Goal: Task Accomplishment & Management: Manage account settings

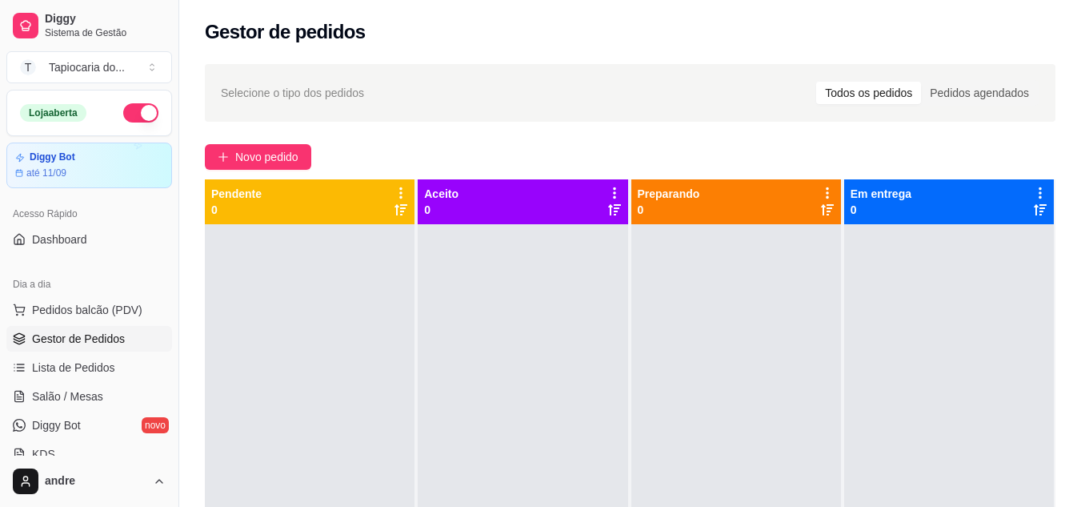
click at [80, 354] on link "Lista de Pedidos" at bounding box center [89, 367] width 166 height 26
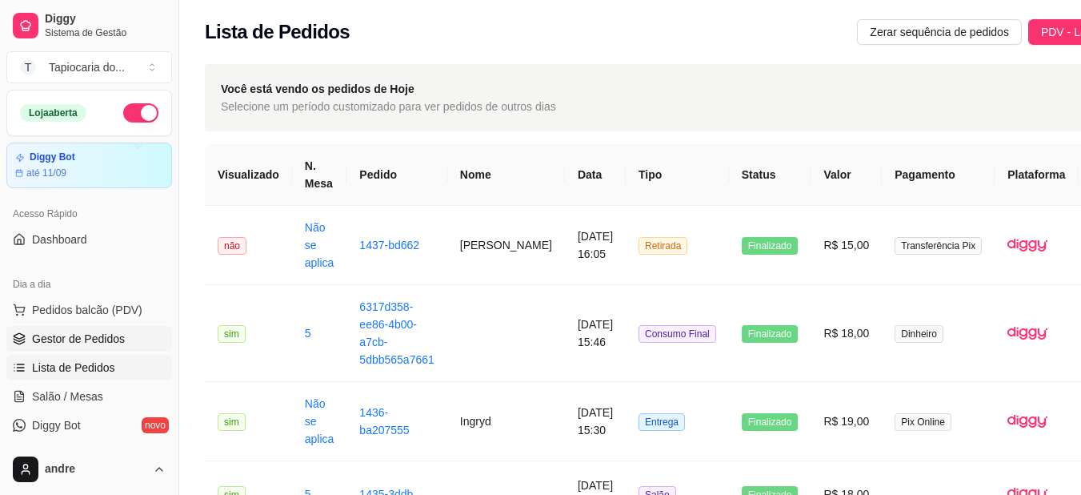
click at [110, 339] on span "Gestor de Pedidos" at bounding box center [78, 338] width 93 height 16
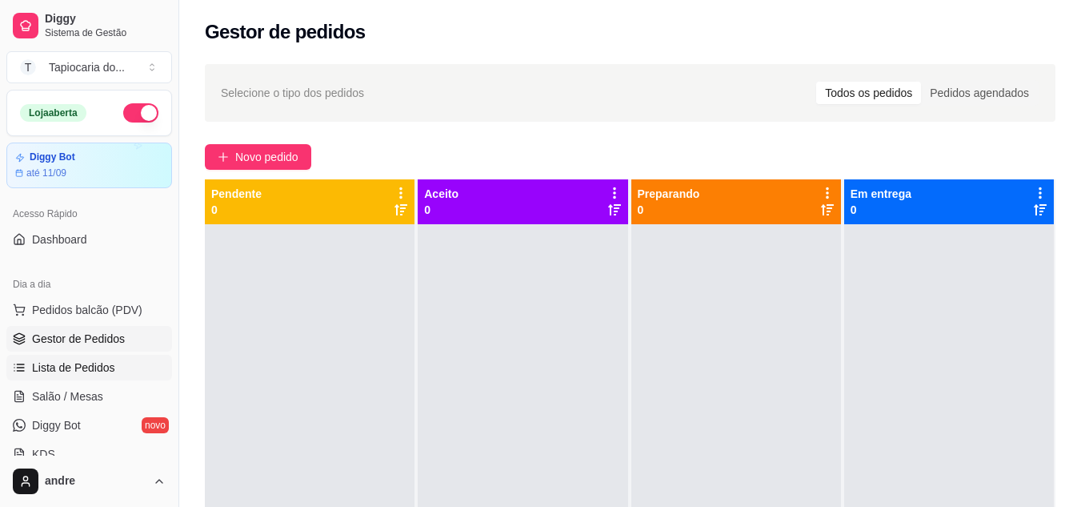
click at [79, 360] on span "Lista de Pedidos" at bounding box center [73, 367] width 83 height 16
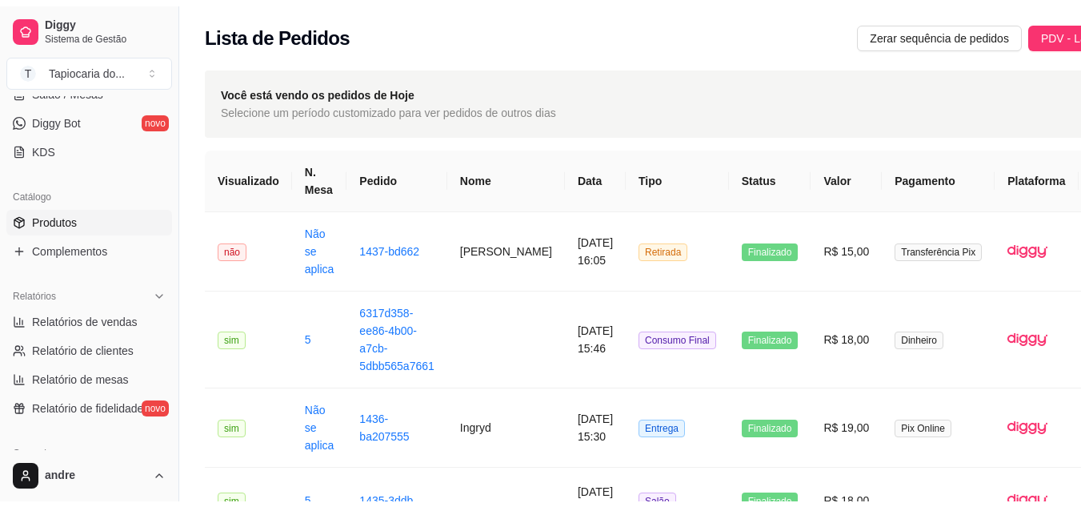
scroll to position [320, 0]
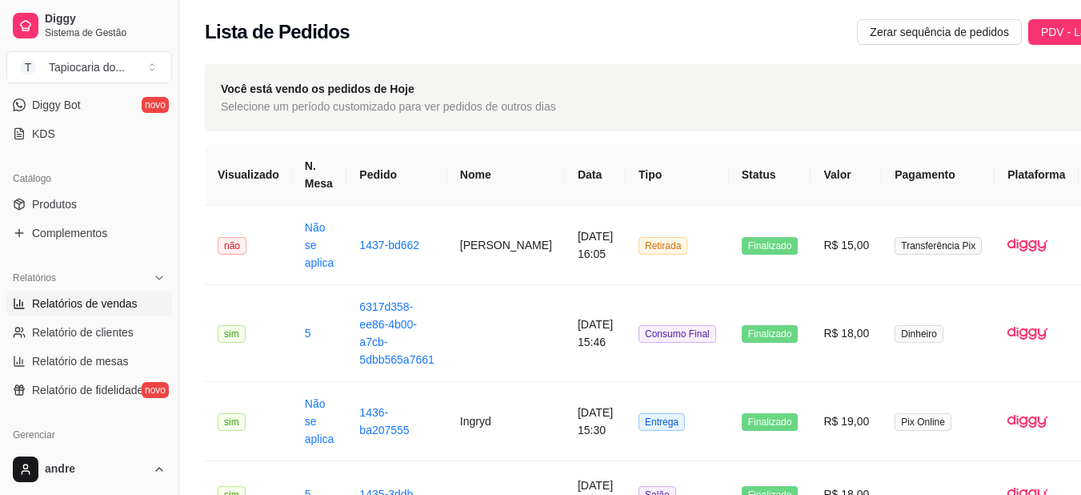
click at [112, 306] on span "Relatórios de vendas" at bounding box center [85, 303] width 106 height 16
select select "ALL"
select select "0"
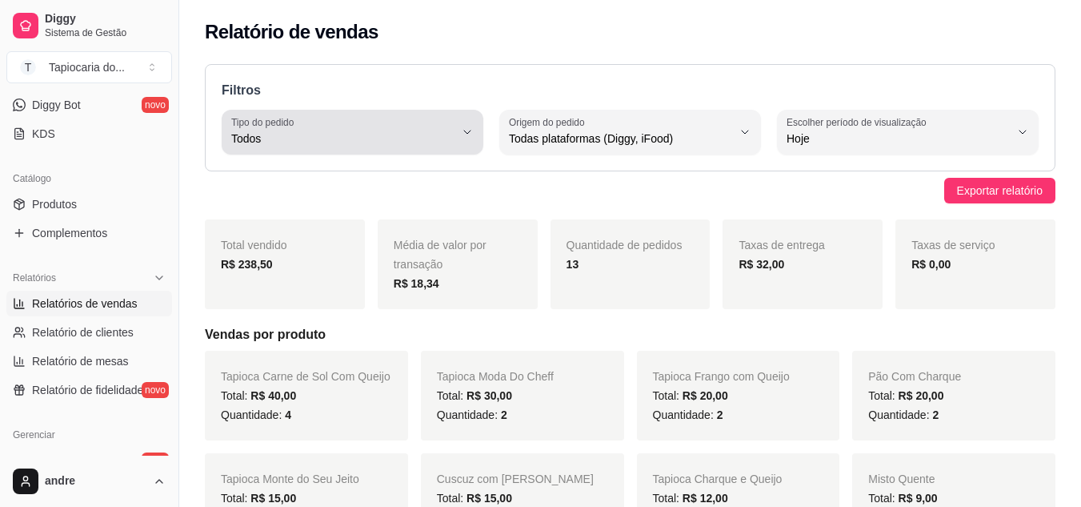
click at [448, 143] on span "Todos" at bounding box center [342, 138] width 223 height 16
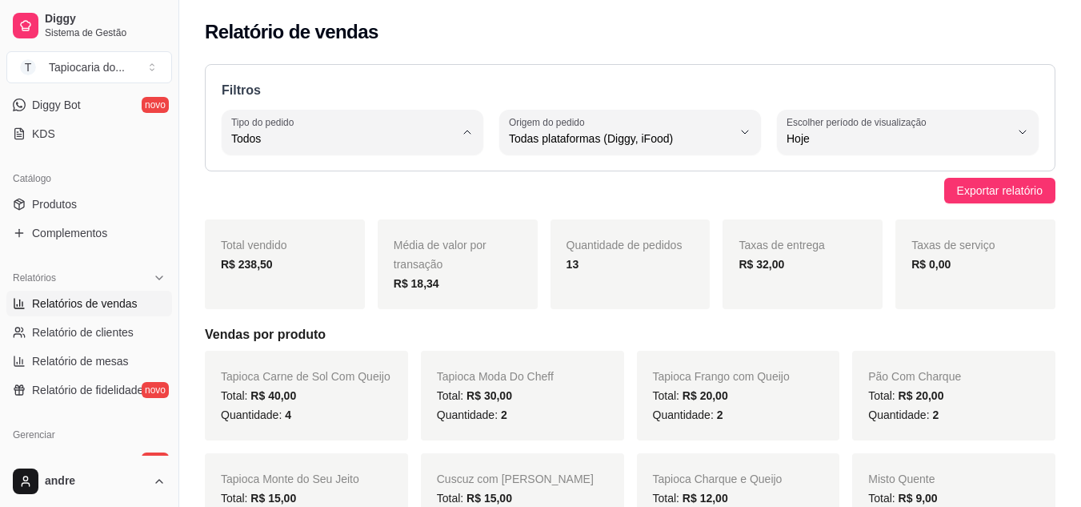
click at [392, 211] on li "Entrega" at bounding box center [352, 202] width 239 height 25
type input "DELIVERY"
select select "DELIVERY"
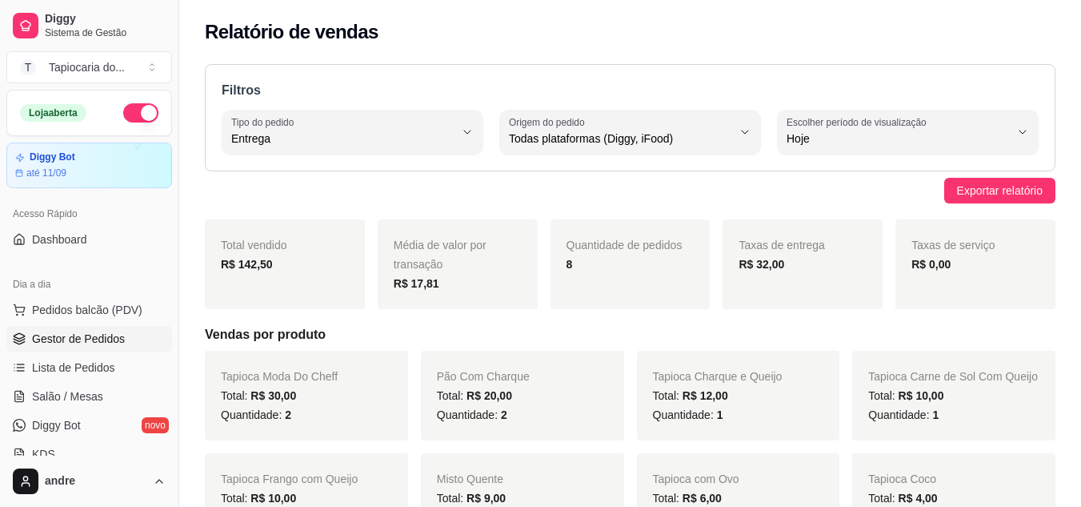
click at [83, 333] on span "Gestor de Pedidos" at bounding box center [78, 338] width 93 height 16
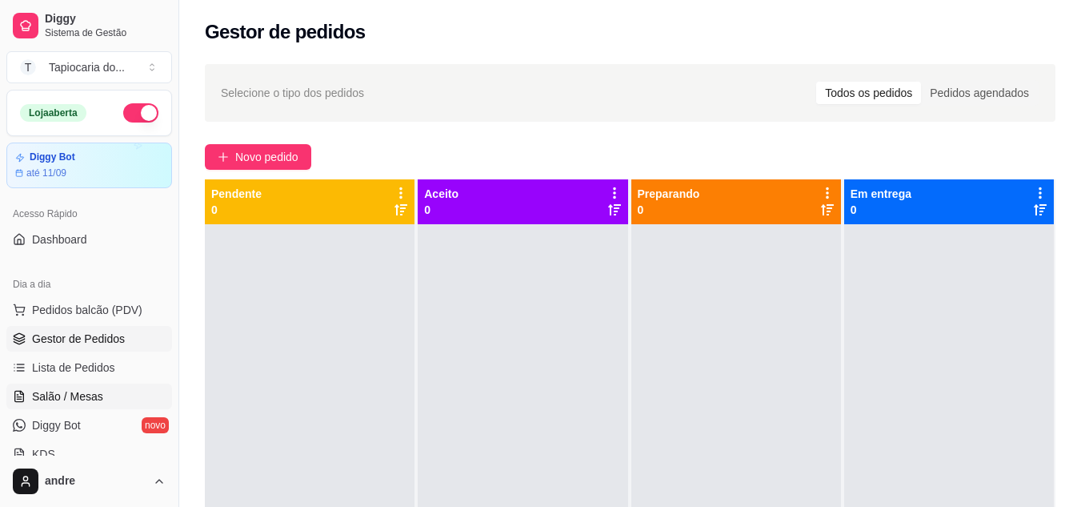
click at [132, 398] on link "Salão / Mesas" at bounding box center [89, 396] width 166 height 26
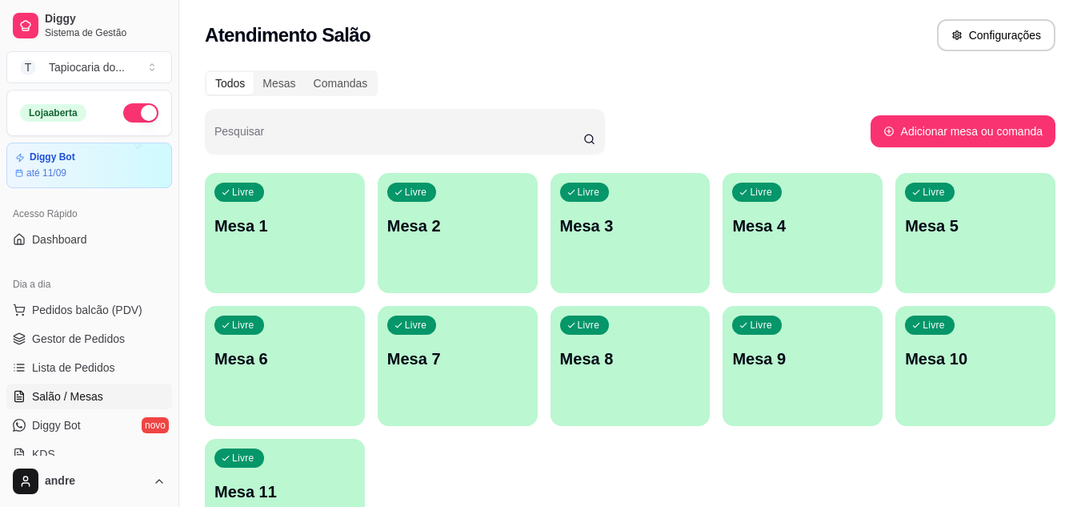
click at [481, 235] on p "Mesa 2" at bounding box center [457, 225] width 141 height 22
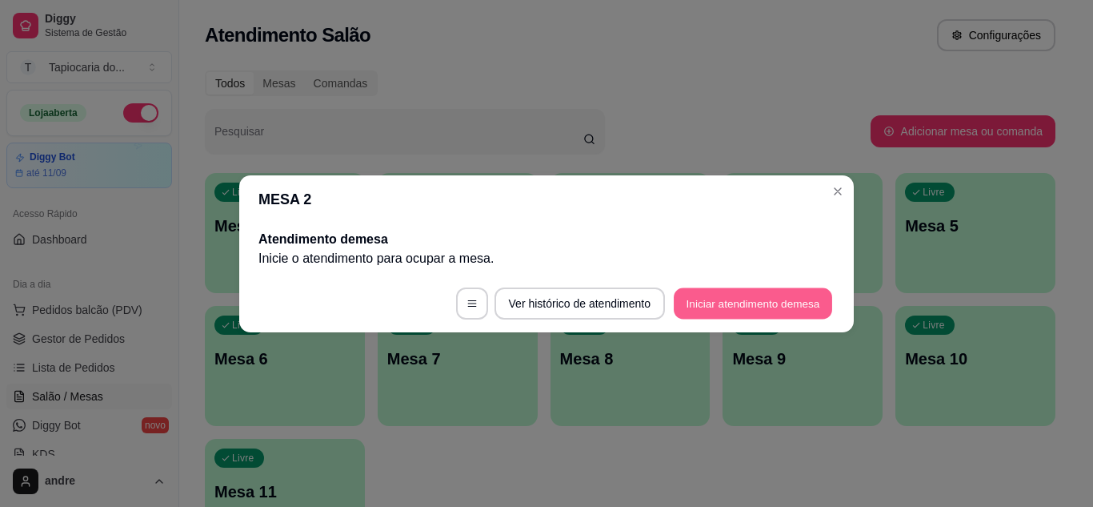
click at [753, 305] on button "Iniciar atendimento de mesa" at bounding box center [753, 302] width 158 height 31
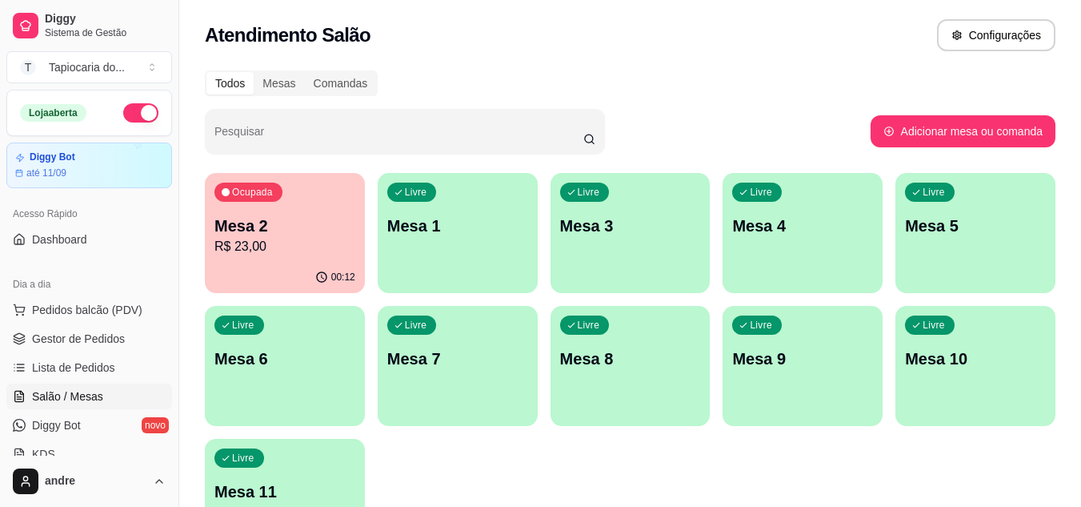
click at [279, 218] on p "Mesa 2" at bounding box center [284, 225] width 141 height 22
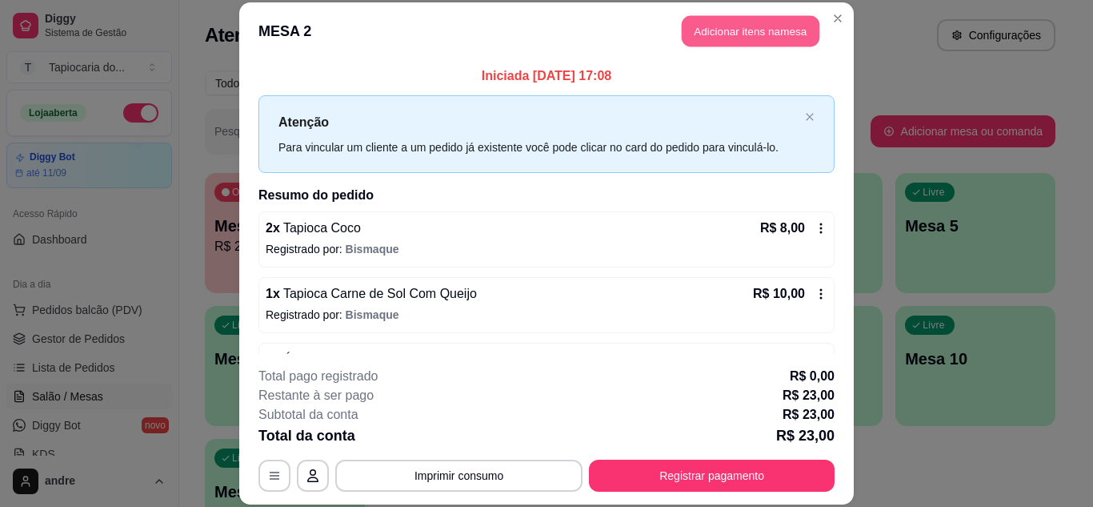
click at [769, 24] on button "Adicionar itens na mesa" at bounding box center [751, 31] width 138 height 31
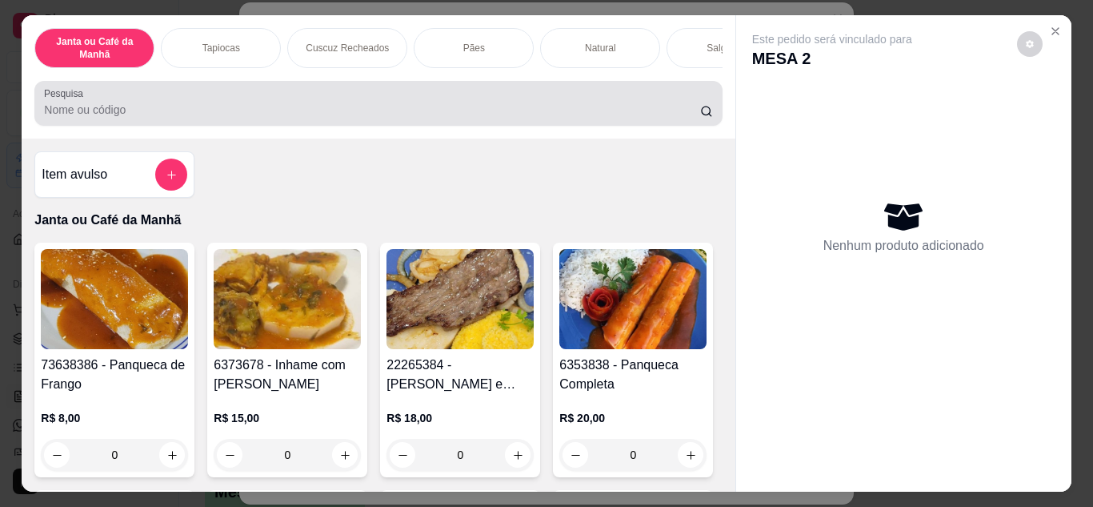
click at [583, 100] on div at bounding box center [378, 103] width 668 height 32
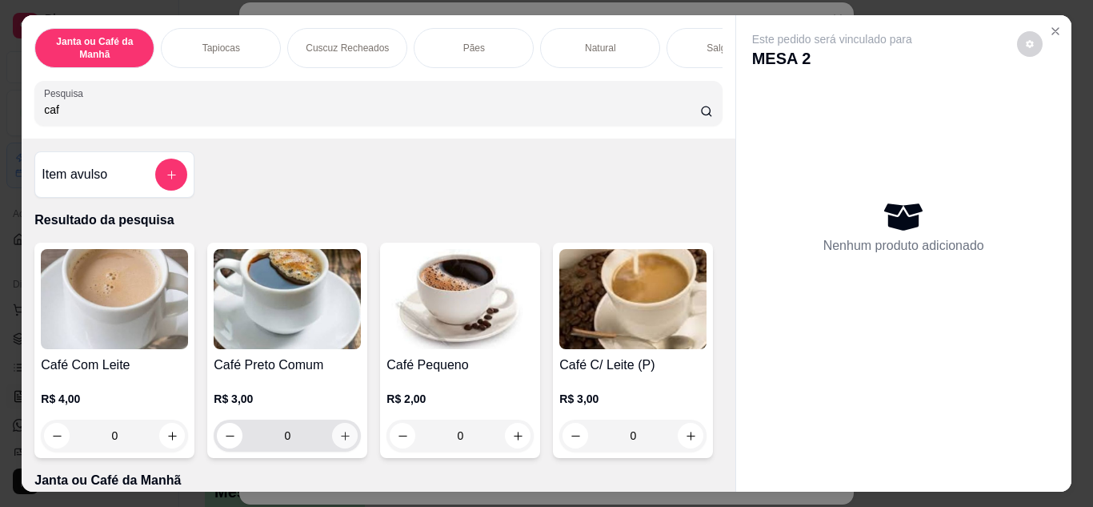
type input "caf"
click at [339, 442] on icon "increase-product-quantity" at bounding box center [345, 436] width 12 height 12
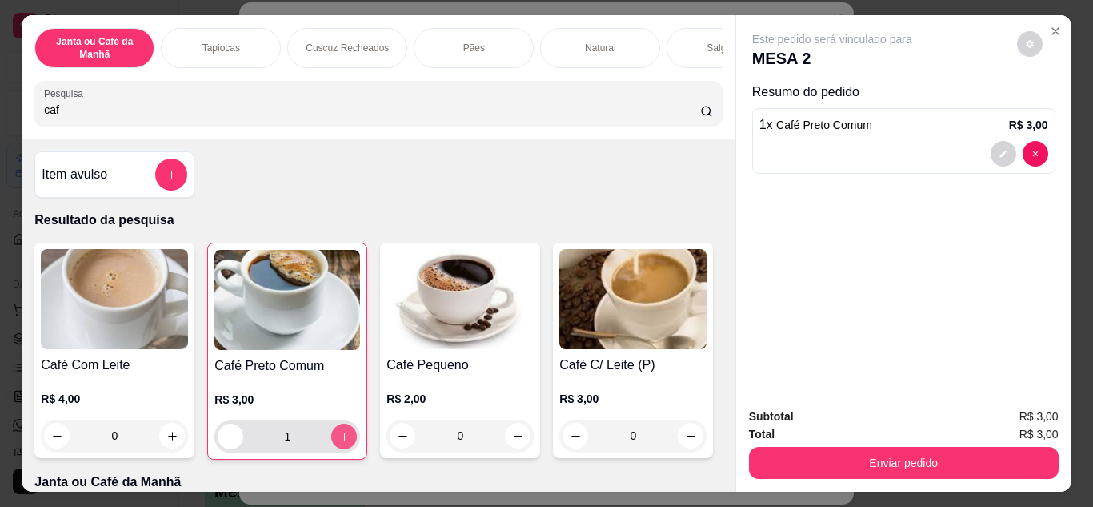
type input "1"
click at [338, 442] on icon "increase-product-quantity" at bounding box center [344, 436] width 12 height 12
type input "2"
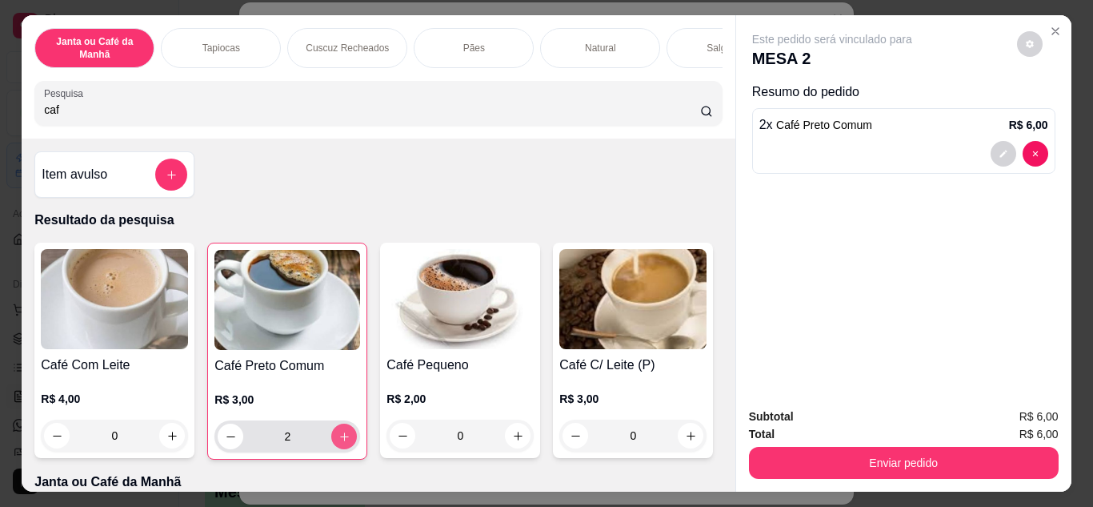
click at [338, 442] on icon "increase-product-quantity" at bounding box center [344, 436] width 12 height 12
type input "3"
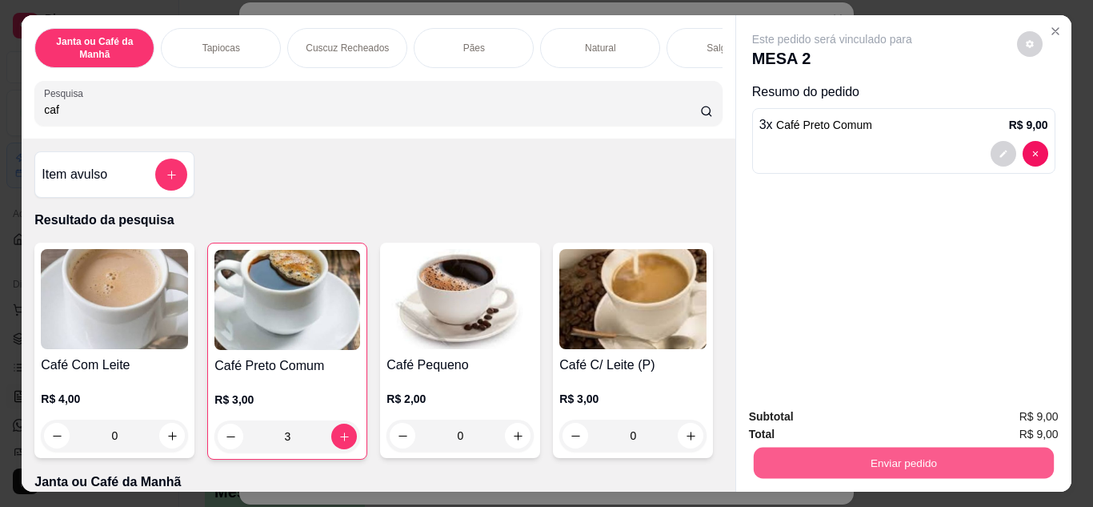
click at [815, 454] on button "Enviar pedido" at bounding box center [903, 462] width 300 height 31
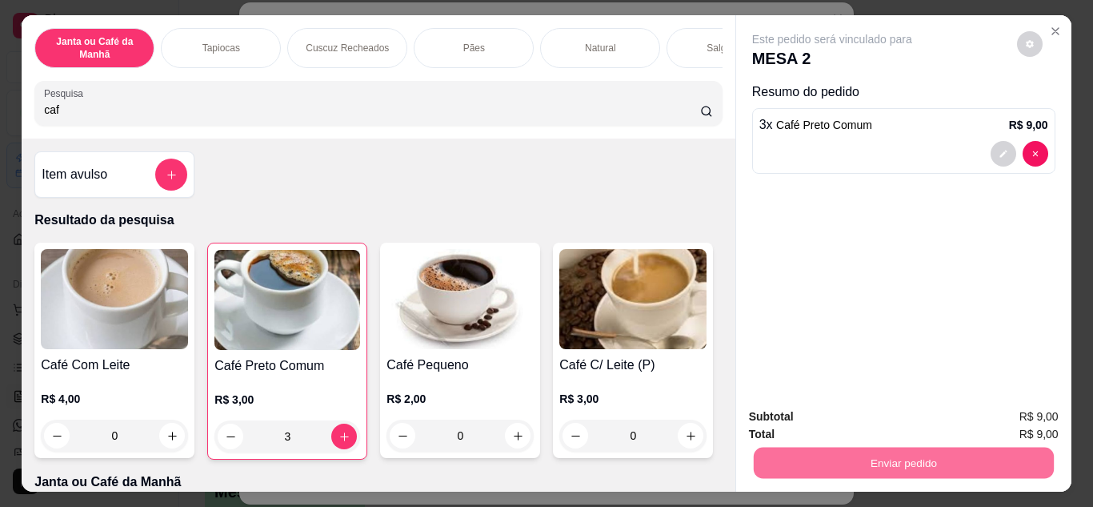
click at [797, 413] on button "Não registrar e enviar pedido" at bounding box center [851, 417] width 162 height 30
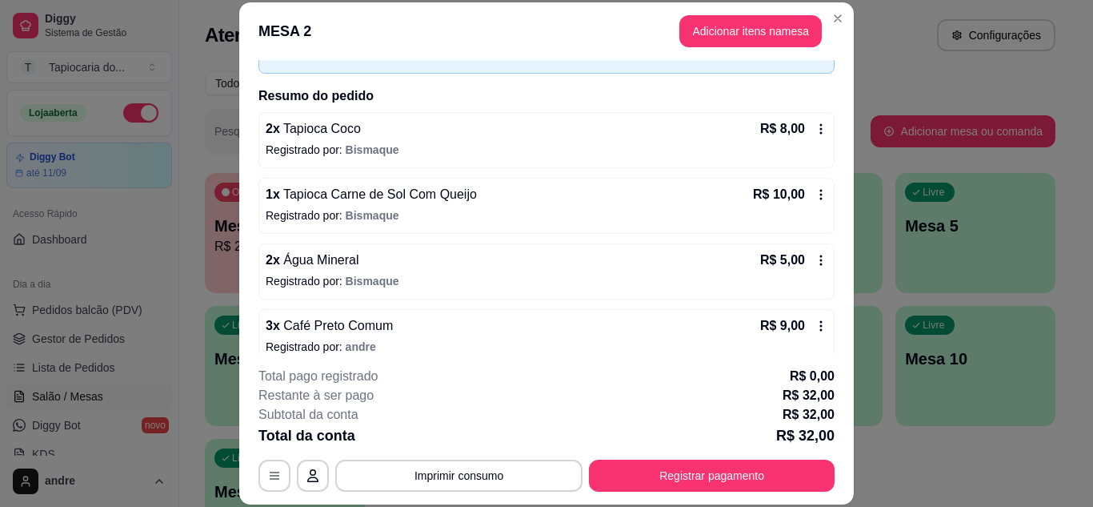
scroll to position [117, 0]
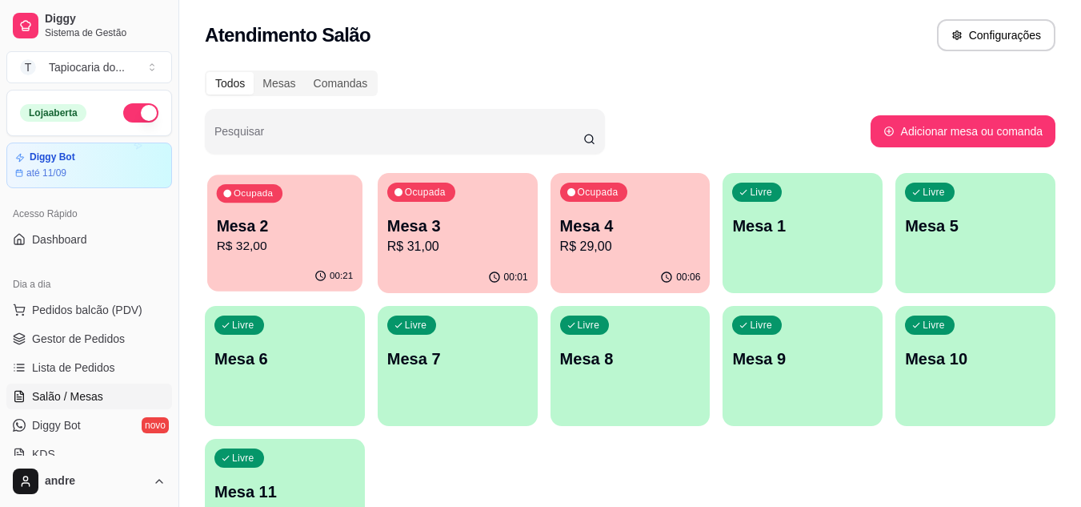
click at [263, 217] on p "Mesa 2" at bounding box center [285, 226] width 137 height 22
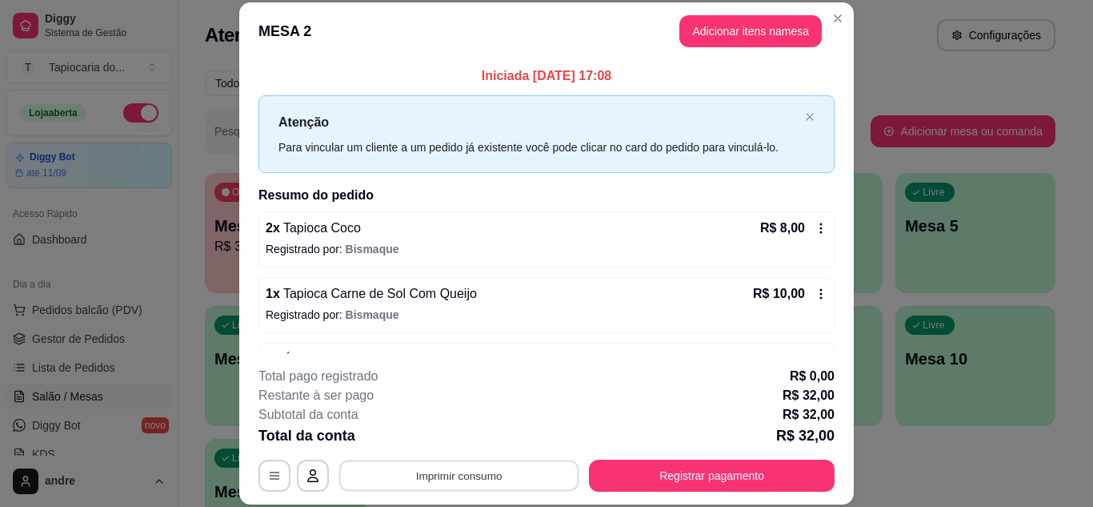
click at [500, 478] on button "Imprimir consumo" at bounding box center [459, 474] width 240 height 31
click at [460, 444] on button "Impressora" at bounding box center [458, 438] width 112 height 25
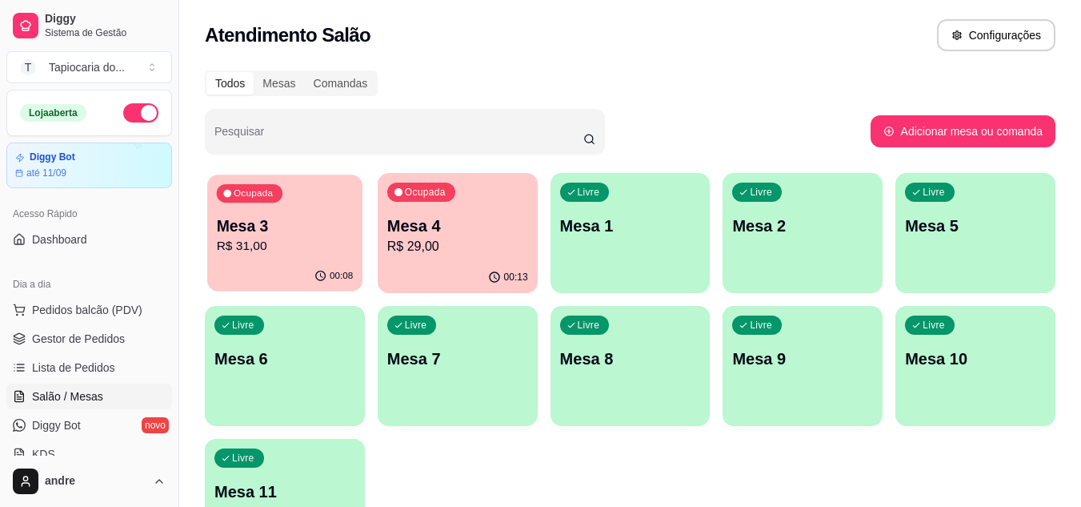
click at [250, 269] on div "00:08" at bounding box center [284, 276] width 155 height 30
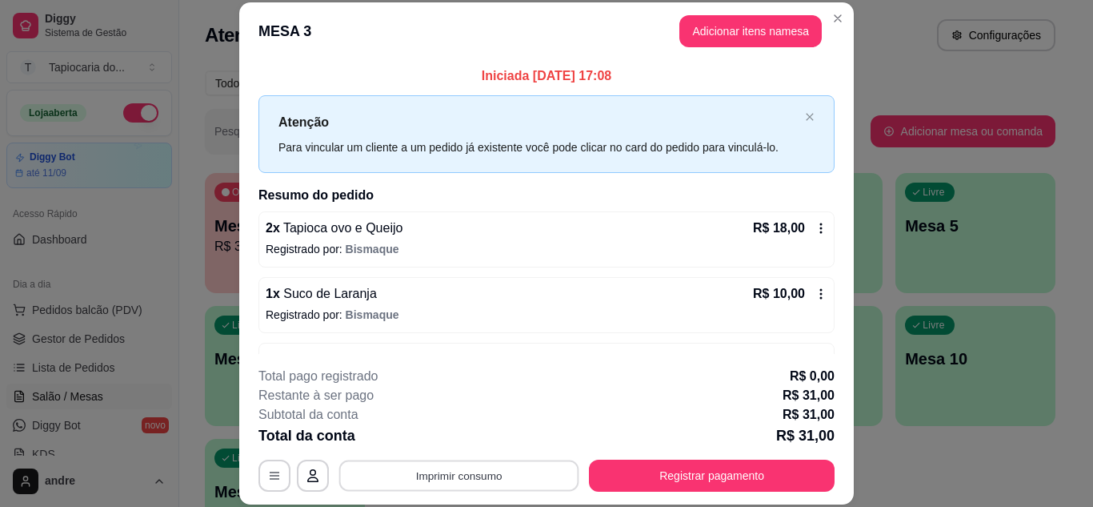
click at [491, 479] on button "Imprimir consumo" at bounding box center [459, 474] width 240 height 31
click at [463, 436] on button "Impressora" at bounding box center [458, 439] width 116 height 26
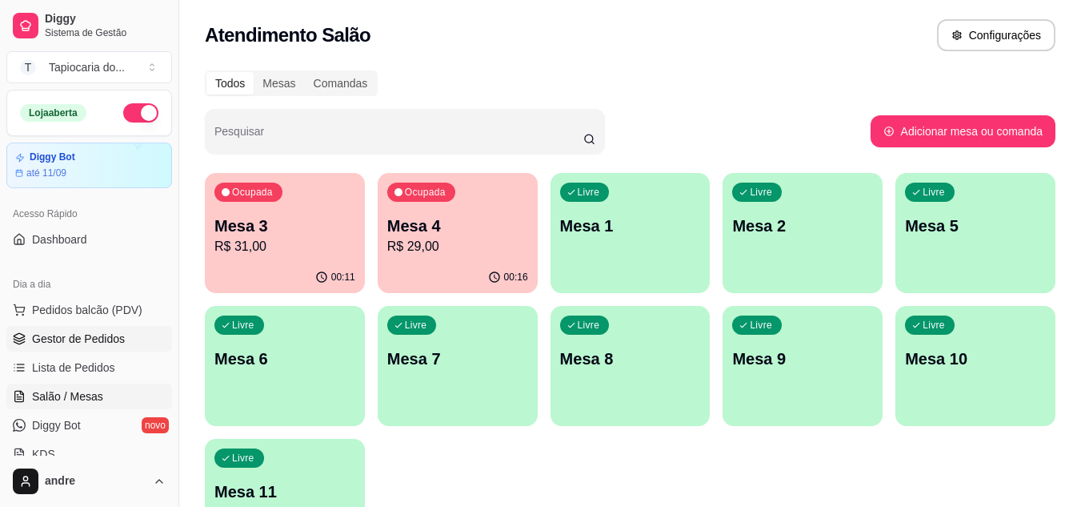
click at [82, 330] on span "Gestor de Pedidos" at bounding box center [78, 338] width 93 height 16
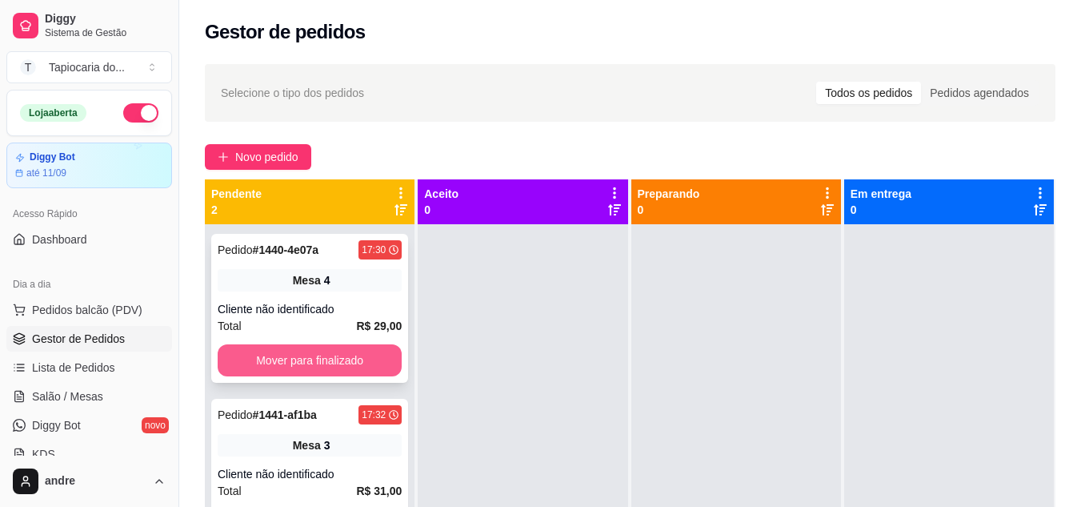
click at [226, 353] on button "Mover para finalizado" at bounding box center [310, 360] width 184 height 32
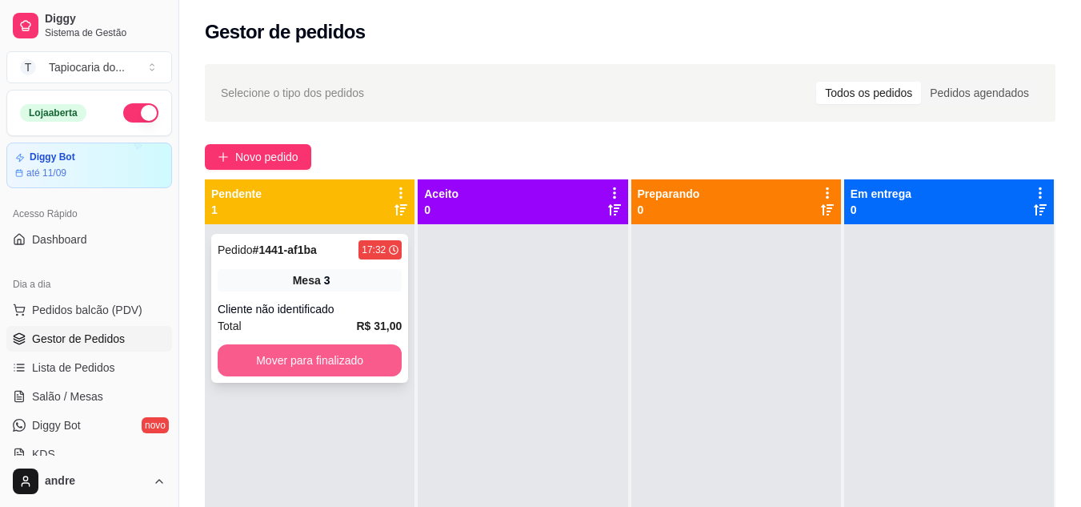
click at [292, 363] on button "Mover para finalizado" at bounding box center [310, 360] width 184 height 32
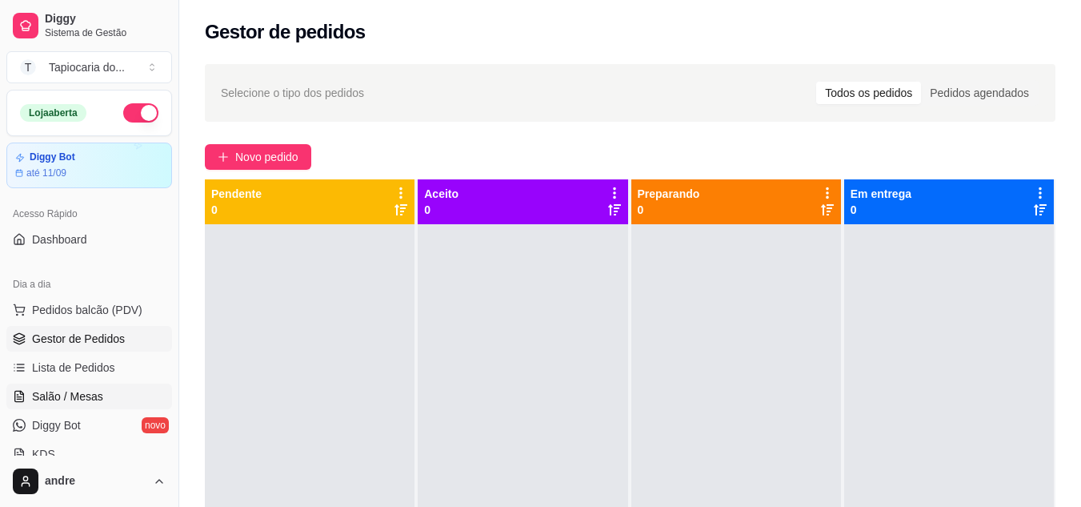
click at [110, 403] on link "Salão / Mesas" at bounding box center [89, 396] width 166 height 26
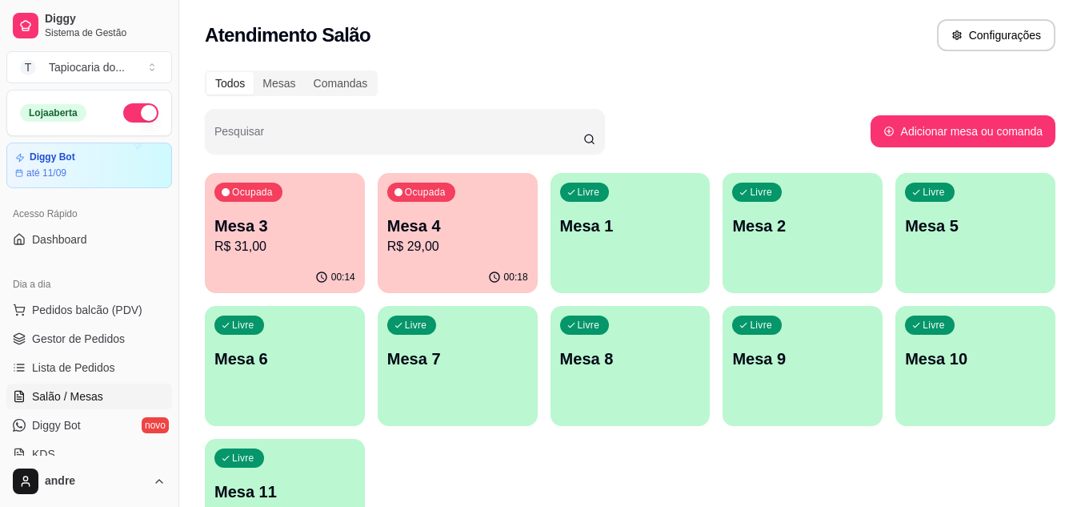
click at [475, 272] on div "00:18" at bounding box center [458, 277] width 160 height 31
click at [274, 242] on p "R$ 31,00" at bounding box center [284, 246] width 141 height 19
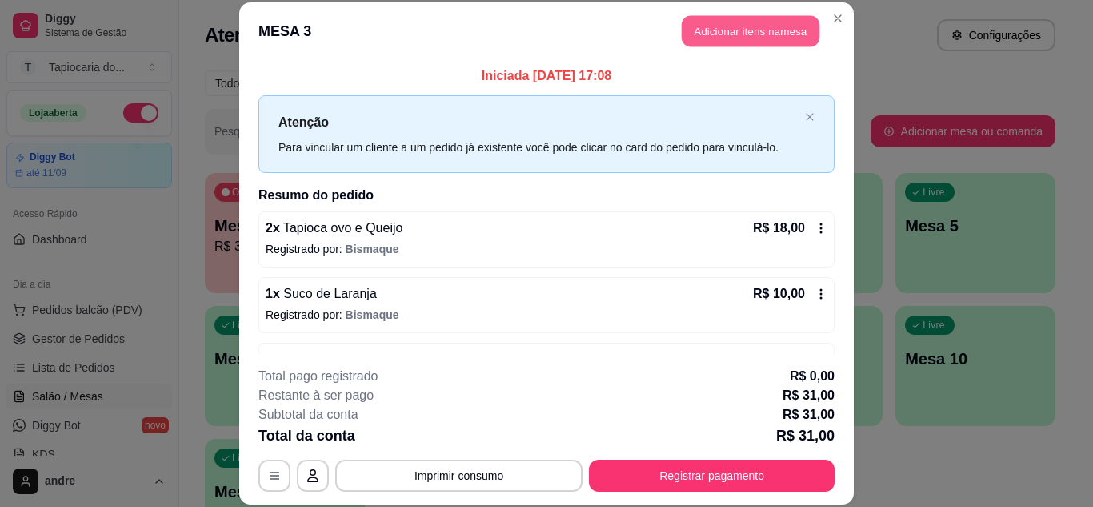
click at [722, 34] on button "Adicionar itens na mesa" at bounding box center [751, 31] width 138 height 31
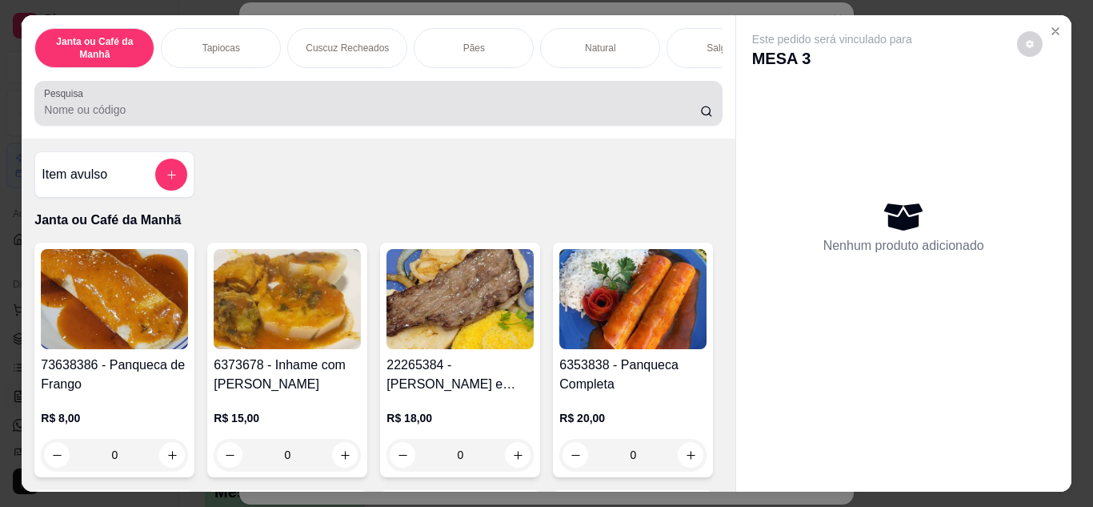
click at [577, 109] on input "Pesquisa" at bounding box center [372, 110] width 656 height 16
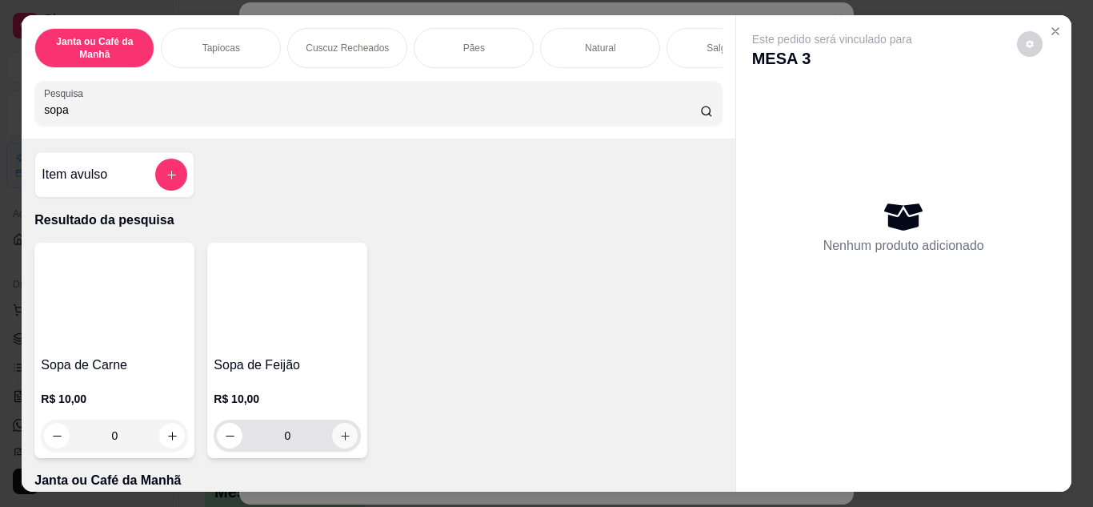
type input "sopa"
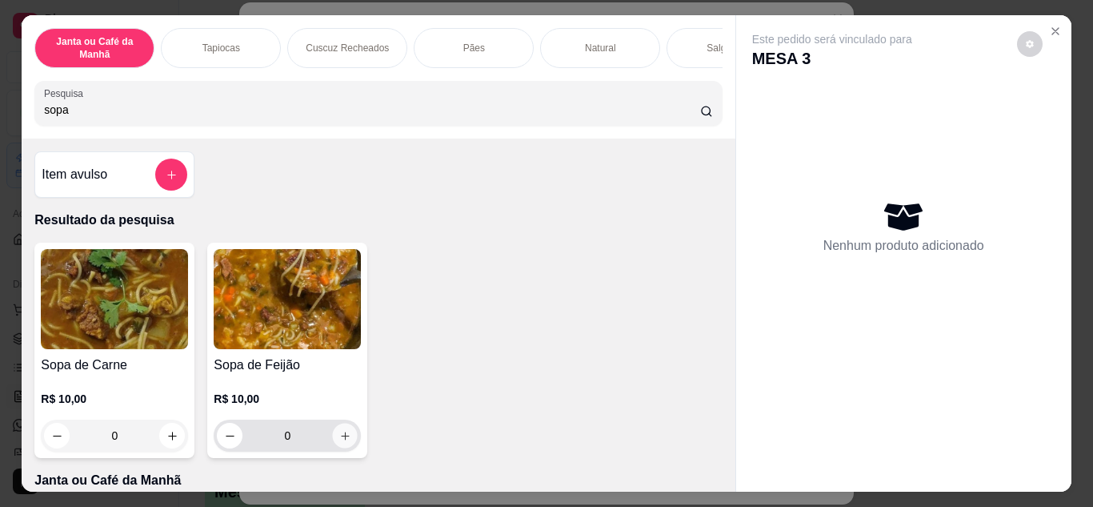
click at [339, 442] on icon "increase-product-quantity" at bounding box center [345, 436] width 12 height 12
type input "1"
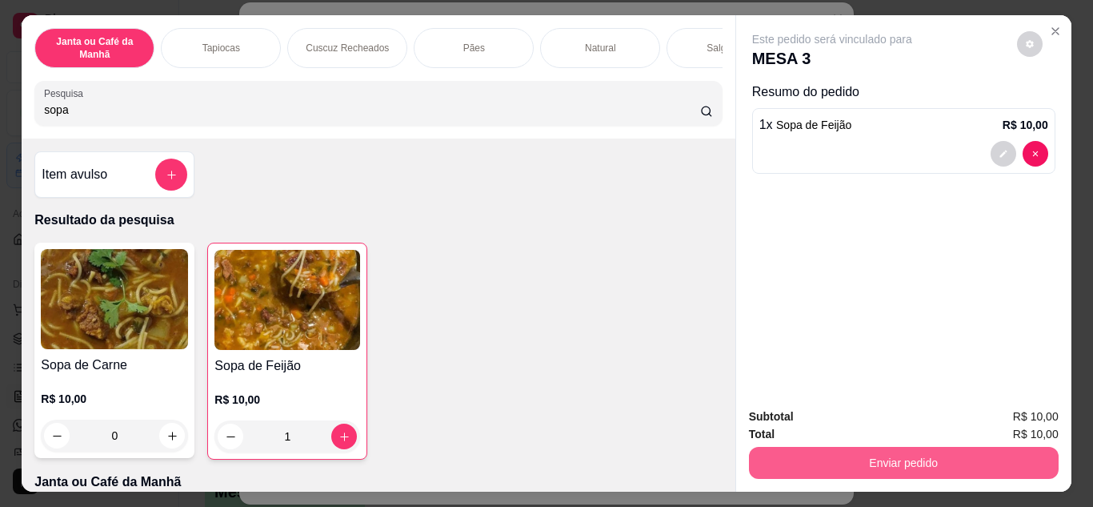
click at [1005, 450] on button "Enviar pedido" at bounding box center [904, 462] width 310 height 32
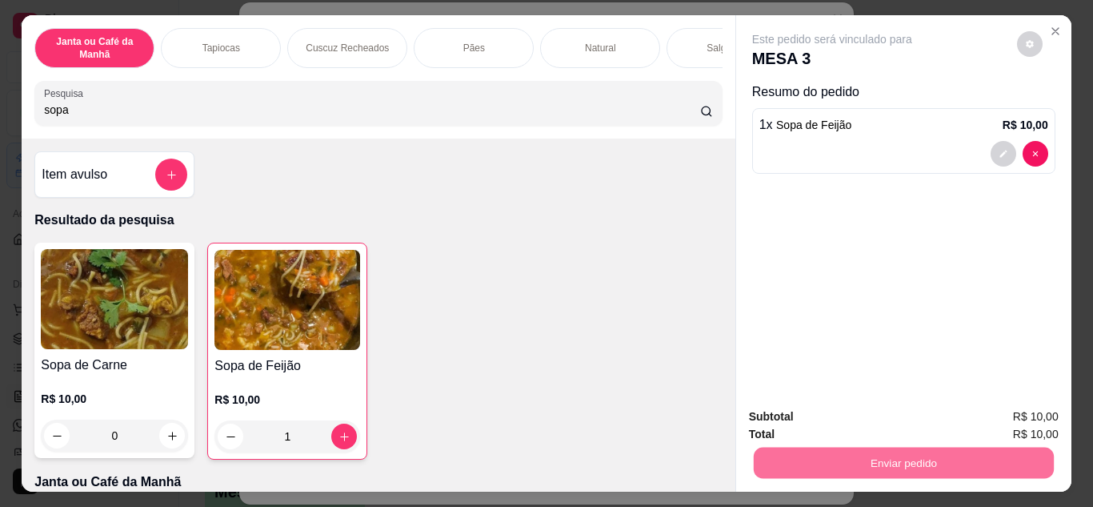
click at [898, 422] on button "Não registrar e enviar pedido" at bounding box center [851, 417] width 162 height 30
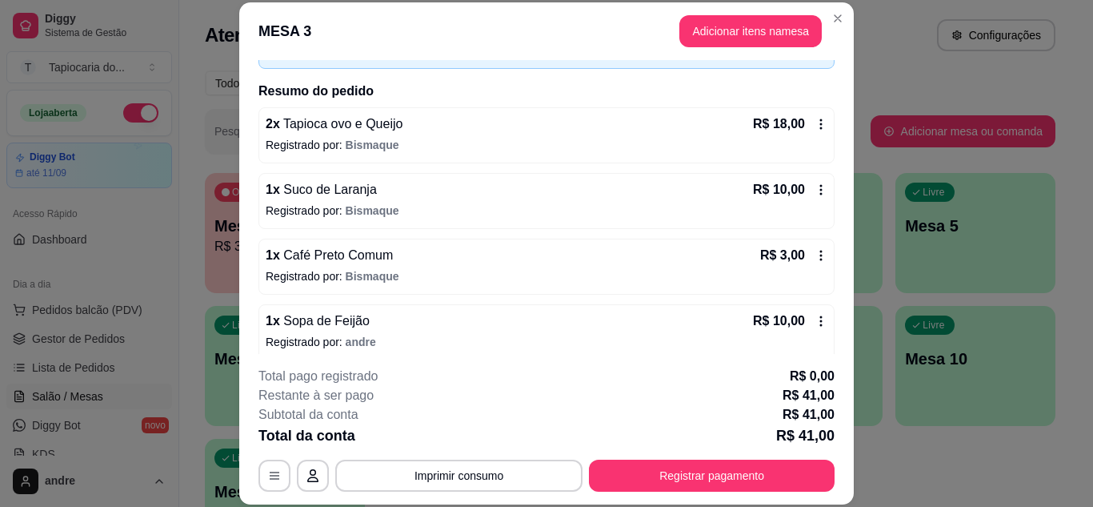
scroll to position [117, 0]
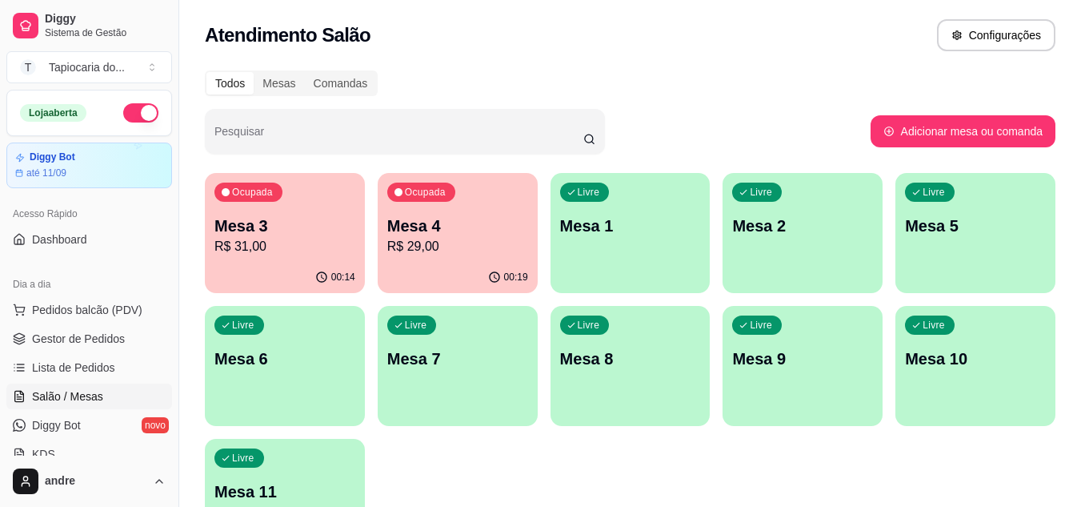
click at [454, 202] on div "Ocupada Mesa 4 R$ 29,00" at bounding box center [458, 217] width 160 height 89
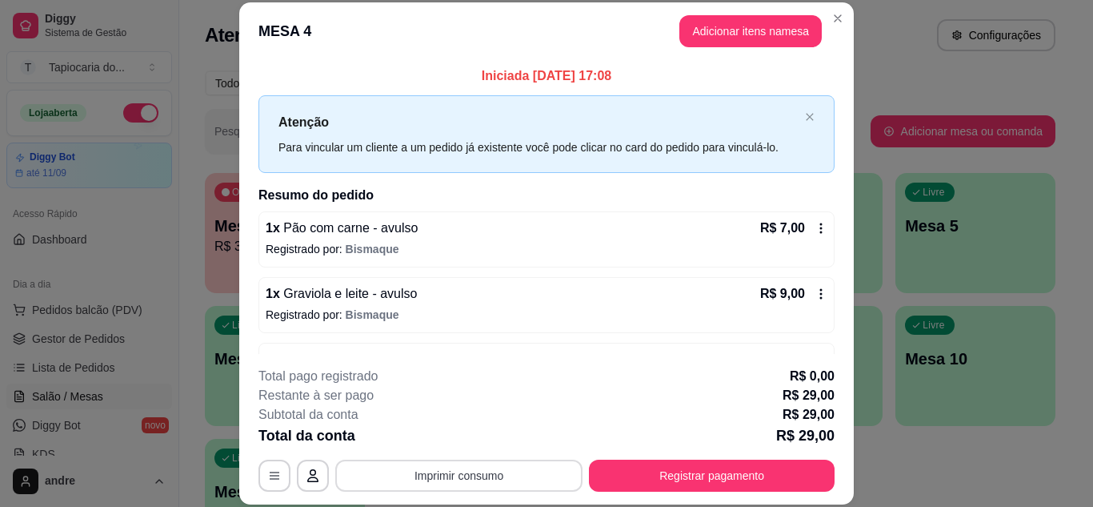
click at [542, 467] on button "Imprimir consumo" at bounding box center [458, 475] width 247 height 32
click at [477, 435] on button "Impressora" at bounding box center [458, 439] width 116 height 26
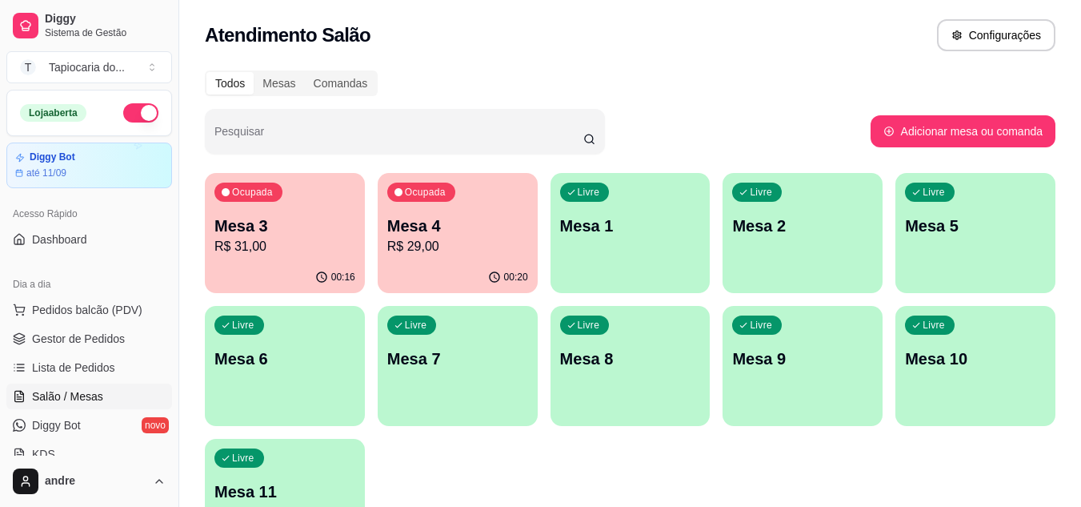
click at [475, 230] on p "Mesa 4" at bounding box center [457, 225] width 141 height 22
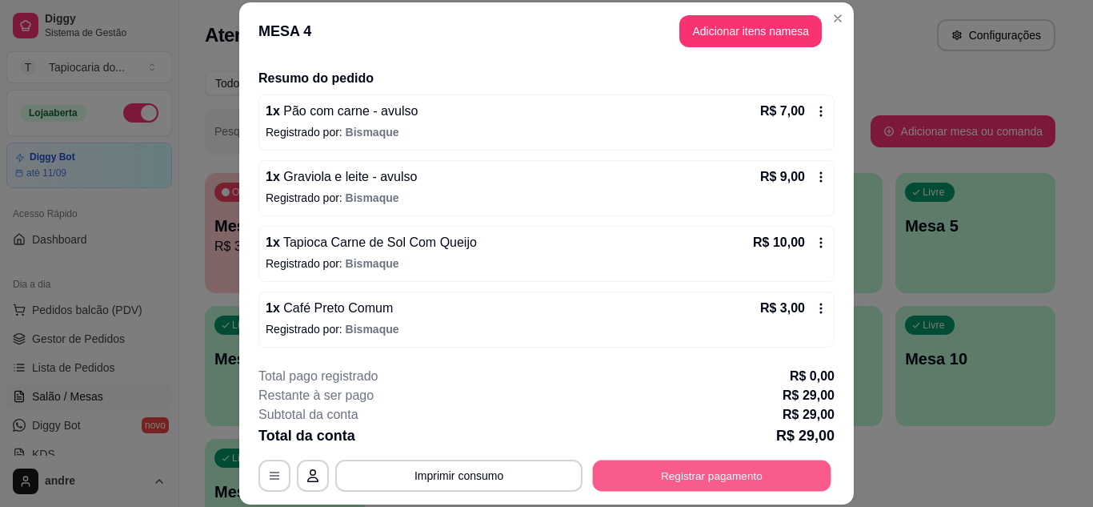
click at [679, 463] on button "Registrar pagamento" at bounding box center [712, 474] width 238 height 31
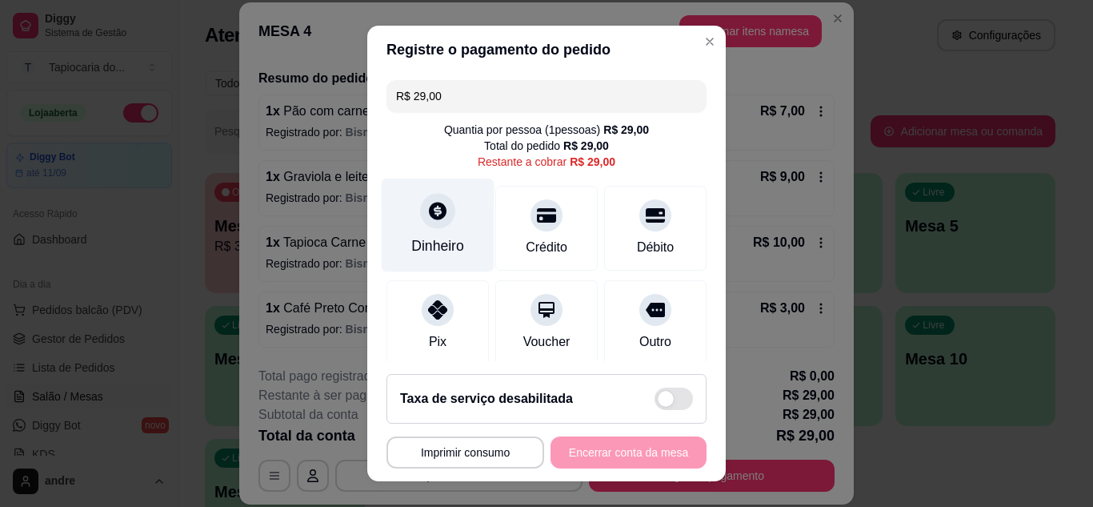
click at [417, 226] on div "Dinheiro" at bounding box center [438, 225] width 113 height 94
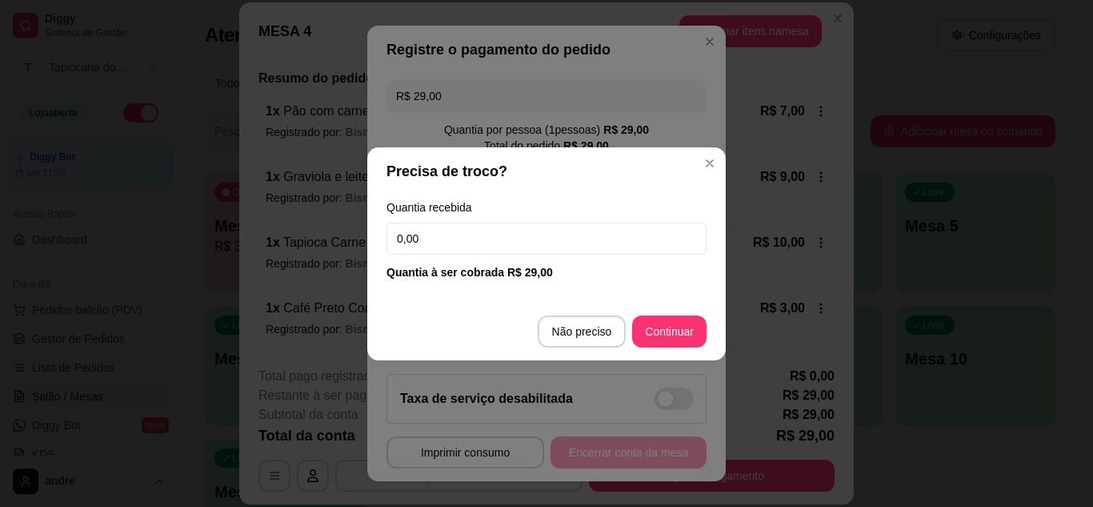
click at [483, 240] on input "0,00" at bounding box center [546, 238] width 320 height 32
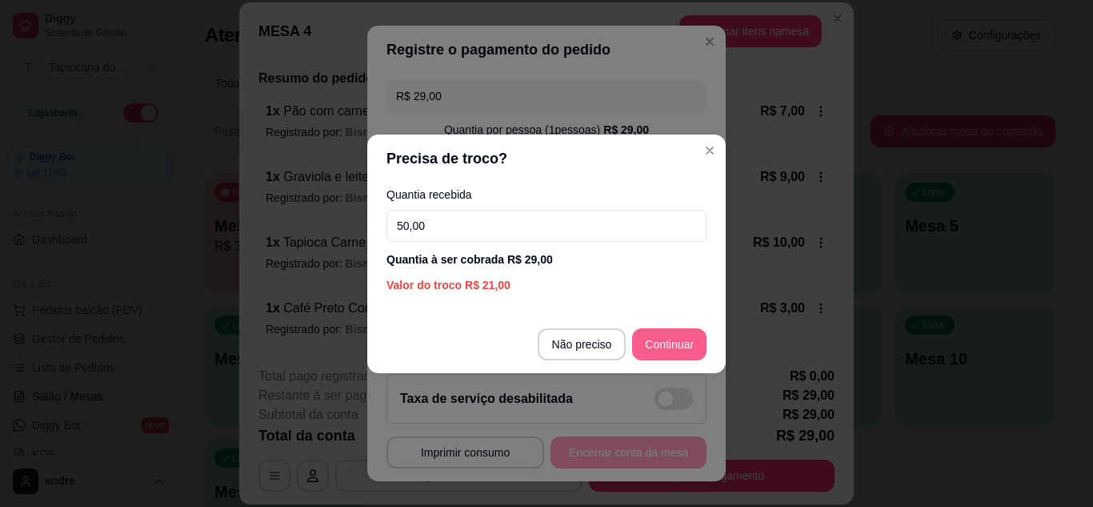
type input "50,00"
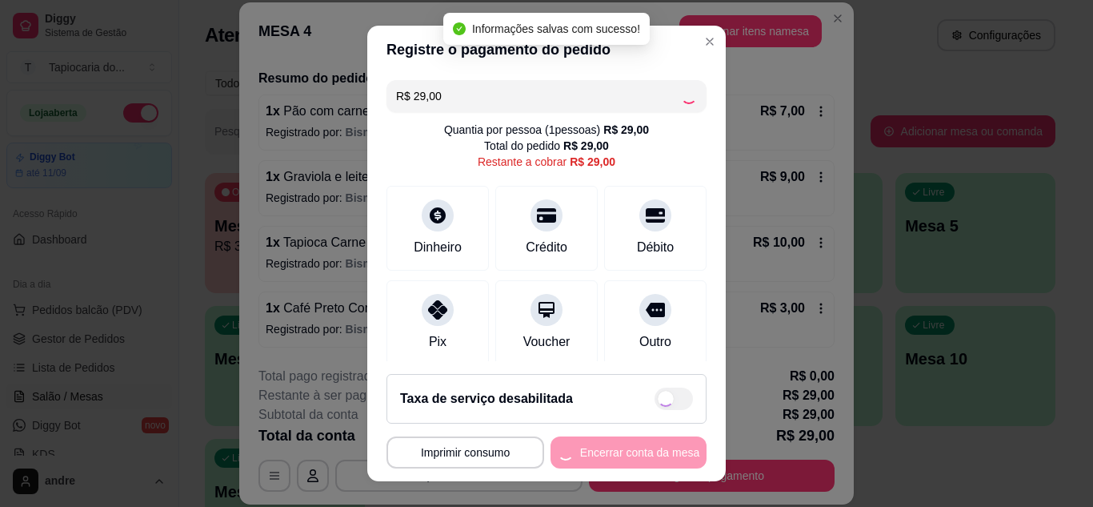
type input "R$ 0,00"
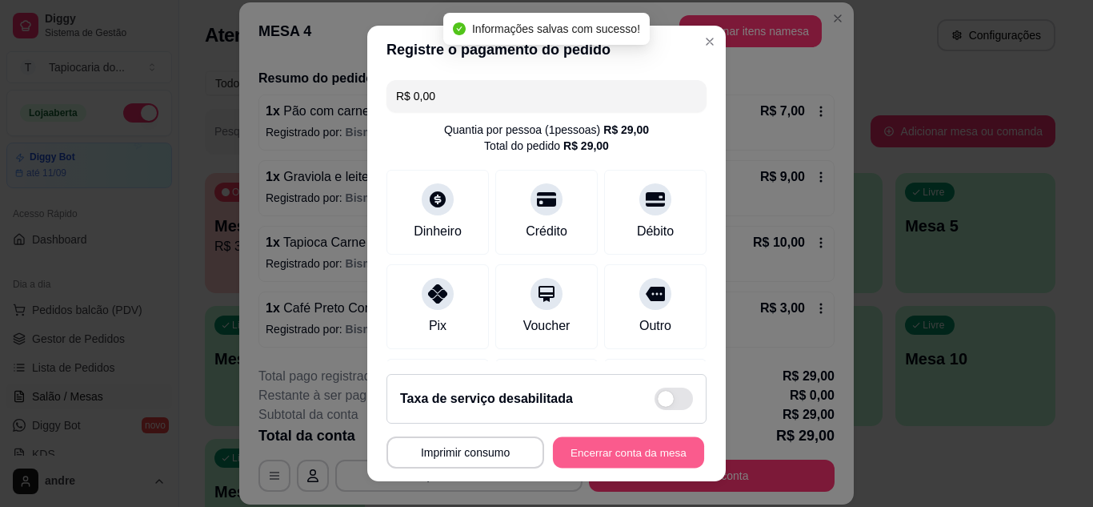
click at [619, 467] on button "Encerrar conta da mesa" at bounding box center [628, 452] width 151 height 31
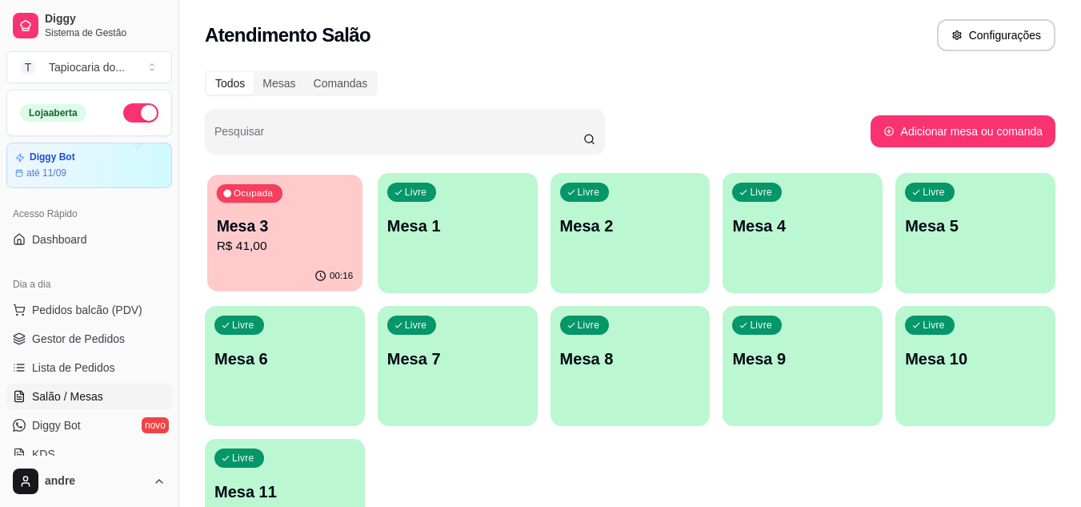
click at [290, 222] on p "Mesa 3" at bounding box center [285, 226] width 137 height 22
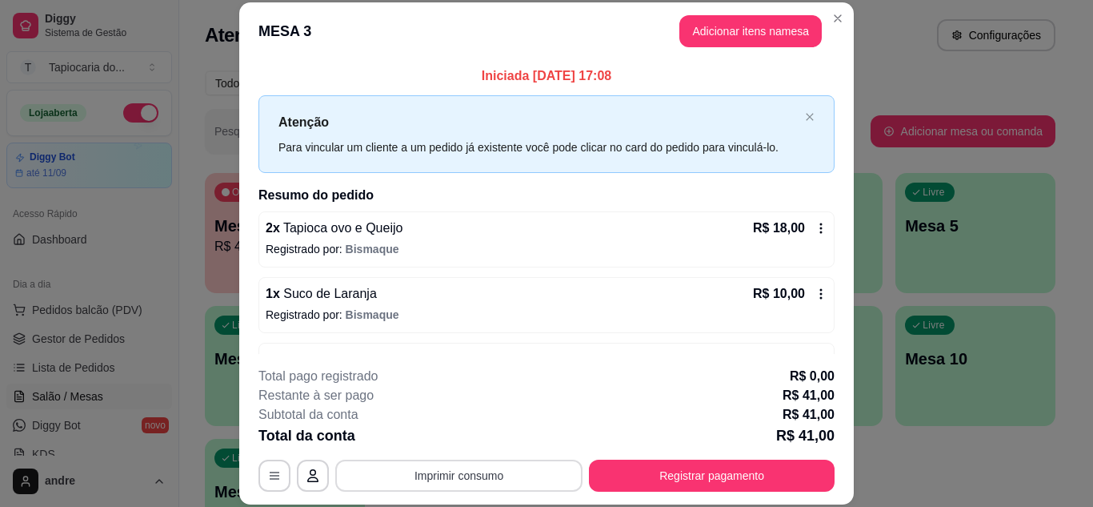
click at [506, 470] on button "Imprimir consumo" at bounding box center [458, 475] width 247 height 32
click at [425, 437] on button "Impressora" at bounding box center [458, 438] width 112 height 25
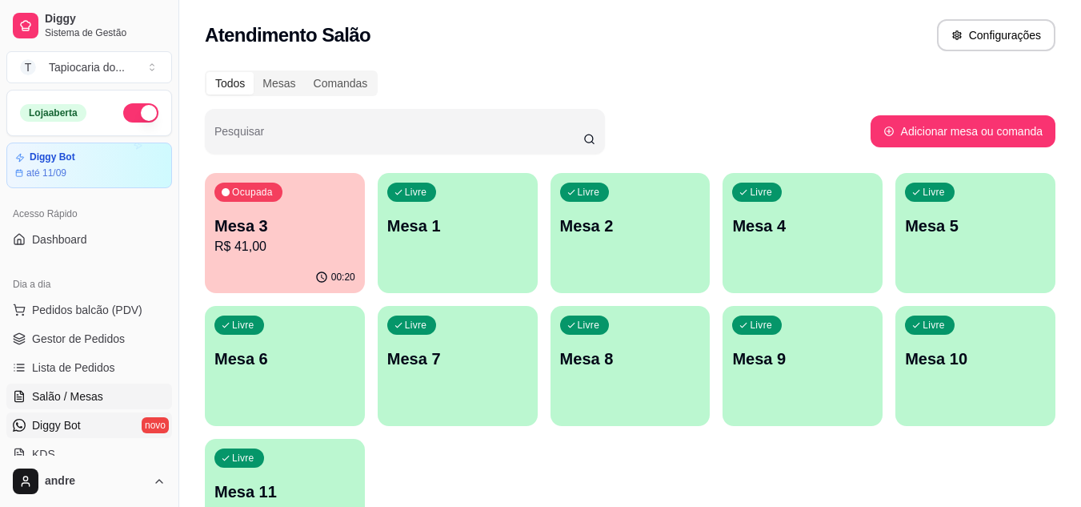
click at [96, 430] on link "Diggy Bot novo" at bounding box center [89, 425] width 166 height 26
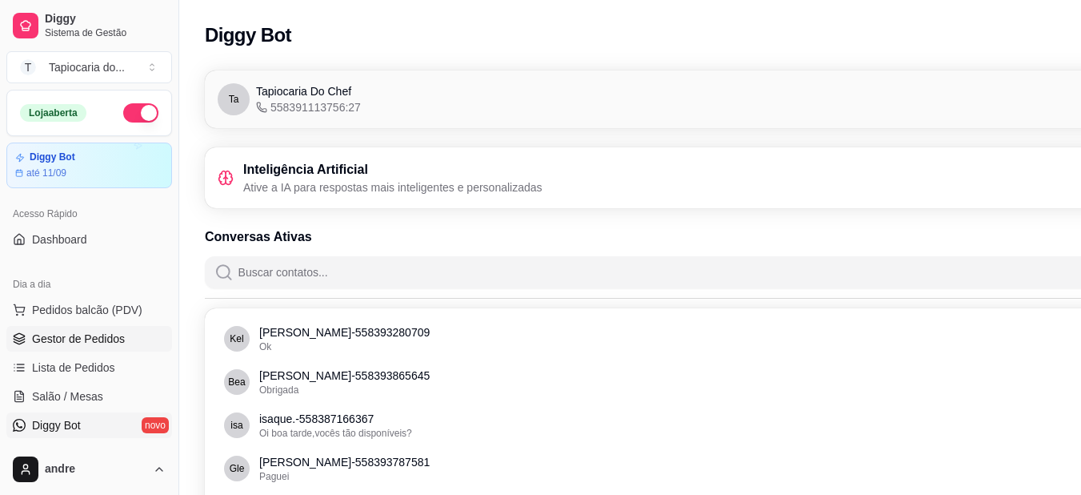
click at [82, 332] on span "Gestor de Pedidos" at bounding box center [78, 338] width 93 height 16
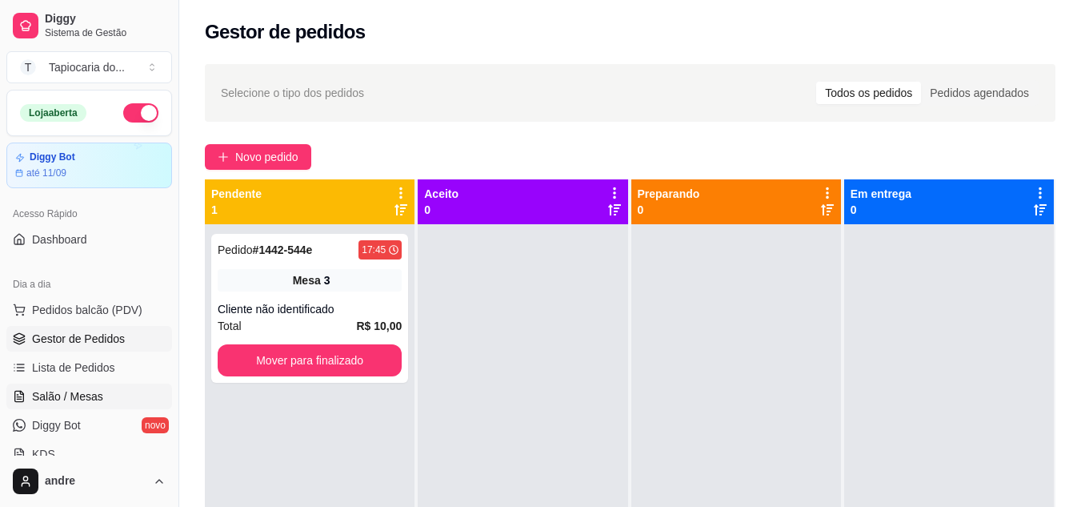
click at [66, 398] on span "Salão / Mesas" at bounding box center [67, 396] width 71 height 16
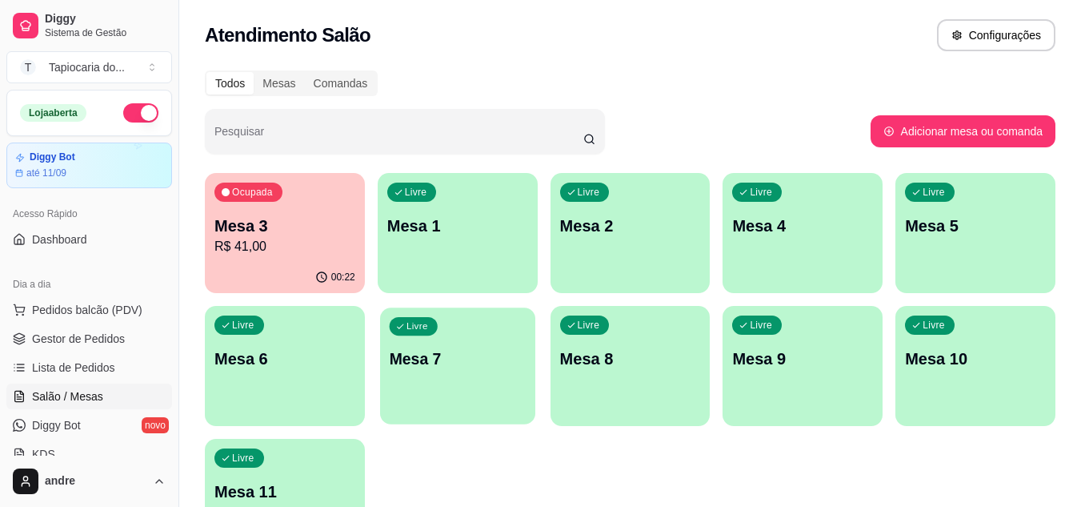
click at [479, 346] on div "Livre Mesa 7" at bounding box center [457, 356] width 155 height 98
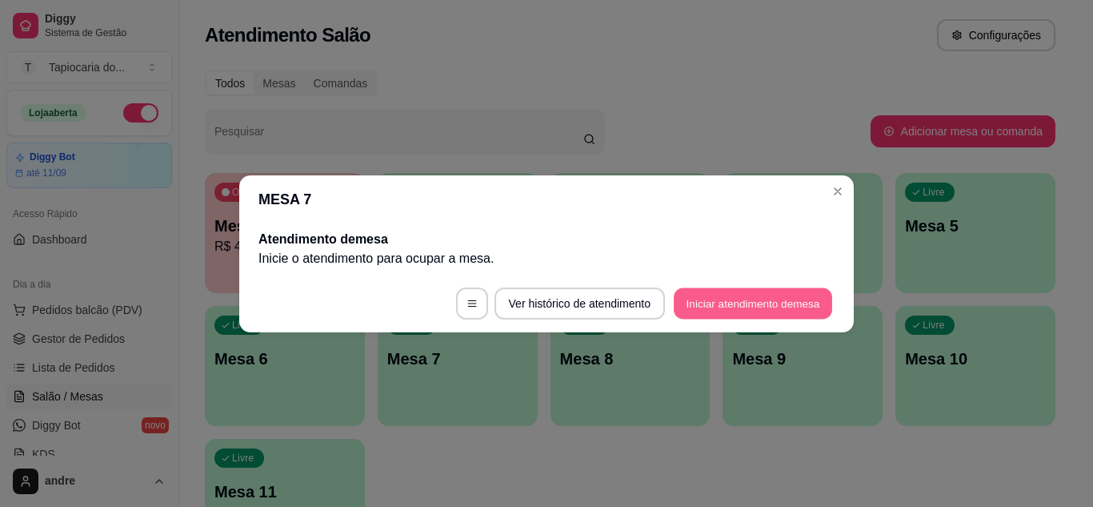
click at [683, 294] on button "Iniciar atendimento de mesa" at bounding box center [753, 302] width 158 height 31
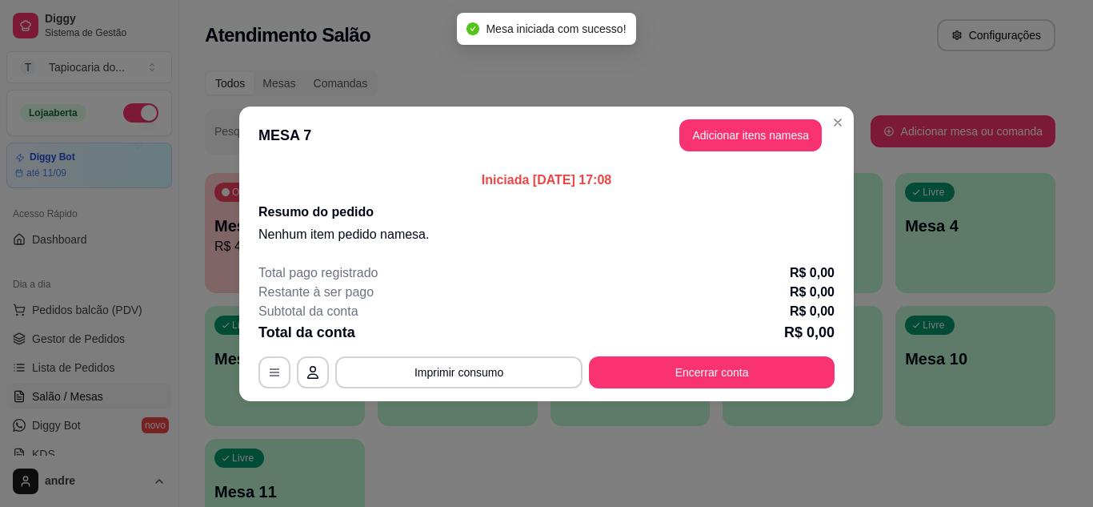
click at [699, 154] on header "MESA 7 Adicionar itens na mesa" at bounding box center [546, 135] width 615 height 58
click at [702, 137] on button "Adicionar itens na mesa" at bounding box center [750, 135] width 142 height 32
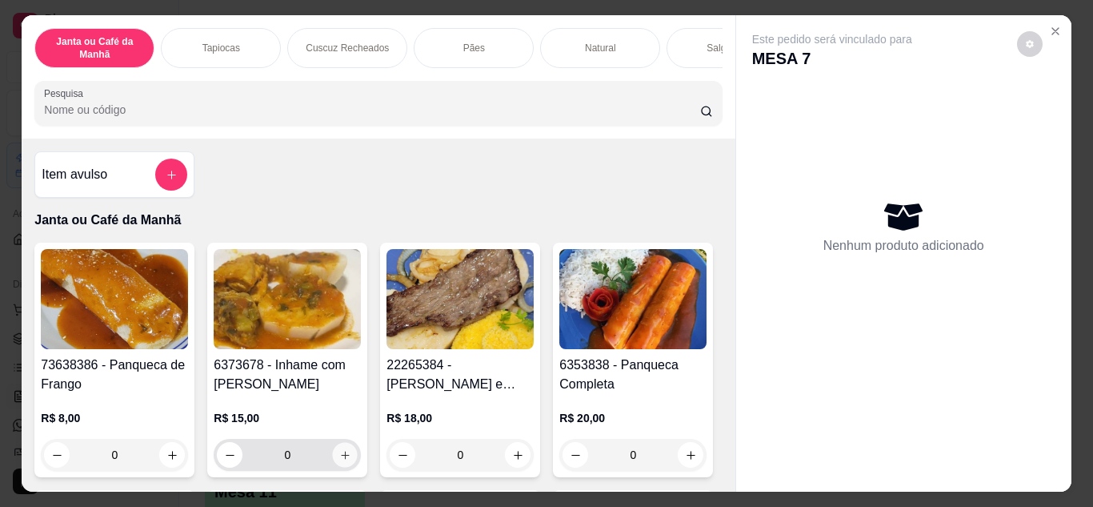
click at [341, 459] on icon "increase-product-quantity" at bounding box center [345, 455] width 8 height 8
type input "1"
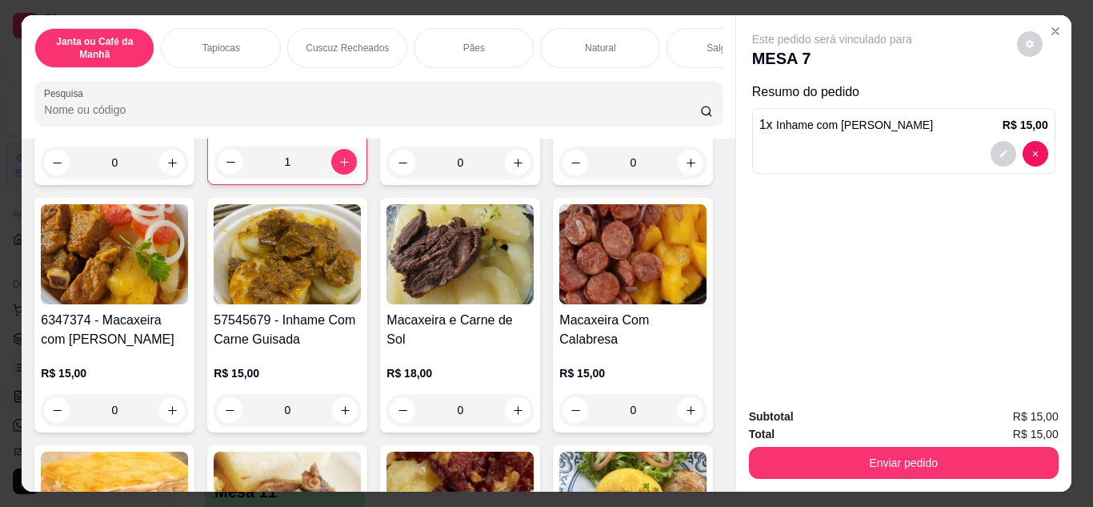
scroll to position [320, 0]
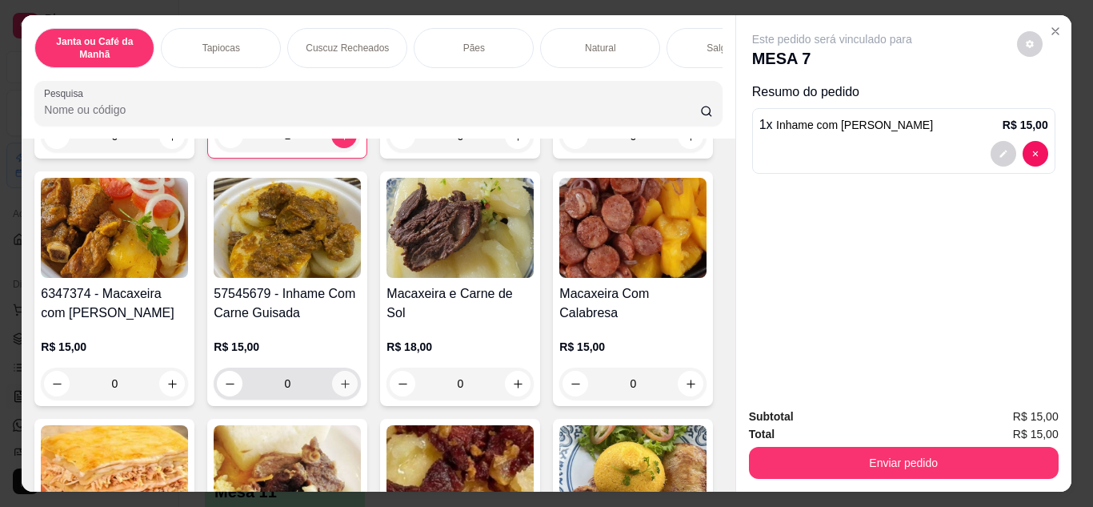
click at [350, 388] on icon "increase-product-quantity" at bounding box center [345, 383] width 9 height 9
type input "1"
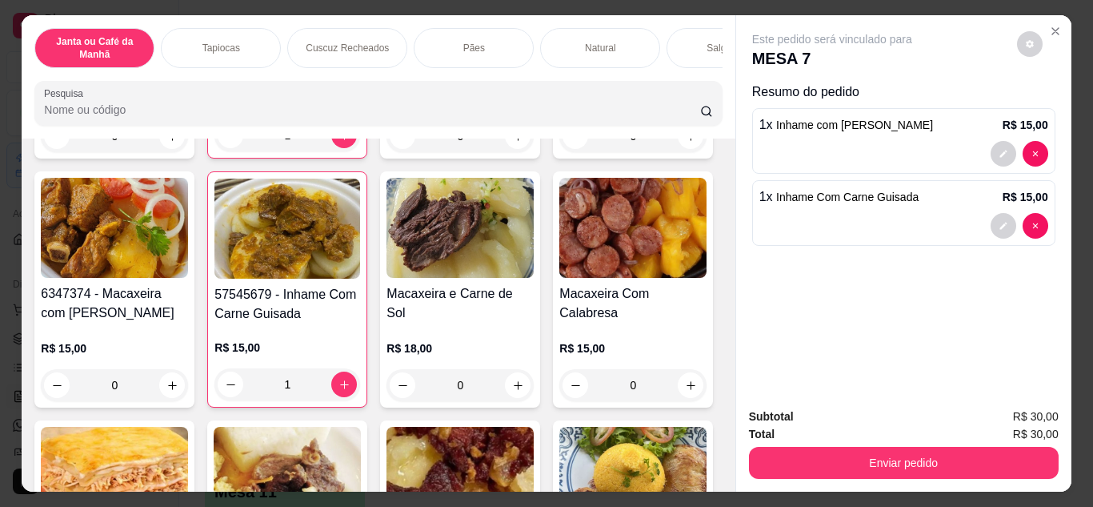
scroll to position [0, 0]
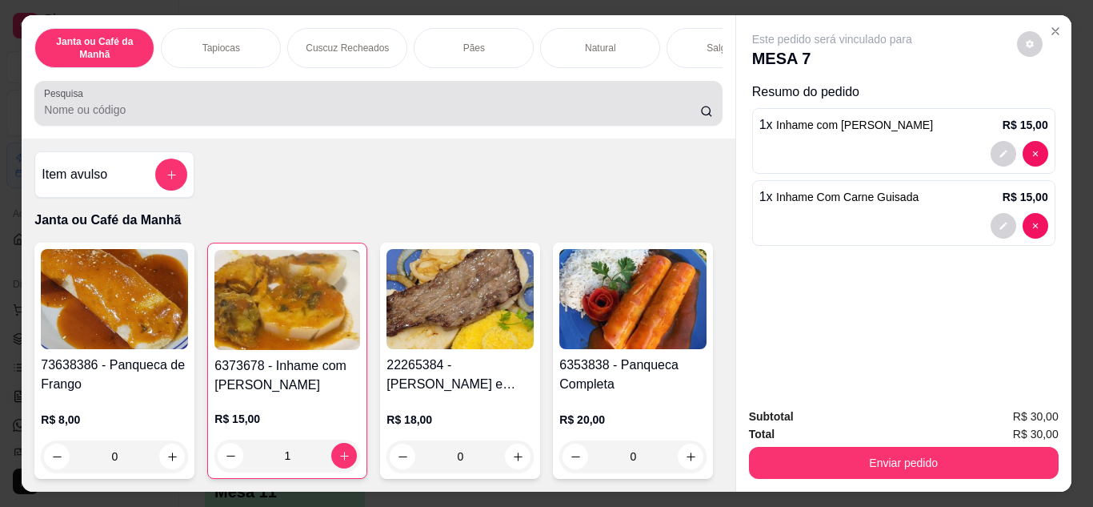
click at [652, 118] on input "Pesquisa" at bounding box center [372, 110] width 656 height 16
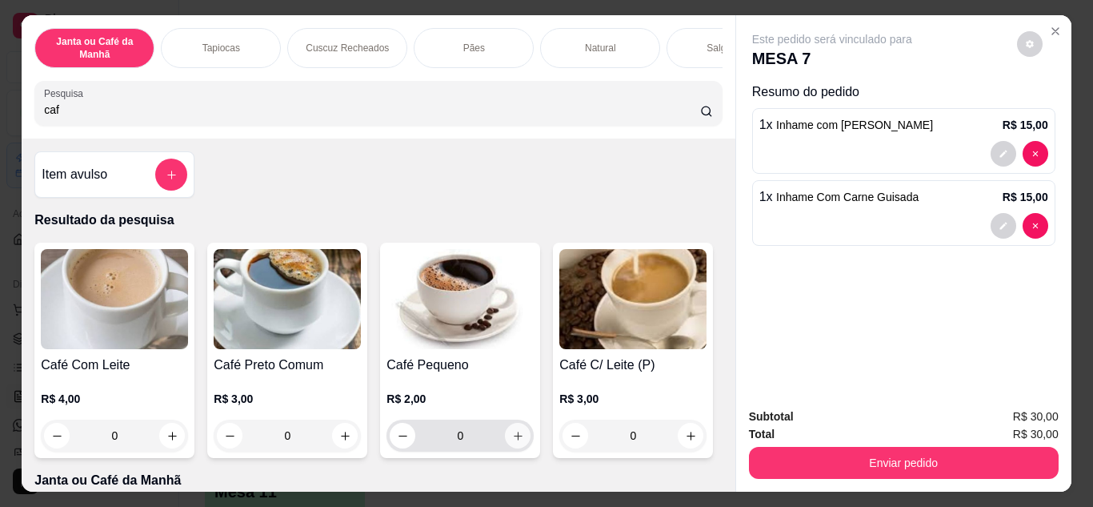
type input "caf"
click at [516, 438] on icon "increase-product-quantity" at bounding box center [518, 436] width 12 height 12
type input "1"
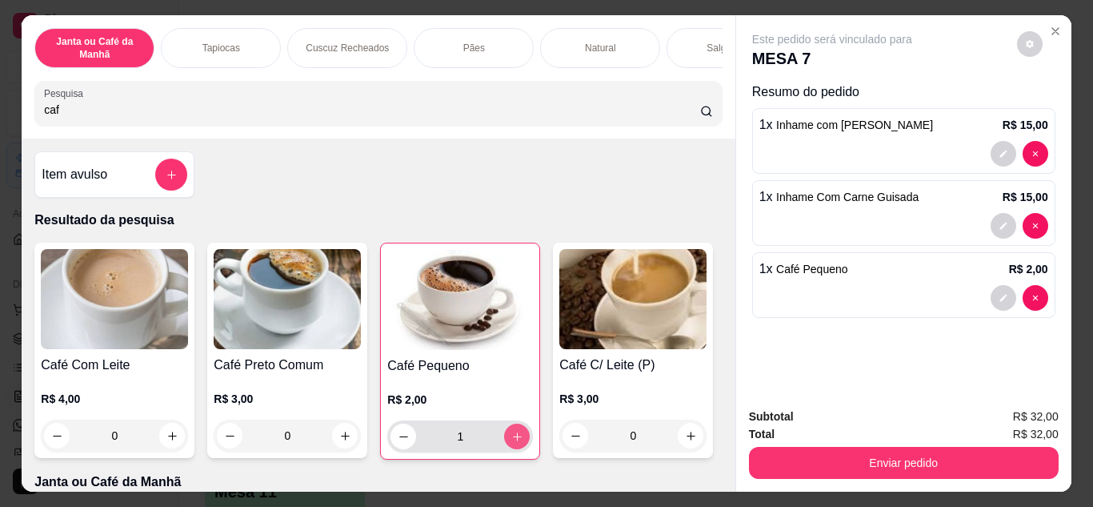
click at [516, 438] on icon "increase-product-quantity" at bounding box center [517, 436] width 12 height 12
type input "2"
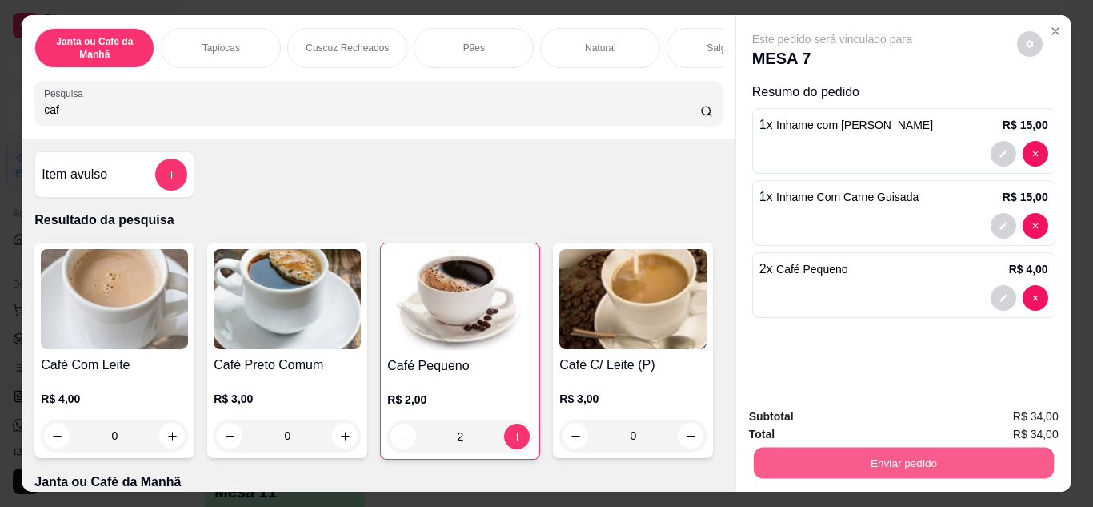
click at [791, 449] on button "Enviar pedido" at bounding box center [903, 462] width 300 height 31
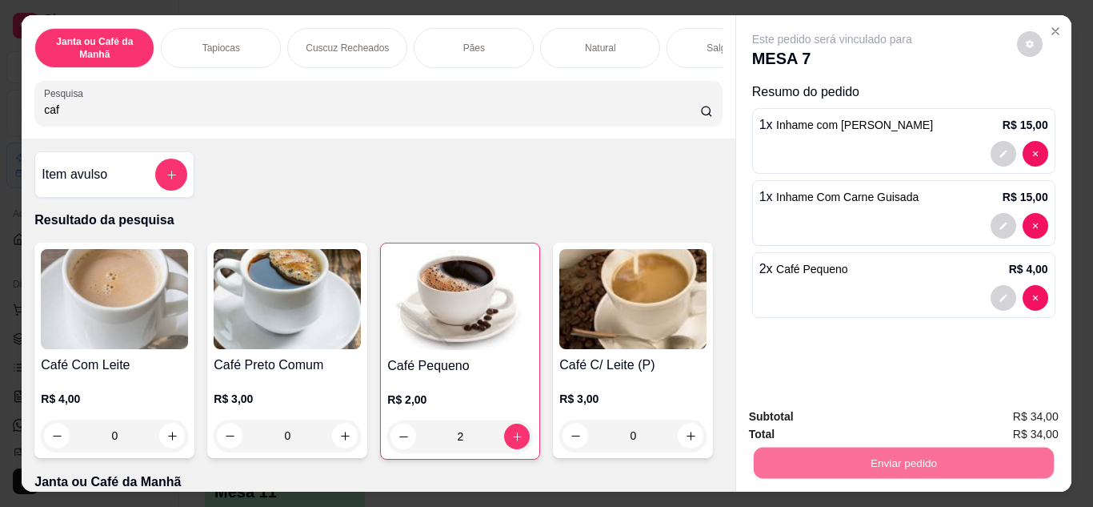
click at [807, 414] on button "Não registrar e enviar pedido" at bounding box center [850, 417] width 166 height 30
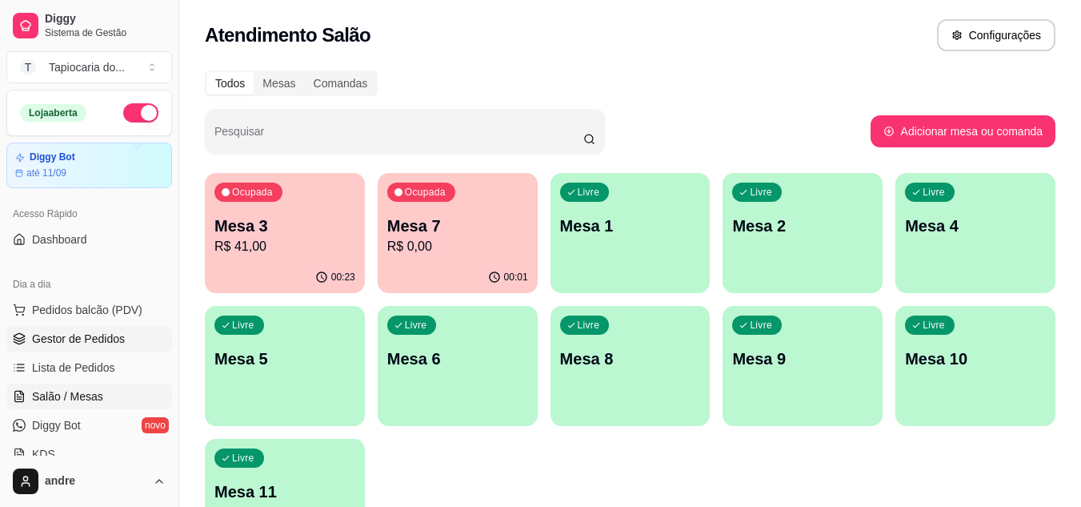
click at [78, 337] on span "Gestor de Pedidos" at bounding box center [78, 338] width 93 height 16
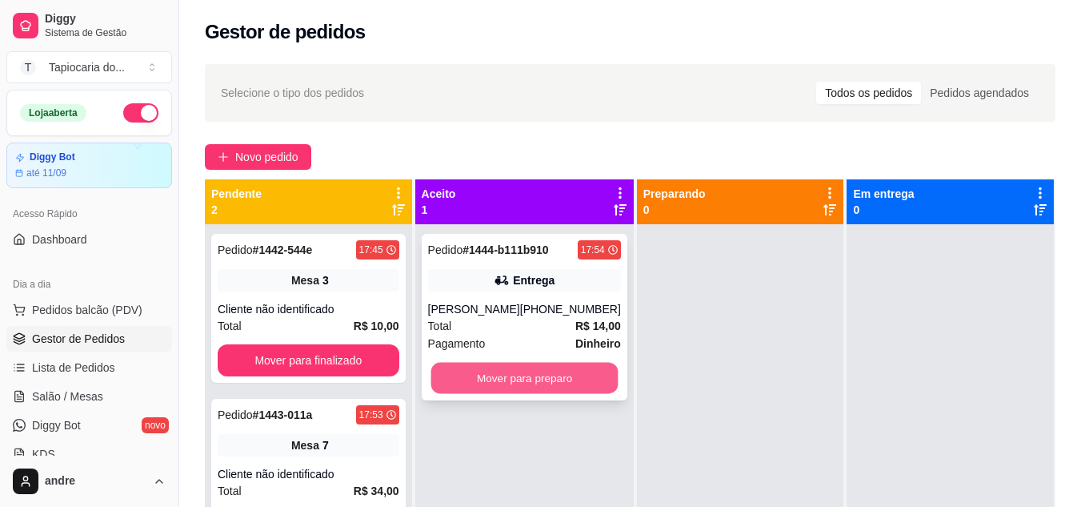
click at [499, 390] on button "Mover para preparo" at bounding box center [523, 377] width 187 height 31
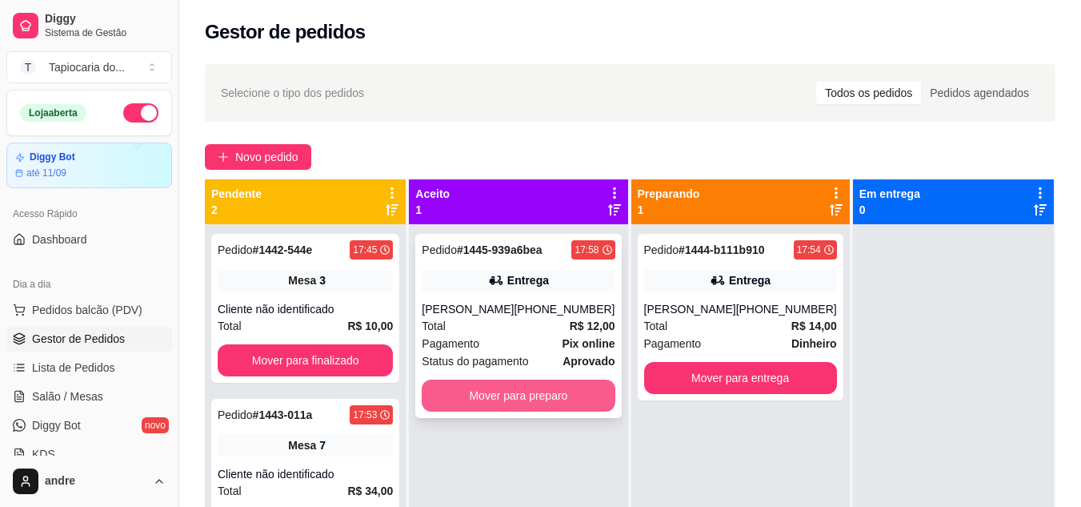
click at [572, 385] on button "Mover para preparo" at bounding box center [518, 395] width 193 height 32
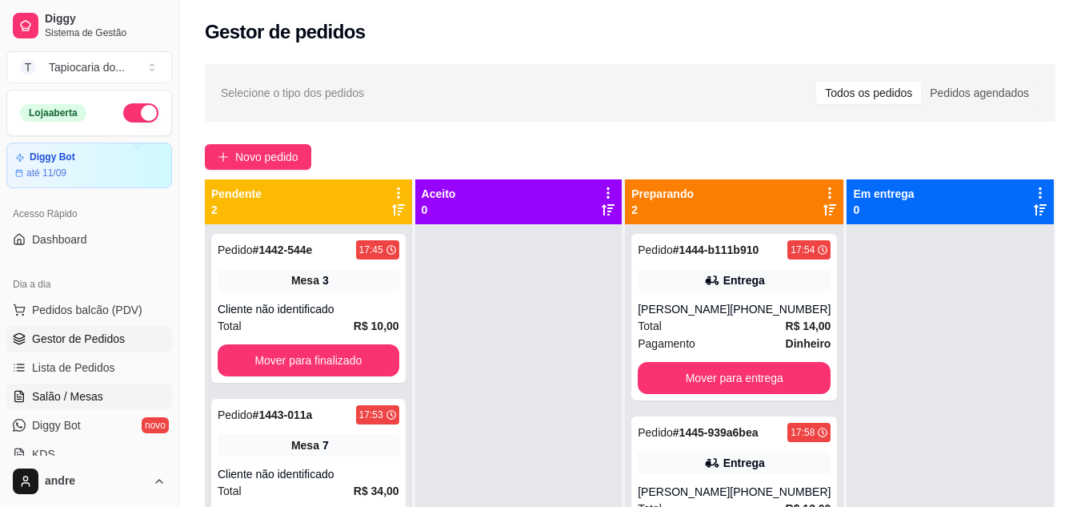
click at [88, 405] on link "Salão / Mesas" at bounding box center [89, 396] width 166 height 26
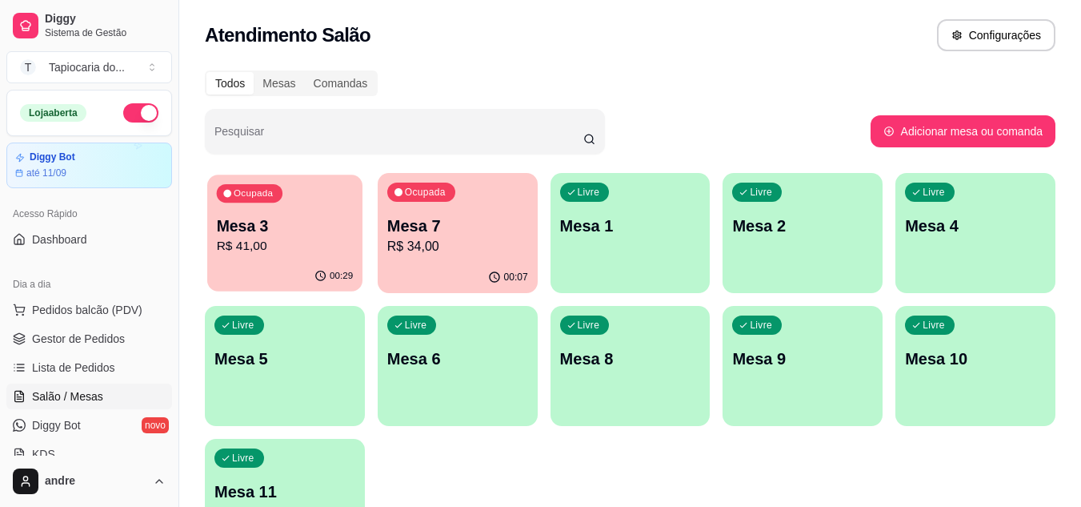
click at [289, 225] on p "Mesa 3" at bounding box center [285, 226] width 137 height 22
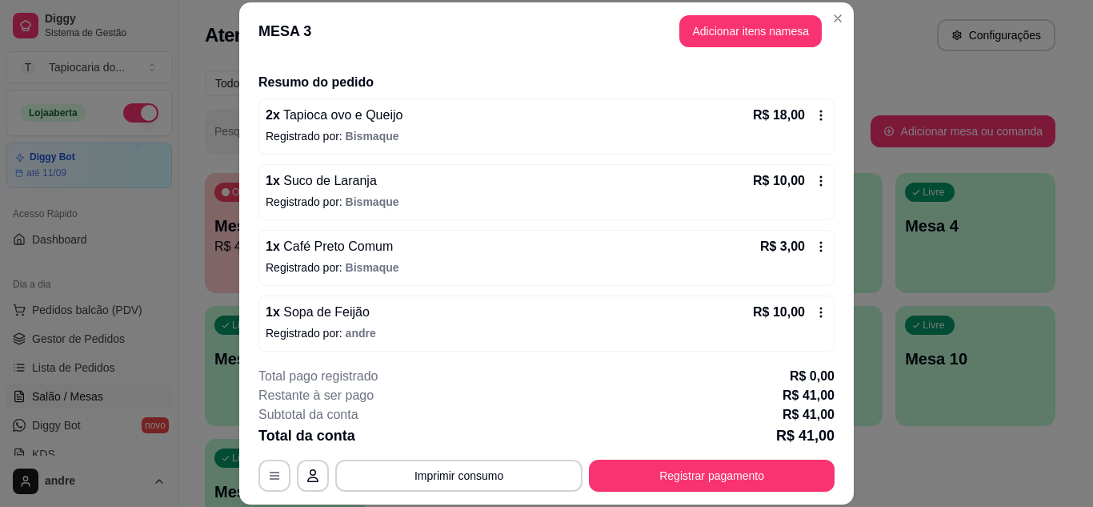
scroll to position [117, 0]
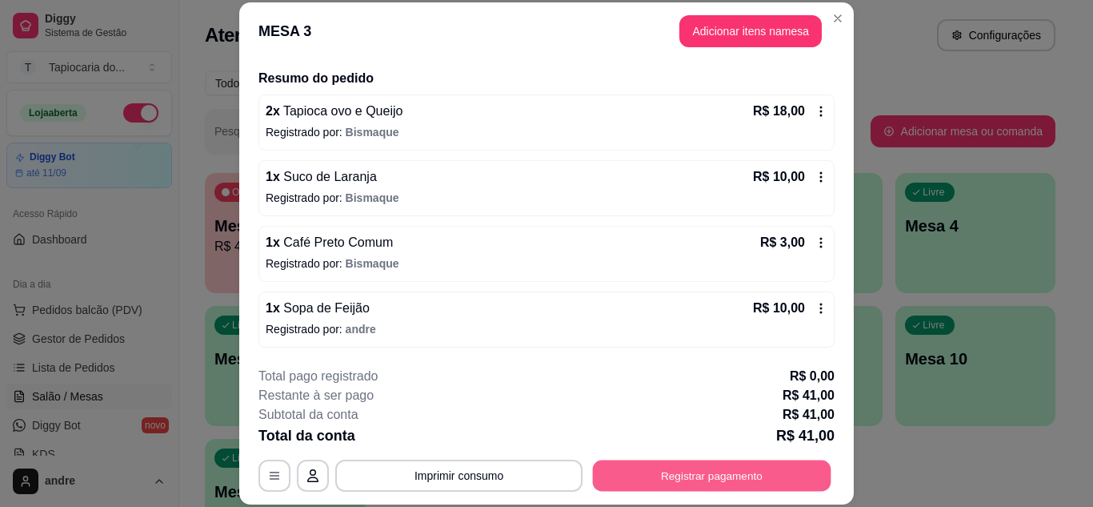
click at [649, 478] on button "Registrar pagamento" at bounding box center [712, 474] width 238 height 31
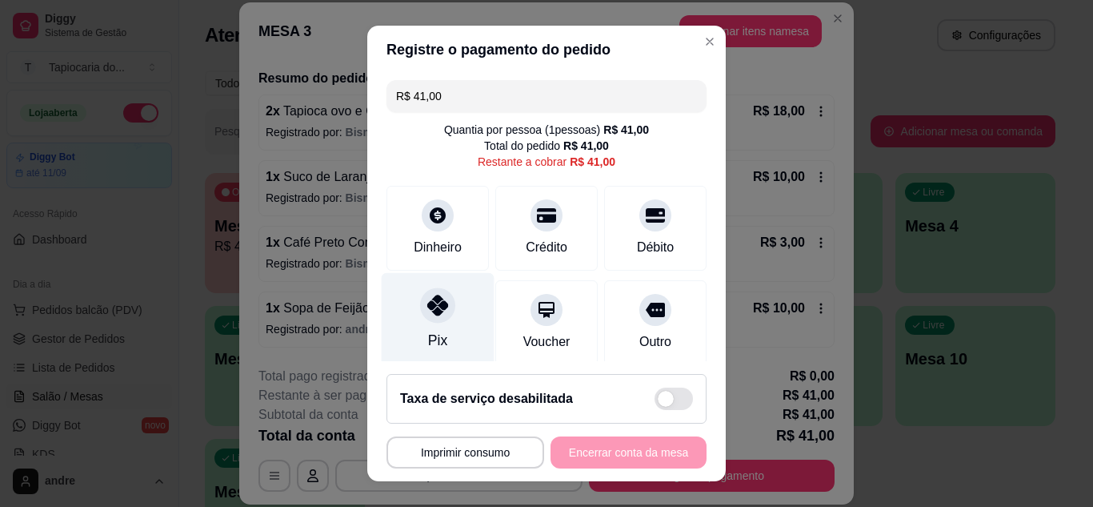
drag, startPoint x: 446, startPoint y: 326, endPoint x: 452, endPoint y: 310, distance: 17.7
click at [446, 322] on div "Pix" at bounding box center [438, 319] width 113 height 94
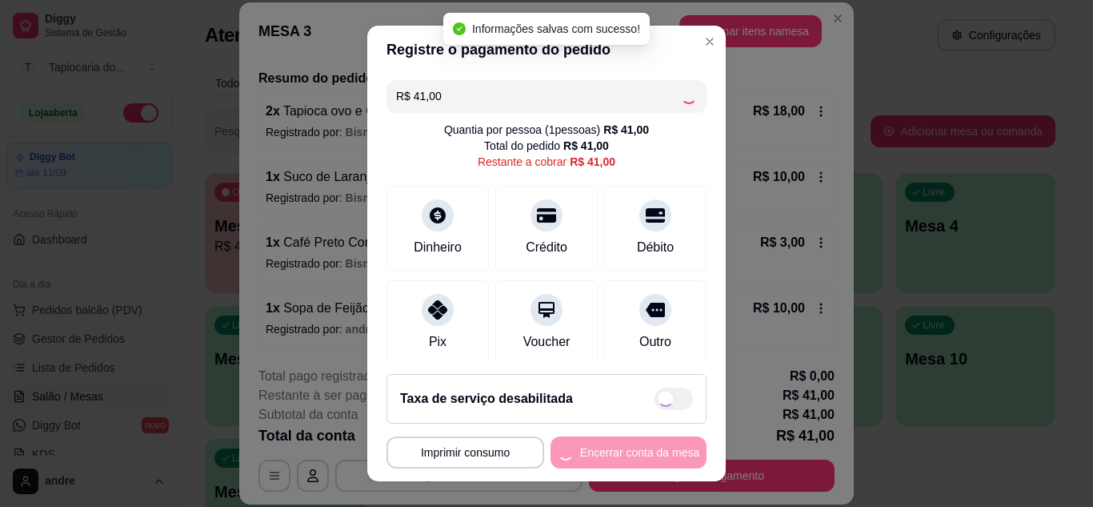
type input "R$ 0,00"
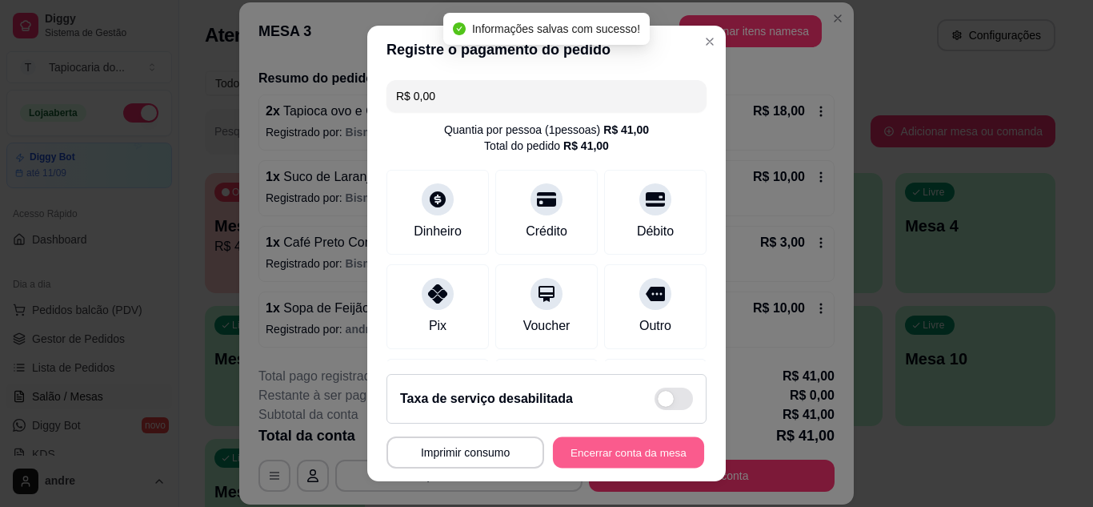
click at [595, 451] on button "Encerrar conta da mesa" at bounding box center [628, 452] width 151 height 31
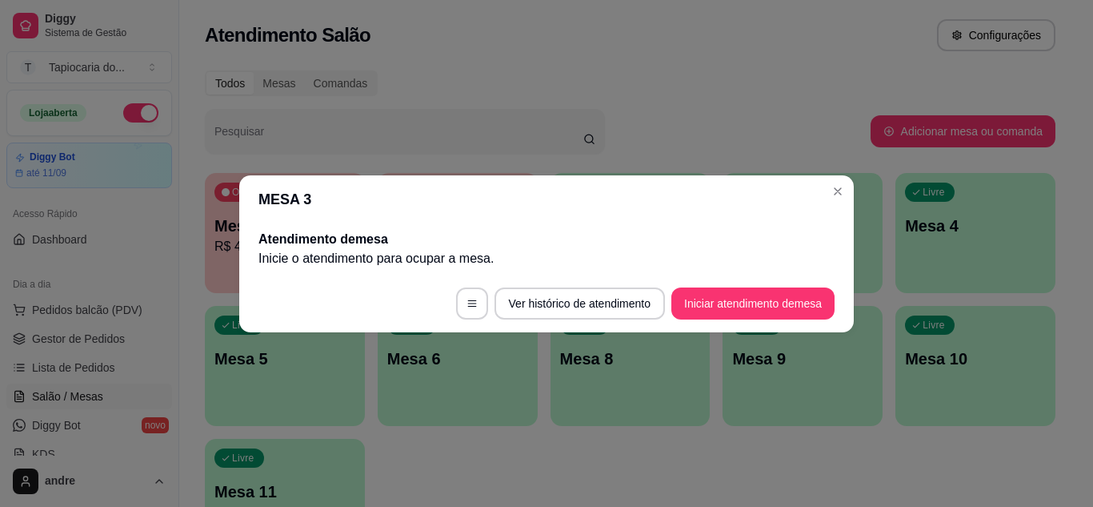
scroll to position [0, 0]
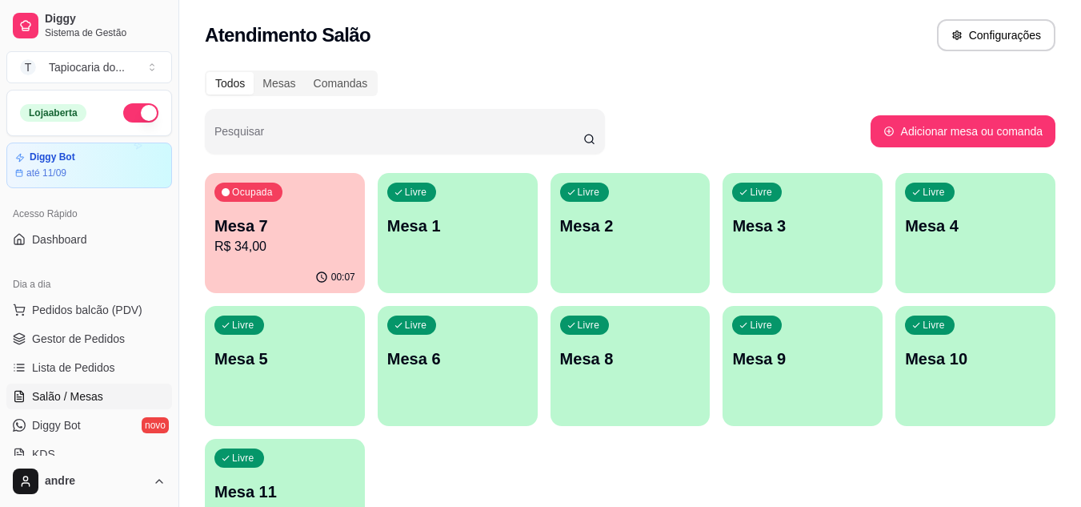
click at [348, 247] on p "R$ 34,00" at bounding box center [284, 246] width 141 height 19
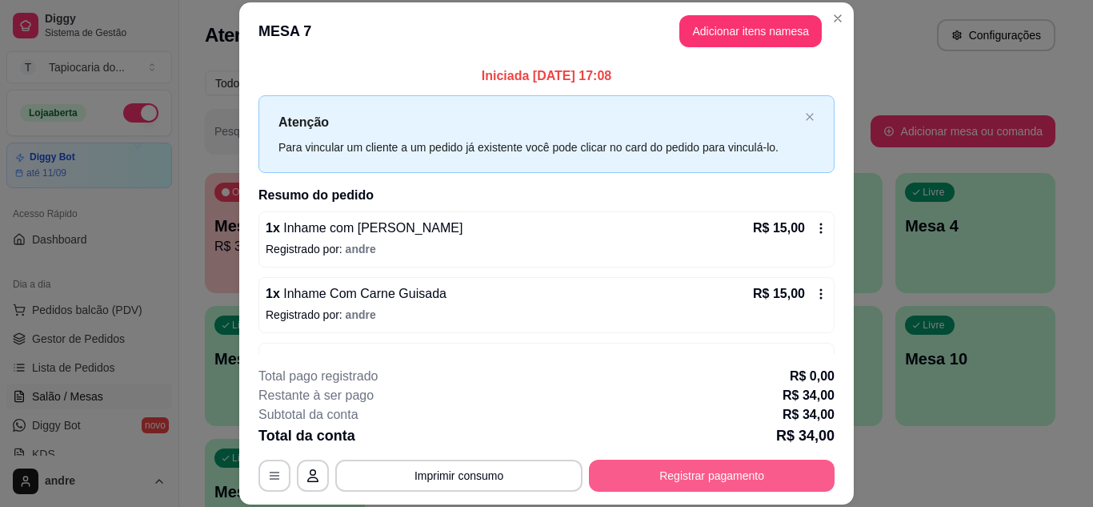
click at [658, 474] on button "Registrar pagamento" at bounding box center [712, 475] width 246 height 32
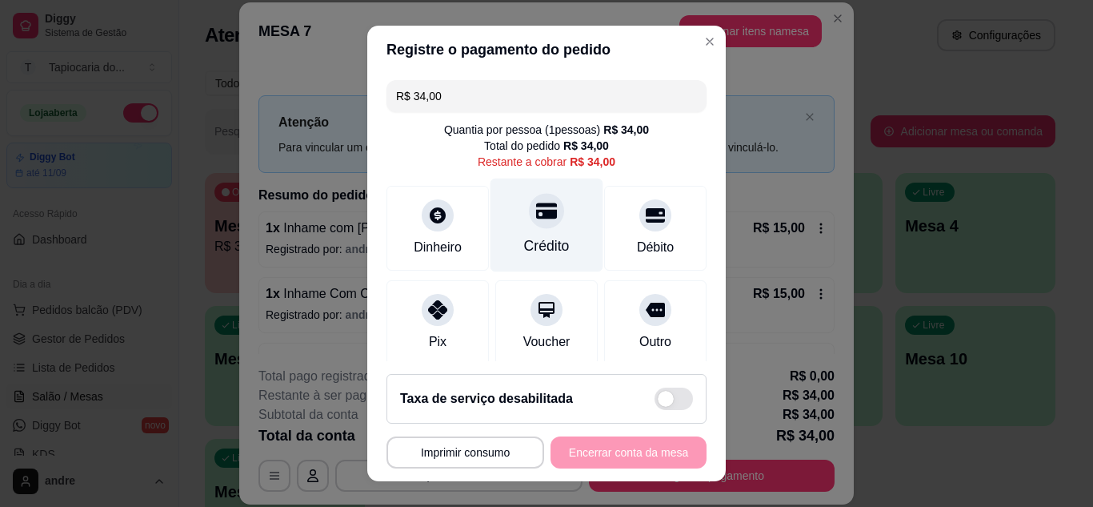
click at [540, 205] on div at bounding box center [546, 210] width 35 height 35
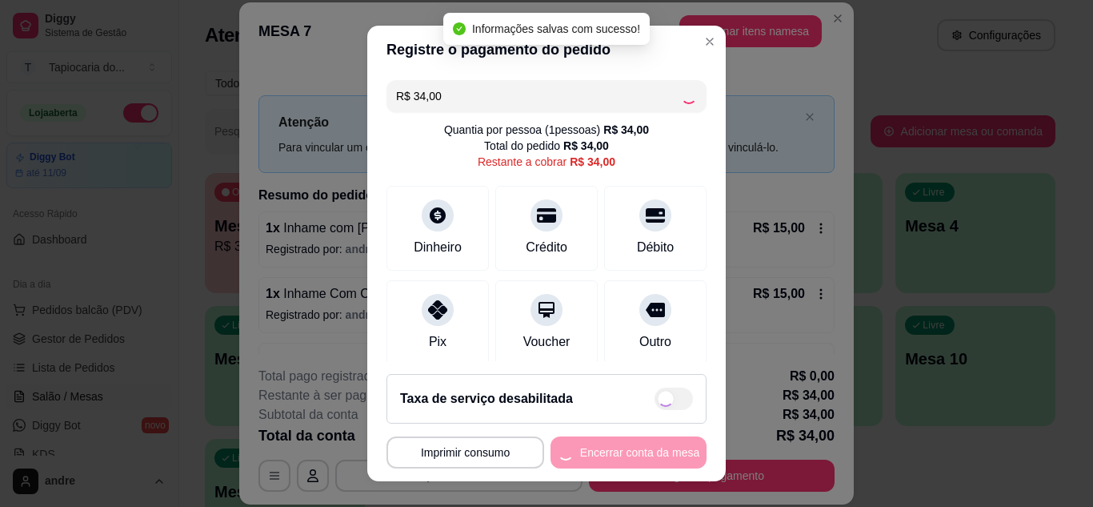
type input "R$ 0,00"
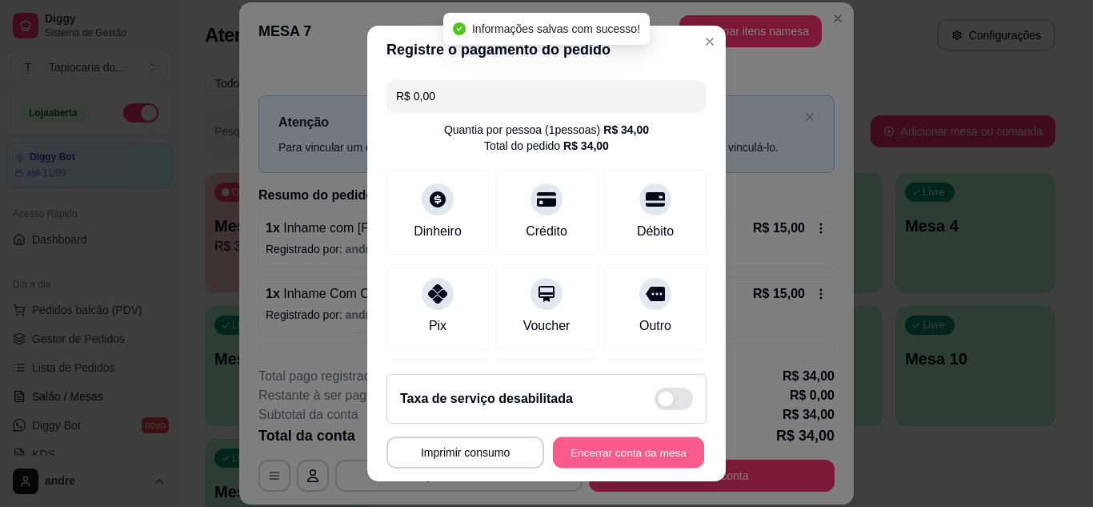
click at [656, 457] on button "Encerrar conta da mesa" at bounding box center [628, 452] width 151 height 31
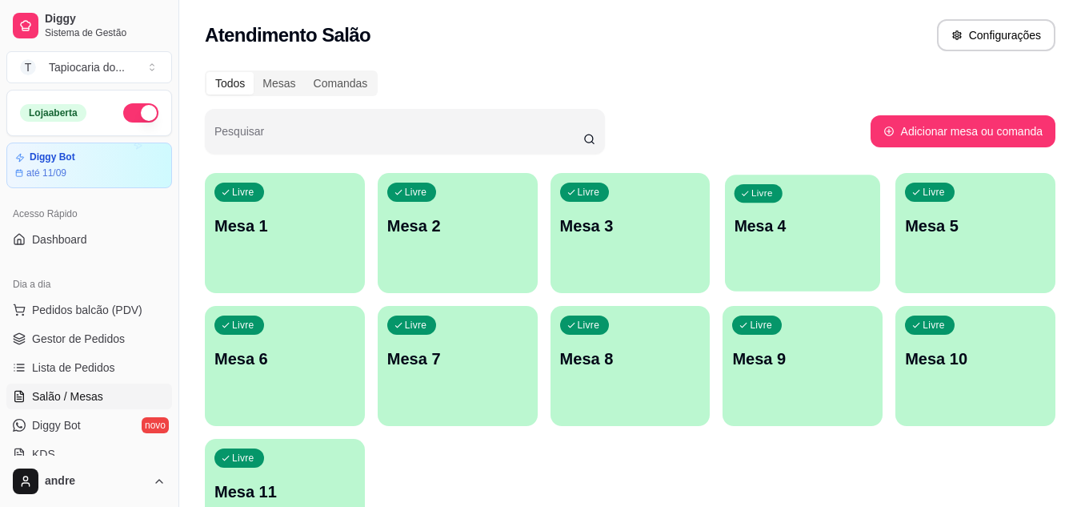
click at [779, 241] on div "Livre Mesa 4" at bounding box center [802, 223] width 155 height 98
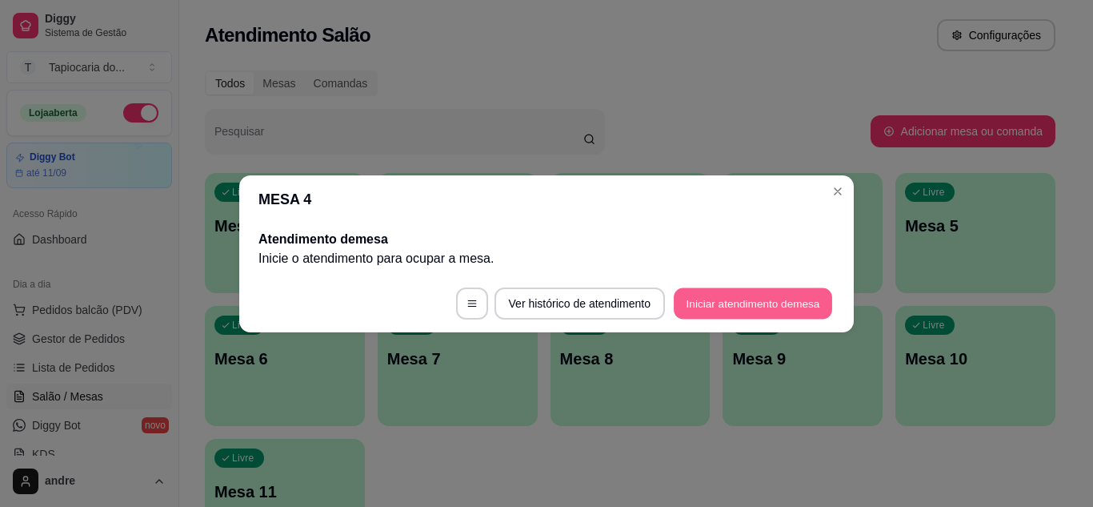
click at [736, 291] on button "Iniciar atendimento de mesa" at bounding box center [753, 302] width 158 height 31
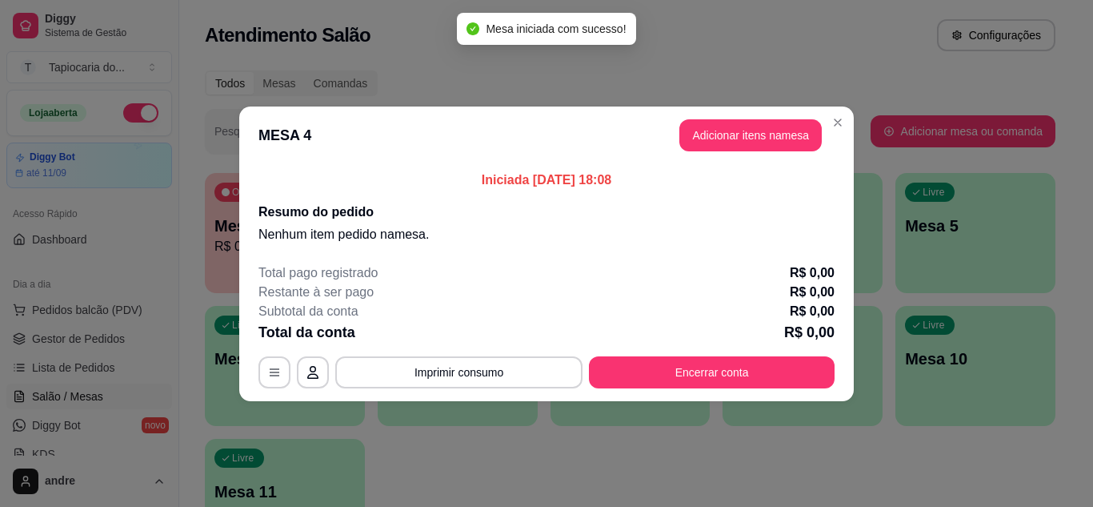
click at [775, 118] on header "MESA 4 Adicionar itens na mesa" at bounding box center [546, 135] width 615 height 58
click at [769, 133] on button "Adicionar itens na mesa" at bounding box center [750, 135] width 142 height 32
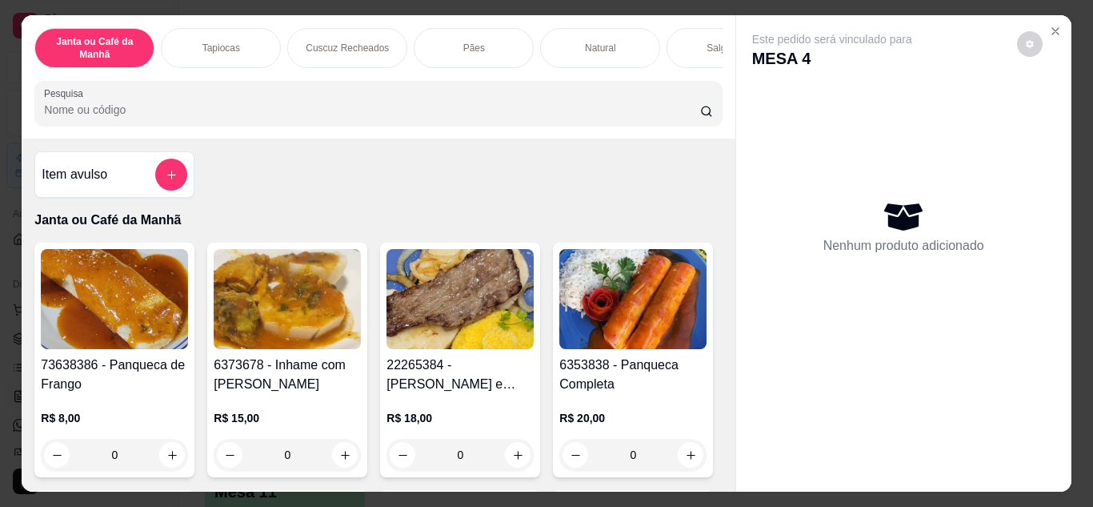
click at [608, 112] on input "Pesquisa" at bounding box center [372, 110] width 656 height 16
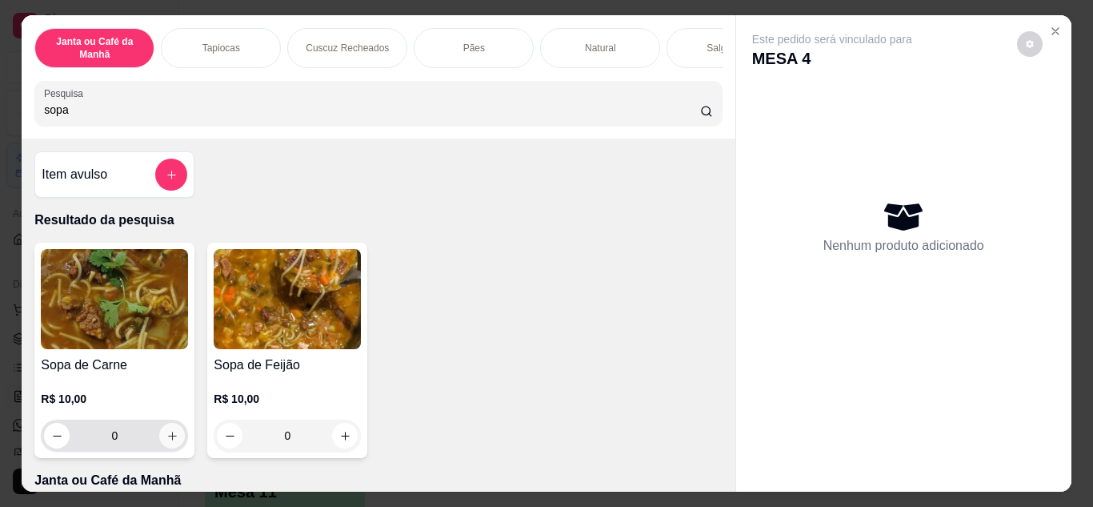
type input "sopa"
click at [173, 434] on button "increase-product-quantity" at bounding box center [172, 435] width 26 height 26
type input "1"
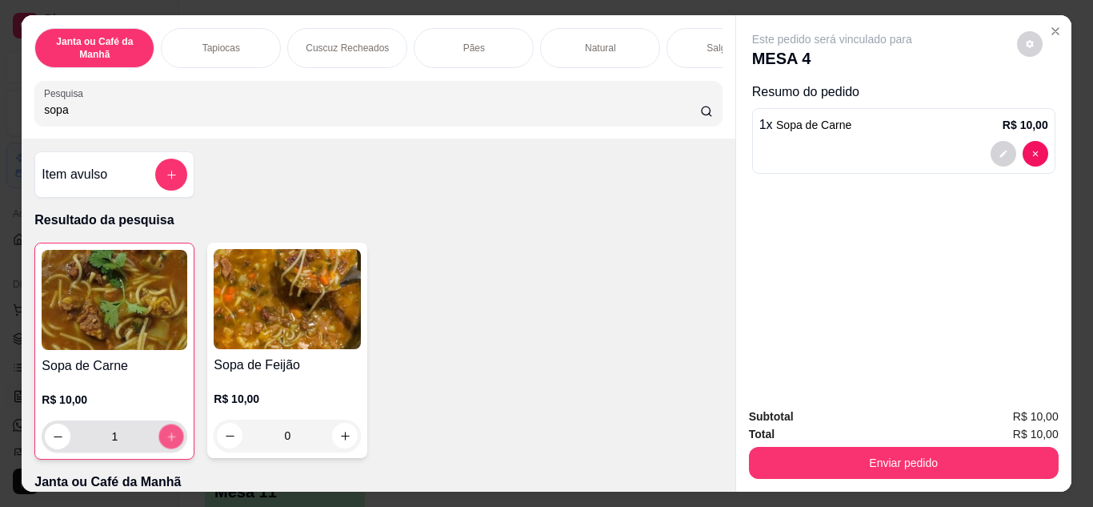
click at [170, 432] on button "increase-product-quantity" at bounding box center [171, 435] width 25 height 25
type input "2"
click at [169, 431] on button "increase-product-quantity" at bounding box center [171, 435] width 25 height 25
type input "3"
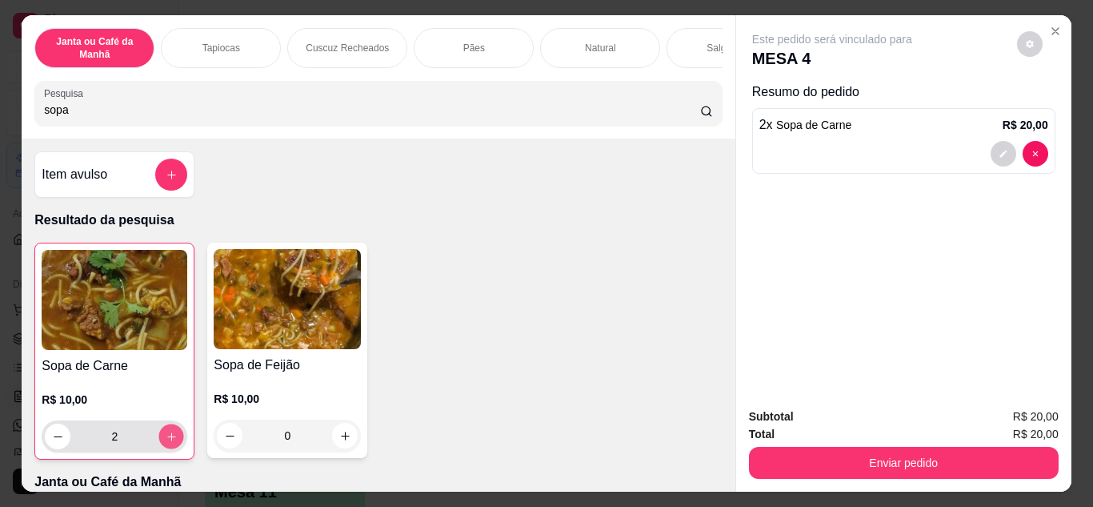
type input "3"
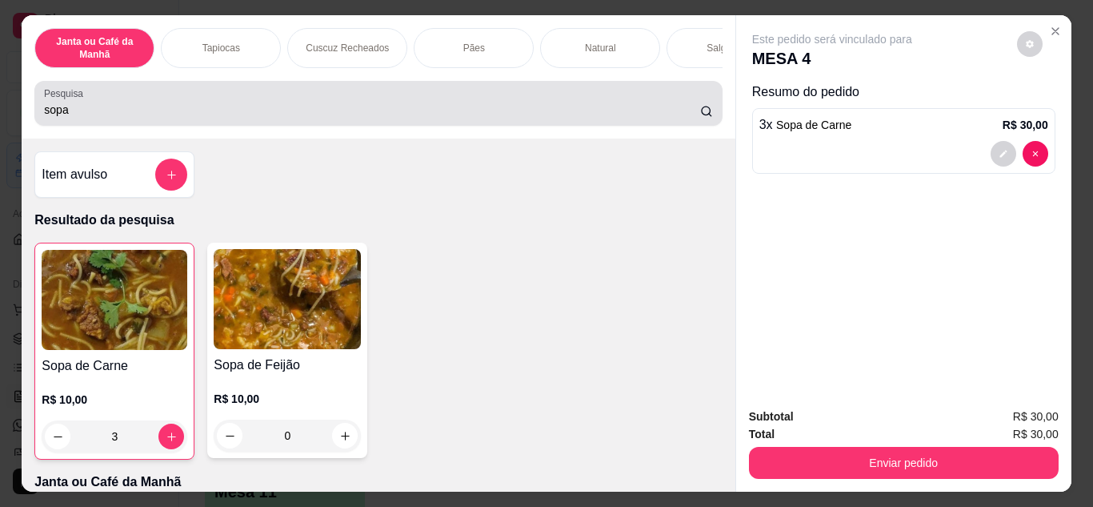
click at [302, 117] on input "sopa" at bounding box center [372, 110] width 656 height 16
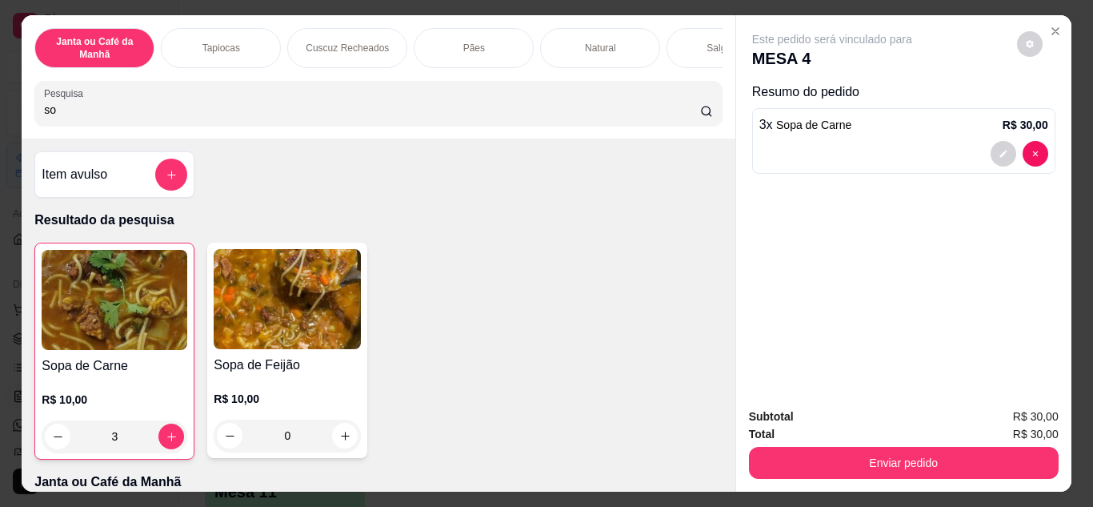
type input "s"
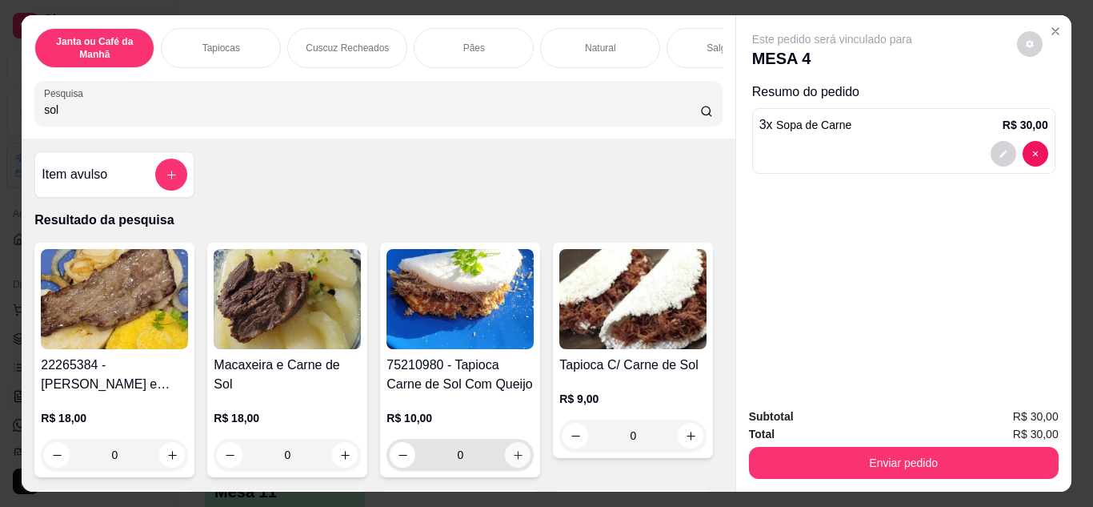
type input "sol"
click at [515, 453] on button "increase-product-quantity" at bounding box center [518, 454] width 25 height 25
type input "1"
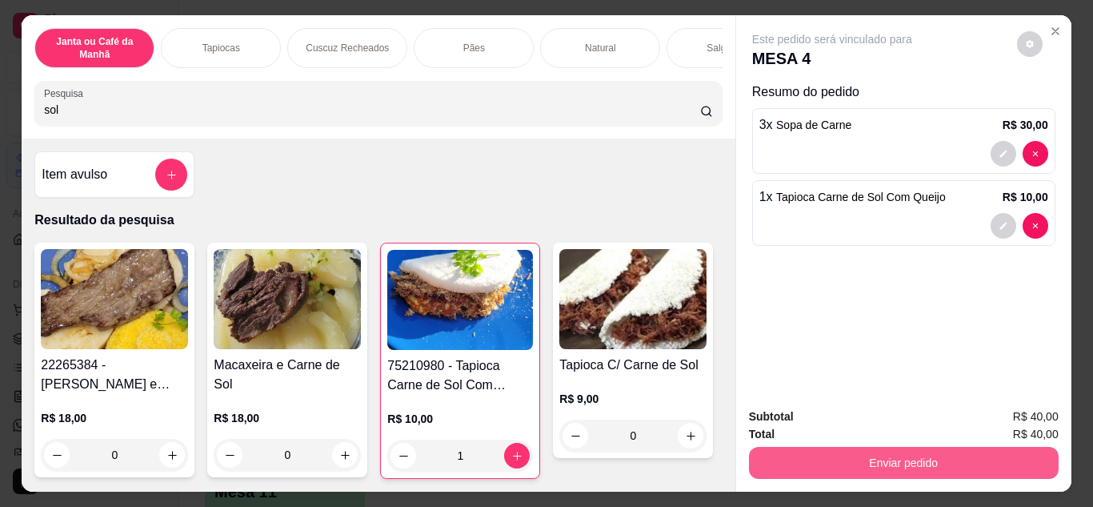
click at [802, 456] on button "Enviar pedido" at bounding box center [904, 462] width 310 height 32
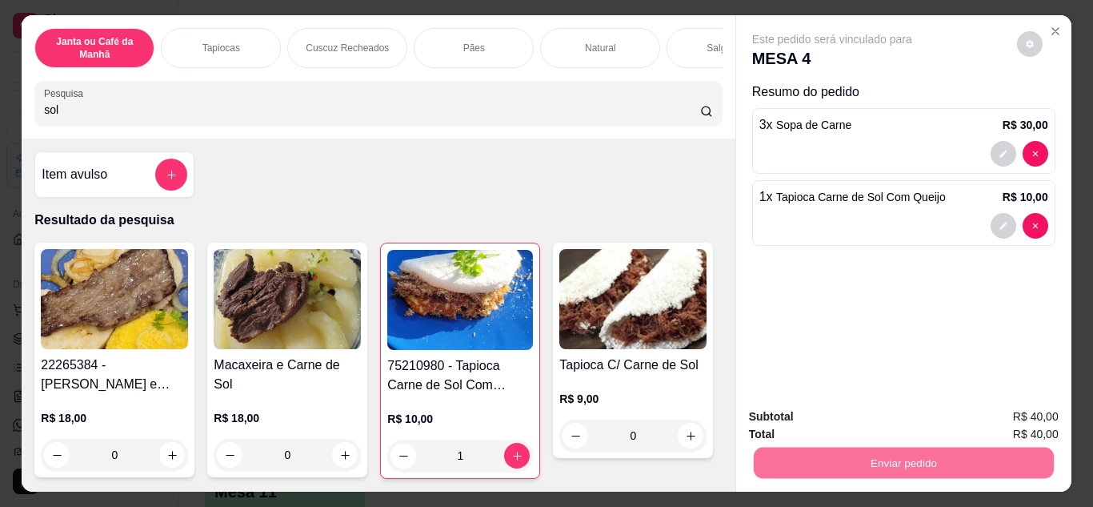
click at [787, 412] on button "Não registrar e enviar pedido" at bounding box center [850, 417] width 166 height 30
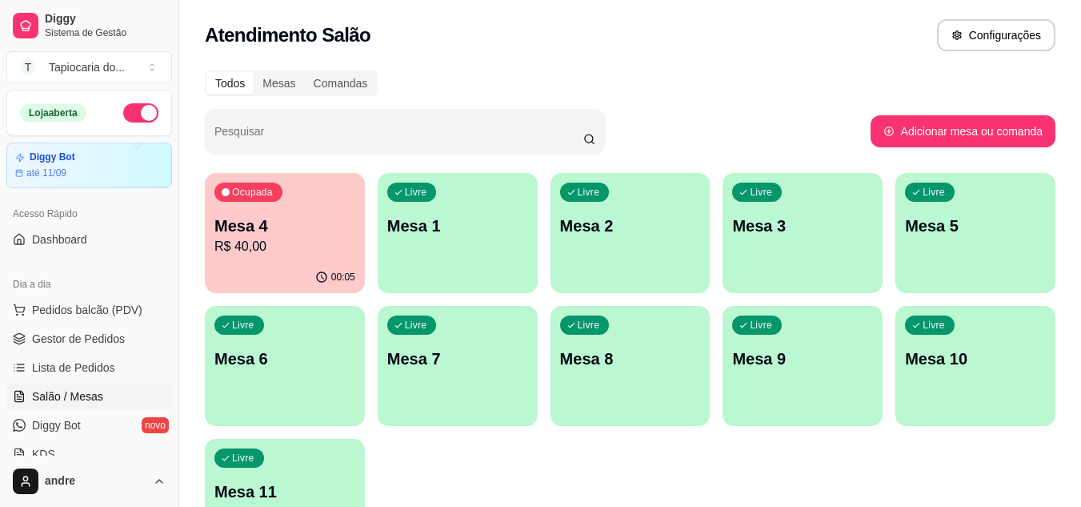
click at [315, 230] on p "Mesa 4" at bounding box center [284, 225] width 141 height 22
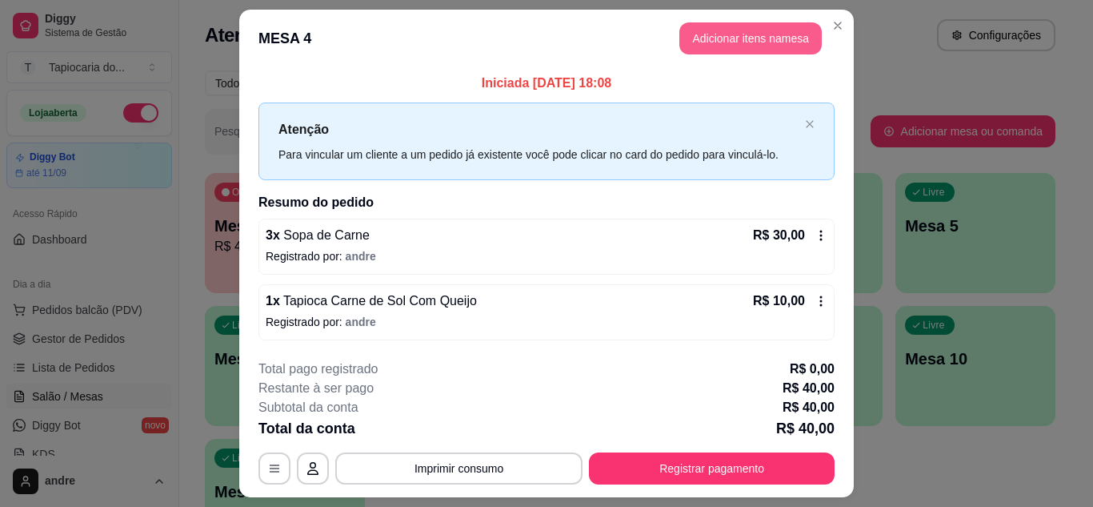
click at [723, 33] on button "Adicionar itens na mesa" at bounding box center [750, 38] width 142 height 32
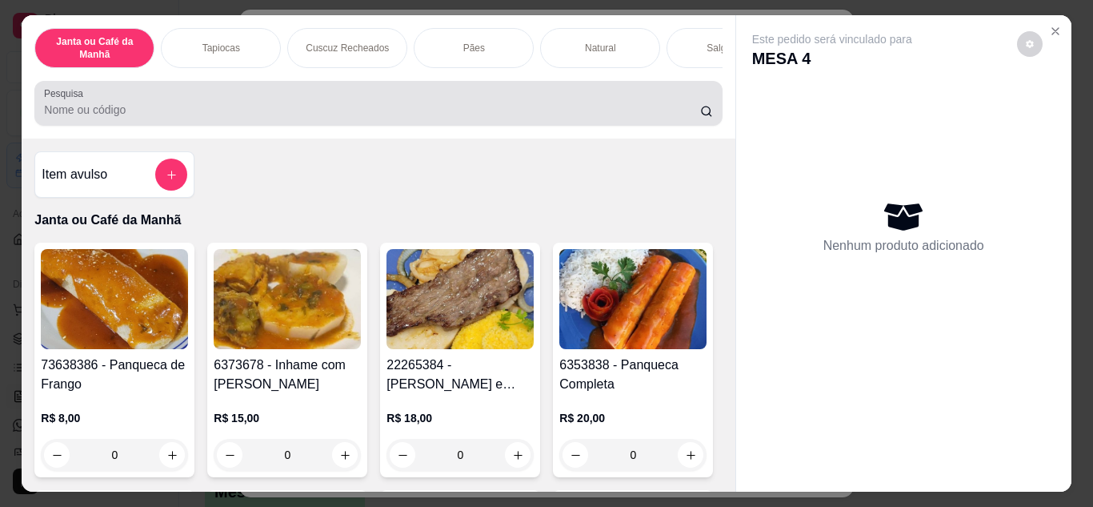
click at [651, 109] on input "Pesquisa" at bounding box center [372, 110] width 656 height 16
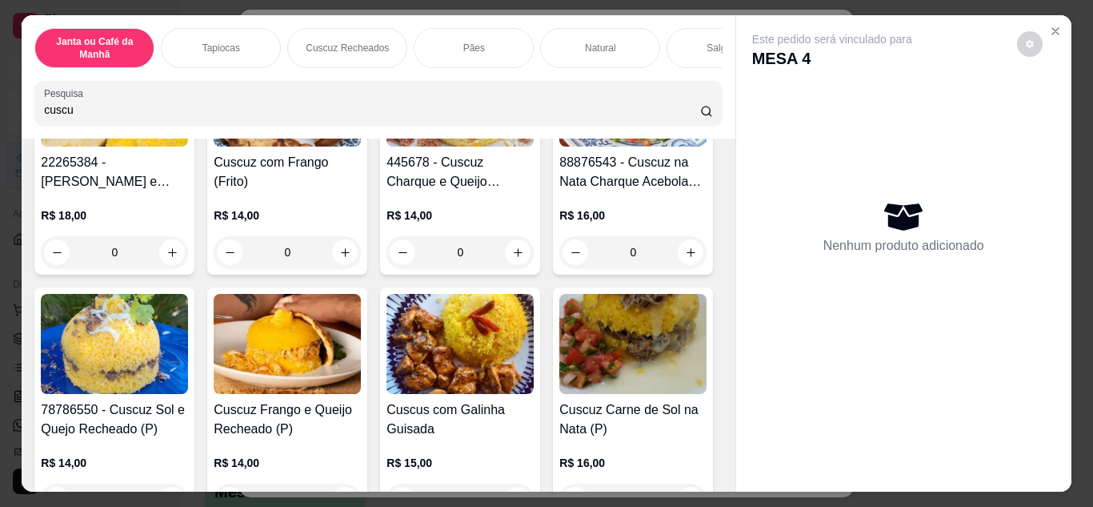
scroll to position [240, 0]
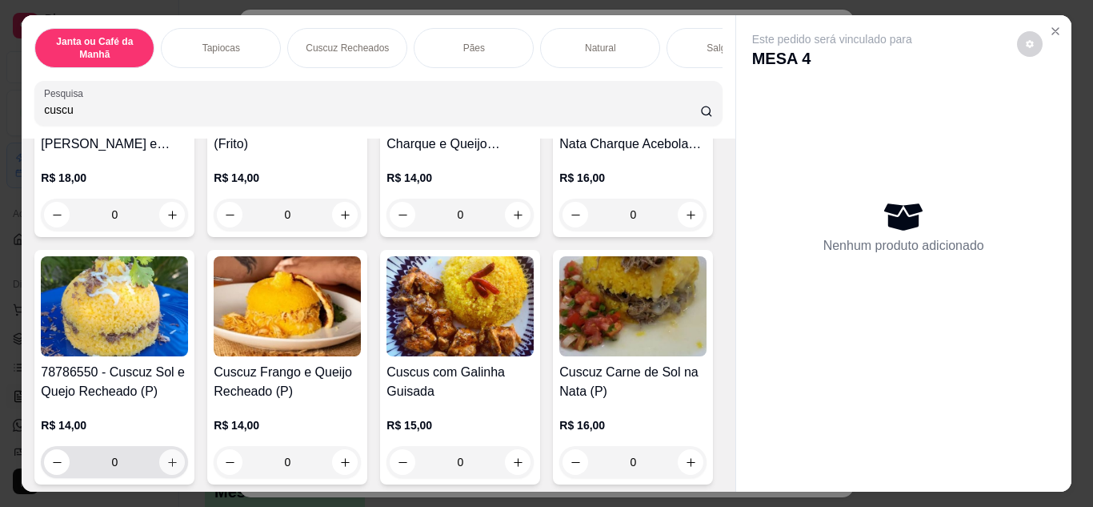
type input "cuscu"
click at [185, 466] on button "increase-product-quantity" at bounding box center [172, 461] width 25 height 25
type input "1"
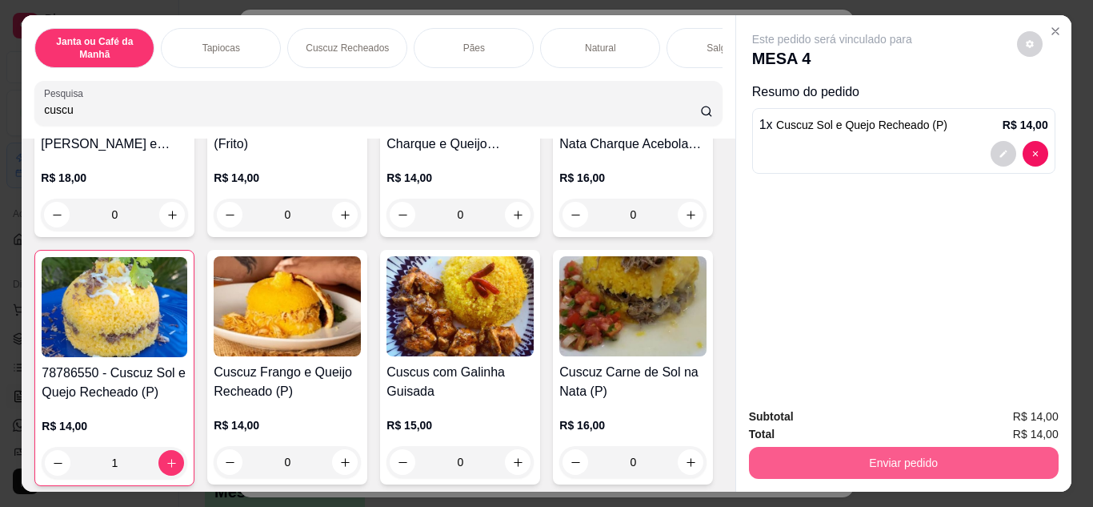
click at [891, 462] on button "Enviar pedido" at bounding box center [904, 462] width 310 height 32
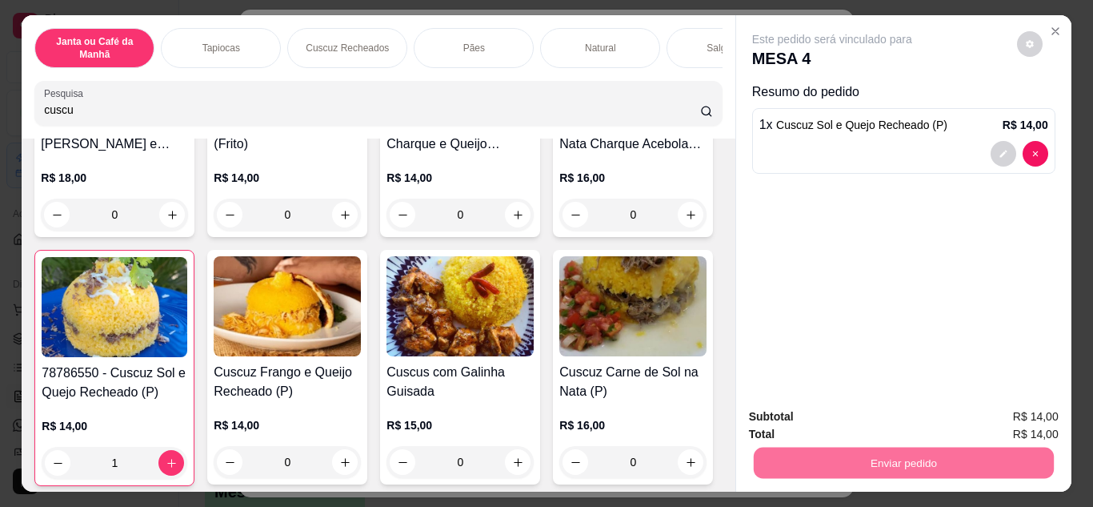
click at [890, 409] on button "Não registrar e enviar pedido" at bounding box center [850, 417] width 166 height 30
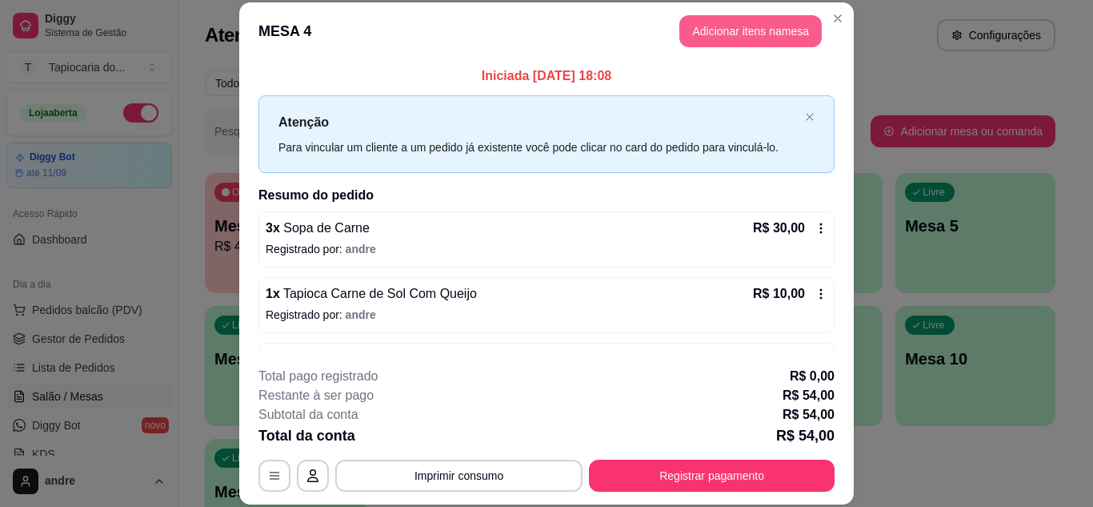
click at [786, 35] on button "Adicionar itens na mesa" at bounding box center [750, 31] width 142 height 32
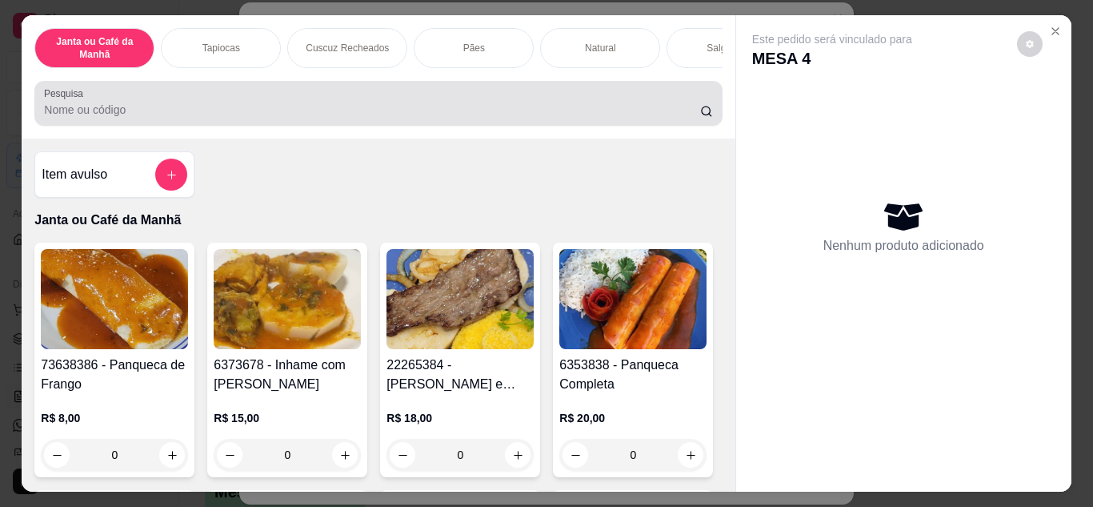
click at [616, 119] on div at bounding box center [378, 103] width 668 height 32
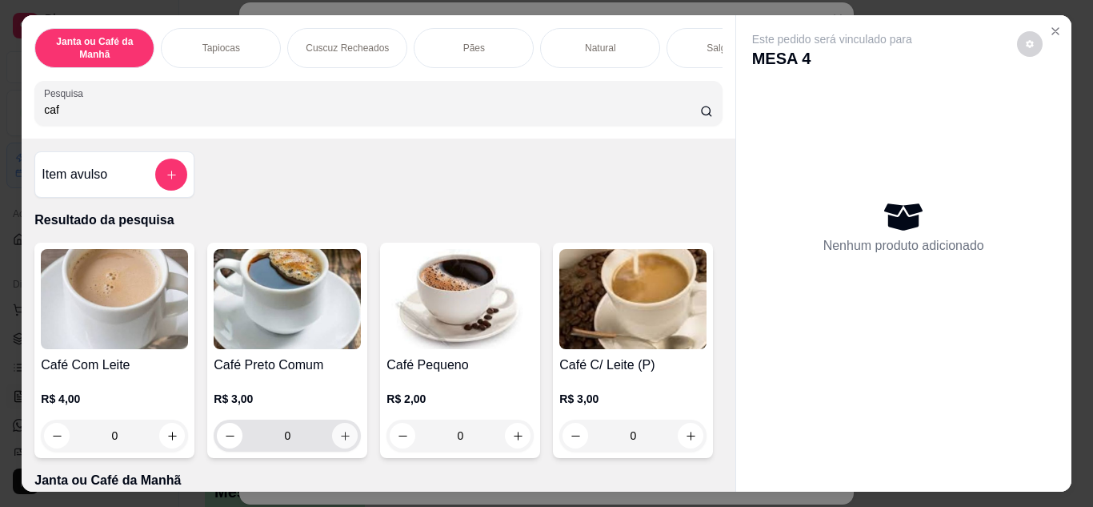
type input "caf"
click at [339, 440] on icon "increase-product-quantity" at bounding box center [345, 436] width 12 height 12
type input "1"
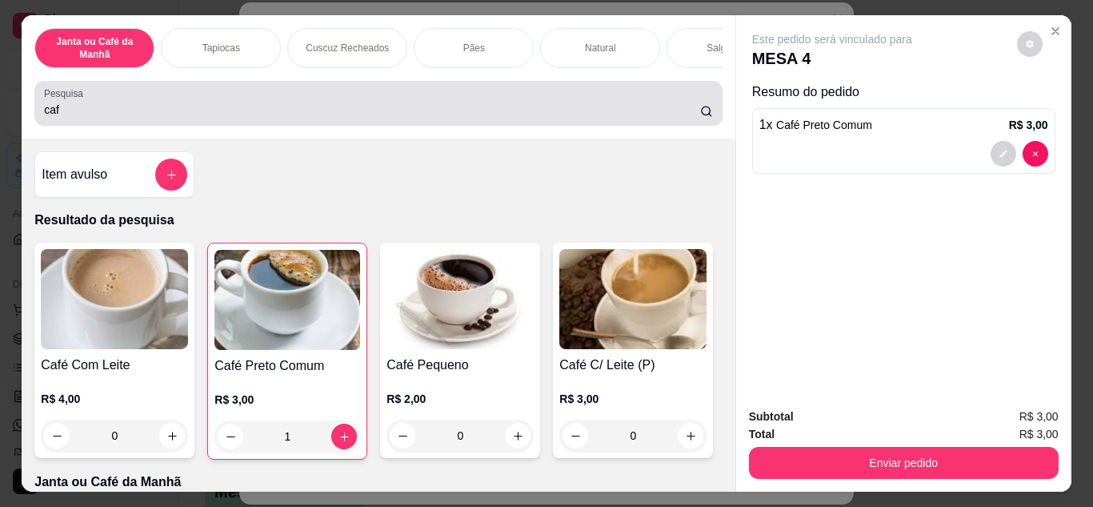
click at [447, 103] on div "caf" at bounding box center [378, 103] width 668 height 32
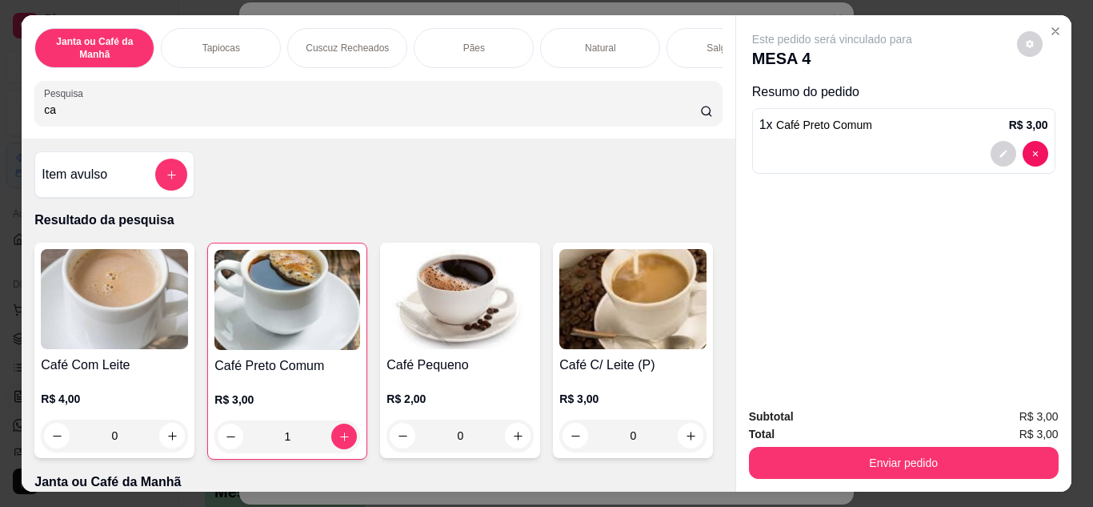
type input "c"
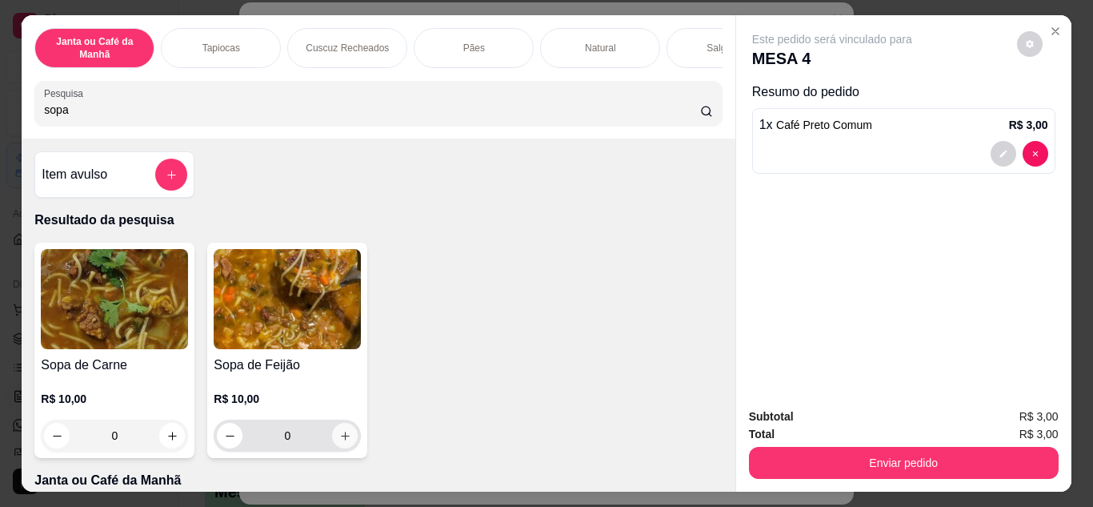
type input "sopa"
click at [346, 443] on button "increase-product-quantity" at bounding box center [345, 435] width 26 height 26
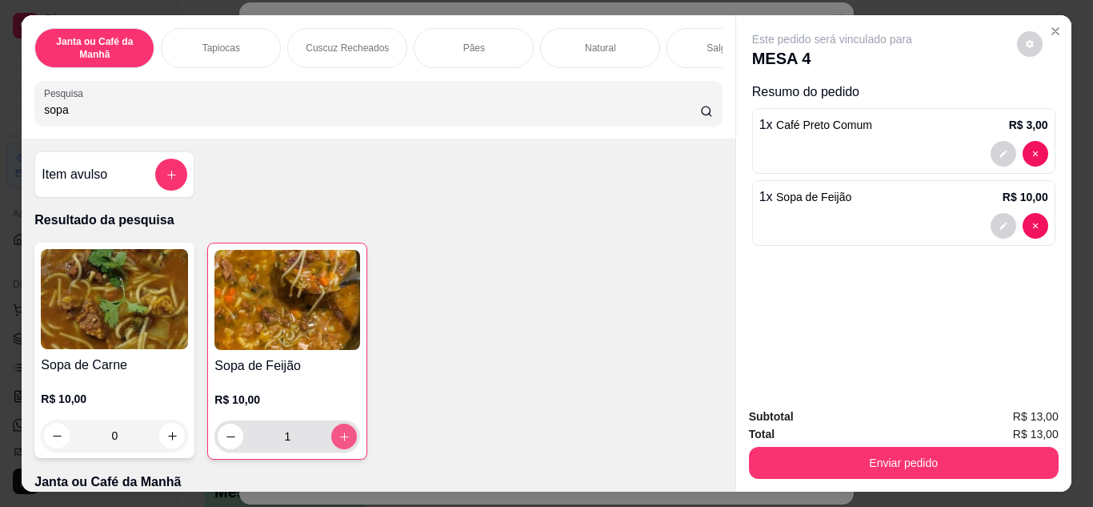
type input "1"
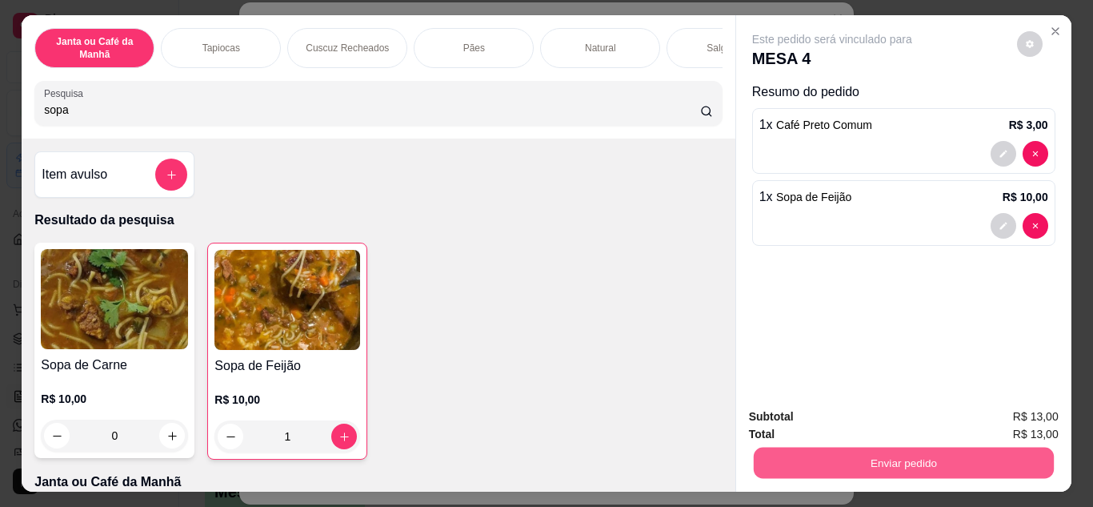
click at [867, 455] on button "Enviar pedido" at bounding box center [903, 462] width 300 height 31
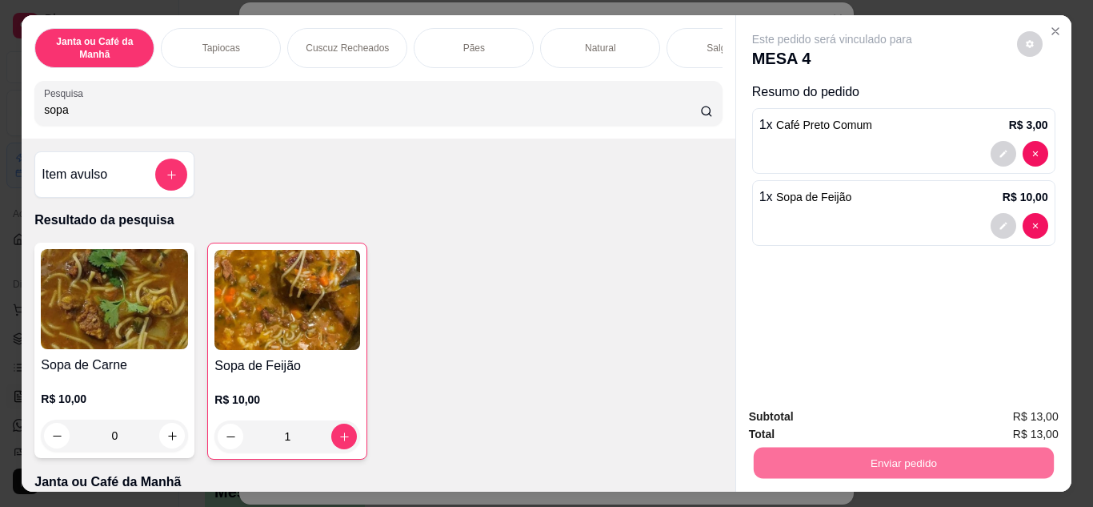
click at [851, 406] on button "Não registrar e enviar pedido" at bounding box center [851, 417] width 162 height 30
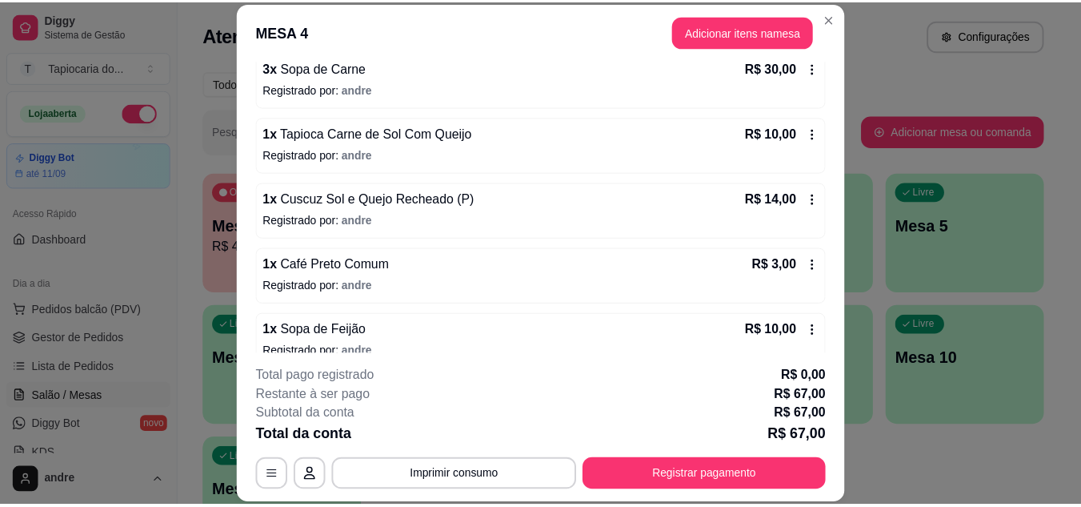
scroll to position [182, 0]
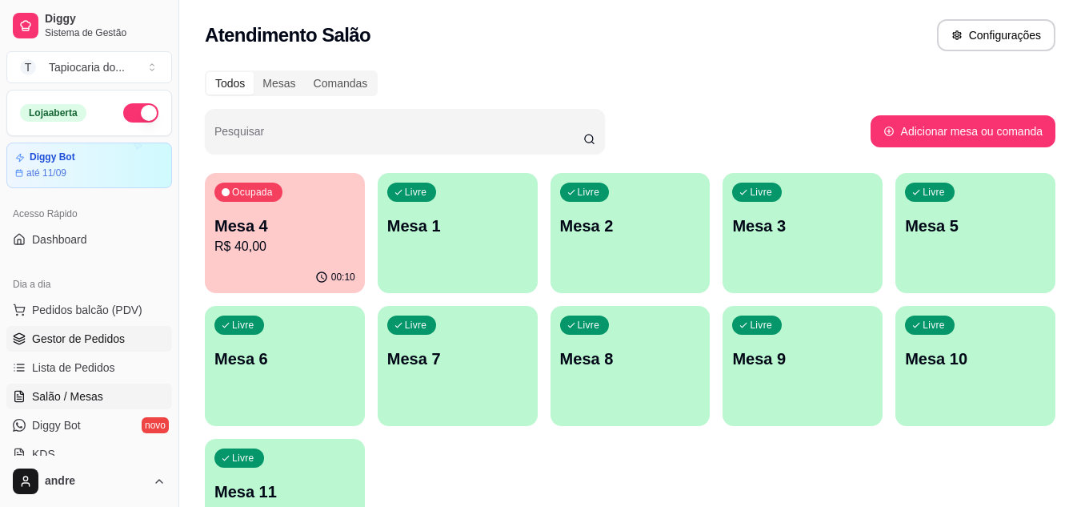
click at [63, 348] on link "Gestor de Pedidos" at bounding box center [89, 339] width 166 height 26
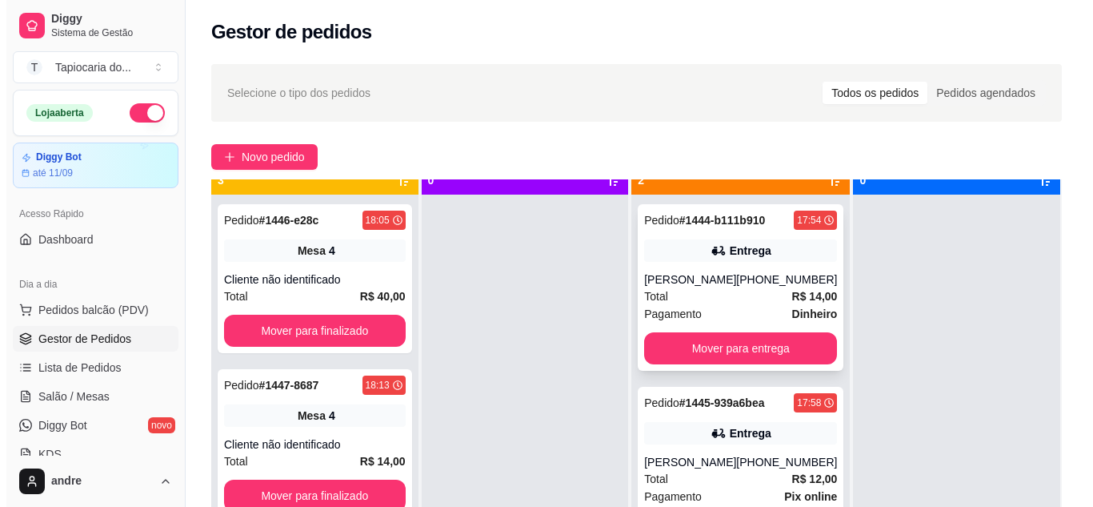
scroll to position [45, 0]
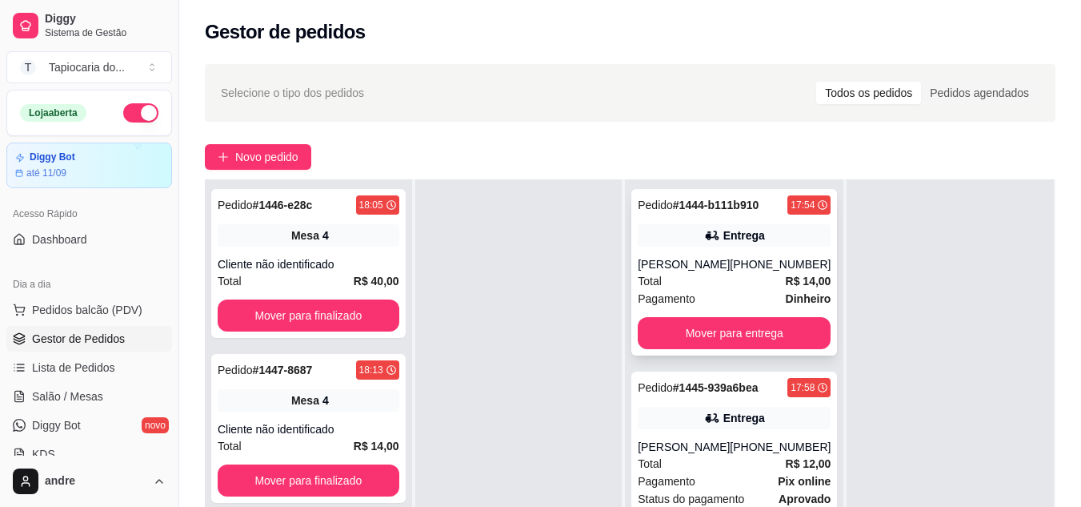
click at [723, 274] on div "Total R$ 14,00" at bounding box center [734, 281] width 193 height 18
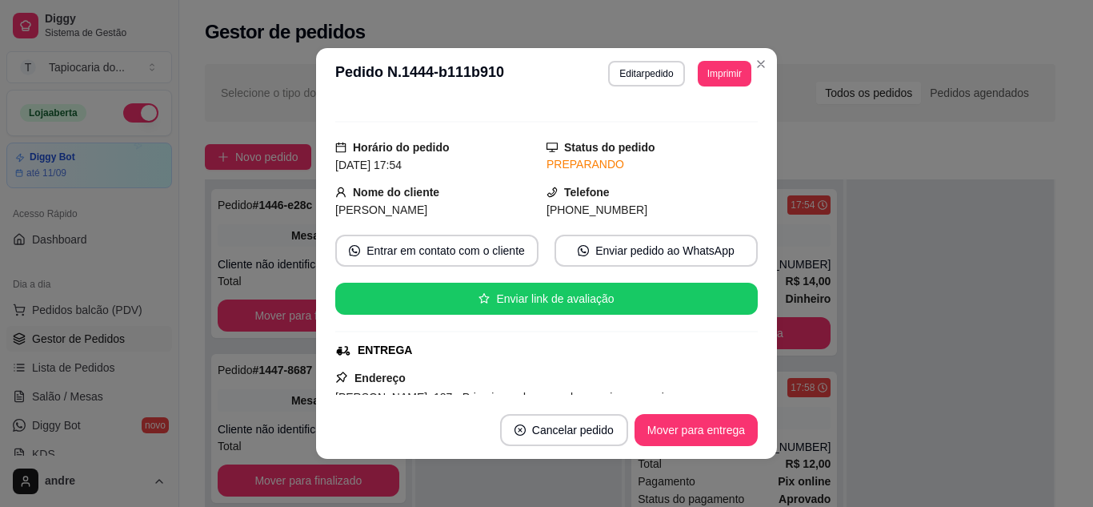
scroll to position [0, 0]
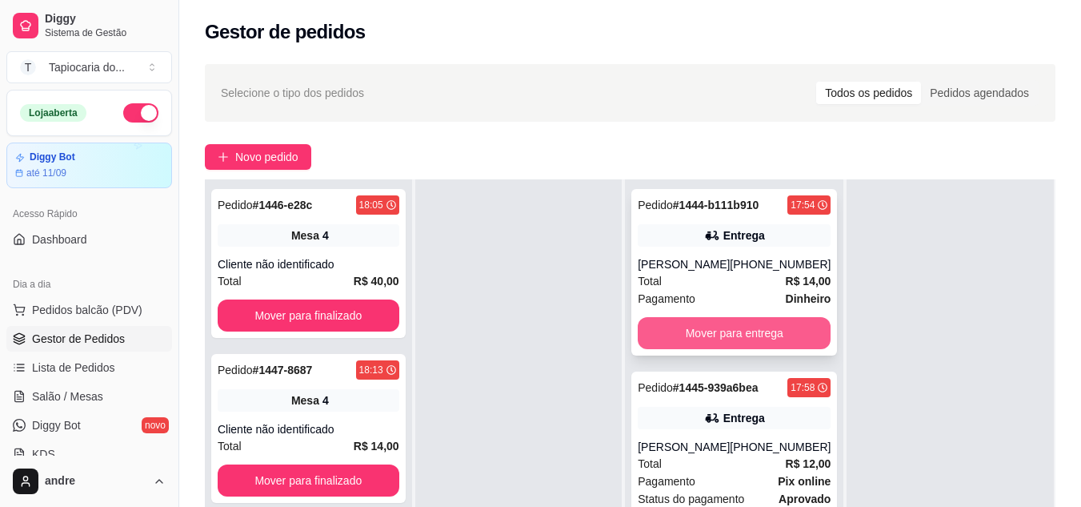
click at [746, 332] on button "Mover para entrega" at bounding box center [734, 333] width 193 height 32
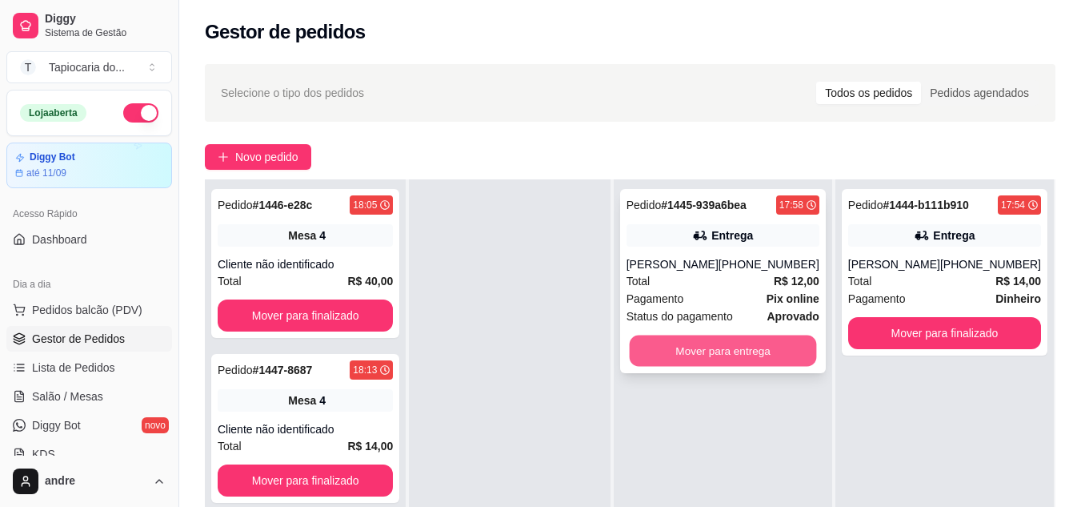
click at [795, 361] on button "Mover para entrega" at bounding box center [722, 350] width 187 height 31
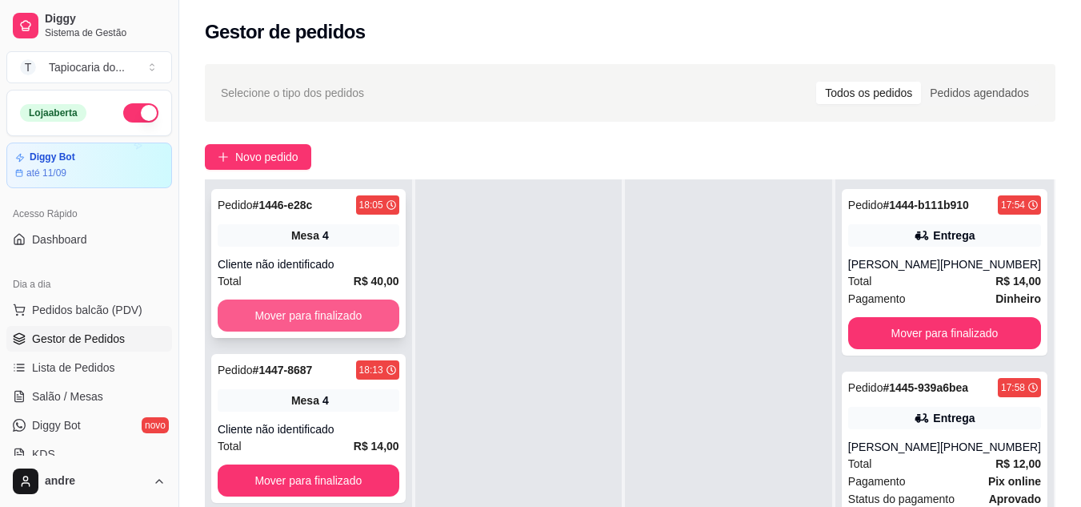
click at [274, 302] on button "Mover para finalizado" at bounding box center [309, 315] width 182 height 32
click at [274, 307] on button "Mover para finalizado" at bounding box center [309, 315] width 182 height 32
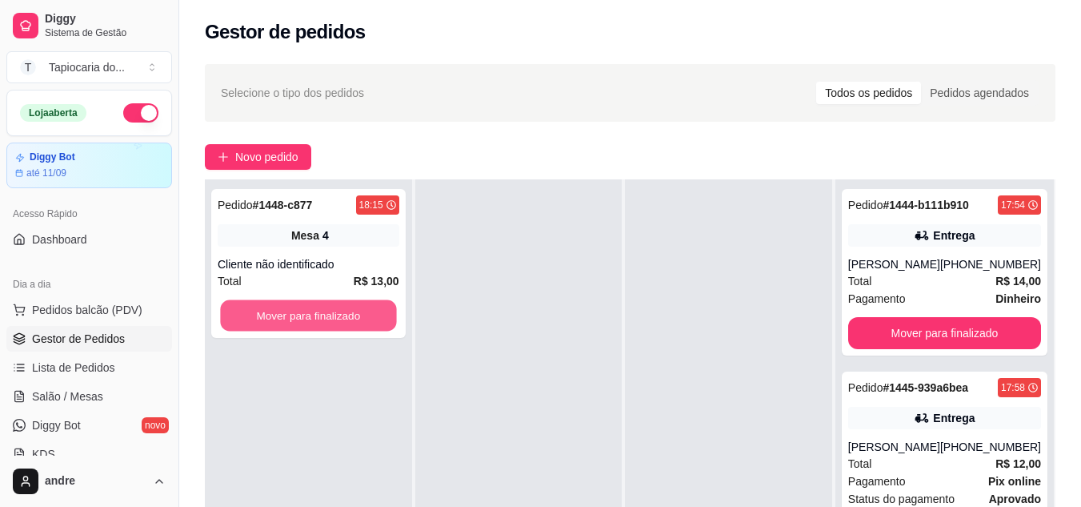
click at [274, 307] on button "Mover para finalizado" at bounding box center [308, 315] width 176 height 31
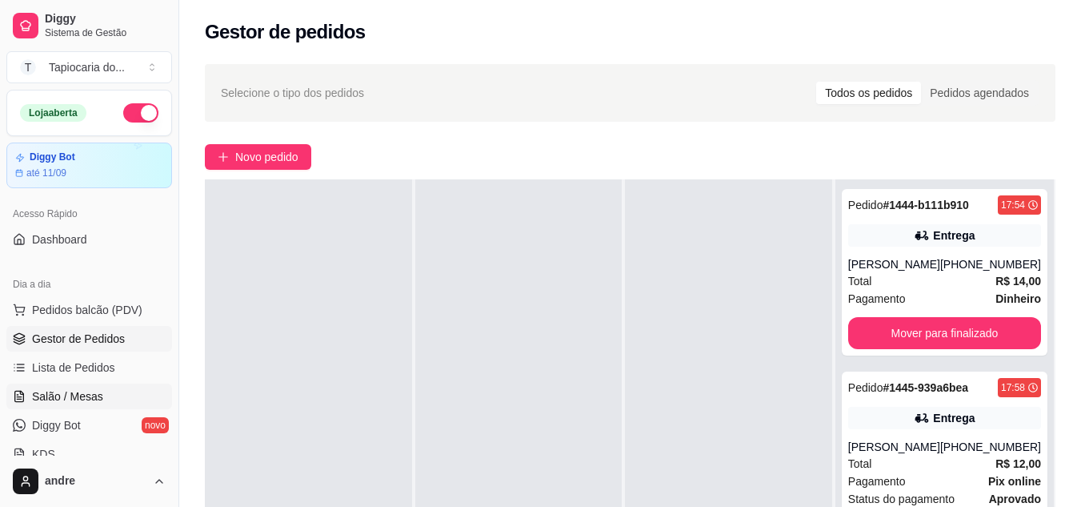
click at [98, 394] on span "Salão / Mesas" at bounding box center [67, 396] width 71 height 16
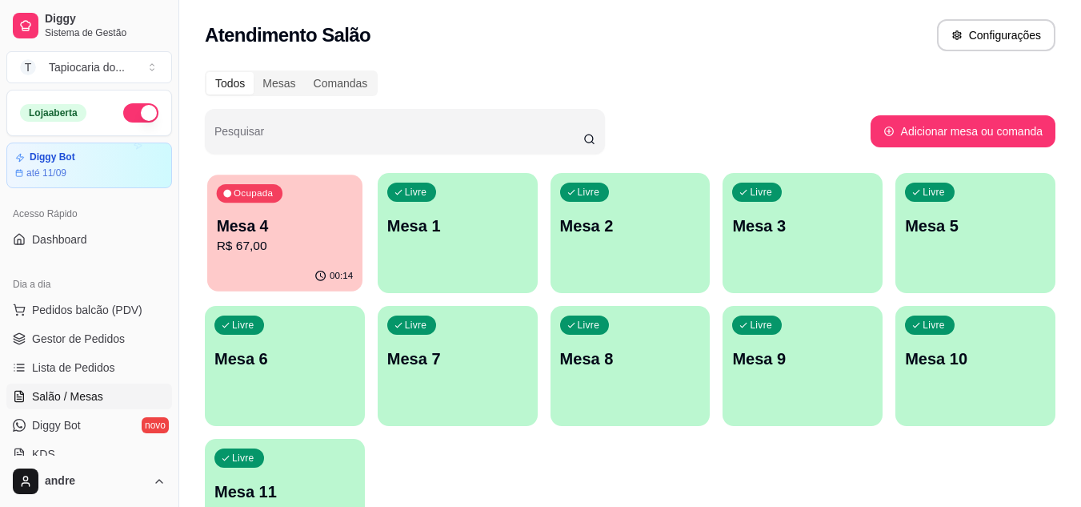
click at [265, 242] on p "R$ 67,00" at bounding box center [285, 246] width 137 height 18
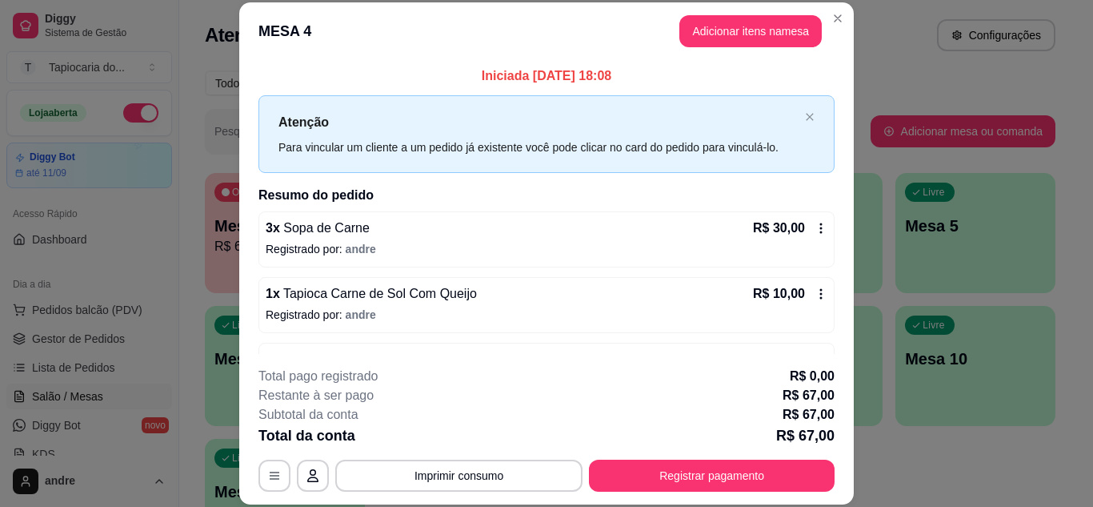
scroll to position [80, 0]
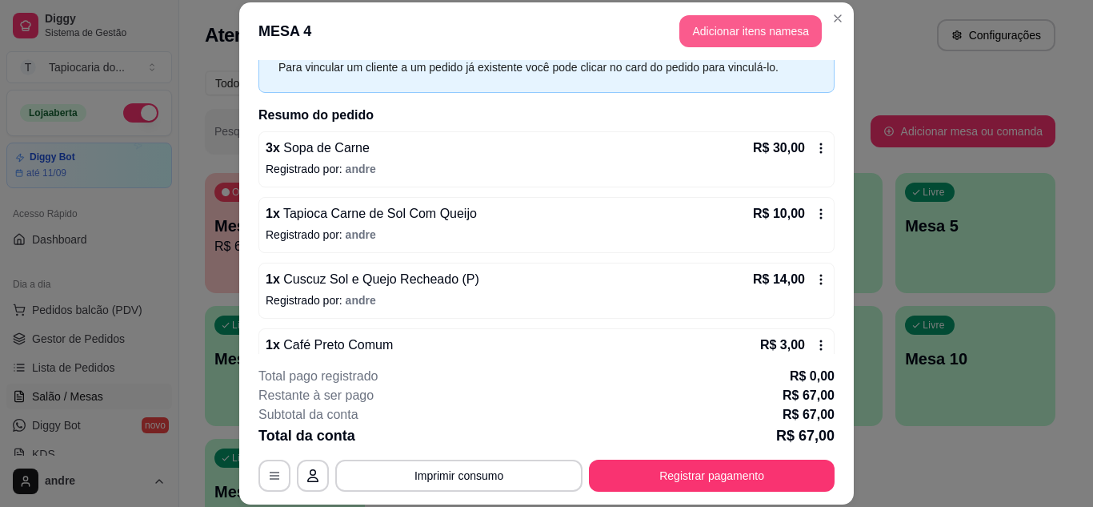
click at [702, 29] on button "Adicionar itens na mesa" at bounding box center [750, 31] width 142 height 32
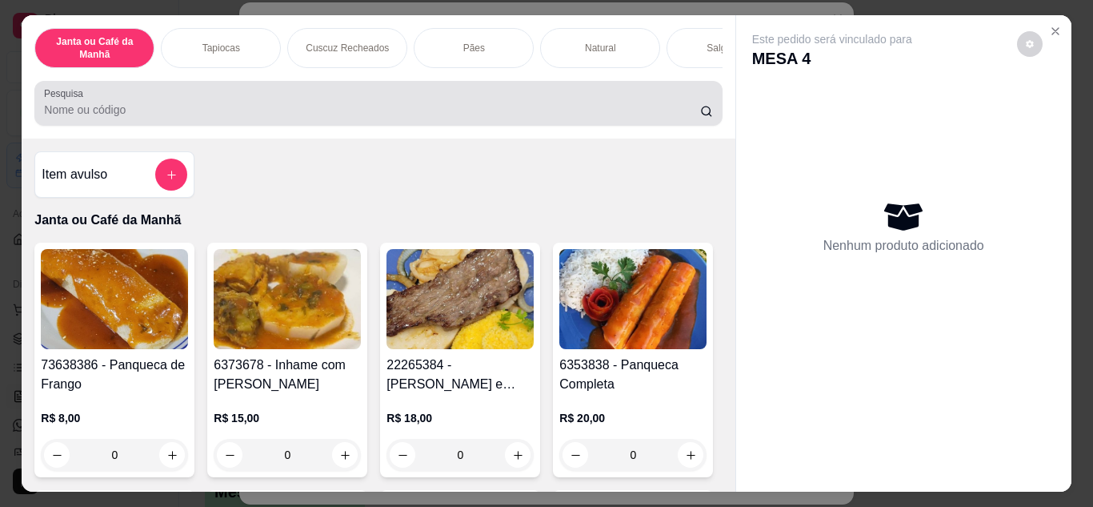
click at [551, 111] on input "Pesquisa" at bounding box center [372, 110] width 656 height 16
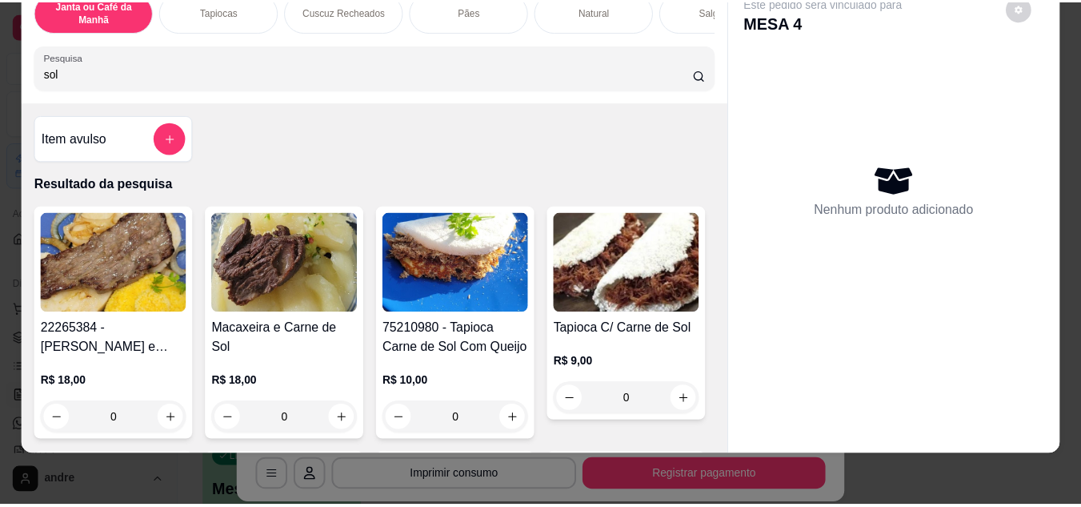
scroll to position [240, 0]
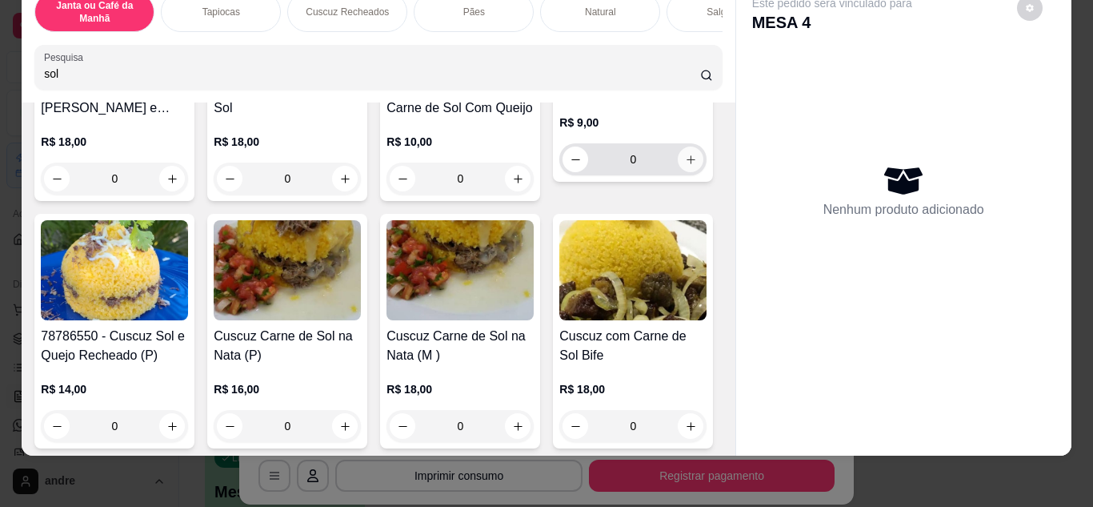
type input "sol"
click at [679, 171] on button "increase-product-quantity" at bounding box center [691, 158] width 25 height 25
type input "1"
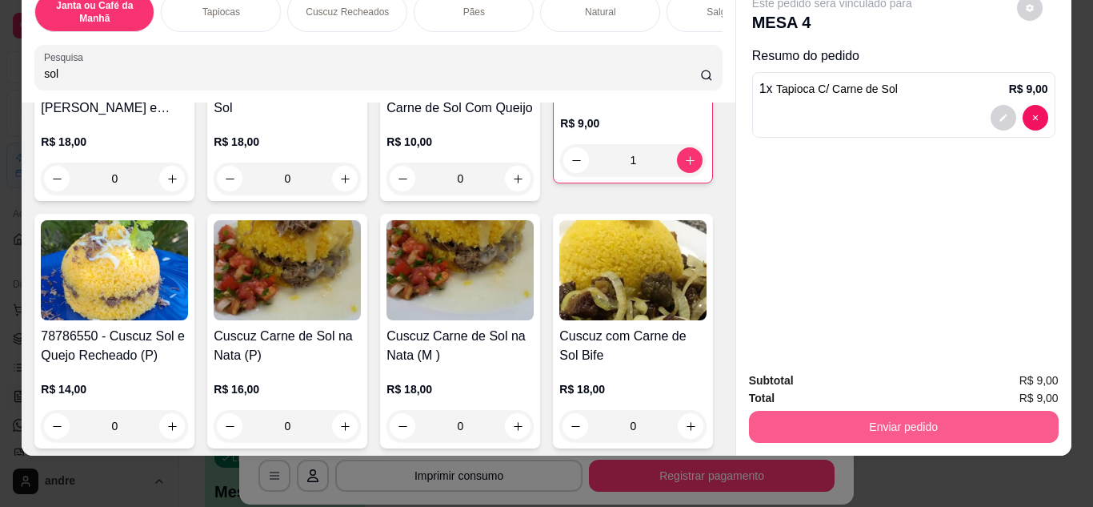
click at [822, 420] on button "Enviar pedido" at bounding box center [904, 426] width 310 height 32
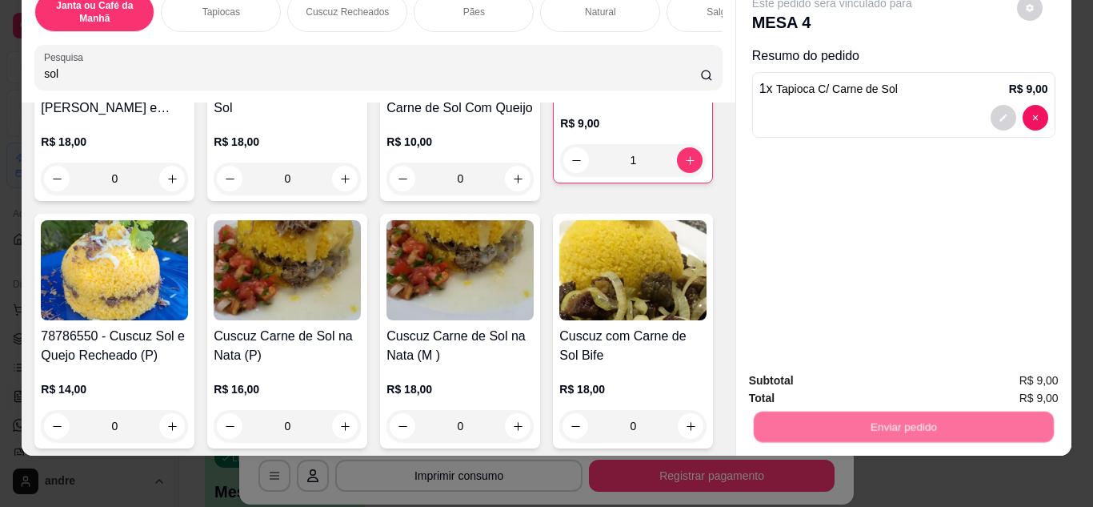
click at [815, 368] on button "Não registrar e enviar pedido" at bounding box center [851, 375] width 162 height 30
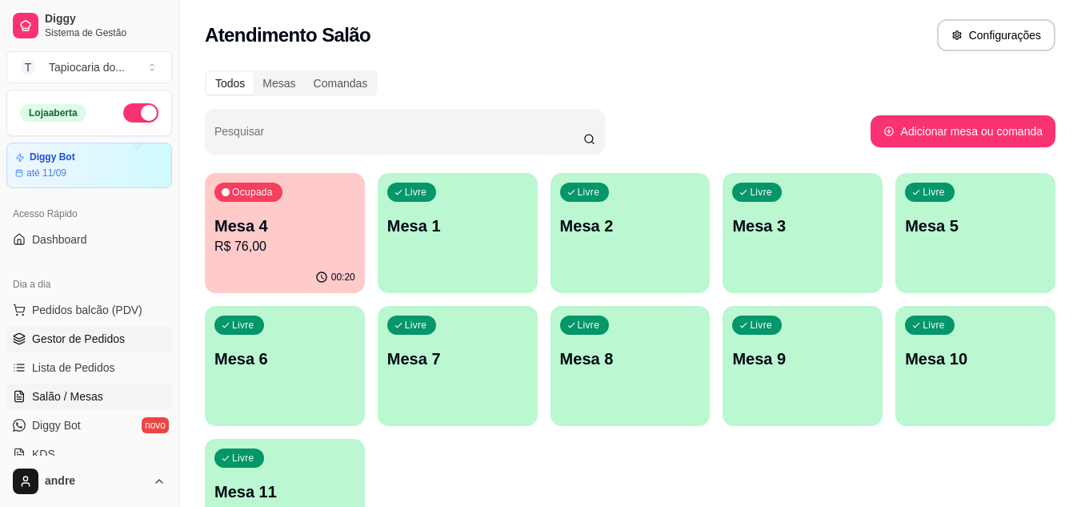
click at [79, 335] on span "Gestor de Pedidos" at bounding box center [78, 338] width 93 height 16
click at [417, 234] on p "Mesa 1" at bounding box center [457, 226] width 137 height 22
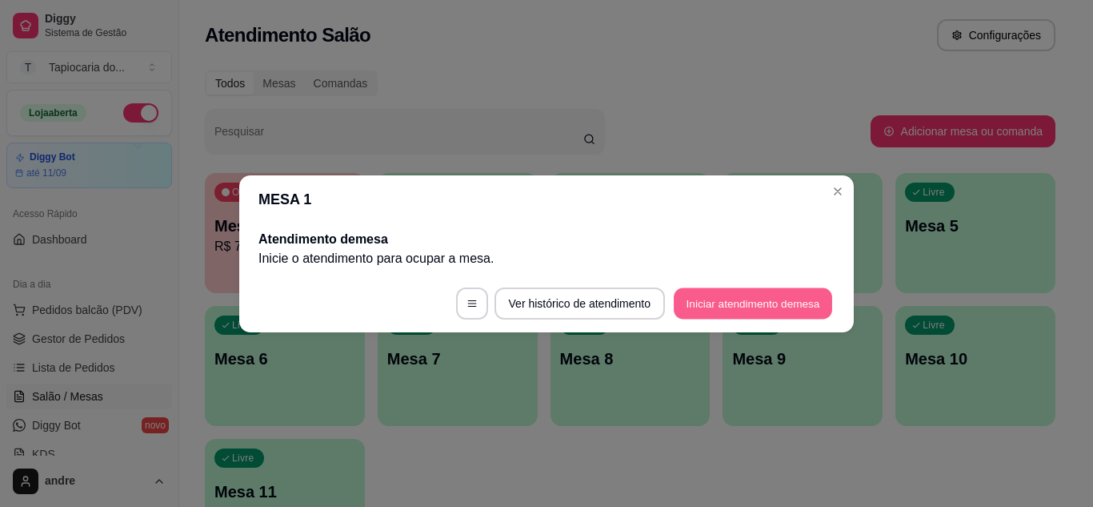
click at [691, 292] on button "Iniciar atendimento de mesa" at bounding box center [753, 302] width 158 height 31
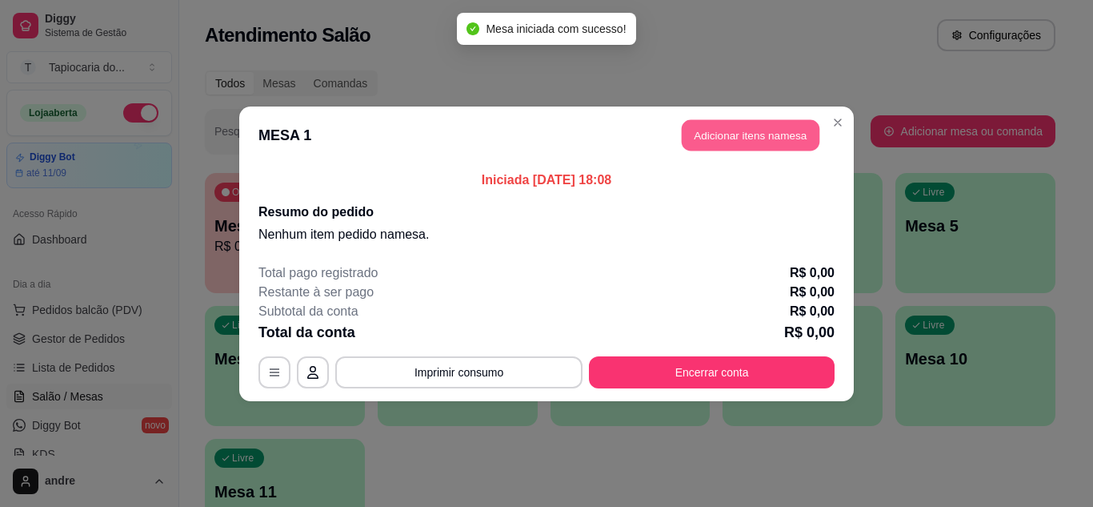
click at [695, 126] on button "Adicionar itens na mesa" at bounding box center [751, 134] width 138 height 31
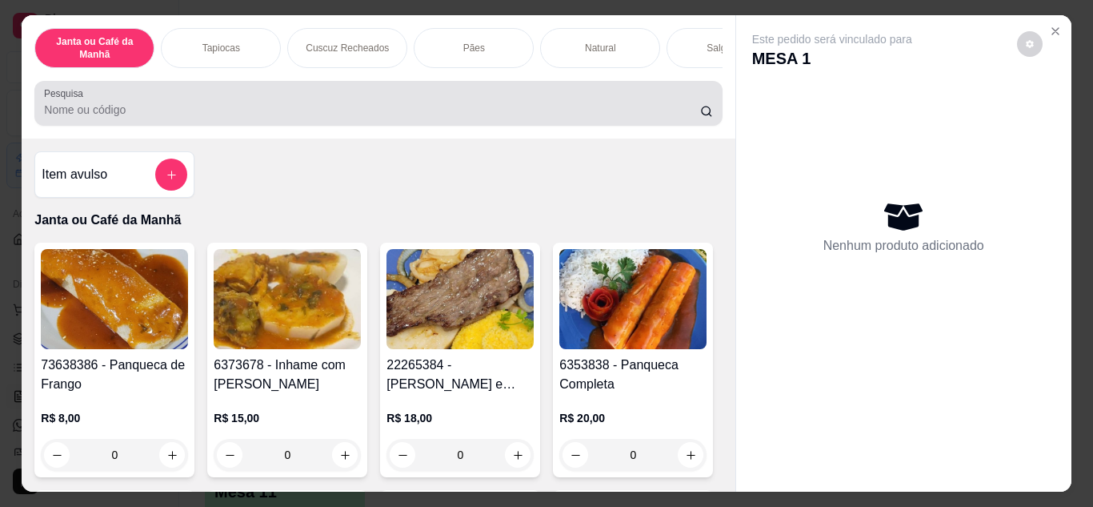
click at [521, 103] on div at bounding box center [378, 103] width 668 height 32
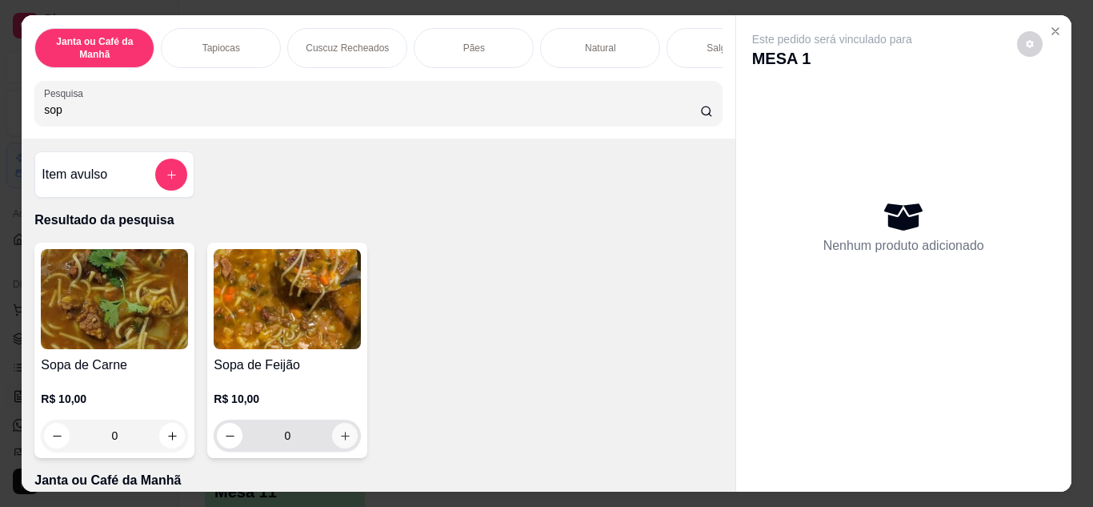
type input "sop"
click at [347, 441] on button "increase-product-quantity" at bounding box center [345, 435] width 26 height 26
type input "1"
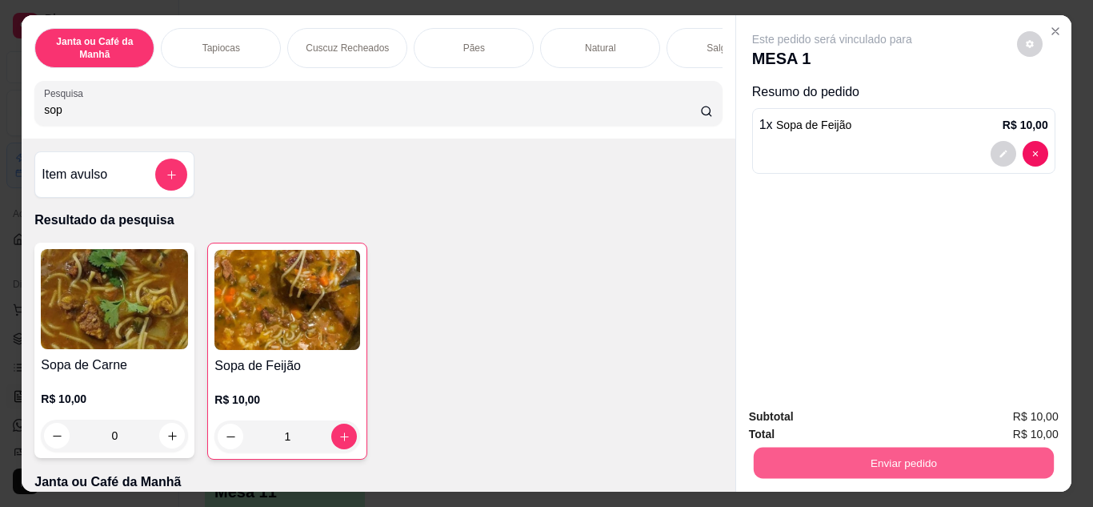
click at [815, 447] on button "Enviar pedido" at bounding box center [903, 462] width 300 height 31
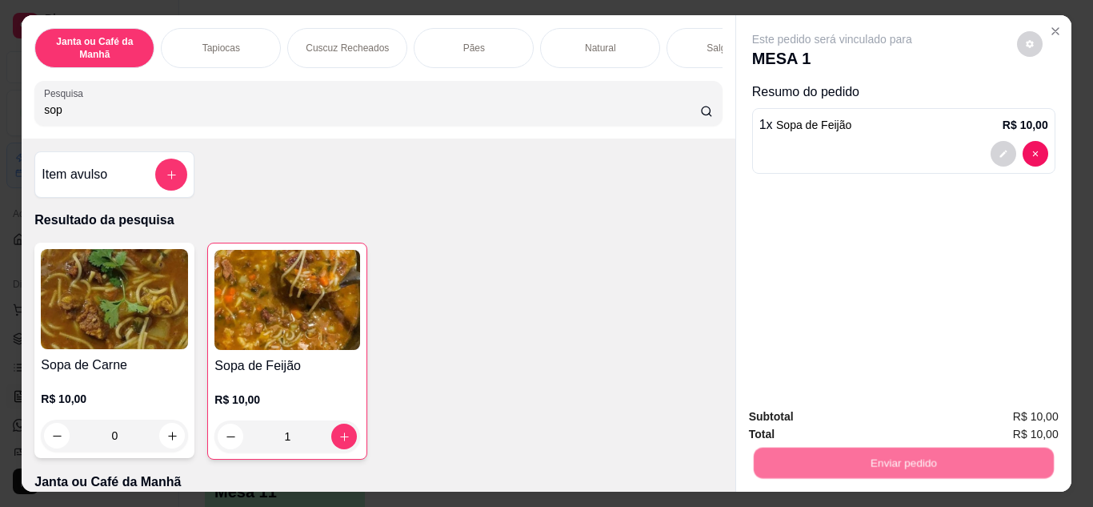
click at [808, 421] on button "Não registrar e enviar pedido" at bounding box center [851, 417] width 162 height 30
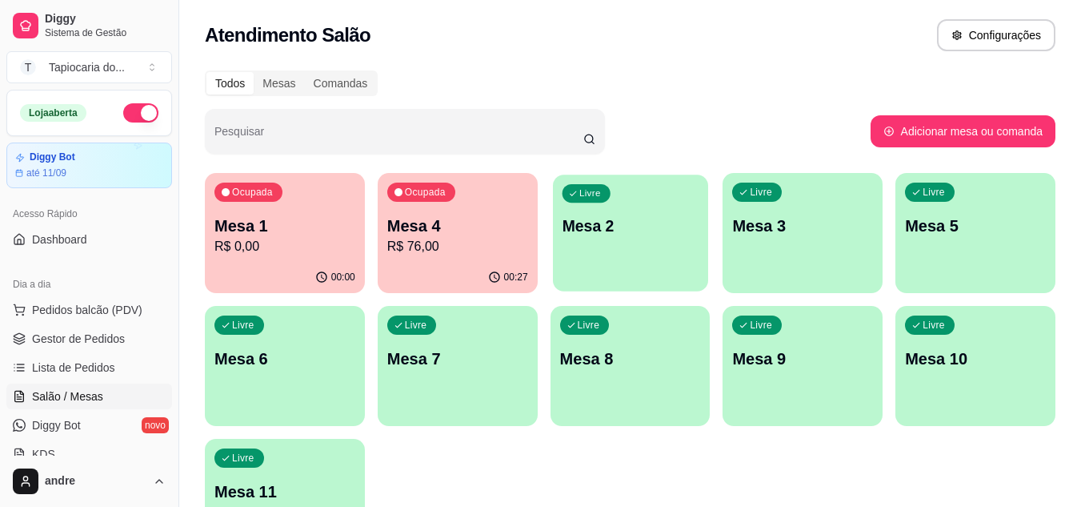
click at [648, 225] on p "Mesa 2" at bounding box center [630, 226] width 137 height 22
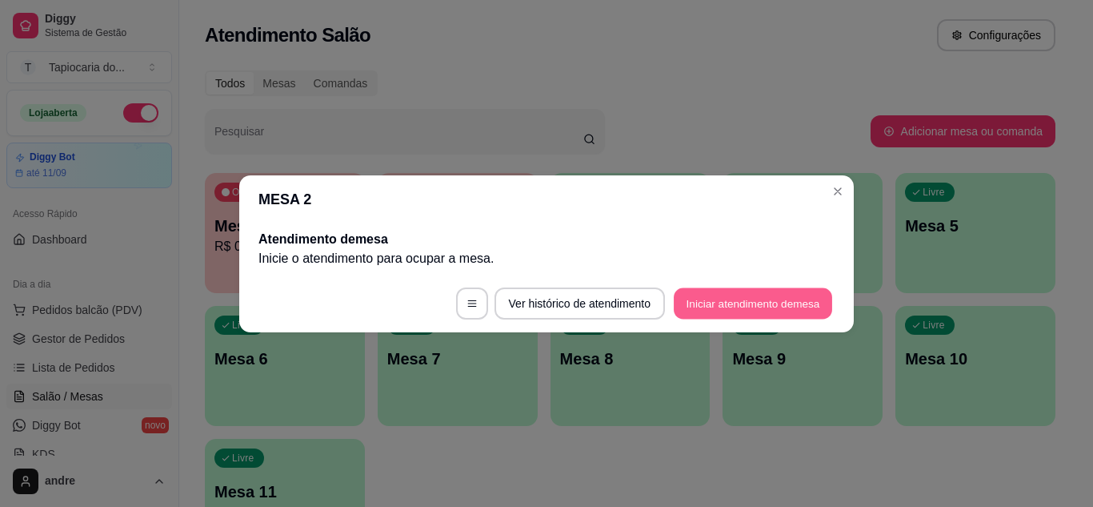
click at [718, 292] on button "Iniciar atendimento de mesa" at bounding box center [753, 302] width 158 height 31
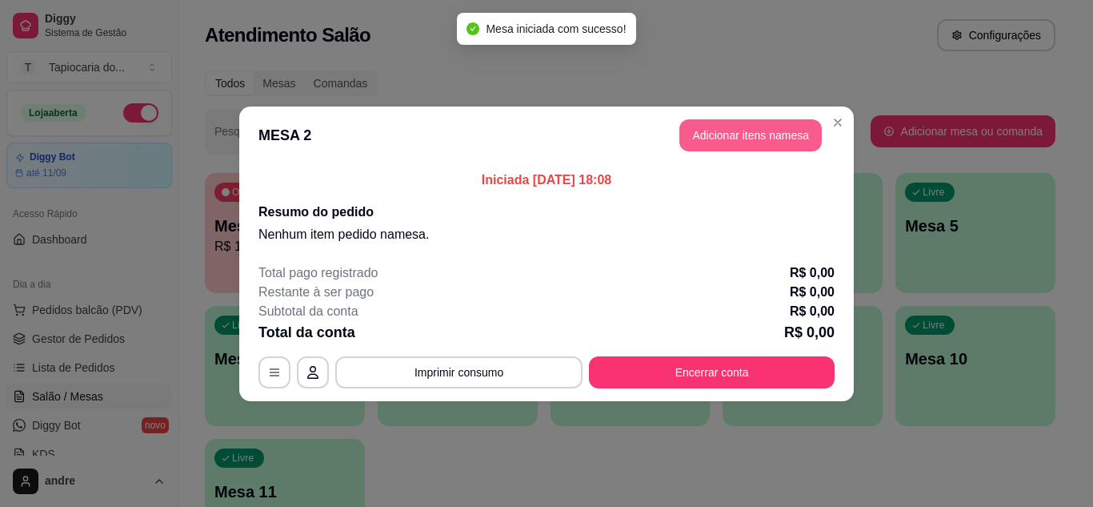
click at [743, 126] on button "Adicionar itens na mesa" at bounding box center [750, 135] width 142 height 32
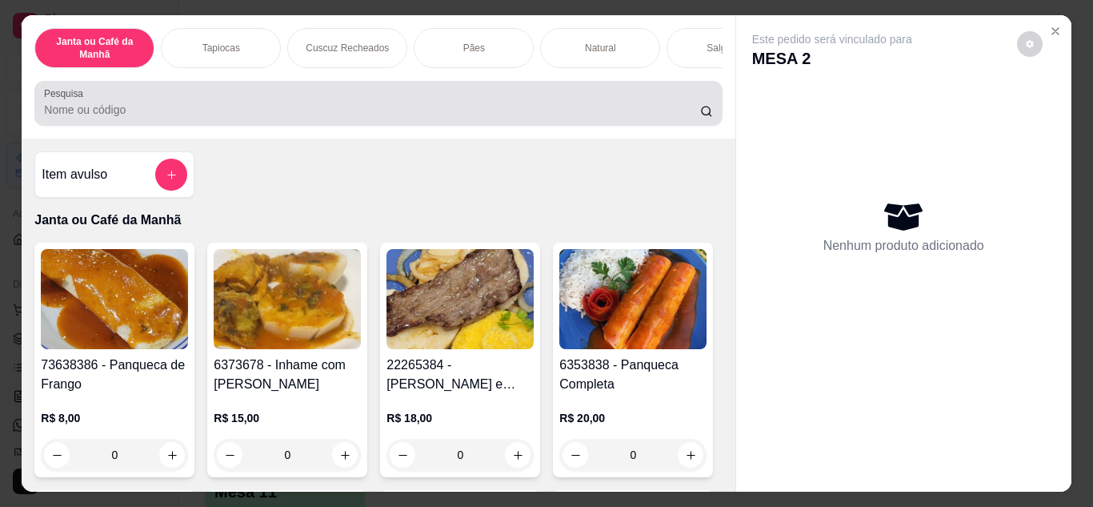
click at [559, 110] on input "Pesquisa" at bounding box center [372, 110] width 656 height 16
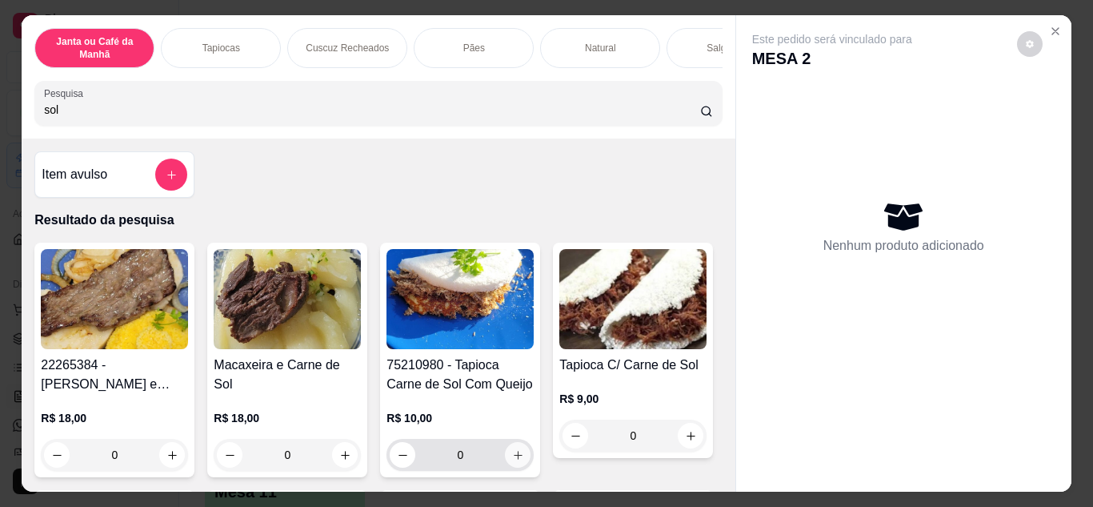
type input "sol"
click at [512, 456] on icon "increase-product-quantity" at bounding box center [518, 455] width 12 height 12
type input "1"
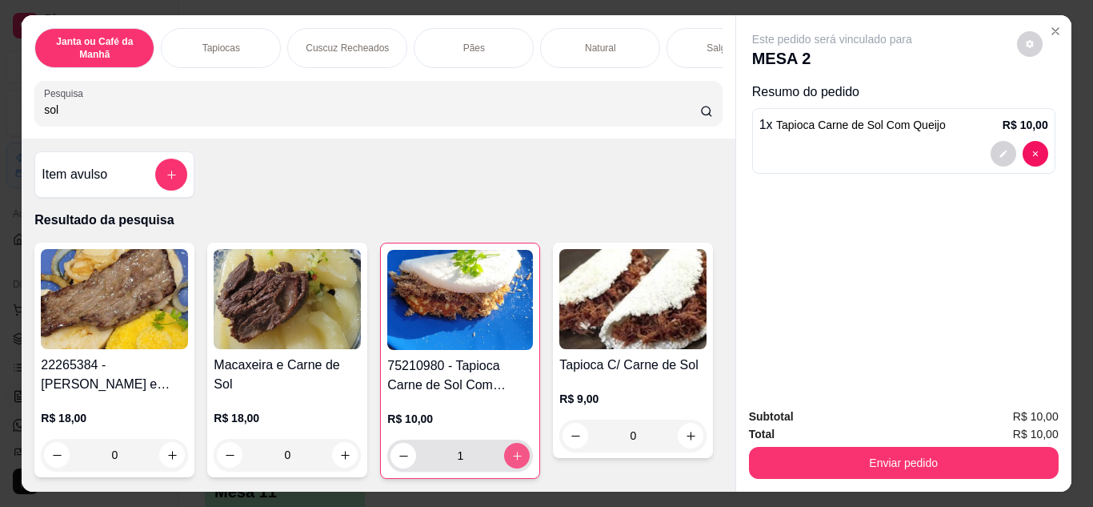
click at [511, 456] on icon "increase-product-quantity" at bounding box center [517, 456] width 12 height 12
type input "2"
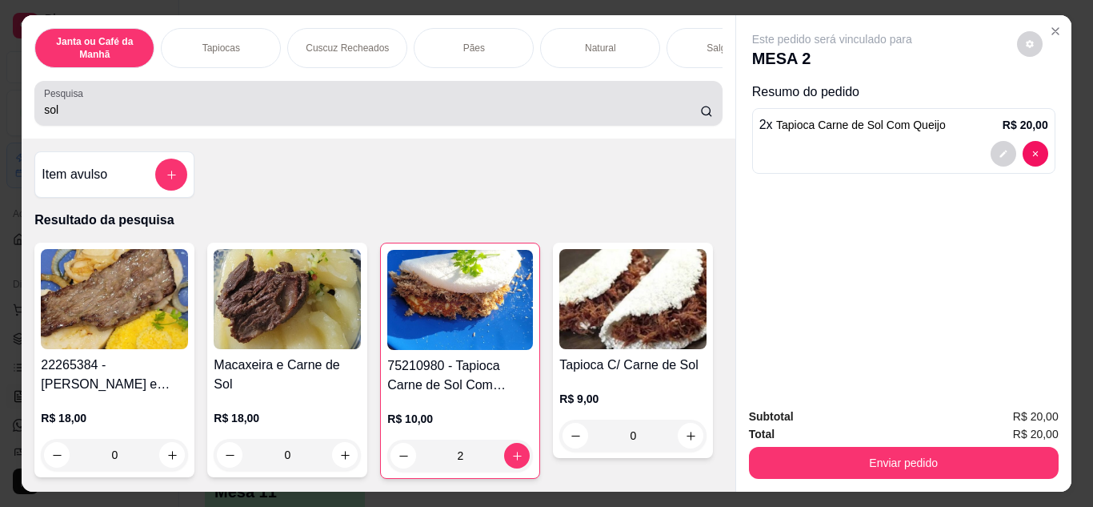
click at [511, 102] on div "sol" at bounding box center [378, 103] width 668 height 32
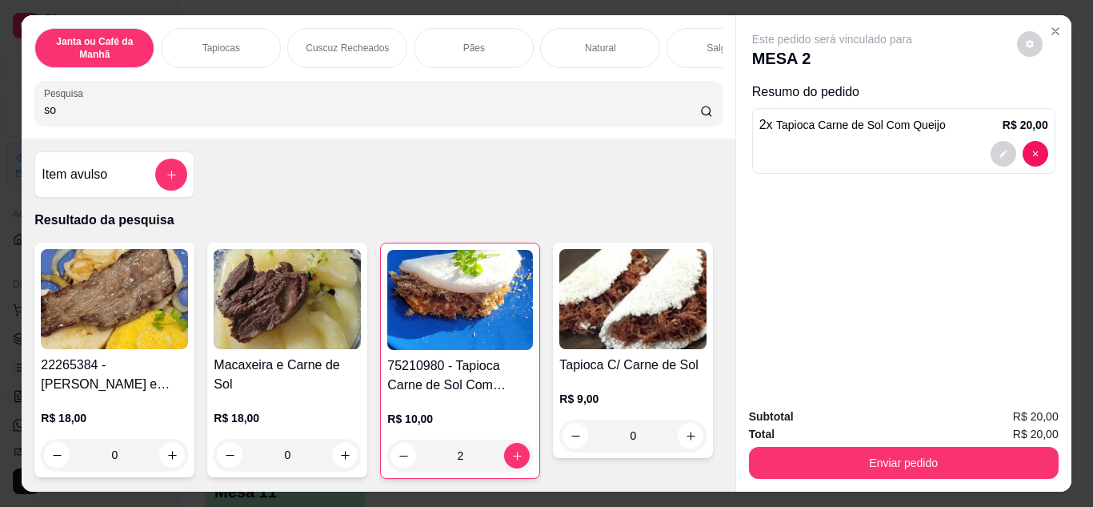
type input "s"
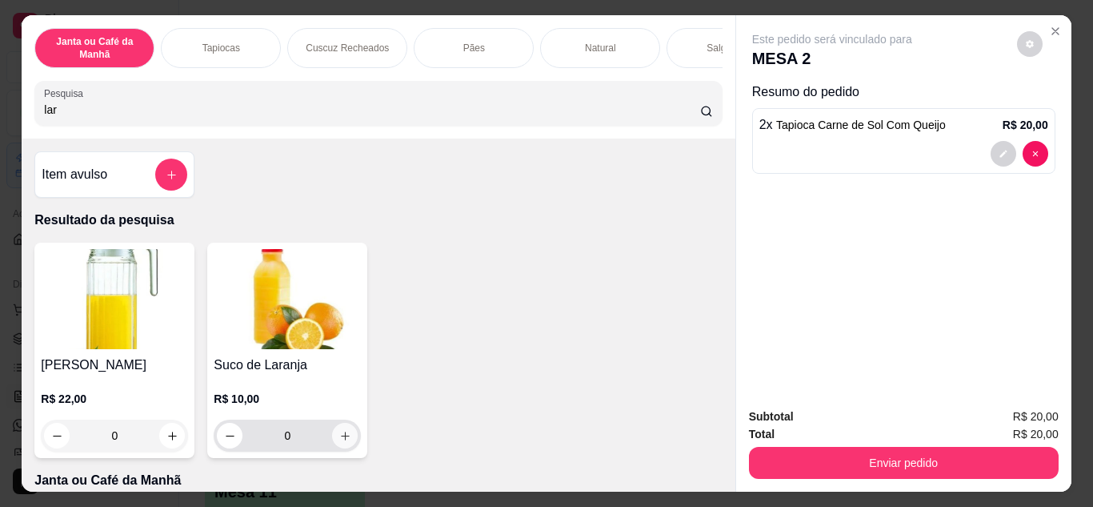
type input "lar"
click at [343, 437] on icon "increase-product-quantity" at bounding box center [345, 436] width 12 height 12
type input "1"
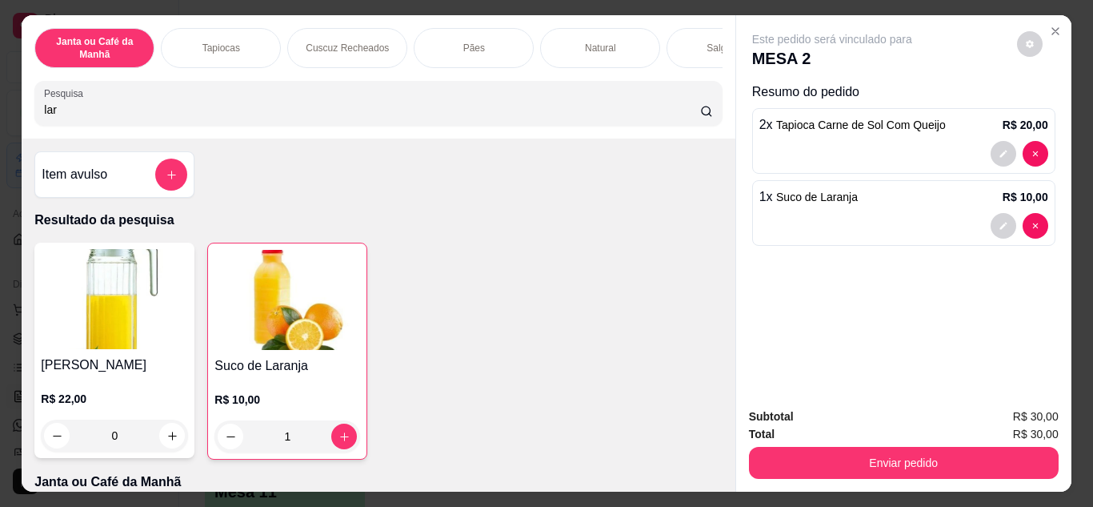
click at [377, 110] on input "lar" at bounding box center [372, 110] width 656 height 16
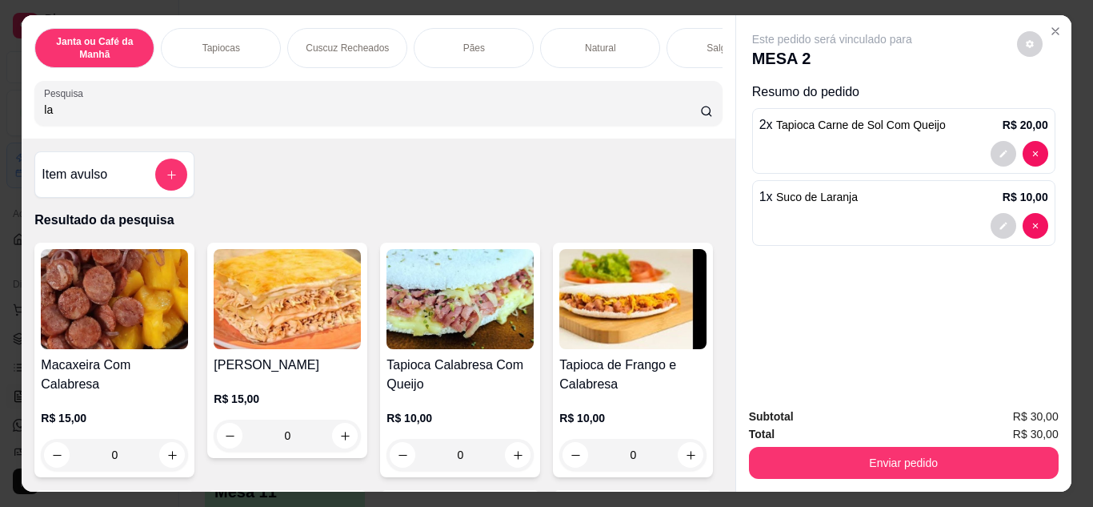
type input "l"
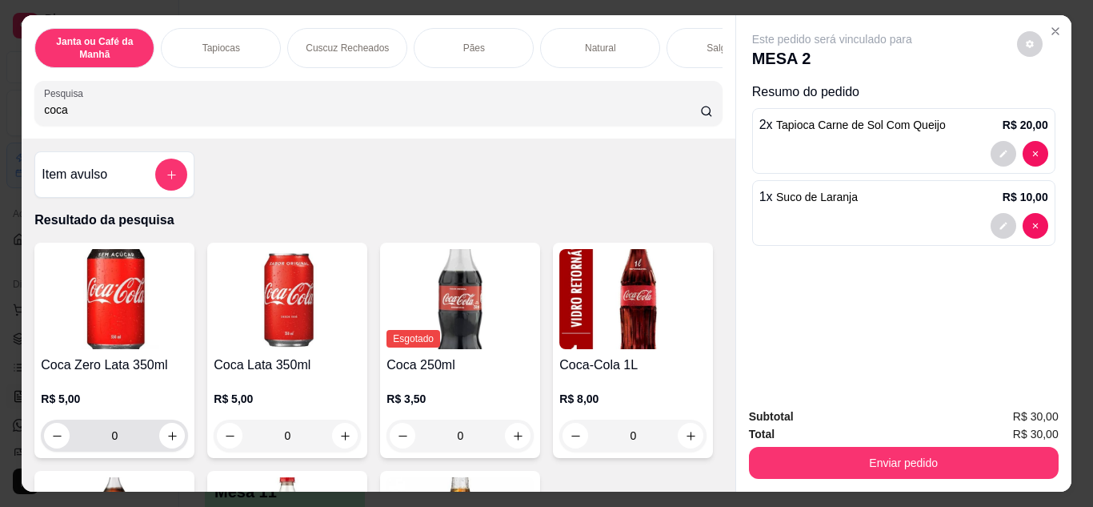
type input "coca"
click at [152, 442] on input "0" at bounding box center [115, 435] width 90 height 32
click at [169, 440] on icon "increase-product-quantity" at bounding box center [172, 436] width 12 height 12
type input "1"
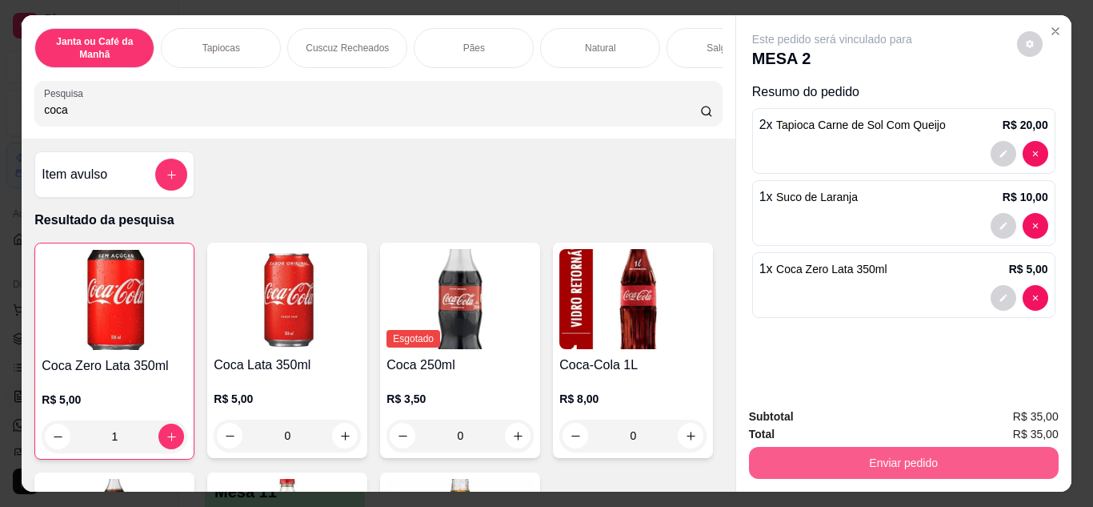
click at [989, 465] on button "Enviar pedido" at bounding box center [904, 462] width 310 height 32
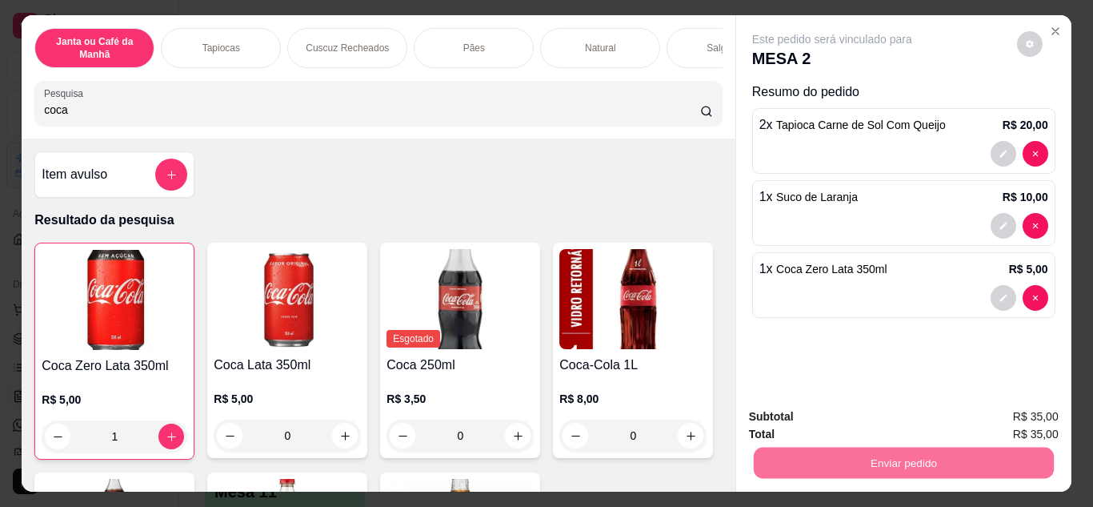
click at [845, 414] on button "Não registrar e enviar pedido" at bounding box center [850, 417] width 166 height 30
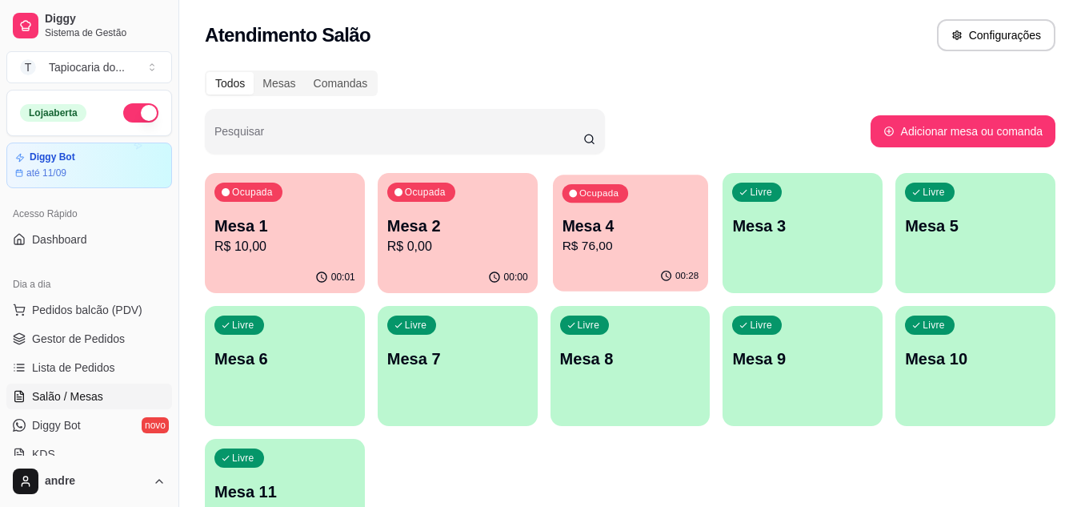
click at [639, 226] on p "Mesa 4" at bounding box center [630, 226] width 137 height 22
click at [660, 219] on p "Mesa 4" at bounding box center [630, 226] width 137 height 22
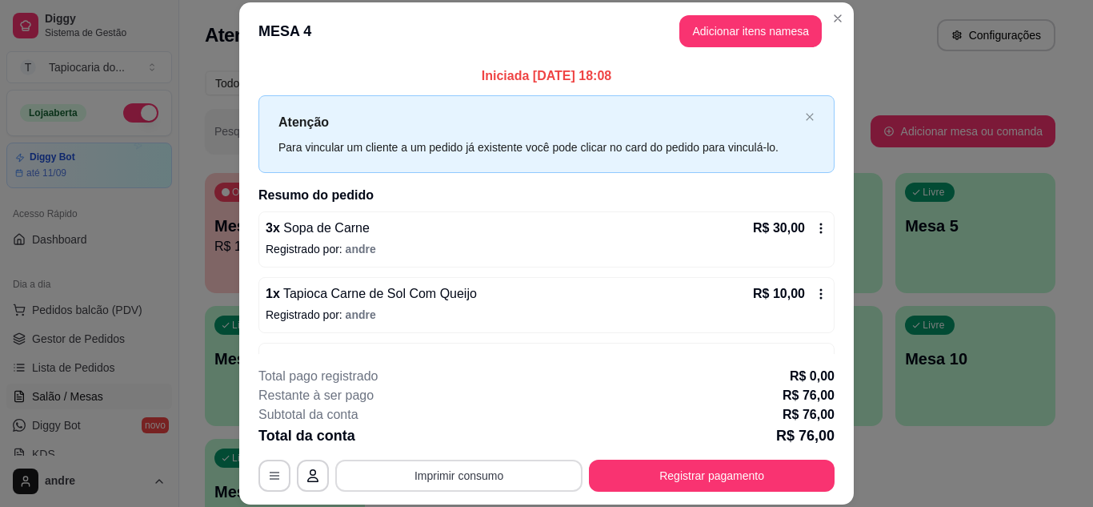
click at [453, 482] on button "Imprimir consumo" at bounding box center [458, 475] width 247 height 32
click at [426, 415] on div "Escolha a impressora Impressora" at bounding box center [458, 427] width 132 height 54
click at [439, 432] on button "Impressora" at bounding box center [458, 438] width 112 height 25
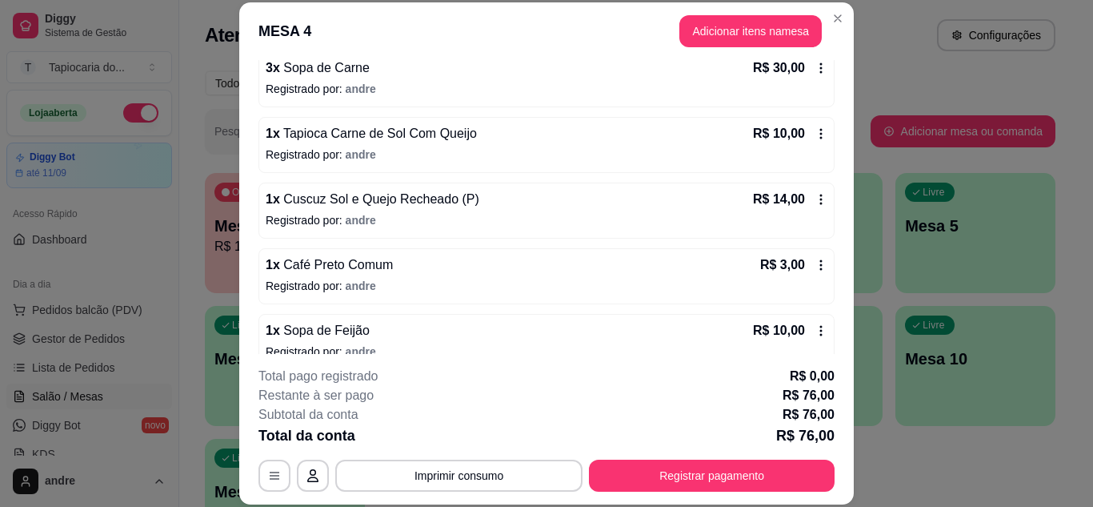
scroll to position [248, 0]
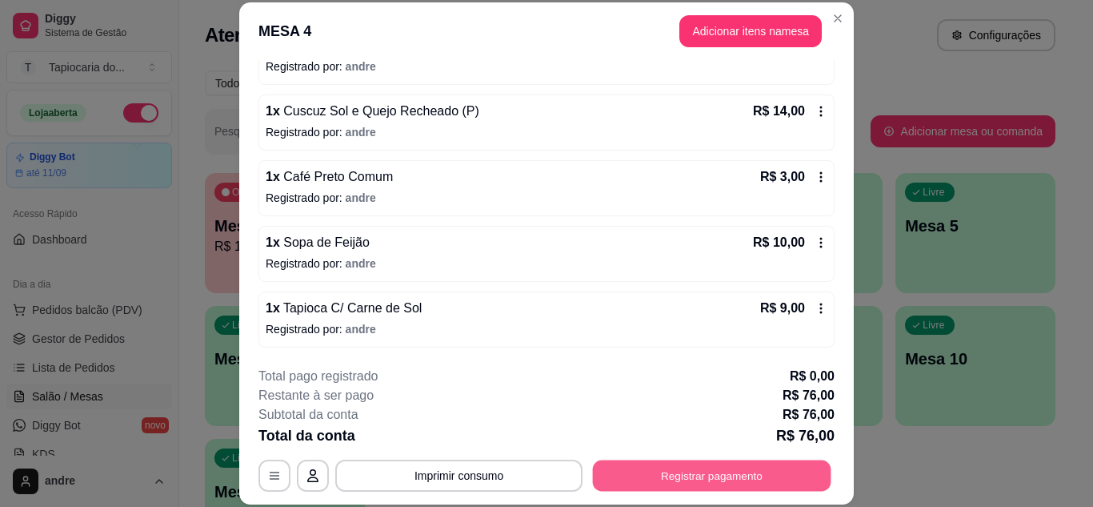
click at [640, 467] on button "Registrar pagamento" at bounding box center [712, 474] width 238 height 31
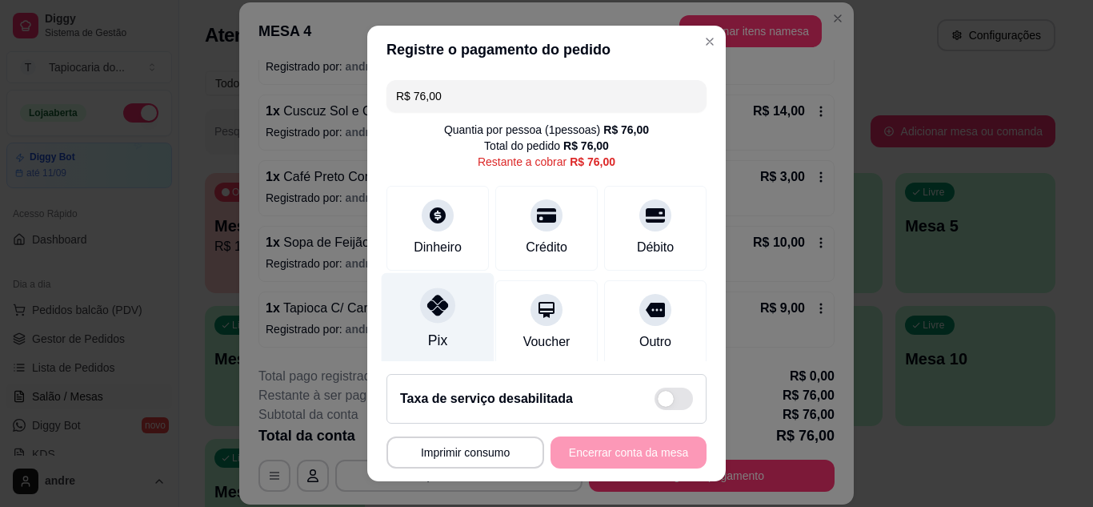
click at [406, 334] on div "Pix" at bounding box center [438, 319] width 113 height 94
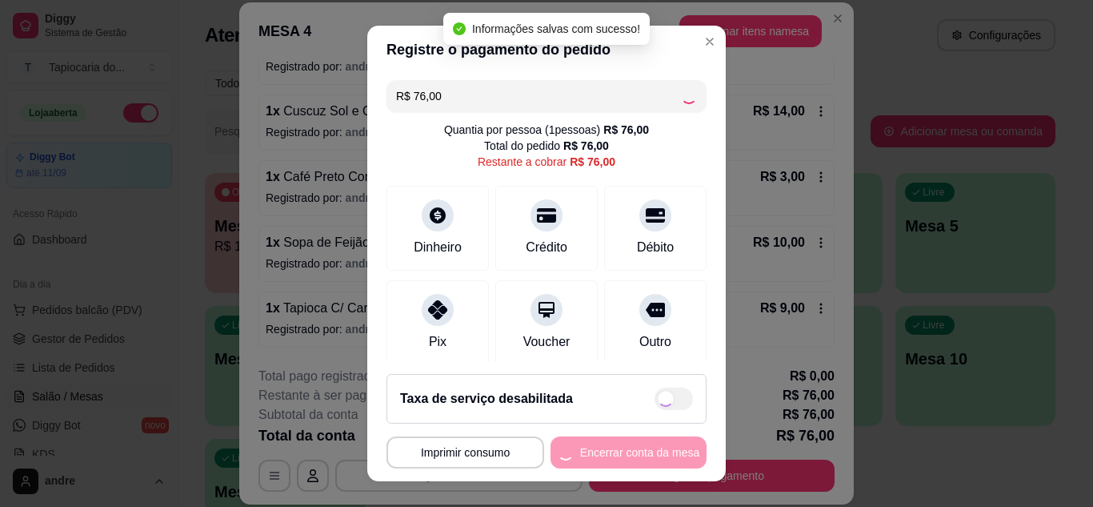
type input "R$ 0,00"
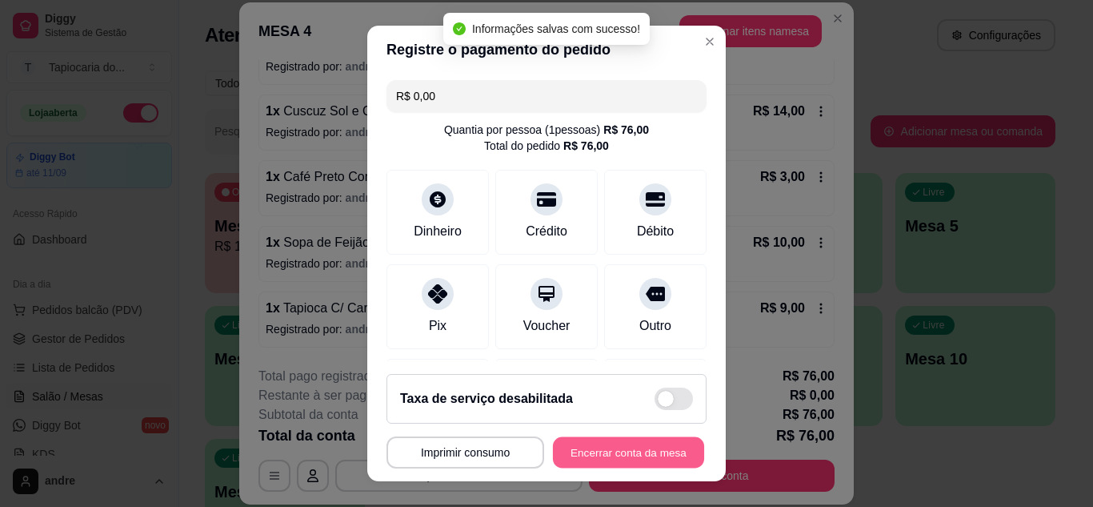
click at [593, 455] on button "Encerrar conta da mesa" at bounding box center [628, 452] width 151 height 31
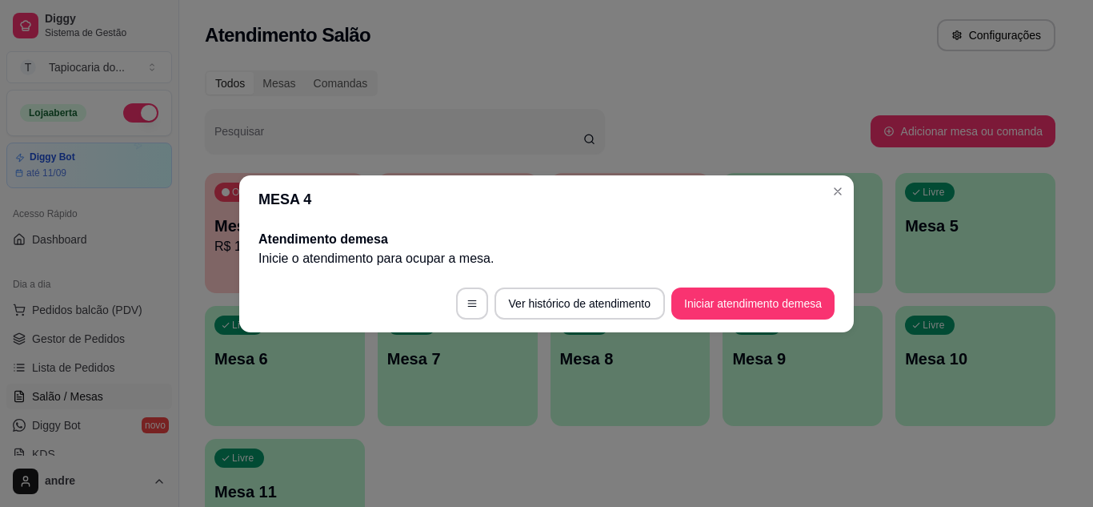
scroll to position [0, 0]
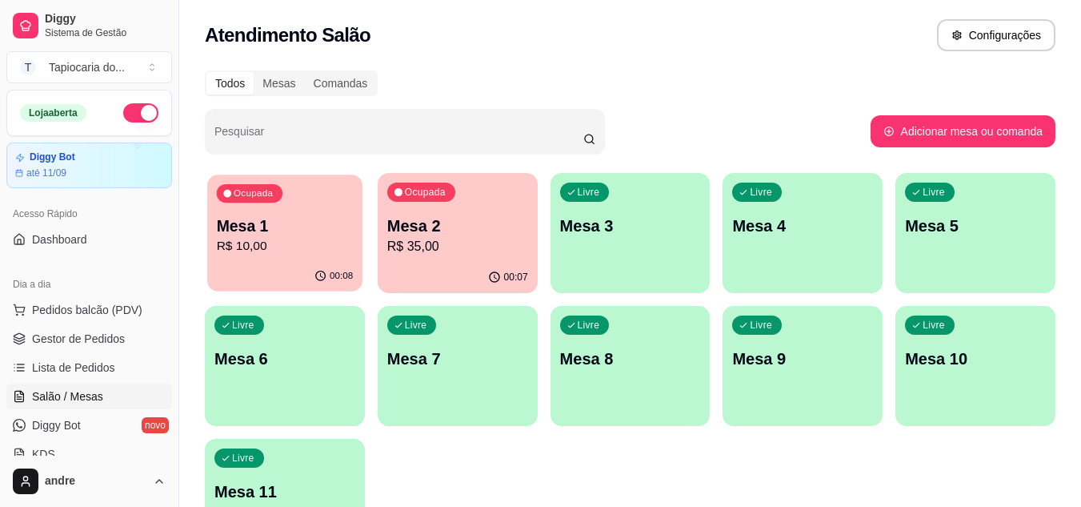
click at [303, 239] on p "R$ 10,00" at bounding box center [285, 246] width 137 height 18
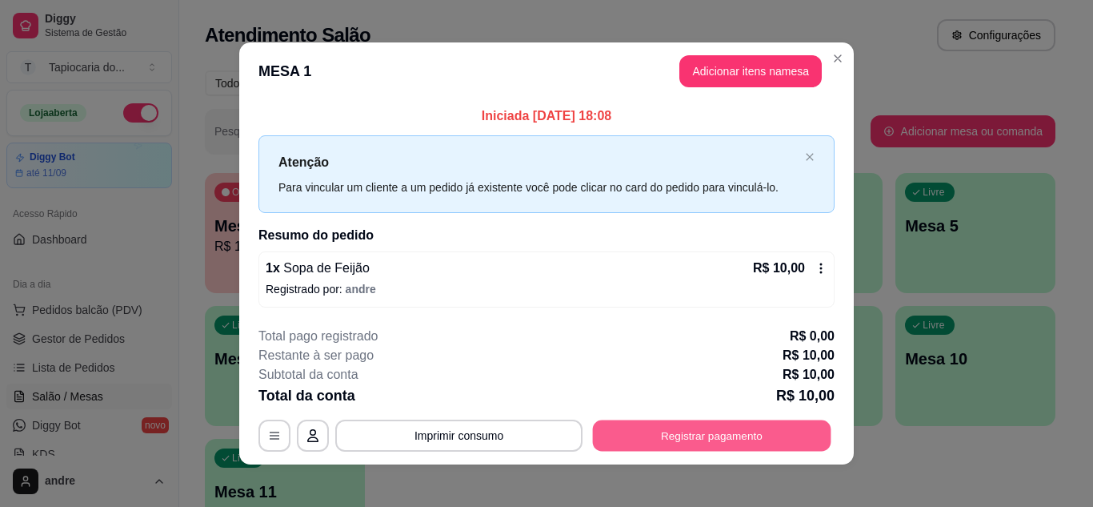
click at [687, 431] on button "Registrar pagamento" at bounding box center [712, 435] width 238 height 31
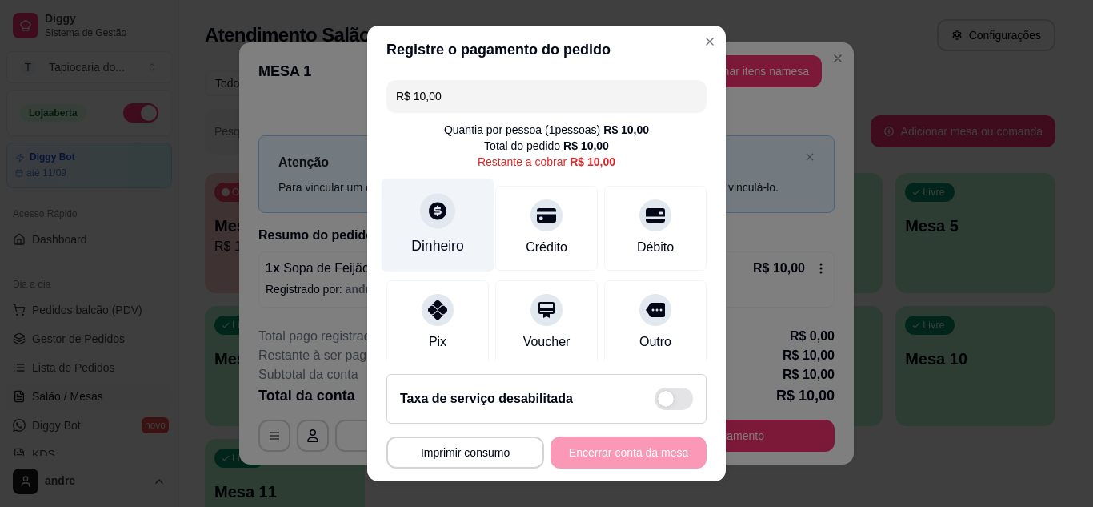
click at [429, 243] on div "Dinheiro" at bounding box center [437, 245] width 53 height 21
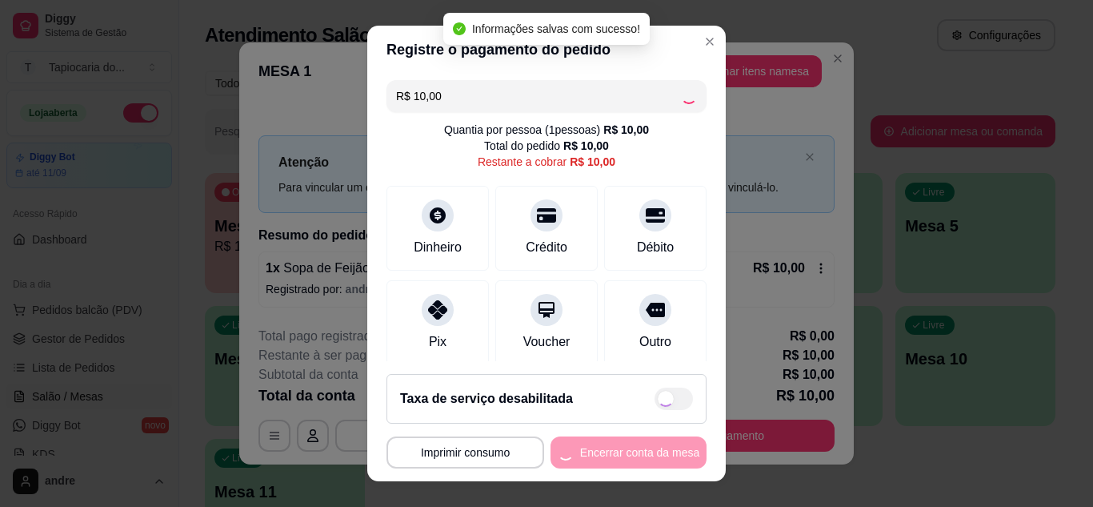
type input "R$ 0,00"
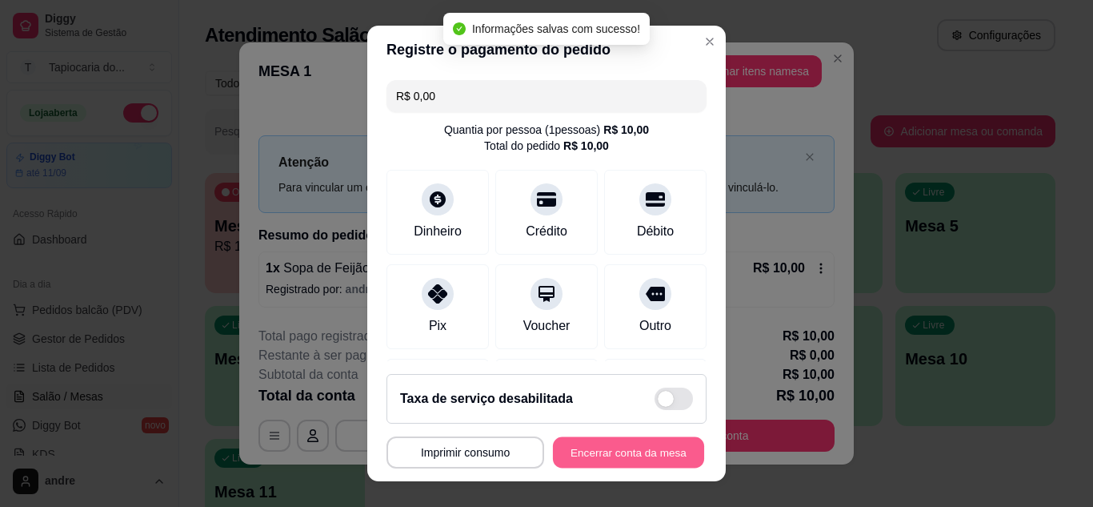
click at [641, 447] on button "Encerrar conta da mesa" at bounding box center [628, 452] width 151 height 31
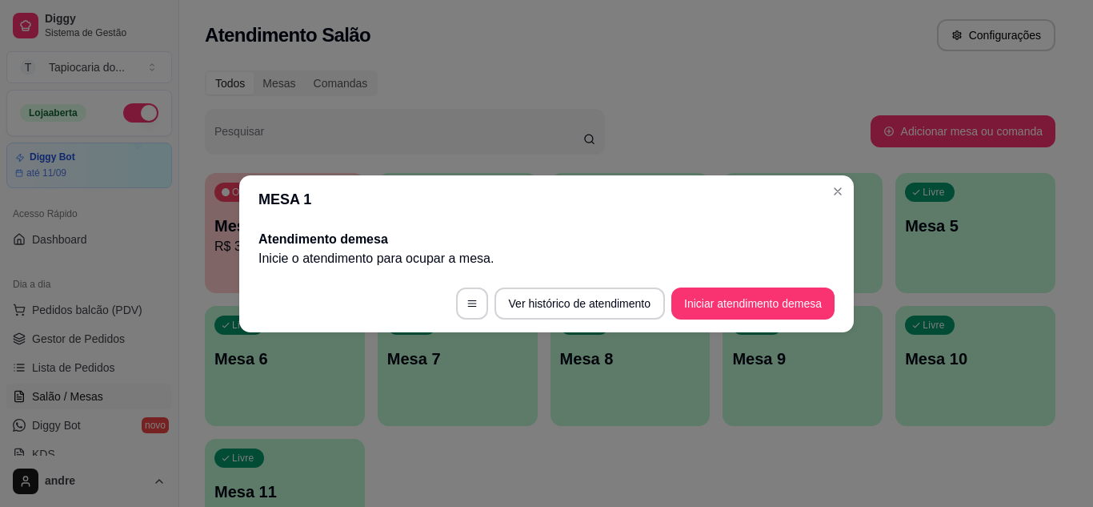
click at [835, 205] on header "MESA 1" at bounding box center [546, 199] width 615 height 48
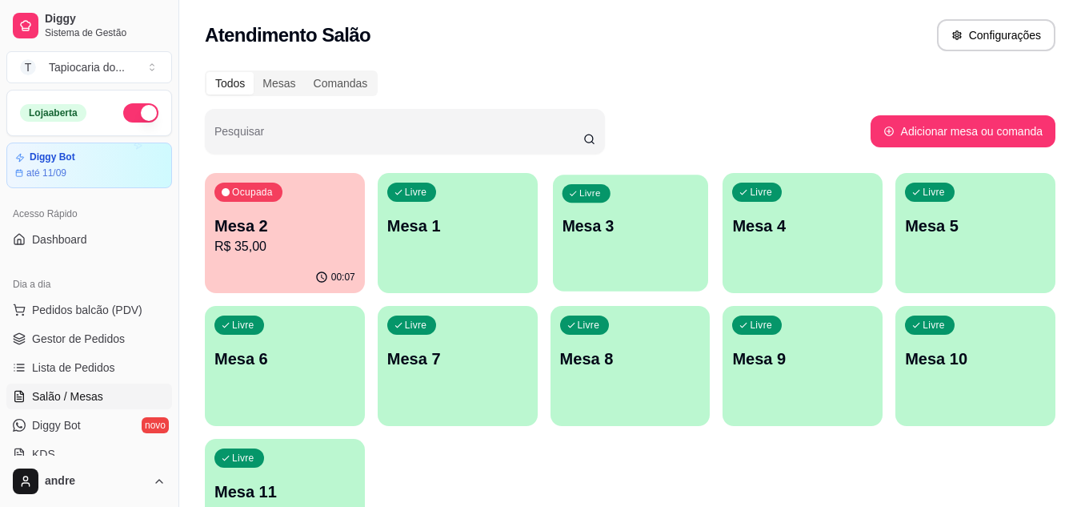
click at [607, 218] on p "Mesa 3" at bounding box center [630, 226] width 137 height 22
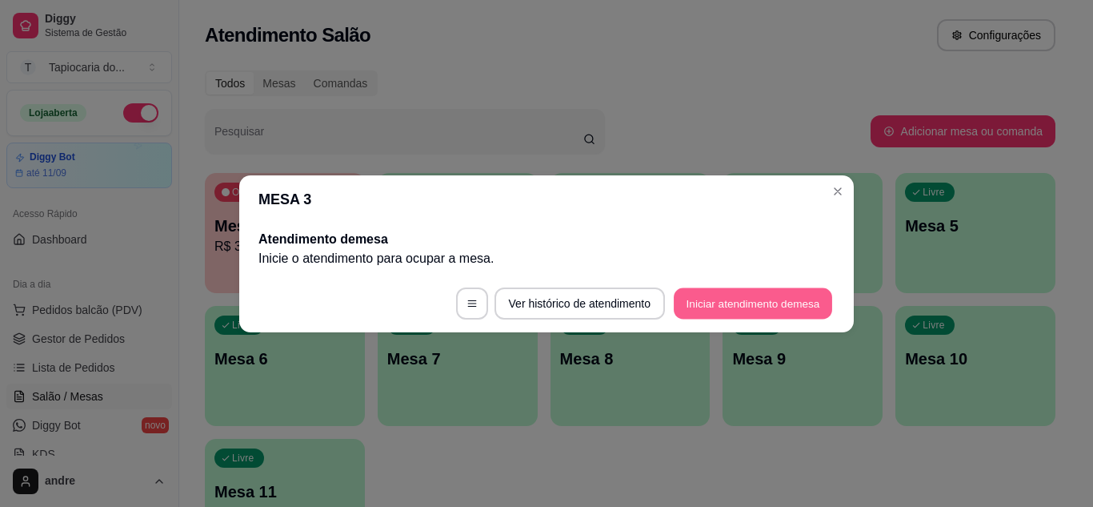
click at [758, 298] on button "Iniciar atendimento de mesa" at bounding box center [753, 302] width 158 height 31
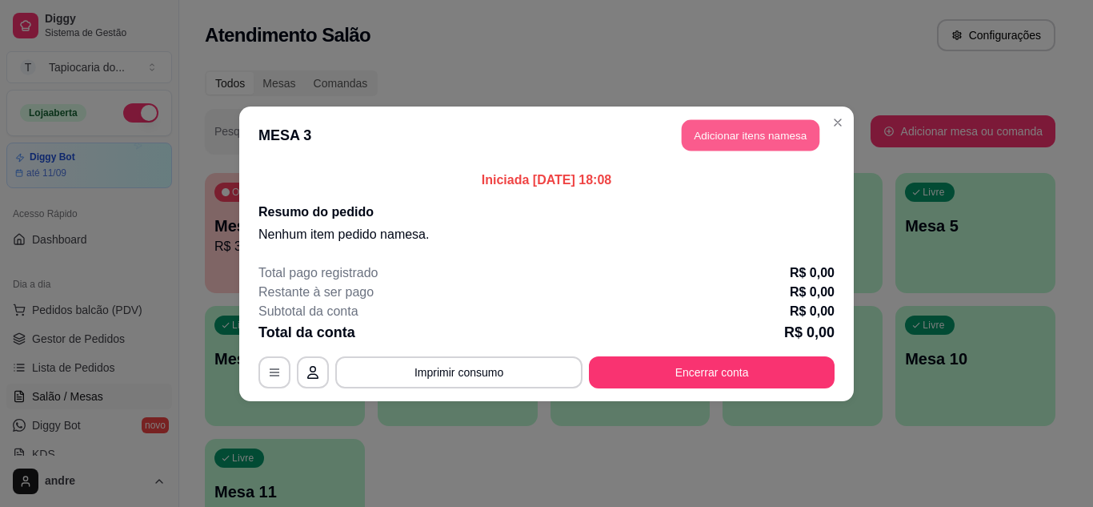
click at [705, 128] on button "Adicionar itens na mesa" at bounding box center [751, 134] width 138 height 31
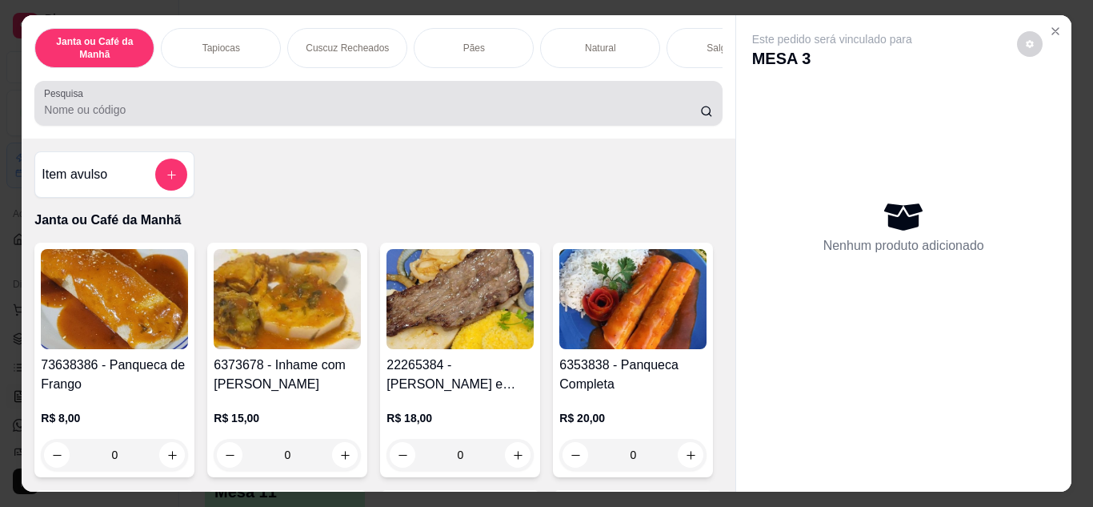
click at [587, 101] on div at bounding box center [378, 103] width 668 height 32
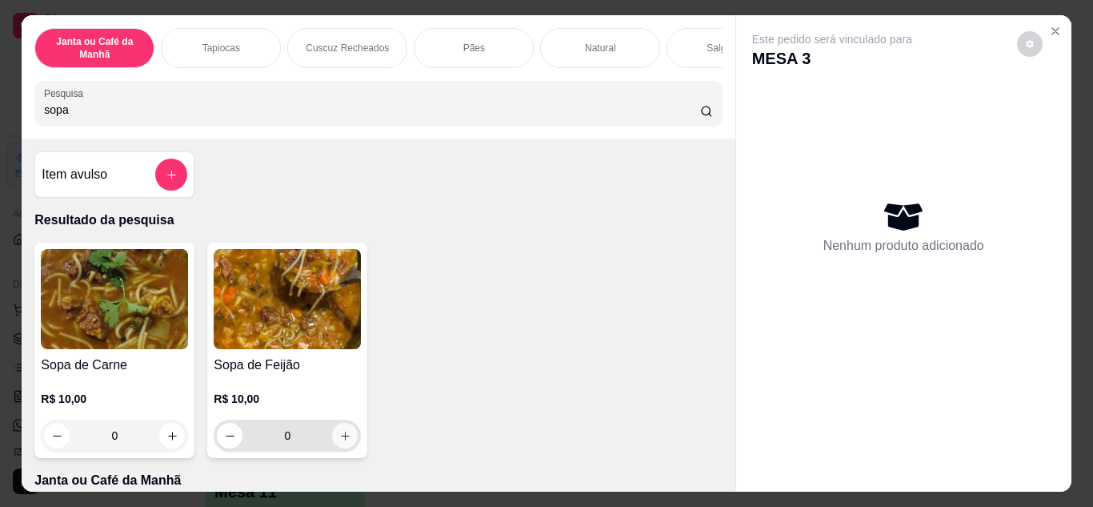
type input "sopa"
click at [346, 446] on button "increase-product-quantity" at bounding box center [345, 434] width 25 height 25
type input "1"
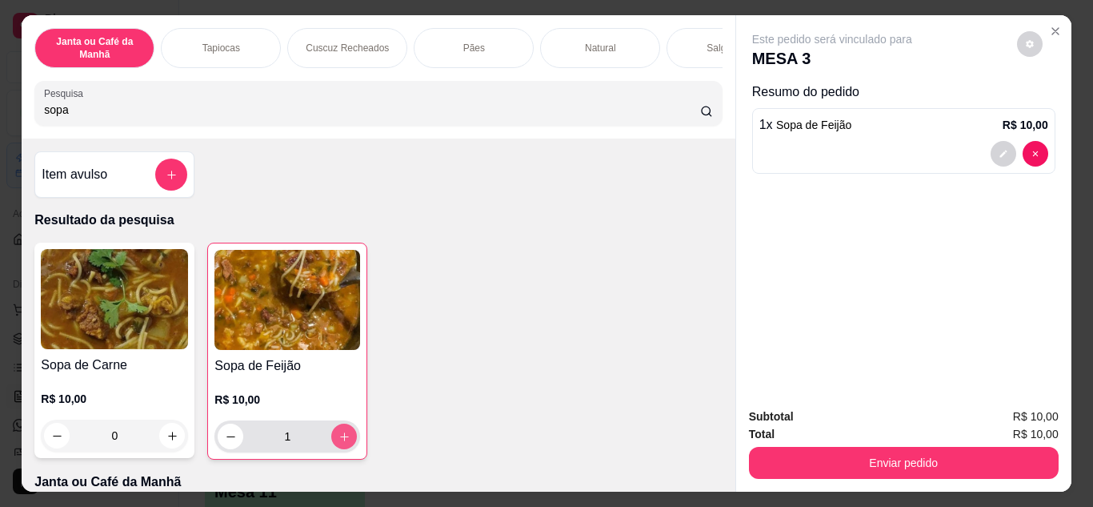
click at [345, 446] on button "increase-product-quantity" at bounding box center [344, 436] width 26 height 26
type input "2"
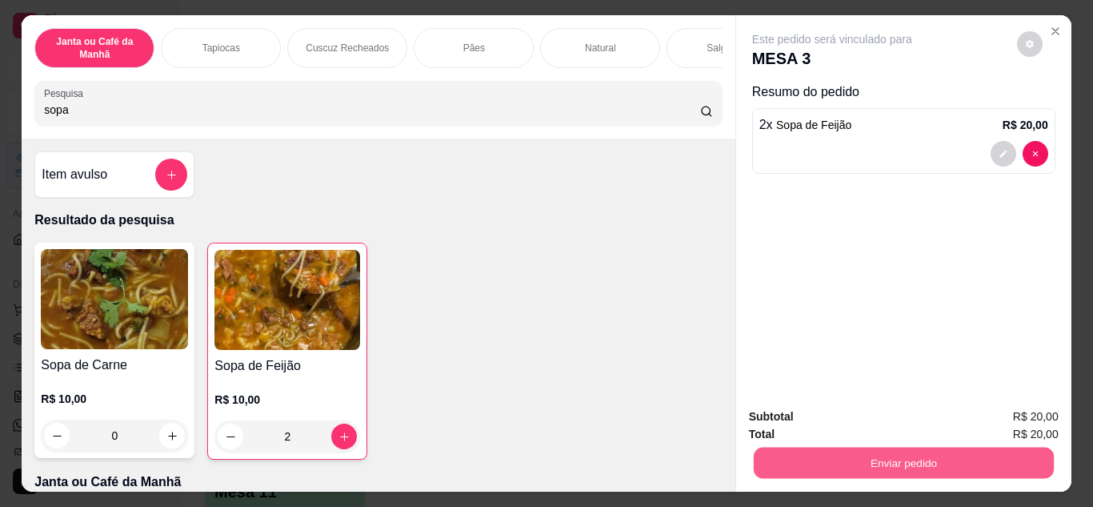
click at [833, 447] on button "Enviar pedido" at bounding box center [903, 462] width 300 height 31
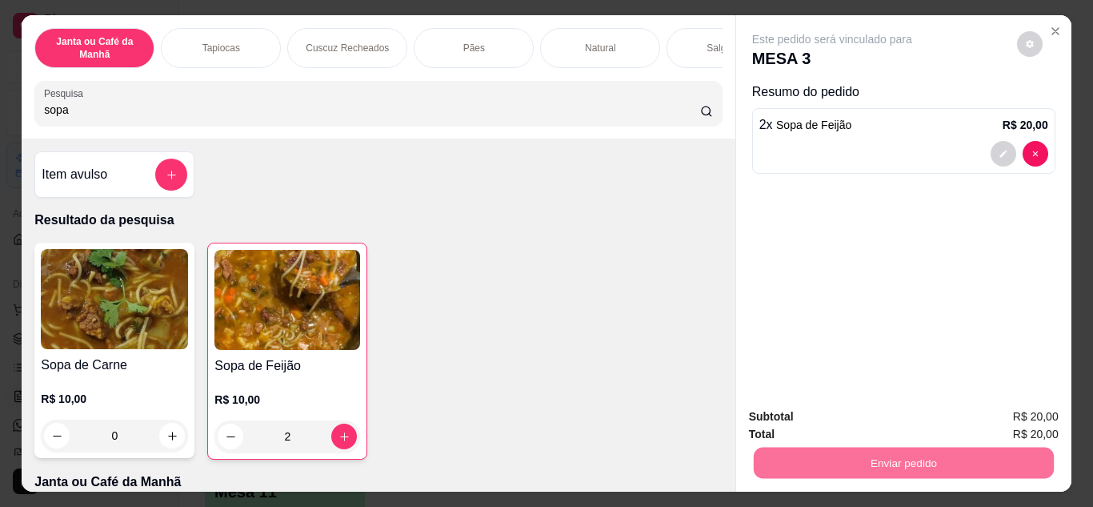
click at [816, 422] on button "Não registrar e enviar pedido" at bounding box center [851, 417] width 162 height 30
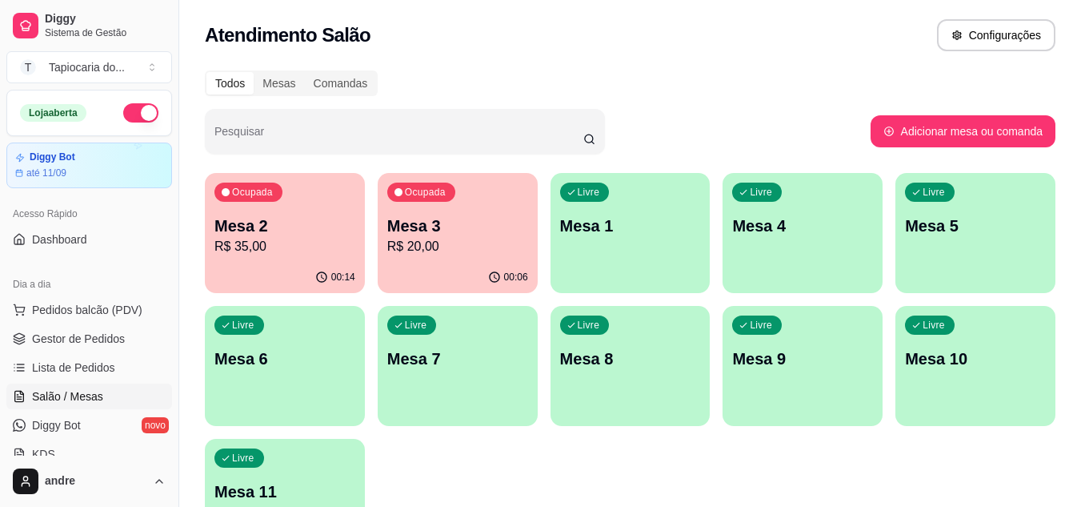
click at [267, 190] on p "Ocupada" at bounding box center [252, 192] width 41 height 13
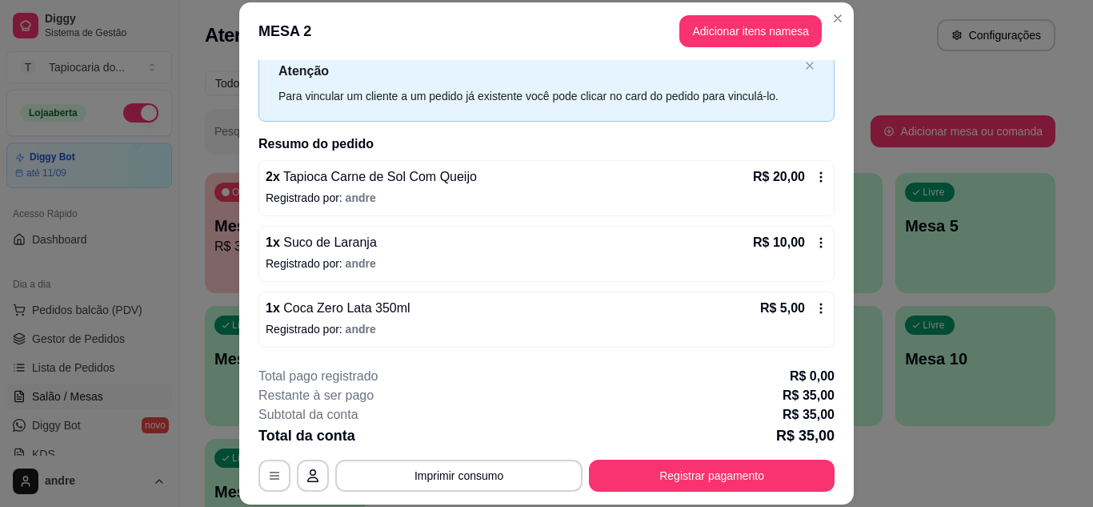
scroll to position [49, 0]
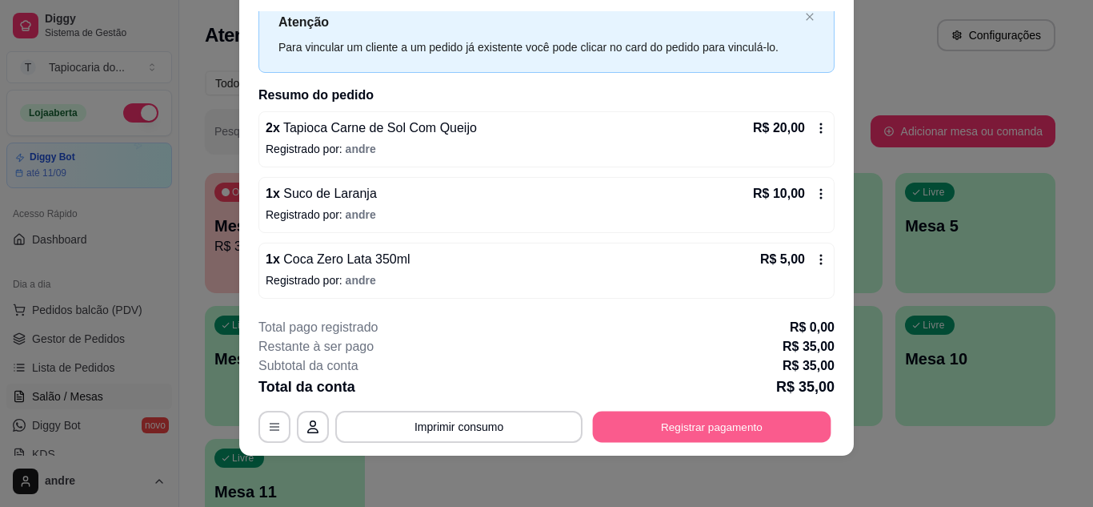
click at [674, 414] on button "Registrar pagamento" at bounding box center [712, 425] width 238 height 31
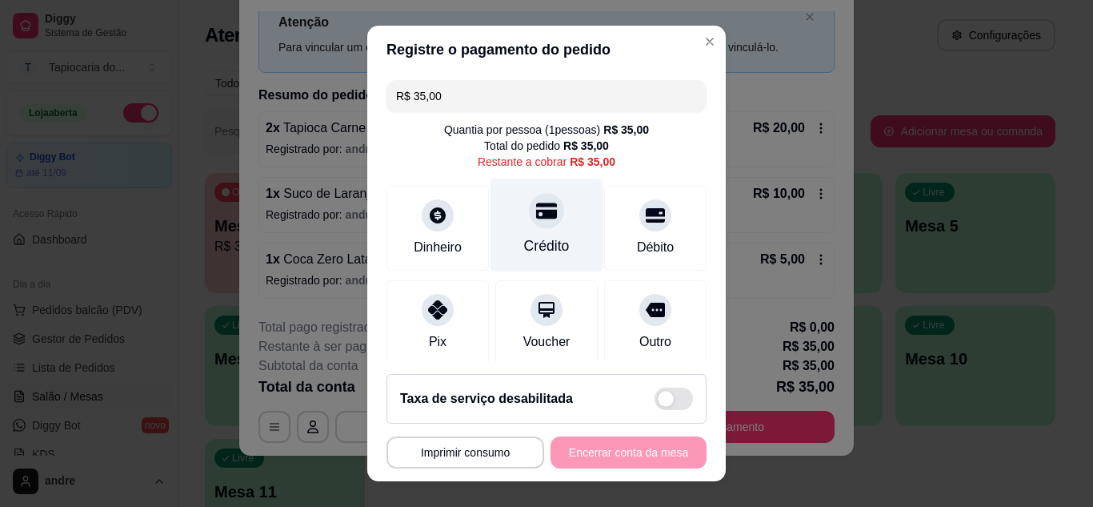
click at [536, 230] on div "Crédito" at bounding box center [547, 225] width 113 height 94
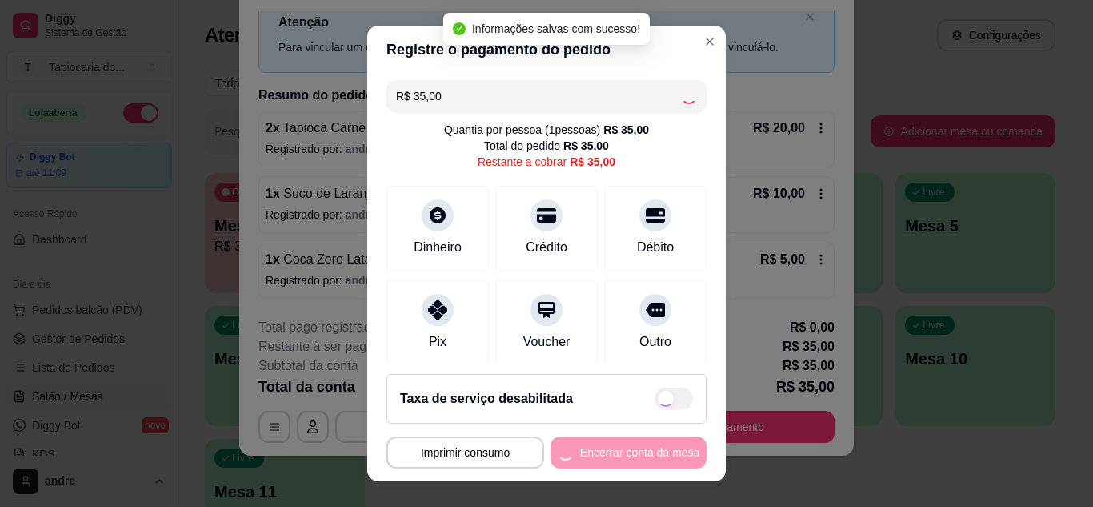
type input "R$ 0,00"
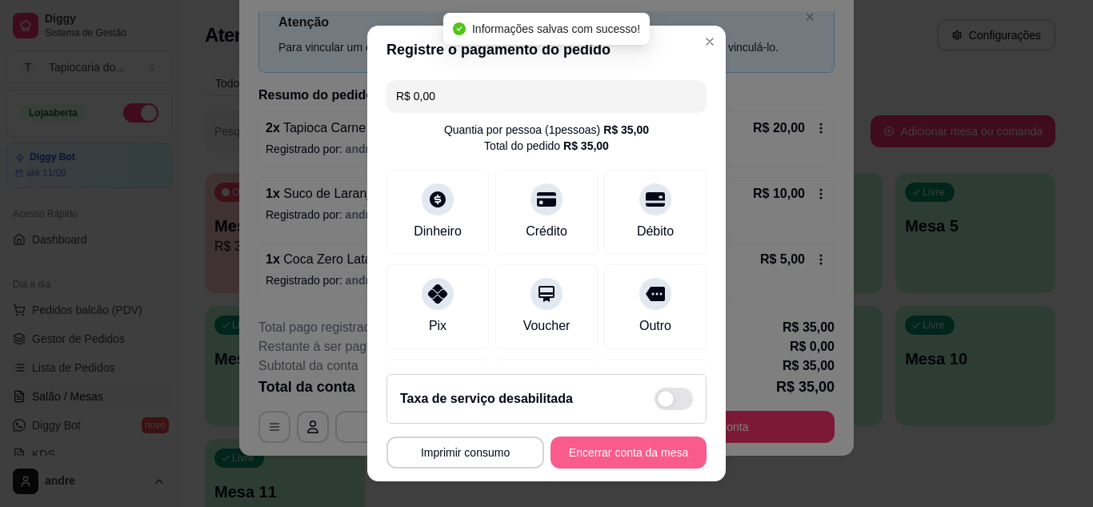
click at [653, 452] on button "Encerrar conta da mesa" at bounding box center [629, 452] width 156 height 32
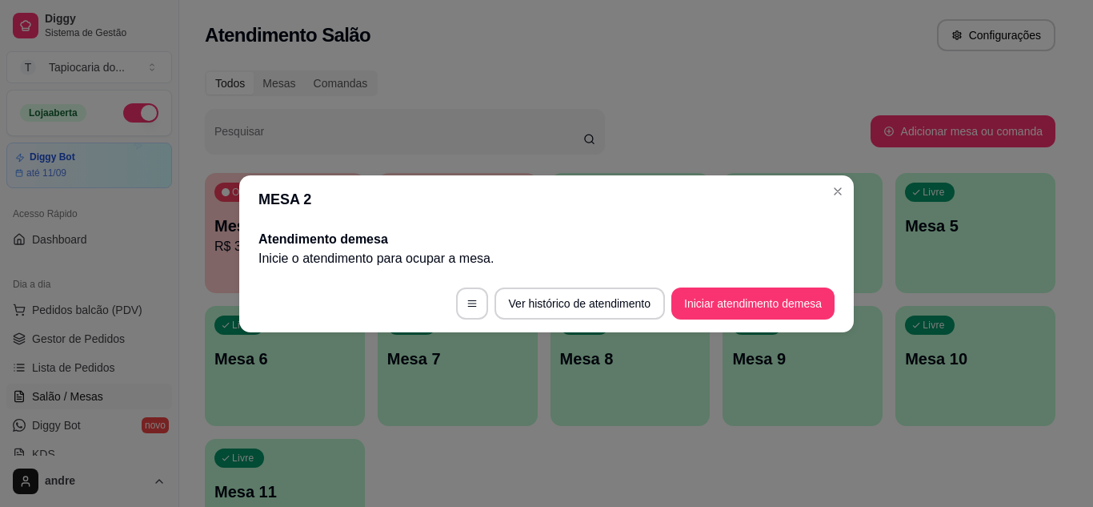
scroll to position [0, 0]
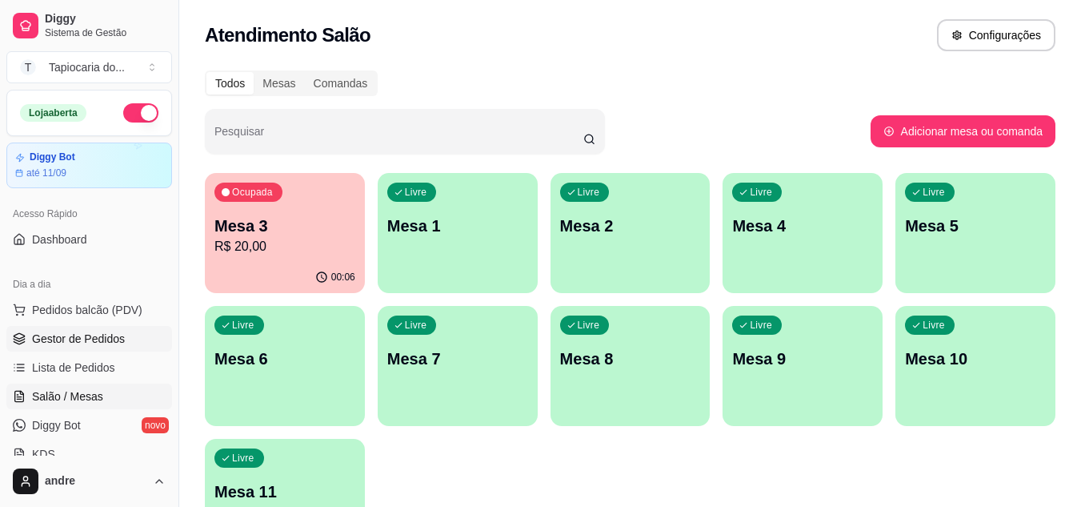
click at [115, 330] on link "Gestor de Pedidos" at bounding box center [89, 339] width 166 height 26
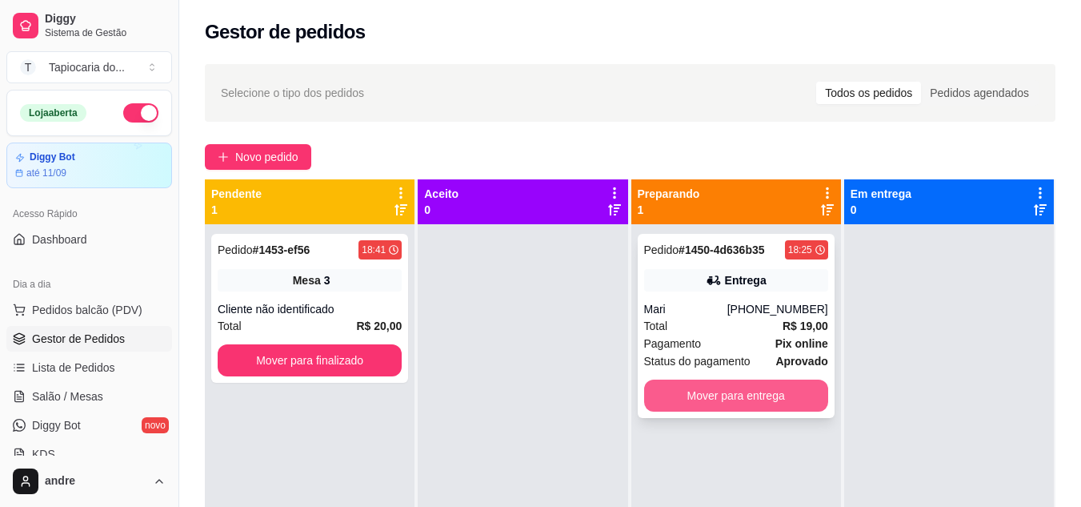
click at [774, 387] on button "Mover para entrega" at bounding box center [736, 395] width 184 height 32
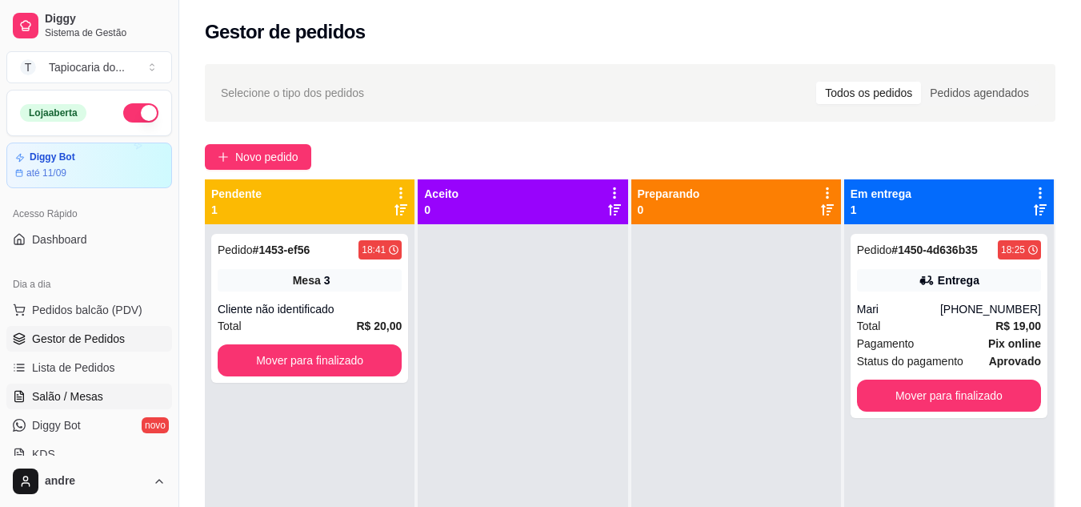
click at [107, 385] on link "Salão / Mesas" at bounding box center [89, 396] width 166 height 26
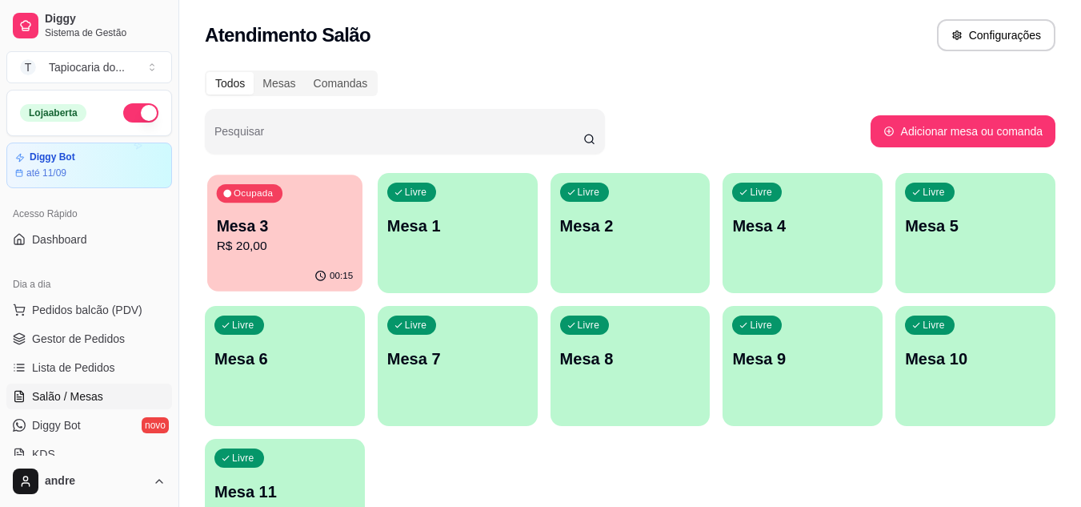
click at [325, 223] on p "Mesa 3" at bounding box center [285, 226] width 137 height 22
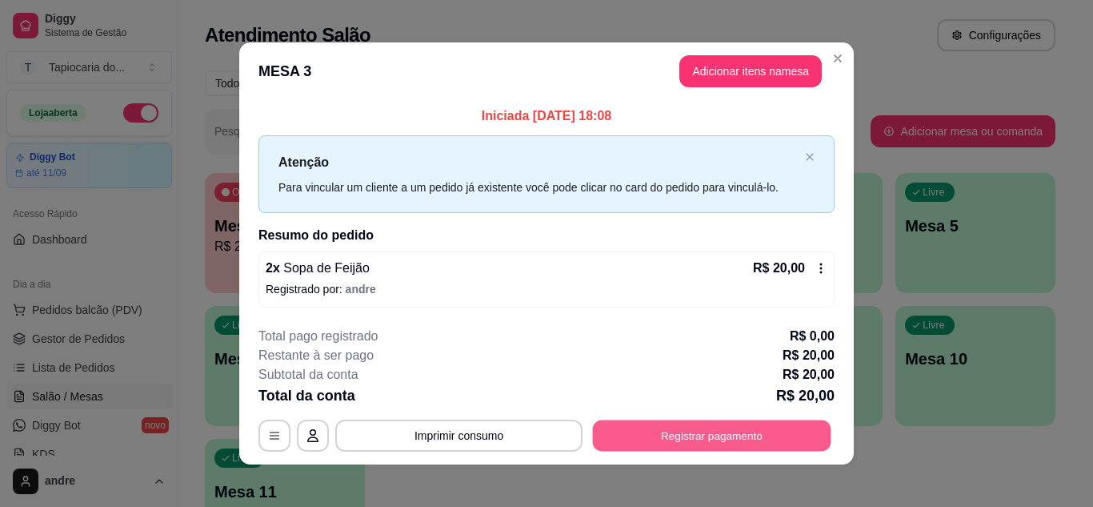
click at [765, 438] on button "Registrar pagamento" at bounding box center [712, 435] width 238 height 31
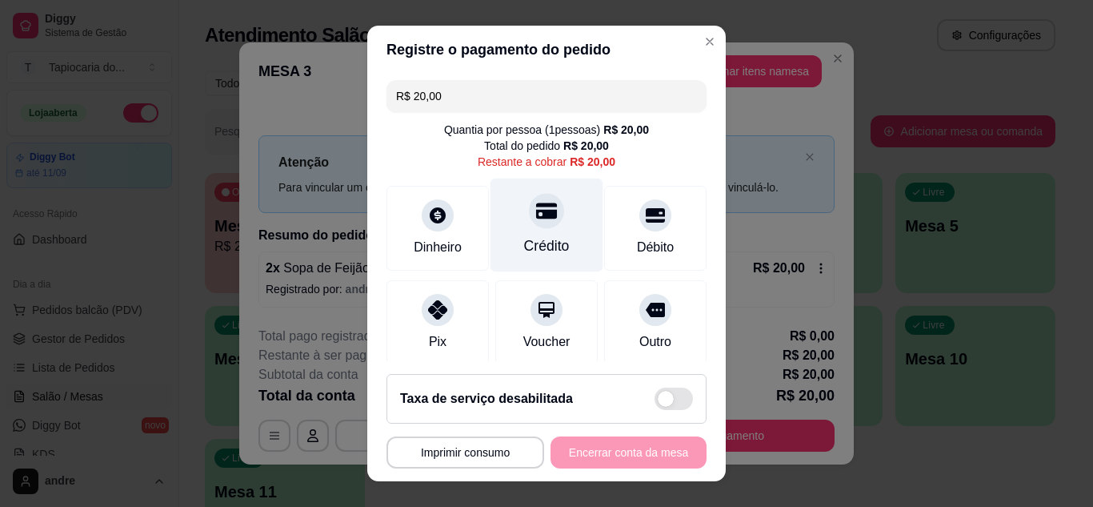
click at [529, 226] on div at bounding box center [546, 210] width 35 height 35
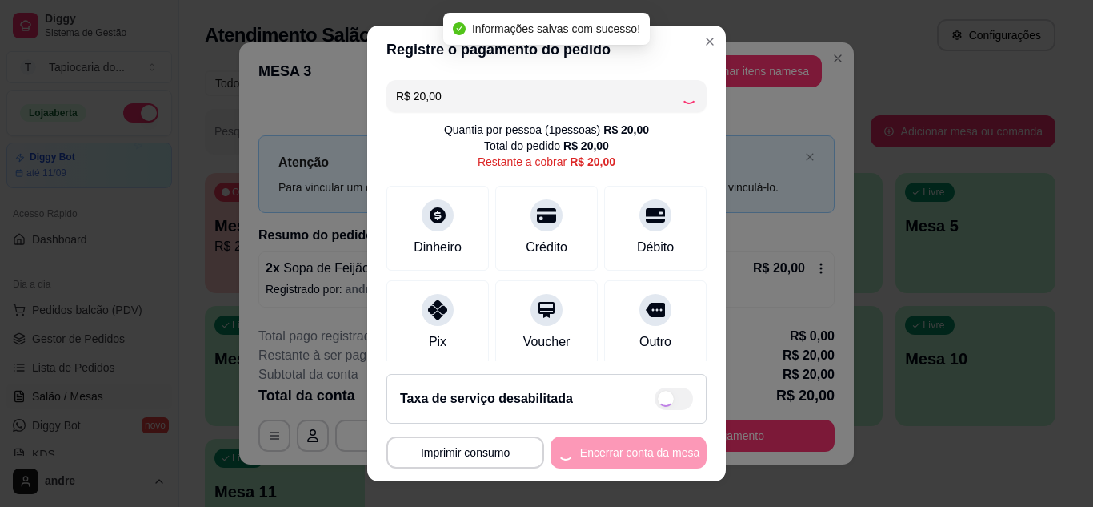
type input "R$ 0,00"
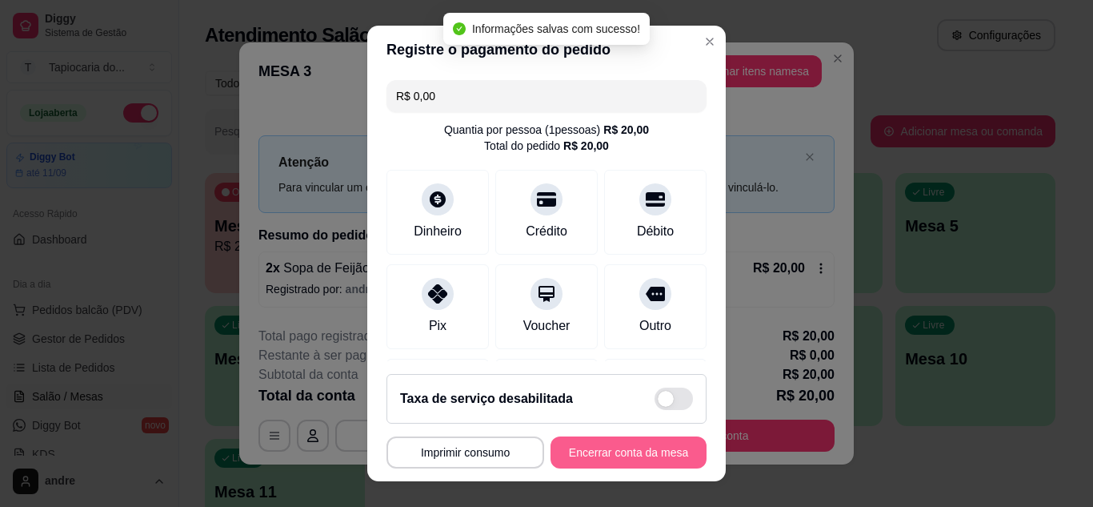
click at [607, 452] on button "Encerrar conta da mesa" at bounding box center [629, 452] width 156 height 32
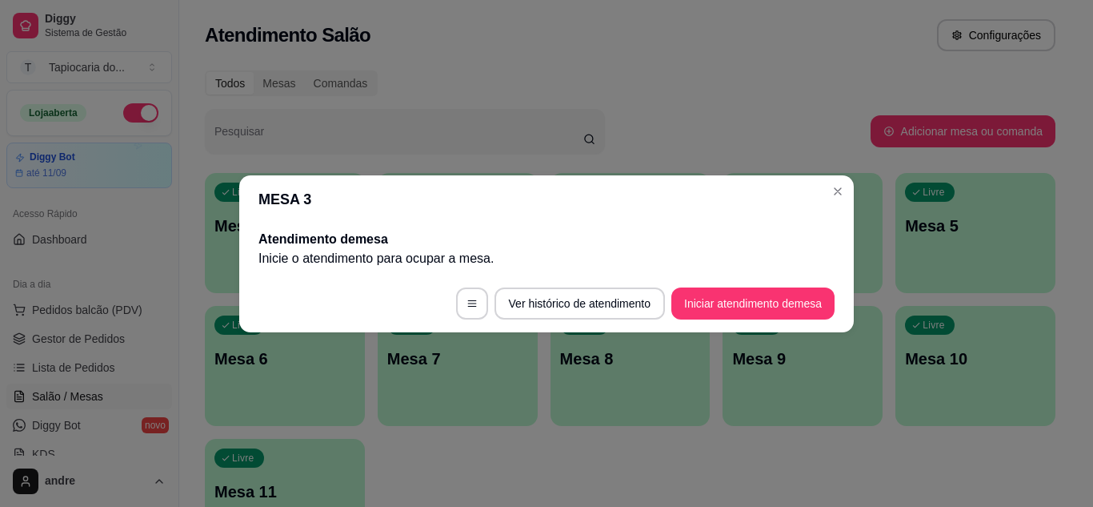
click at [823, 194] on header "MESA 3" at bounding box center [546, 199] width 615 height 48
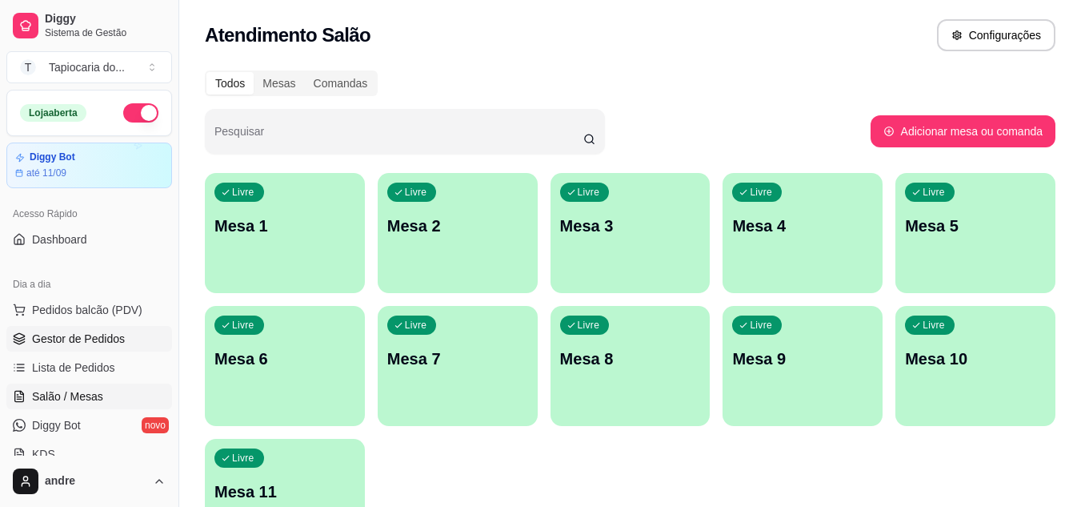
click at [120, 329] on link "Gestor de Pedidos" at bounding box center [89, 339] width 166 height 26
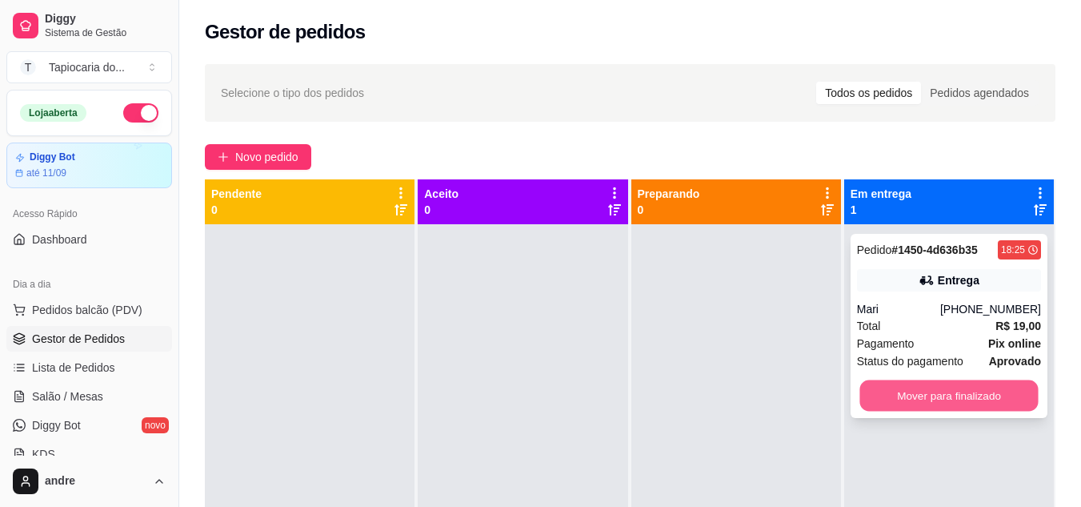
click at [905, 392] on button "Mover para finalizado" at bounding box center [948, 395] width 178 height 31
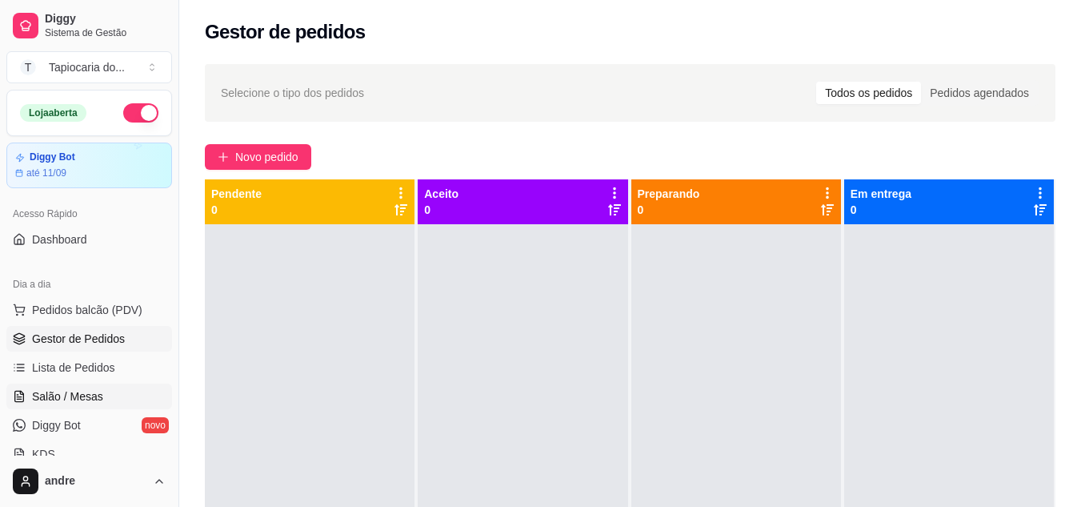
click at [69, 394] on span "Salão / Mesas" at bounding box center [67, 396] width 71 height 16
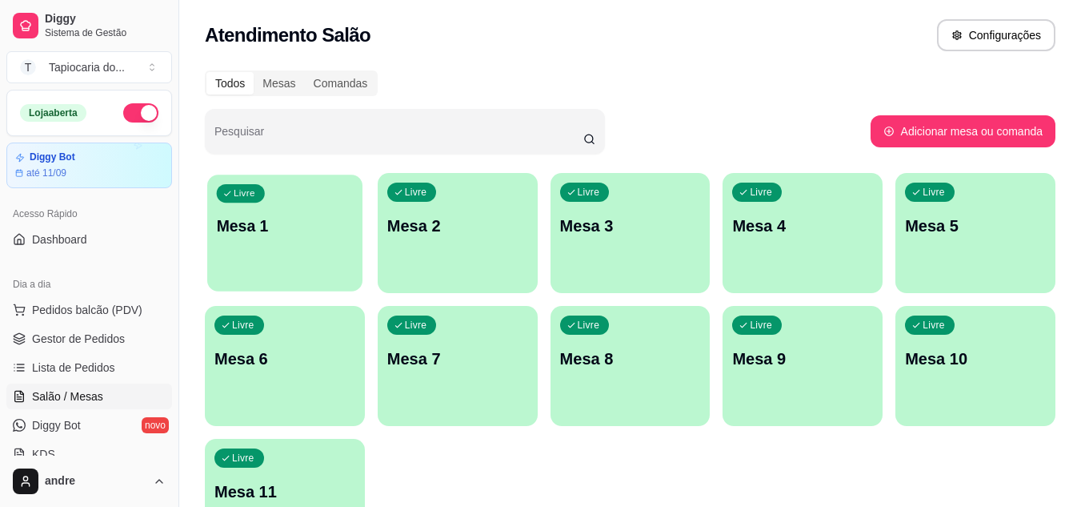
click at [307, 247] on div "Livre Mesa 1" at bounding box center [284, 223] width 155 height 98
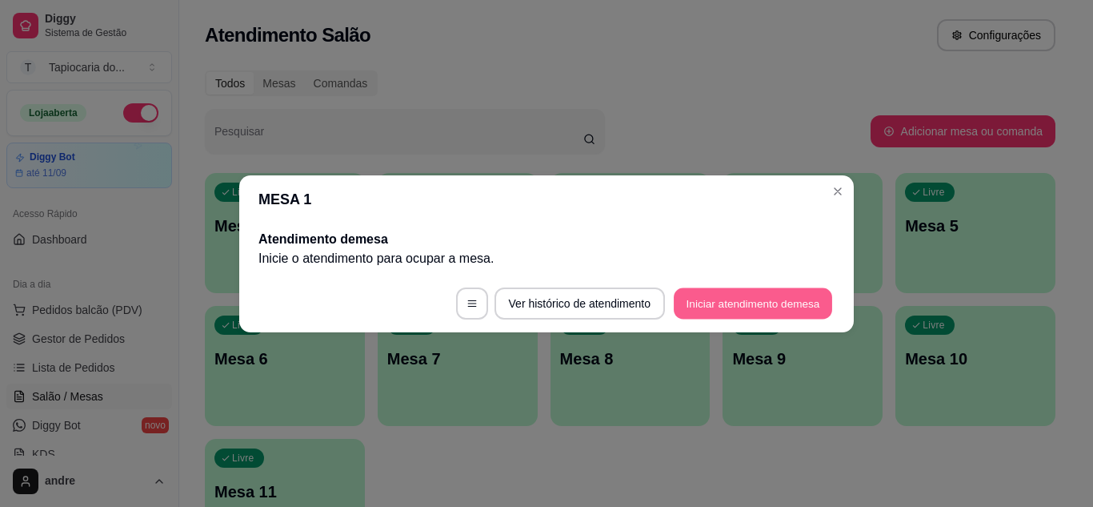
click at [680, 312] on button "Iniciar atendimento de mesa" at bounding box center [753, 302] width 158 height 31
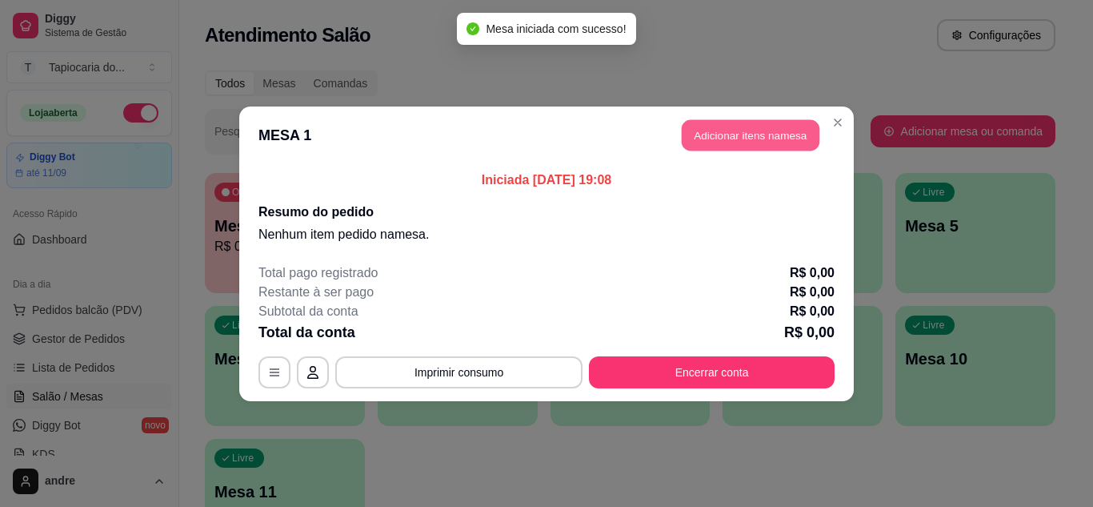
click at [693, 142] on button "Adicionar itens na mesa" at bounding box center [751, 134] width 138 height 31
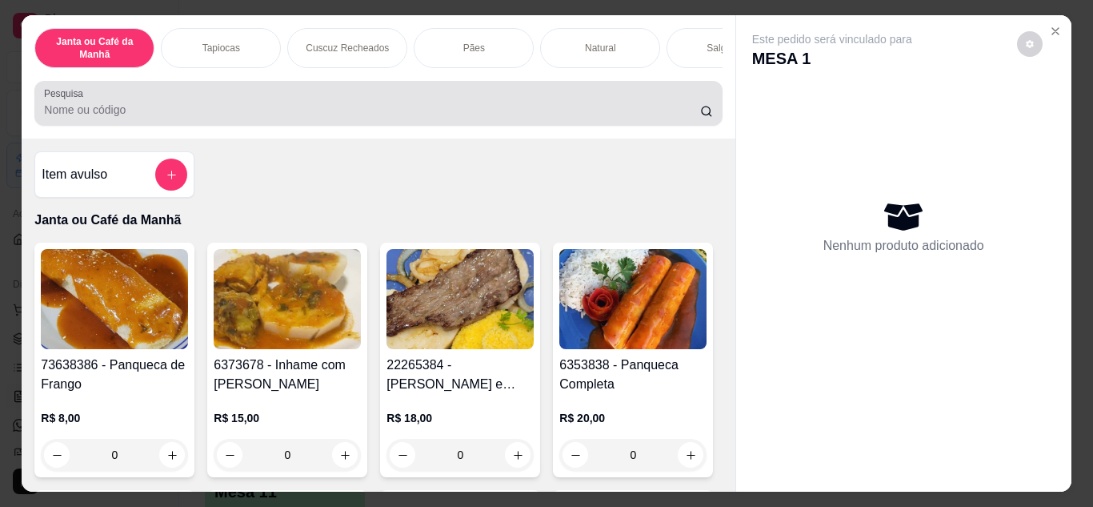
click at [601, 103] on div at bounding box center [378, 103] width 668 height 32
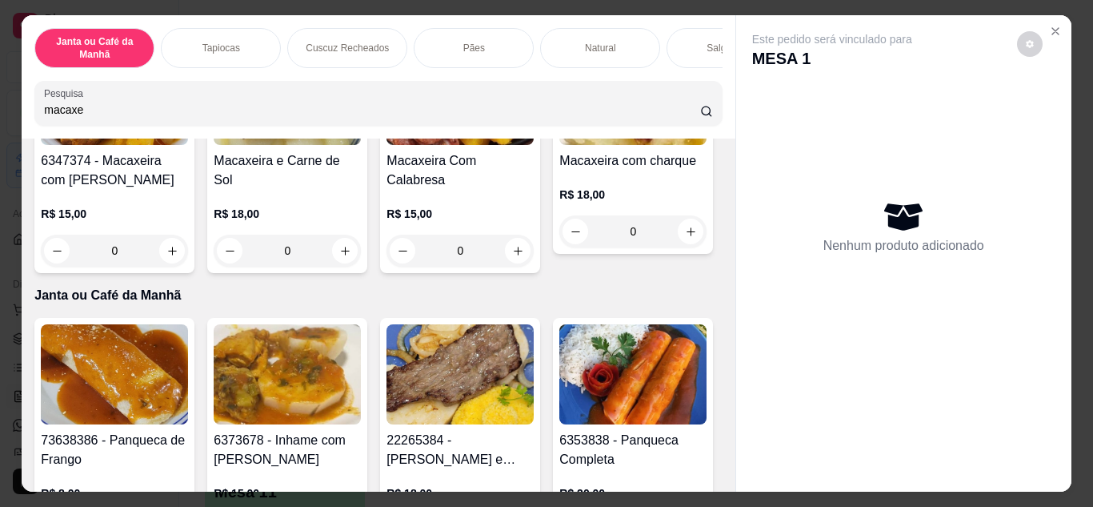
scroll to position [240, 0]
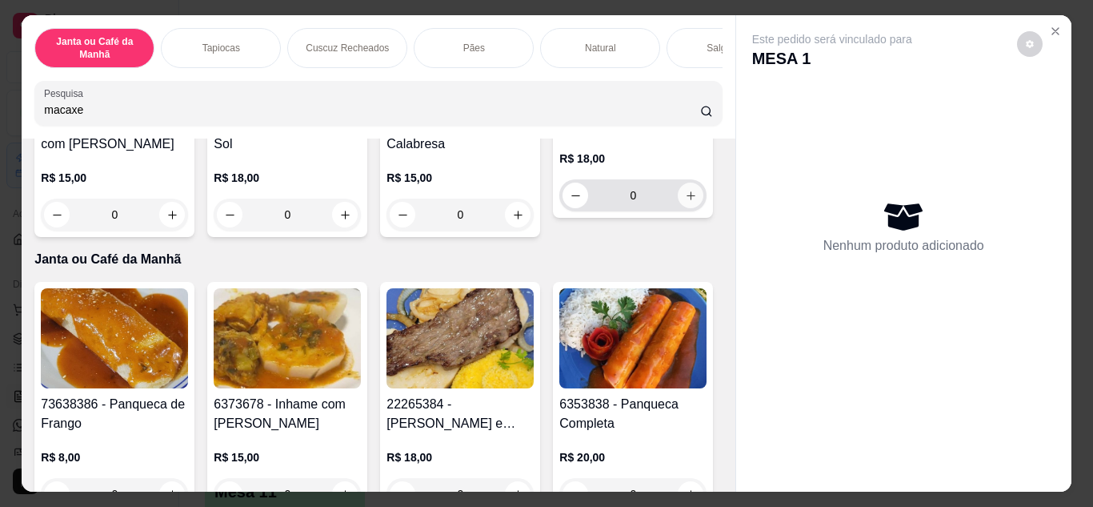
type input "macaxe"
click at [685, 202] on icon "increase-product-quantity" at bounding box center [691, 196] width 12 height 12
type input "1"
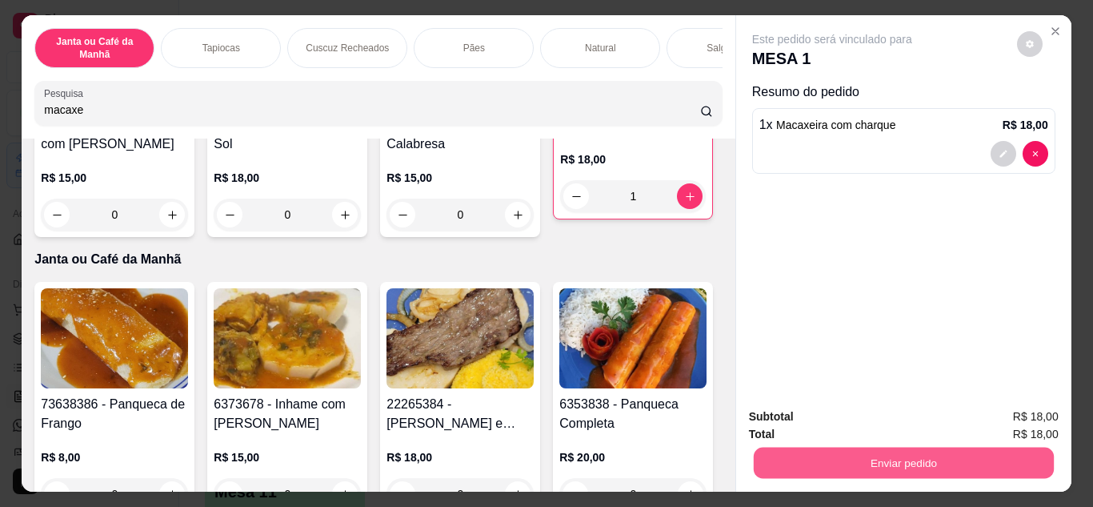
click at [927, 447] on button "Enviar pedido" at bounding box center [903, 462] width 300 height 31
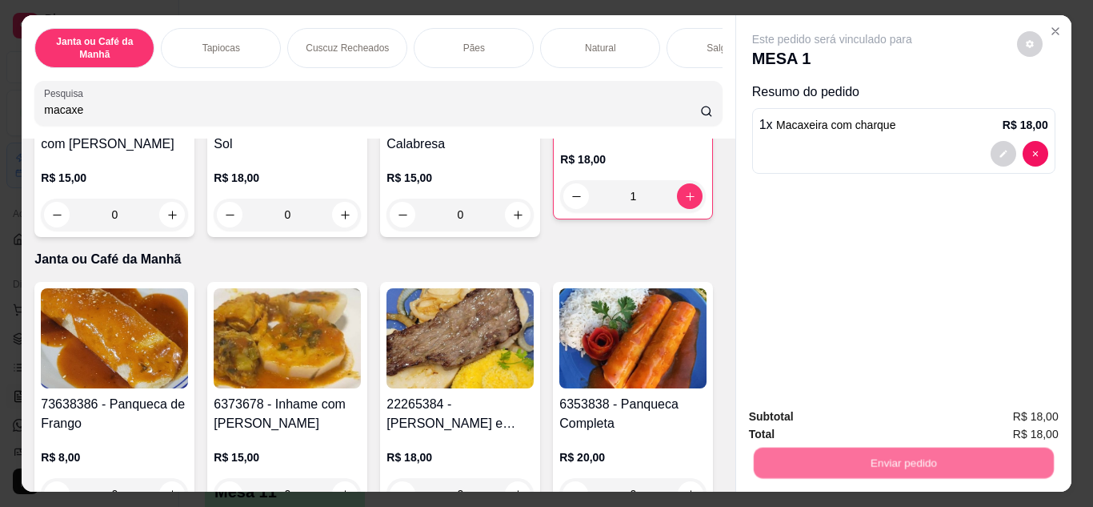
click at [900, 414] on button "Não registrar e enviar pedido" at bounding box center [851, 417] width 162 height 30
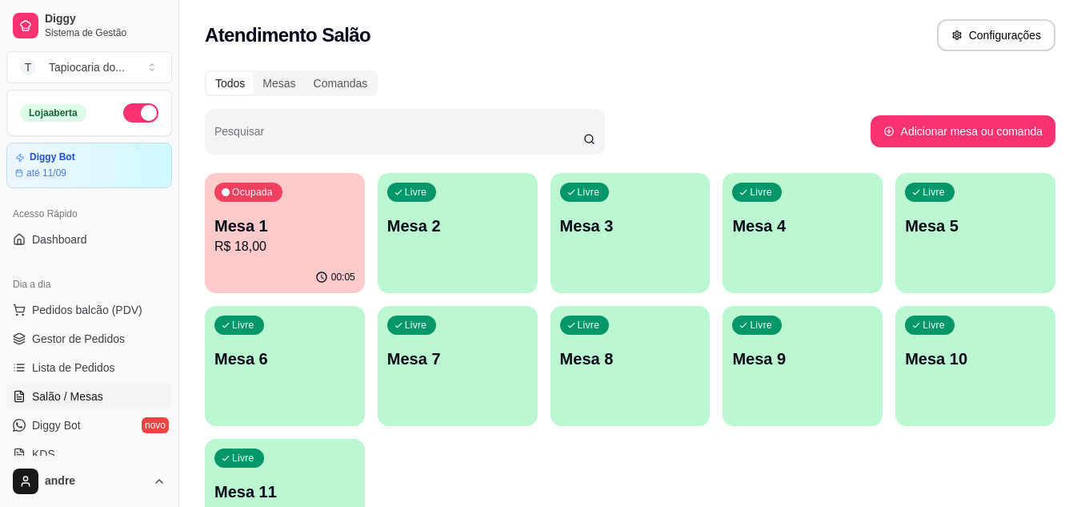
click at [262, 258] on div "Ocupada Mesa 1 R$ 18,00" at bounding box center [285, 217] width 160 height 89
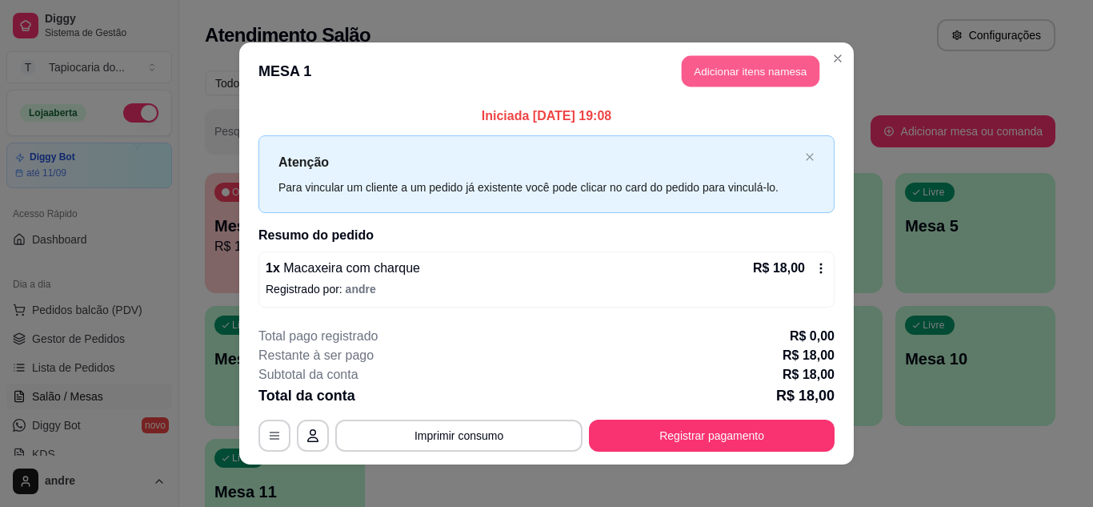
click at [760, 82] on button "Adicionar itens na mesa" at bounding box center [751, 71] width 138 height 31
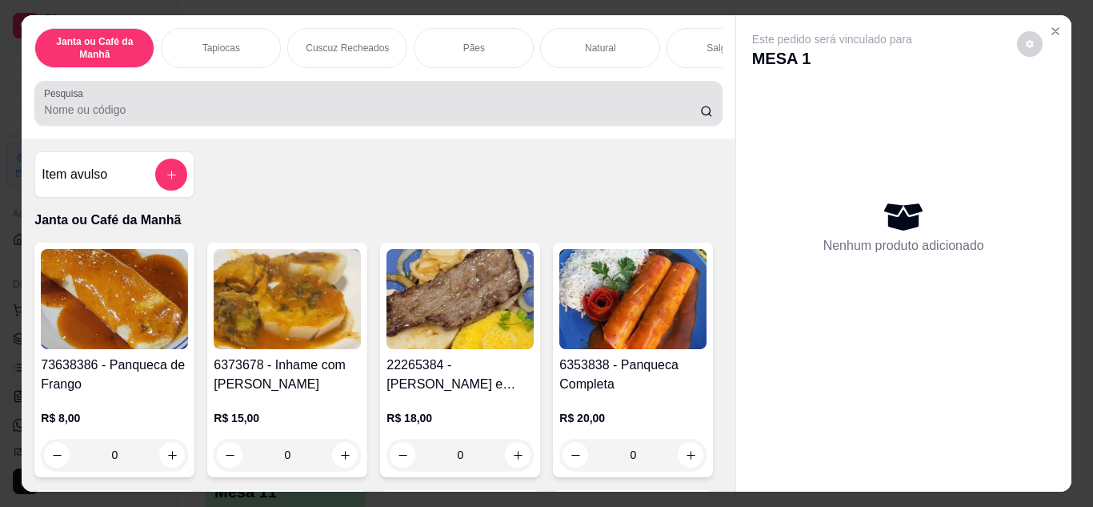
click at [535, 110] on input "Pesquisa" at bounding box center [372, 110] width 656 height 16
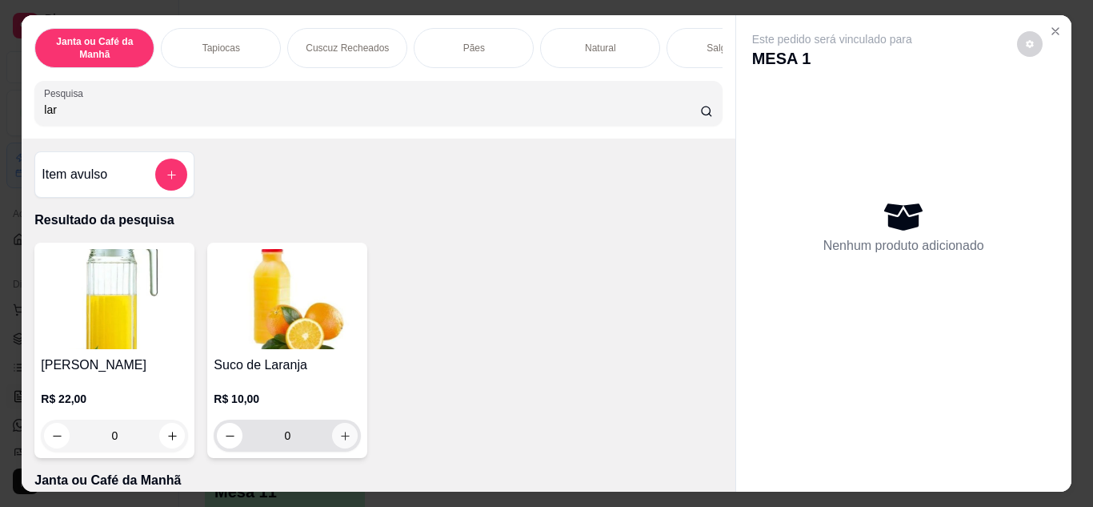
type input "lar"
click at [339, 442] on icon "increase-product-quantity" at bounding box center [345, 436] width 12 height 12
type input "1"
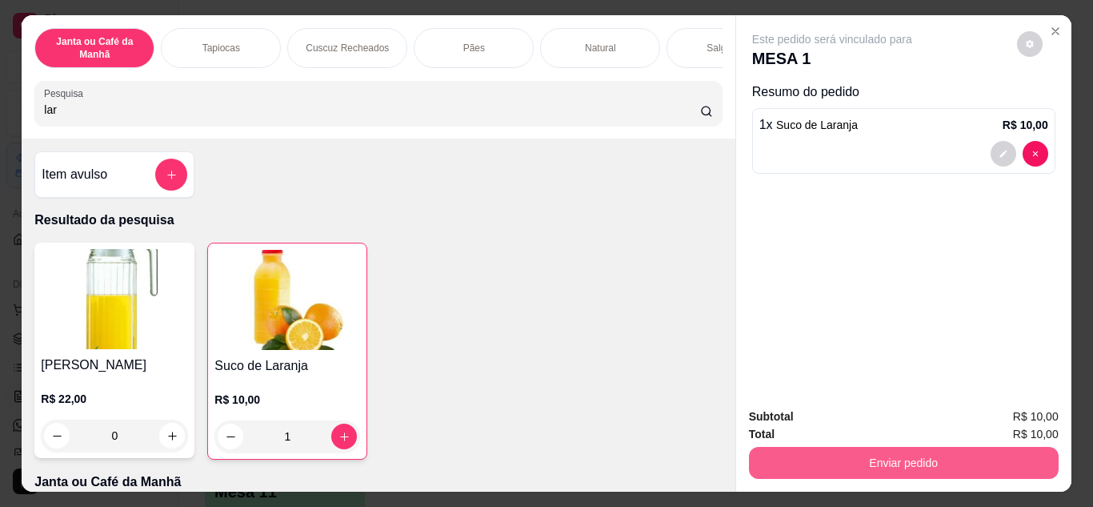
click at [768, 467] on button "Enviar pedido" at bounding box center [904, 462] width 310 height 32
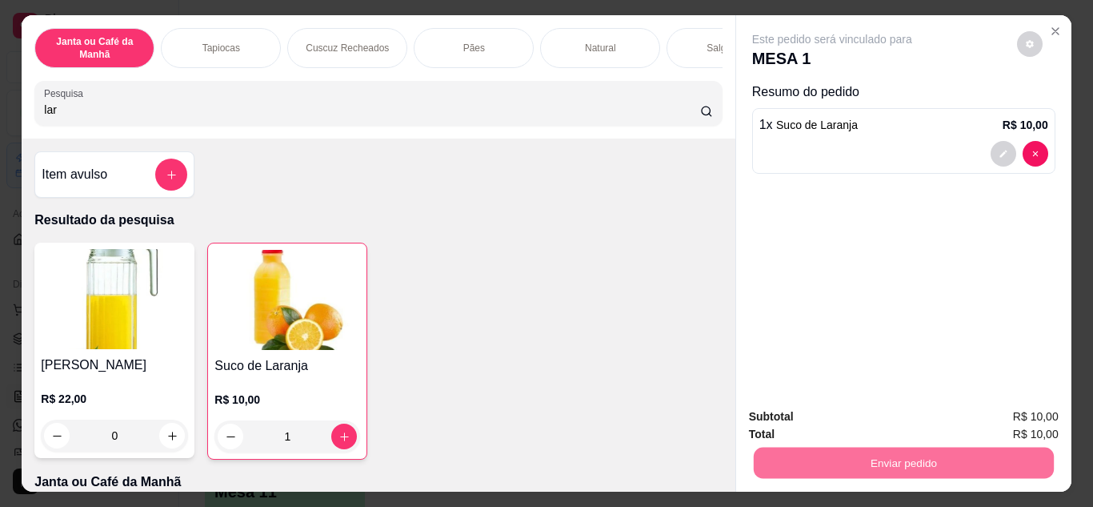
click at [801, 410] on button "Não registrar e enviar pedido" at bounding box center [851, 417] width 162 height 30
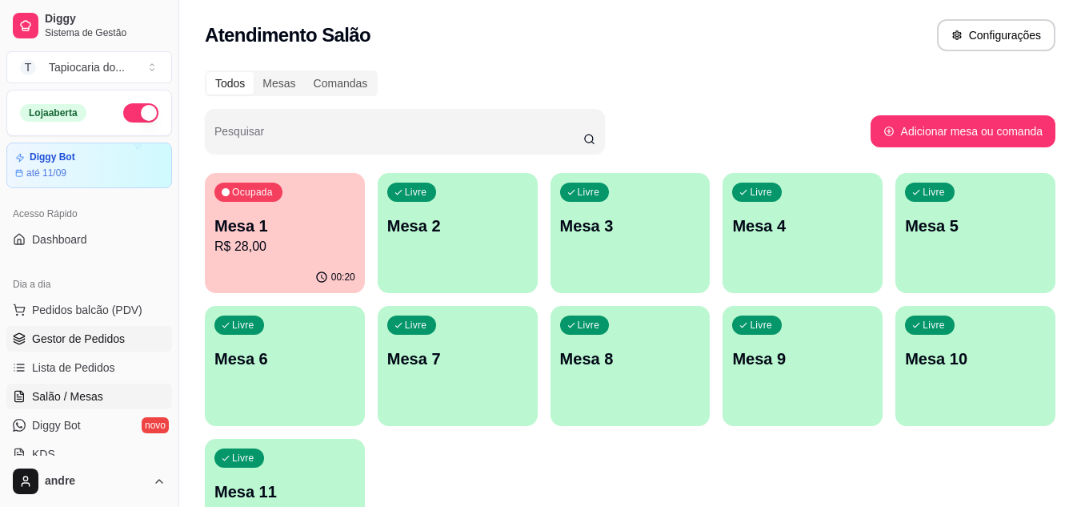
click at [49, 341] on span "Gestor de Pedidos" at bounding box center [78, 338] width 93 height 16
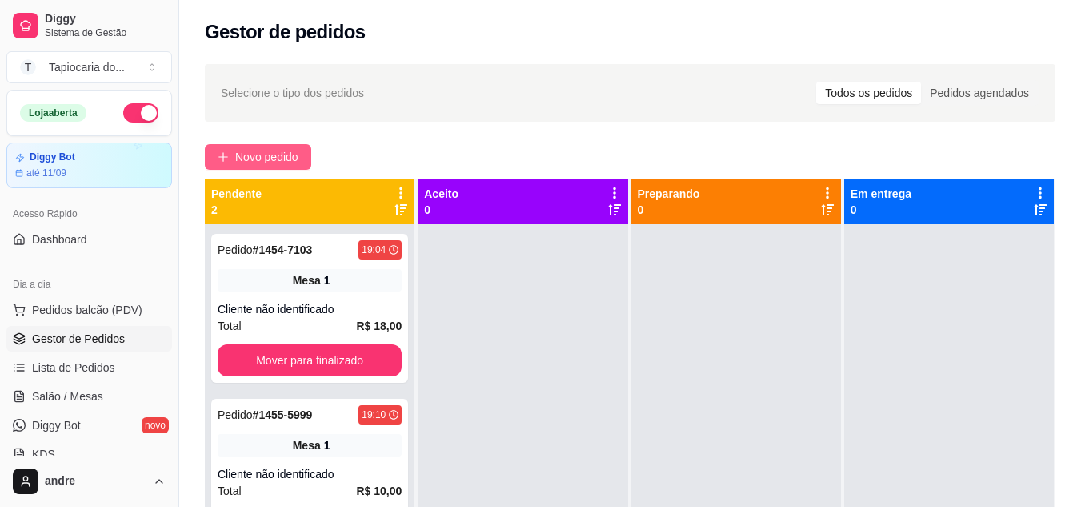
click at [273, 156] on span "Novo pedido" at bounding box center [266, 157] width 63 height 18
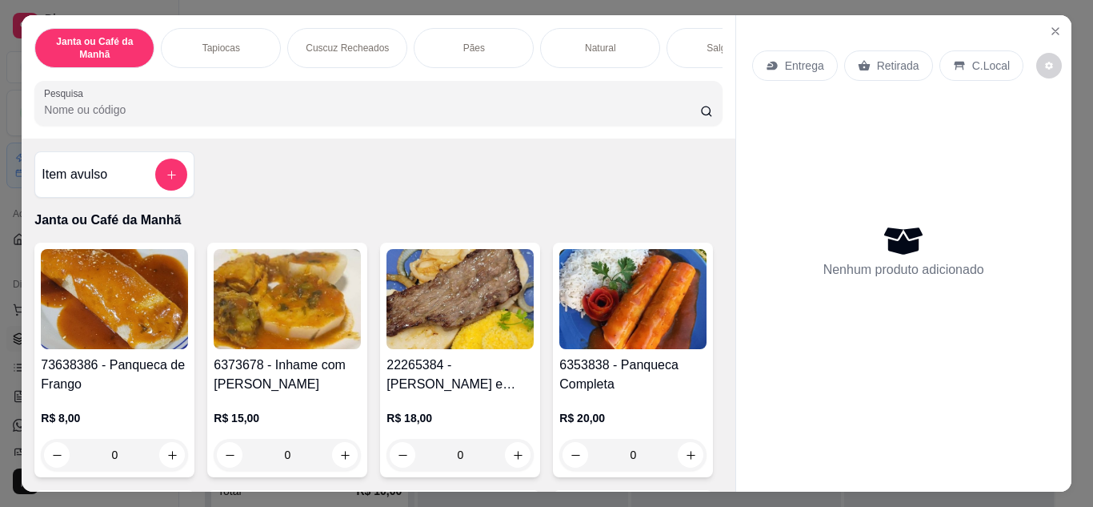
click at [434, 118] on input "Pesquisa" at bounding box center [372, 110] width 656 height 16
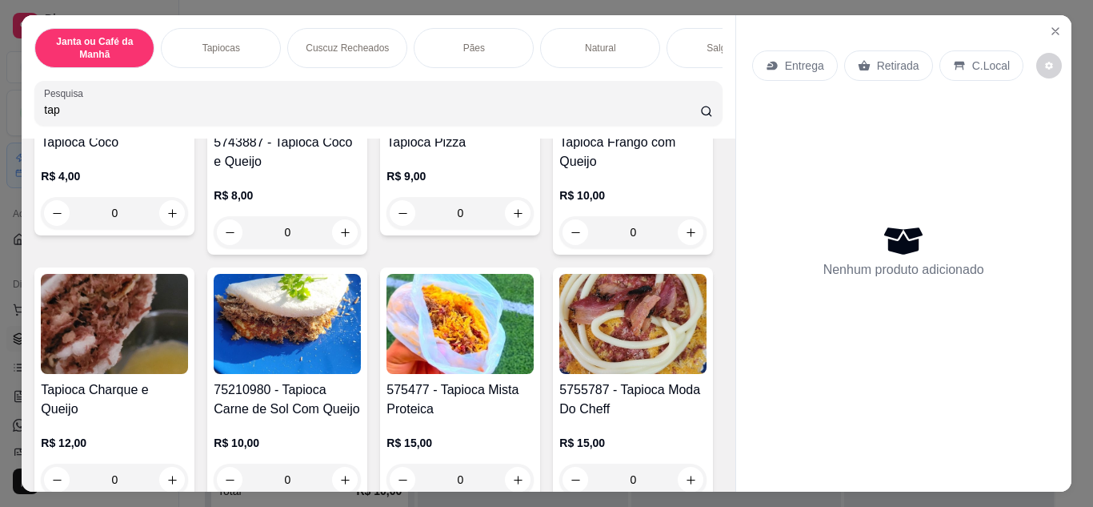
scroll to position [240, 0]
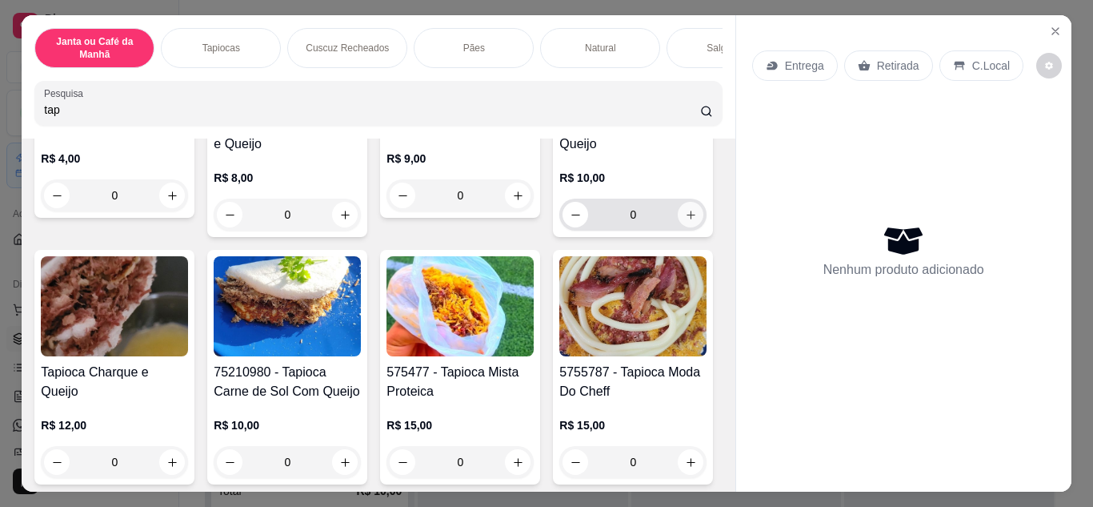
type input "tap"
click at [685, 221] on icon "increase-product-quantity" at bounding box center [691, 215] width 12 height 12
type input "1"
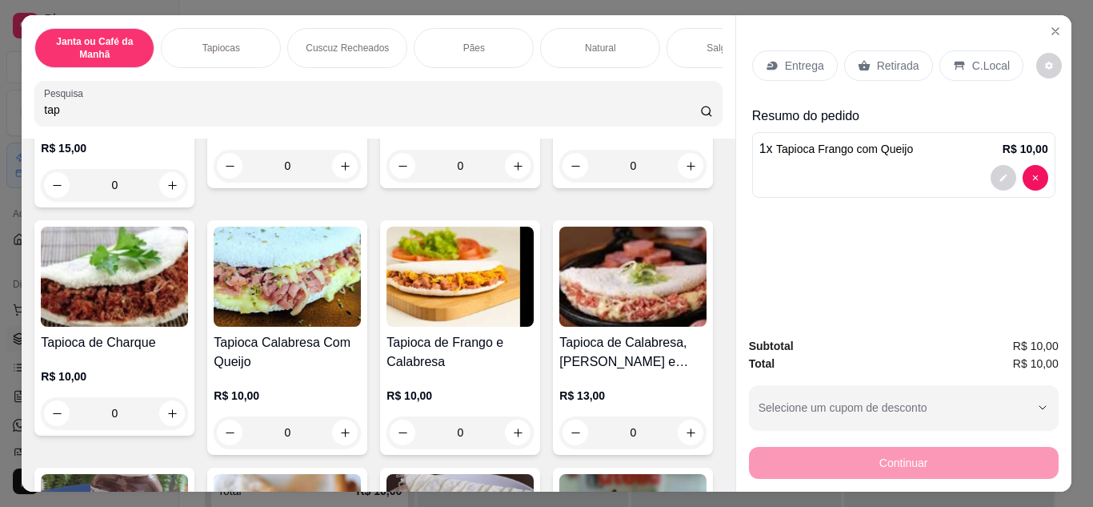
scroll to position [1040, 0]
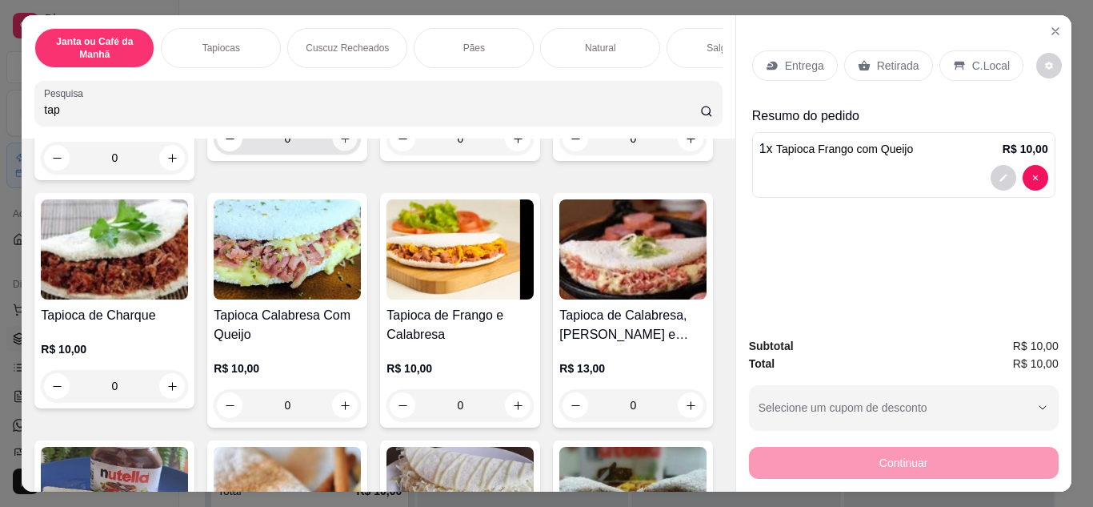
click at [342, 150] on button "increase-product-quantity" at bounding box center [345, 138] width 25 height 25
type input "1"
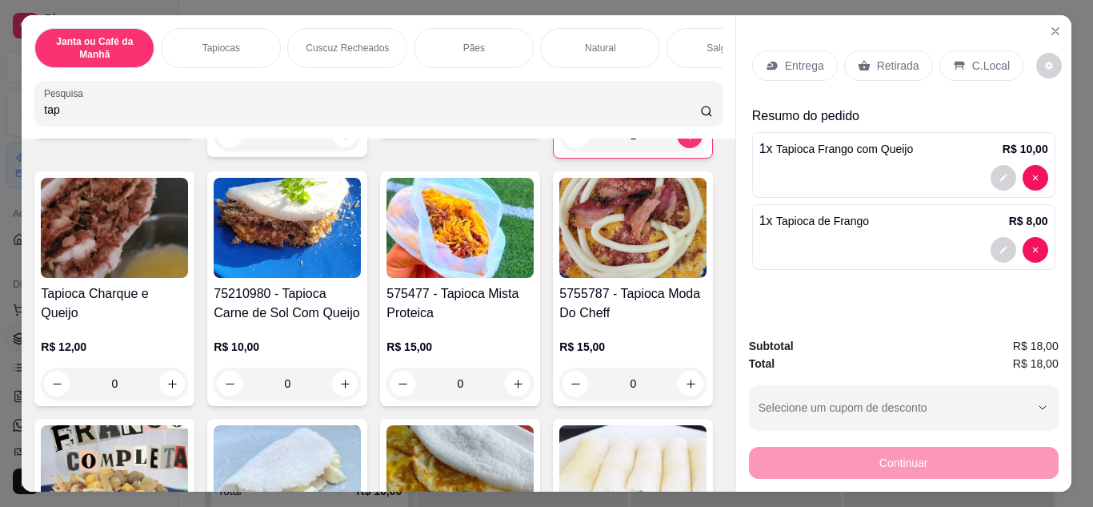
scroll to position [0, 0]
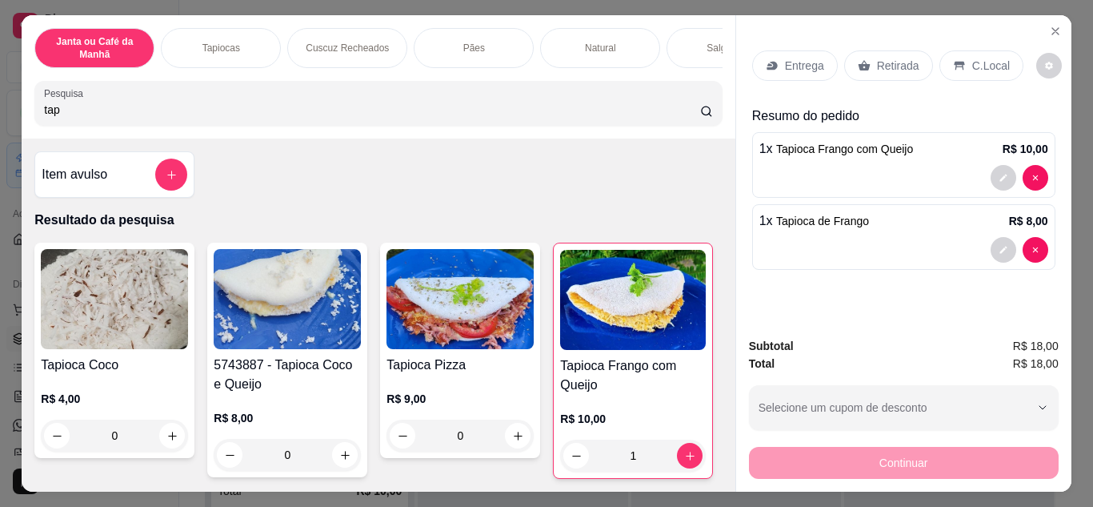
click at [319, 132] on div "Janta ou Café da Manhã Tapiocas Cuscuz Recheados Pães Natural Salgados Tapiocas…" at bounding box center [378, 76] width 713 height 123
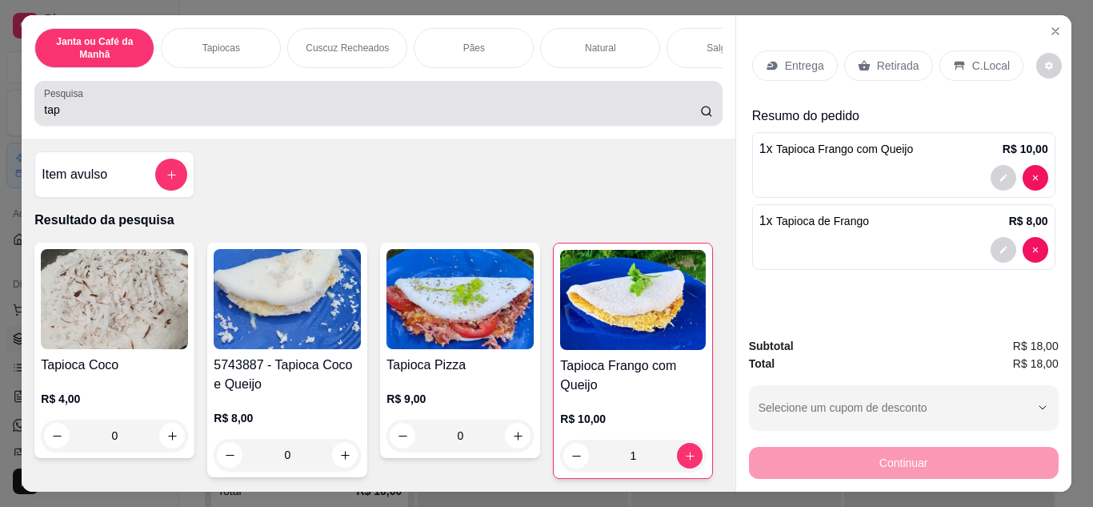
click at [319, 118] on input "tap" at bounding box center [372, 110] width 656 height 16
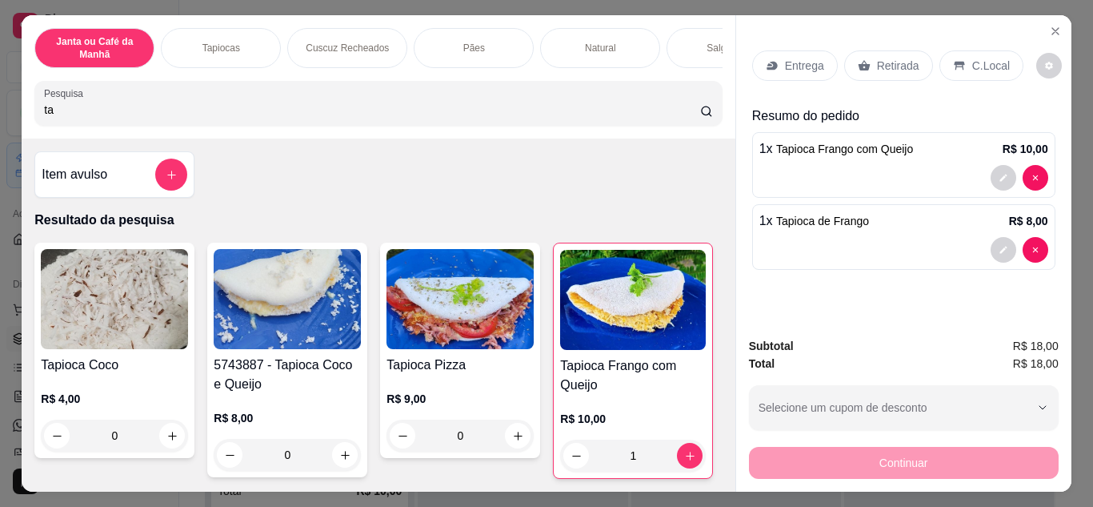
type input "t"
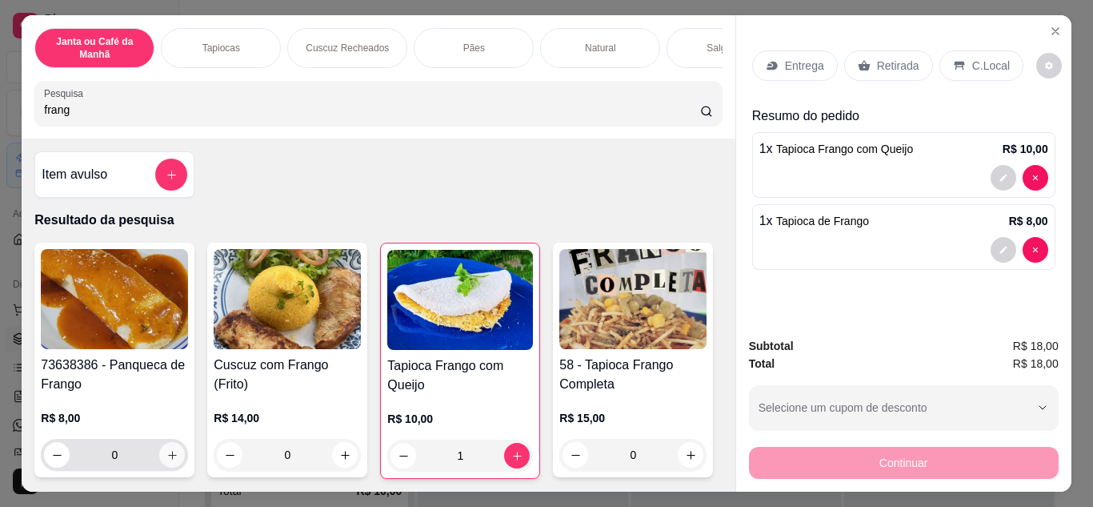
type input "frang"
click at [173, 459] on button "increase-product-quantity" at bounding box center [172, 454] width 25 height 25
type input "1"
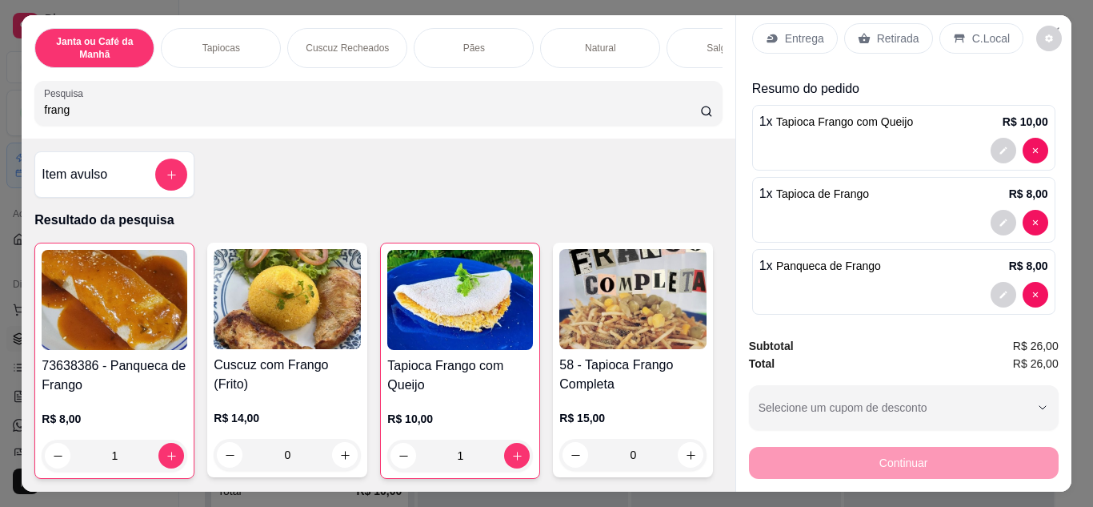
scroll to position [40, 0]
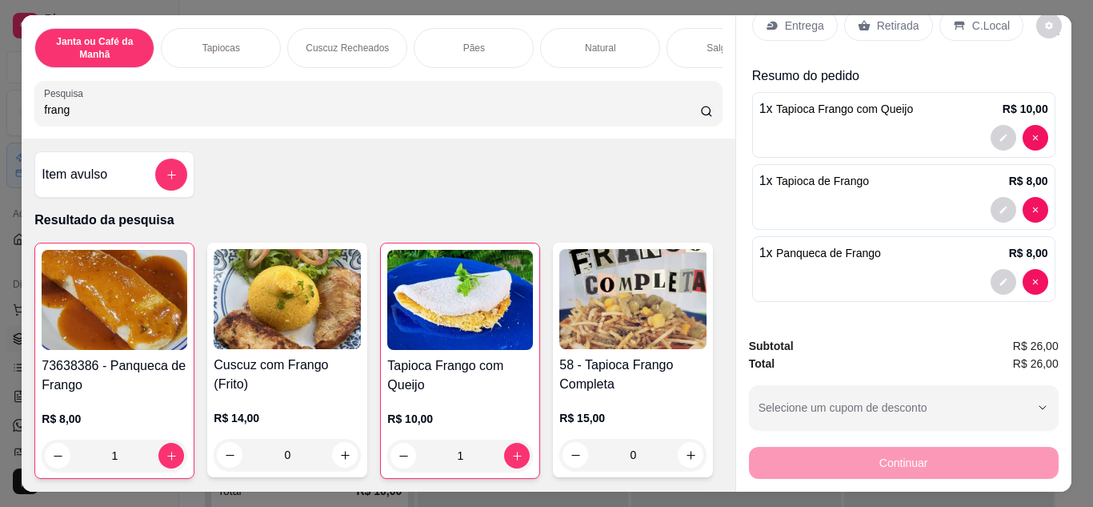
click at [902, 18] on p "Retirada" at bounding box center [898, 26] width 42 height 16
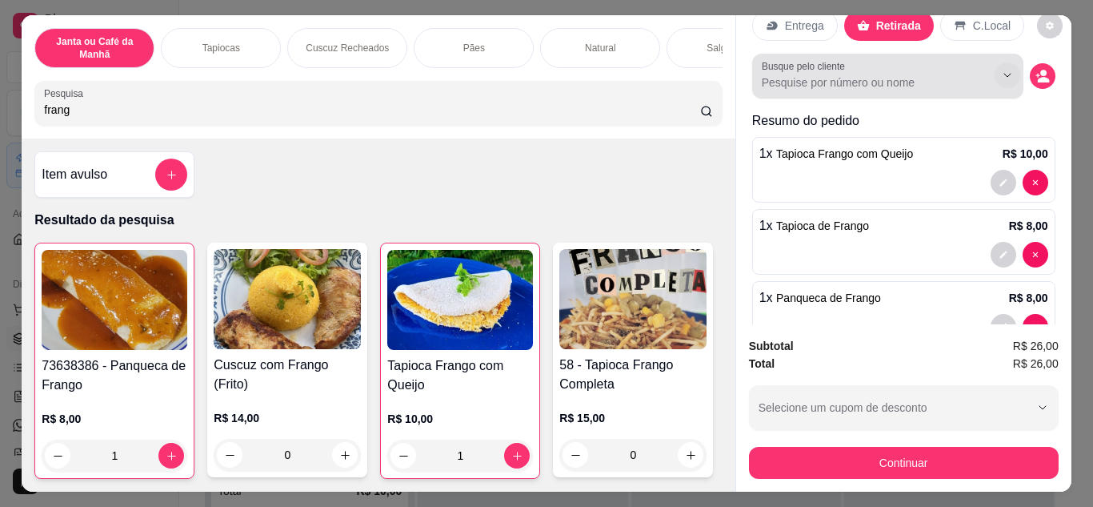
click at [1001, 69] on icon "Show suggestions" at bounding box center [1007, 75] width 13 height 13
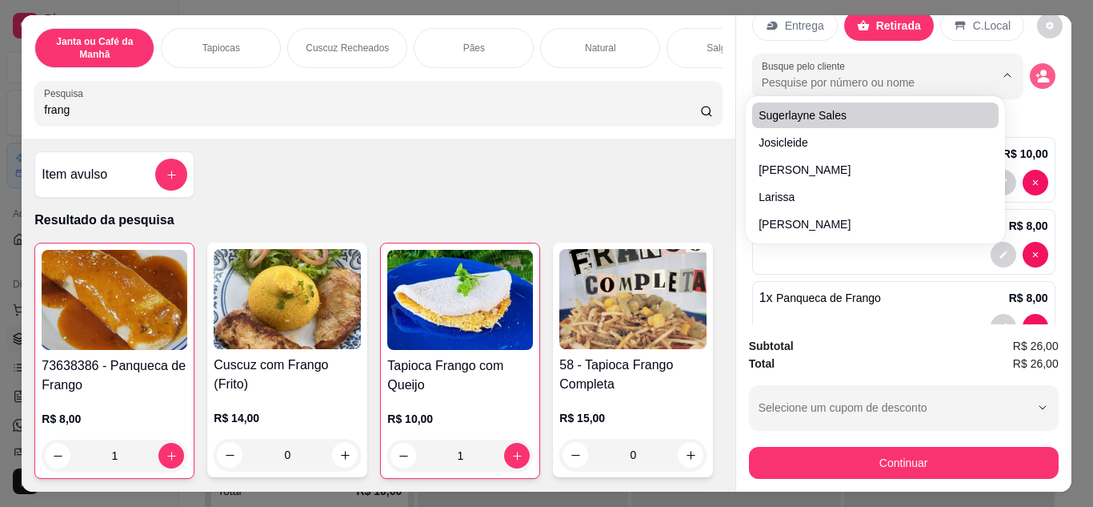
click at [1037, 77] on icon "decrease-product-quantity" at bounding box center [1043, 80] width 12 height 6
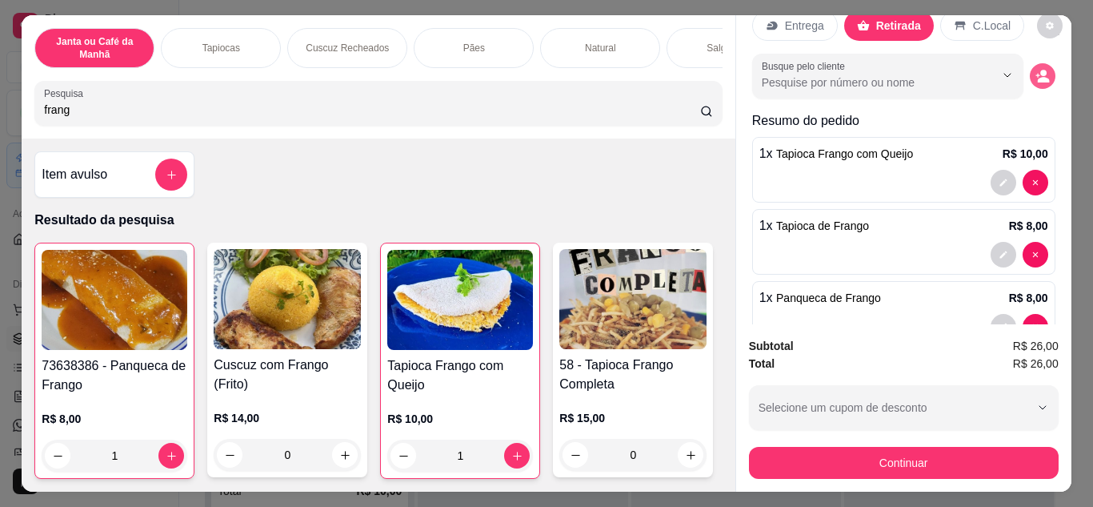
click at [1040, 70] on circle "decrease-product-quantity" at bounding box center [1043, 73] width 6 height 6
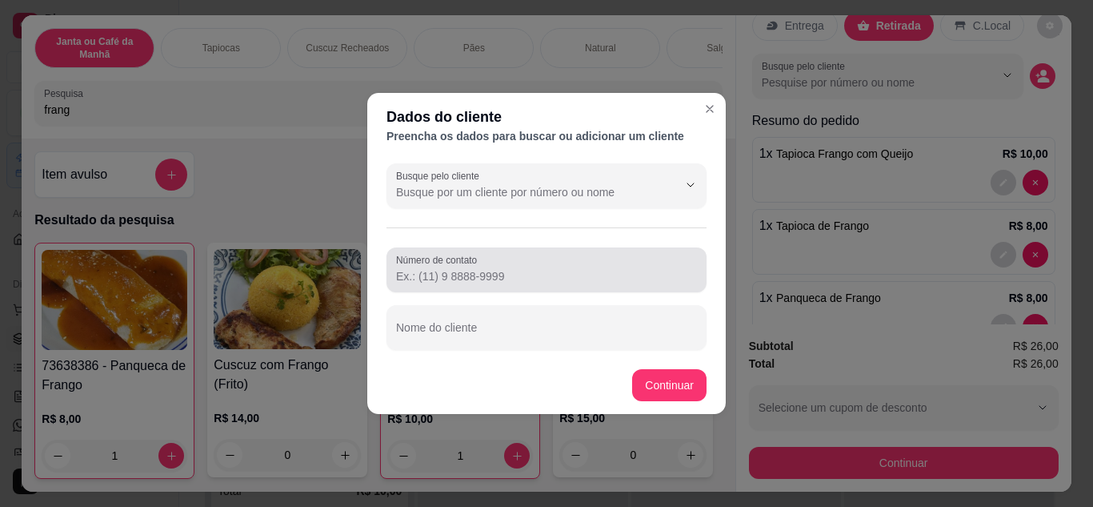
drag, startPoint x: 555, startPoint y: 259, endPoint x: 491, endPoint y: 257, distance: 63.3
click at [491, 257] on div at bounding box center [546, 270] width 301 height 32
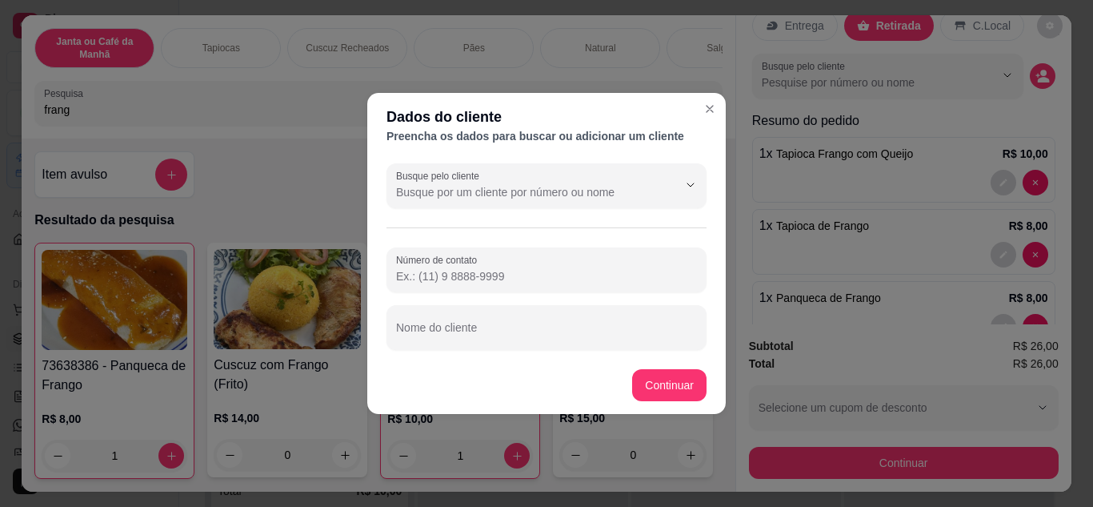
paste input "[PHONE_NUMBER]"
click at [419, 272] on input "[PHONE_NUMBER]" at bounding box center [546, 276] width 301 height 16
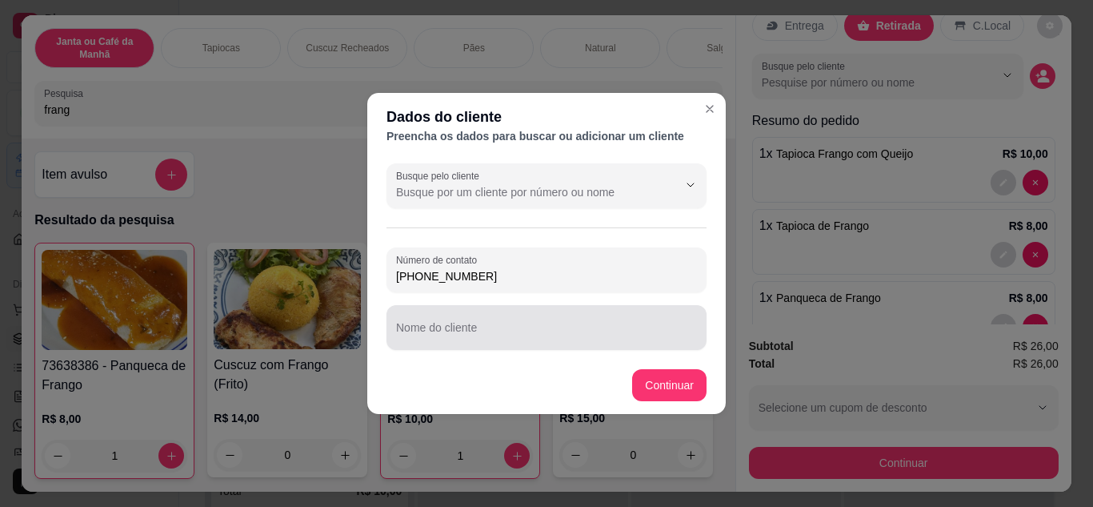
type input "[PHONE_NUMBER]"
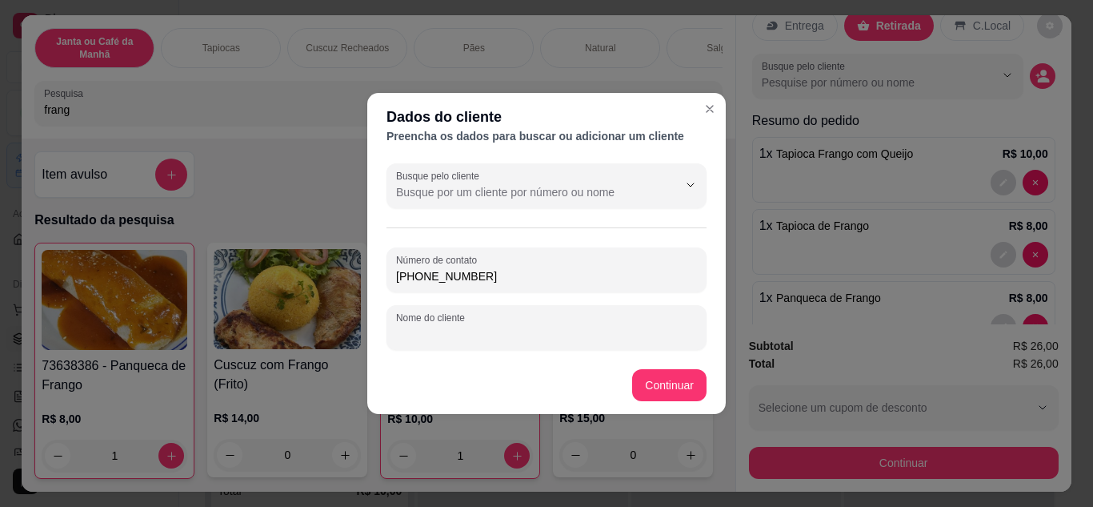
click at [429, 341] on input "Nome do cliente" at bounding box center [546, 334] width 301 height 16
type input "."
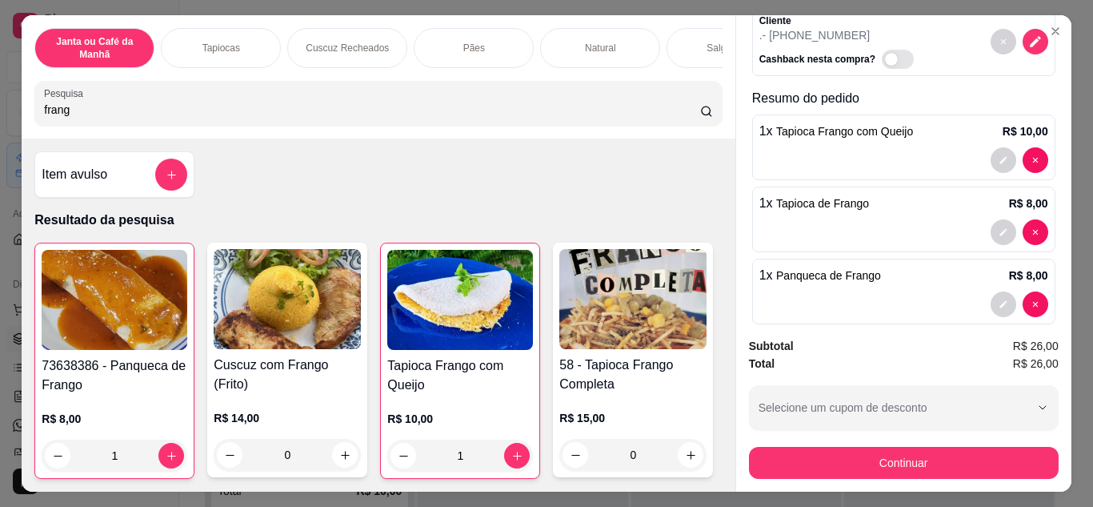
scroll to position [109, 0]
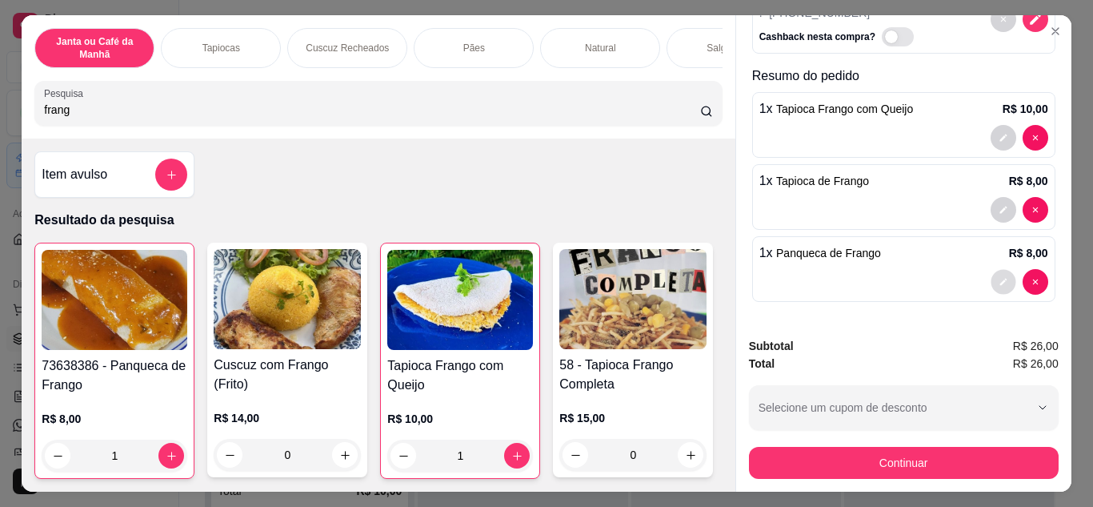
click at [991, 269] on button "decrease-product-quantity" at bounding box center [1003, 281] width 25 height 25
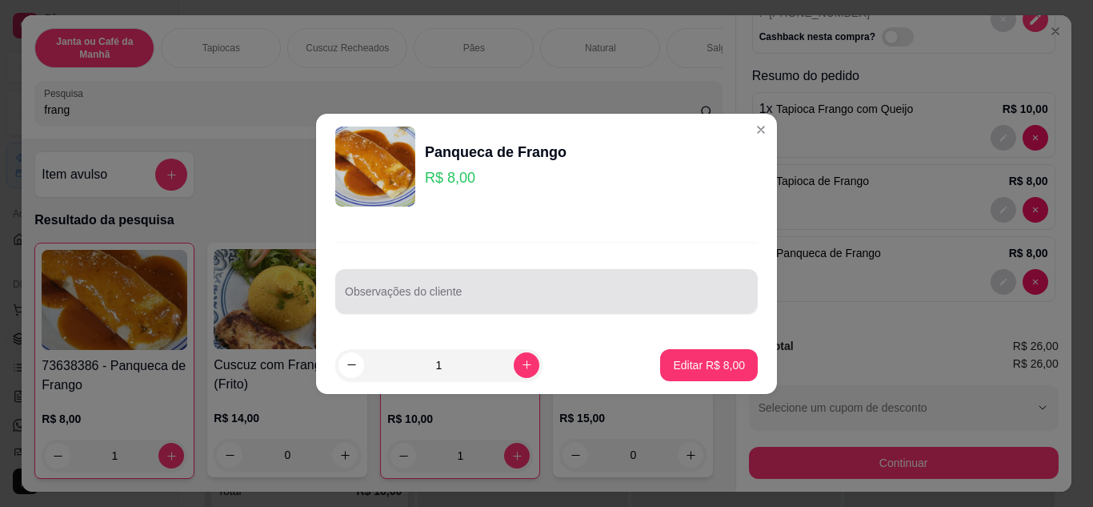
click at [620, 284] on div at bounding box center [546, 291] width 403 height 32
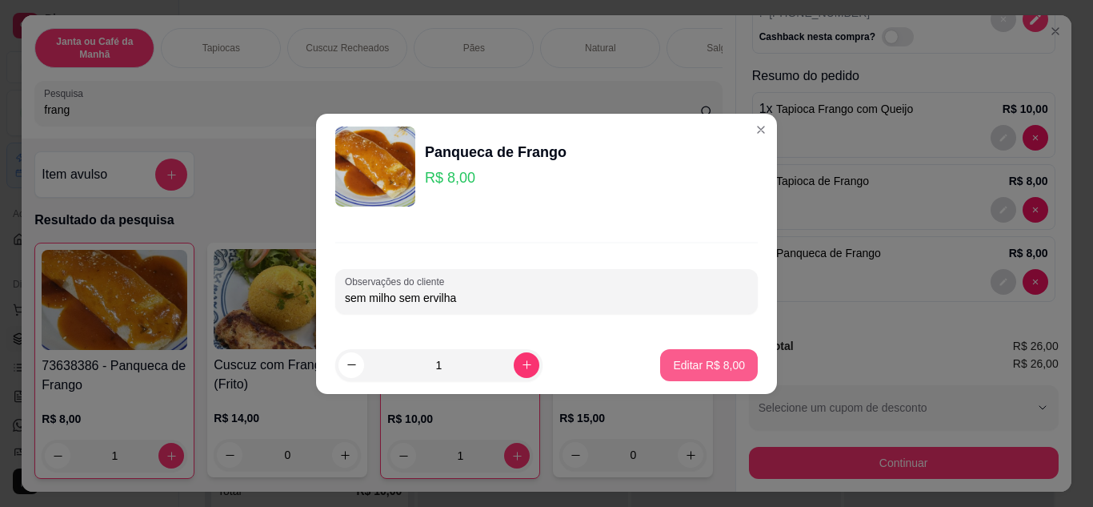
type input "sem milho sem ervilha"
click at [679, 365] on p "Editar R$ 8,00" at bounding box center [710, 364] width 70 height 15
type input "0"
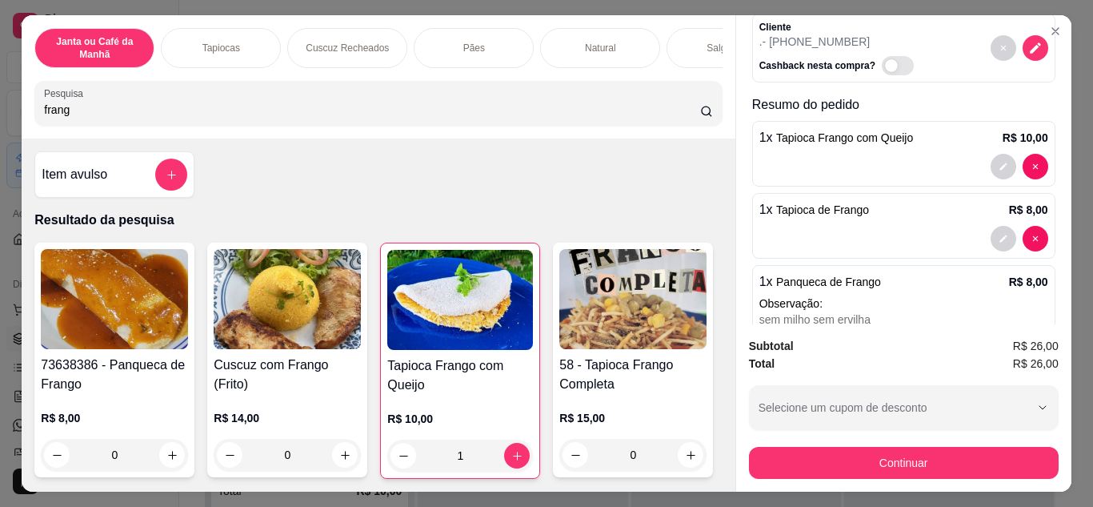
scroll to position [145, 0]
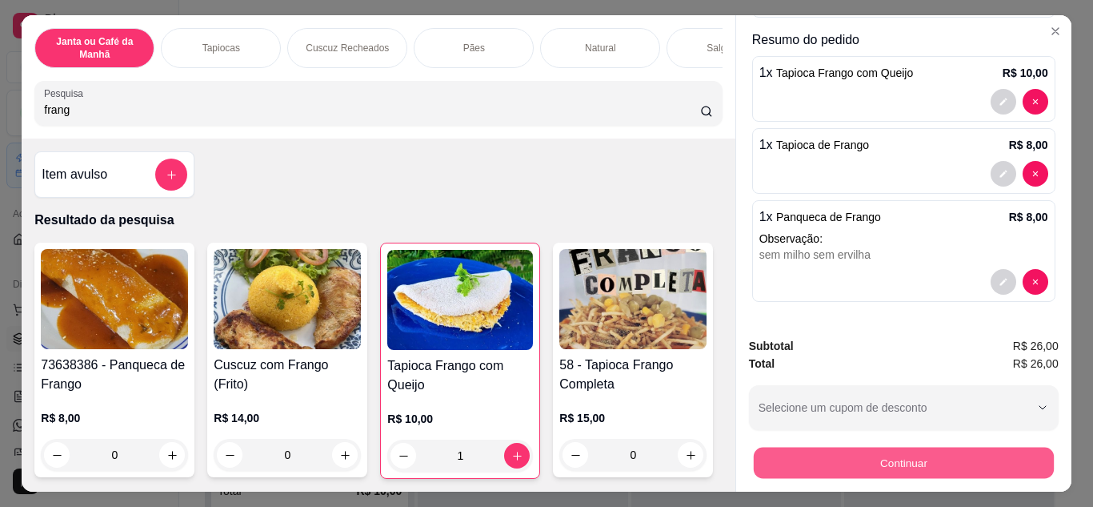
click at [855, 453] on button "Continuar" at bounding box center [903, 462] width 300 height 31
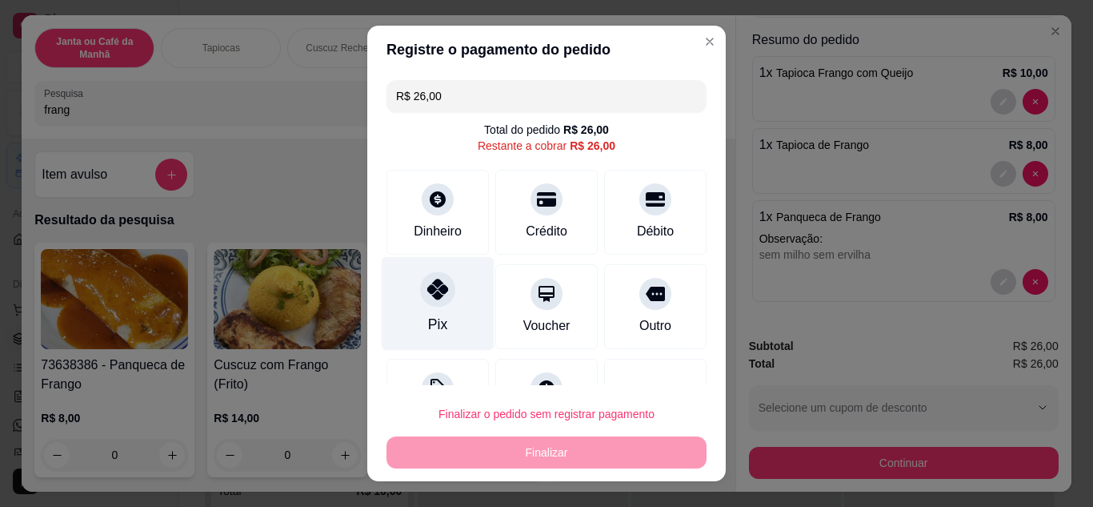
click at [445, 299] on div "Pix" at bounding box center [438, 303] width 113 height 94
type input "R$ 0,00"
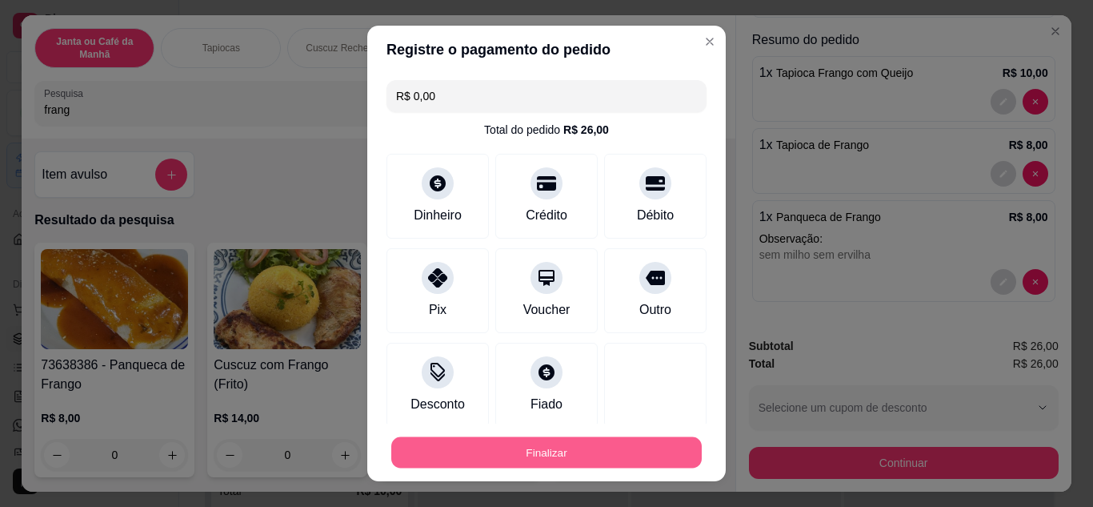
click at [528, 440] on button "Finalizar" at bounding box center [546, 452] width 310 height 31
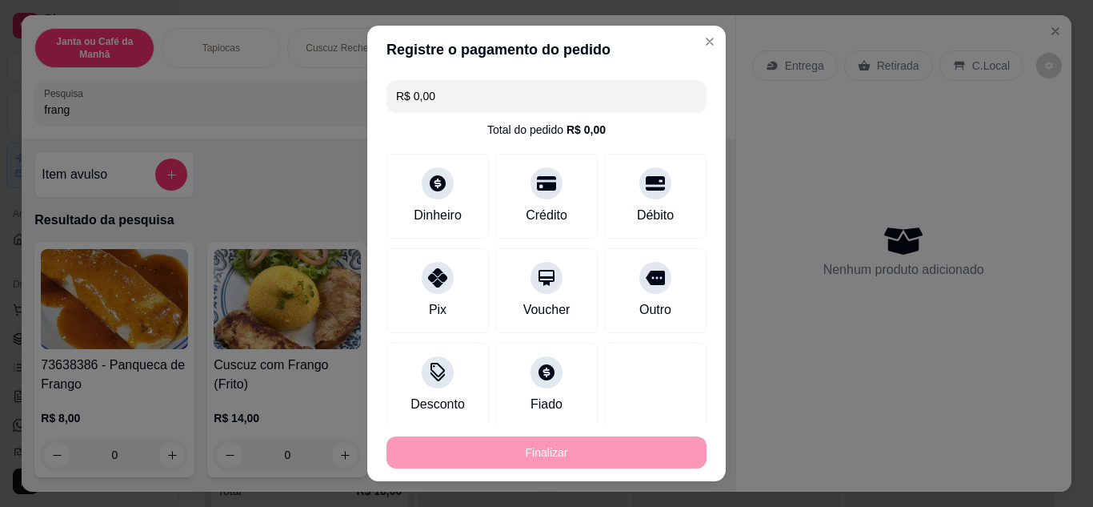
type input "0"
type input "-R$ 26,00"
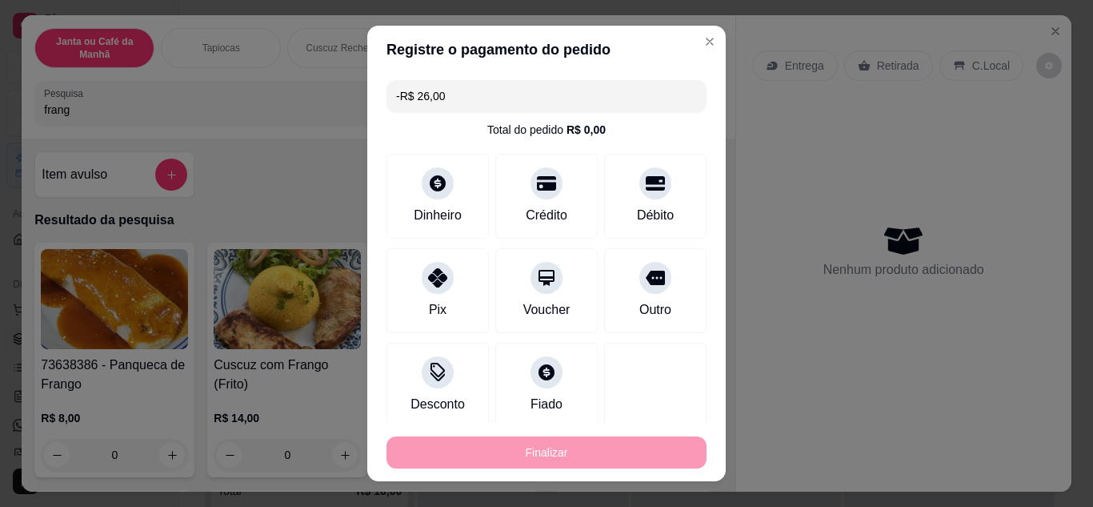
scroll to position [0, 0]
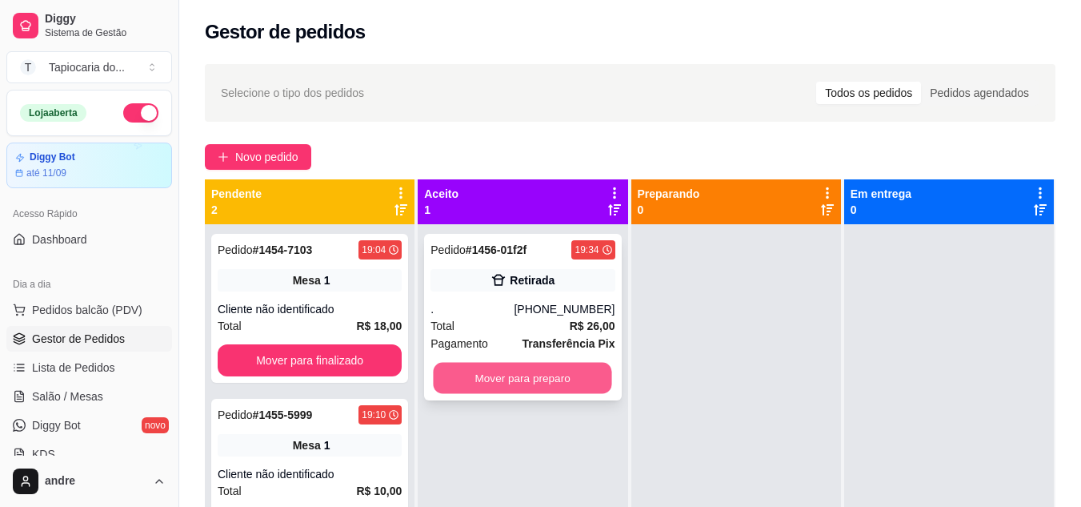
click at [472, 366] on button "Mover para preparo" at bounding box center [523, 377] width 178 height 31
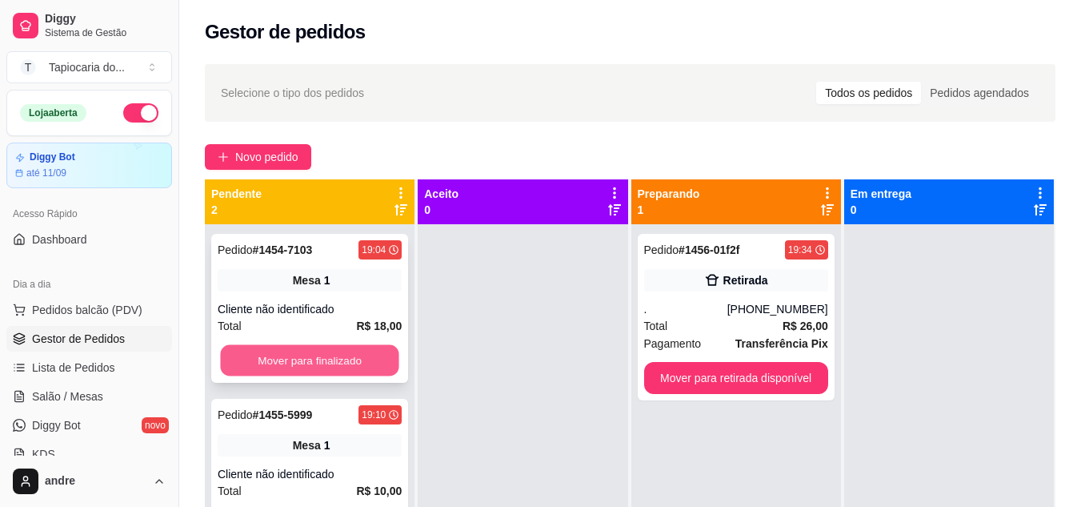
click at [330, 362] on button "Mover para finalizado" at bounding box center [309, 360] width 178 height 31
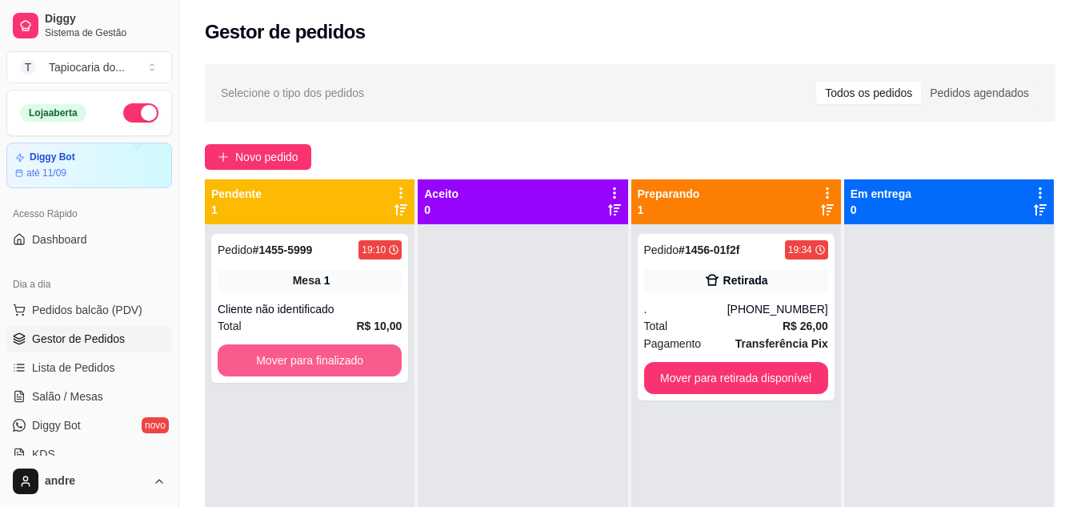
click at [330, 362] on button "Mover para finalizado" at bounding box center [310, 360] width 184 height 32
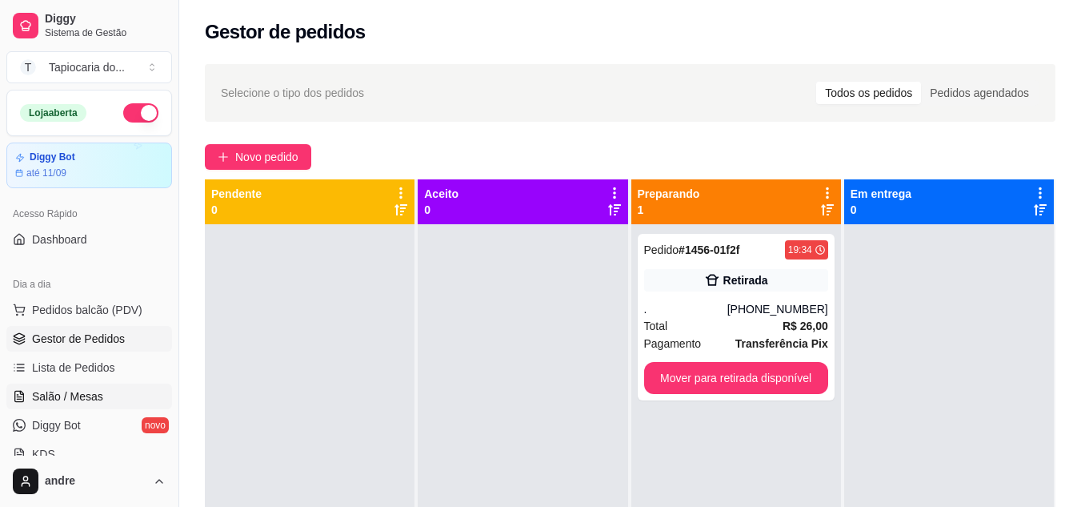
click at [66, 396] on span "Salão / Mesas" at bounding box center [67, 396] width 71 height 16
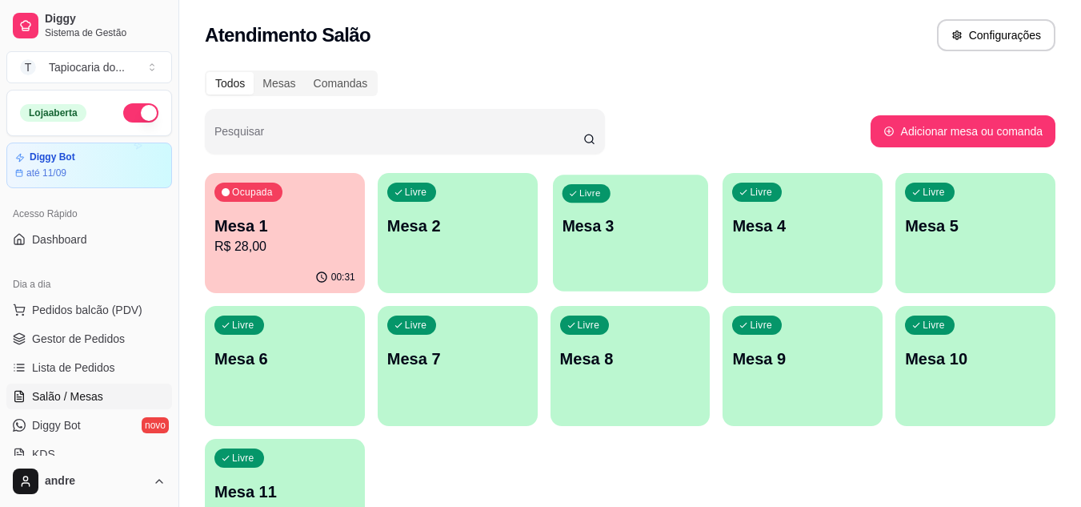
click at [611, 248] on div "Livre Mesa 3" at bounding box center [630, 223] width 155 height 98
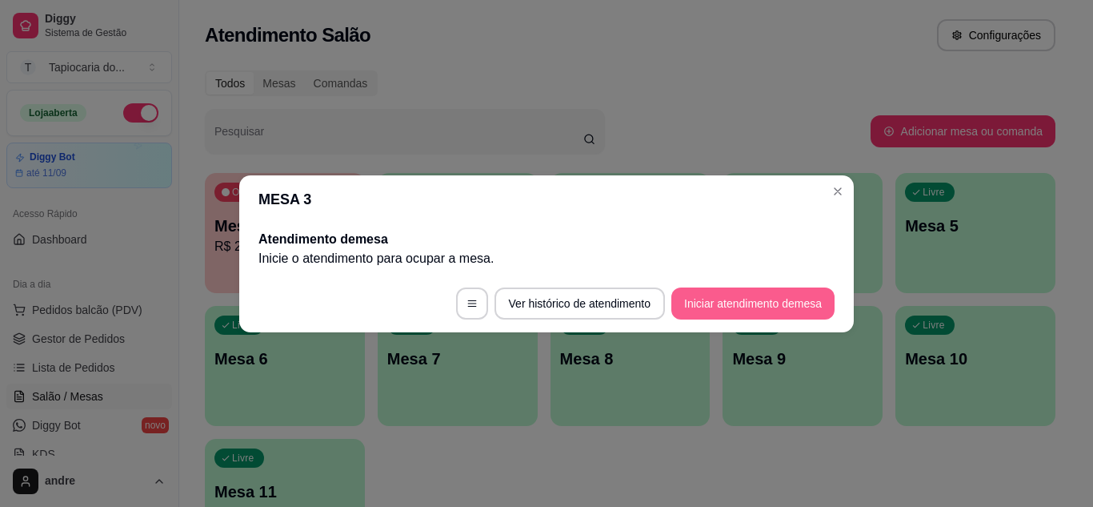
click at [682, 292] on button "Iniciar atendimento de mesa" at bounding box center [752, 303] width 163 height 32
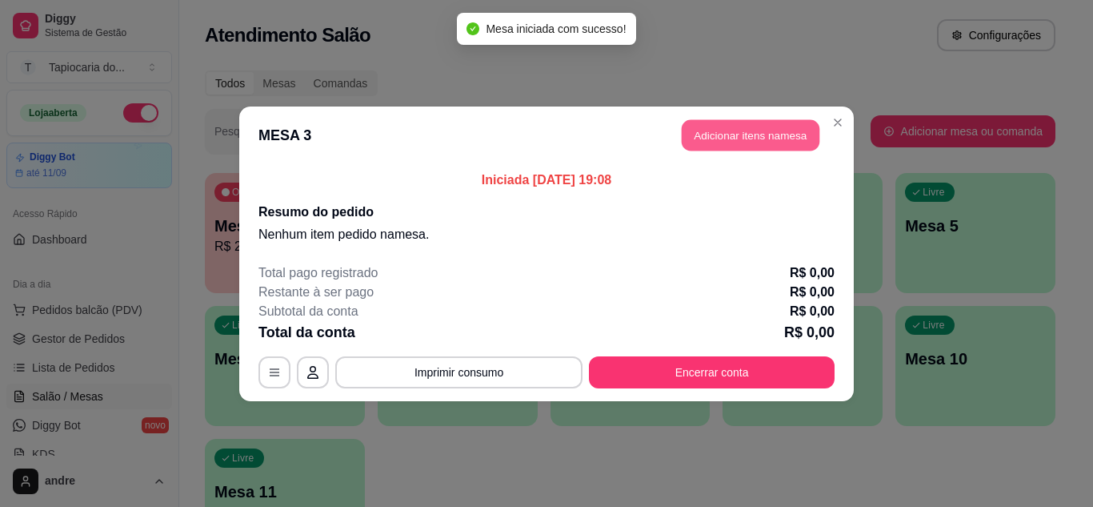
click at [721, 134] on button "Adicionar itens na mesa" at bounding box center [751, 134] width 138 height 31
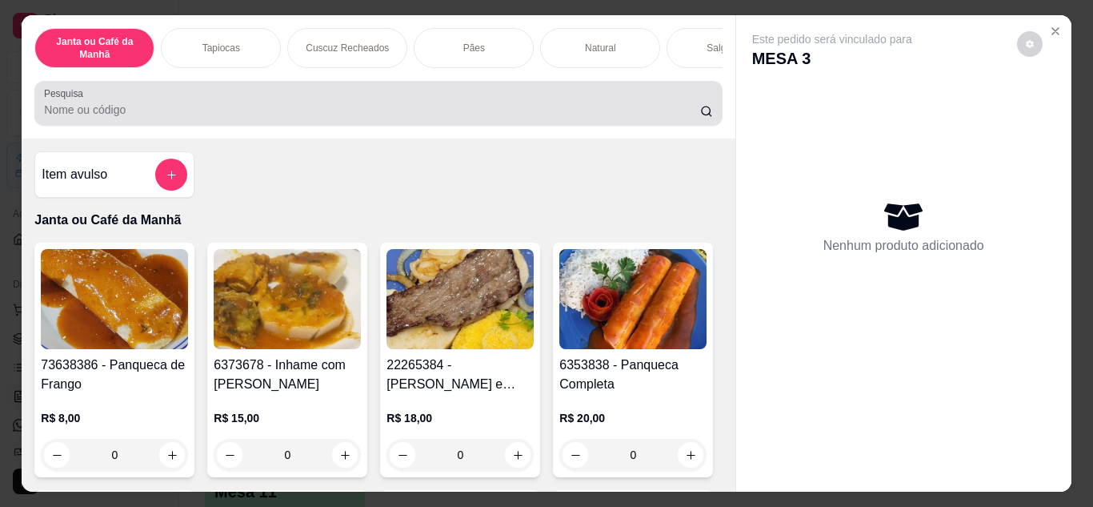
click at [635, 106] on div at bounding box center [378, 103] width 668 height 32
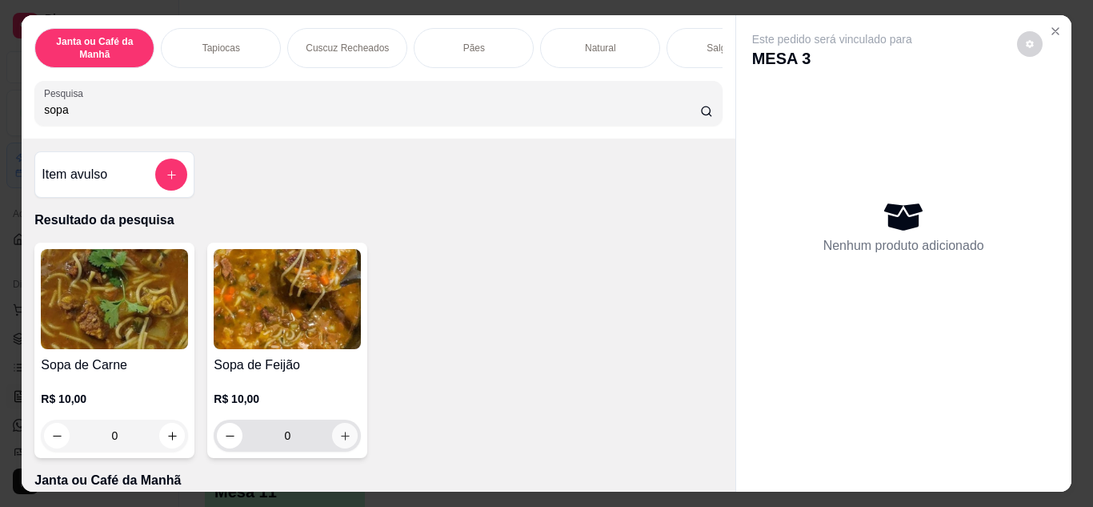
type input "sopa"
click at [345, 430] on button "increase-product-quantity" at bounding box center [345, 434] width 25 height 25
type input "1"
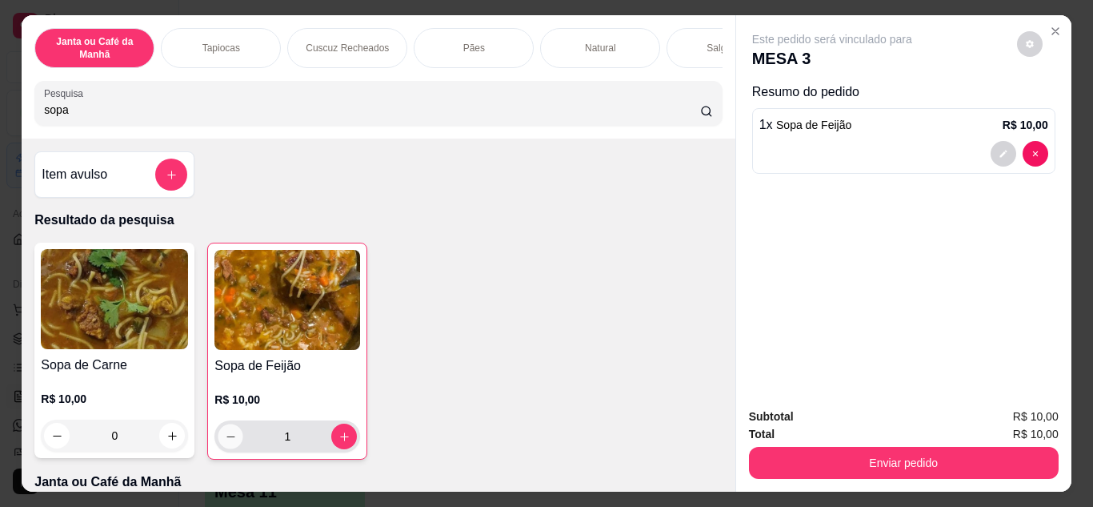
click at [228, 439] on icon "decrease-product-quantity" at bounding box center [231, 436] width 12 height 12
type input "0"
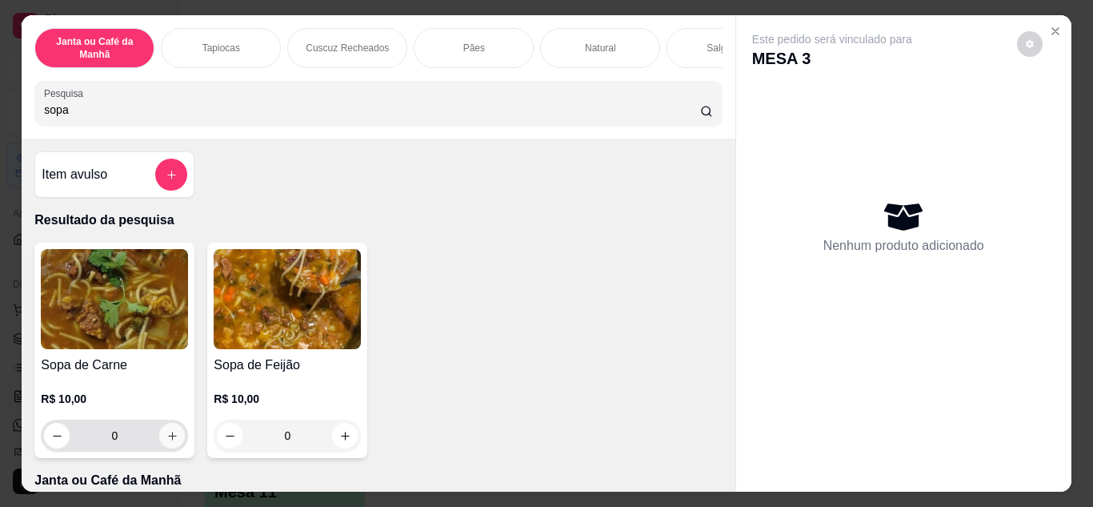
click at [171, 435] on button "increase-product-quantity" at bounding box center [172, 435] width 26 height 26
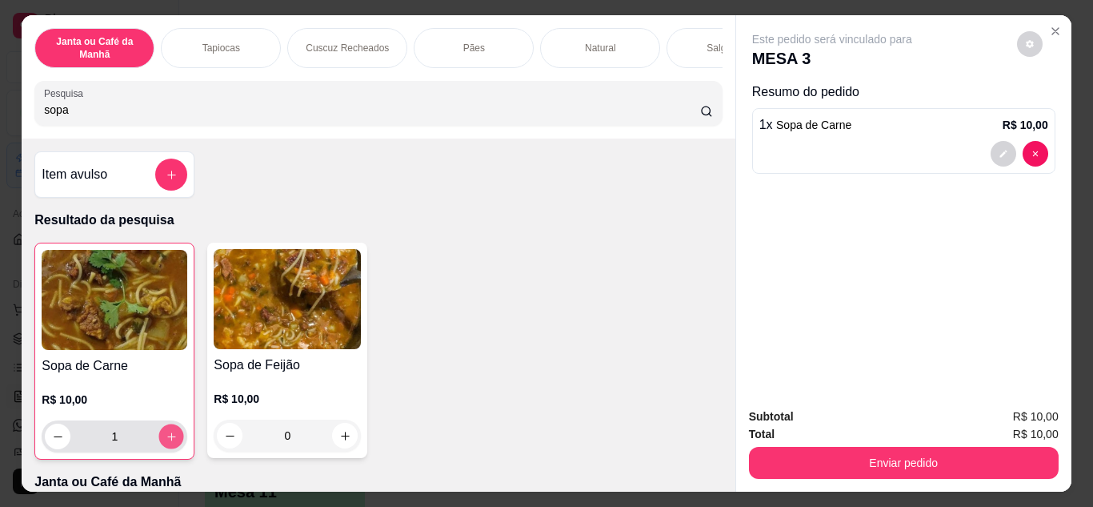
click at [171, 435] on button "increase-product-quantity" at bounding box center [171, 435] width 25 height 25
type input "2"
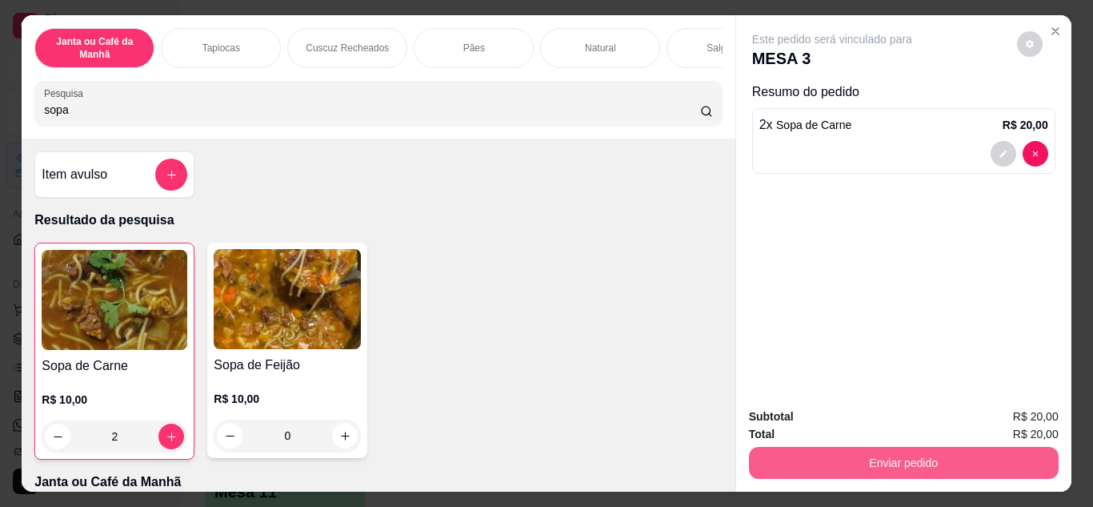
click at [844, 464] on button "Enviar pedido" at bounding box center [904, 462] width 310 height 32
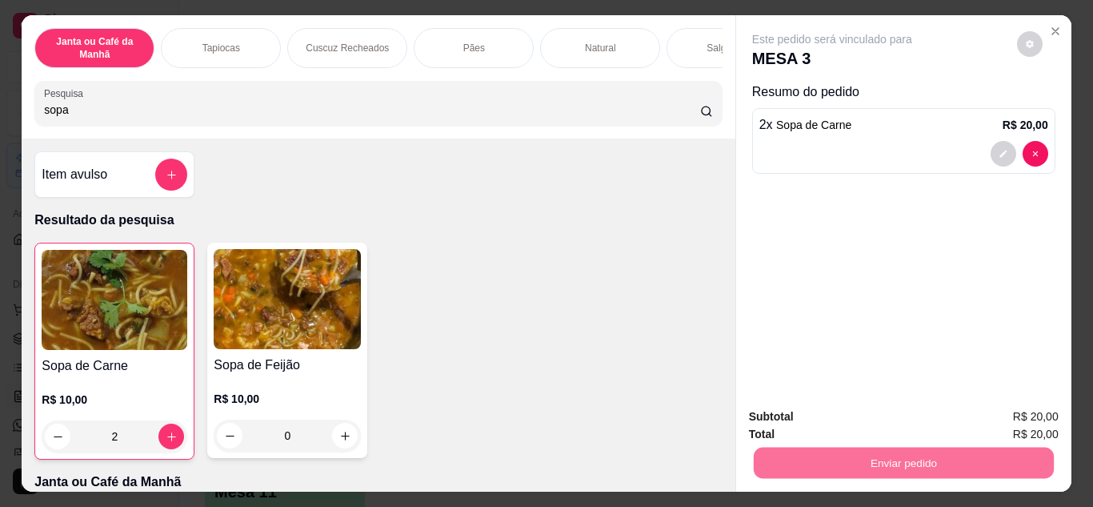
click at [842, 415] on button "Não registrar e enviar pedido" at bounding box center [851, 417] width 162 height 30
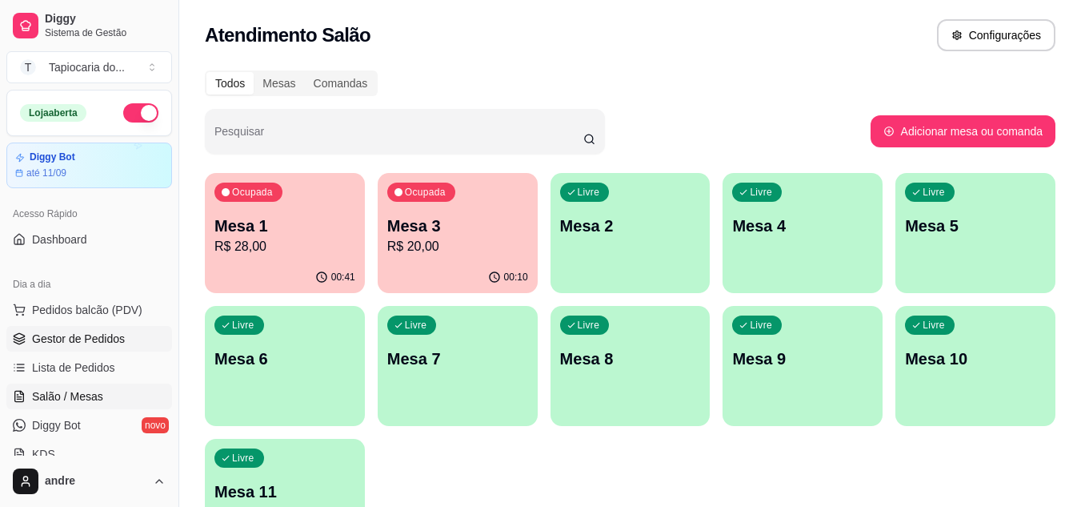
click at [125, 335] on link "Gestor de Pedidos" at bounding box center [89, 339] width 166 height 26
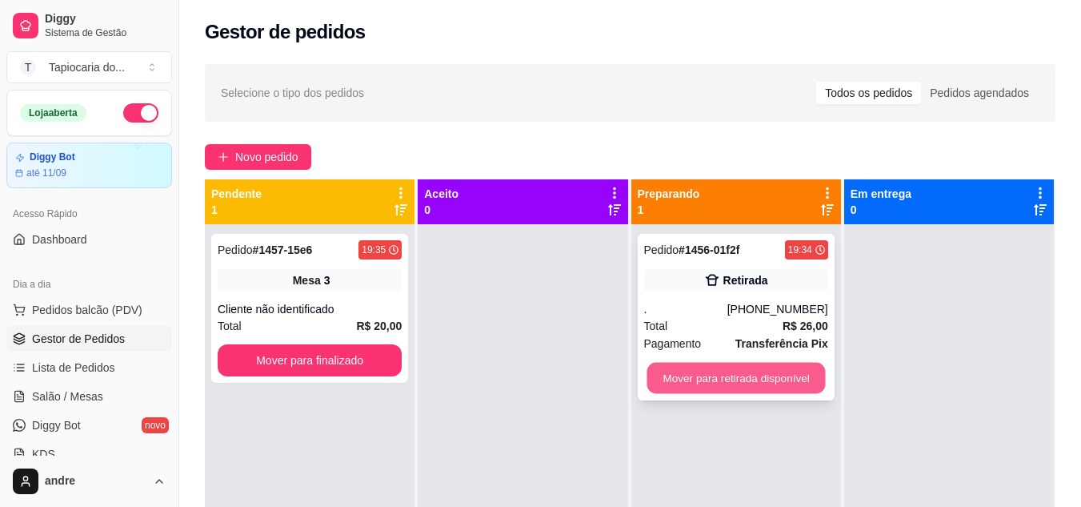
click at [751, 380] on button "Mover para retirada disponível" at bounding box center [736, 377] width 178 height 31
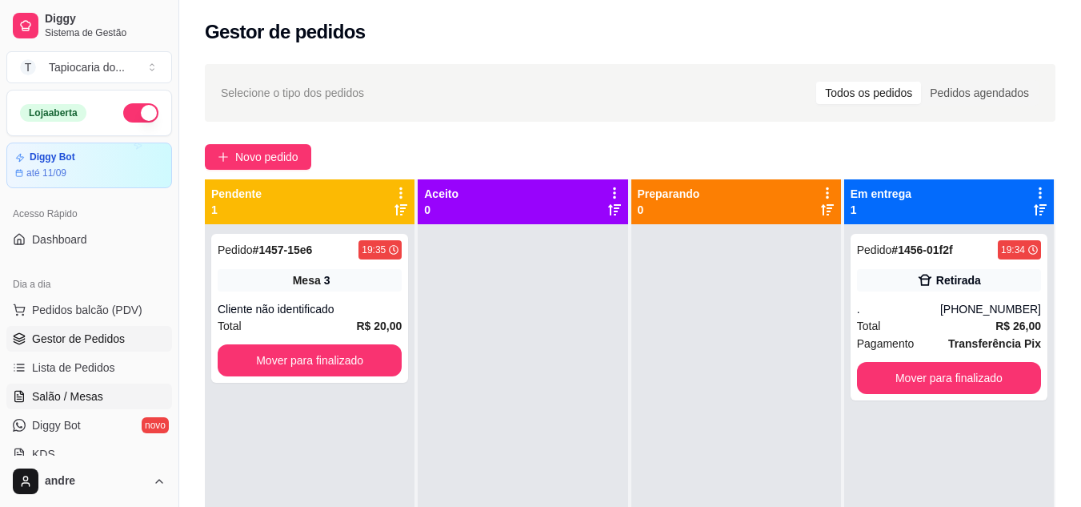
click at [136, 387] on link "Salão / Mesas" at bounding box center [89, 396] width 166 height 26
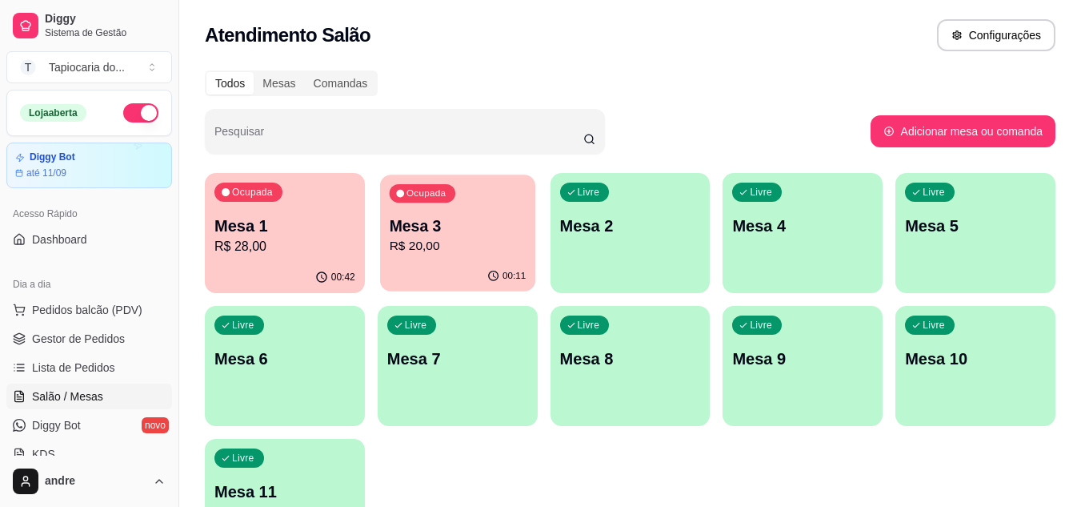
click at [425, 246] on p "R$ 20,00" at bounding box center [457, 246] width 137 height 18
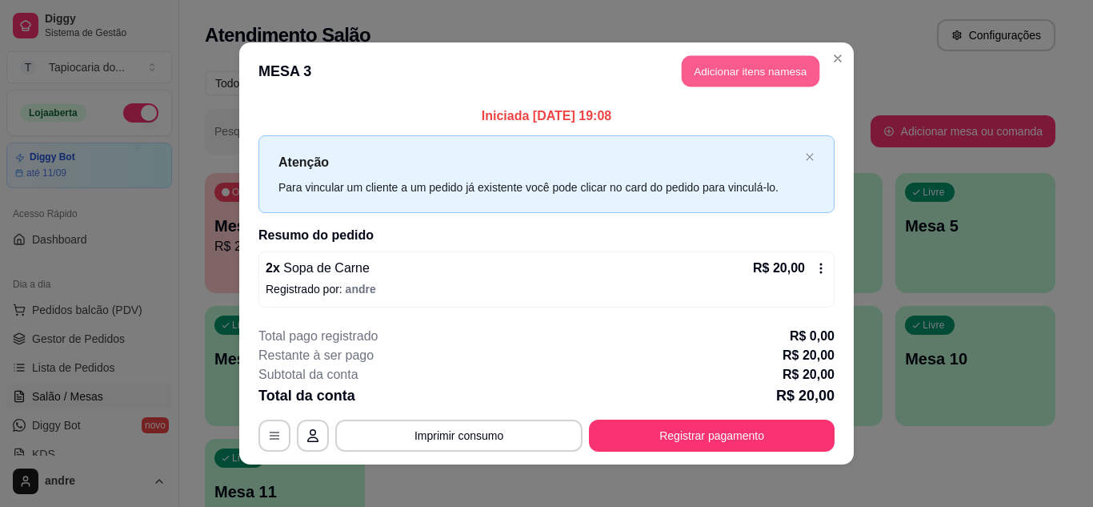
click at [782, 71] on button "Adicionar itens na mesa" at bounding box center [751, 71] width 138 height 31
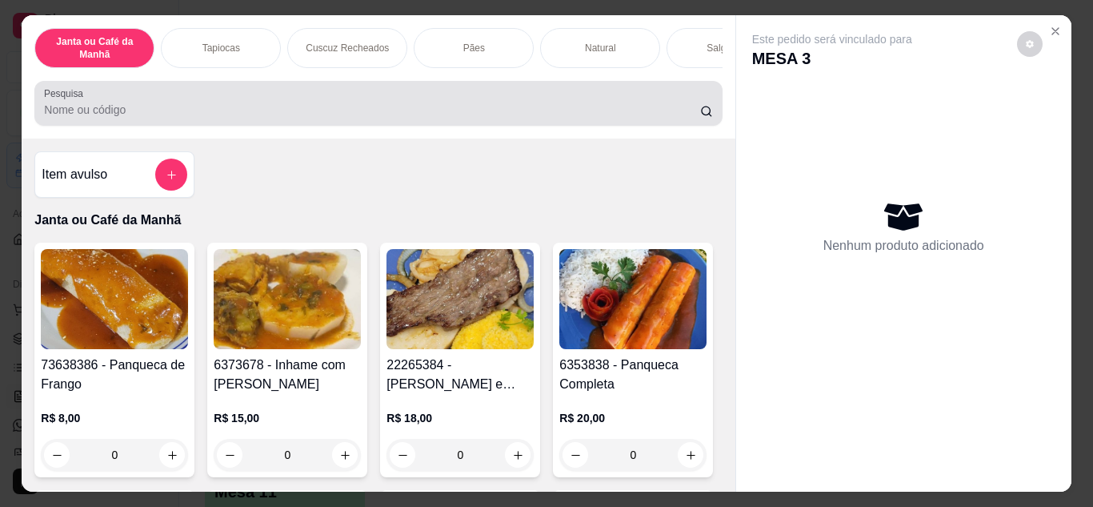
click at [679, 96] on div at bounding box center [378, 103] width 668 height 32
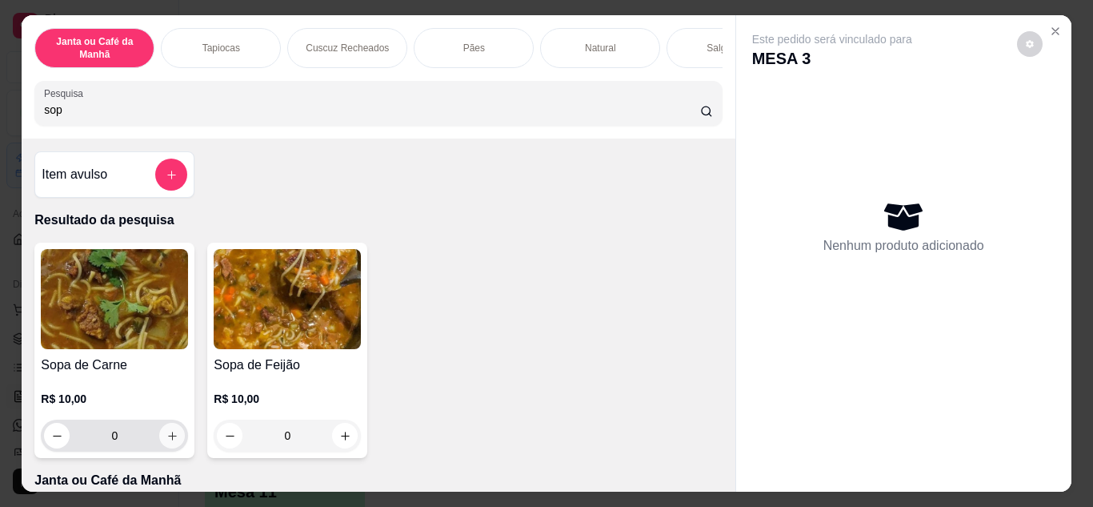
type input "sop"
click at [172, 435] on icon "increase-product-quantity" at bounding box center [172, 436] width 12 height 12
type input "1"
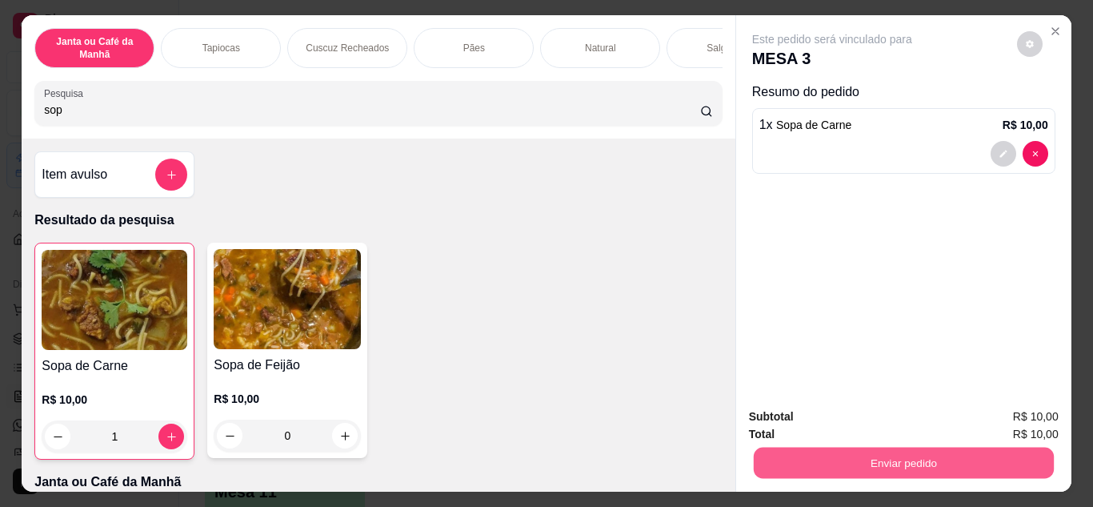
click at [896, 456] on button "Enviar pedido" at bounding box center [903, 462] width 300 height 31
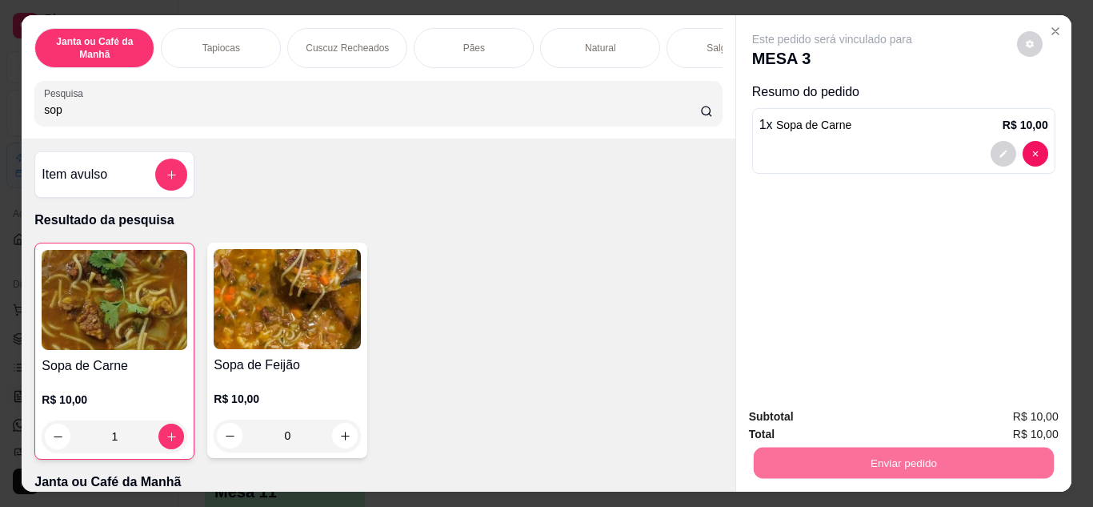
click at [880, 414] on button "Não registrar e enviar pedido" at bounding box center [851, 417] width 162 height 30
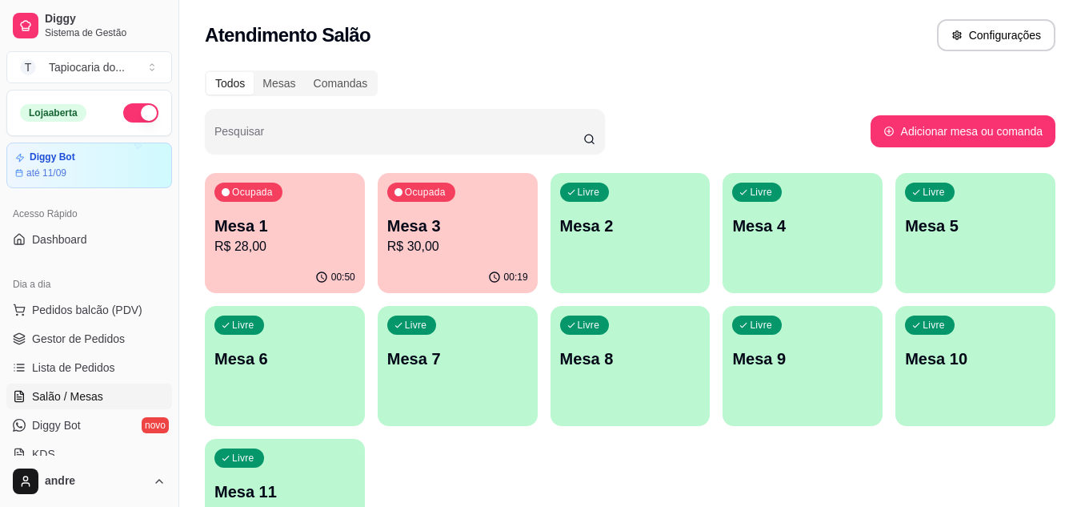
click at [319, 261] on button "Ocupada Mesa 1 R$ 28,00 00:50" at bounding box center [285, 233] width 160 height 120
click at [475, 262] on div "00:19" at bounding box center [458, 277] width 160 height 31
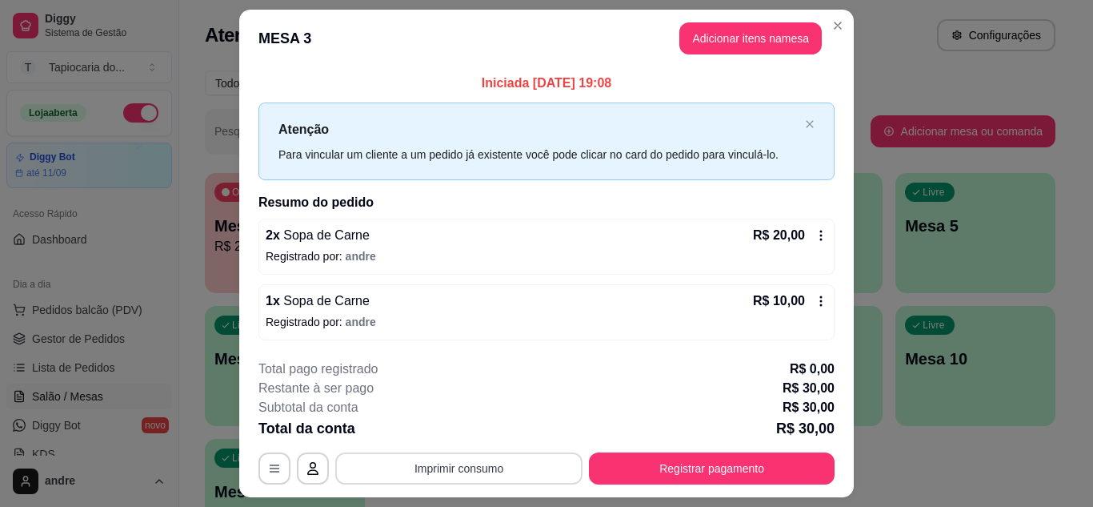
click at [467, 462] on button "Imprimir consumo" at bounding box center [458, 468] width 247 height 32
click at [469, 432] on button "Impressora" at bounding box center [458, 431] width 116 height 26
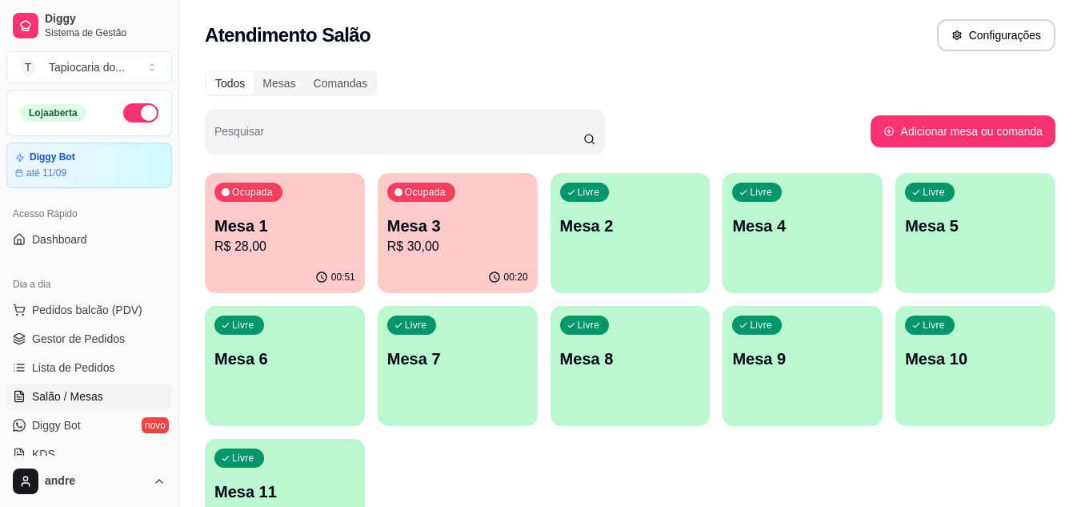
click at [319, 238] on p "R$ 28,00" at bounding box center [284, 246] width 141 height 19
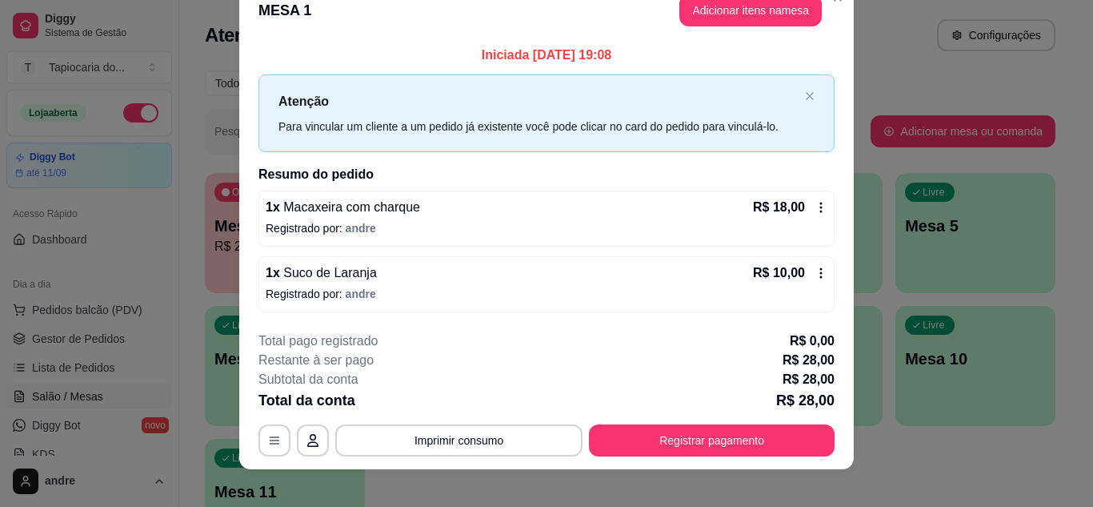
scroll to position [42, 0]
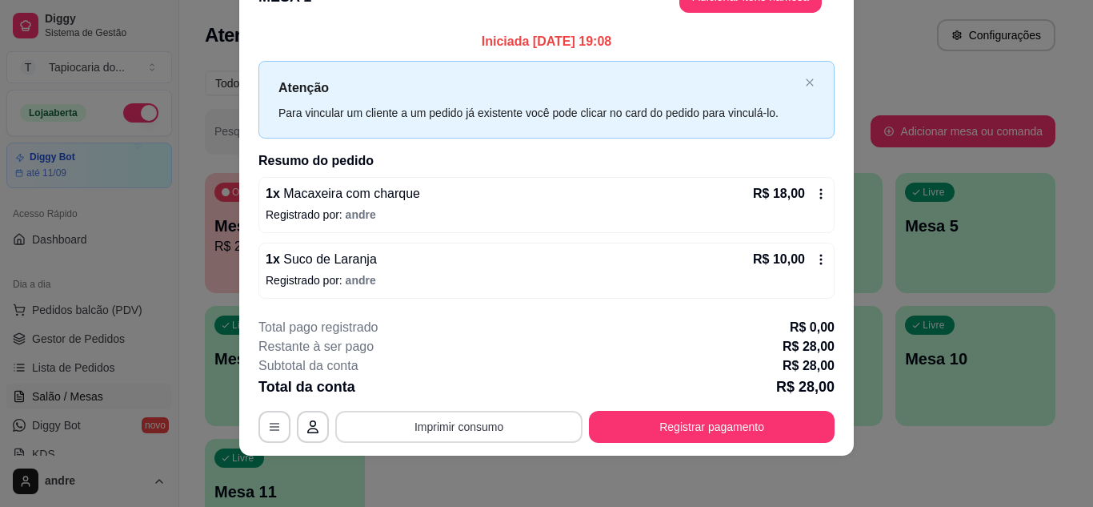
click at [472, 422] on button "Imprimir consumo" at bounding box center [458, 426] width 247 height 32
click at [479, 391] on button "Impressora" at bounding box center [458, 390] width 116 height 26
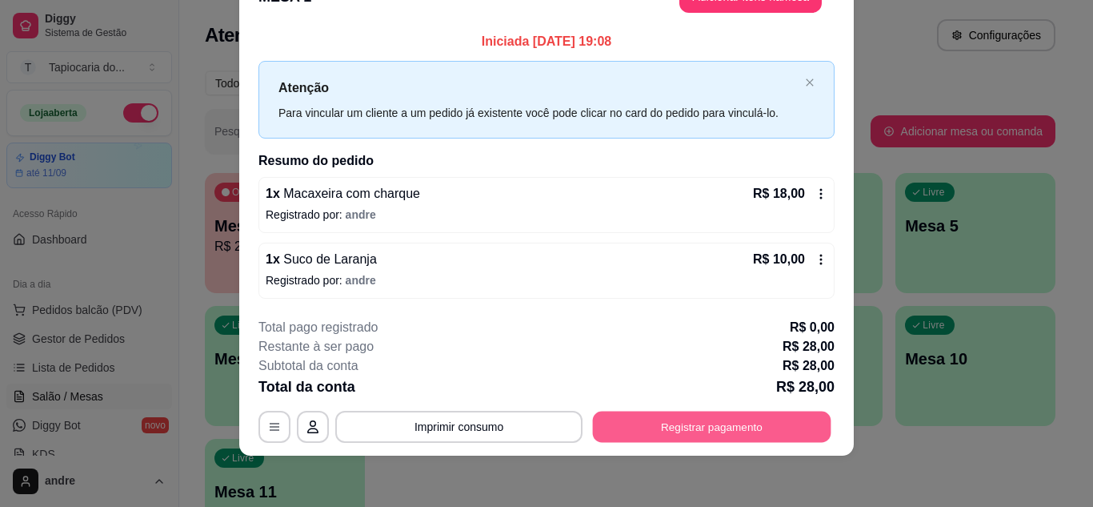
click at [657, 414] on button "Registrar pagamento" at bounding box center [712, 426] width 238 height 31
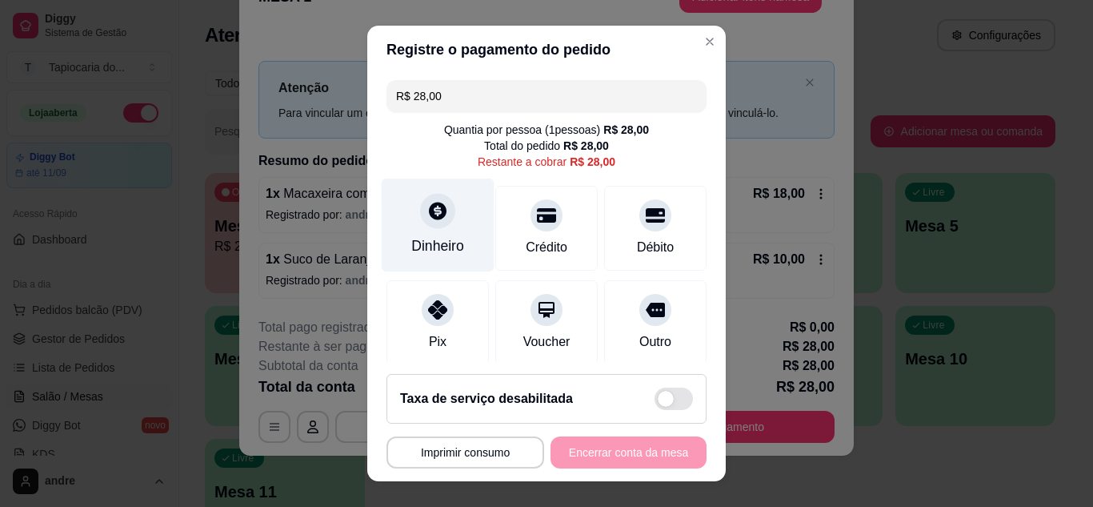
click at [447, 203] on div "Dinheiro" at bounding box center [438, 225] width 113 height 94
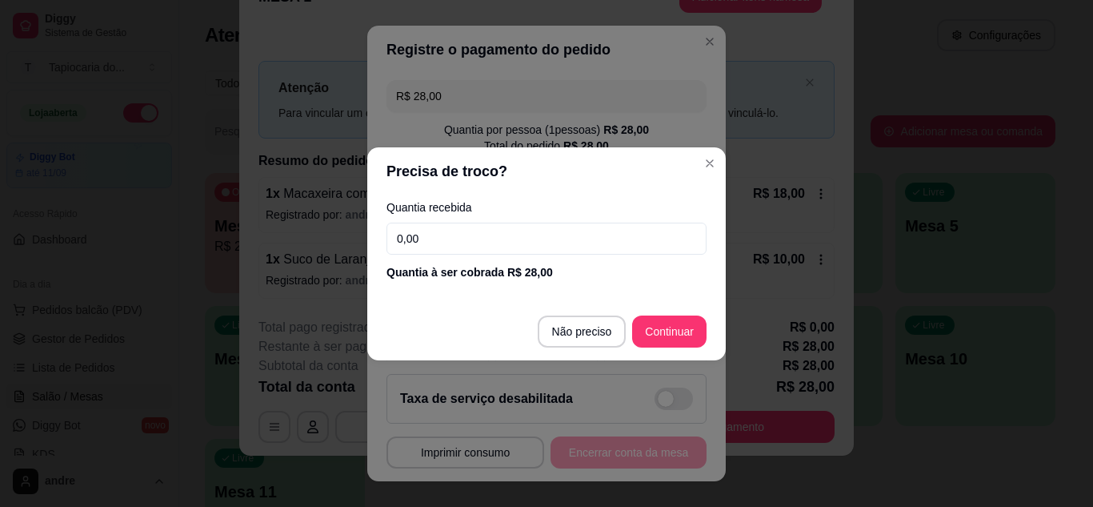
click at [491, 225] on input "0,00" at bounding box center [546, 238] width 320 height 32
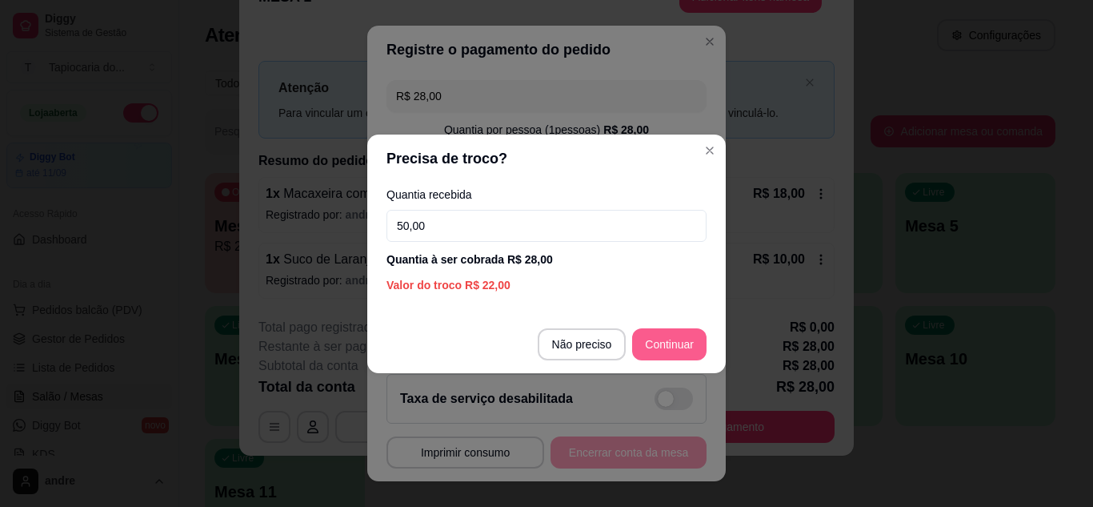
type input "50,00"
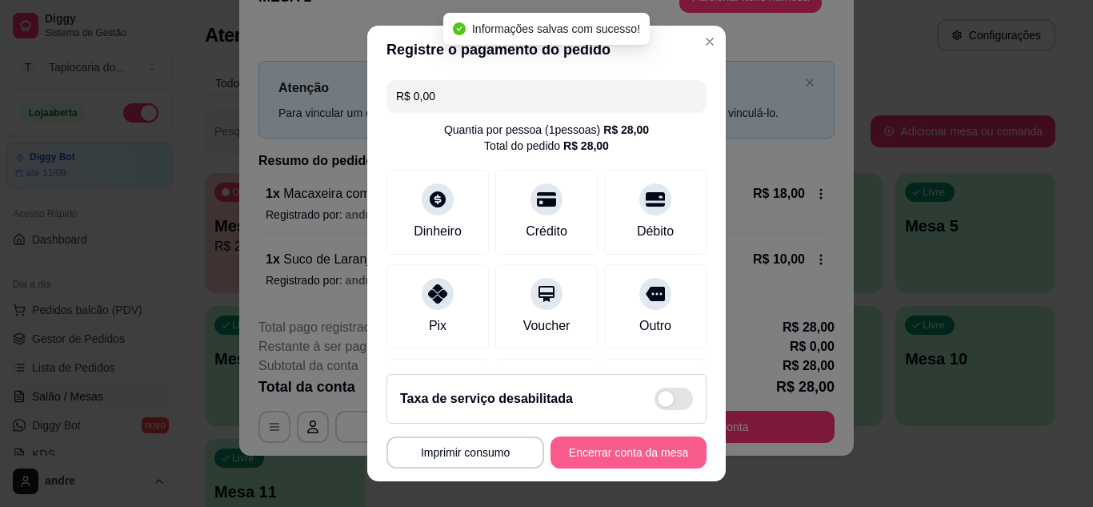
type input "R$ 0,00"
click at [626, 451] on button "Encerrar conta da mesa" at bounding box center [628, 452] width 151 height 31
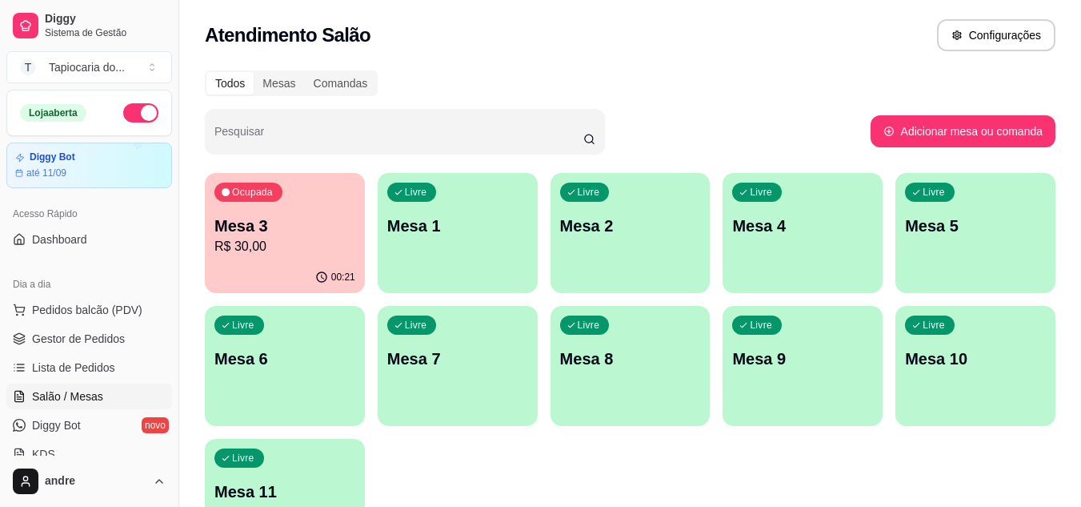
click at [256, 242] on p "R$ 30,00" at bounding box center [284, 246] width 141 height 19
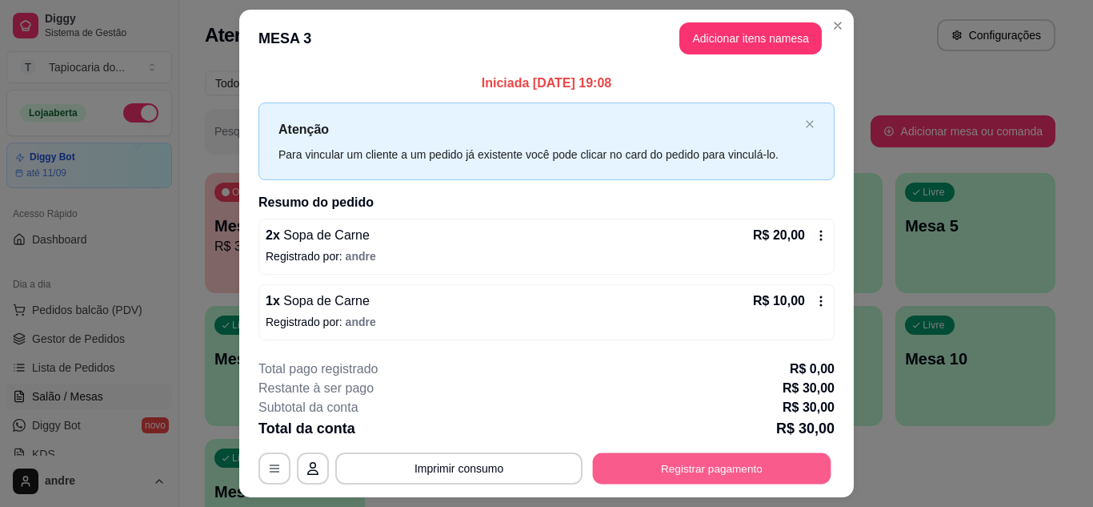
click at [670, 467] on button "Registrar pagamento" at bounding box center [712, 468] width 238 height 31
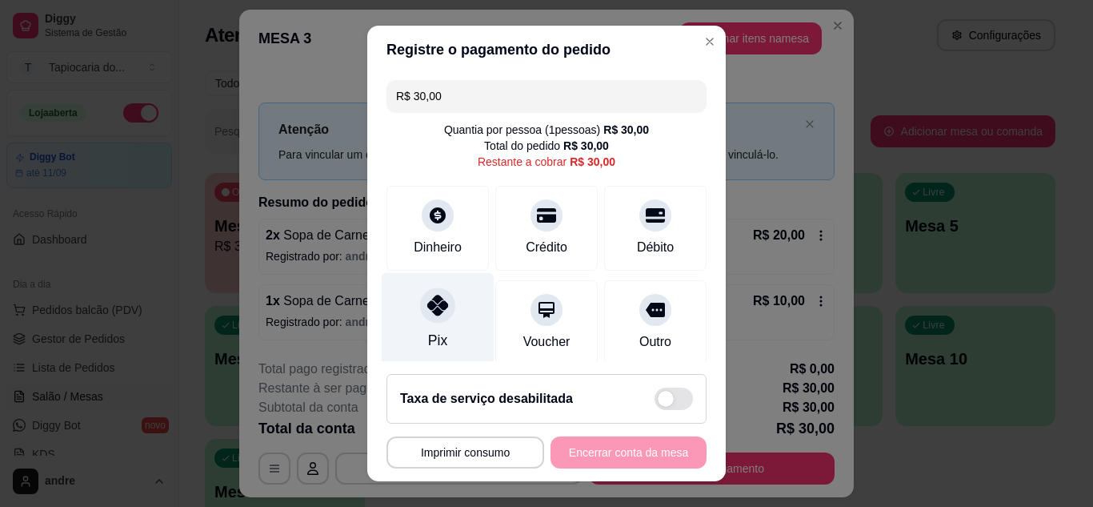
click at [410, 297] on div "Pix" at bounding box center [438, 319] width 113 height 94
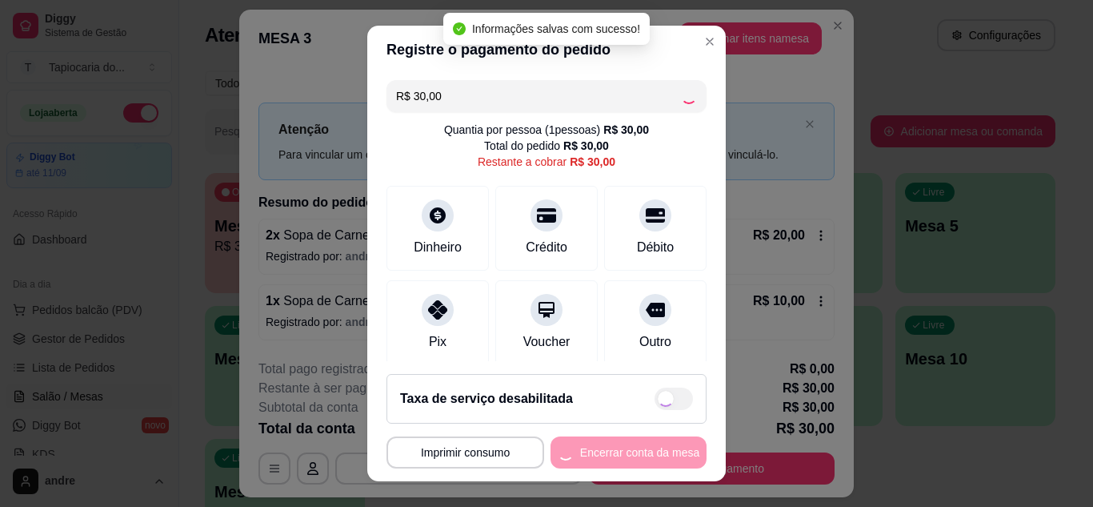
type input "R$ 0,00"
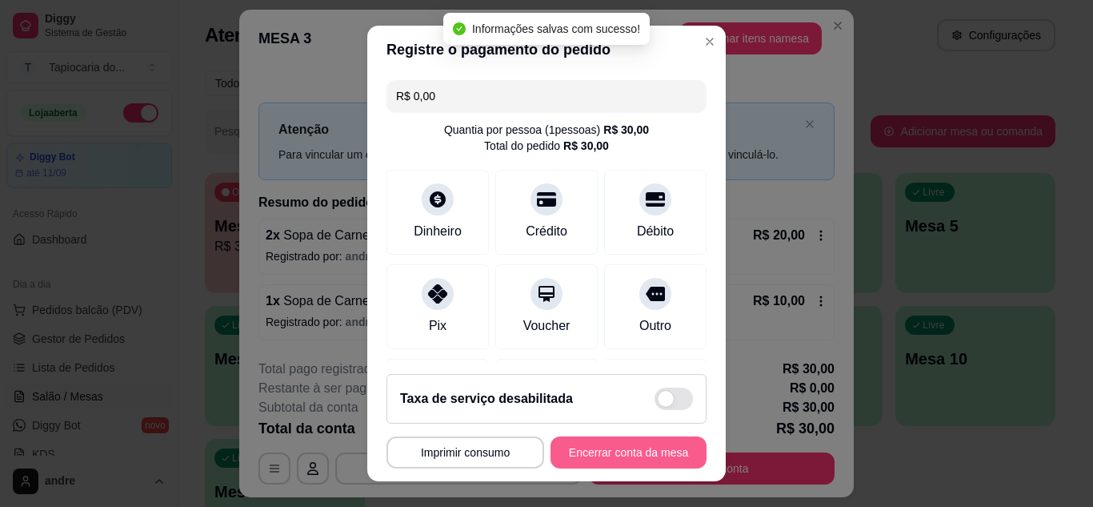
click at [653, 452] on button "Encerrar conta da mesa" at bounding box center [629, 452] width 156 height 32
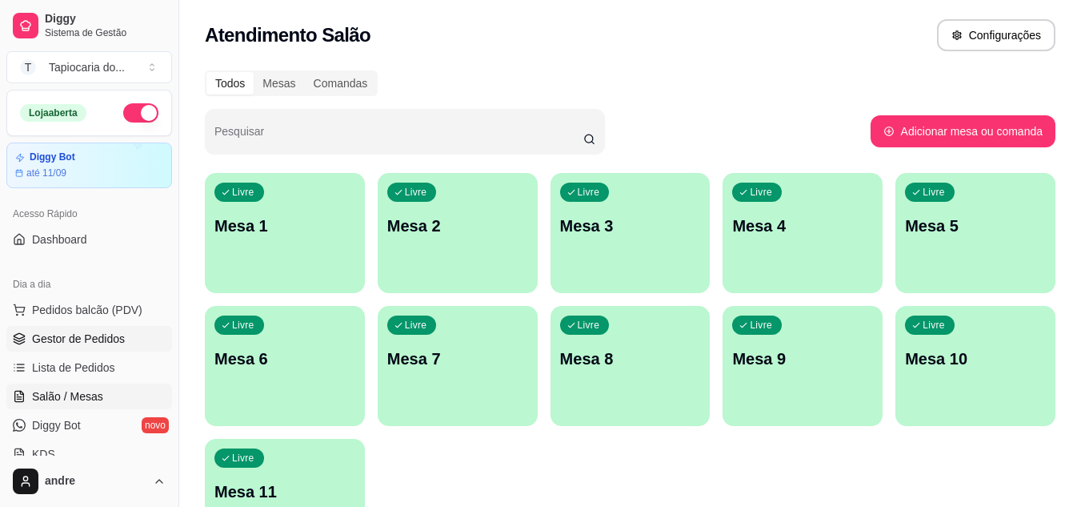
click at [85, 330] on span "Gestor de Pedidos" at bounding box center [78, 338] width 93 height 16
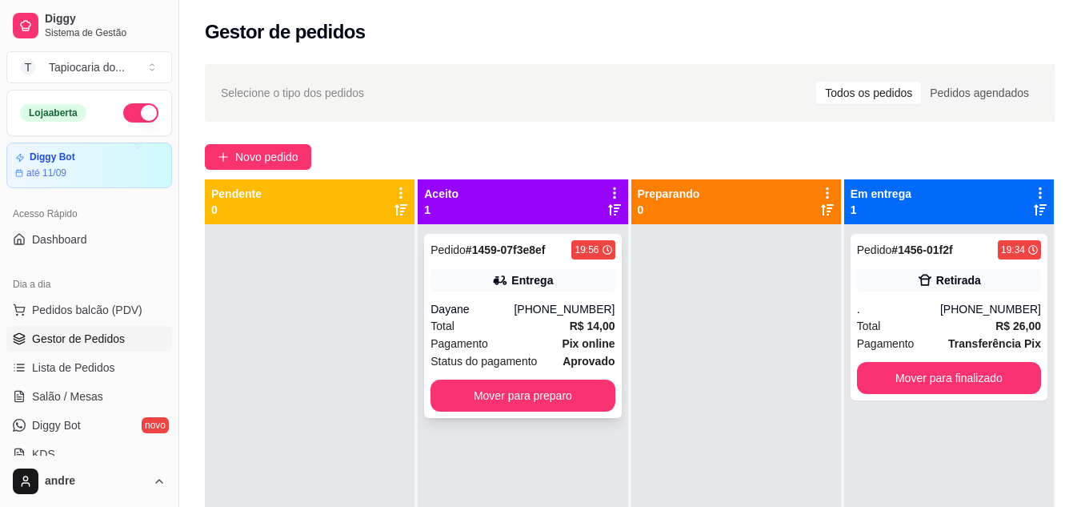
click at [496, 341] on div "Pagamento Pix online" at bounding box center [522, 343] width 184 height 18
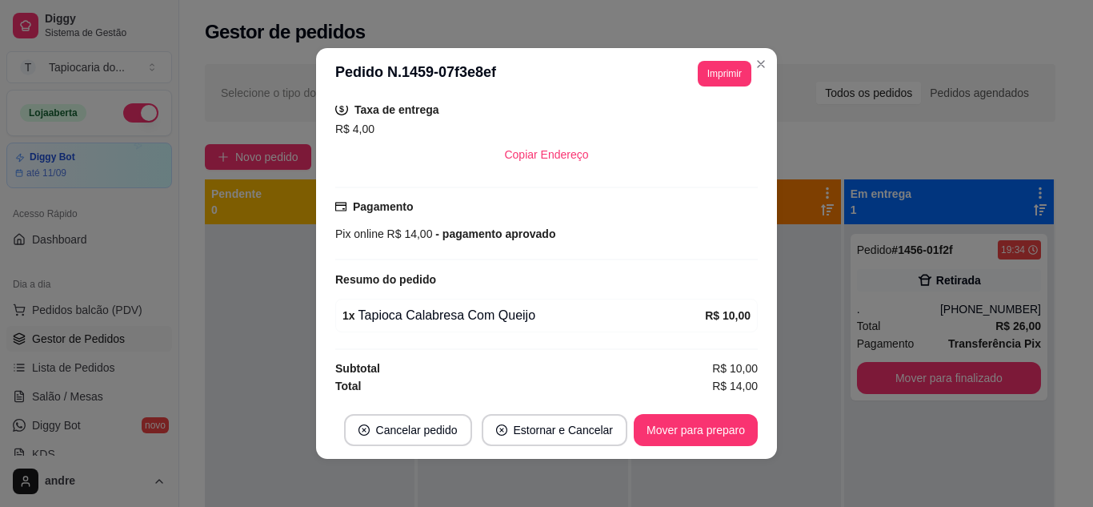
scroll to position [3, 0]
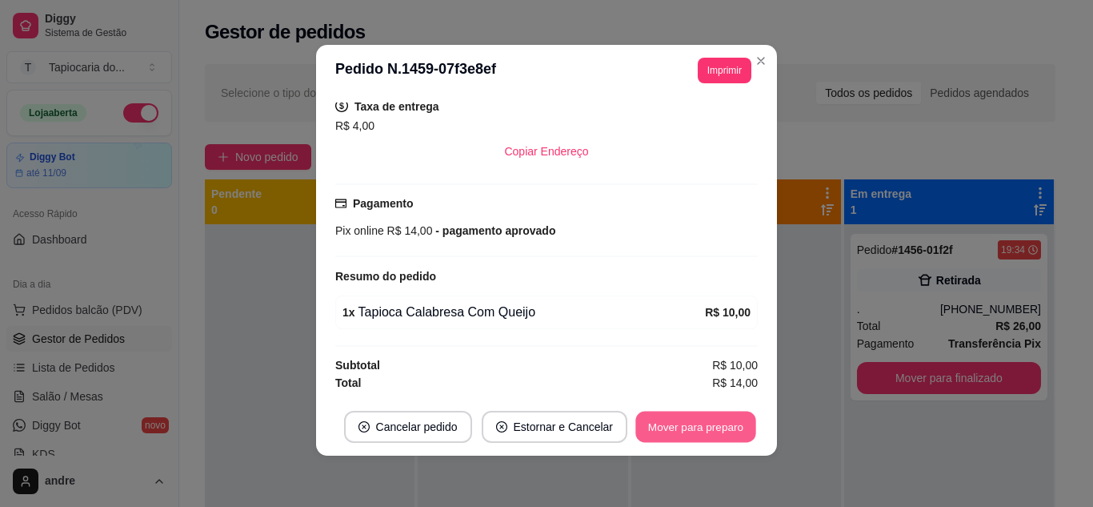
click at [674, 427] on button "Mover para preparo" at bounding box center [695, 426] width 120 height 31
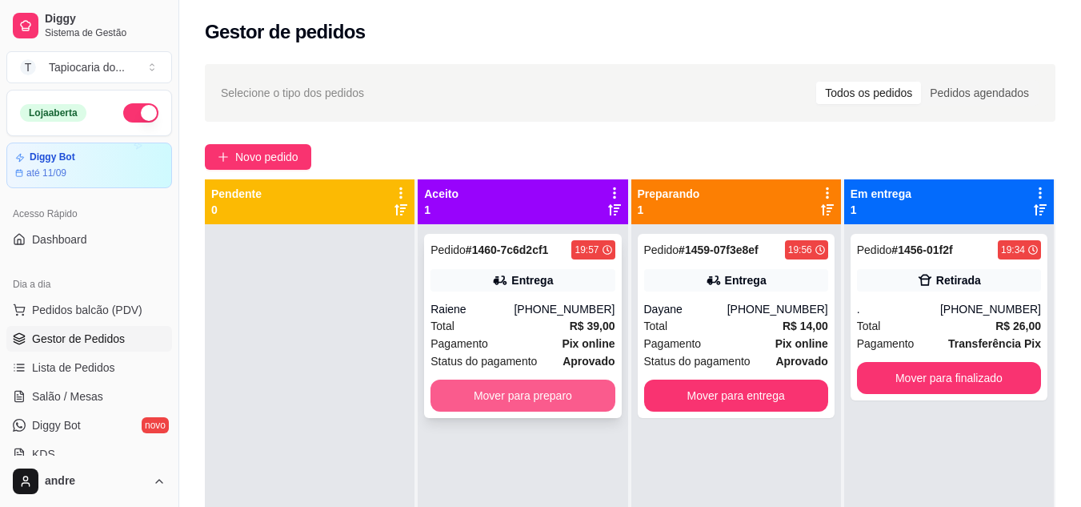
click at [494, 394] on button "Mover para preparo" at bounding box center [522, 395] width 184 height 32
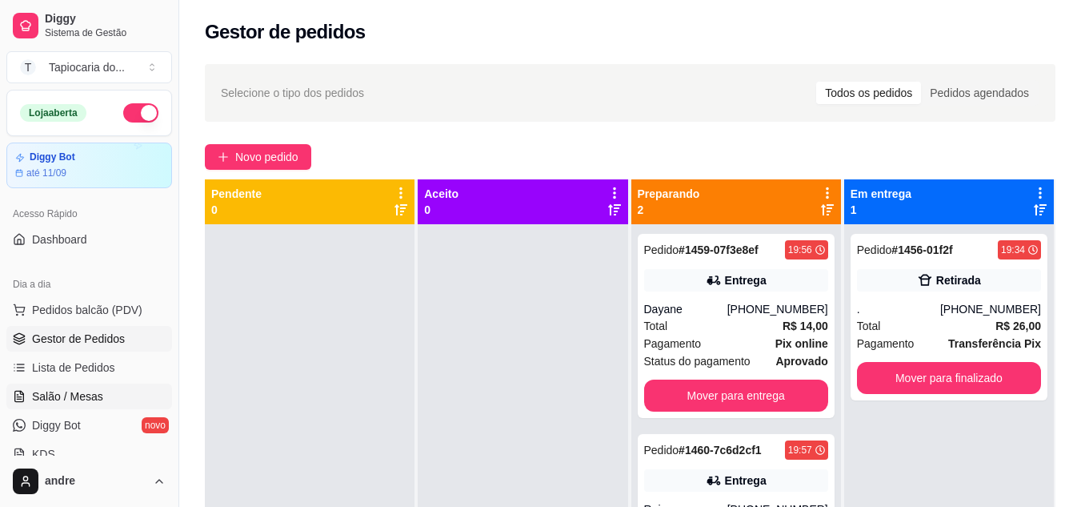
click at [95, 402] on span "Salão / Mesas" at bounding box center [67, 396] width 71 height 16
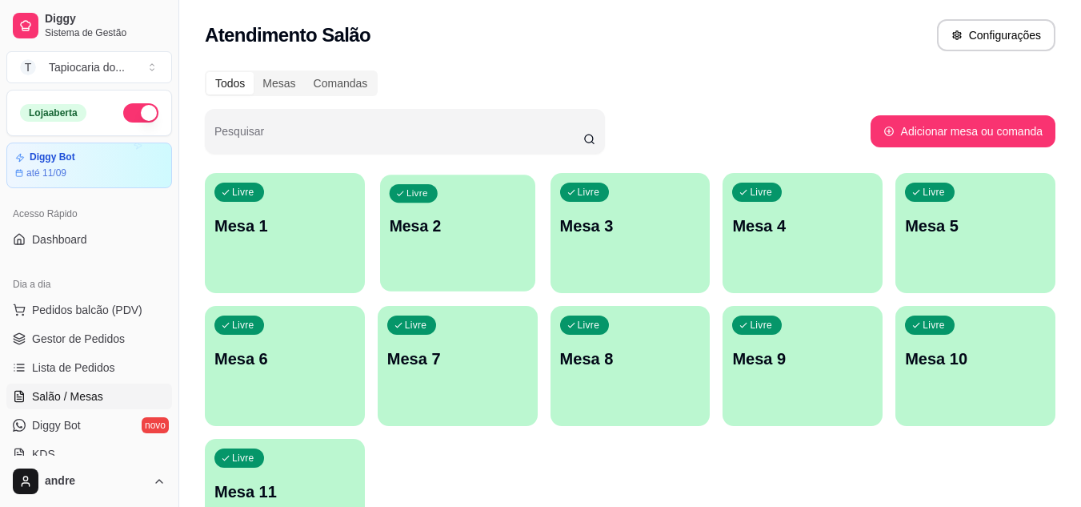
click at [500, 240] on div "Livre Mesa 2" at bounding box center [457, 223] width 155 height 98
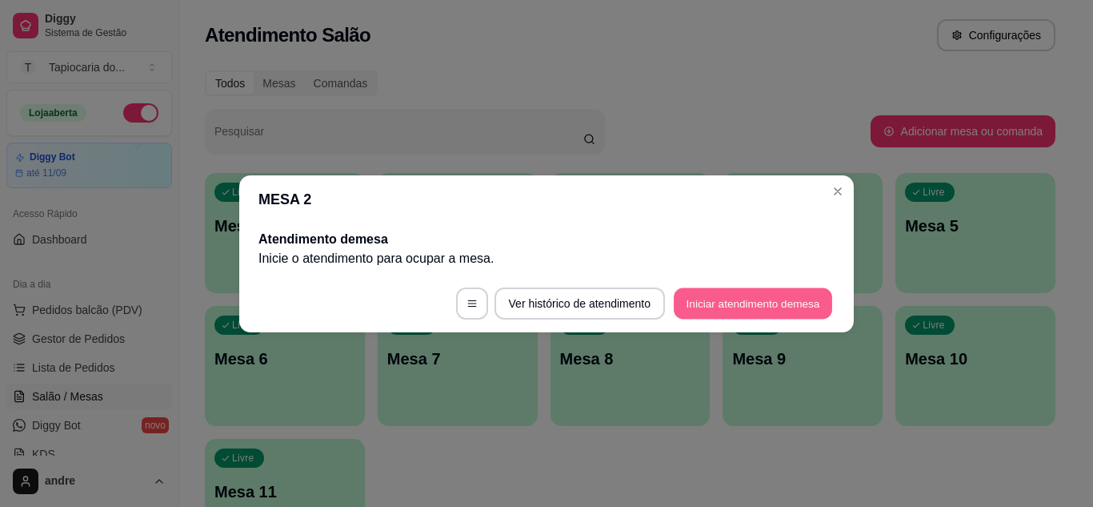
click at [695, 311] on button "Iniciar atendimento de mesa" at bounding box center [753, 302] width 158 height 31
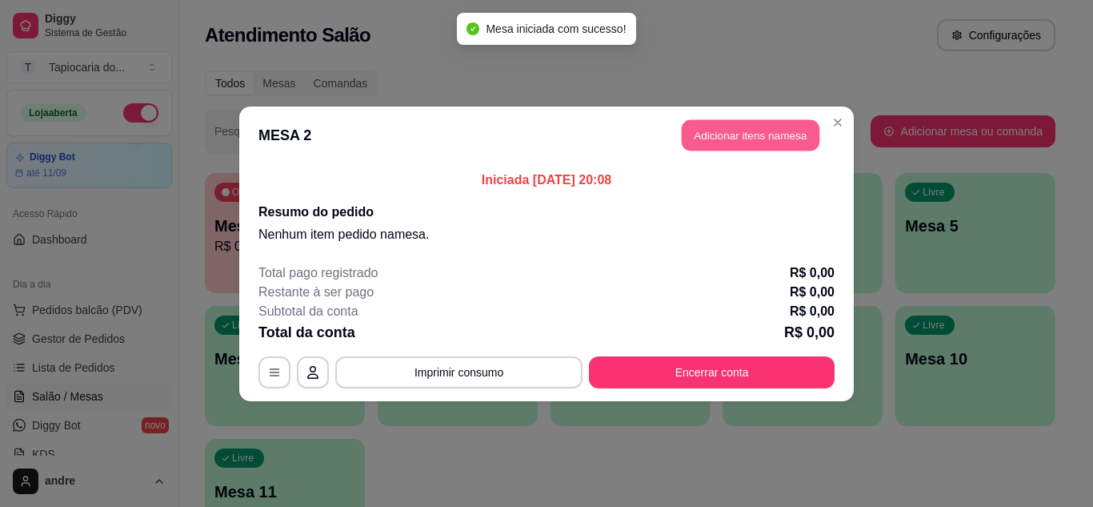
click at [708, 138] on button "Adicionar itens na mesa" at bounding box center [751, 134] width 138 height 31
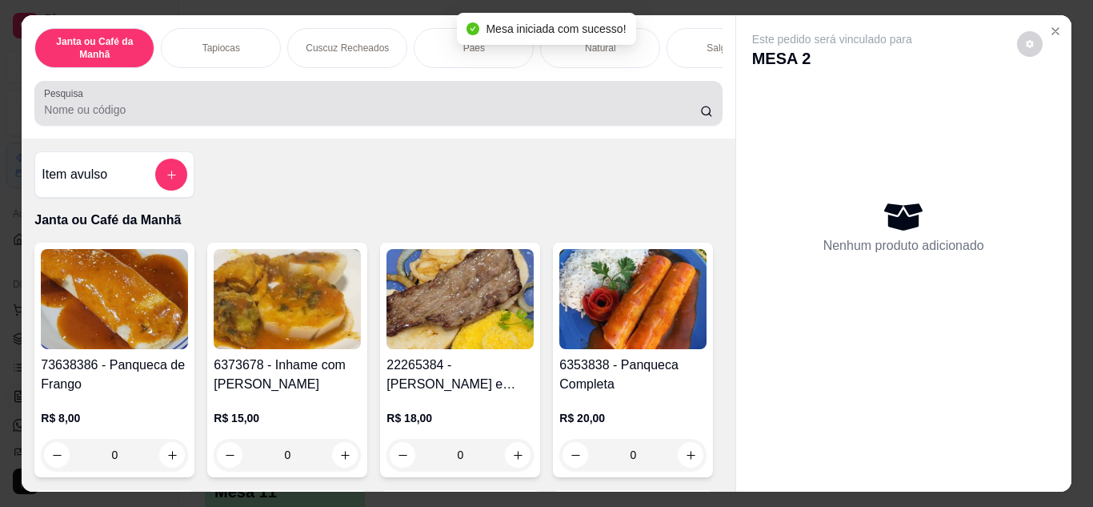
click at [615, 118] on input "Pesquisa" at bounding box center [372, 110] width 656 height 16
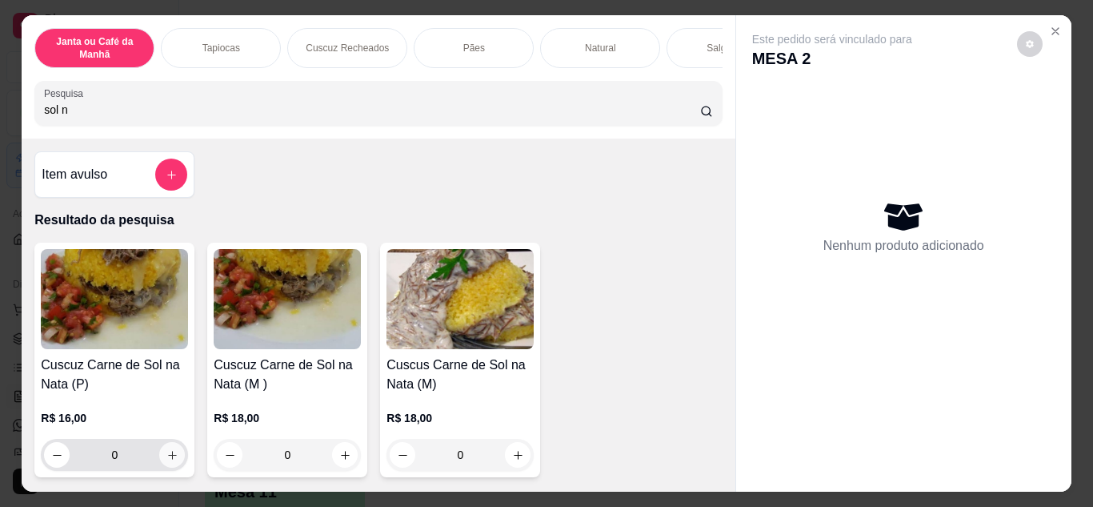
type input "sol n"
click at [170, 461] on icon "increase-product-quantity" at bounding box center [172, 455] width 12 height 12
type input "1"
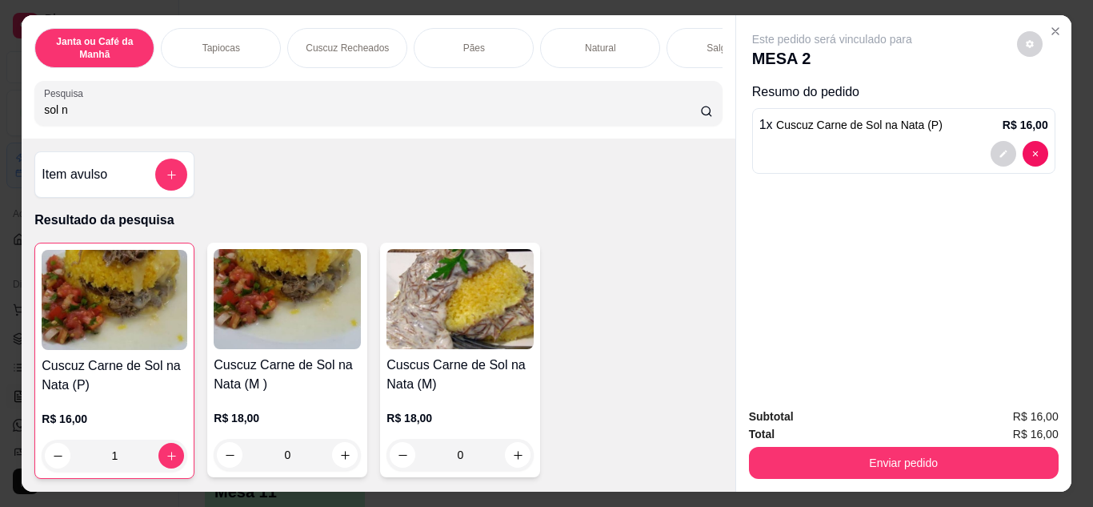
click at [264, 112] on input "sol n" at bounding box center [372, 110] width 656 height 16
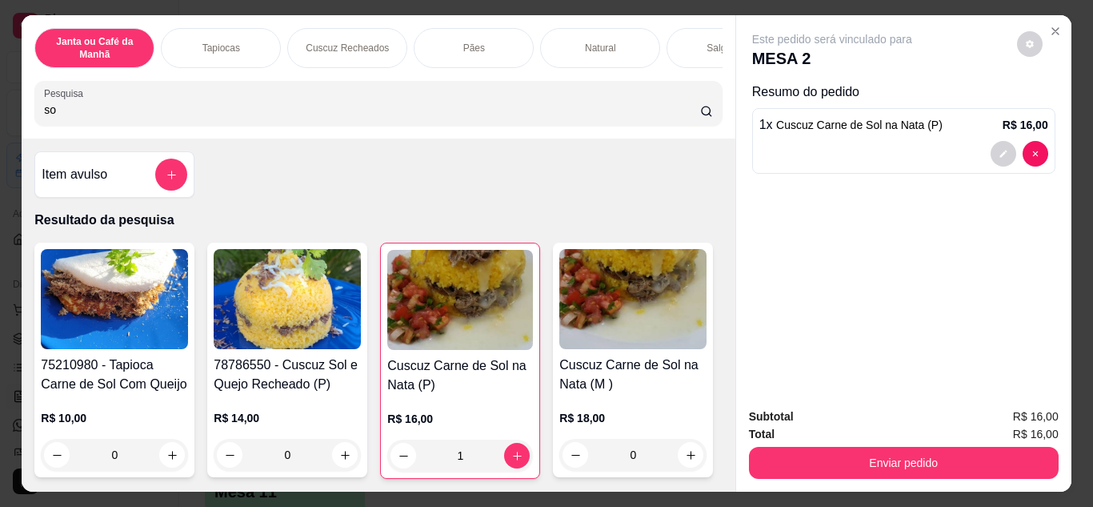
type input "s"
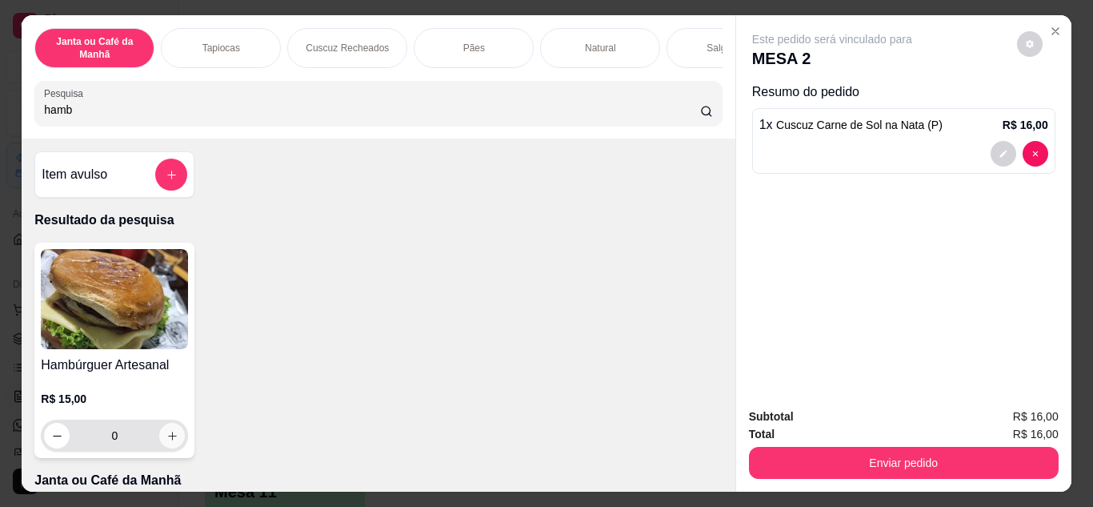
type input "hamb"
click at [160, 431] on button "increase-product-quantity" at bounding box center [172, 434] width 25 height 25
type input "1"
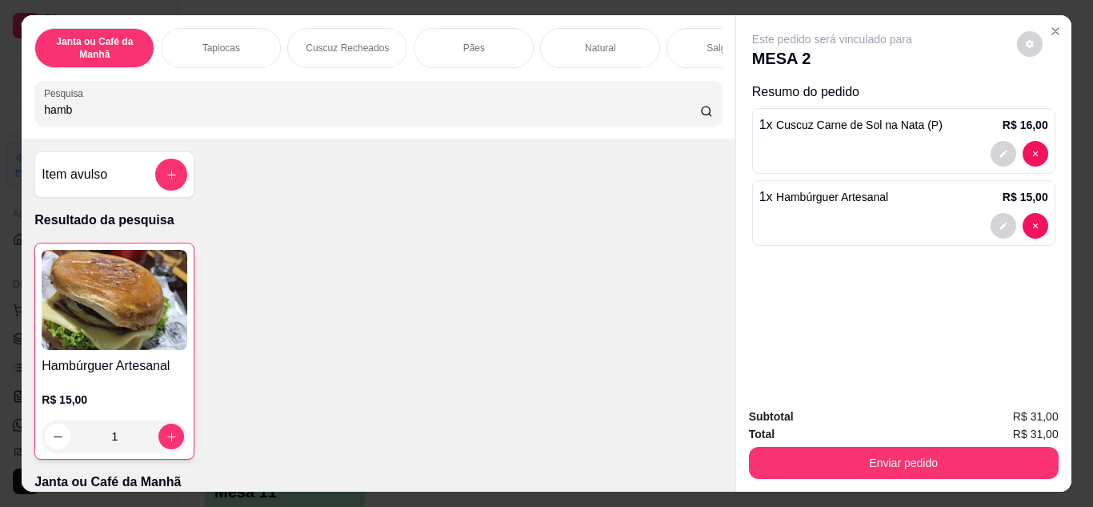
click at [318, 116] on input "hamb" at bounding box center [372, 110] width 656 height 16
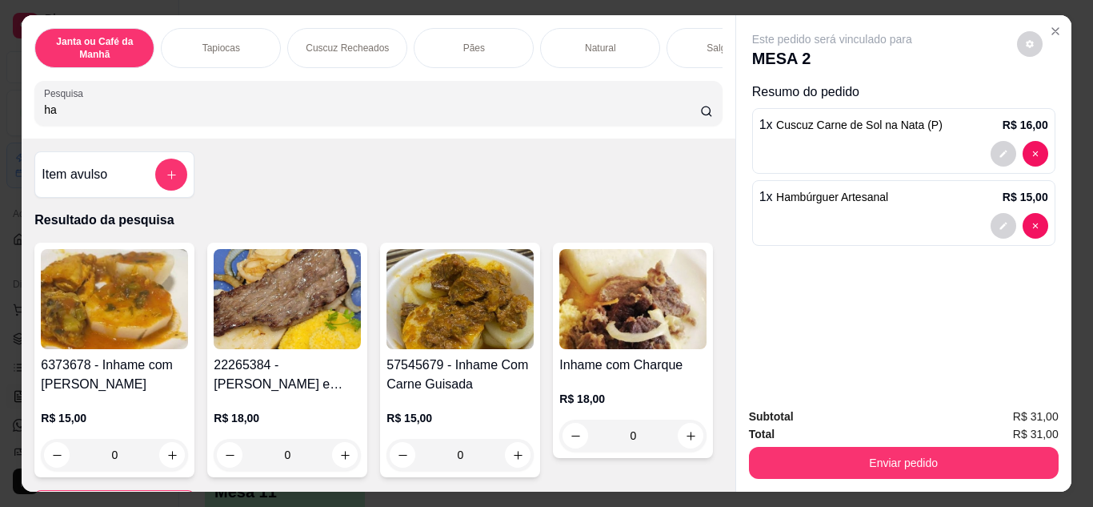
type input "h"
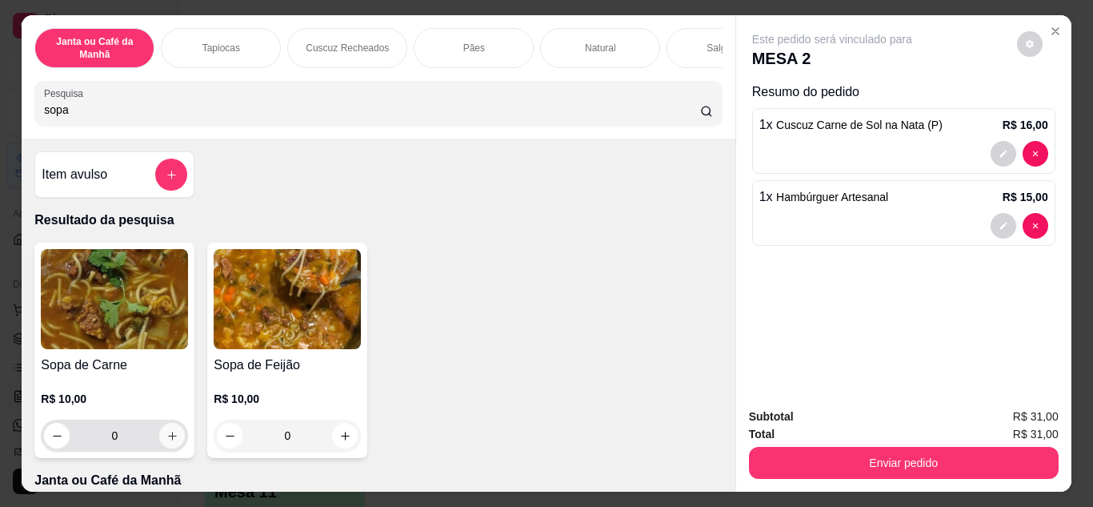
type input "sopa"
click at [165, 434] on button "increase-product-quantity" at bounding box center [172, 434] width 25 height 25
type input "1"
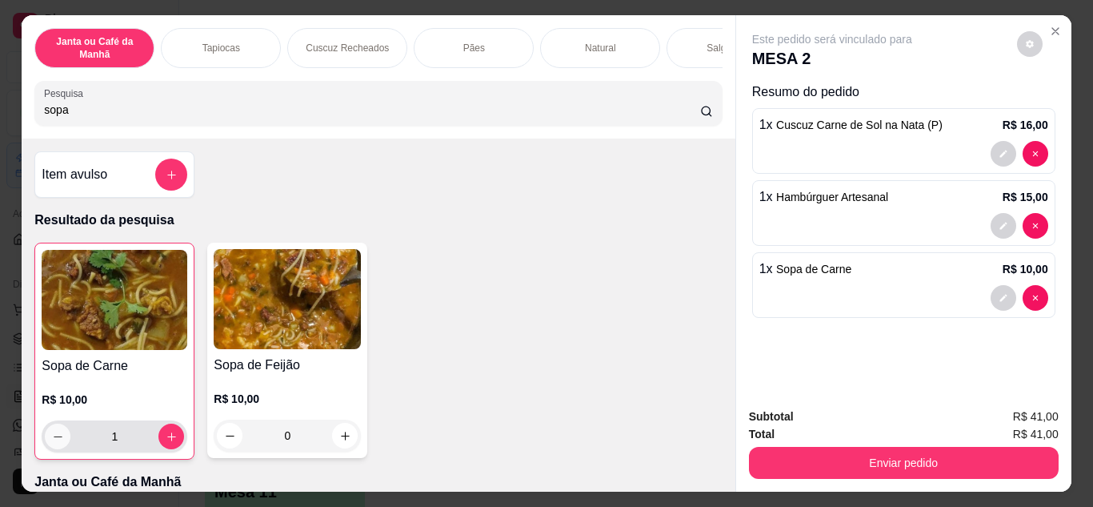
click at [55, 439] on icon "decrease-product-quantity" at bounding box center [58, 436] width 12 height 12
type input "0"
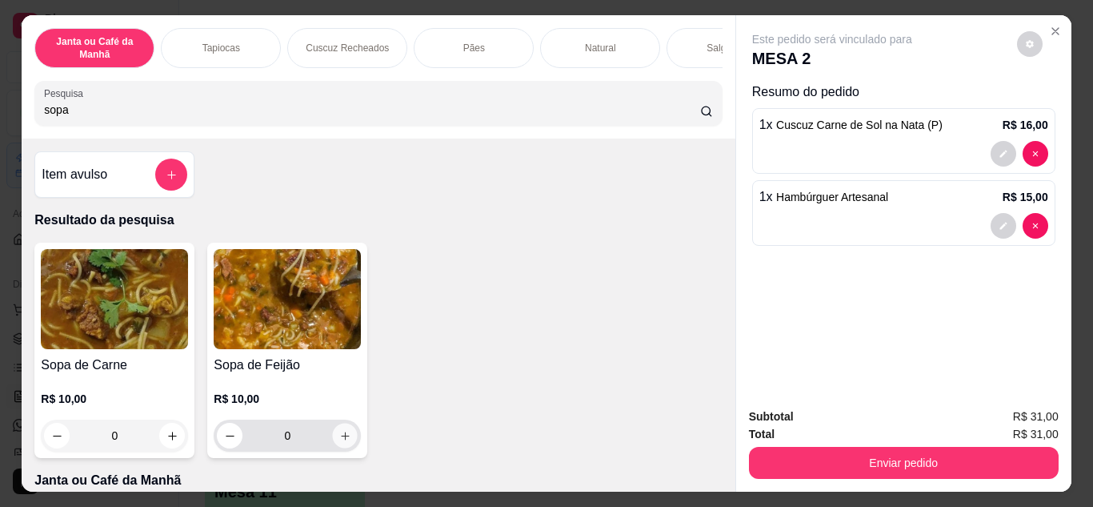
click at [337, 447] on button "increase-product-quantity" at bounding box center [345, 434] width 25 height 25
type input "1"
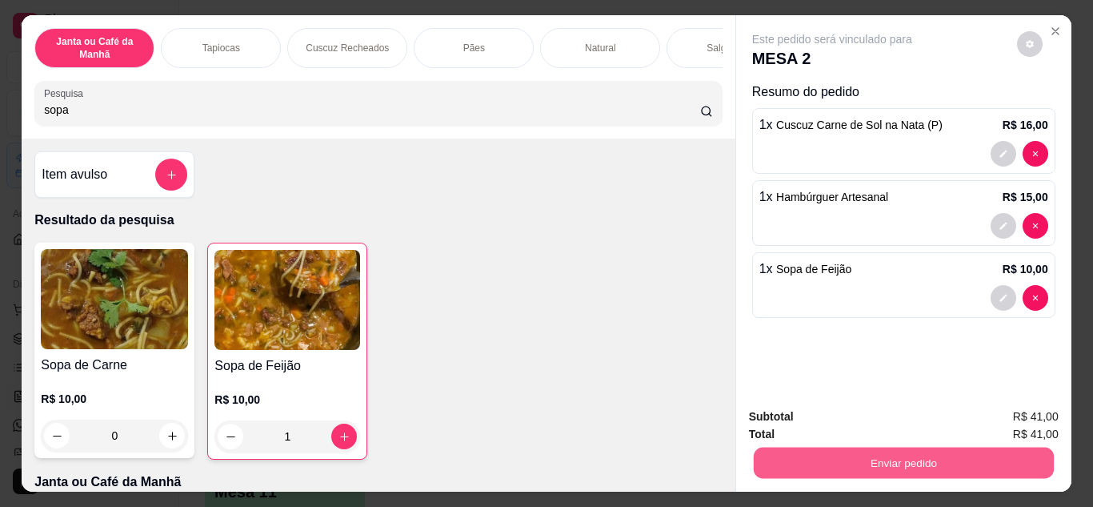
click at [778, 448] on button "Enviar pedido" at bounding box center [903, 462] width 300 height 31
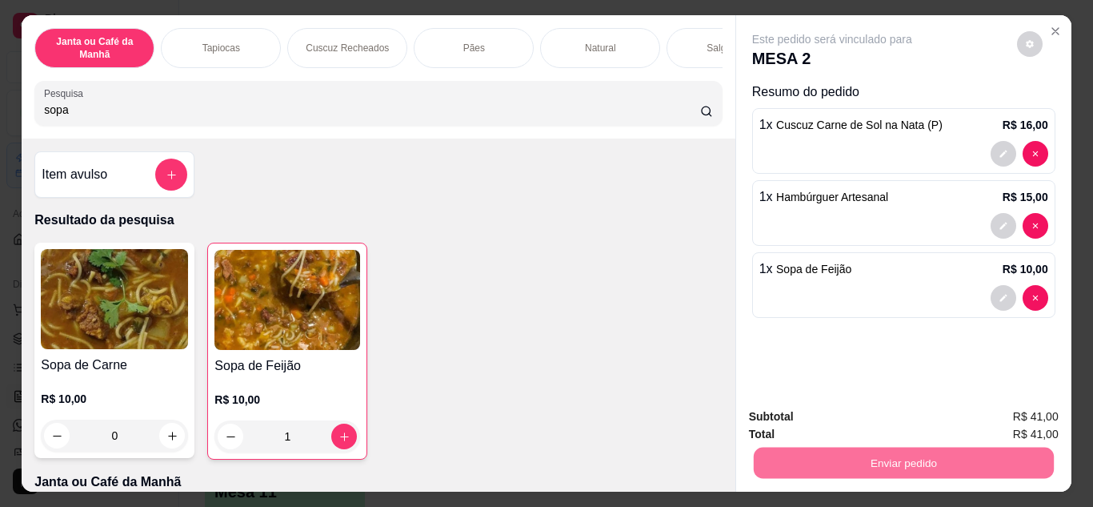
click at [774, 408] on button "Não registrar e enviar pedido" at bounding box center [851, 417] width 162 height 30
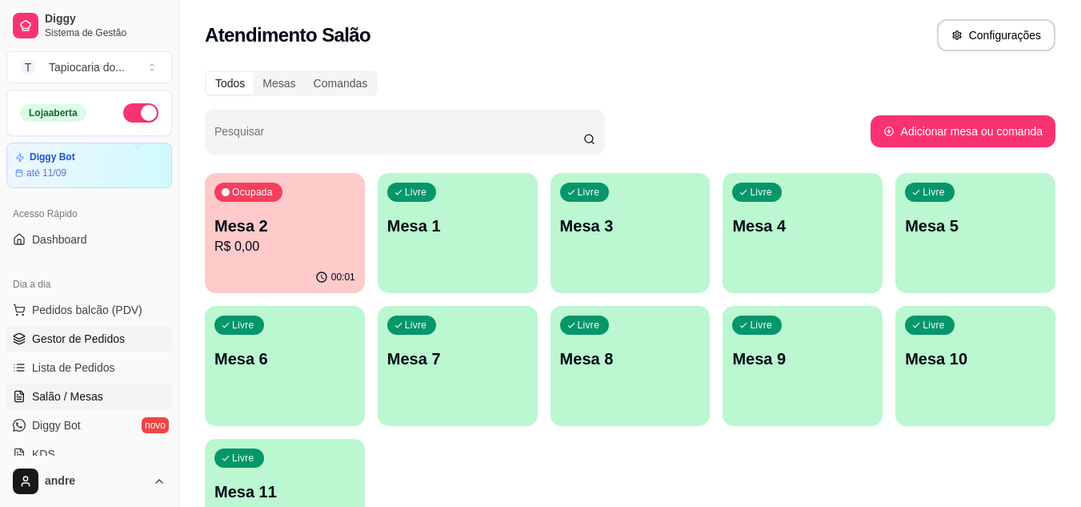
click at [84, 346] on span "Gestor de Pedidos" at bounding box center [78, 338] width 93 height 16
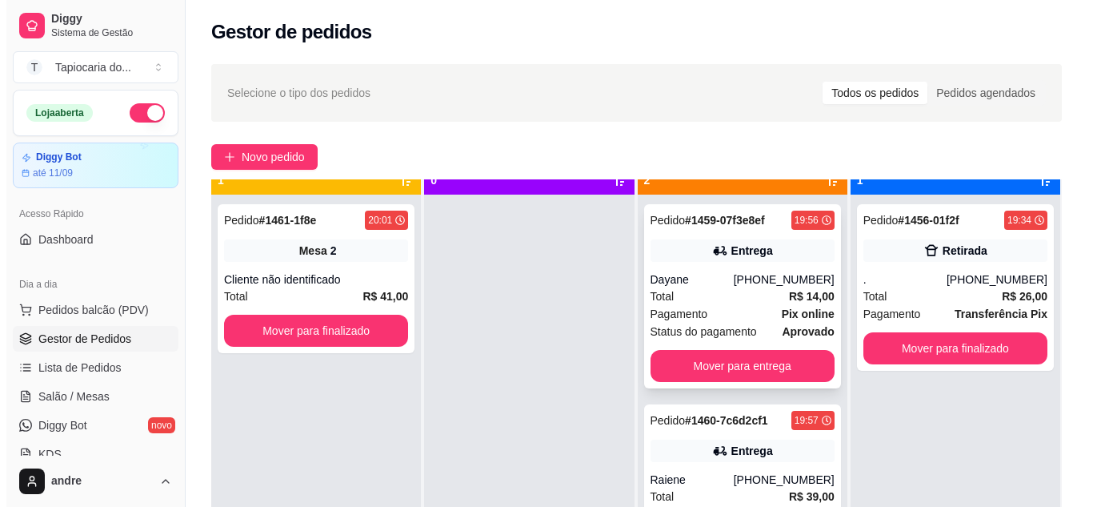
scroll to position [45, 0]
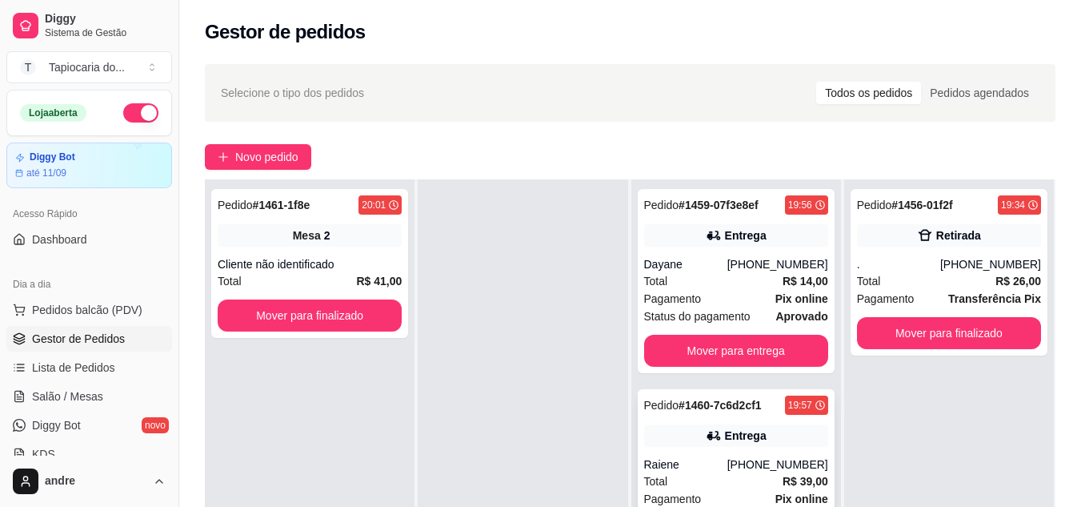
click at [744, 423] on div "Pedido # 1460-7c6d2cf1 19:57 Entrega Raiene [PHONE_NUMBER] Total R$ 39,00 Pagam…" at bounding box center [736, 481] width 197 height 184
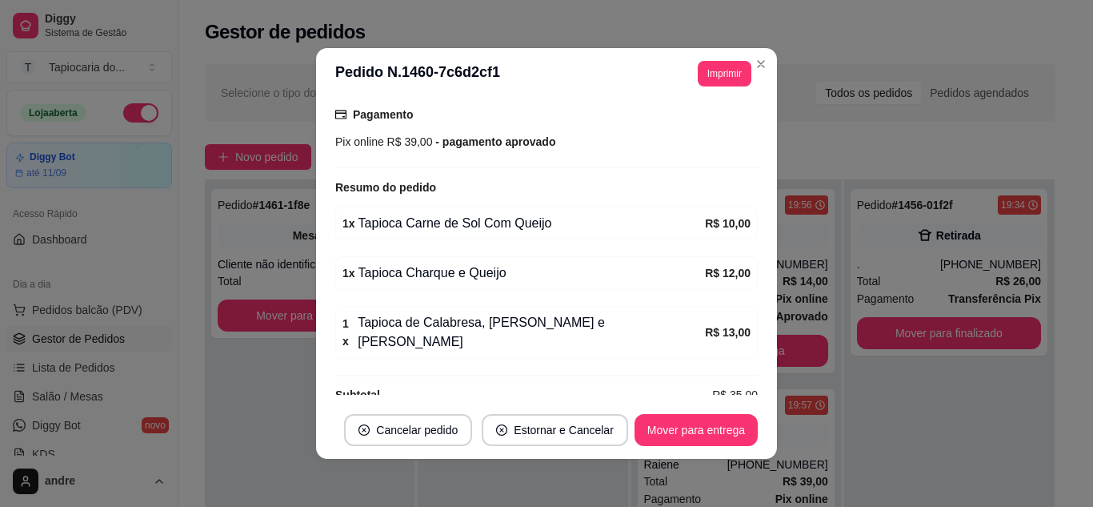
scroll to position [432, 0]
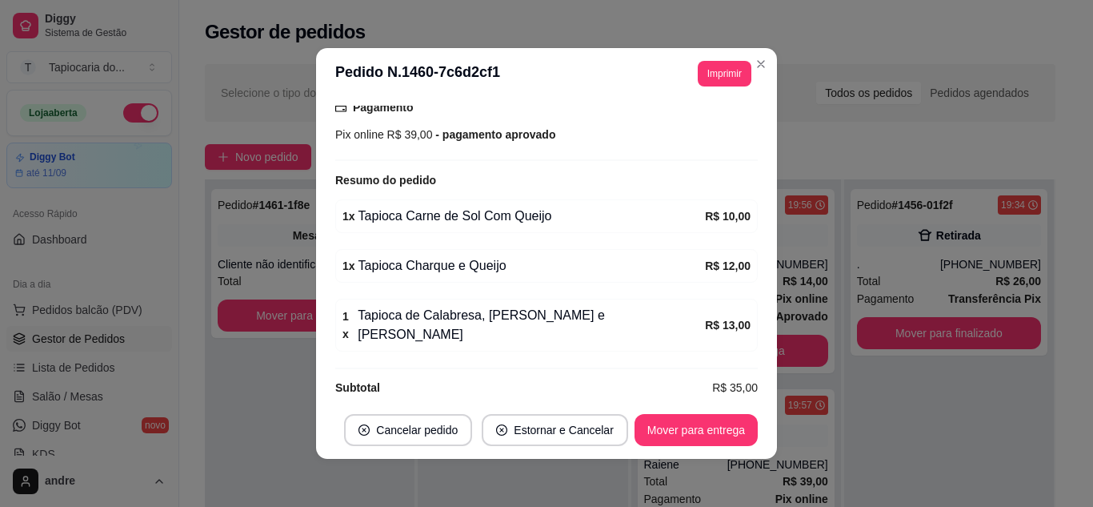
click at [763, 49] on header "**********" at bounding box center [546, 73] width 461 height 51
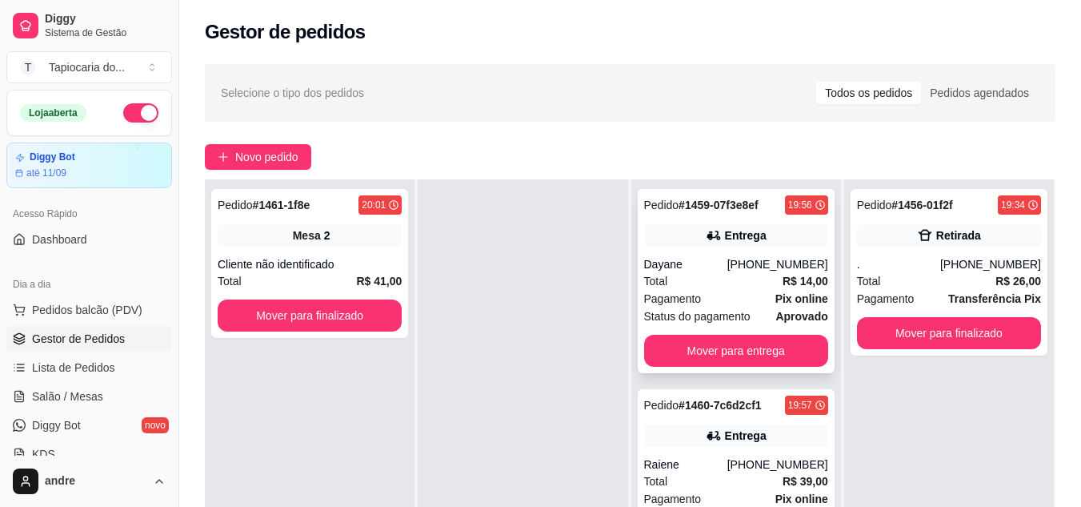
click at [740, 275] on div "Total R$ 14,00" at bounding box center [736, 281] width 184 height 18
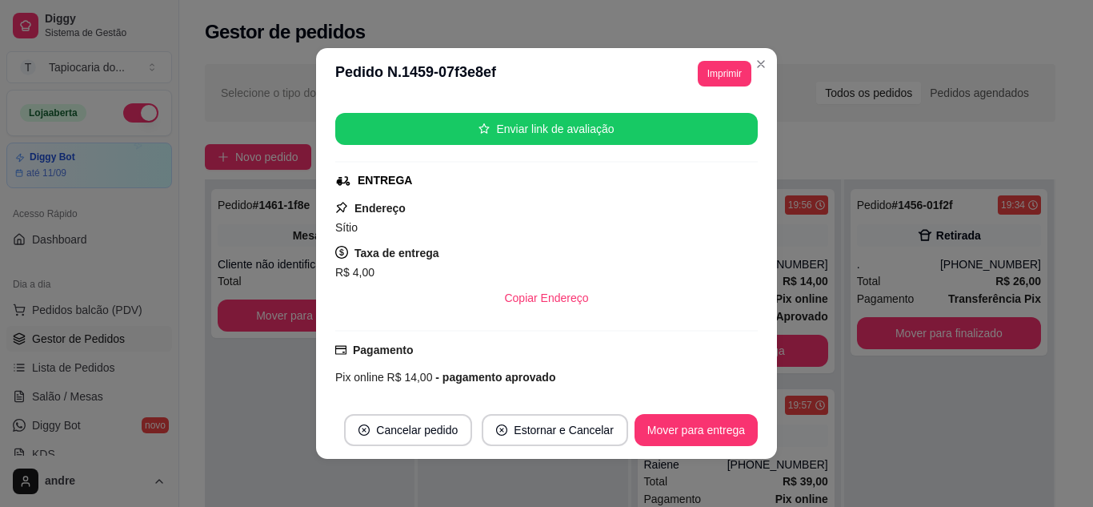
scroll to position [333, 0]
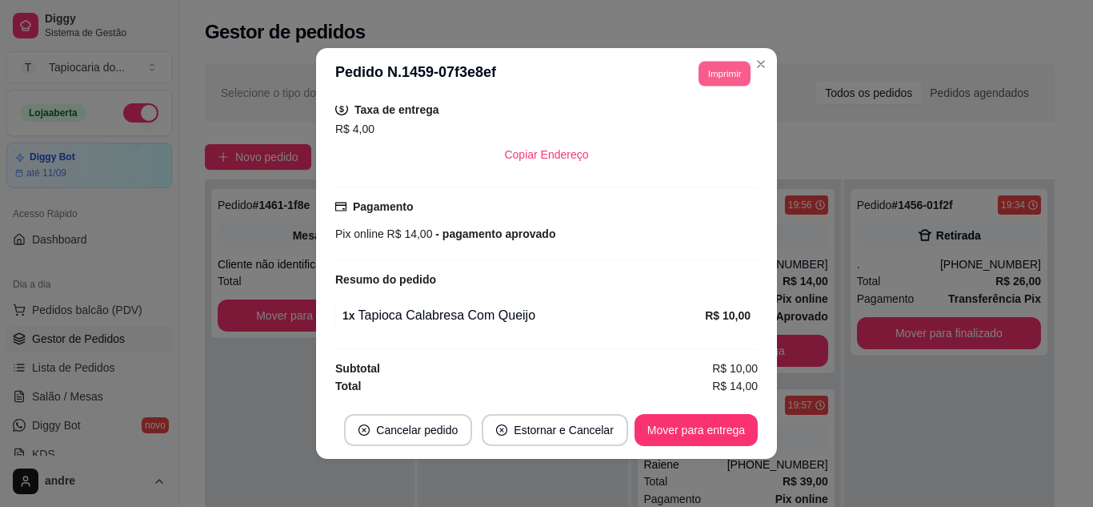
click at [706, 66] on button "Imprimir" at bounding box center [725, 73] width 52 height 25
click at [684, 122] on button "Impressora" at bounding box center [688, 129] width 112 height 25
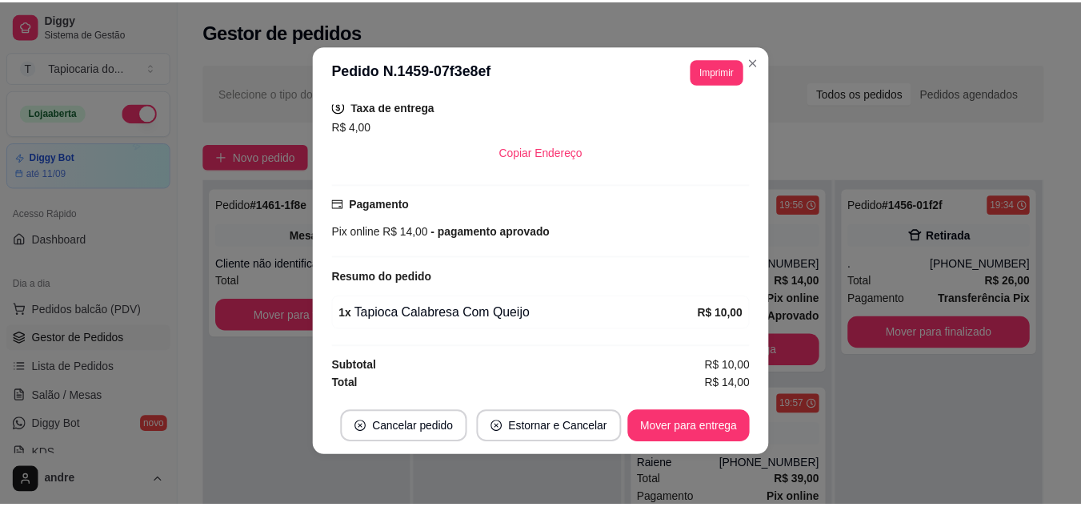
scroll to position [3, 0]
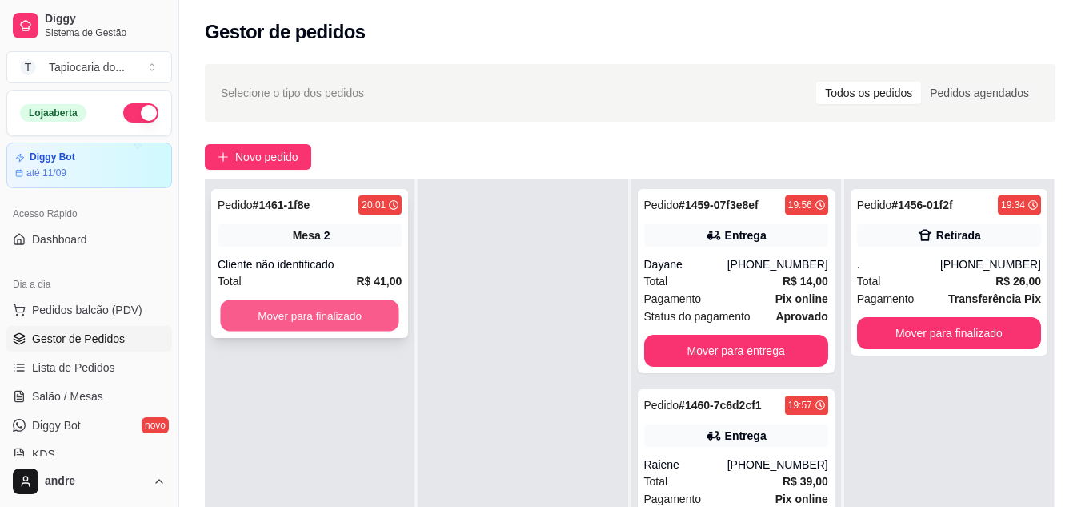
click at [313, 306] on button "Mover para finalizado" at bounding box center [309, 315] width 178 height 31
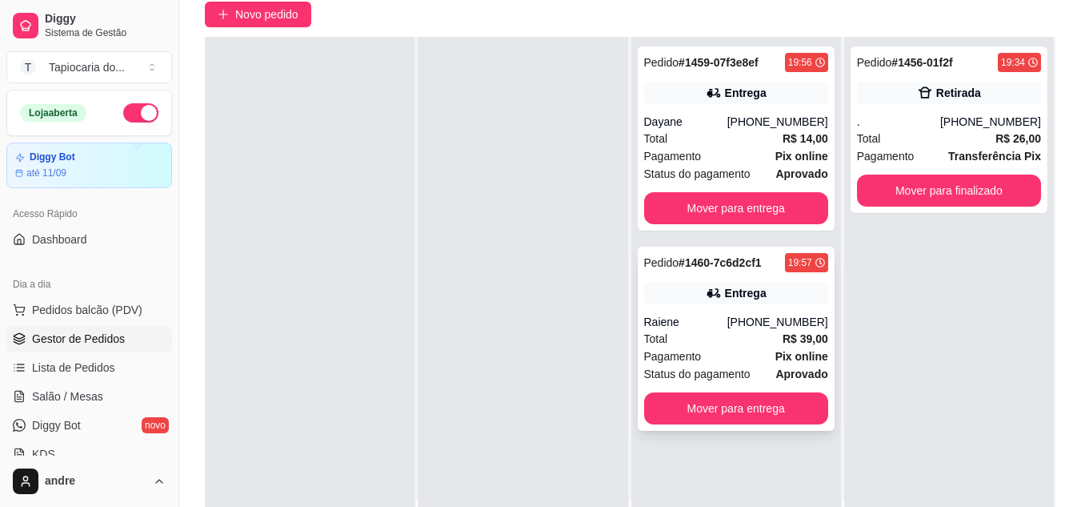
scroll to position [160, 0]
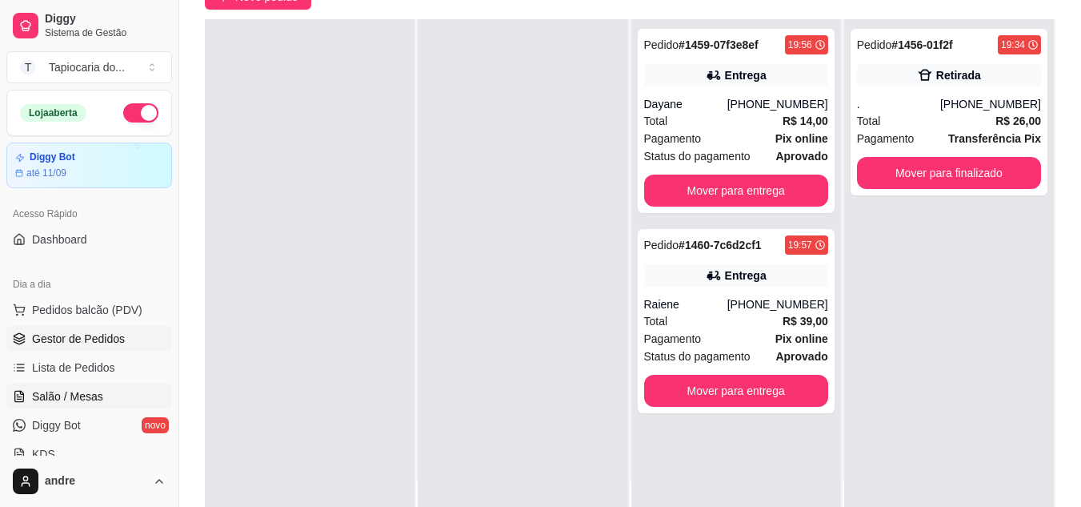
click at [41, 403] on span "Salão / Mesas" at bounding box center [67, 396] width 71 height 16
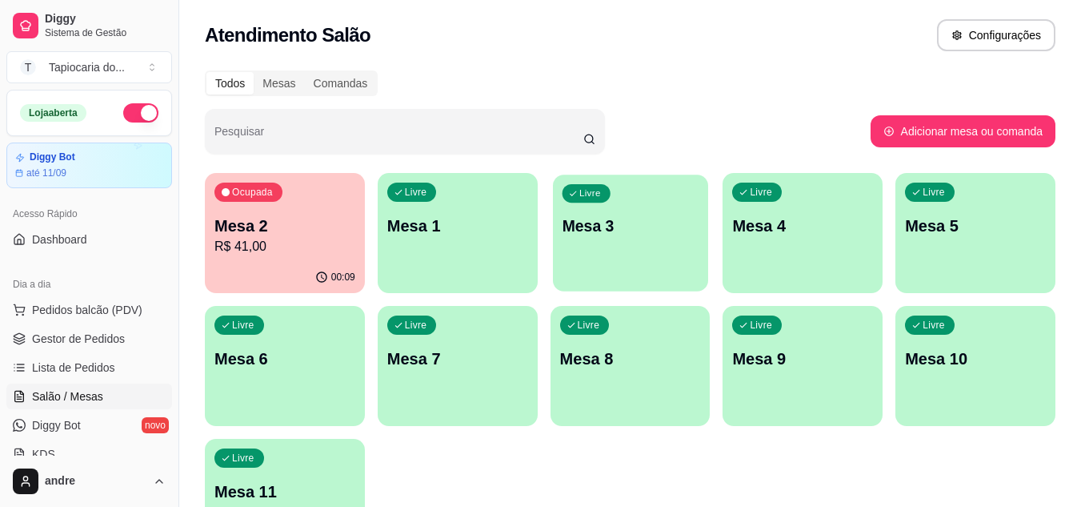
click at [607, 239] on div "Livre Mesa 3" at bounding box center [630, 223] width 155 height 98
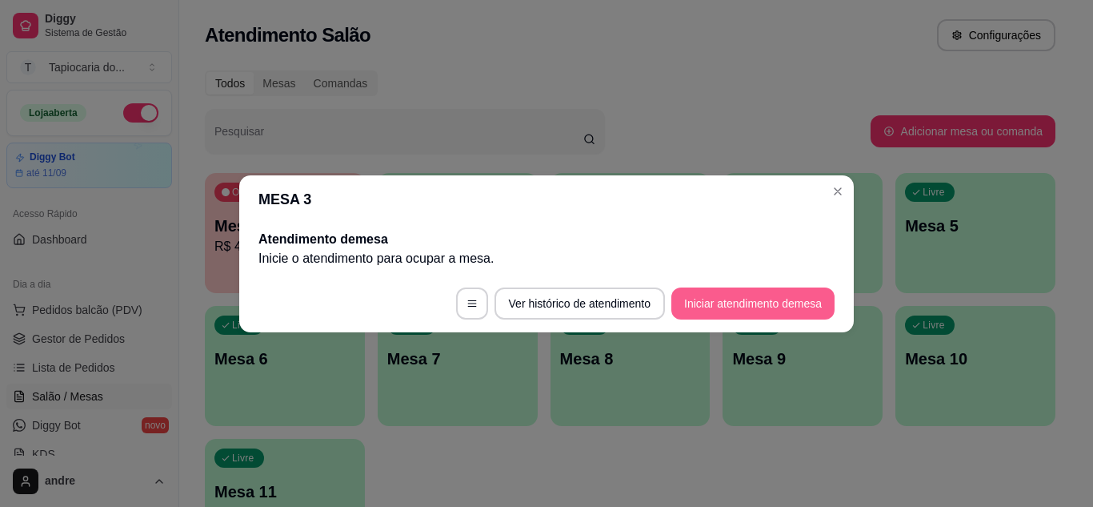
click at [729, 288] on button "Iniciar atendimento de mesa" at bounding box center [752, 303] width 163 height 32
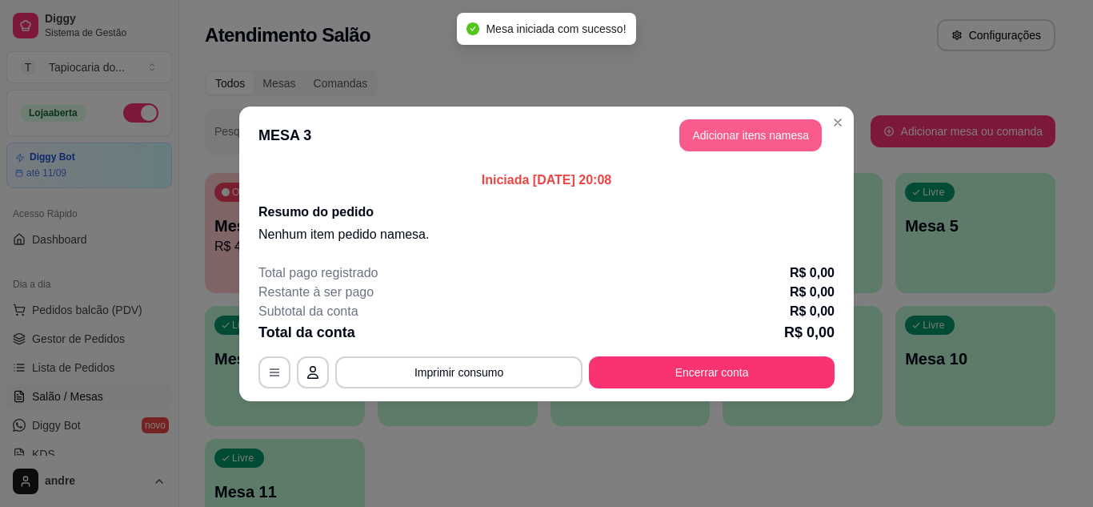
click at [731, 142] on button "Adicionar itens na mesa" at bounding box center [750, 135] width 142 height 32
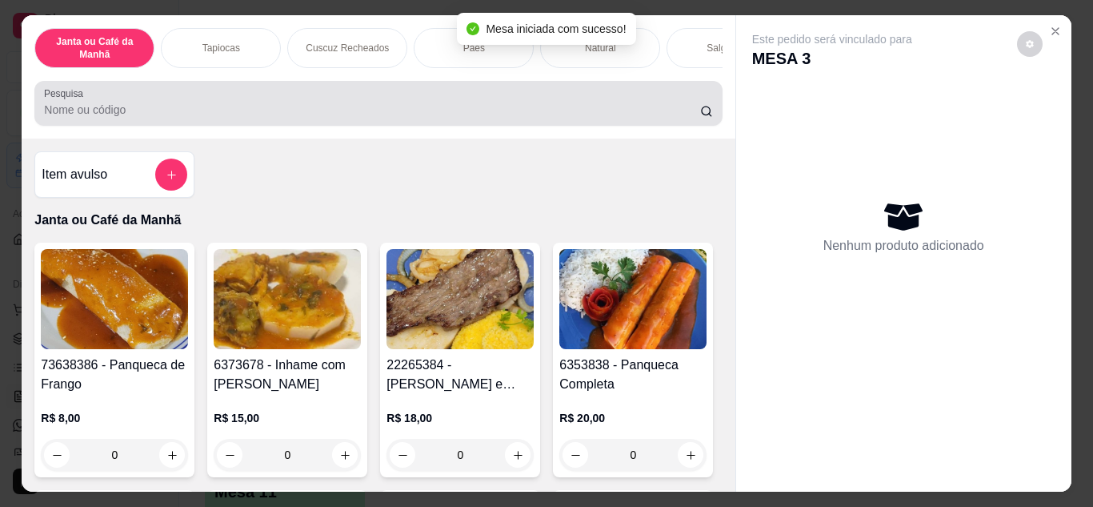
click at [517, 101] on div at bounding box center [378, 103] width 668 height 32
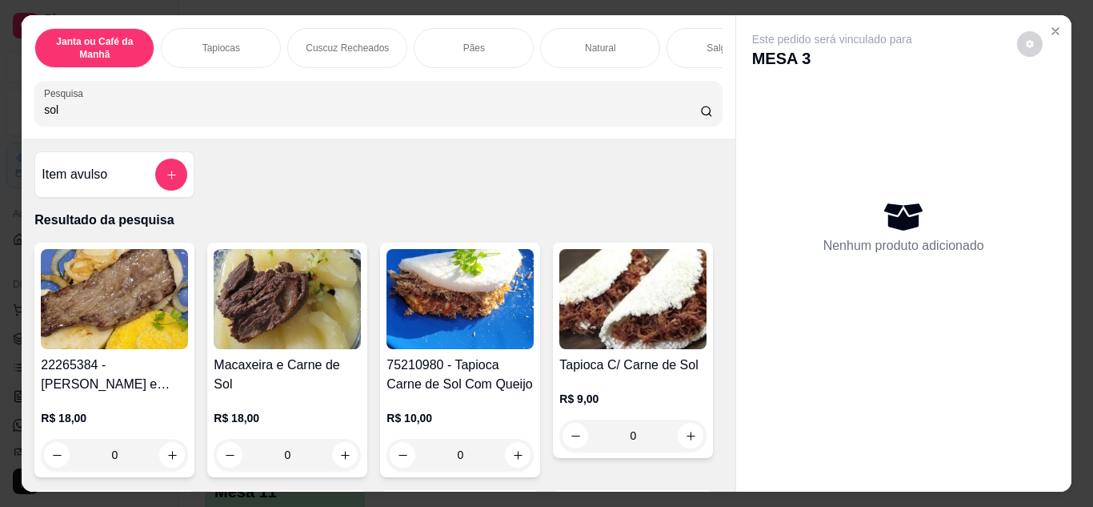
type input "sol"
click at [514, 461] on icon "increase-product-quantity" at bounding box center [518, 455] width 12 height 12
type input "1"
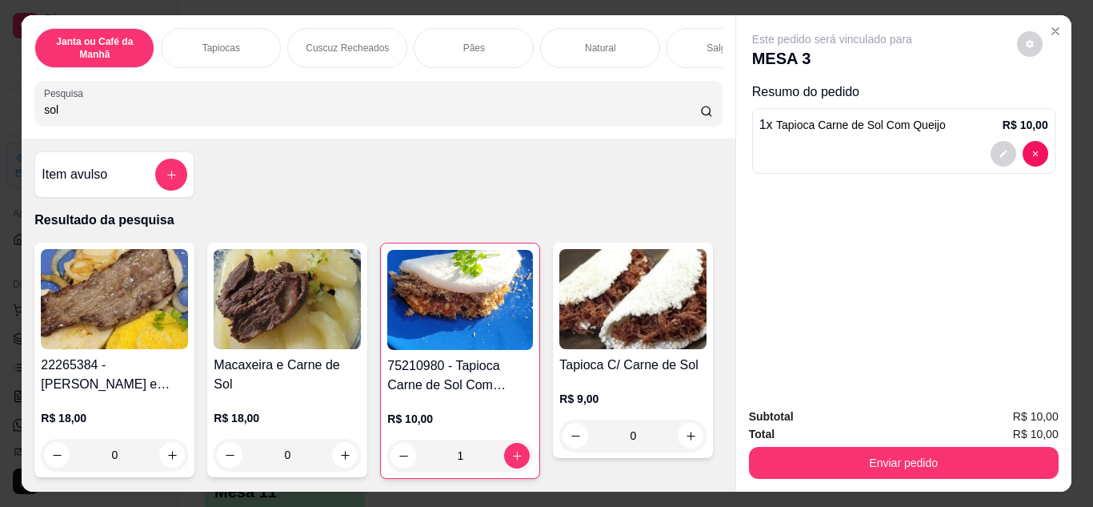
click at [564, 114] on input "sol" at bounding box center [372, 110] width 656 height 16
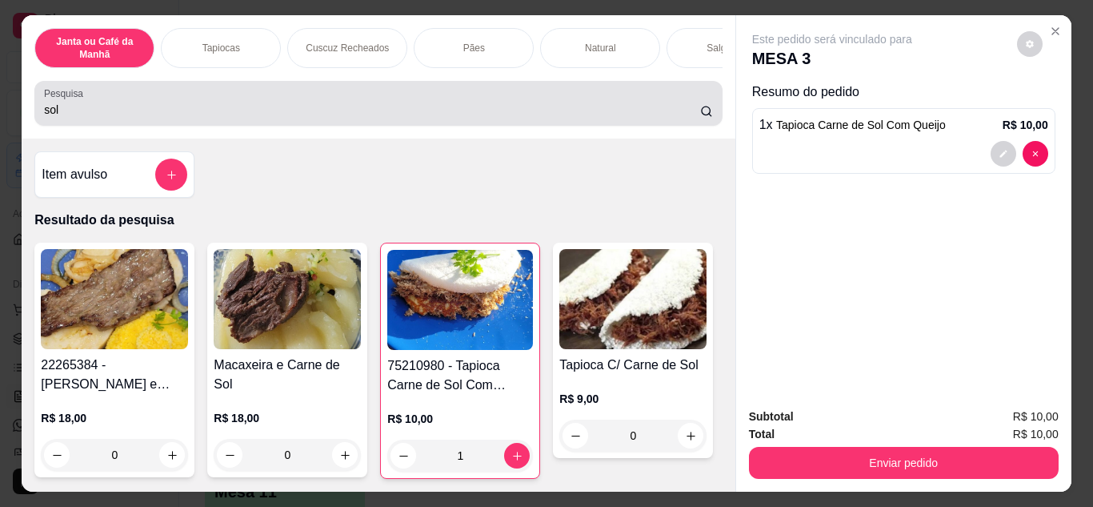
click at [567, 98] on div "sol" at bounding box center [378, 103] width 668 height 32
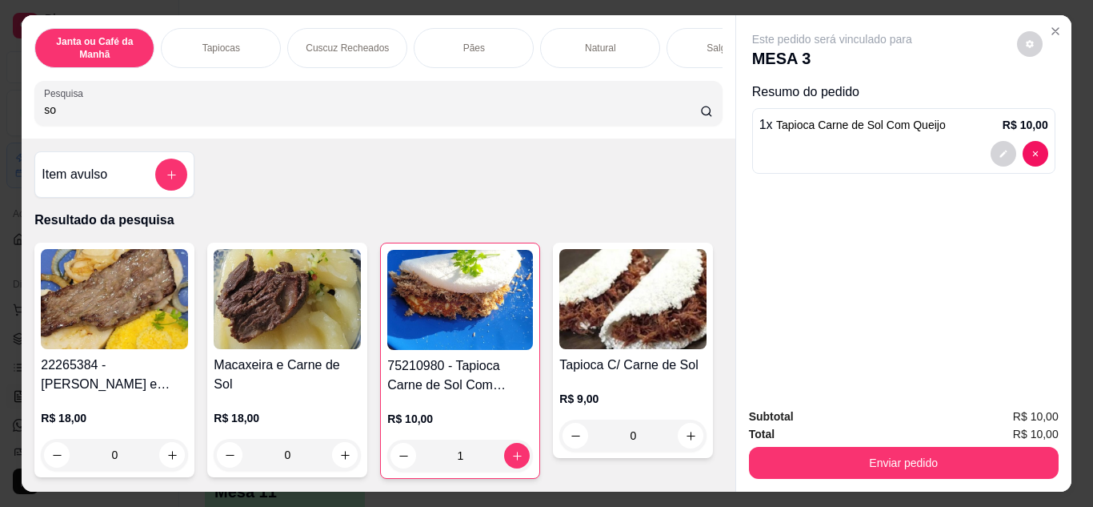
type input "s"
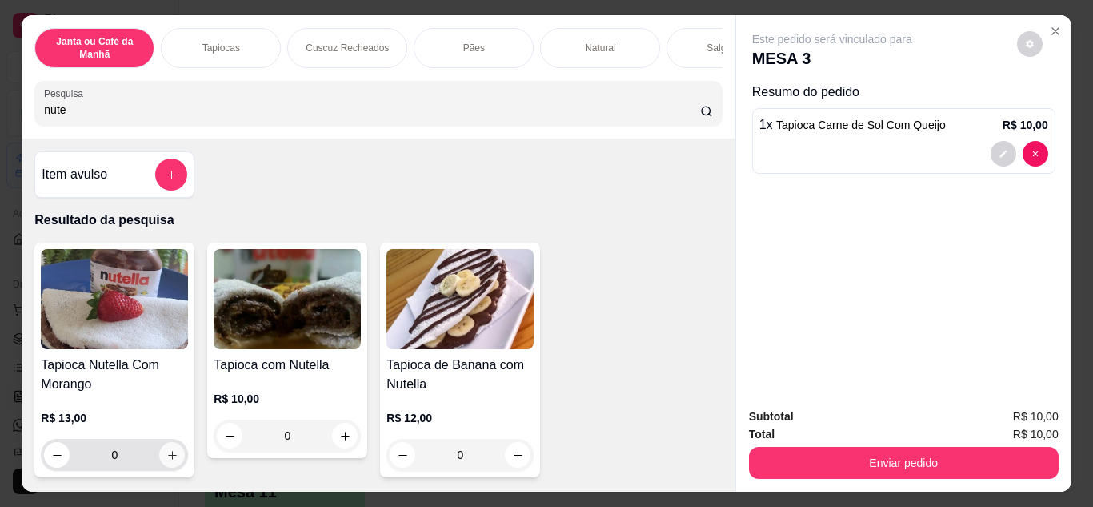
type input "nute"
click at [170, 458] on icon "increase-product-quantity" at bounding box center [172, 455] width 12 height 12
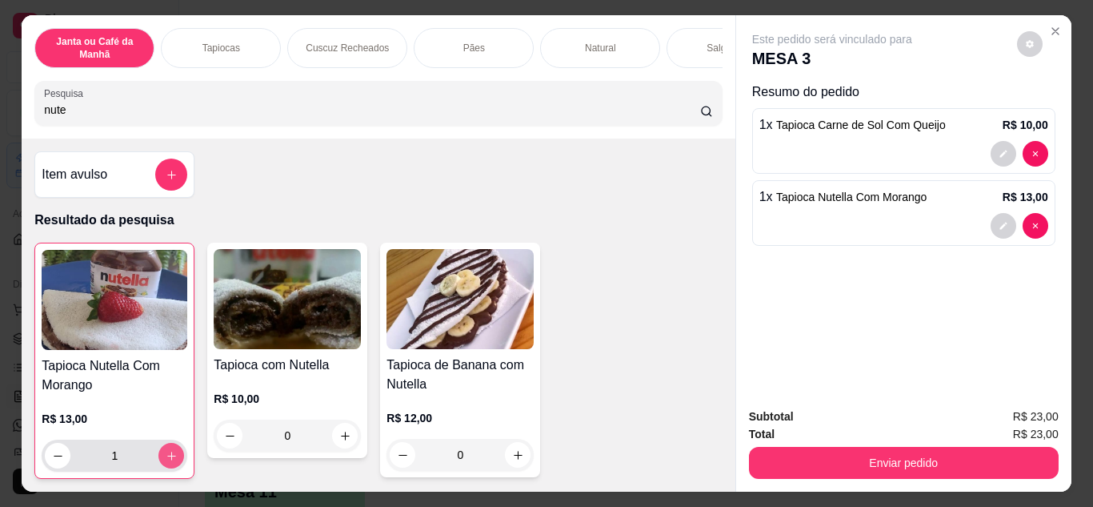
type input "1"
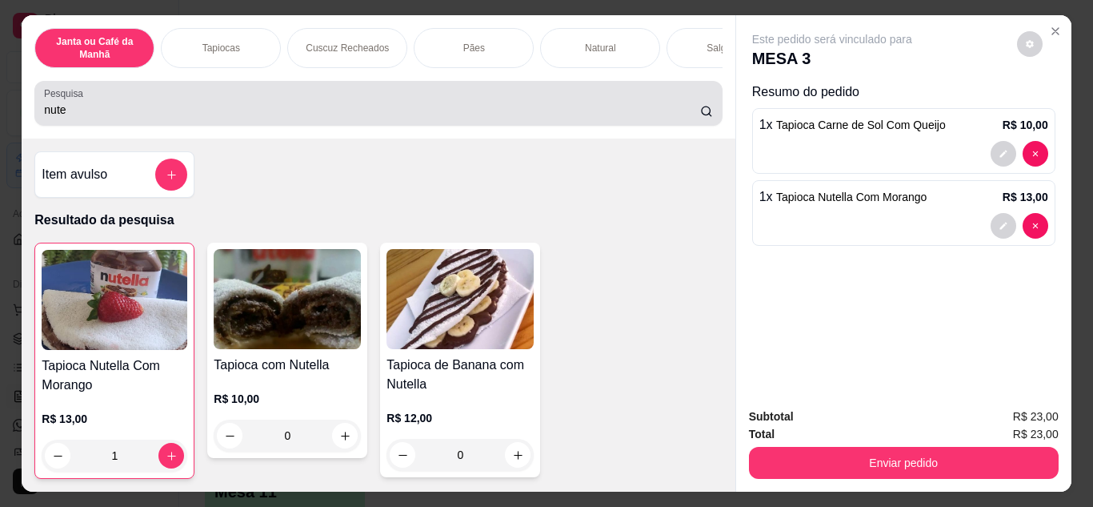
click at [449, 118] on input "nute" at bounding box center [372, 110] width 656 height 16
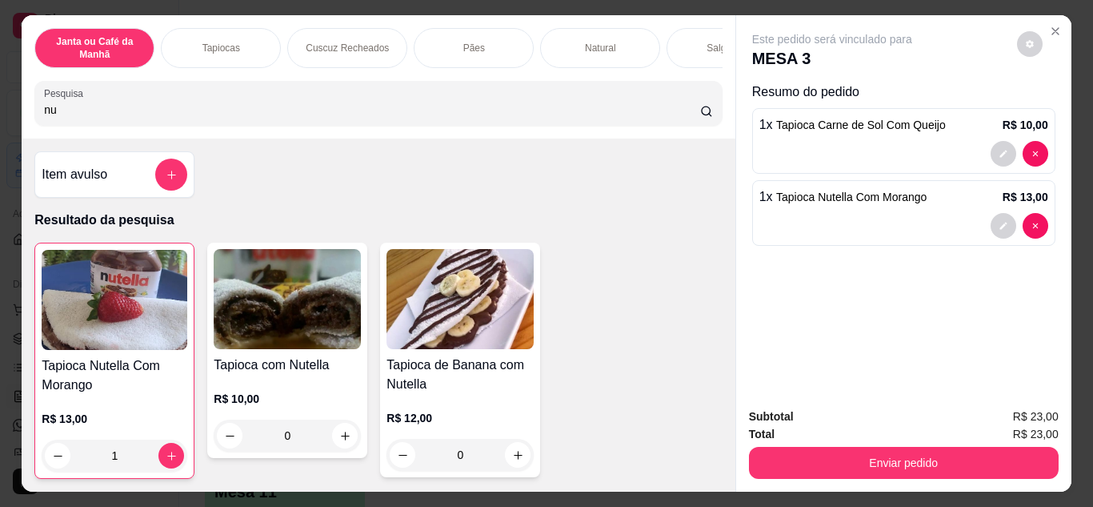
type input "n"
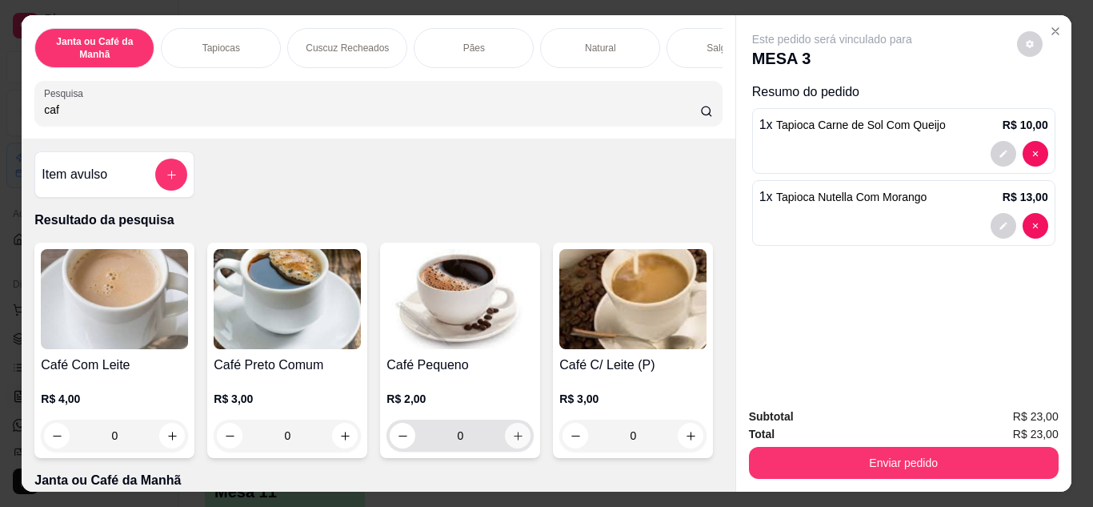
type input "caf"
click at [512, 435] on icon "increase-product-quantity" at bounding box center [518, 436] width 12 height 12
type input "1"
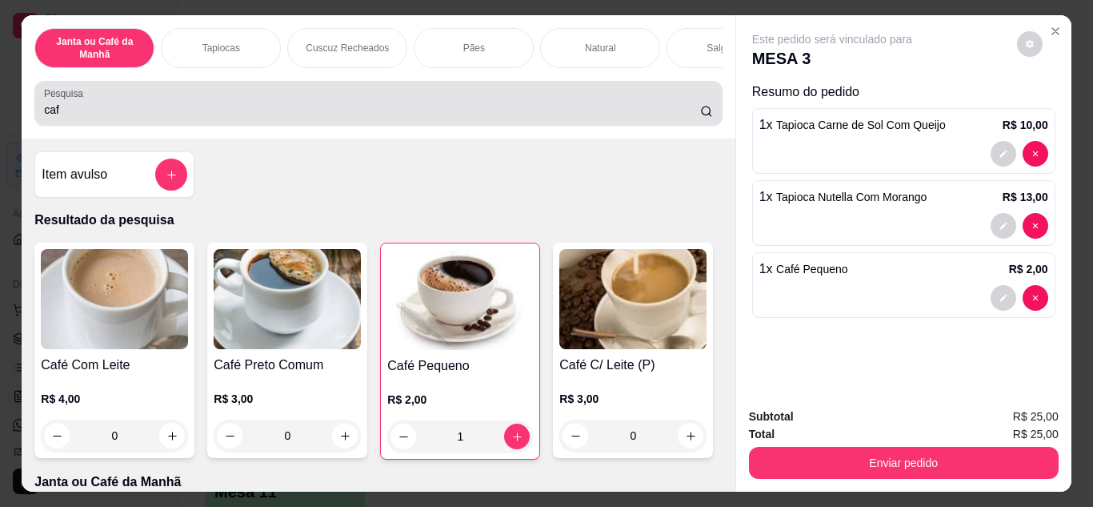
click at [593, 108] on input "caf" at bounding box center [372, 110] width 656 height 16
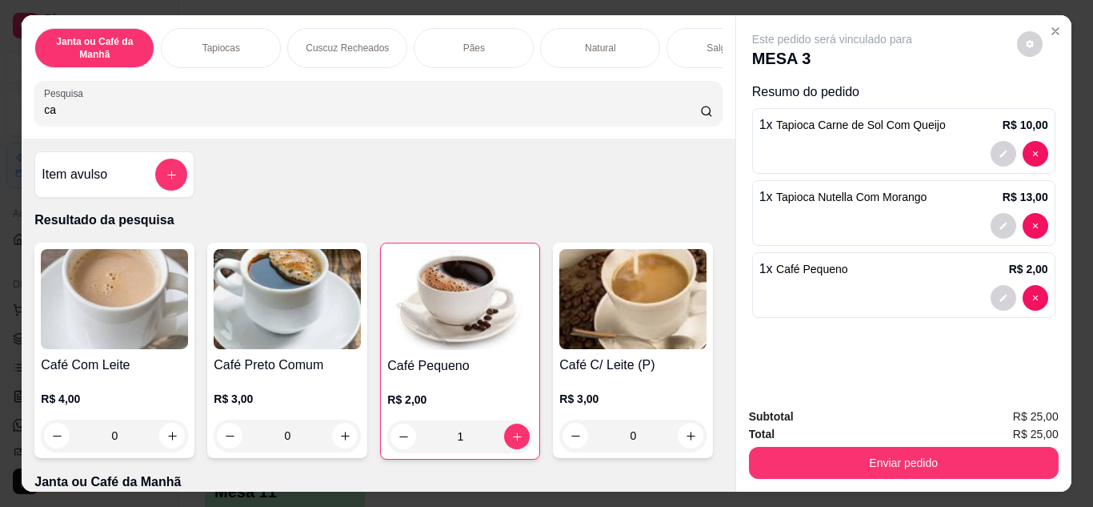
type input "c"
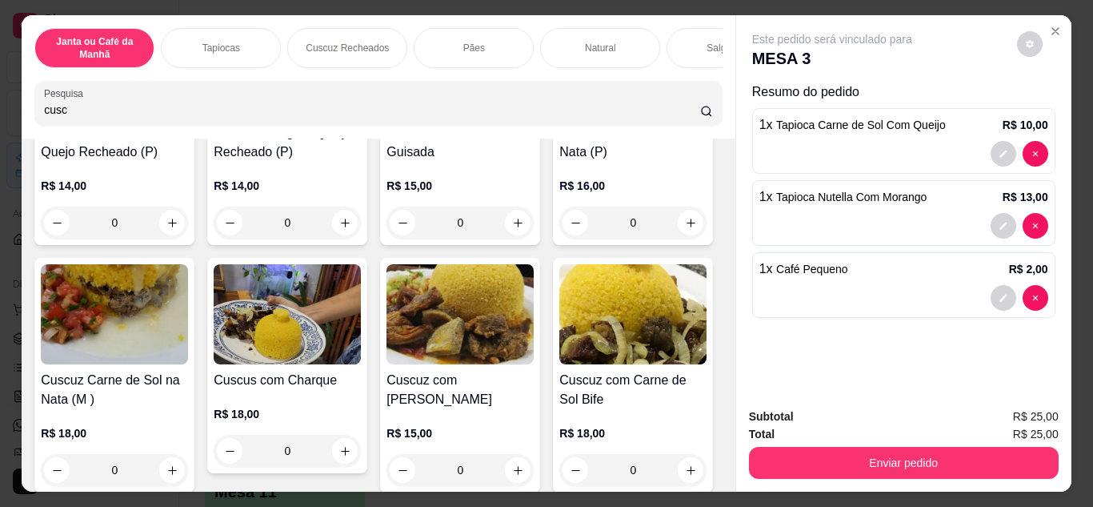
scroll to position [560, 0]
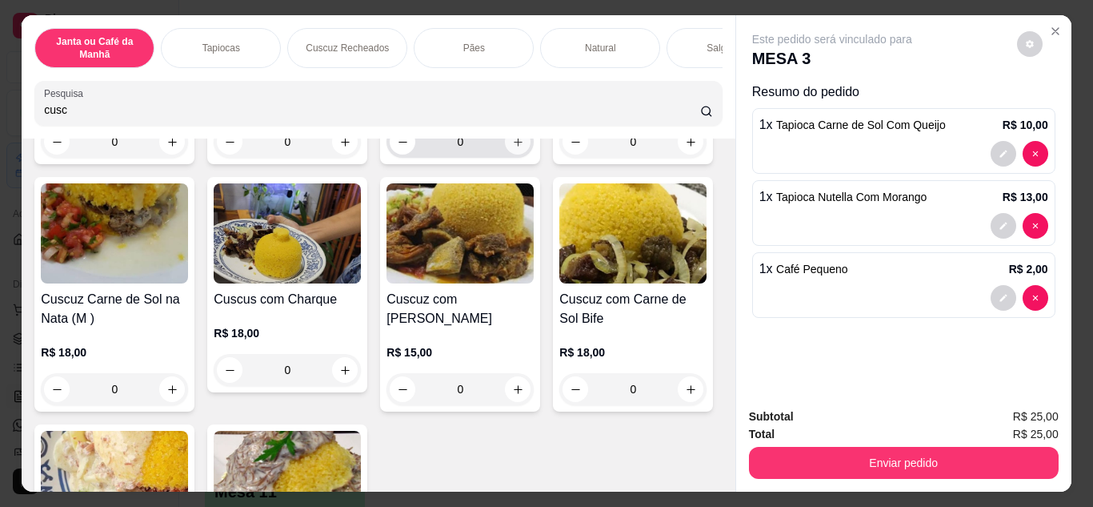
type input "cusc"
click at [512, 148] on icon "increase-product-quantity" at bounding box center [518, 142] width 12 height 12
type input "1"
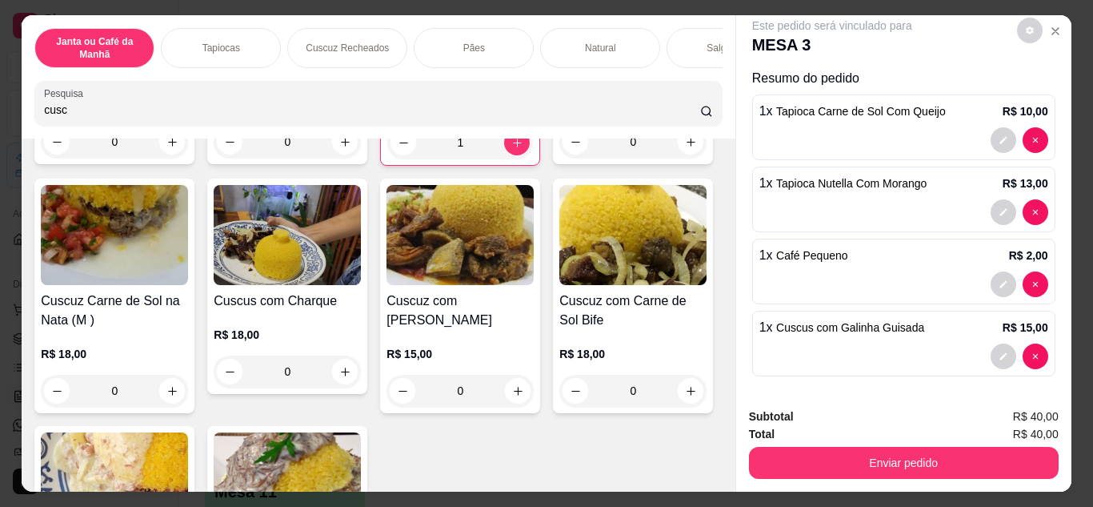
scroll to position [18, 0]
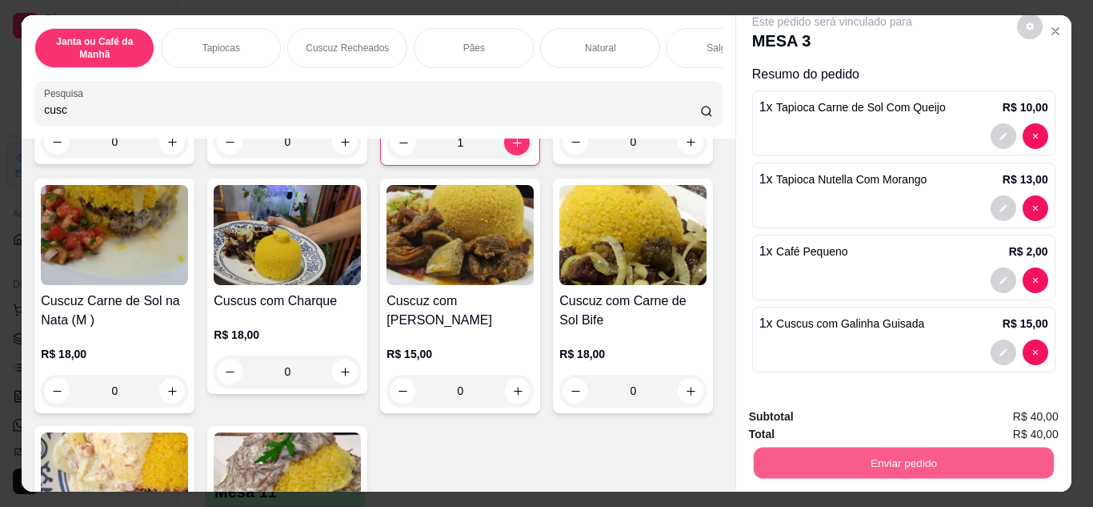
click at [888, 455] on button "Enviar pedido" at bounding box center [903, 462] width 300 height 31
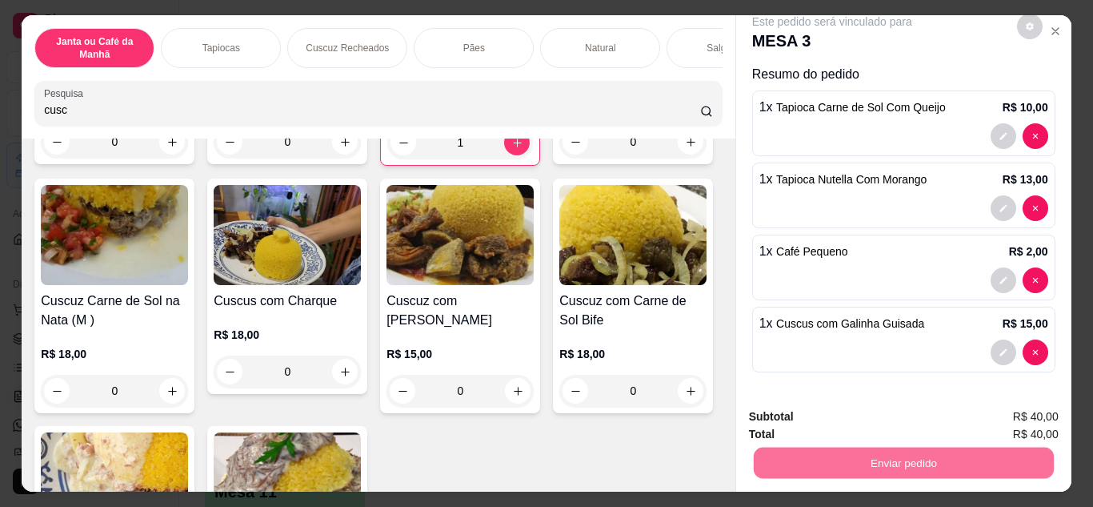
click at [888, 415] on button "Não registrar e enviar pedido" at bounding box center [850, 417] width 166 height 30
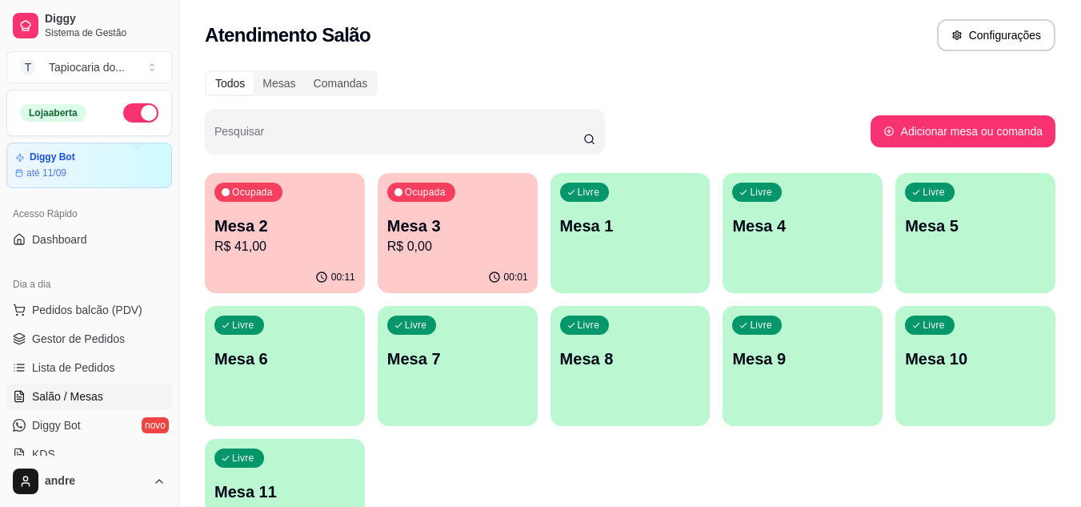
click at [739, 235] on p "Mesa 4" at bounding box center [802, 225] width 141 height 22
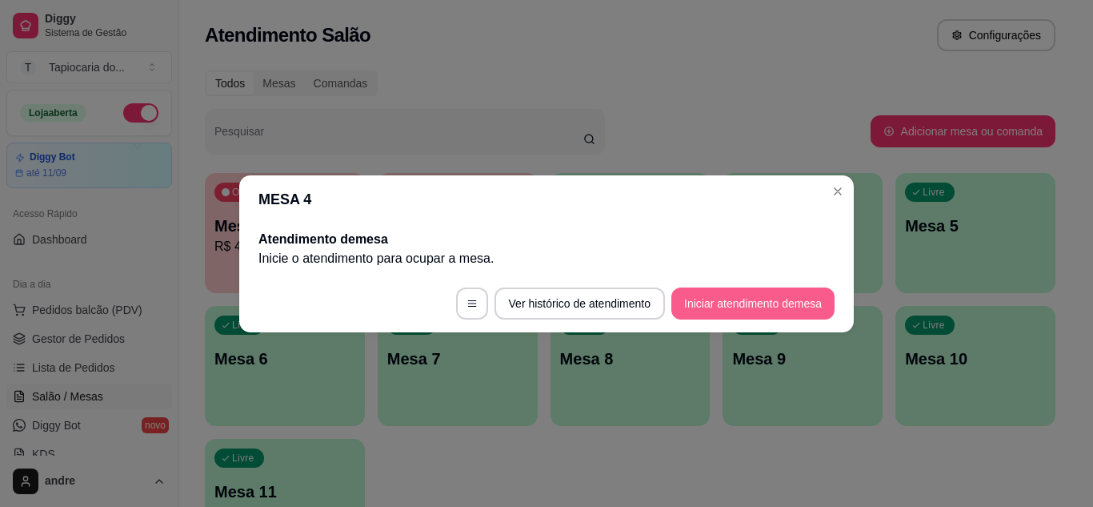
click at [776, 301] on button "Iniciar atendimento de mesa" at bounding box center [752, 303] width 163 height 32
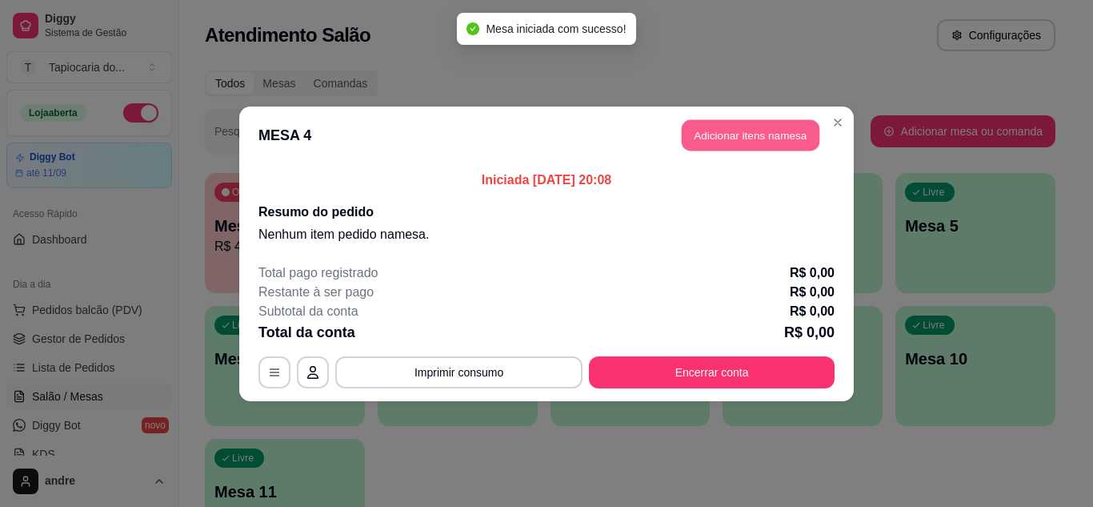
click at [709, 138] on button "Adicionar itens na mesa" at bounding box center [751, 134] width 138 height 31
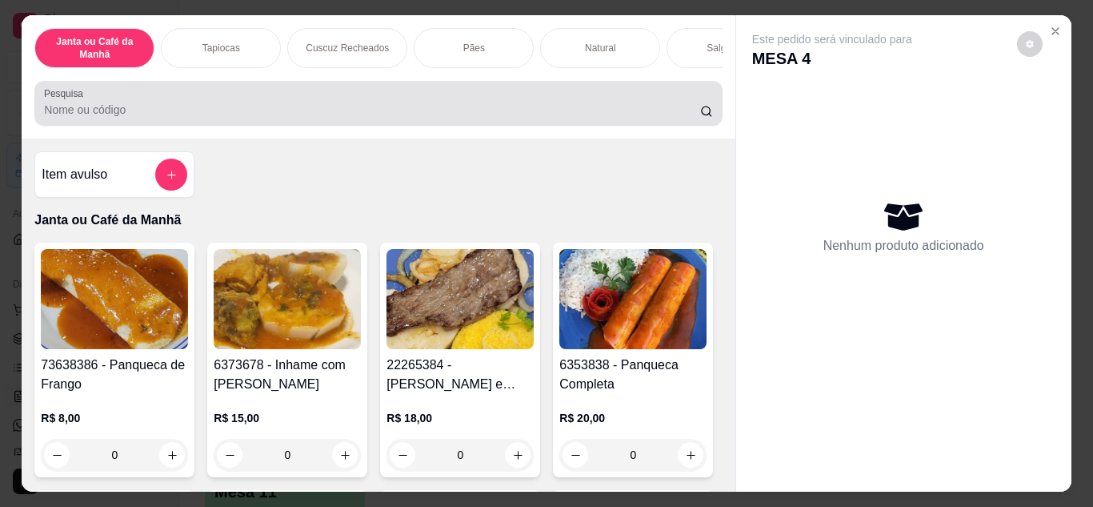
drag, startPoint x: 450, startPoint y: 87, endPoint x: 451, endPoint y: 99, distance: 12.0
click at [451, 89] on div "Pesquisa" at bounding box center [377, 103] width 687 height 45
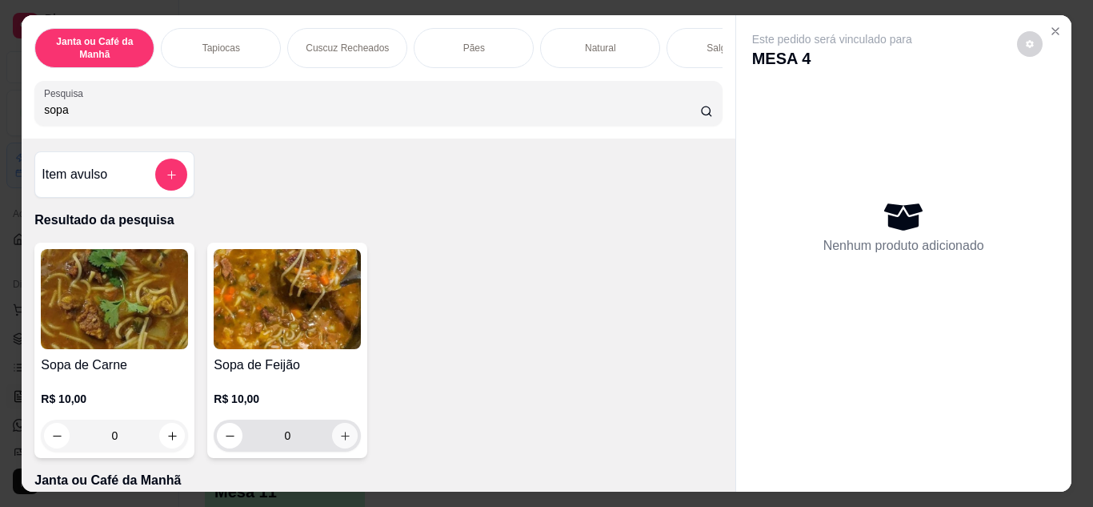
type input "sopa"
click at [343, 430] on button "increase-product-quantity" at bounding box center [345, 435] width 26 height 26
type input "1"
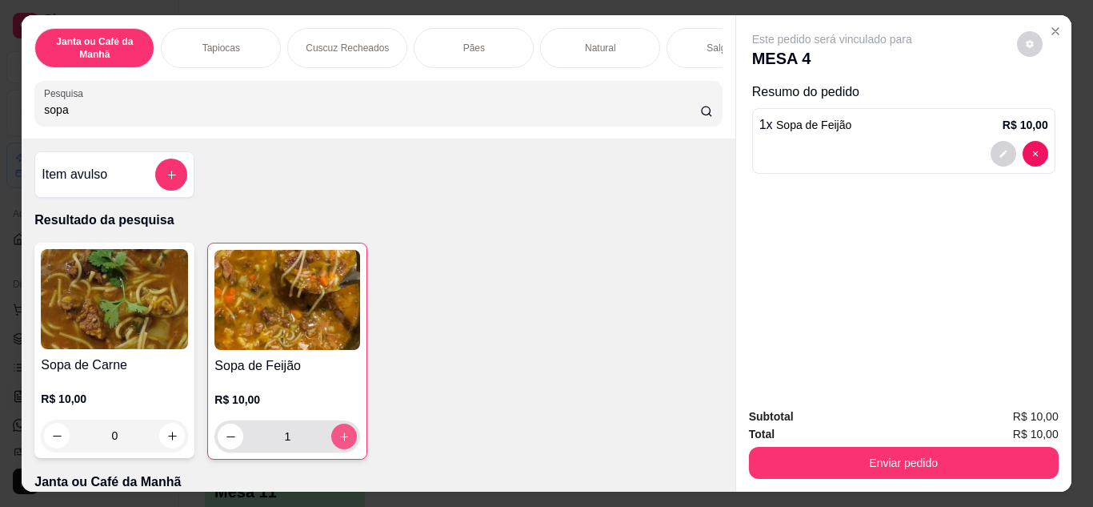
click at [344, 430] on div "1" at bounding box center [287, 436] width 139 height 32
type input "2"
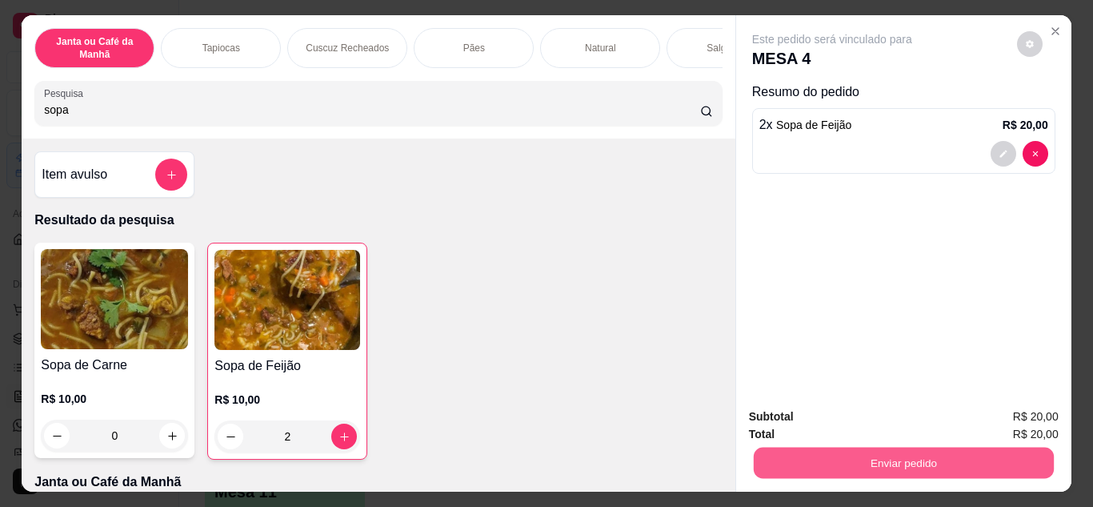
click at [1023, 453] on button "Enviar pedido" at bounding box center [903, 462] width 300 height 31
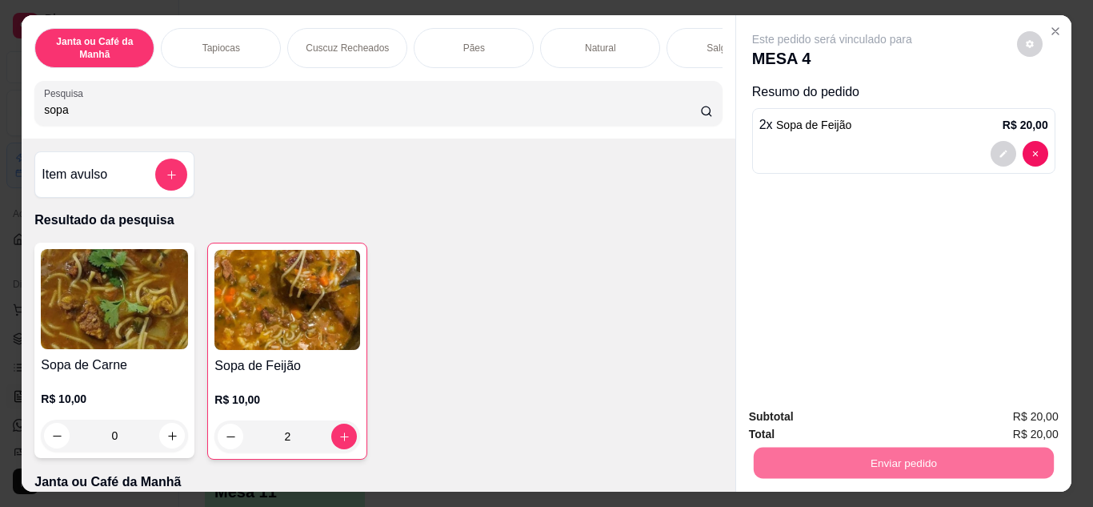
click at [878, 408] on button "Não registrar e enviar pedido" at bounding box center [851, 417] width 162 height 30
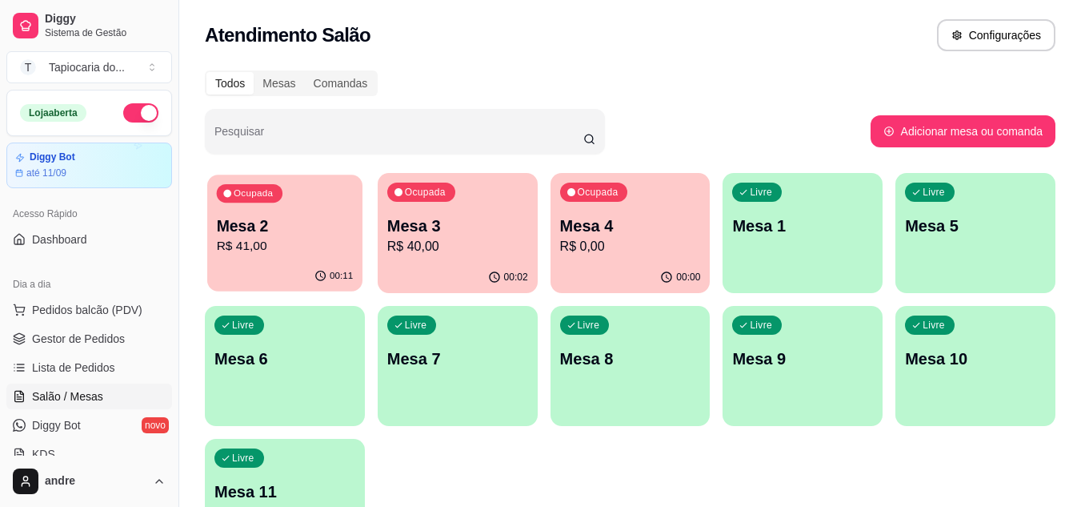
click at [280, 283] on div "00:11" at bounding box center [284, 276] width 155 height 30
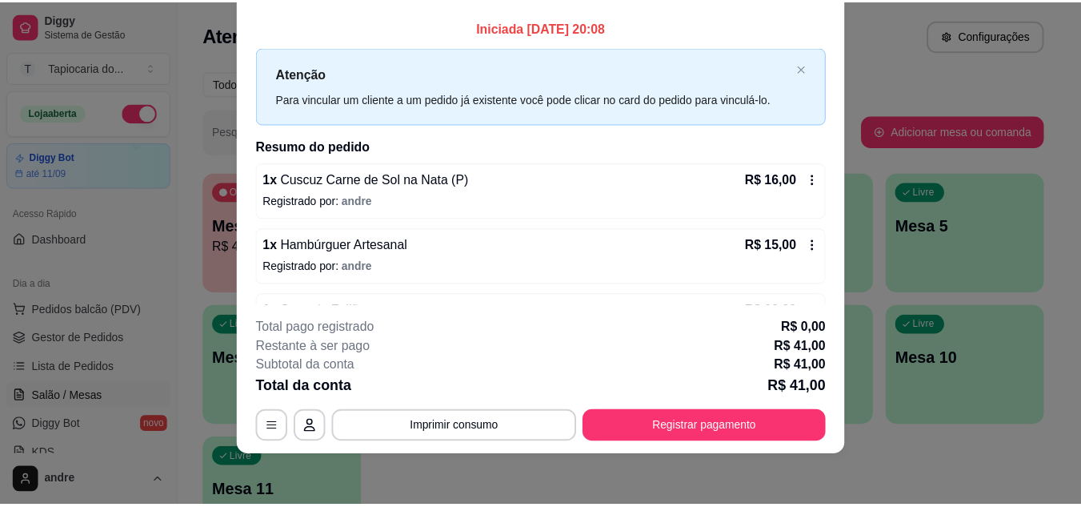
scroll to position [0, 0]
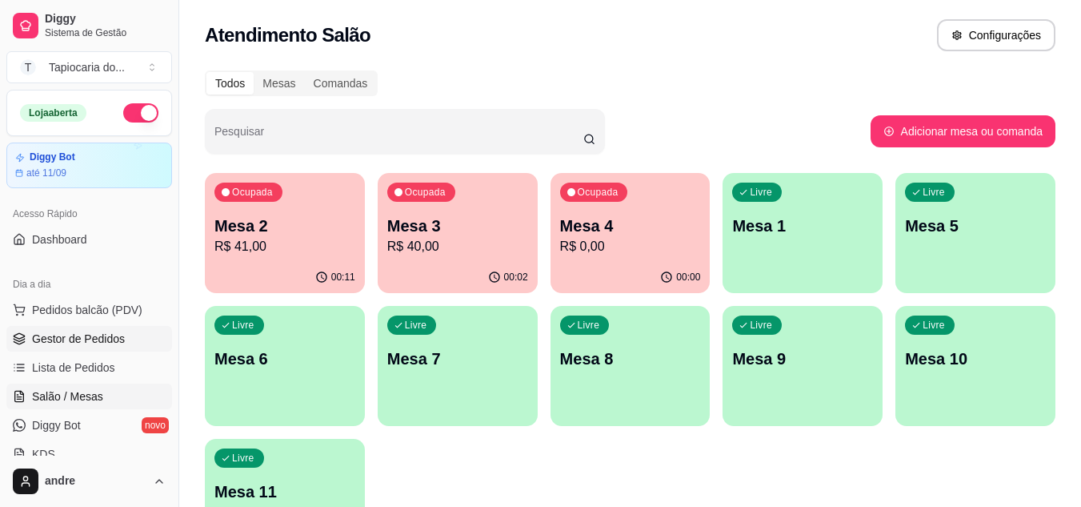
click at [55, 340] on span "Gestor de Pedidos" at bounding box center [78, 338] width 93 height 16
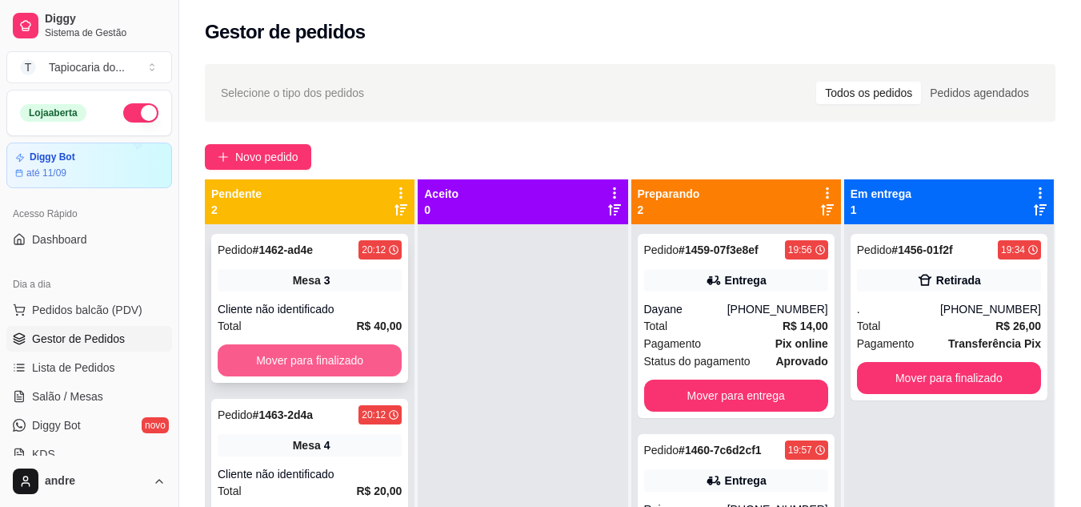
click at [353, 370] on button "Mover para finalizado" at bounding box center [310, 360] width 184 height 32
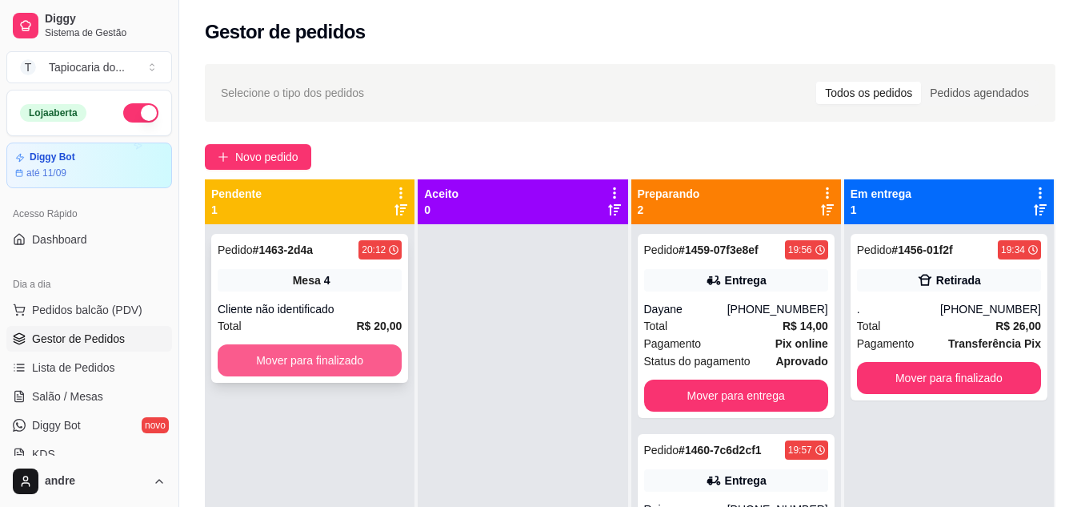
click at [352, 369] on button "Mover para finalizado" at bounding box center [310, 360] width 184 height 32
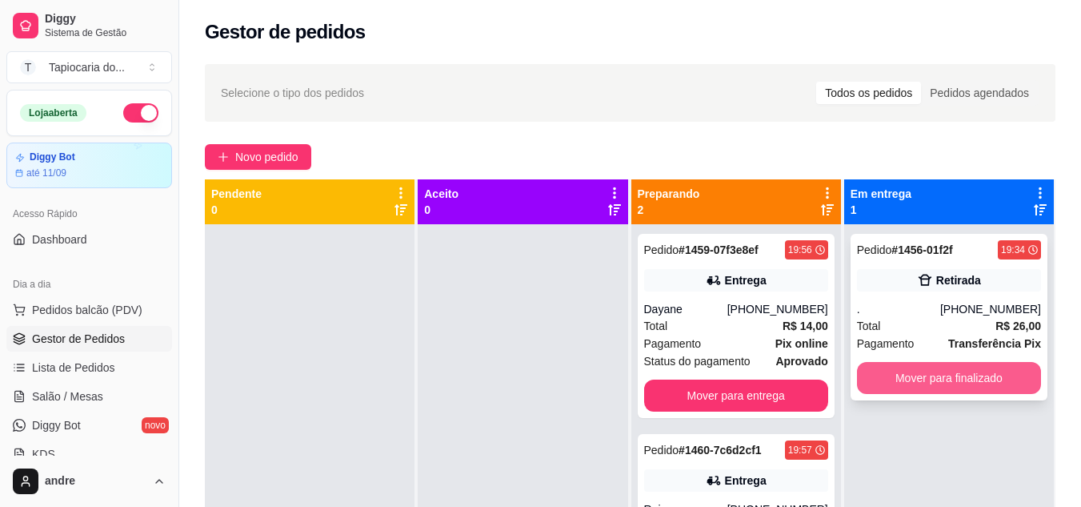
click at [961, 374] on button "Mover para finalizado" at bounding box center [949, 378] width 184 height 32
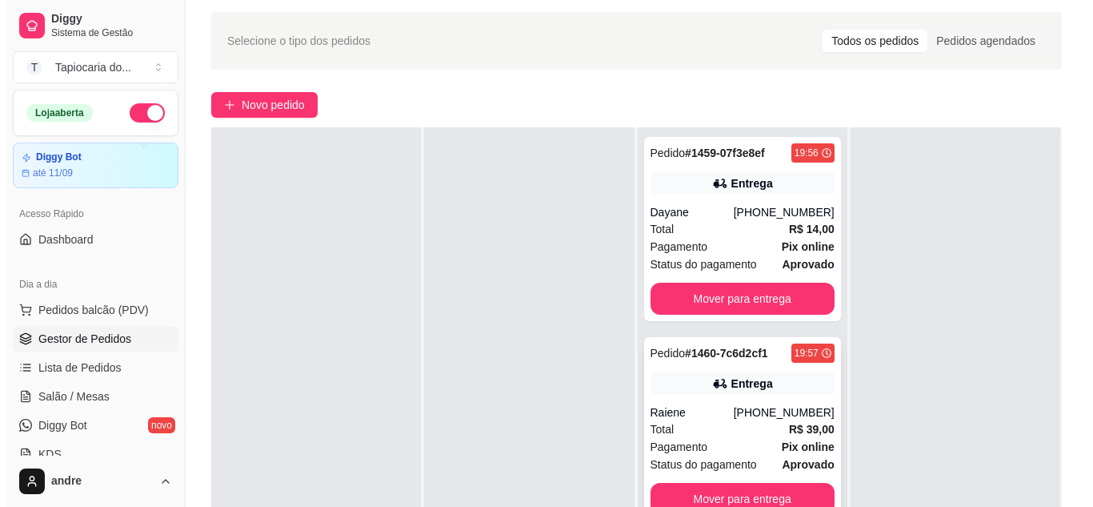
scroll to position [80, 0]
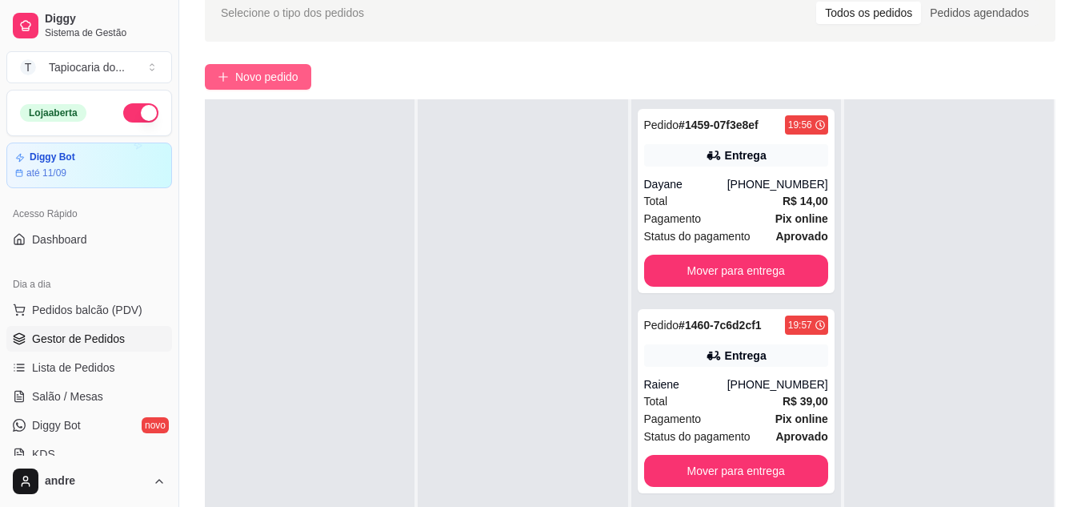
click at [228, 79] on icon "plus" at bounding box center [223, 76] width 11 height 11
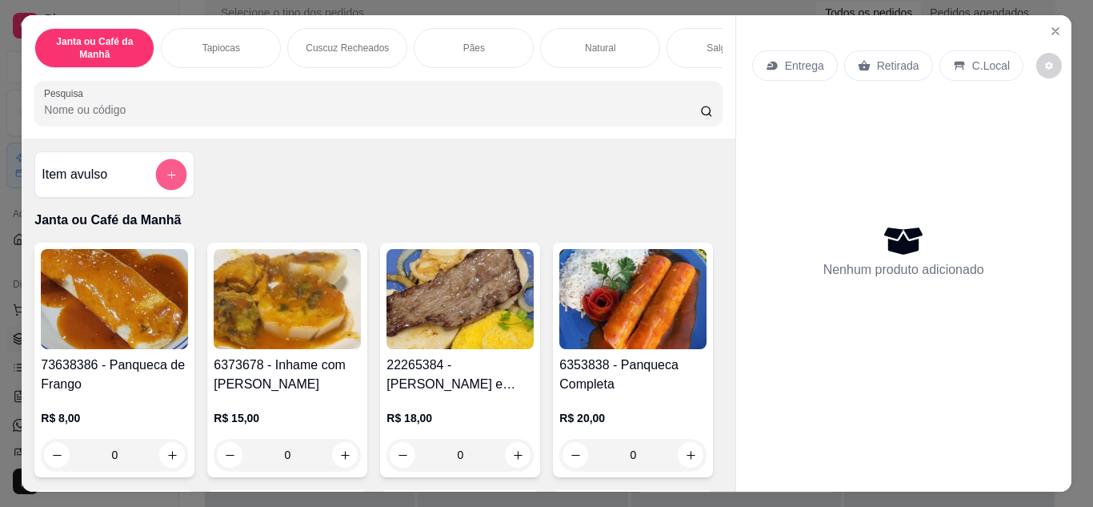
click at [165, 188] on button "add-separate-item" at bounding box center [171, 174] width 31 height 31
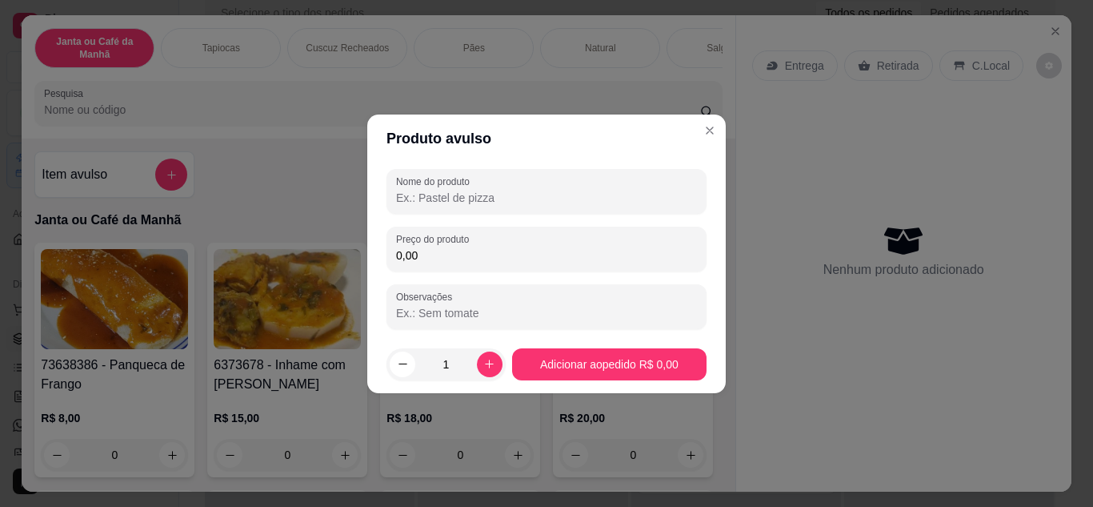
click at [416, 202] on input "Nome do produto" at bounding box center [546, 198] width 301 height 16
type input "i"
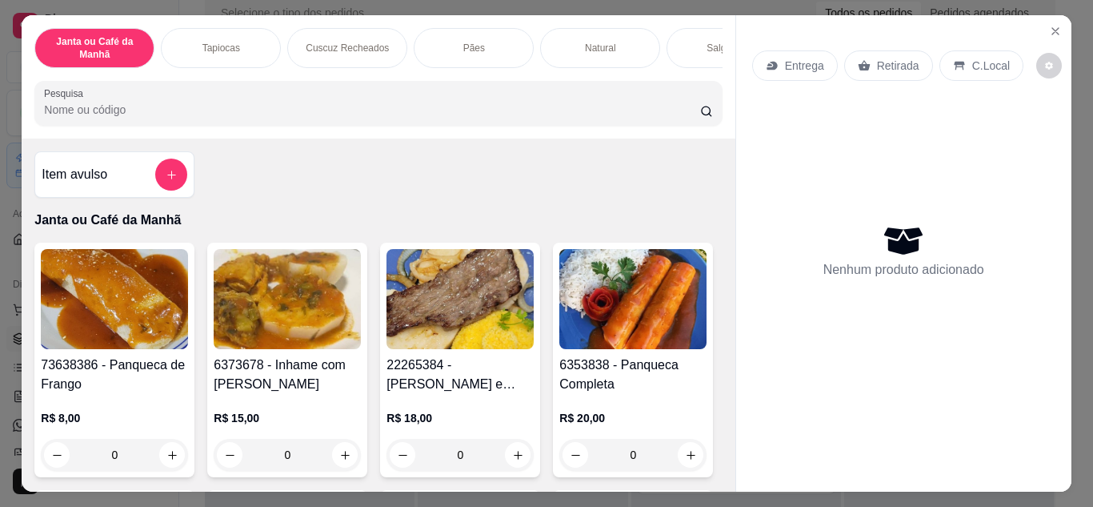
click at [617, 116] on input "Pesquisa" at bounding box center [372, 110] width 656 height 16
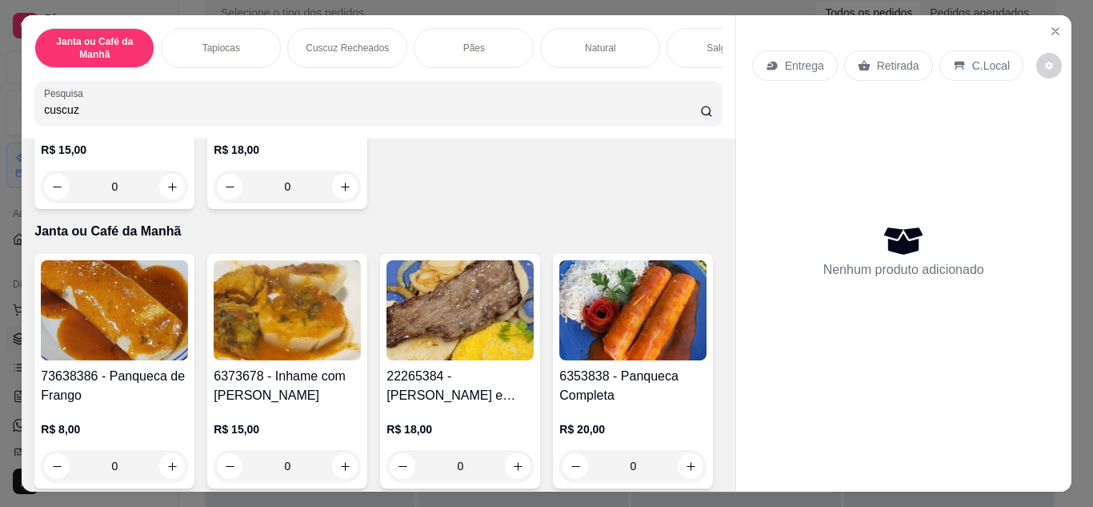
scroll to position [800, 0]
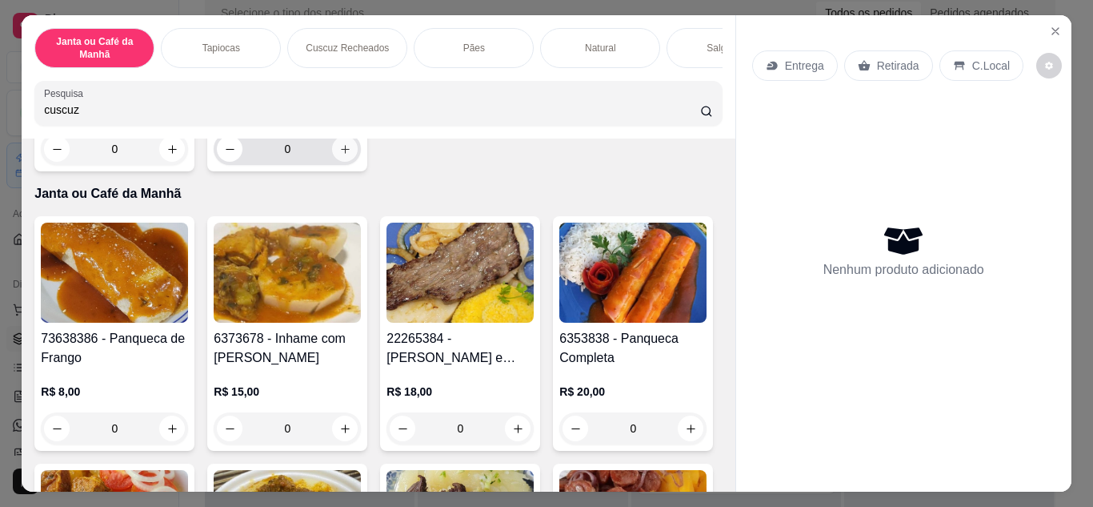
type input "cuscuz"
click at [332, 162] on button "increase-product-quantity" at bounding box center [345, 149] width 26 height 26
type input "1"
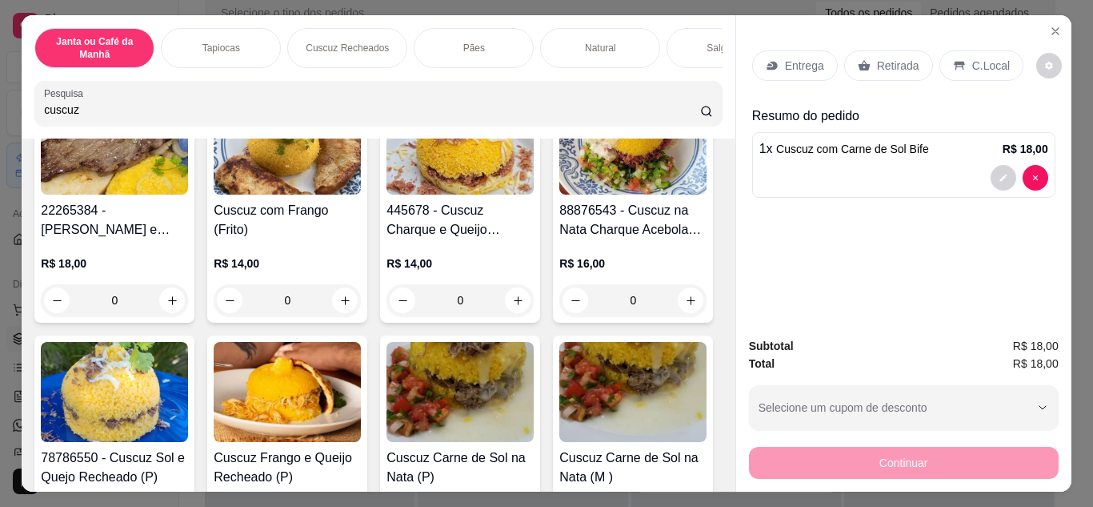
scroll to position [0, 0]
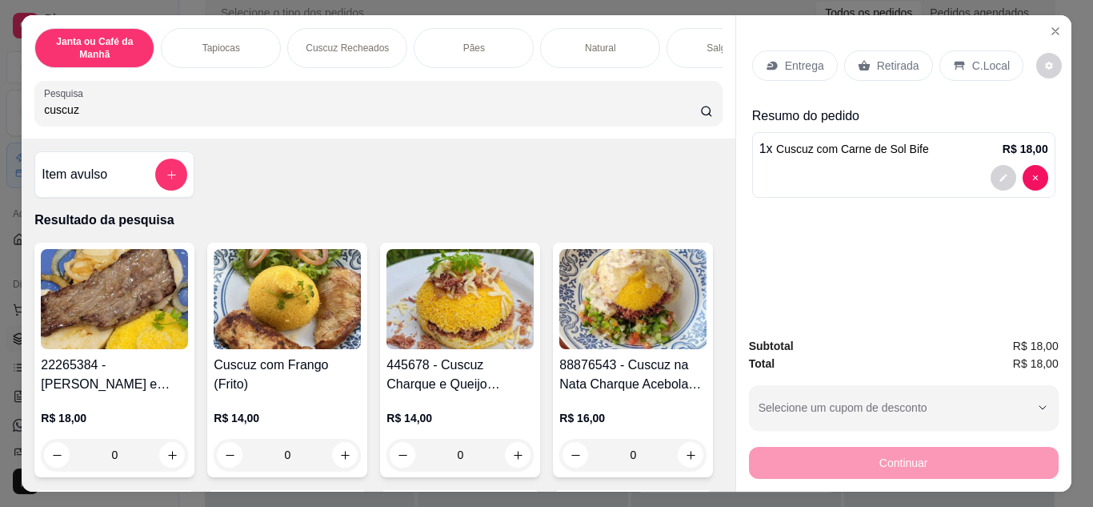
click at [499, 118] on input "cuscuz" at bounding box center [372, 110] width 656 height 16
click at [681, 114] on input "cuscuz" at bounding box center [372, 110] width 656 height 16
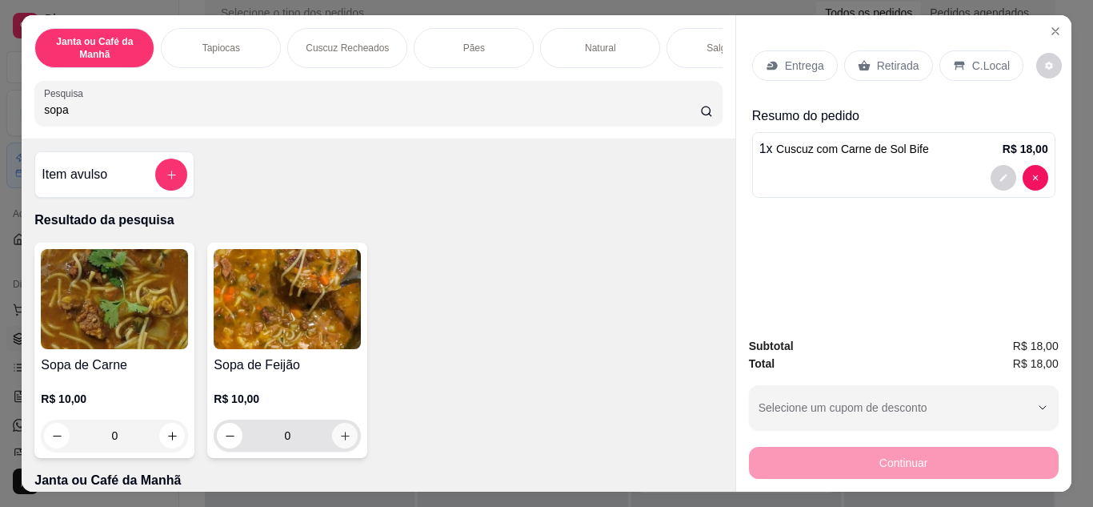
type input "sopa"
click at [333, 447] on button "increase-product-quantity" at bounding box center [345, 434] width 25 height 25
type input "1"
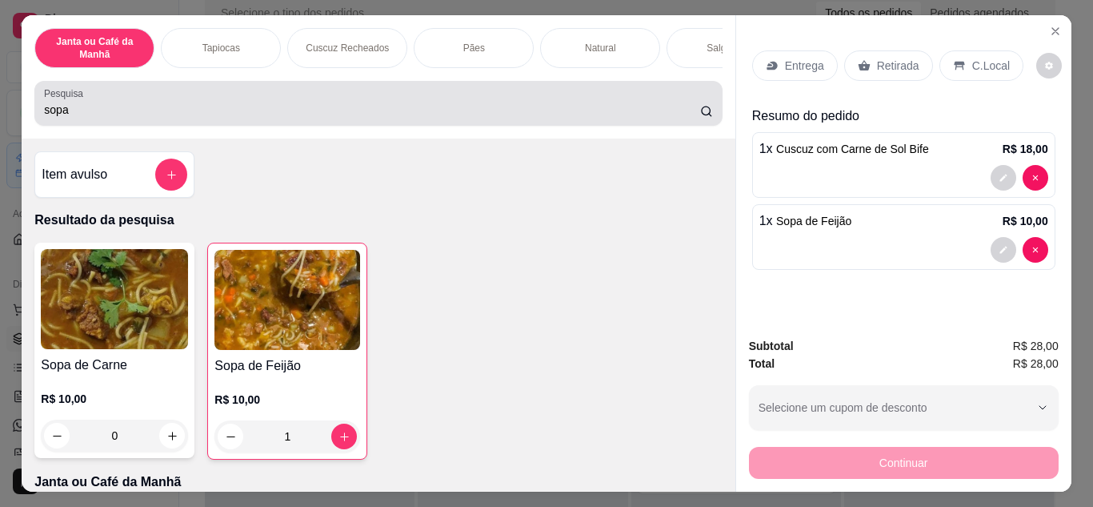
click at [571, 119] on div "sopa" at bounding box center [378, 103] width 668 height 32
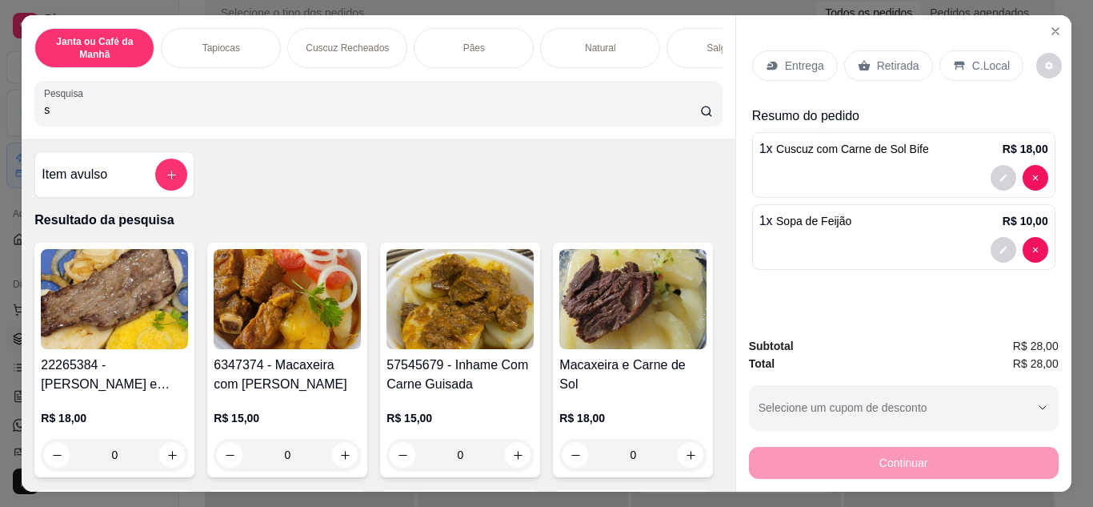
type input "s"
click at [804, 67] on p "Entrega" at bounding box center [804, 66] width 39 height 16
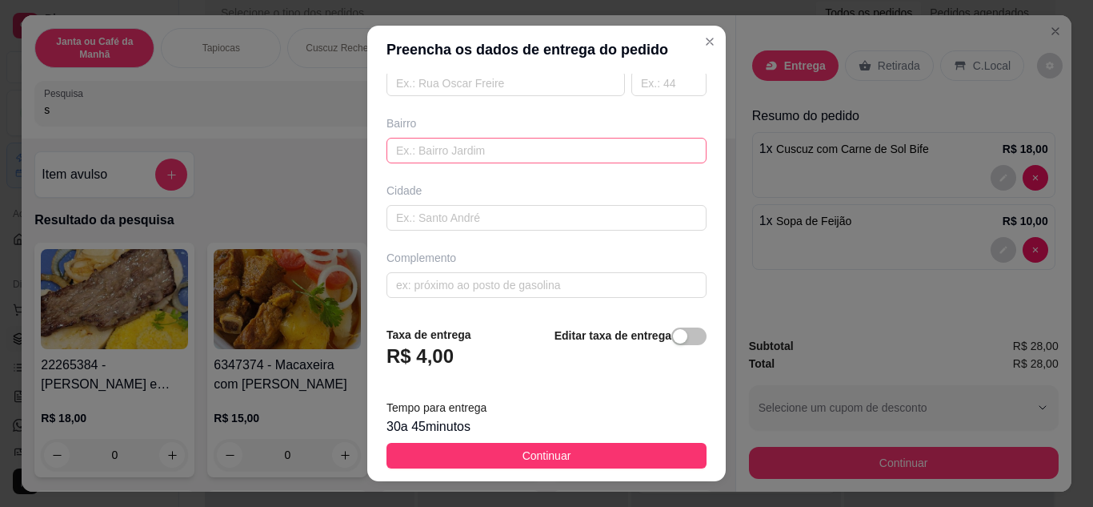
scroll to position [220, 0]
click at [432, 156] on input "text" at bounding box center [505, 163] width 238 height 26
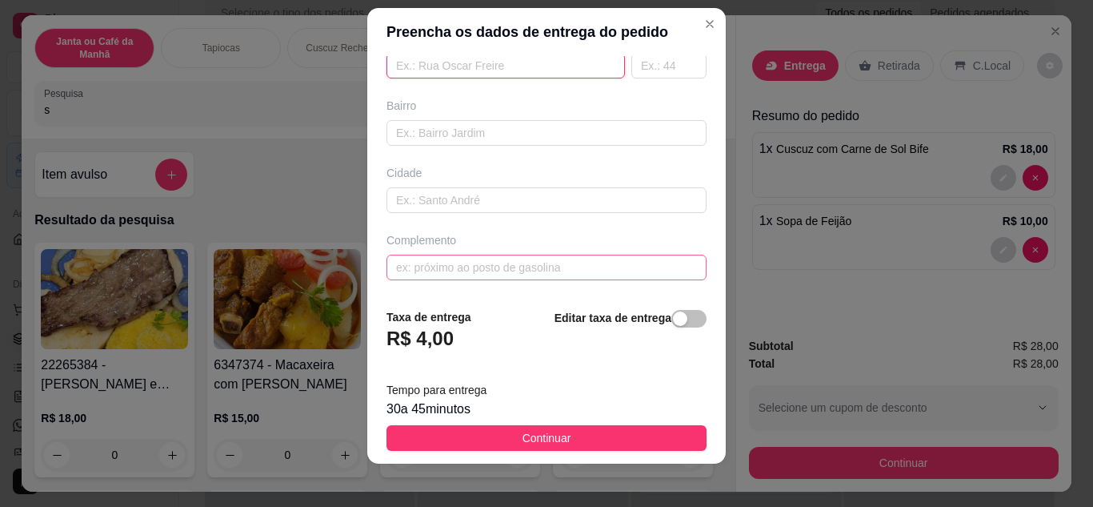
scroll to position [26, 0]
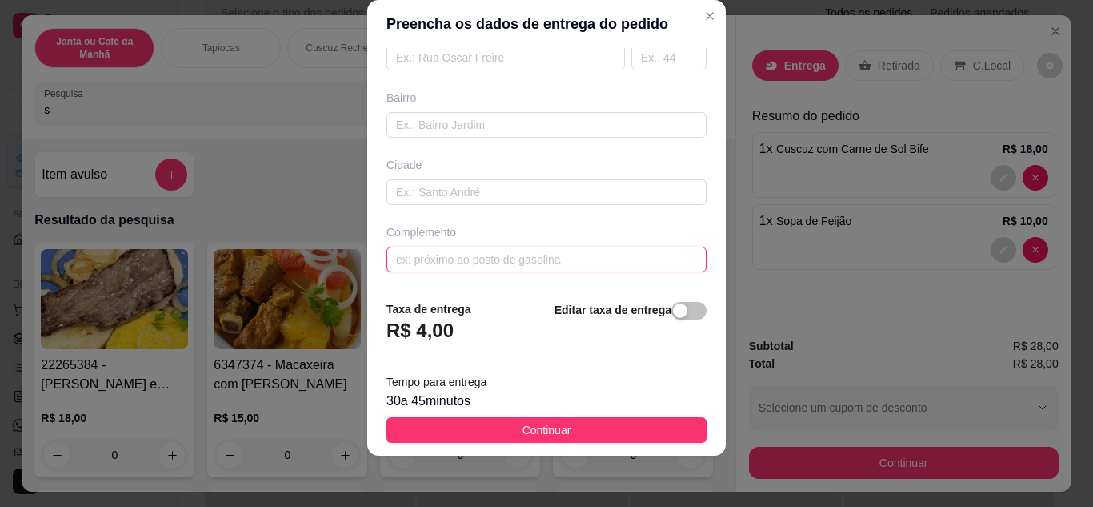
click at [432, 259] on input "text" at bounding box center [546, 259] width 320 height 26
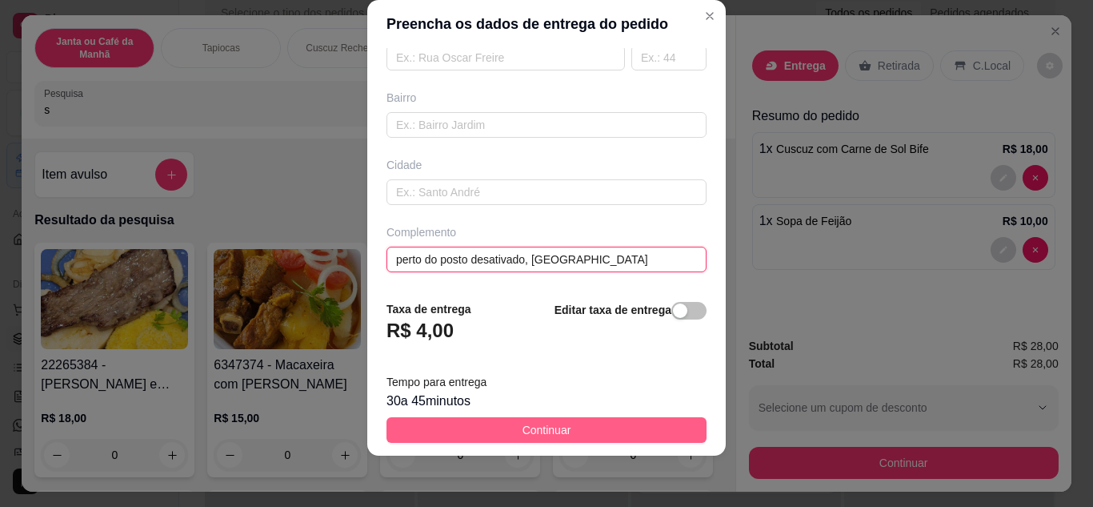
type input "perto do posto desativado, [GEOGRAPHIC_DATA]"
click at [599, 433] on button "Continuar" at bounding box center [546, 430] width 320 height 26
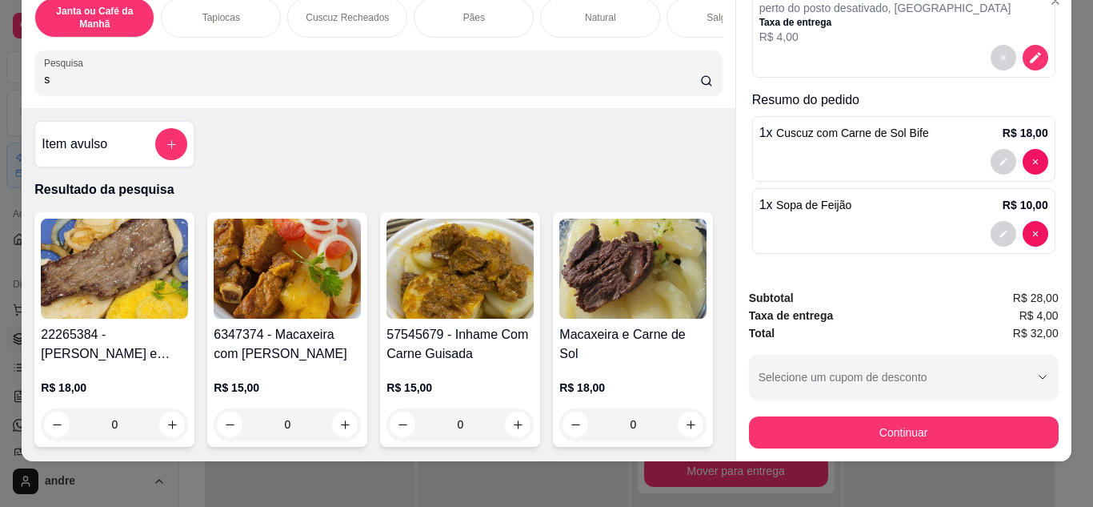
scroll to position [42, 0]
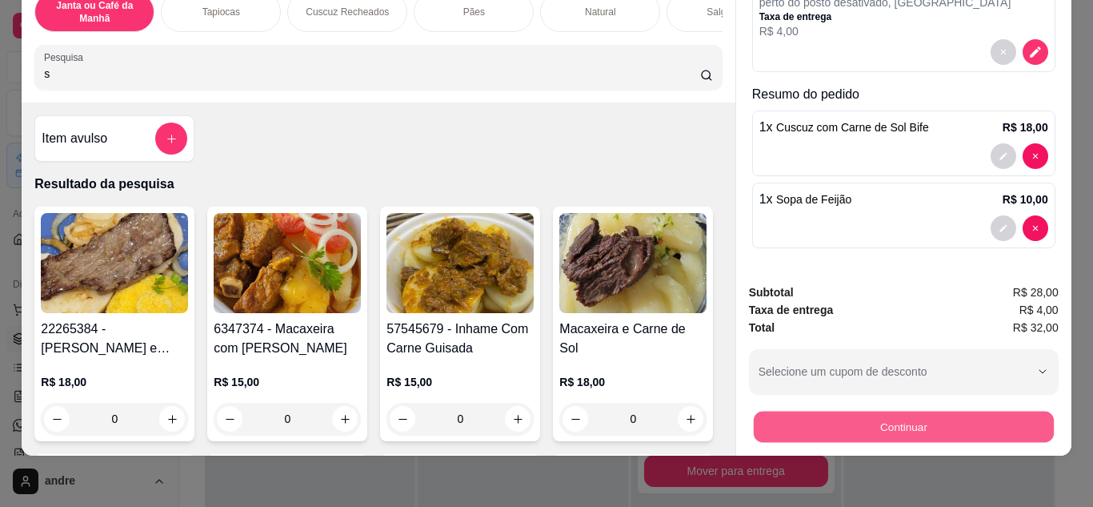
click at [863, 412] on button "Continuar" at bounding box center [903, 426] width 300 height 31
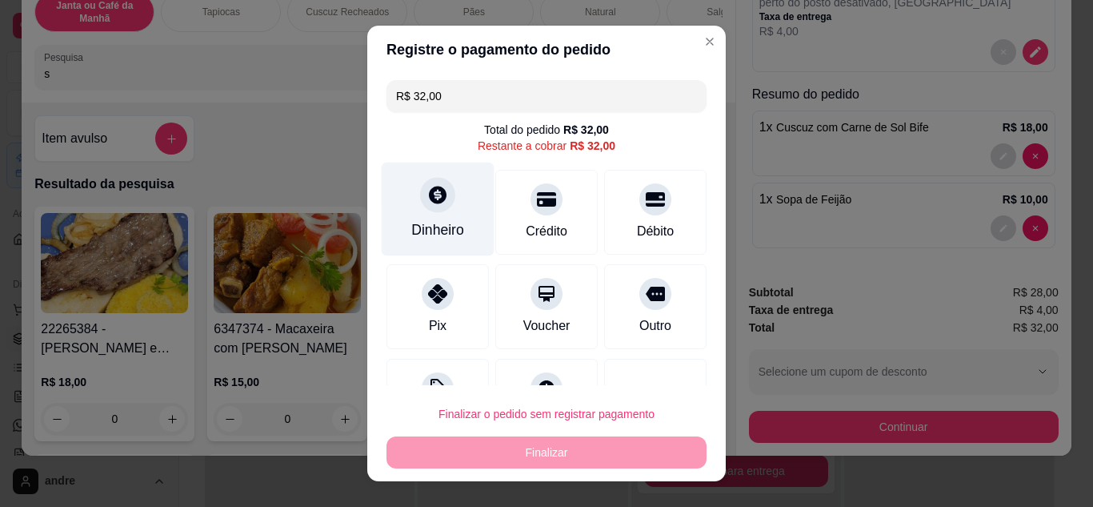
click at [420, 198] on div at bounding box center [437, 194] width 35 height 35
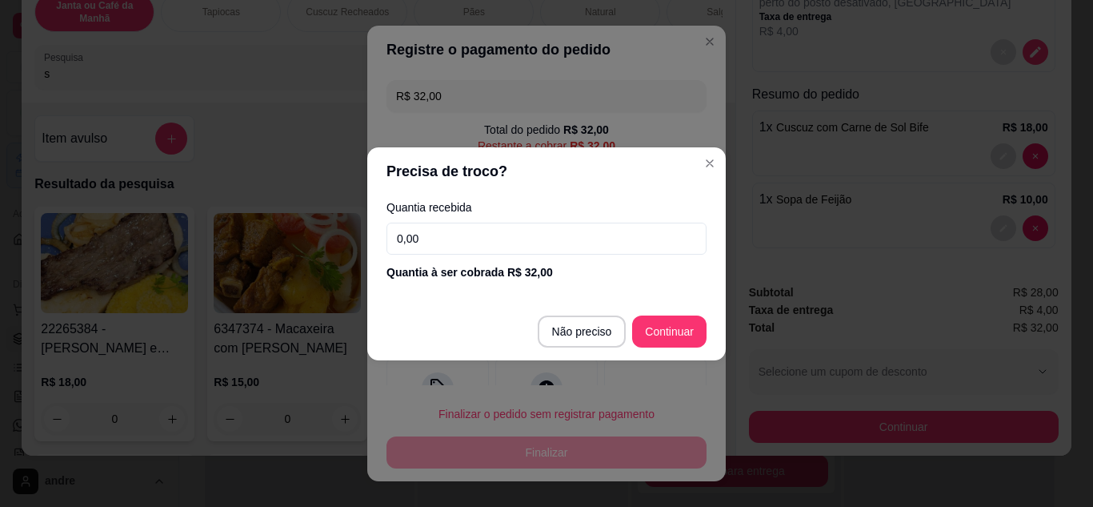
click at [527, 247] on input "0,00" at bounding box center [546, 238] width 320 height 32
type input "R$ 0,00"
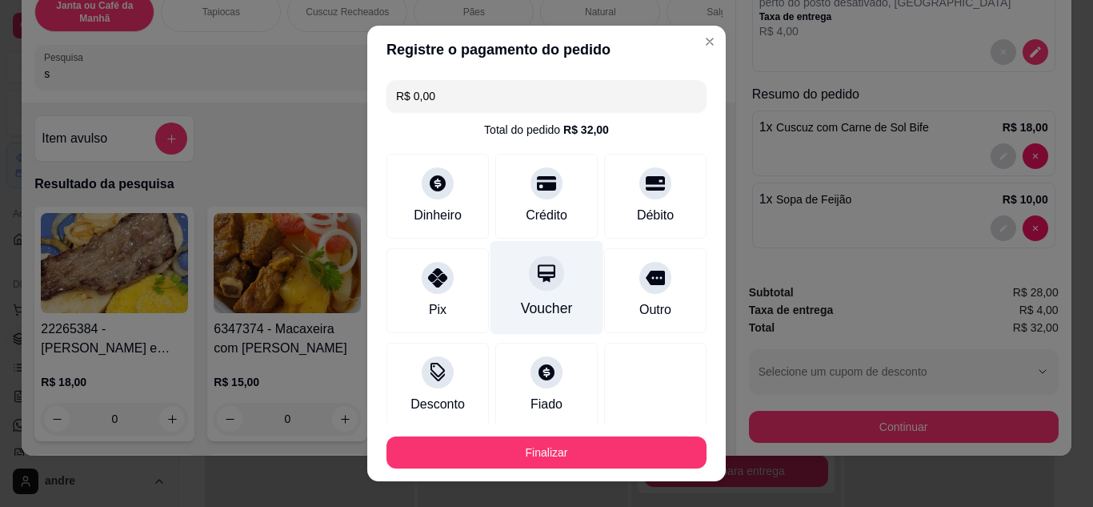
scroll to position [93, 0]
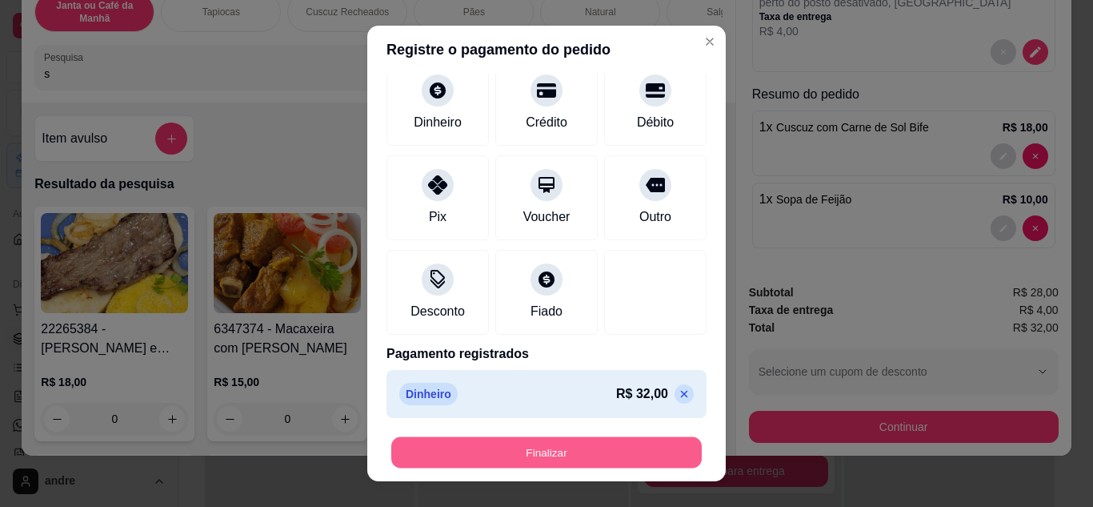
click at [477, 445] on button "Finalizar" at bounding box center [546, 452] width 310 height 31
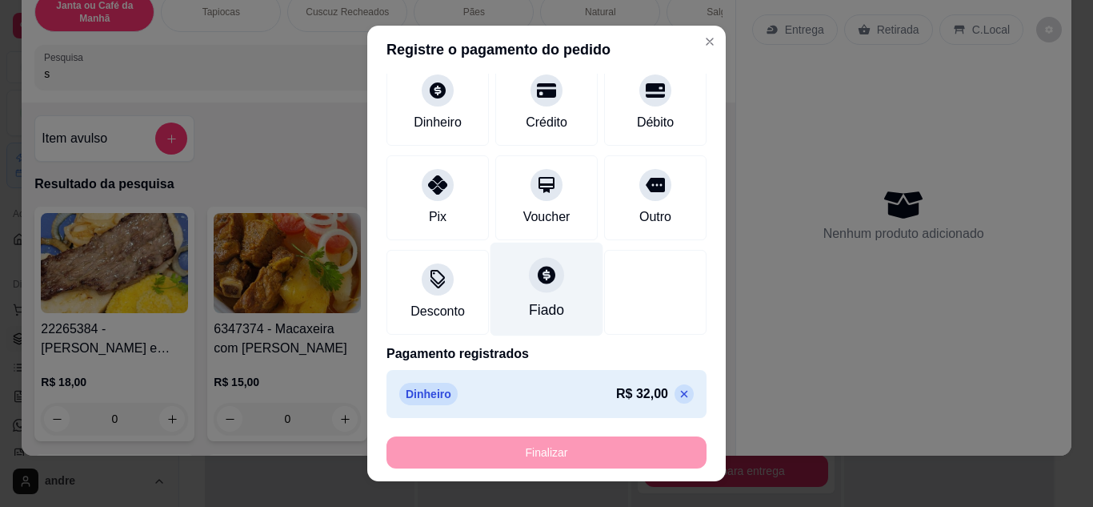
type input "0"
type input "-R$ 32,00"
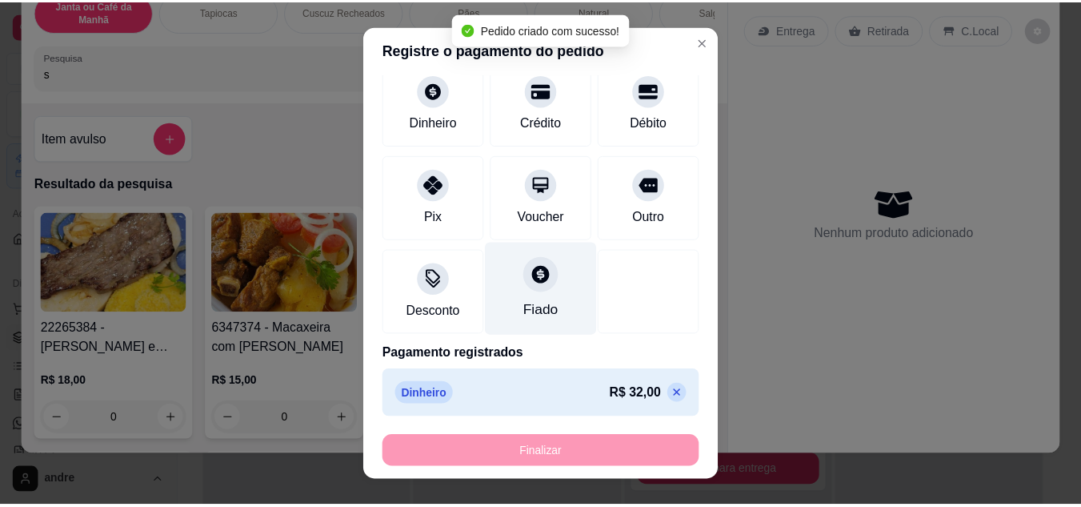
scroll to position [0, 0]
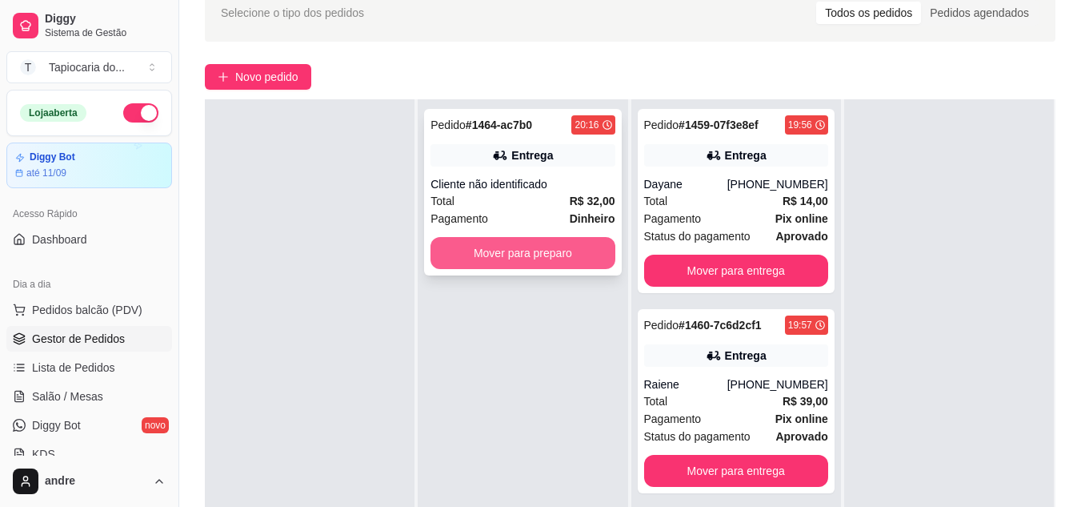
click at [484, 255] on button "Mover para preparo" at bounding box center [522, 253] width 184 height 32
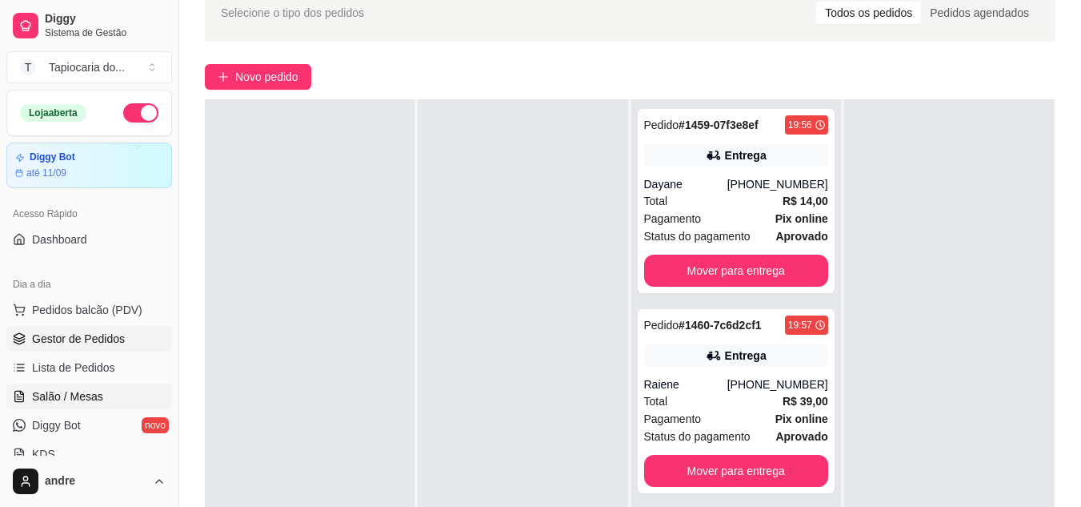
click at [70, 397] on span "Salão / Mesas" at bounding box center [67, 396] width 71 height 16
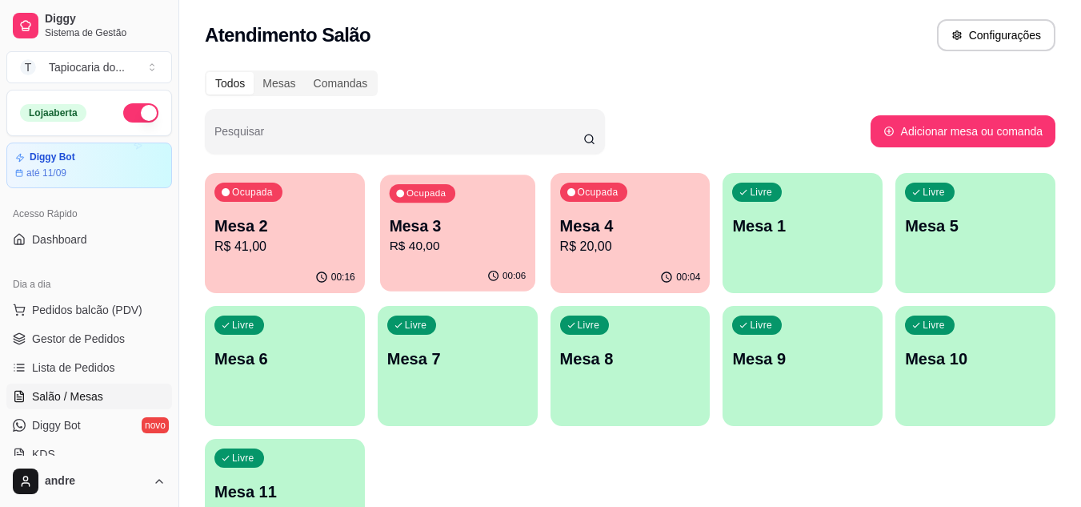
click at [476, 232] on p "Mesa 3" at bounding box center [457, 226] width 137 height 22
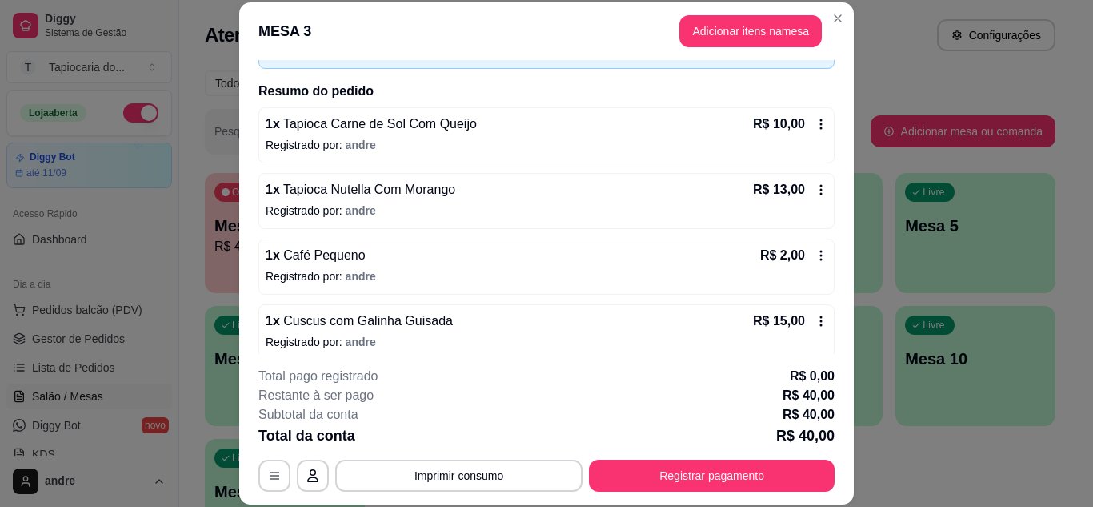
scroll to position [117, 0]
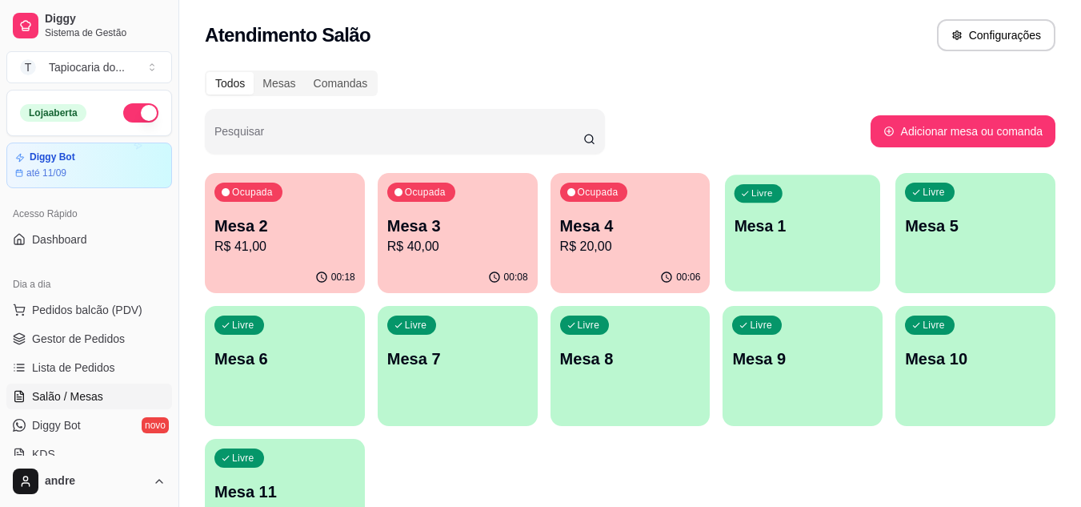
click at [783, 229] on p "Mesa 1" at bounding box center [803, 226] width 137 height 22
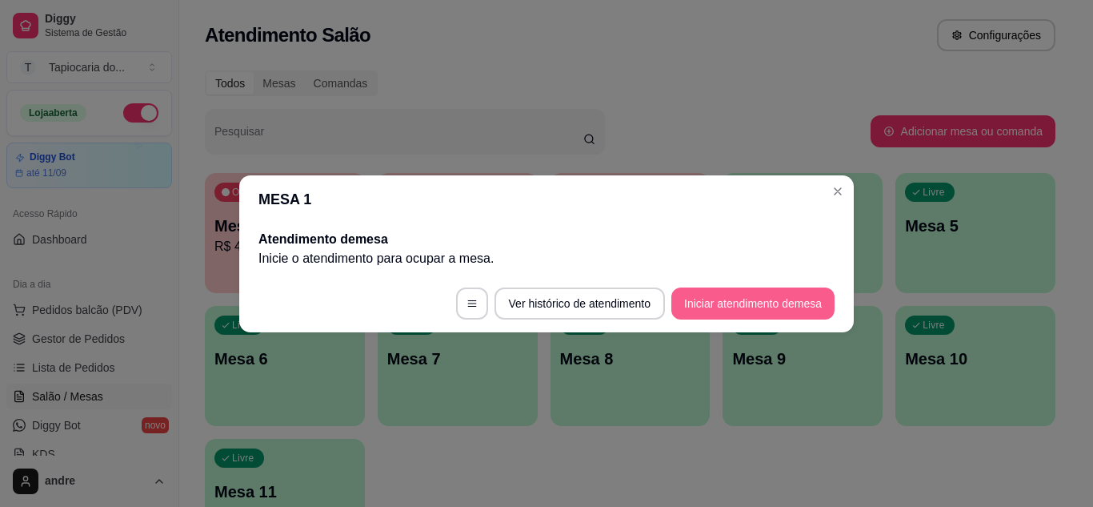
click at [773, 296] on button "Iniciar atendimento de mesa" at bounding box center [752, 303] width 163 height 32
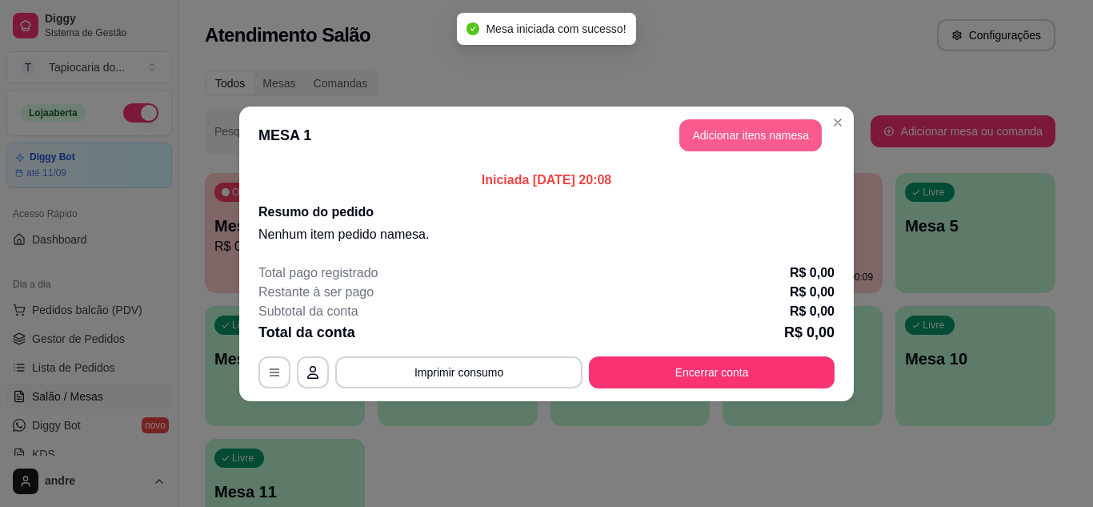
click at [713, 134] on button "Adicionar itens na mesa" at bounding box center [750, 135] width 142 height 32
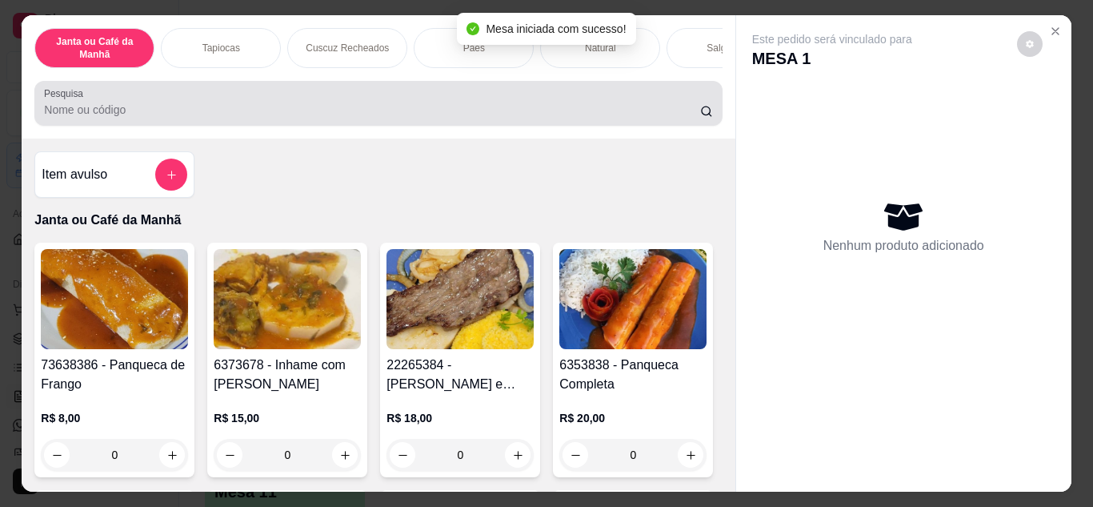
click at [649, 114] on input "Pesquisa" at bounding box center [372, 110] width 656 height 16
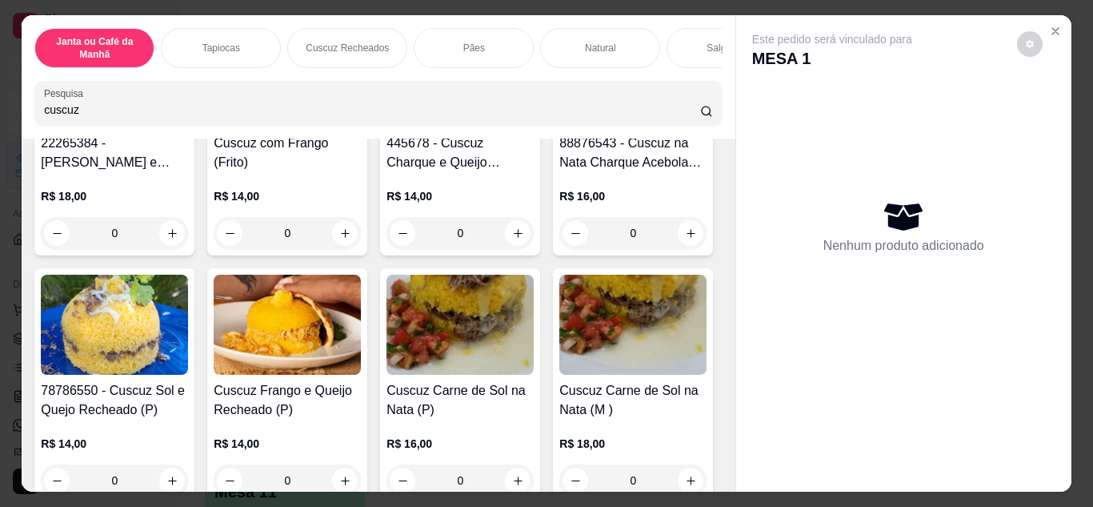
scroll to position [240, 0]
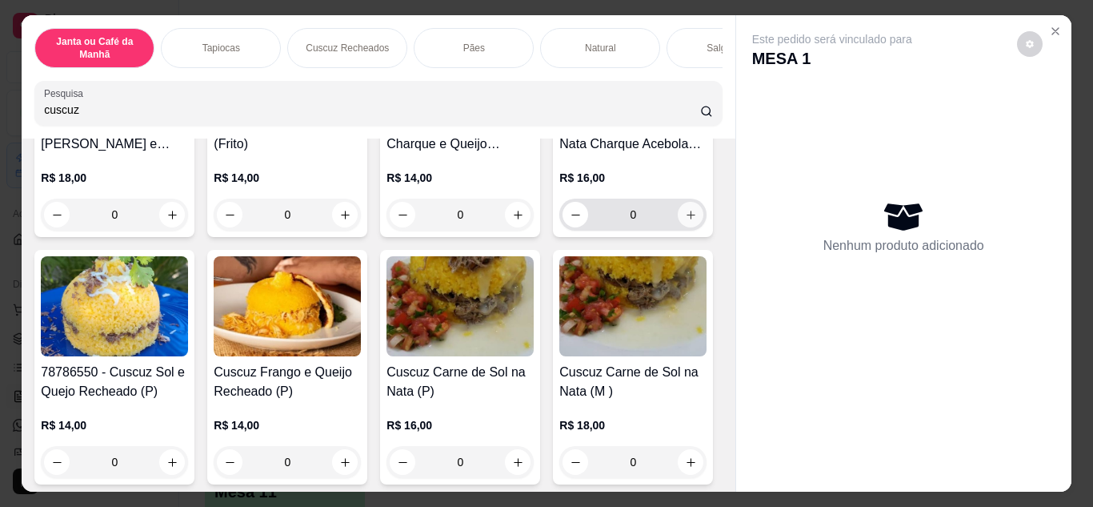
type input "cuscuz"
click at [679, 226] on button "increase-product-quantity" at bounding box center [691, 214] width 25 height 25
type input "1"
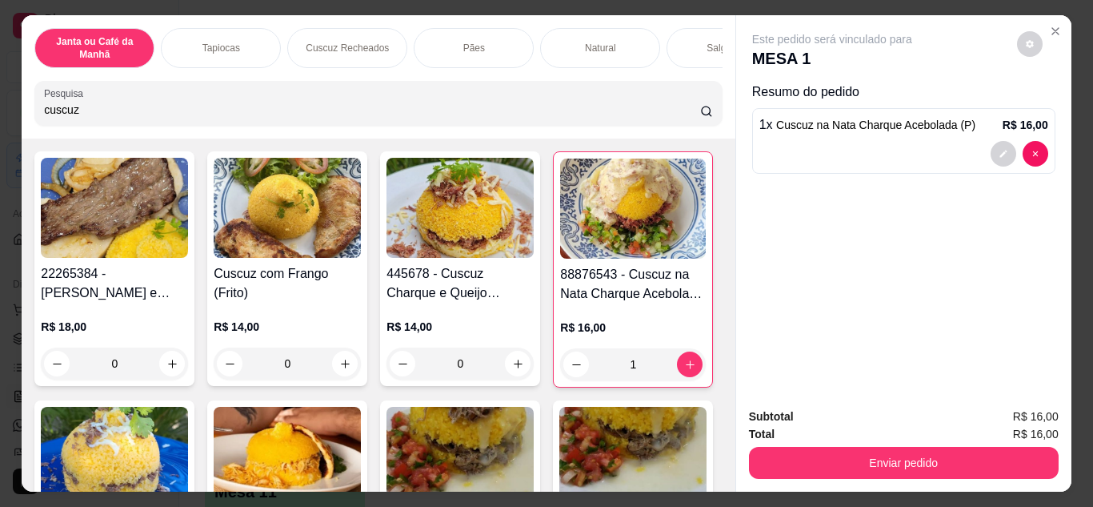
scroll to position [0, 0]
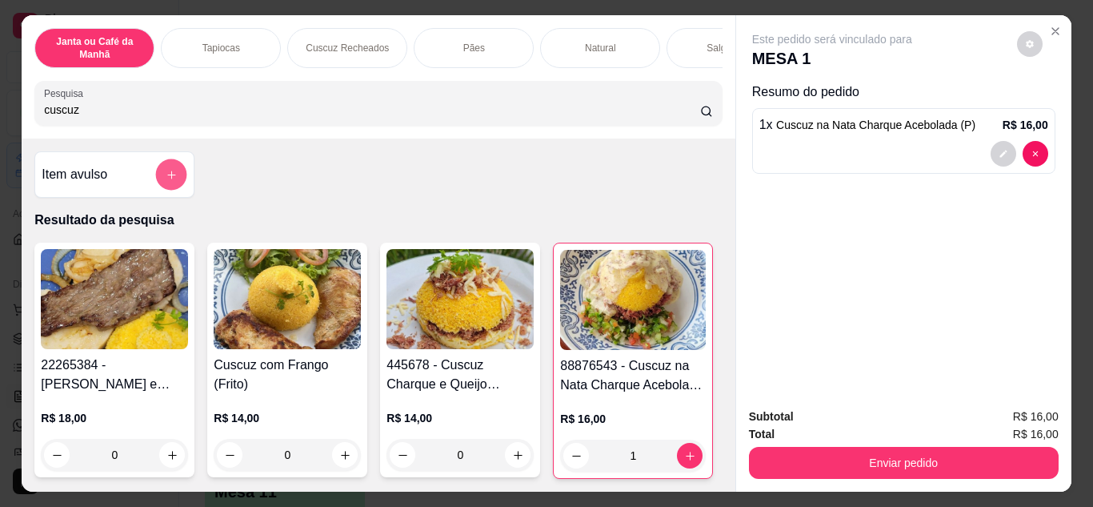
click at [170, 174] on button "add-separate-item" at bounding box center [171, 174] width 31 height 31
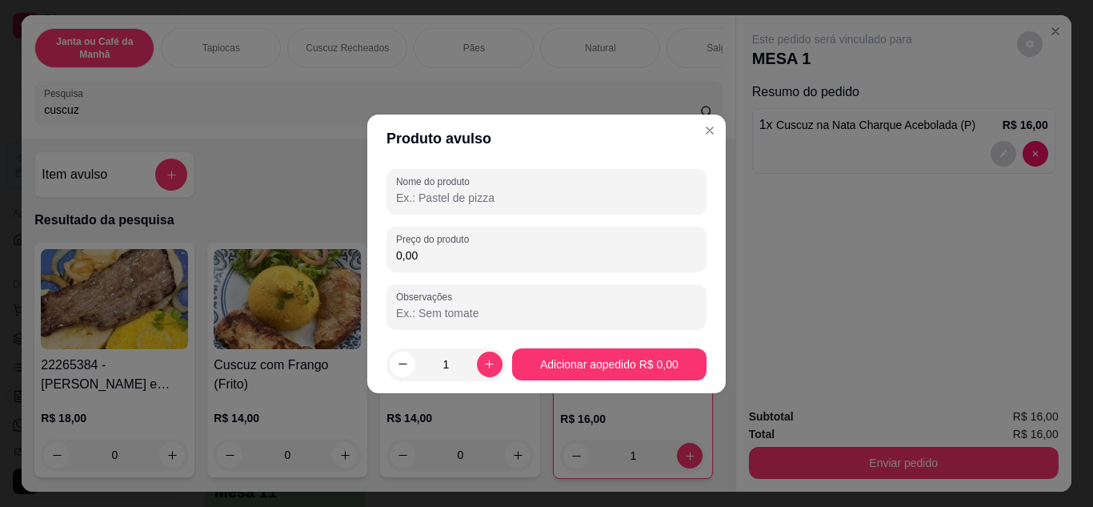
click at [406, 200] on input "Nome do produto" at bounding box center [546, 198] width 301 height 16
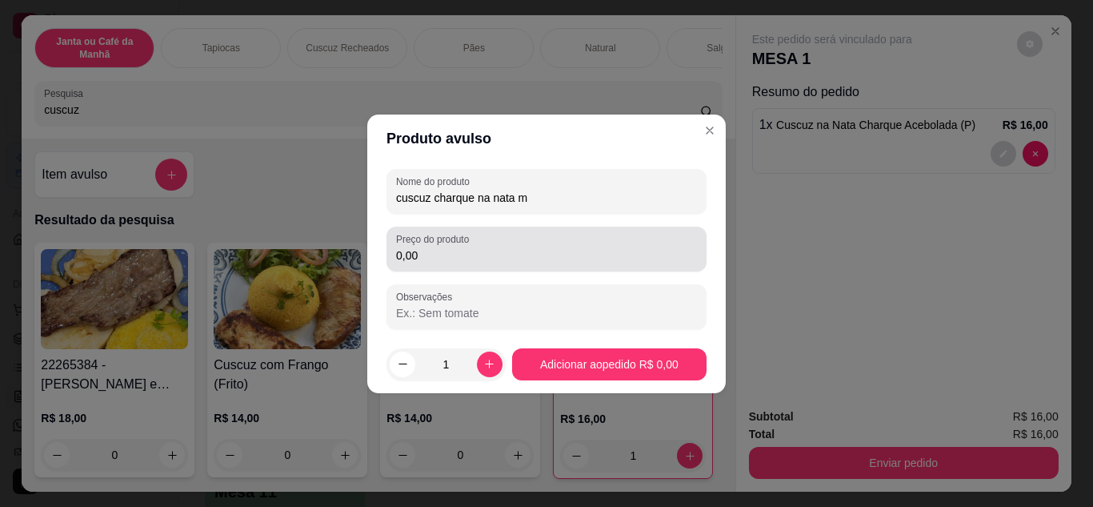
type input "cuscuz charque na nata m"
click at [516, 263] on div "0,00" at bounding box center [546, 249] width 301 height 32
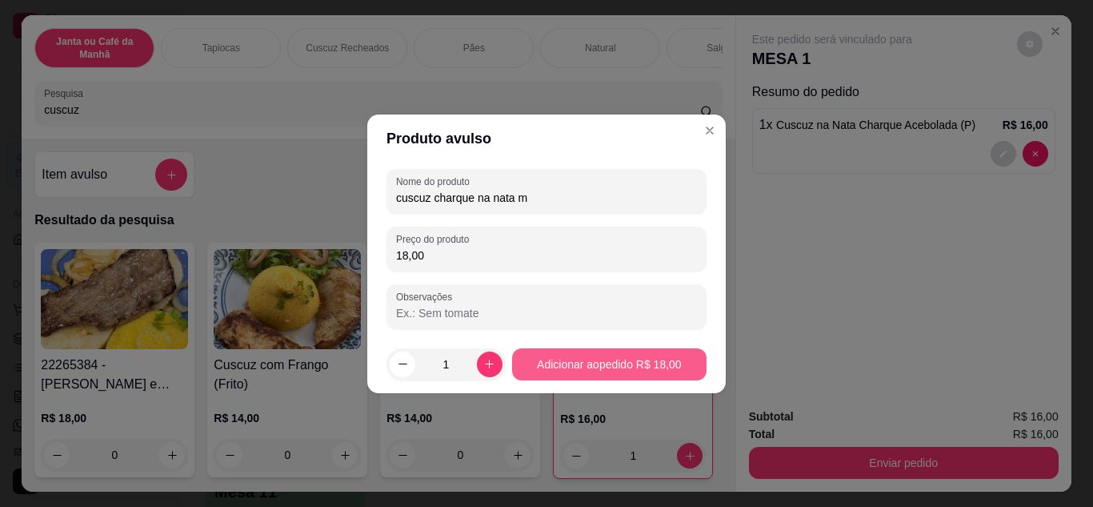
type input "18,00"
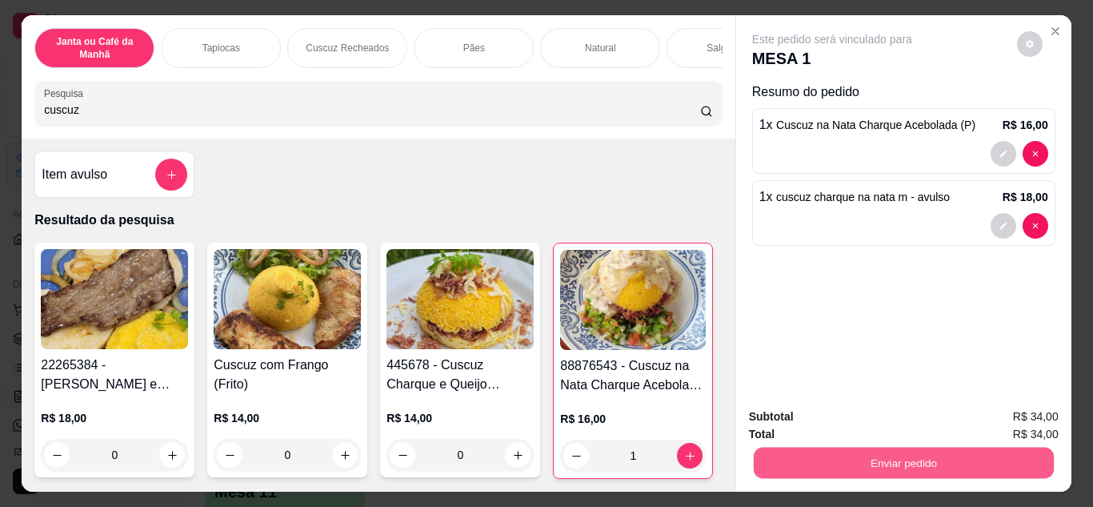
click at [879, 454] on button "Enviar pedido" at bounding box center [903, 462] width 300 height 31
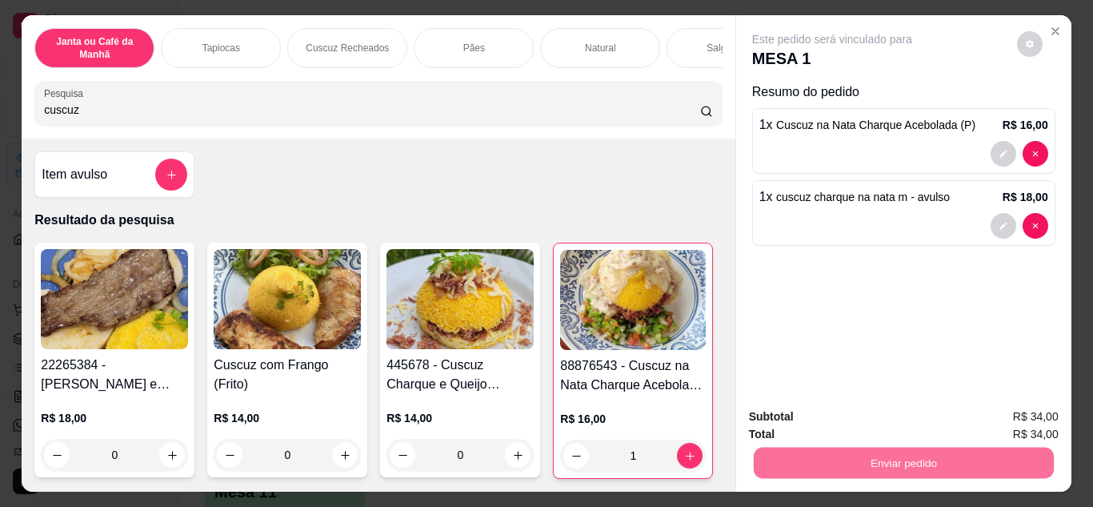
click at [840, 422] on button "Não registrar e enviar pedido" at bounding box center [851, 417] width 162 height 30
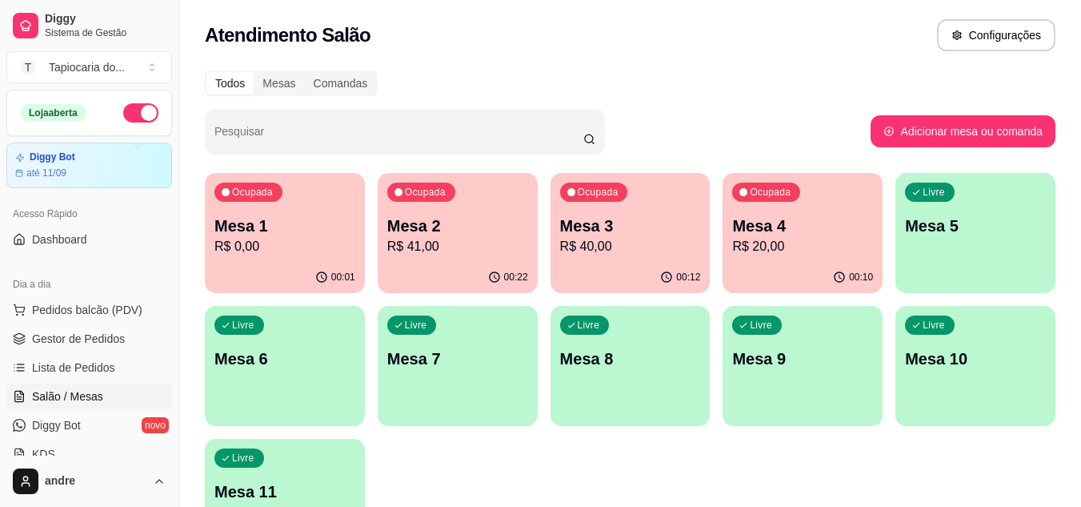
click at [453, 231] on p "Mesa 2" at bounding box center [457, 225] width 141 height 22
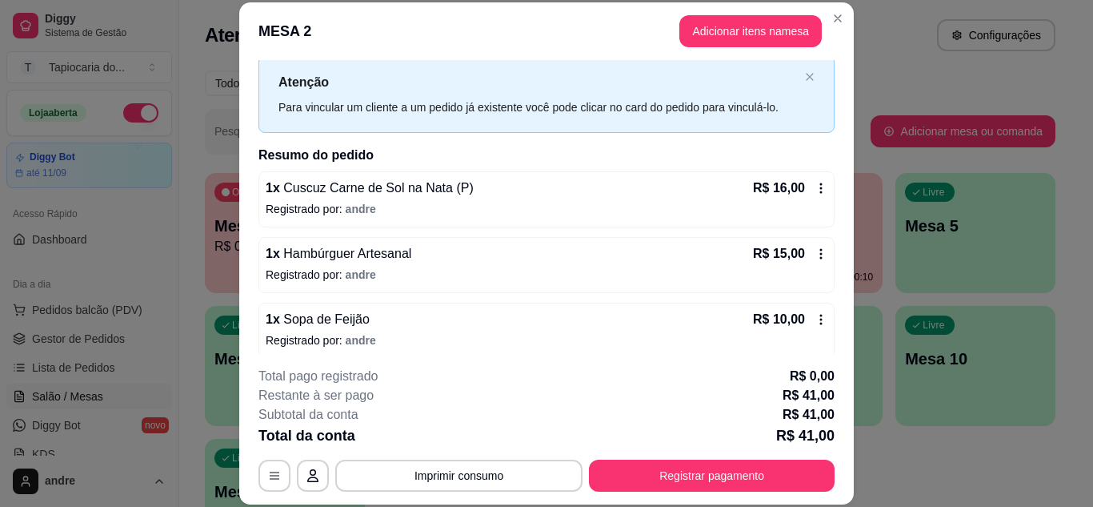
scroll to position [51, 0]
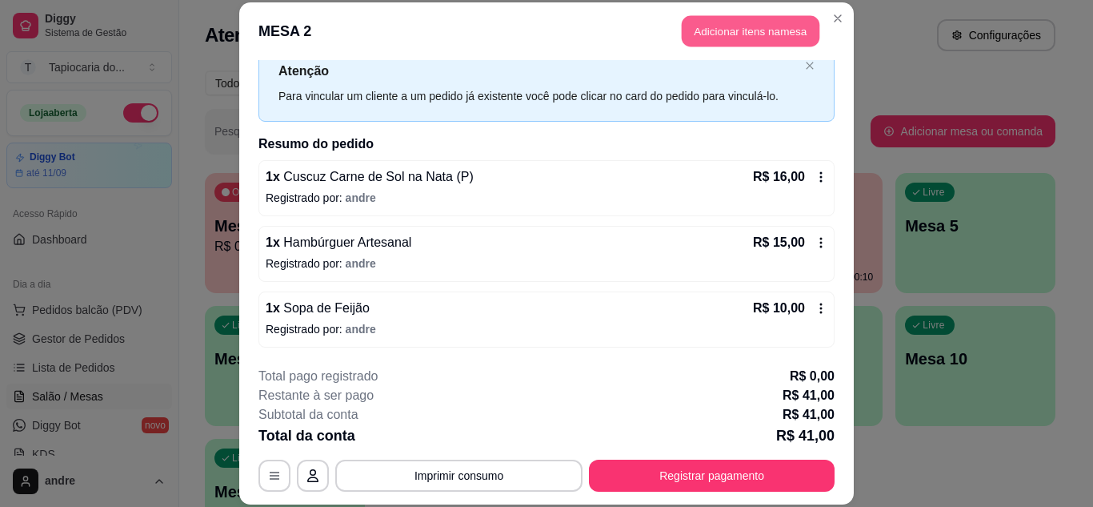
click at [718, 42] on button "Adicionar itens na mesa" at bounding box center [751, 31] width 138 height 31
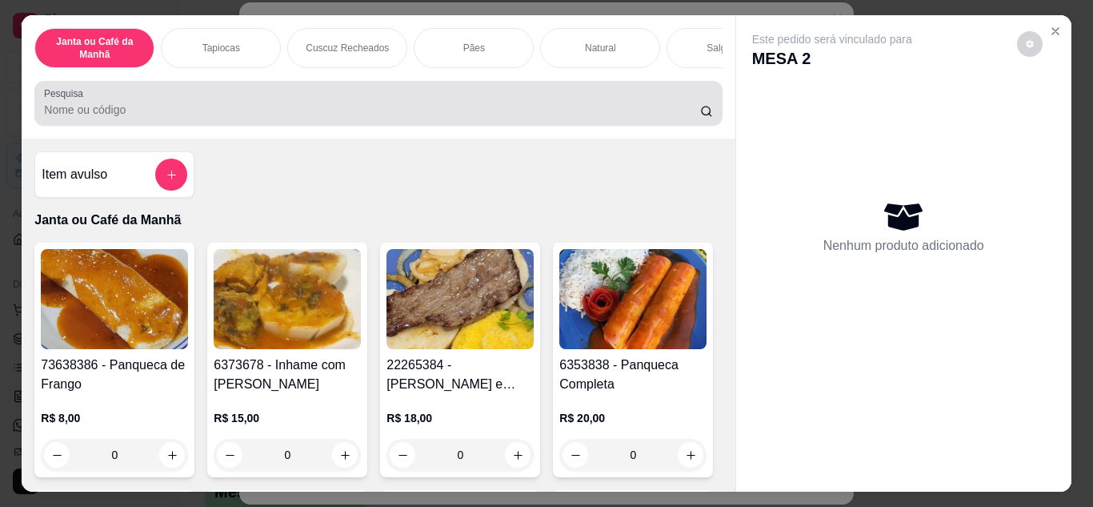
click at [527, 100] on div at bounding box center [378, 103] width 668 height 32
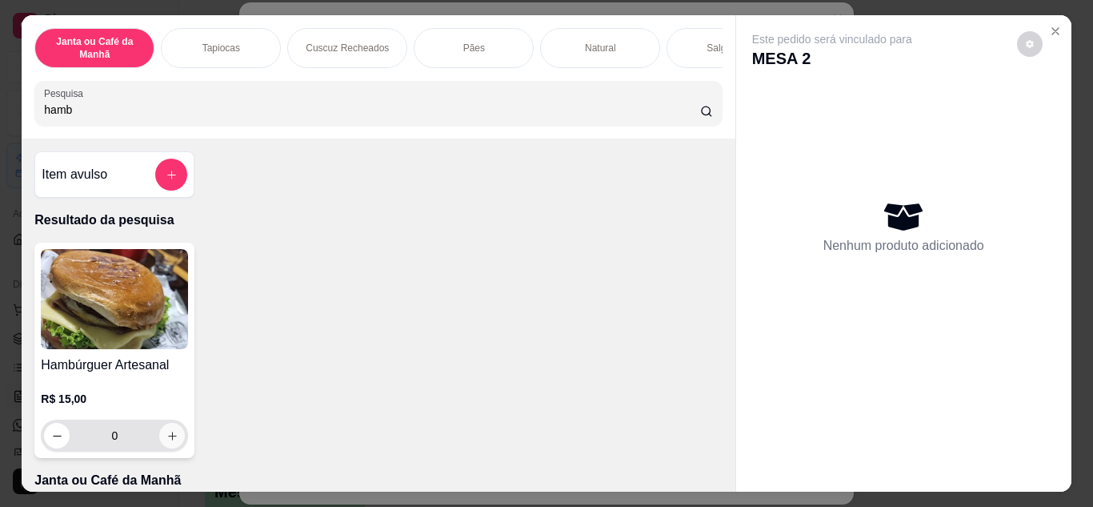
type input "hamb"
click at [166, 442] on icon "increase-product-quantity" at bounding box center [172, 436] width 12 height 12
type input "1"
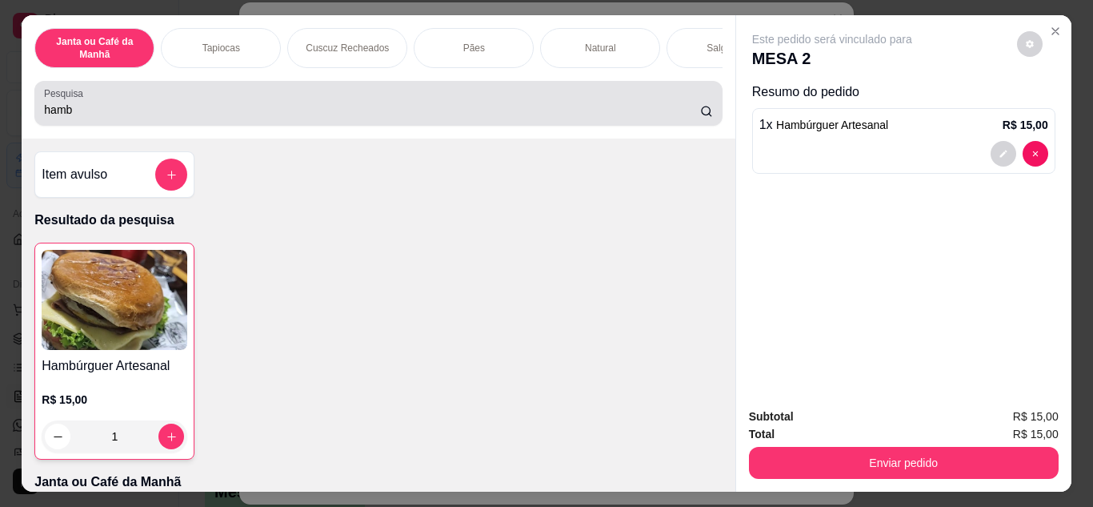
click at [294, 115] on input "hamb" at bounding box center [372, 110] width 656 height 16
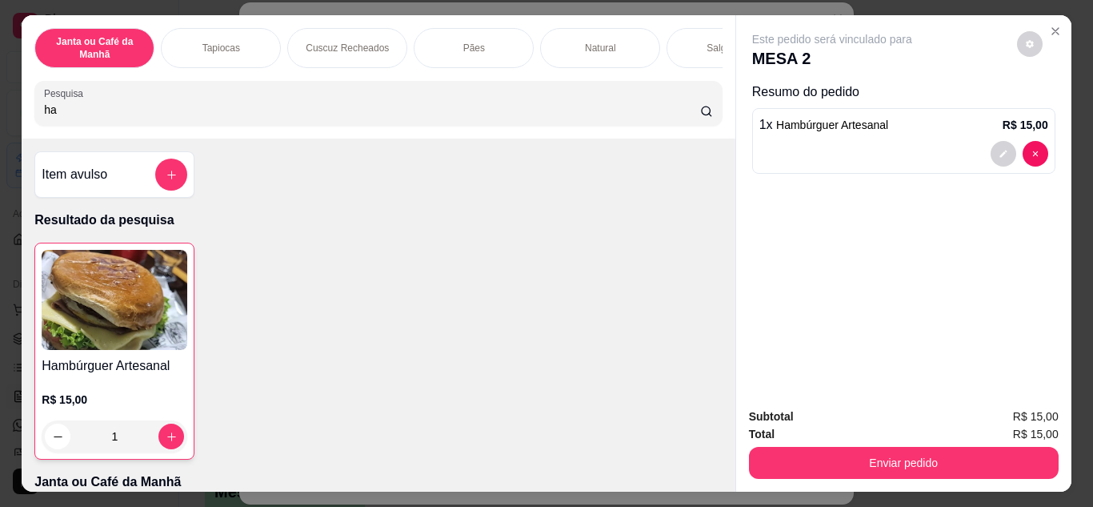
type input "h"
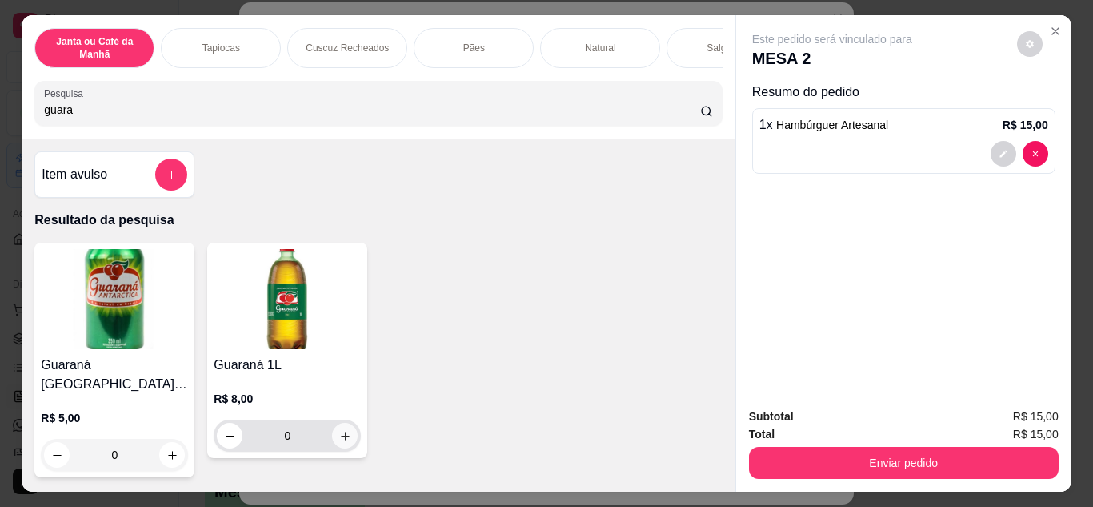
type input "guara"
click at [337, 432] on button "increase-product-quantity" at bounding box center [345, 435] width 26 height 26
type input "1"
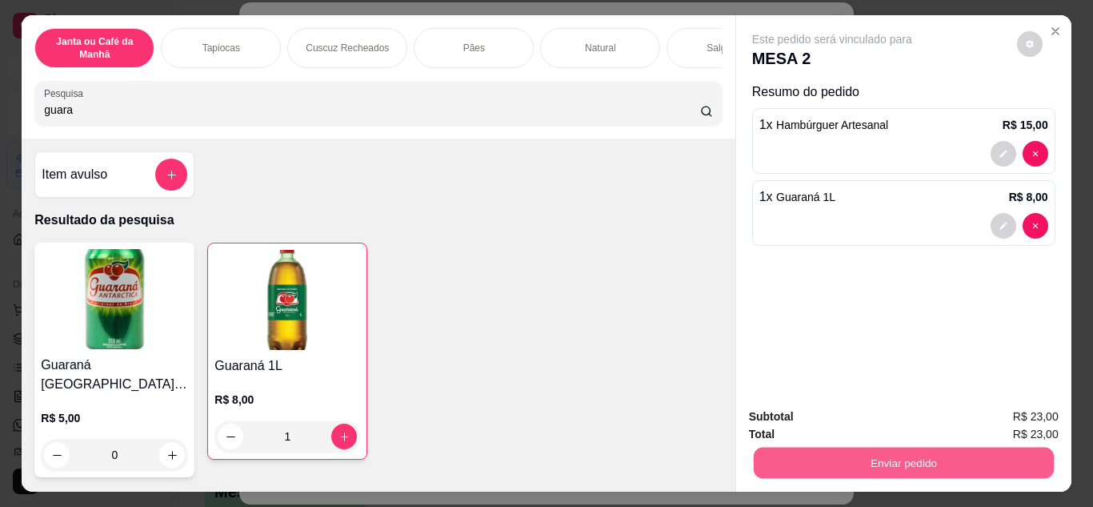
click at [847, 463] on button "Enviar pedido" at bounding box center [903, 462] width 300 height 31
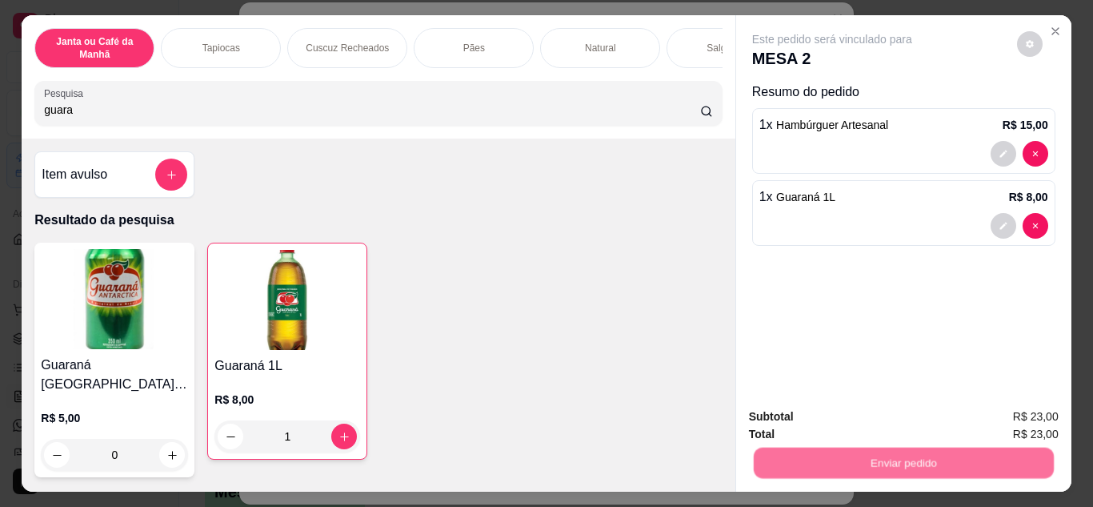
click at [803, 415] on button "Não registrar e enviar pedido" at bounding box center [850, 417] width 166 height 30
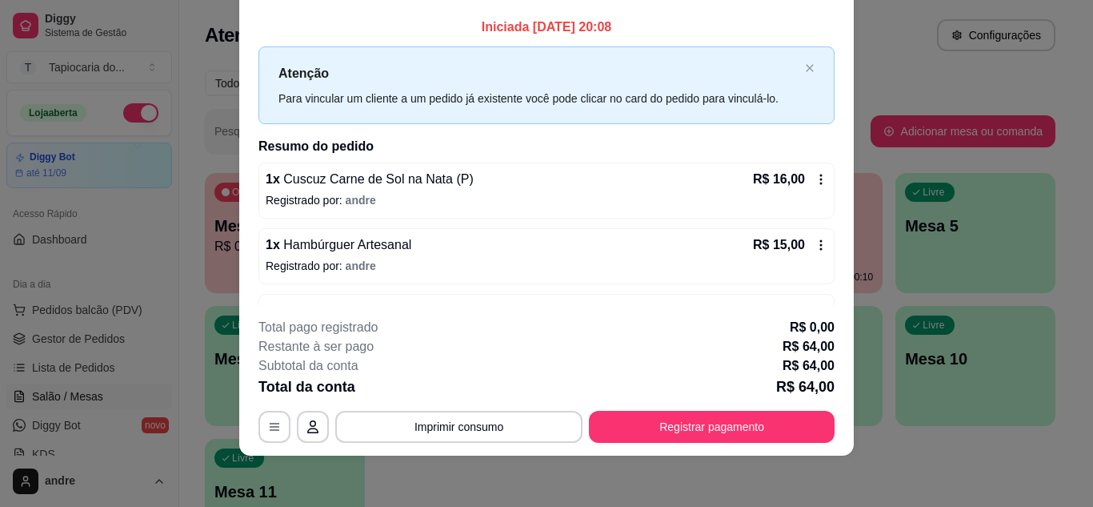
scroll to position [0, 0]
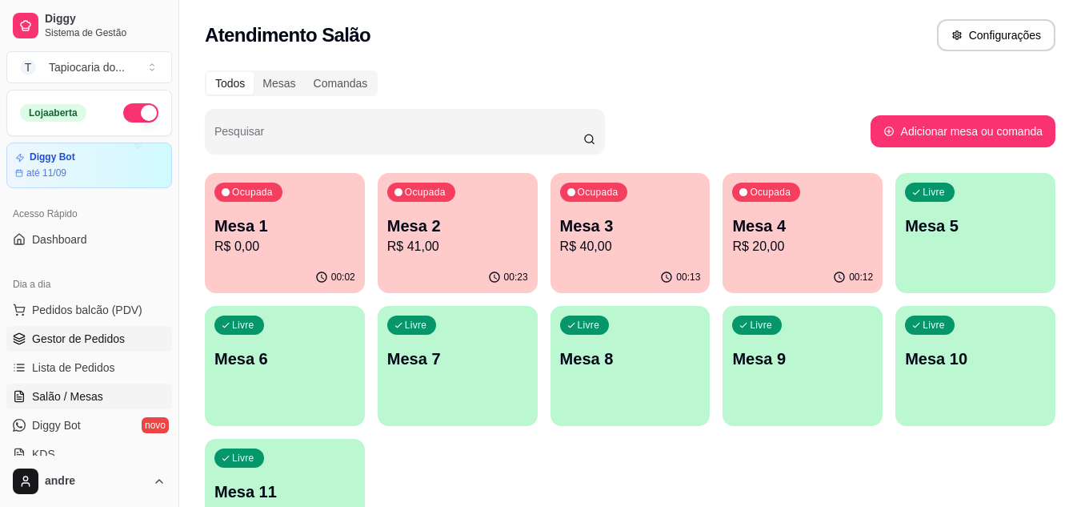
click at [122, 334] on link "Gestor de Pedidos" at bounding box center [89, 339] width 166 height 26
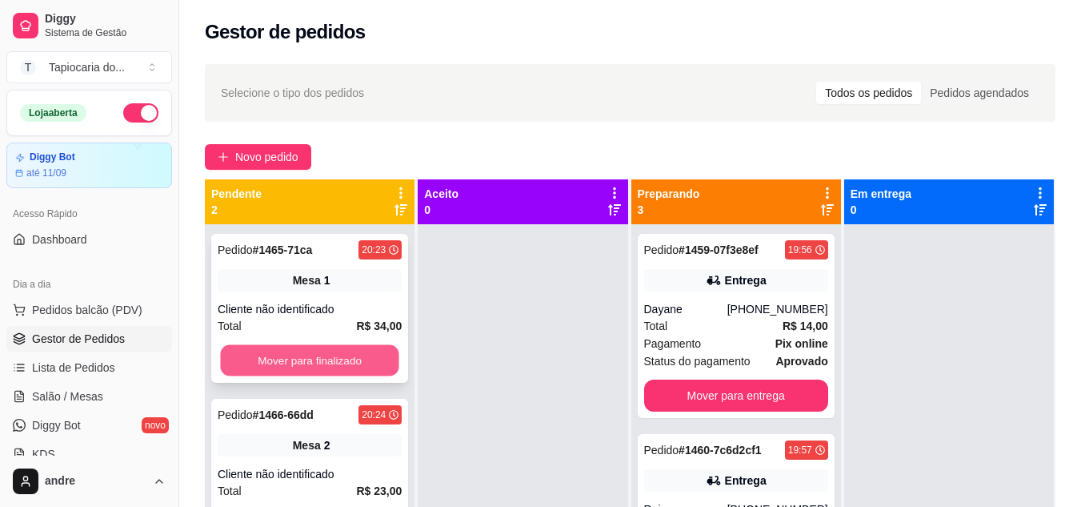
click at [354, 357] on button "Mover para finalizado" at bounding box center [309, 360] width 178 height 31
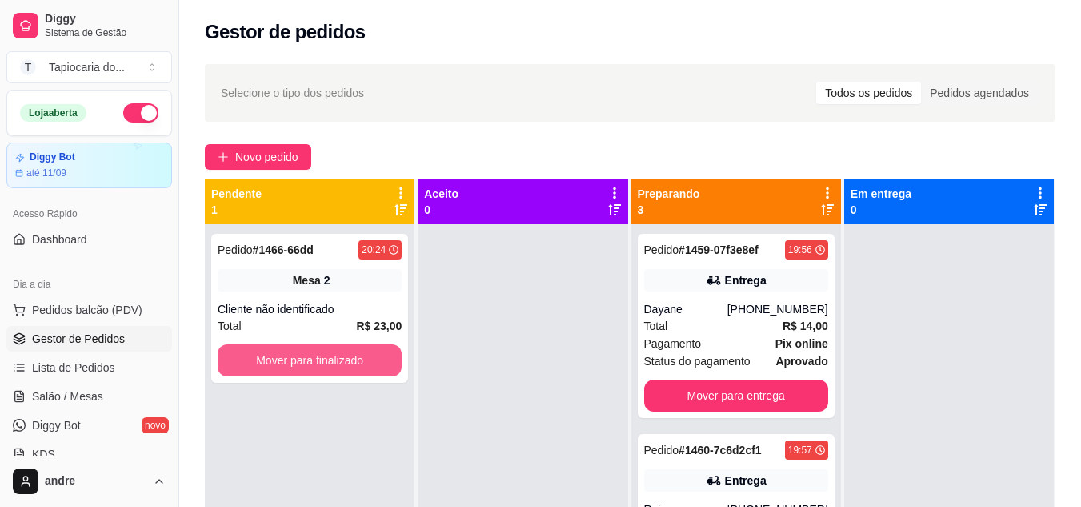
click at [354, 357] on button "Mover para finalizado" at bounding box center [310, 360] width 184 height 32
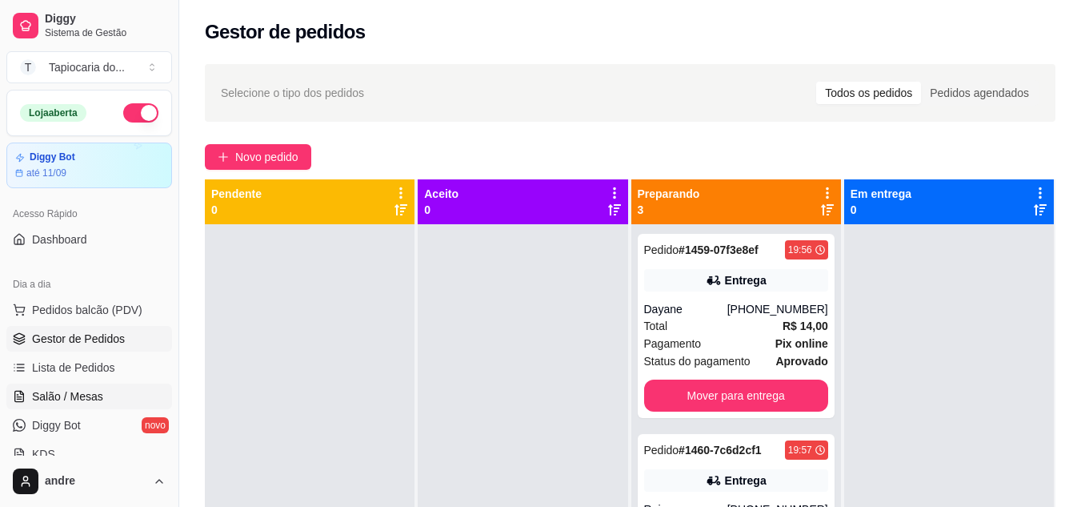
click at [65, 386] on link "Salão / Mesas" at bounding box center [89, 396] width 166 height 26
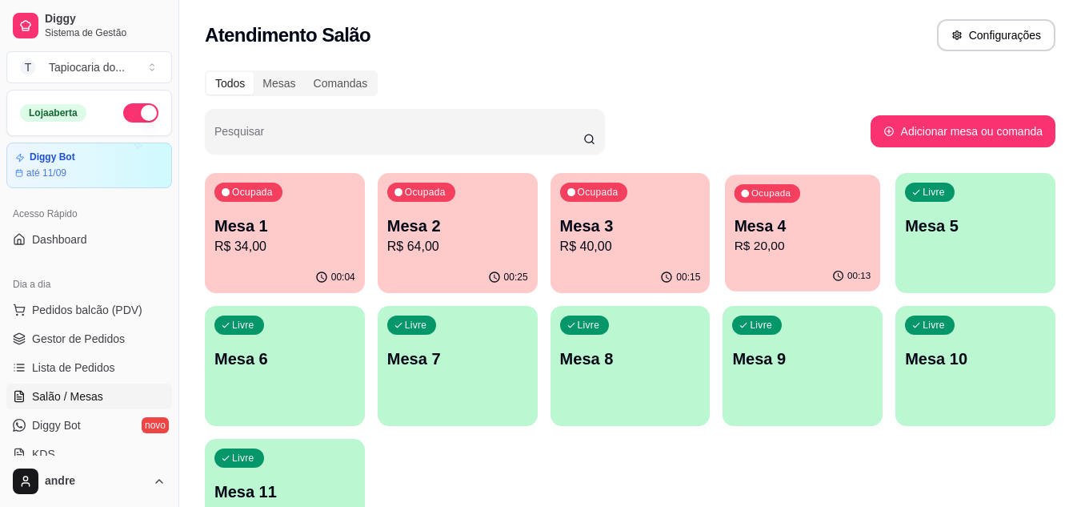
click at [743, 247] on p "R$ 20,00" at bounding box center [803, 246] width 137 height 18
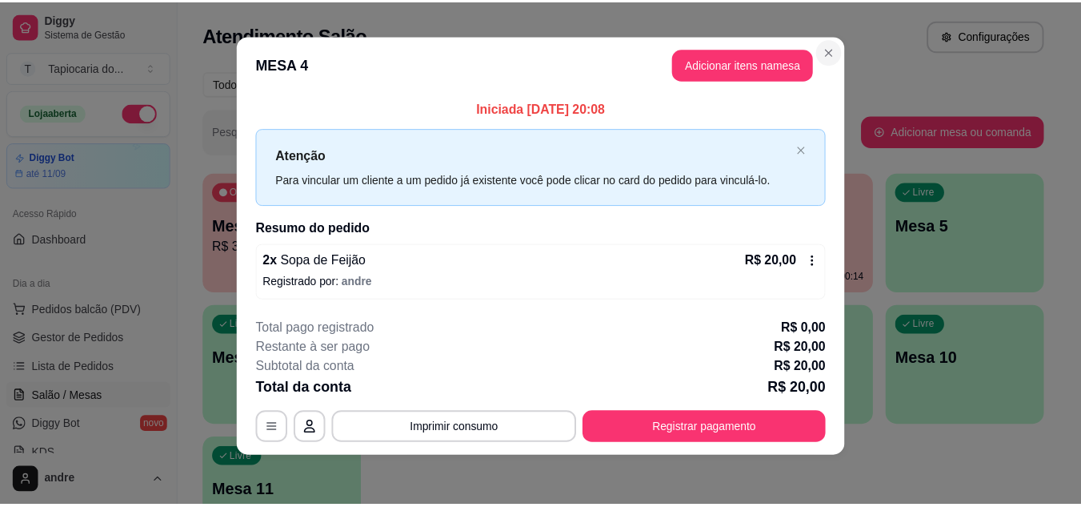
scroll to position [9, 0]
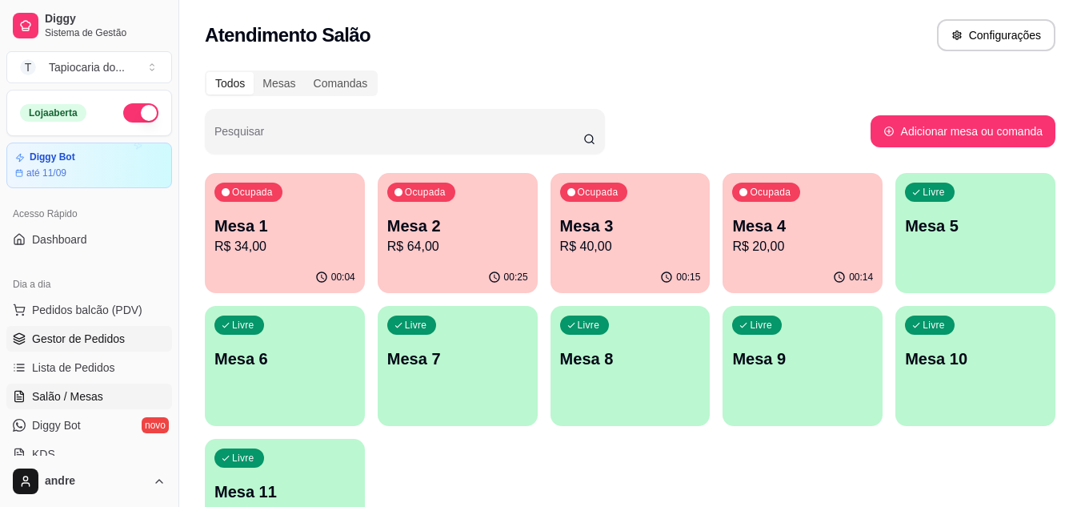
click at [63, 334] on span "Gestor de Pedidos" at bounding box center [78, 338] width 93 height 16
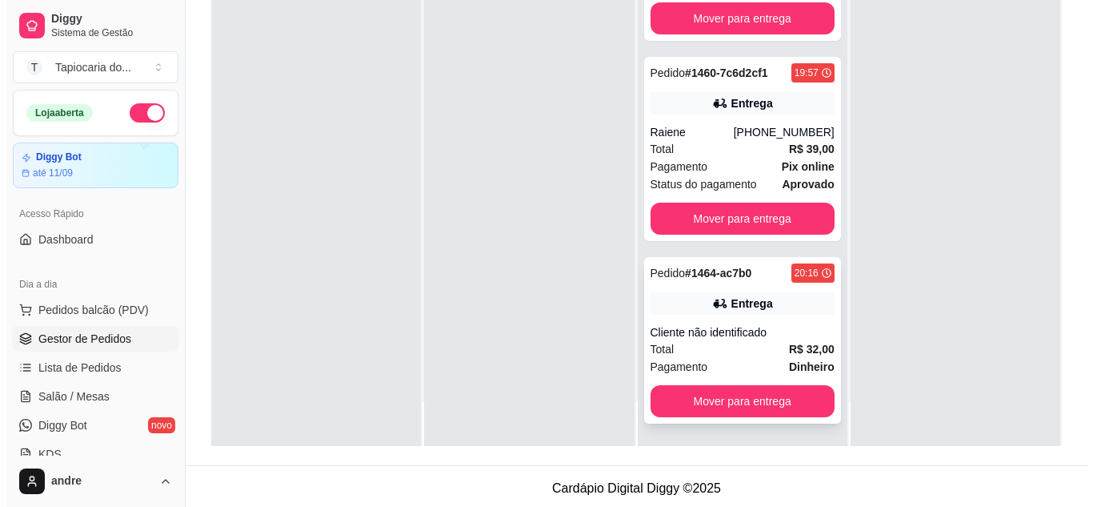
scroll to position [244, 0]
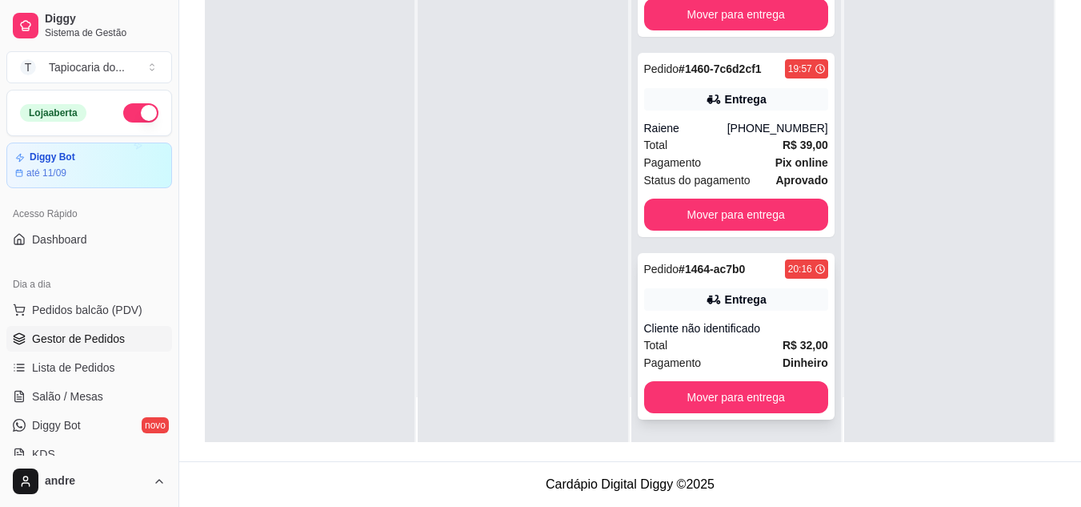
click at [783, 338] on strong "R$ 32,00" at bounding box center [806, 344] width 46 height 13
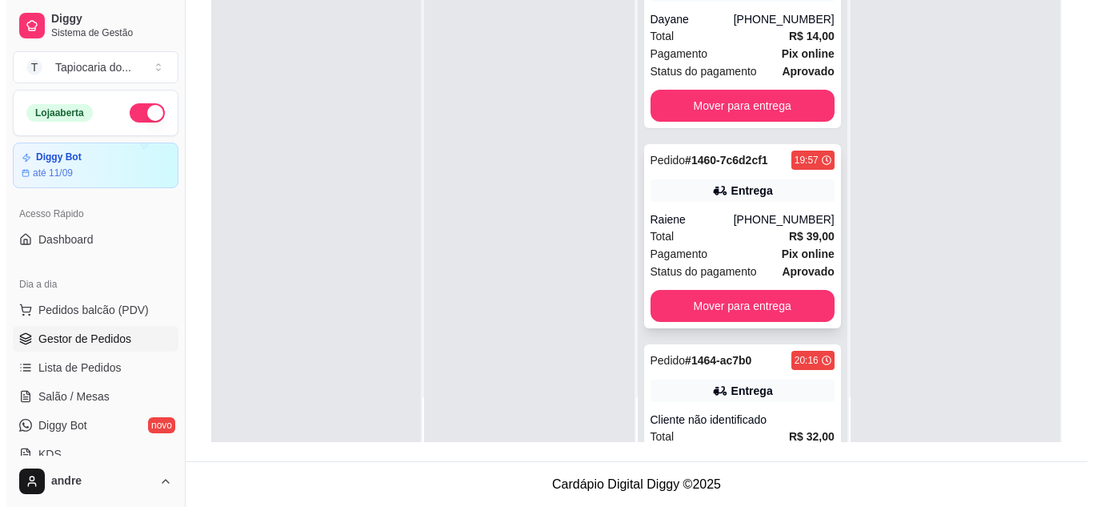
scroll to position [0, 0]
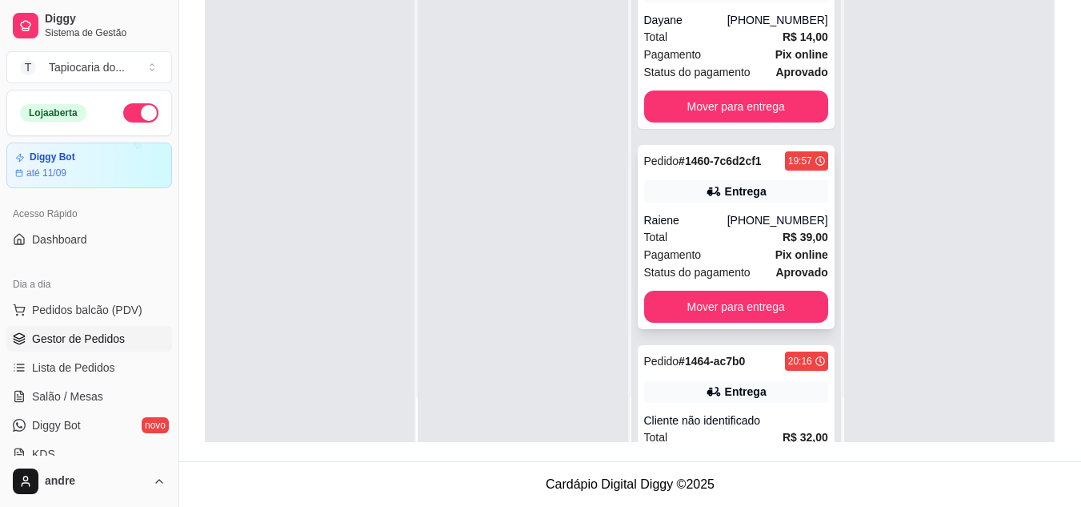
click at [730, 190] on div "Entrega" at bounding box center [746, 191] width 42 height 16
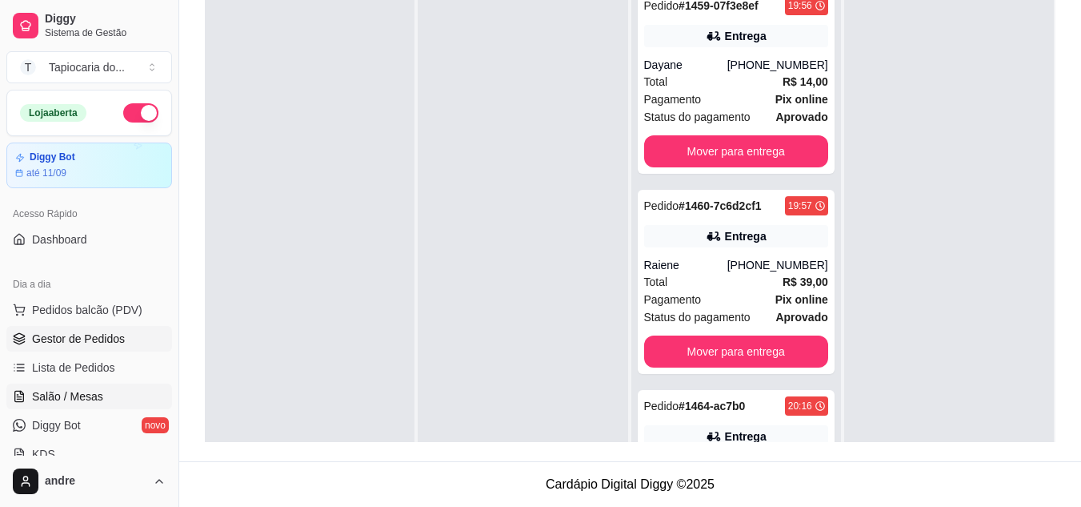
click at [82, 396] on span "Salão / Mesas" at bounding box center [67, 396] width 71 height 16
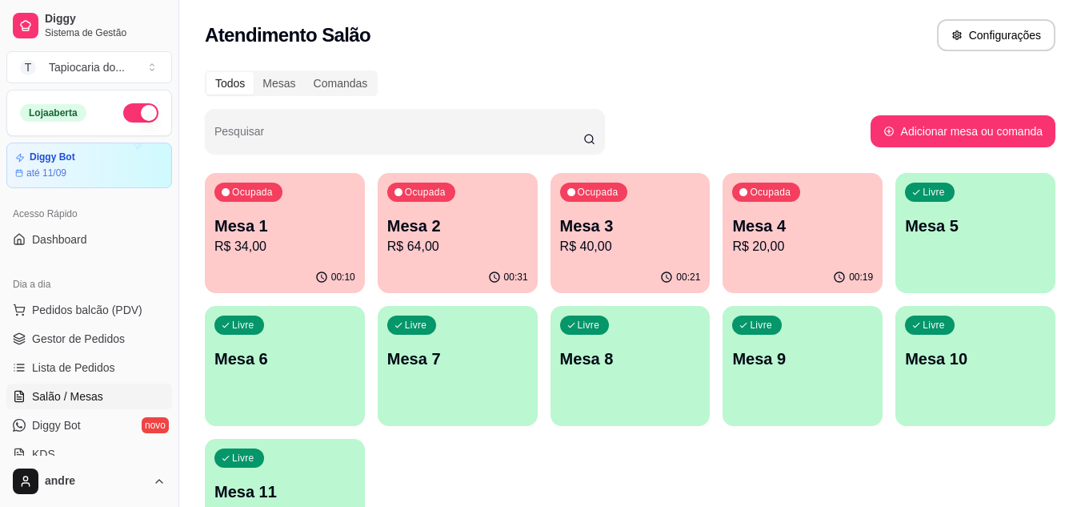
click at [770, 246] on p "R$ 20,00" at bounding box center [802, 246] width 141 height 19
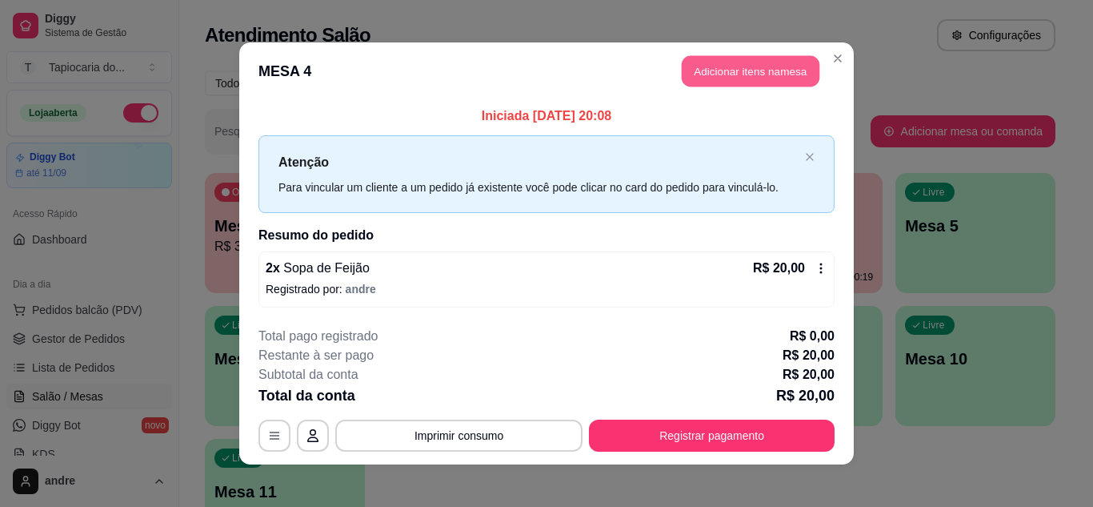
click at [733, 65] on button "Adicionar itens na mesa" at bounding box center [751, 71] width 138 height 31
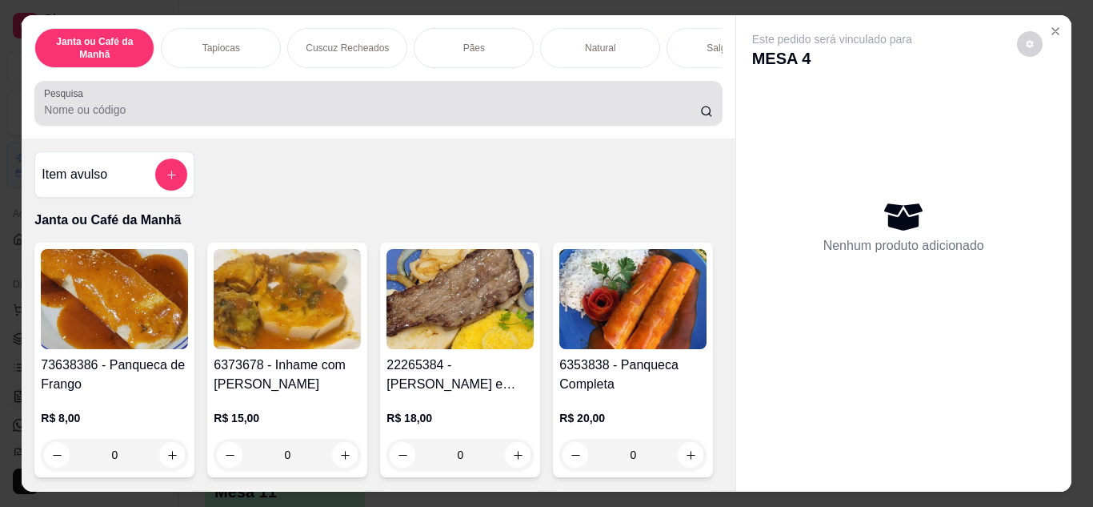
click at [620, 110] on input "Pesquisa" at bounding box center [372, 110] width 656 height 16
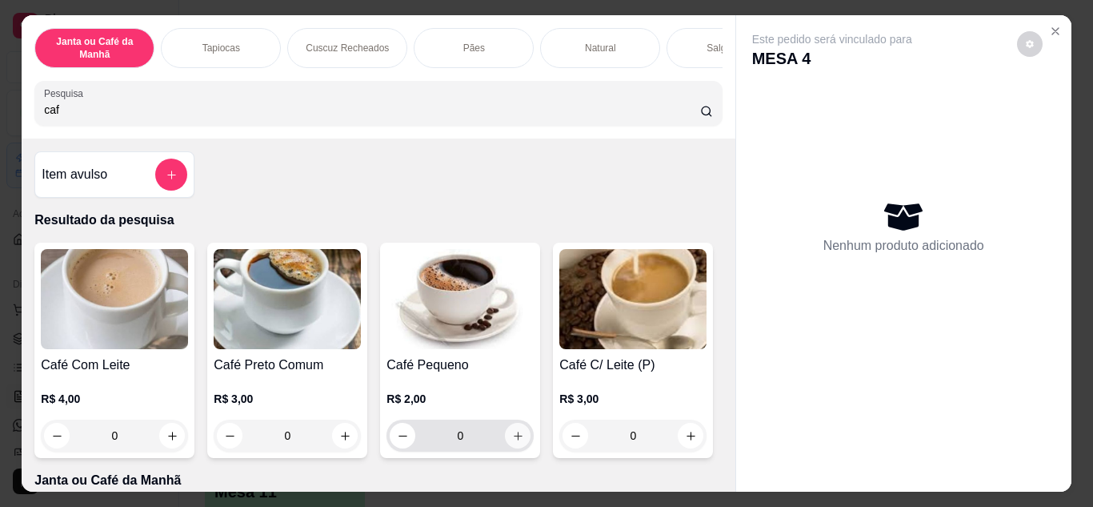
type input "caf"
click at [512, 442] on icon "increase-product-quantity" at bounding box center [518, 436] width 12 height 12
type input "1"
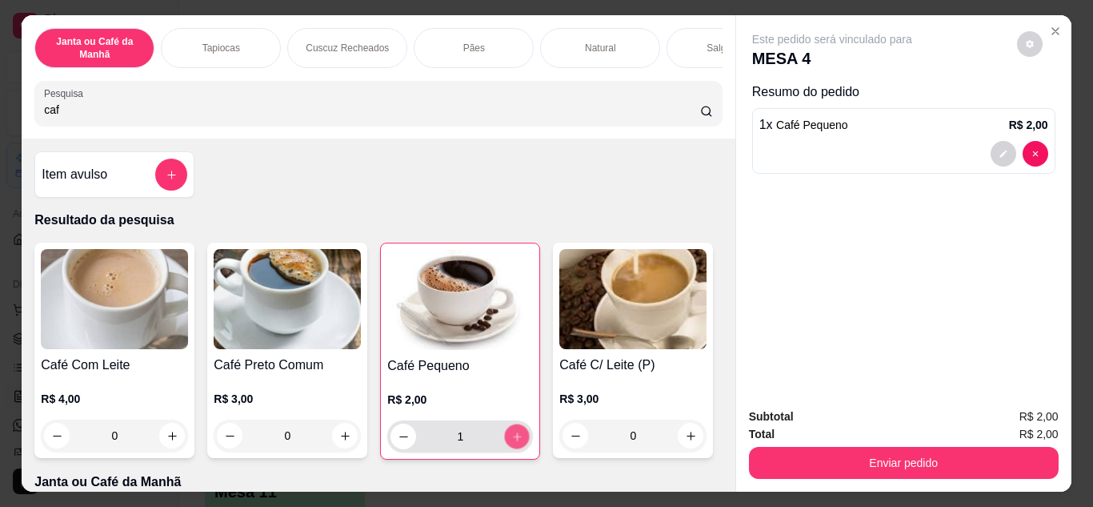
click at [513, 440] on icon "increase-product-quantity" at bounding box center [517, 436] width 8 height 8
type input "2"
click at [775, 472] on button "Enviar pedido" at bounding box center [904, 462] width 310 height 32
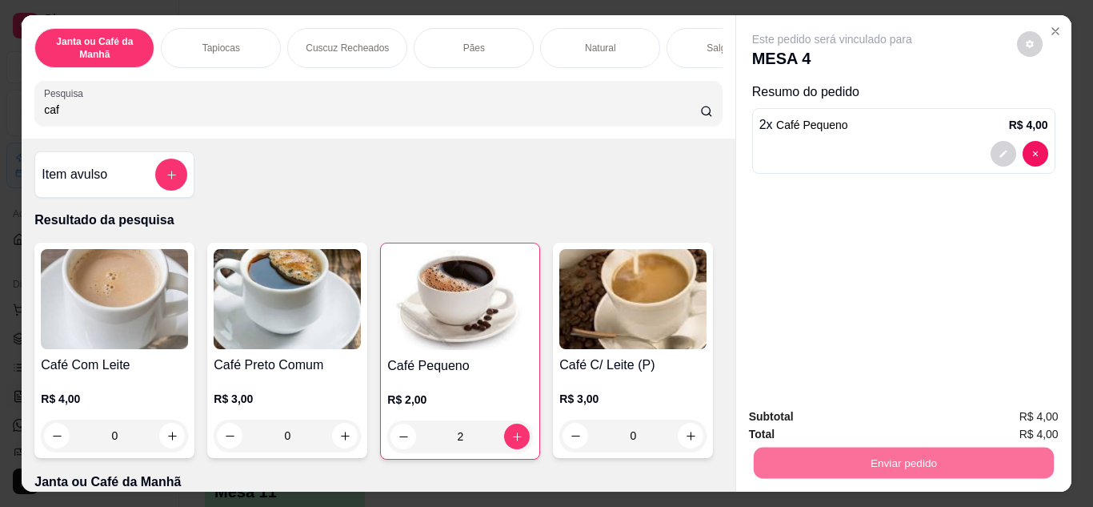
click at [793, 417] on button "Não registrar e enviar pedido" at bounding box center [850, 417] width 166 height 30
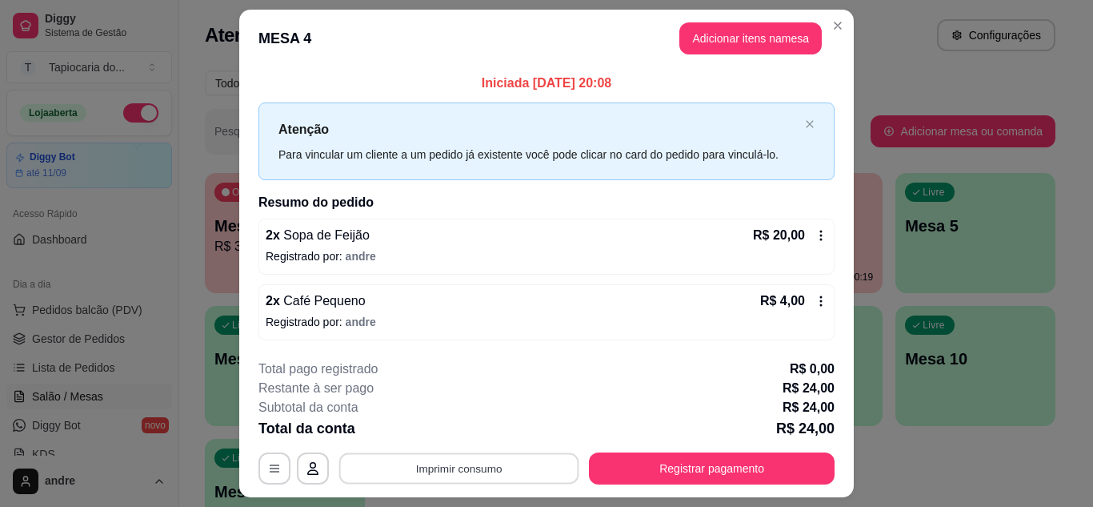
click at [479, 471] on button "Imprimir consumo" at bounding box center [459, 468] width 240 height 31
click at [481, 428] on button "Impressora" at bounding box center [458, 430] width 112 height 25
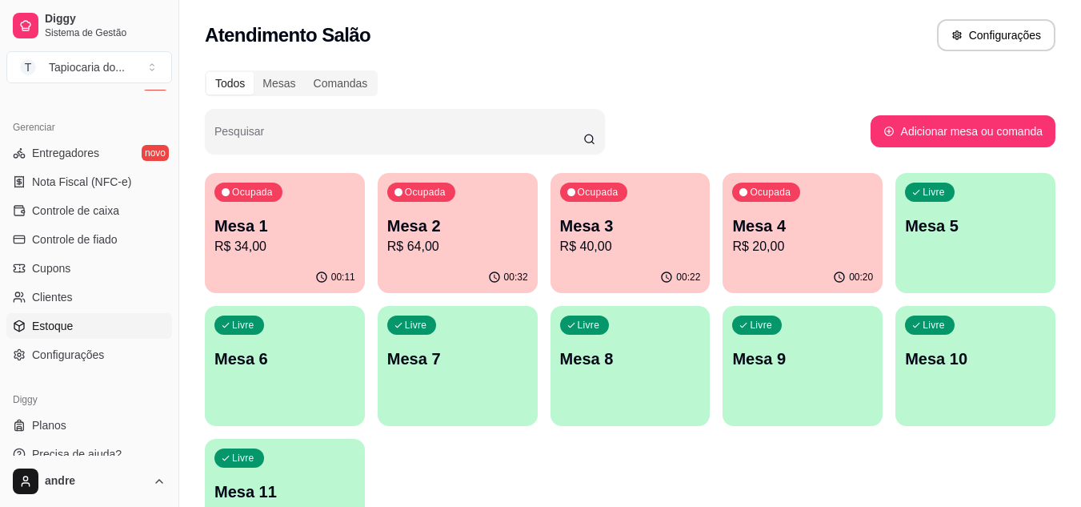
scroll to position [640, 0]
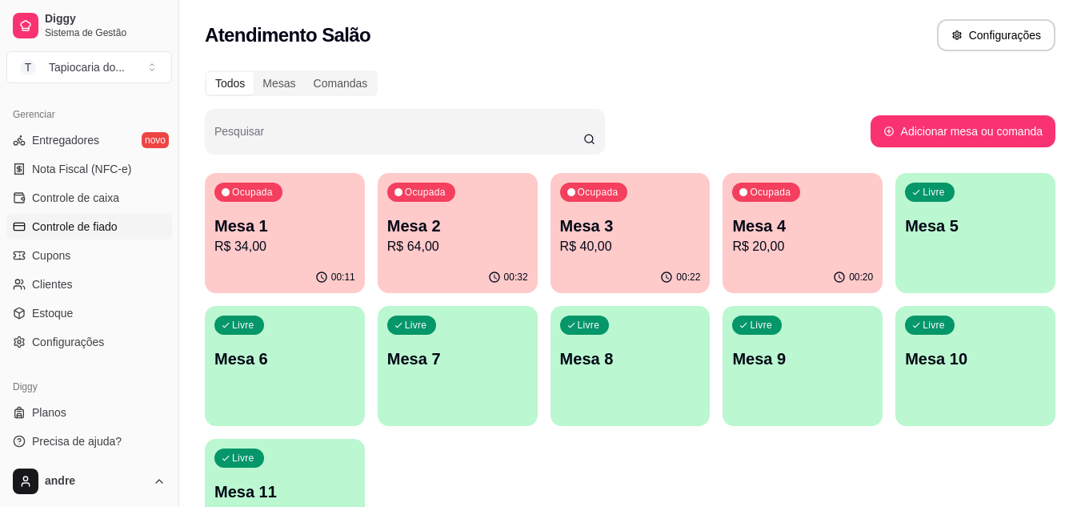
click at [104, 221] on span "Controle de fiado" at bounding box center [75, 226] width 86 height 16
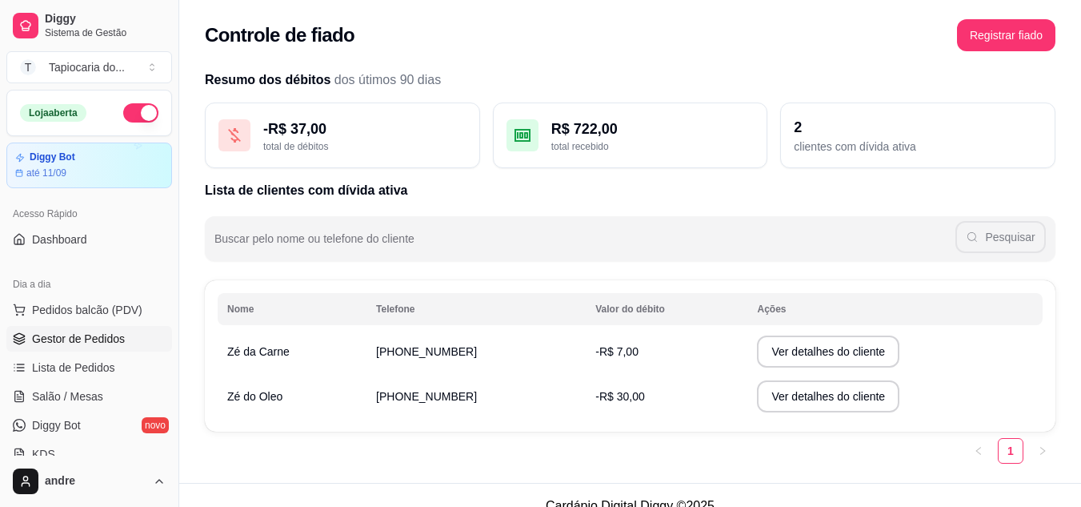
click at [94, 343] on span "Gestor de Pedidos" at bounding box center [78, 338] width 93 height 16
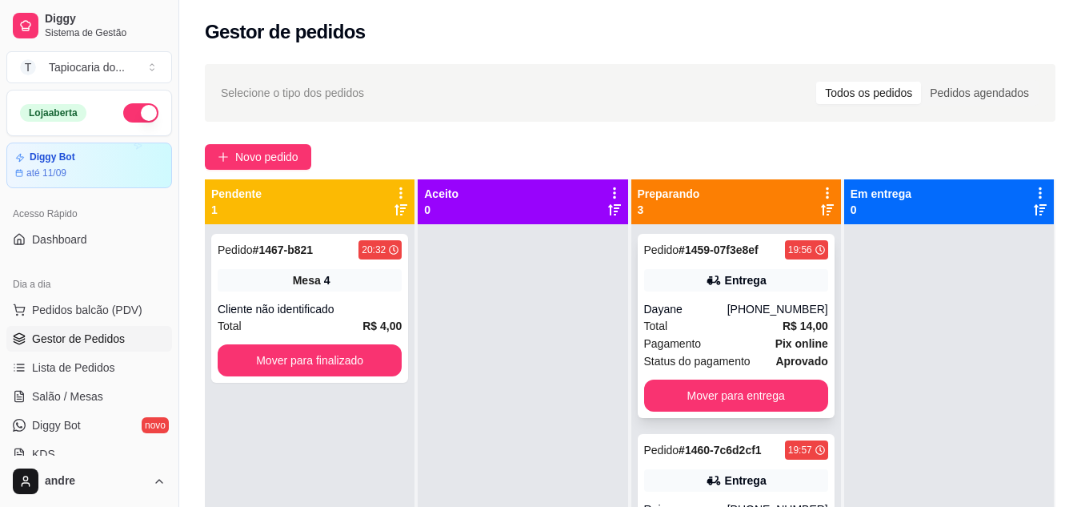
click at [698, 337] on div "Pagamento Pix online" at bounding box center [736, 343] width 184 height 18
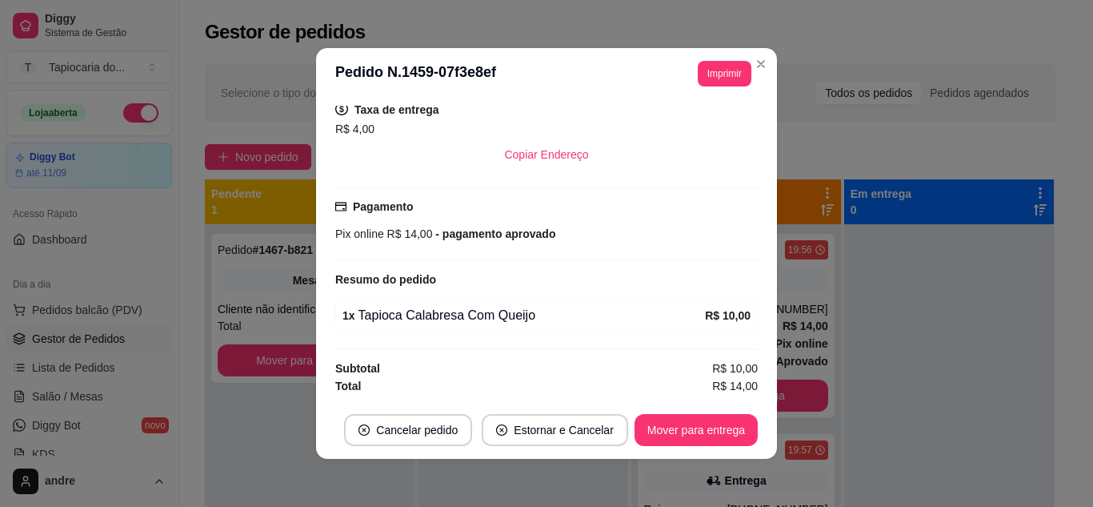
scroll to position [3, 0]
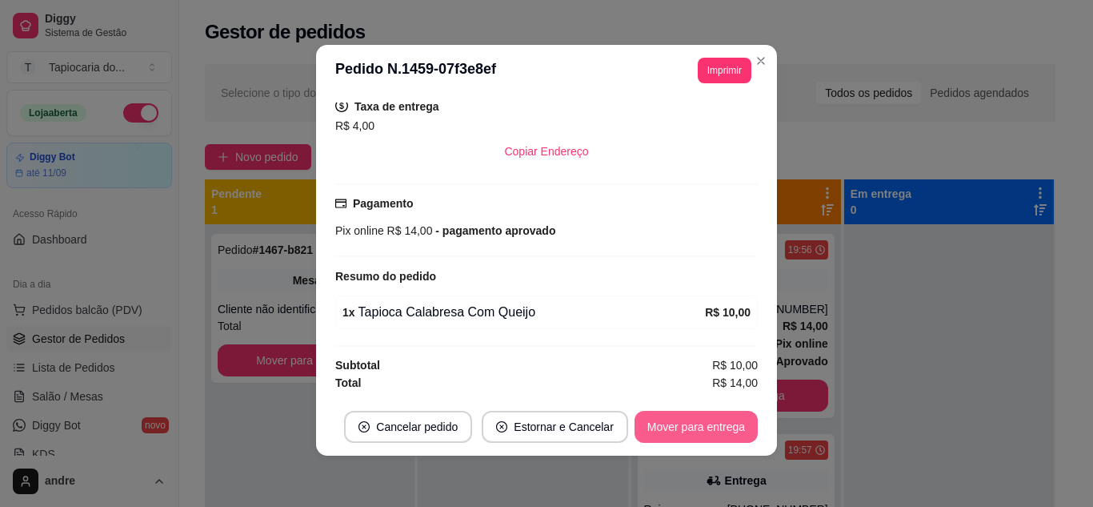
click at [687, 427] on button "Mover para entrega" at bounding box center [696, 426] width 123 height 32
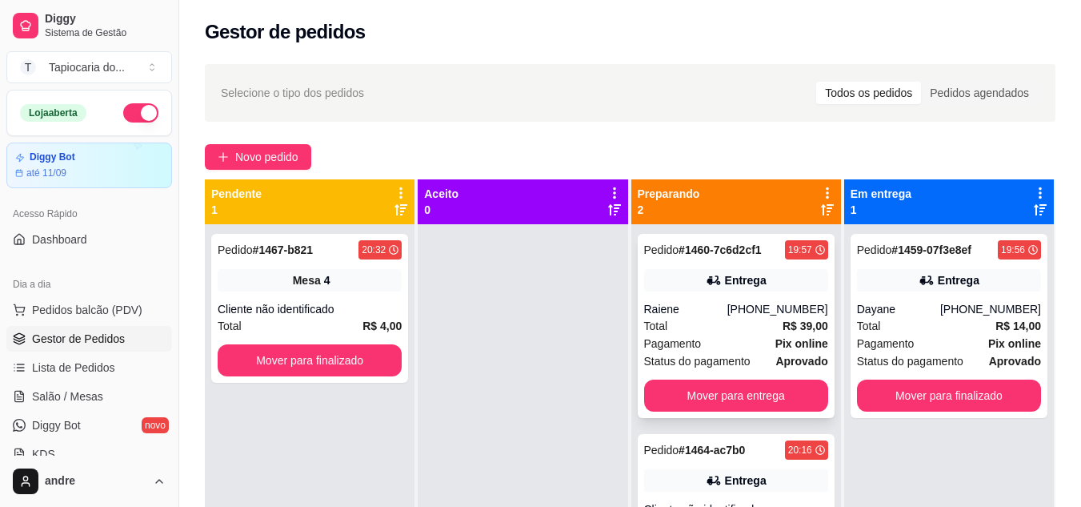
click at [739, 331] on div "Total R$ 39,00" at bounding box center [736, 326] width 184 height 18
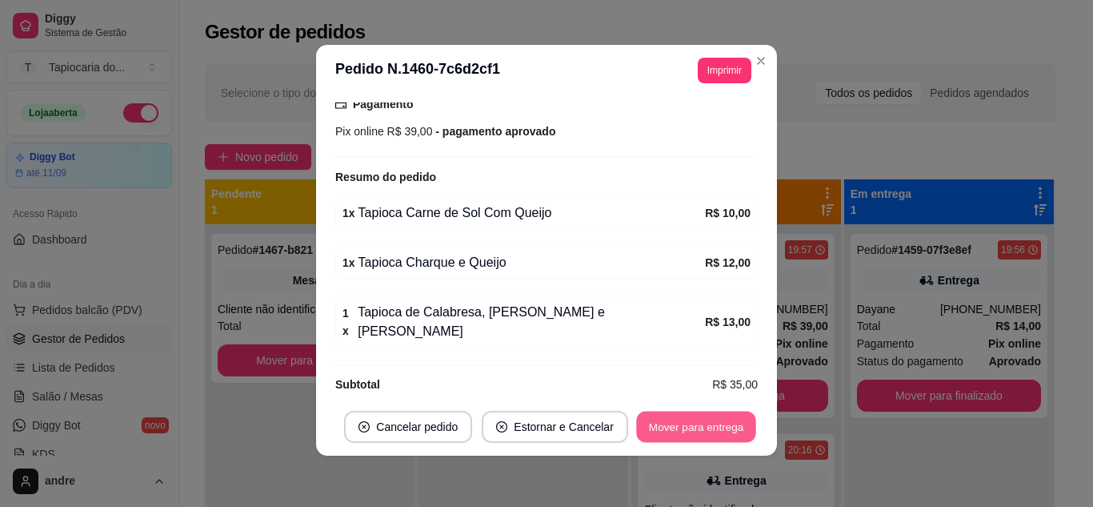
click at [711, 418] on button "Mover para entrega" at bounding box center [696, 426] width 120 height 31
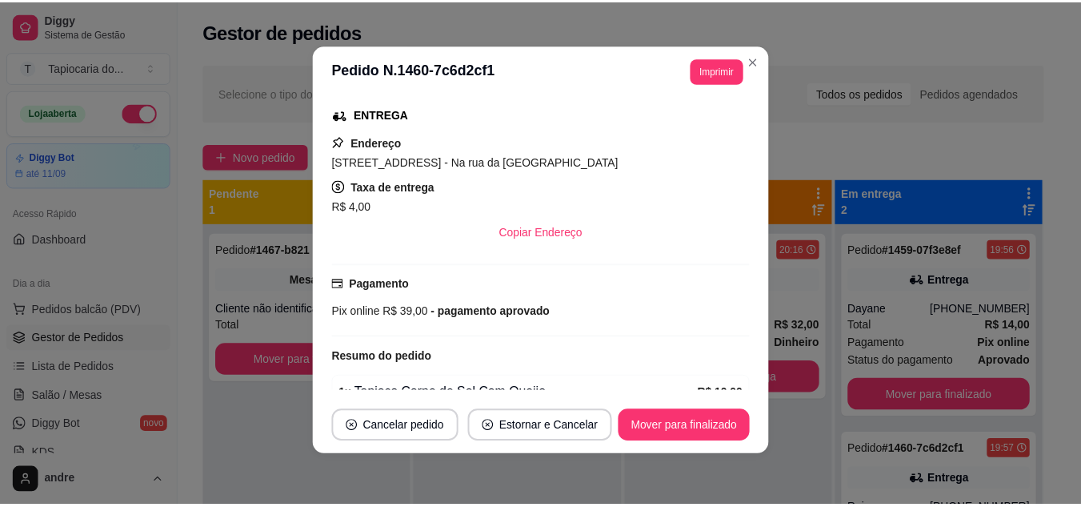
scroll to position [192, 0]
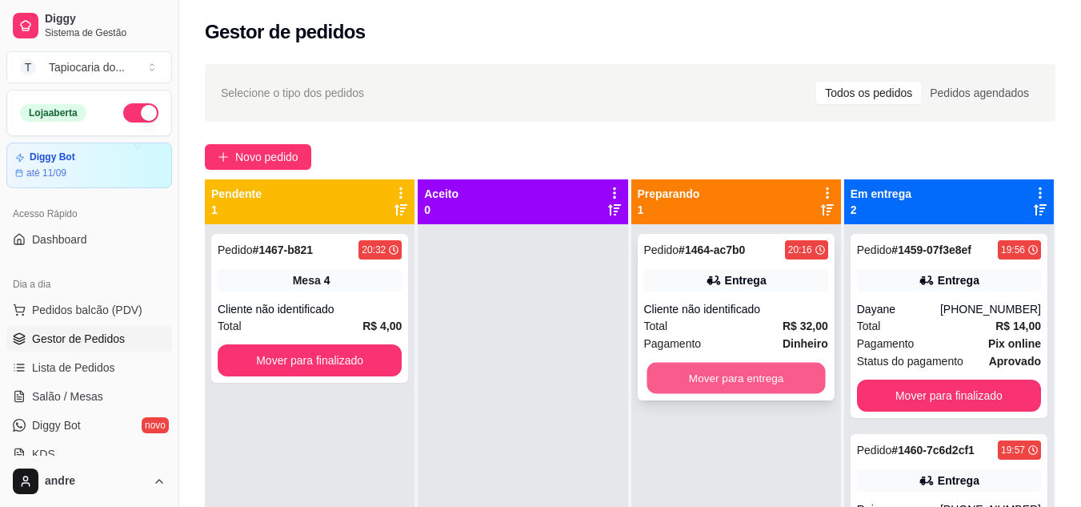
click at [699, 370] on button "Mover para entrega" at bounding box center [736, 377] width 178 height 31
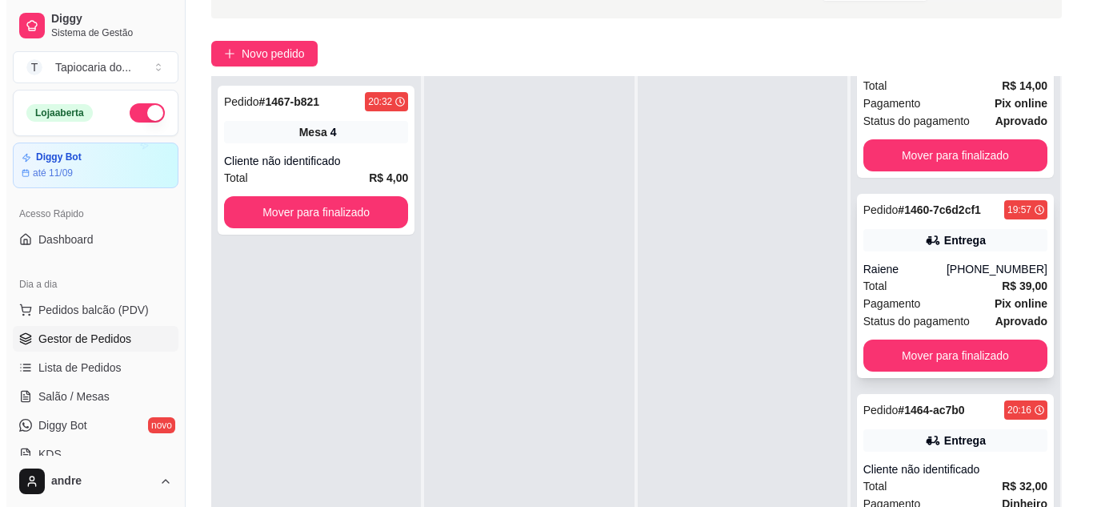
scroll to position [244, 0]
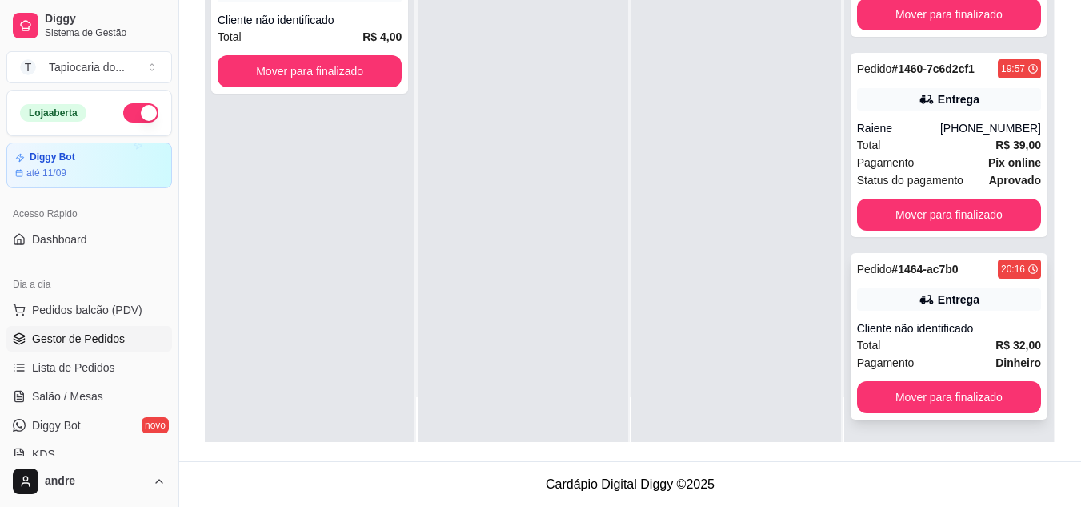
click at [927, 322] on div "Cliente não identificado" at bounding box center [949, 328] width 184 height 16
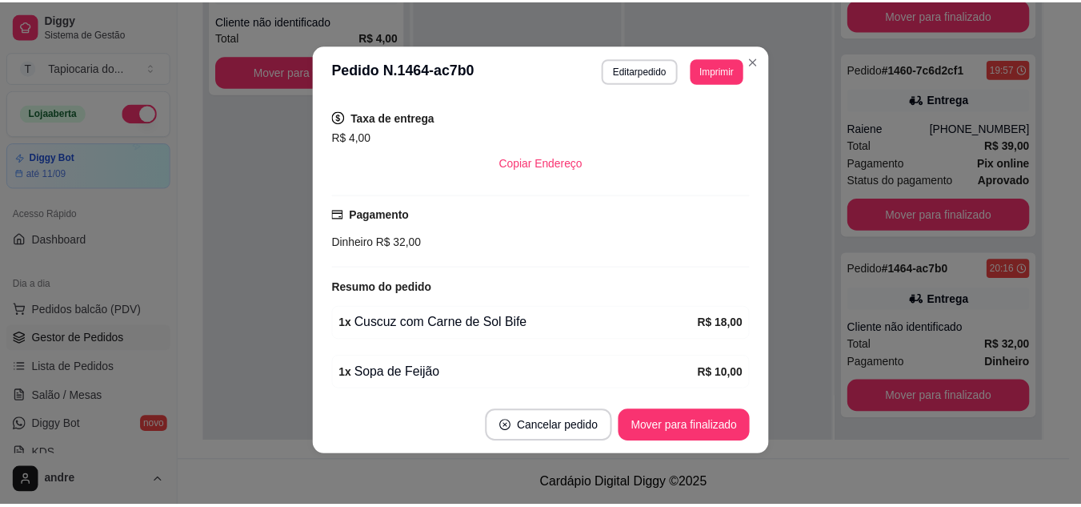
scroll to position [240, 0]
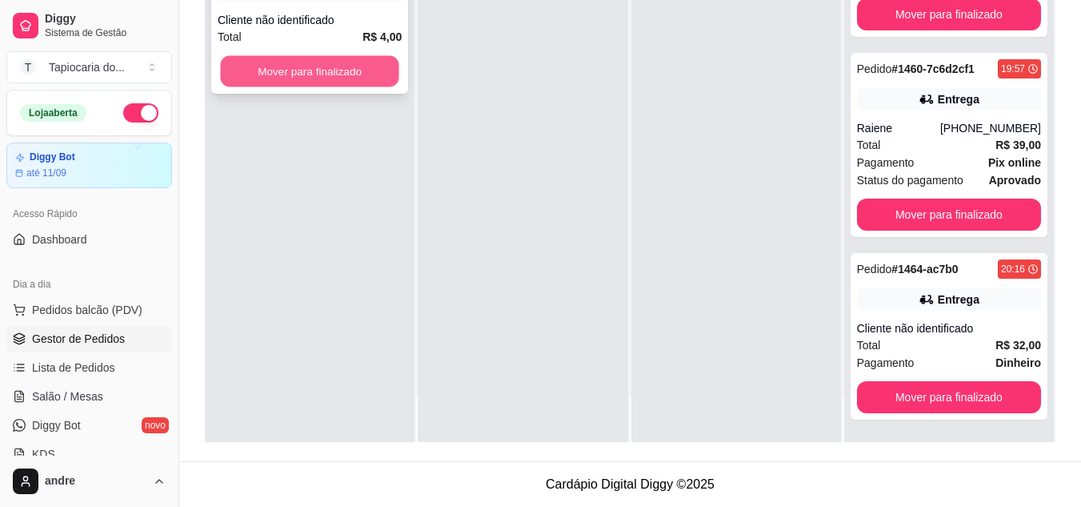
click at [350, 77] on button "Mover para finalizado" at bounding box center [309, 71] width 178 height 31
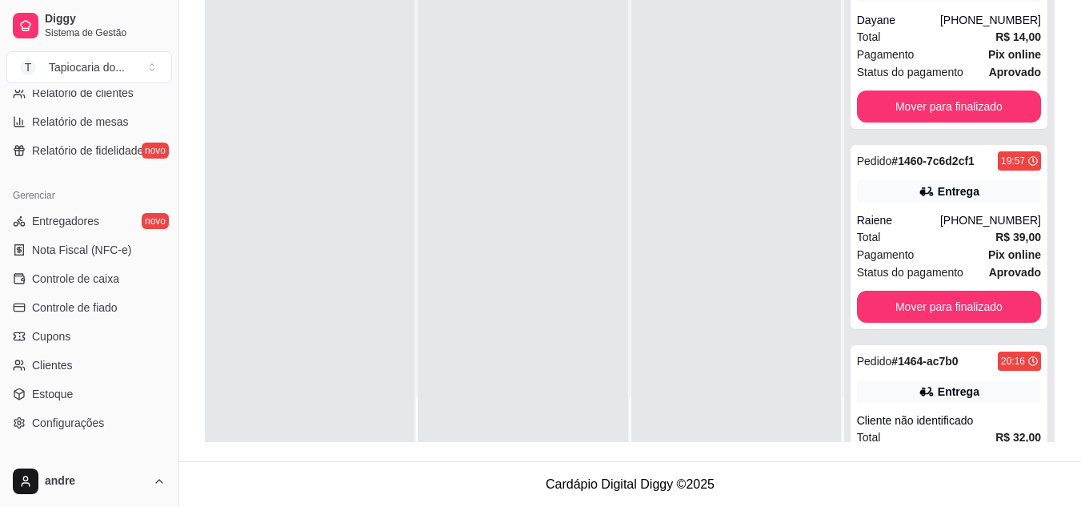
scroll to position [560, 0]
click at [77, 317] on link "Controle de fiado" at bounding box center [89, 307] width 166 height 26
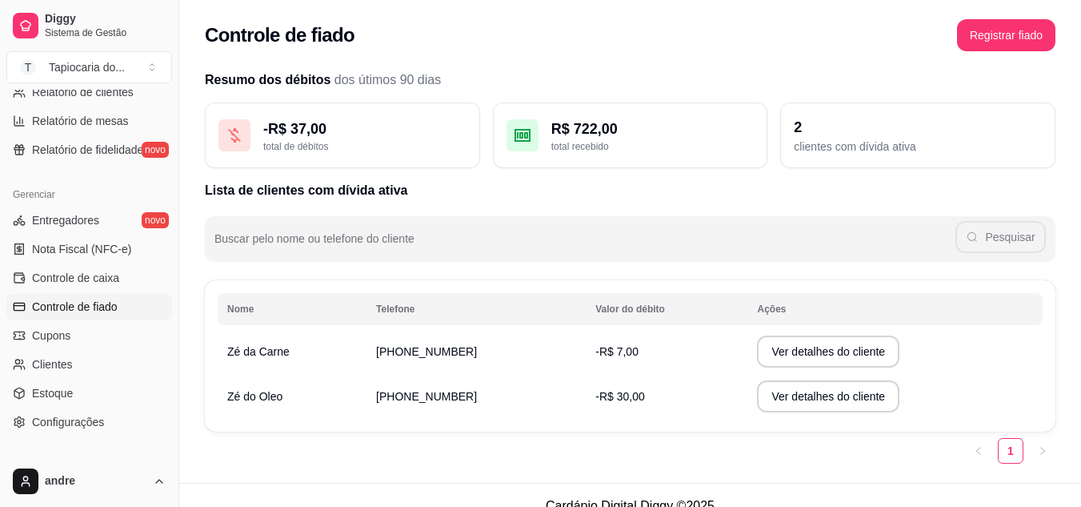
click at [387, 408] on td "[PHONE_NUMBER]" at bounding box center [475, 396] width 219 height 45
click at [799, 398] on button "Ver detalhes do cliente" at bounding box center [828, 396] width 142 height 32
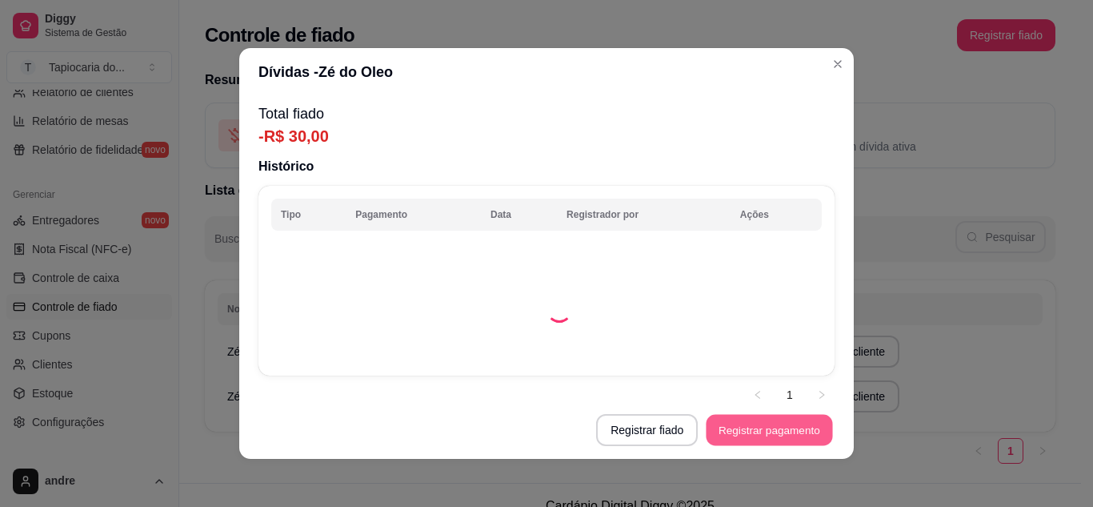
click at [759, 431] on button "Registrar pagamento" at bounding box center [770, 429] width 126 height 31
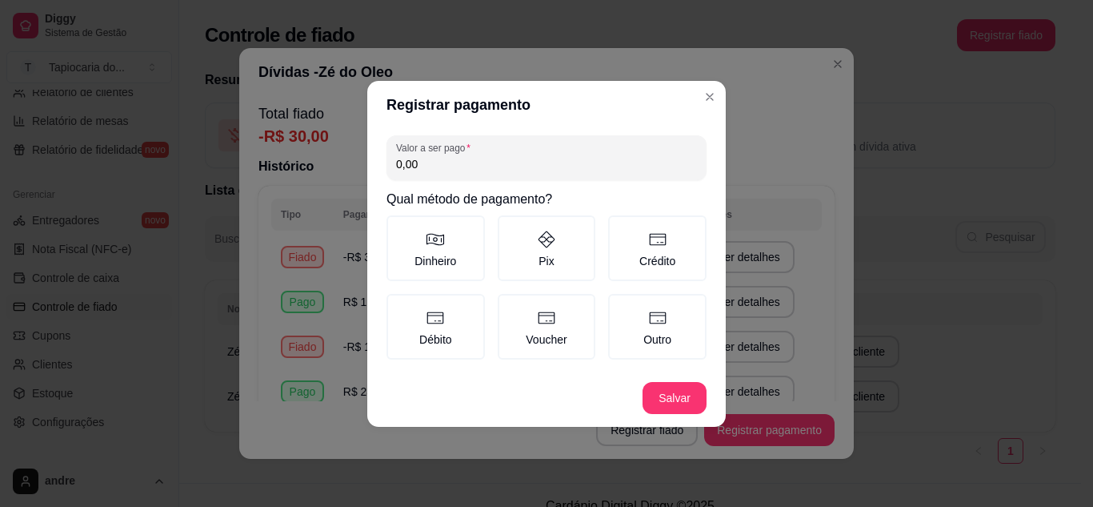
click at [564, 157] on input "0,00" at bounding box center [546, 164] width 301 height 16
type input "30,00"
click at [406, 242] on label "Dinheiro" at bounding box center [435, 248] width 98 height 66
click at [398, 227] on button "Dinheiro" at bounding box center [392, 220] width 13 height 13
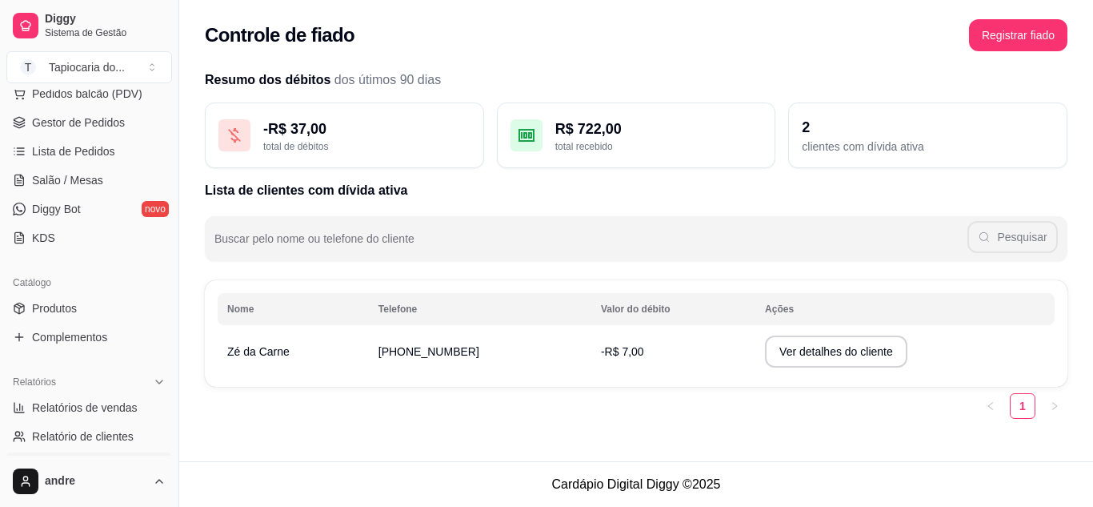
scroll to position [80, 0]
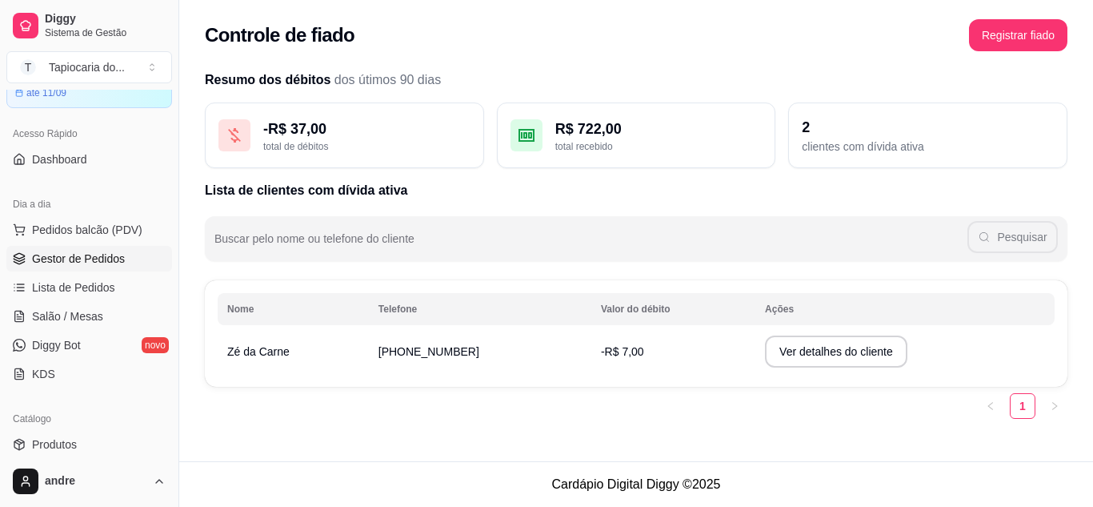
click at [88, 264] on span "Gestor de Pedidos" at bounding box center [78, 258] width 93 height 16
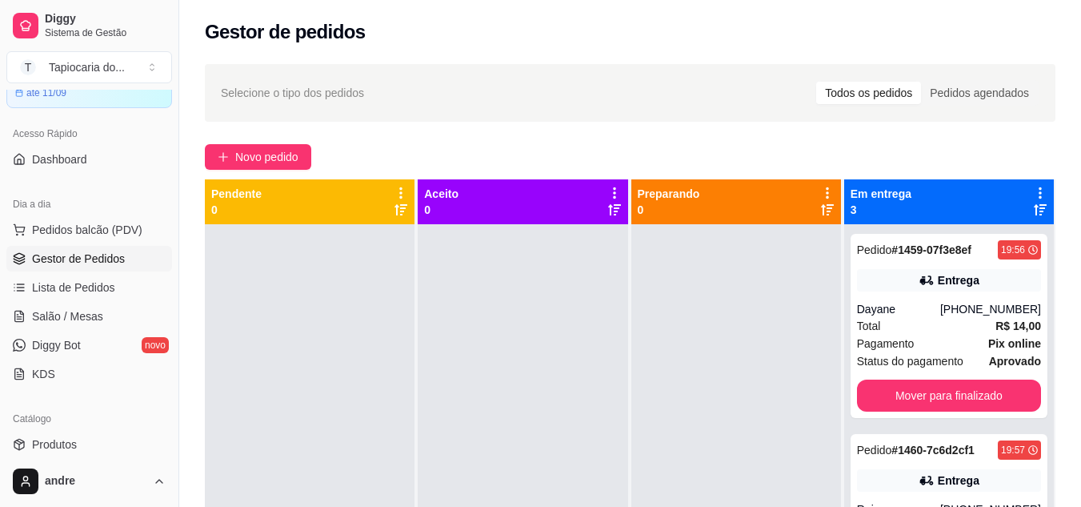
click at [98, 302] on ul "Pedidos balcão (PDV) Gestor de Pedidos Lista de Pedidos Salão / Mesas Diggy Bot…" at bounding box center [89, 302] width 166 height 170
click at [81, 320] on span "Salão / Mesas" at bounding box center [67, 316] width 71 height 16
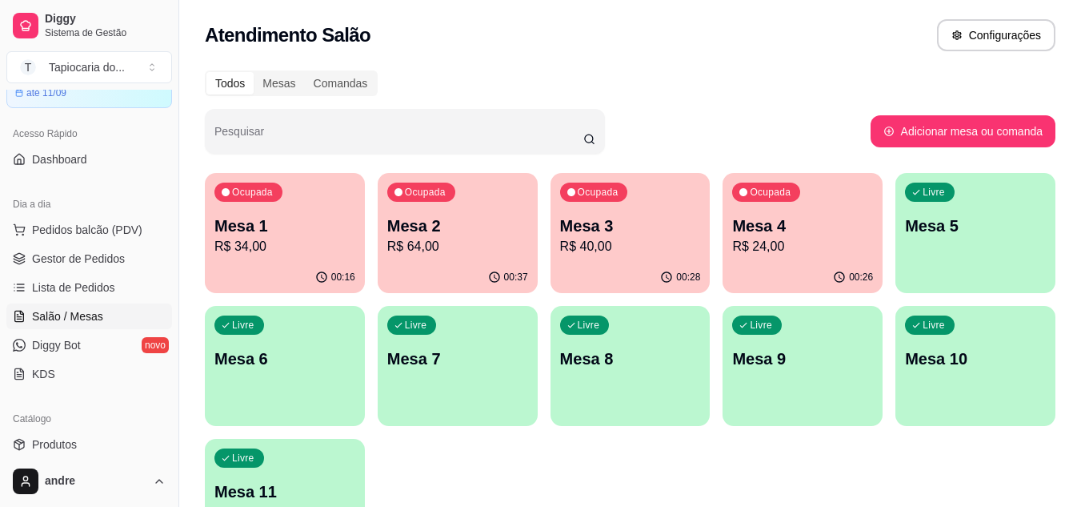
click at [484, 261] on div "Ocupada Mesa 2 R$ 64,00" at bounding box center [458, 217] width 160 height 89
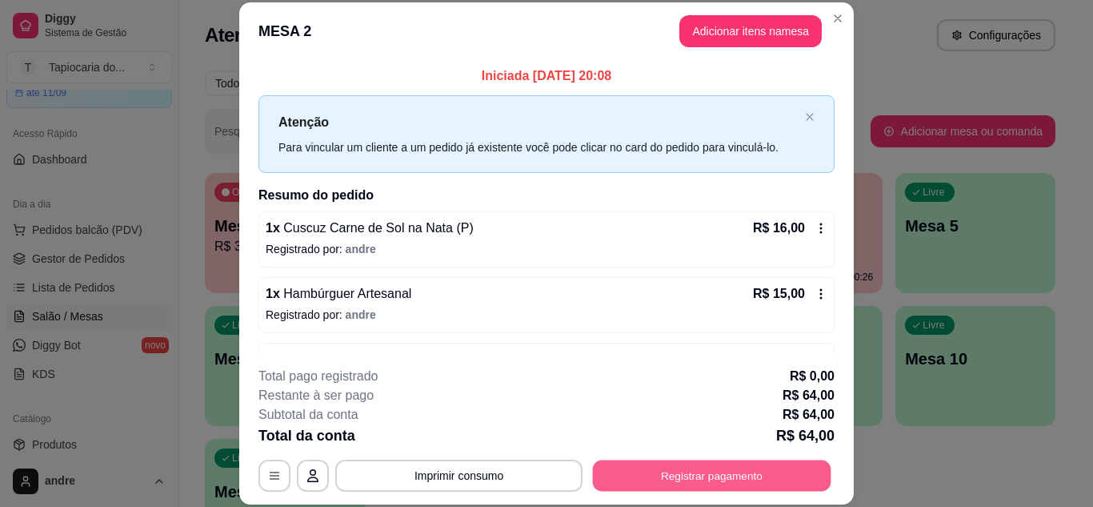
click at [690, 475] on button "Registrar pagamento" at bounding box center [712, 474] width 238 height 31
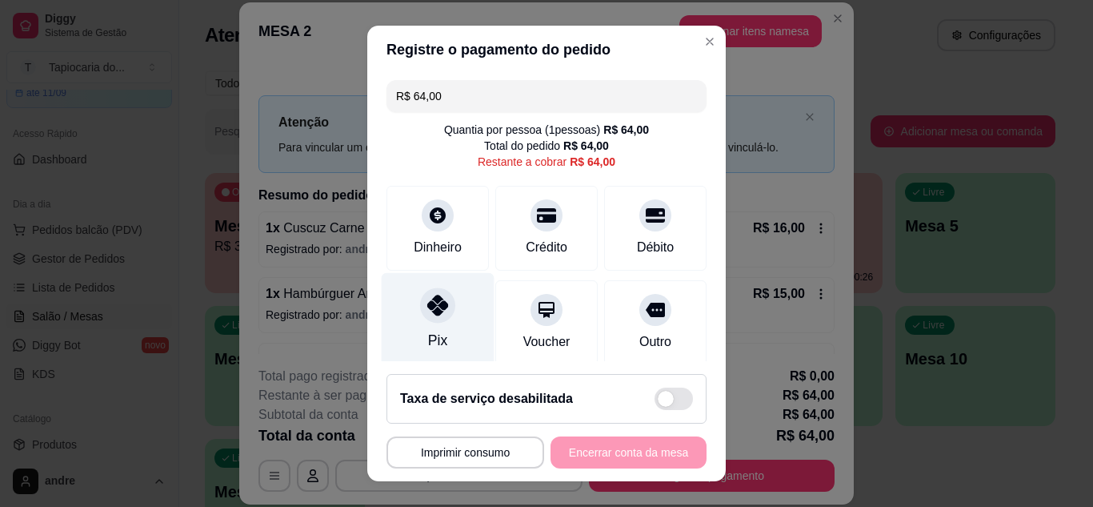
click at [442, 322] on div "Pix" at bounding box center [438, 319] width 113 height 94
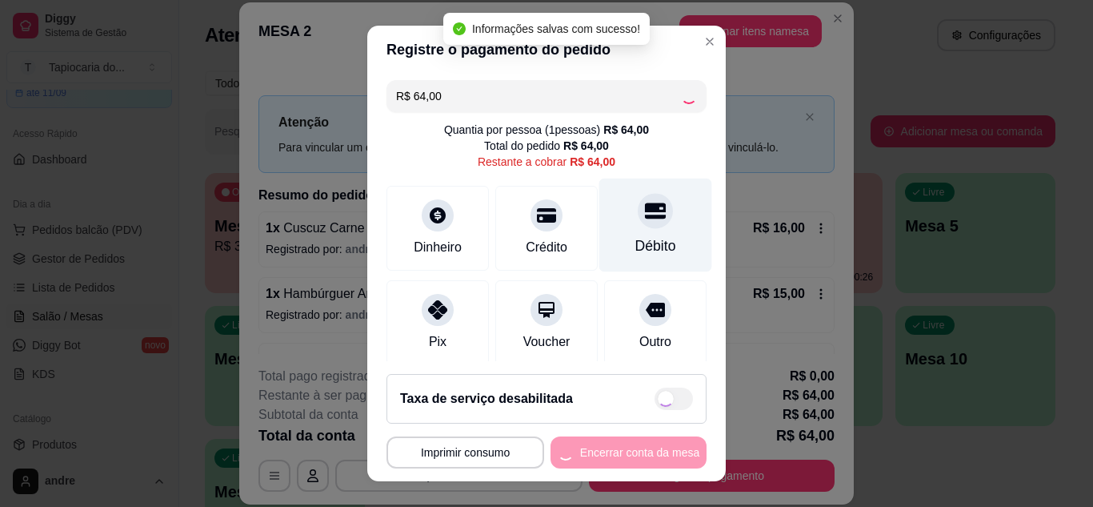
type input "R$ 0,00"
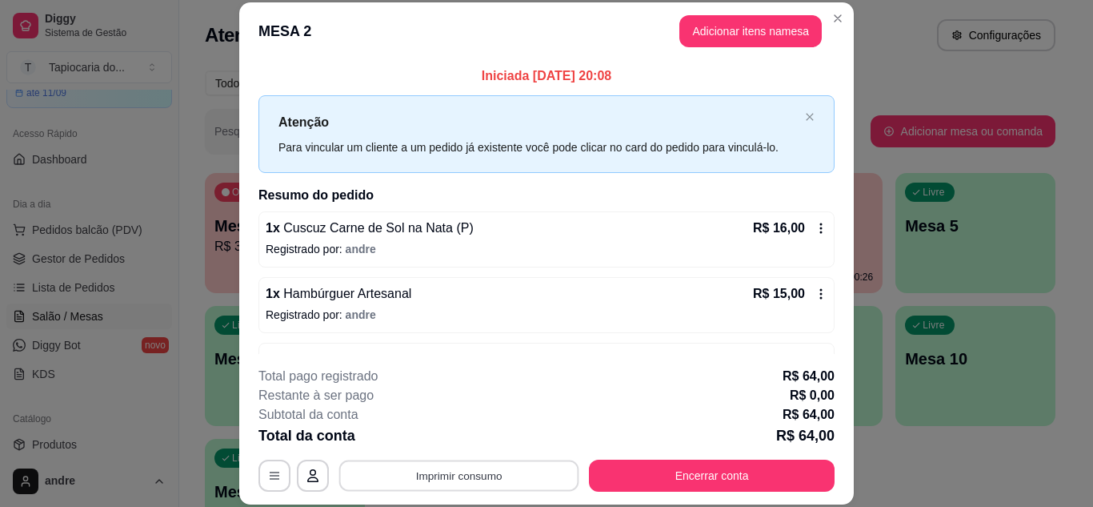
click at [449, 471] on button "Imprimir consumo" at bounding box center [459, 474] width 240 height 31
click at [438, 429] on button "Impressora" at bounding box center [458, 439] width 116 height 26
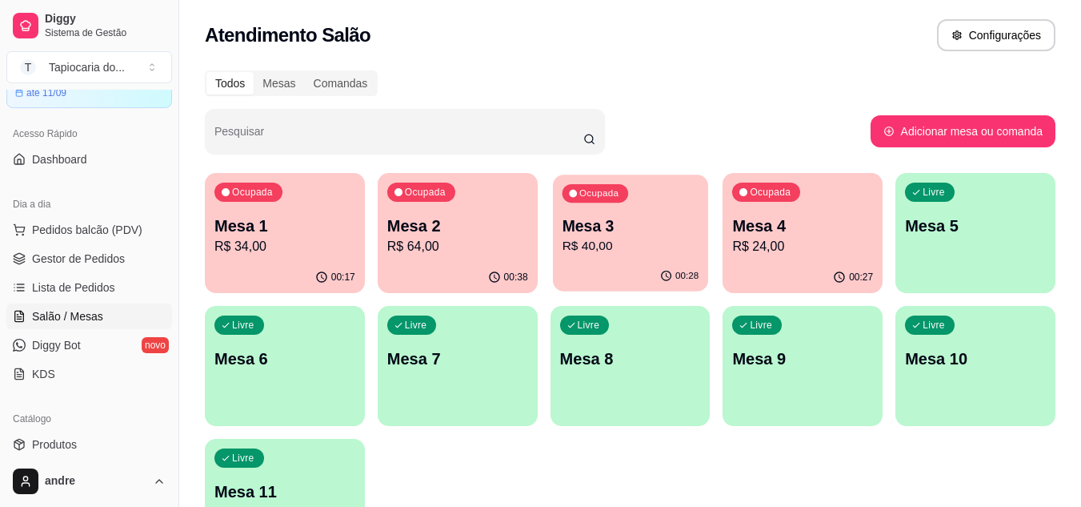
click at [605, 258] on div "Ocupada Mesa 3 R$ 40,00" at bounding box center [630, 217] width 155 height 86
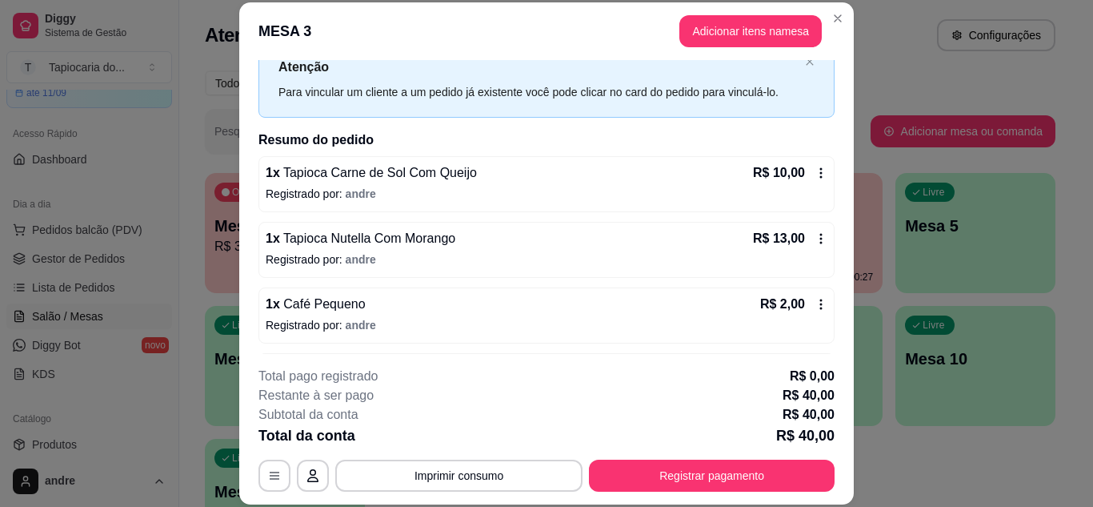
scroll to position [117, 0]
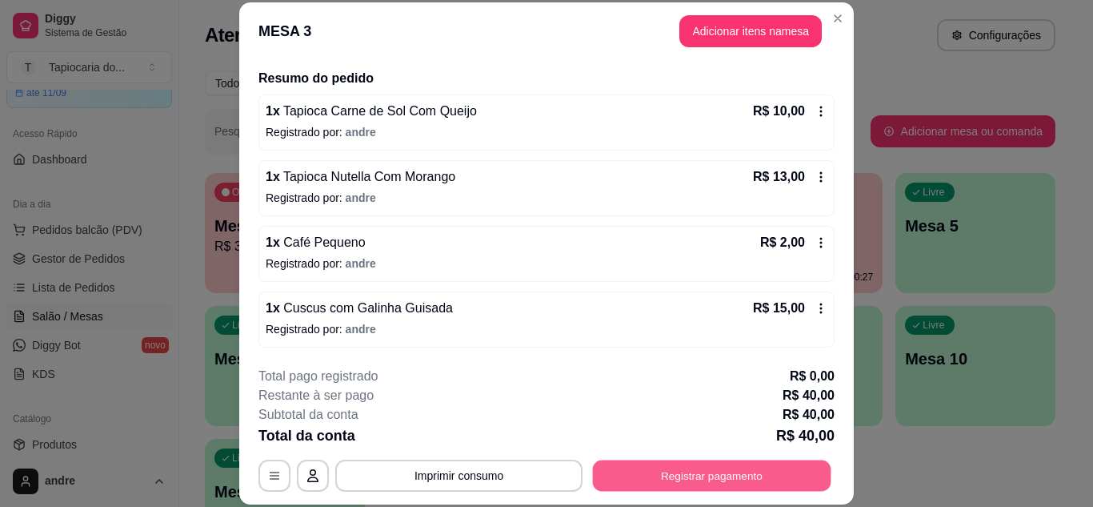
click at [646, 471] on button "Registrar pagamento" at bounding box center [712, 474] width 238 height 31
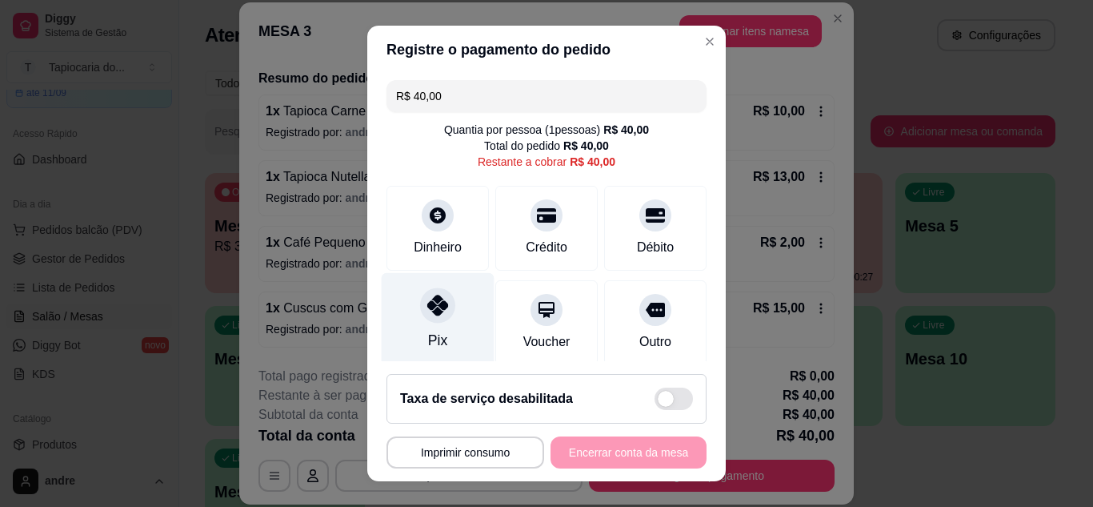
click at [442, 311] on div at bounding box center [437, 304] width 35 height 35
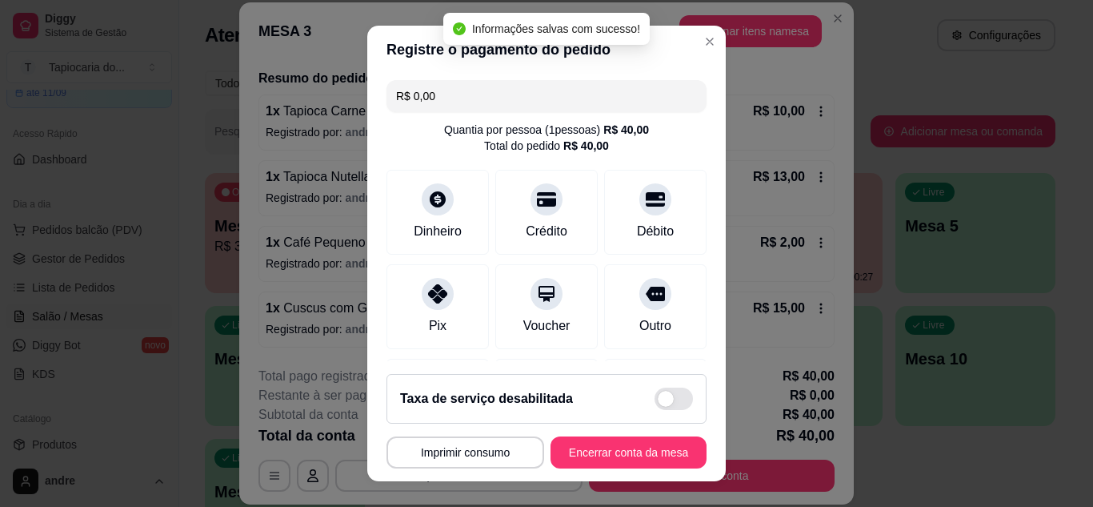
type input "R$ 0,00"
click at [602, 443] on button "Encerrar conta da mesa" at bounding box center [629, 452] width 156 height 32
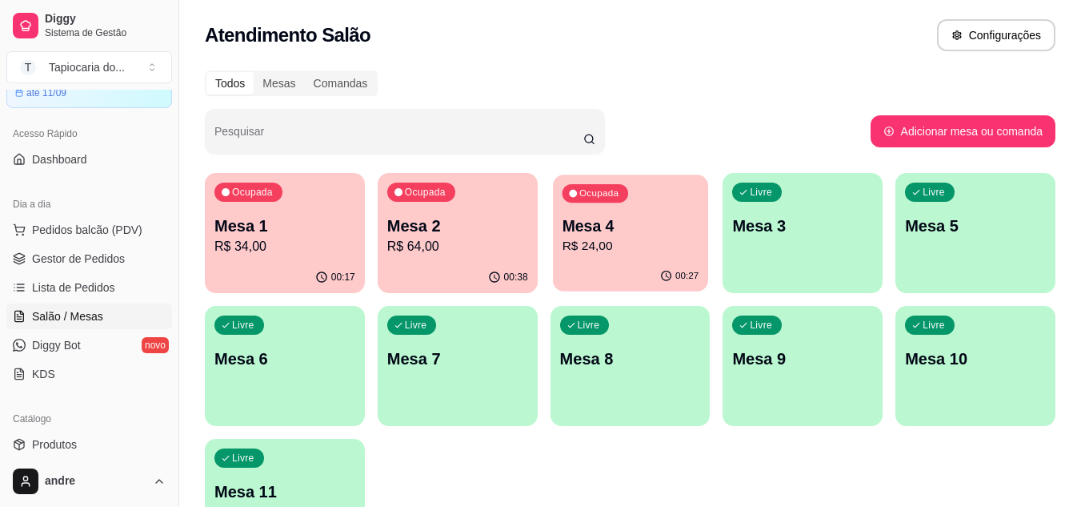
click at [669, 262] on div "00:27" at bounding box center [630, 276] width 155 height 30
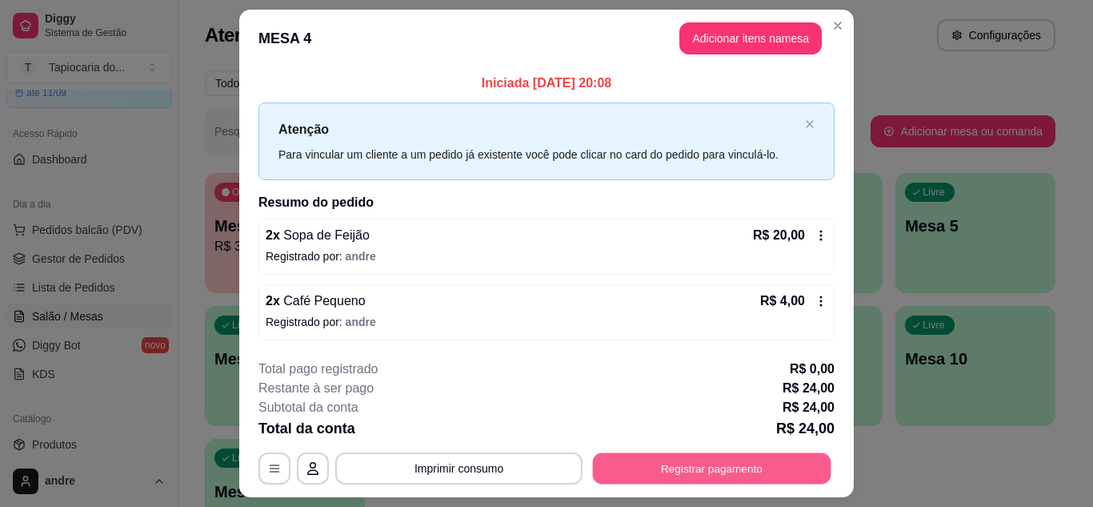
click at [664, 457] on button "Registrar pagamento" at bounding box center [712, 468] width 238 height 31
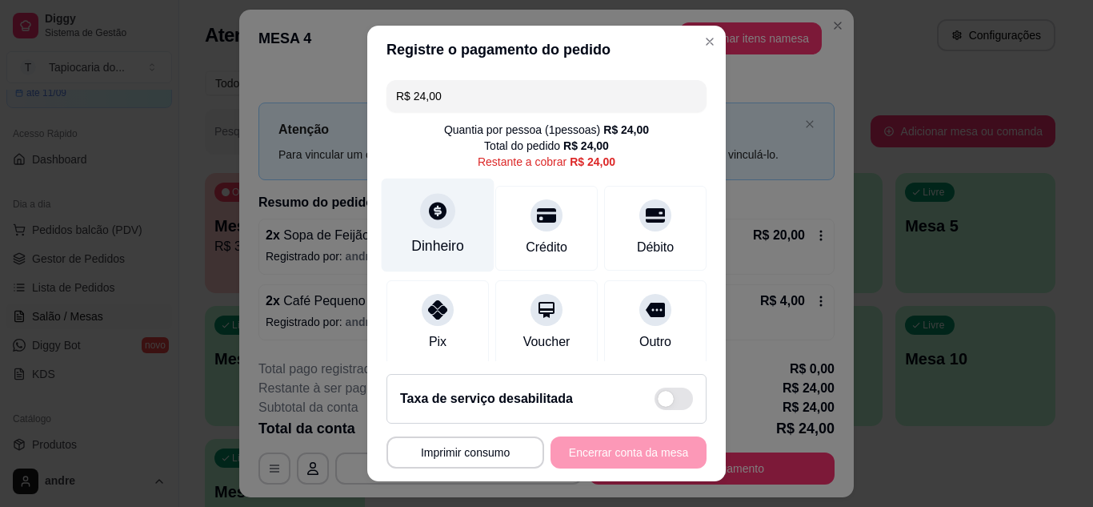
click at [430, 220] on icon at bounding box center [437, 210] width 21 height 21
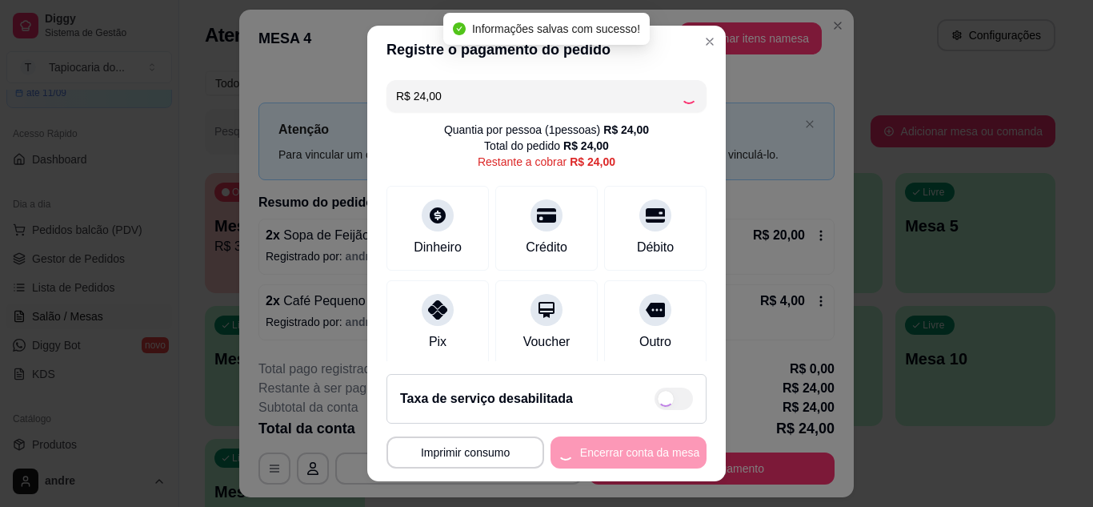
type input "R$ 0,00"
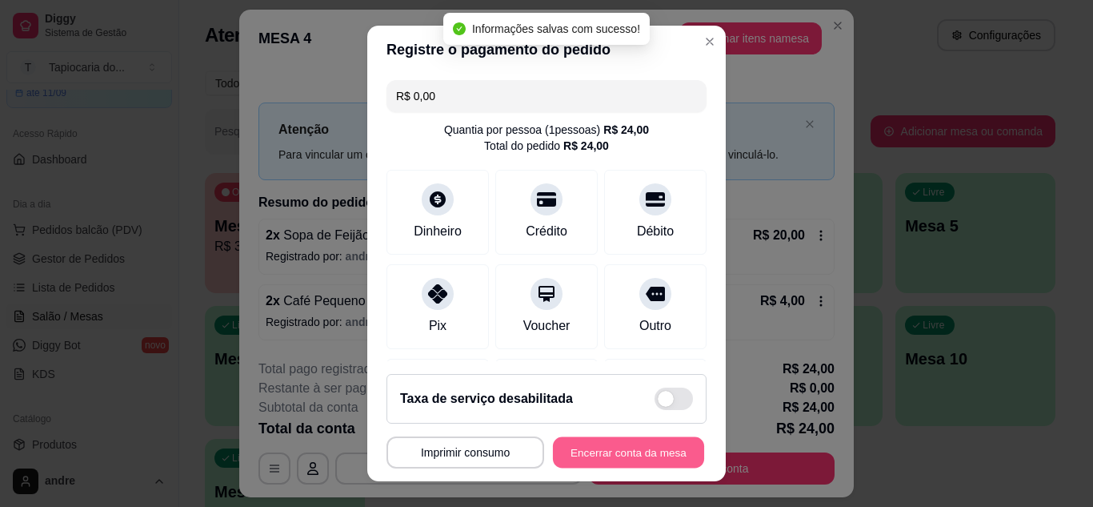
click at [642, 454] on button "Encerrar conta da mesa" at bounding box center [628, 452] width 151 height 31
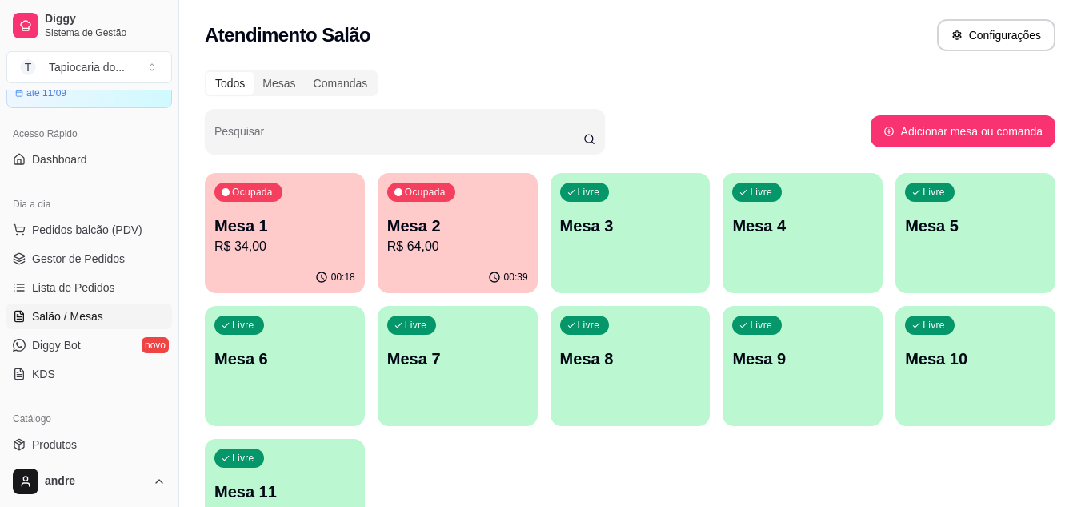
click at [302, 248] on p "R$ 34,00" at bounding box center [284, 246] width 141 height 19
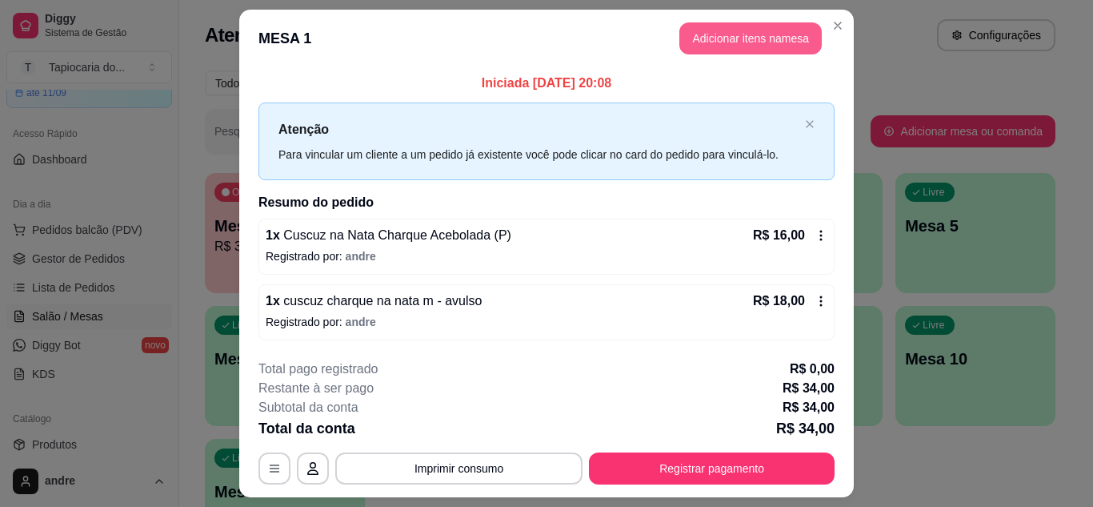
click at [723, 40] on button "Adicionar itens na mesa" at bounding box center [750, 38] width 142 height 32
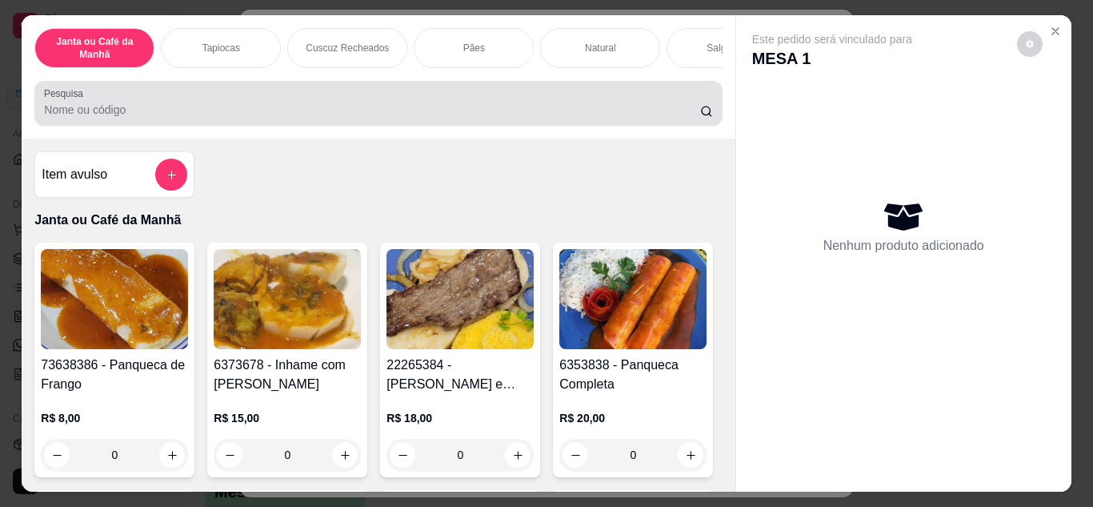
click at [507, 118] on input "Pesquisa" at bounding box center [372, 110] width 656 height 16
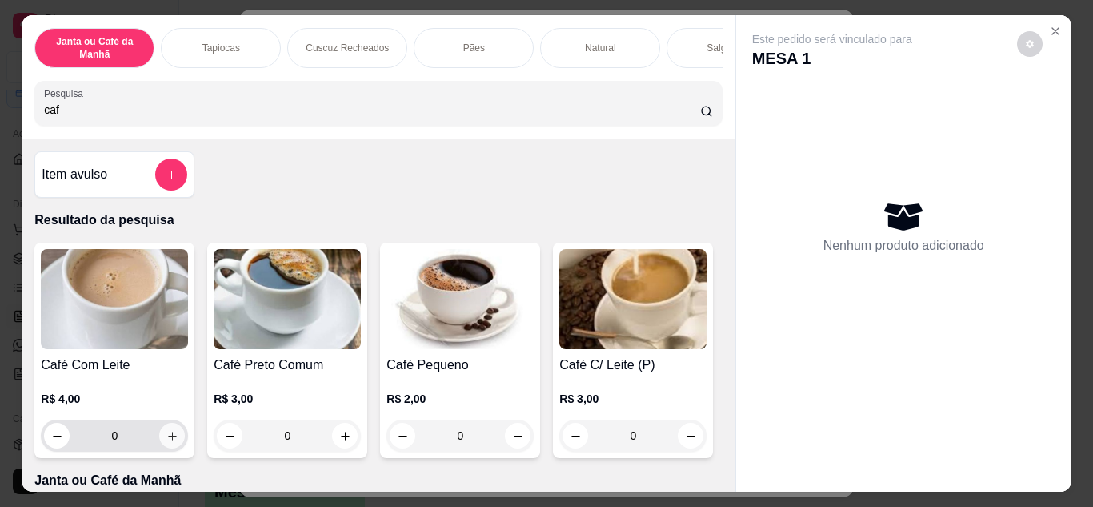
type input "caf"
click at [166, 442] on icon "increase-product-quantity" at bounding box center [172, 436] width 12 height 12
type input "1"
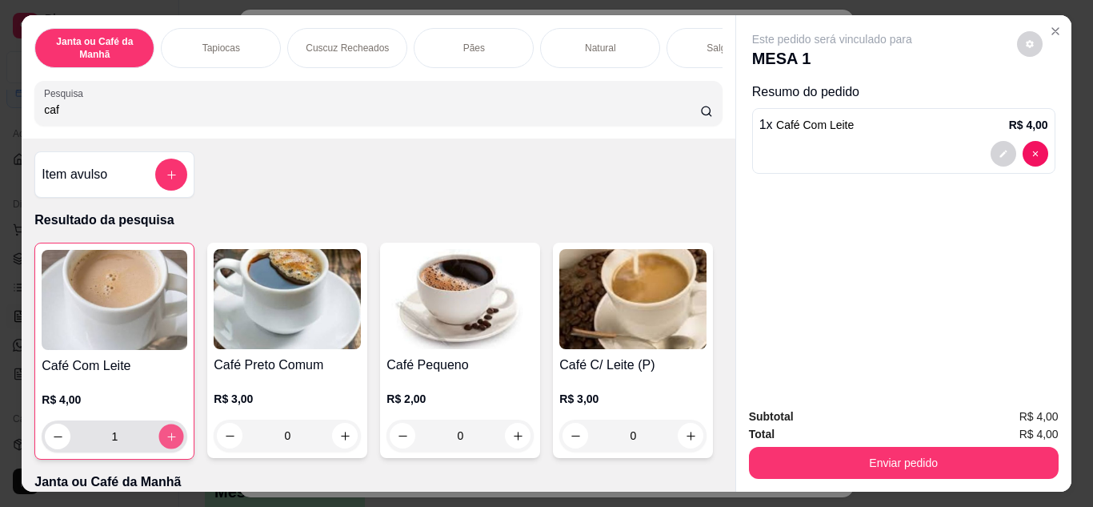
click at [166, 442] on icon "increase-product-quantity" at bounding box center [172, 436] width 12 height 12
type input "2"
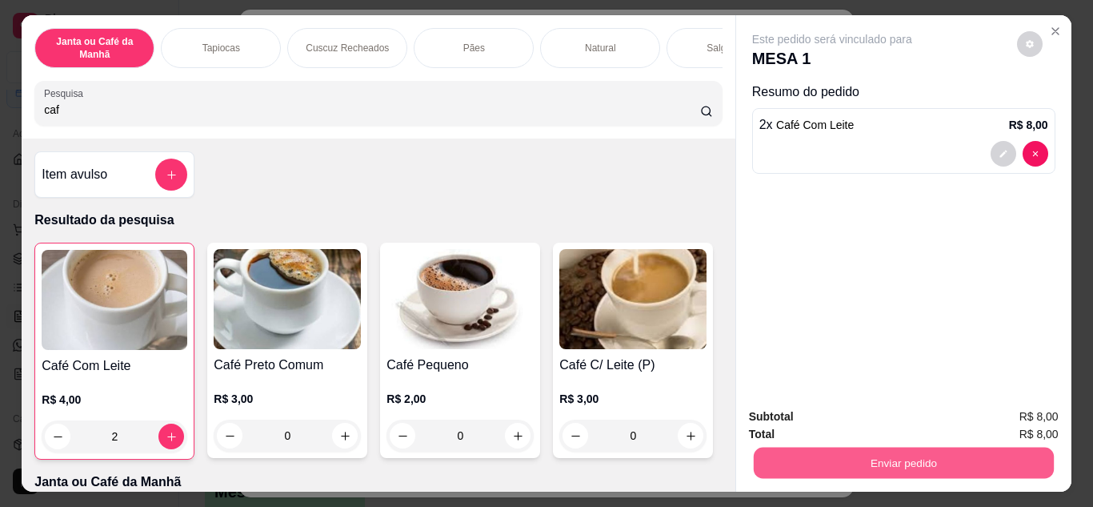
click at [819, 457] on button "Enviar pedido" at bounding box center [903, 462] width 300 height 31
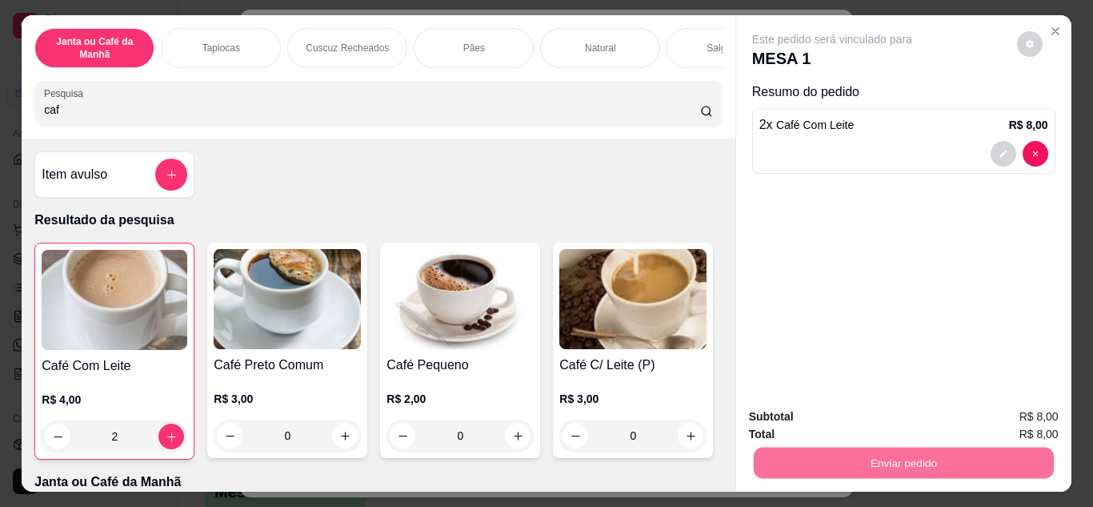
click at [825, 418] on button "Não registrar e enviar pedido" at bounding box center [851, 417] width 162 height 30
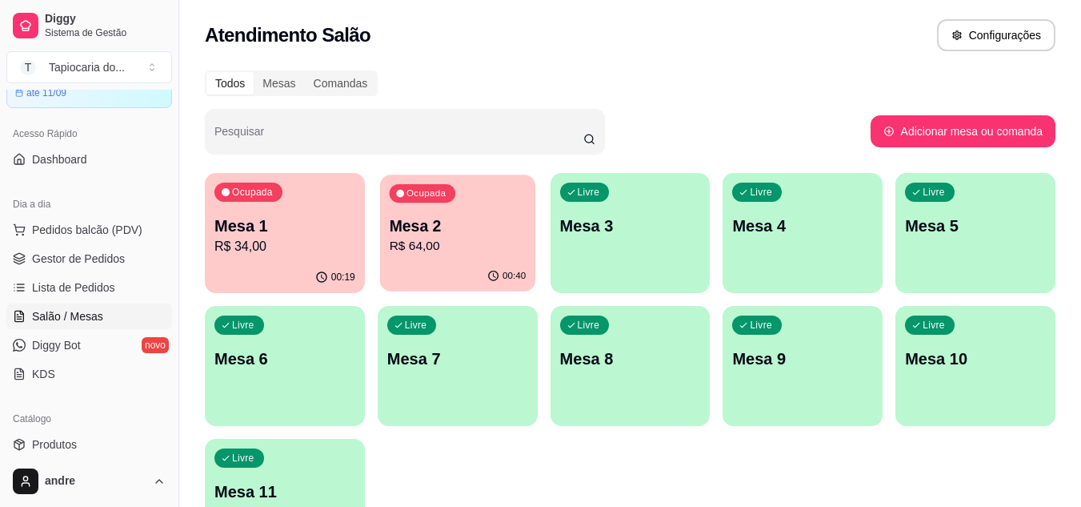
click at [413, 236] on div "Mesa 2 R$ 64,00" at bounding box center [457, 235] width 137 height 40
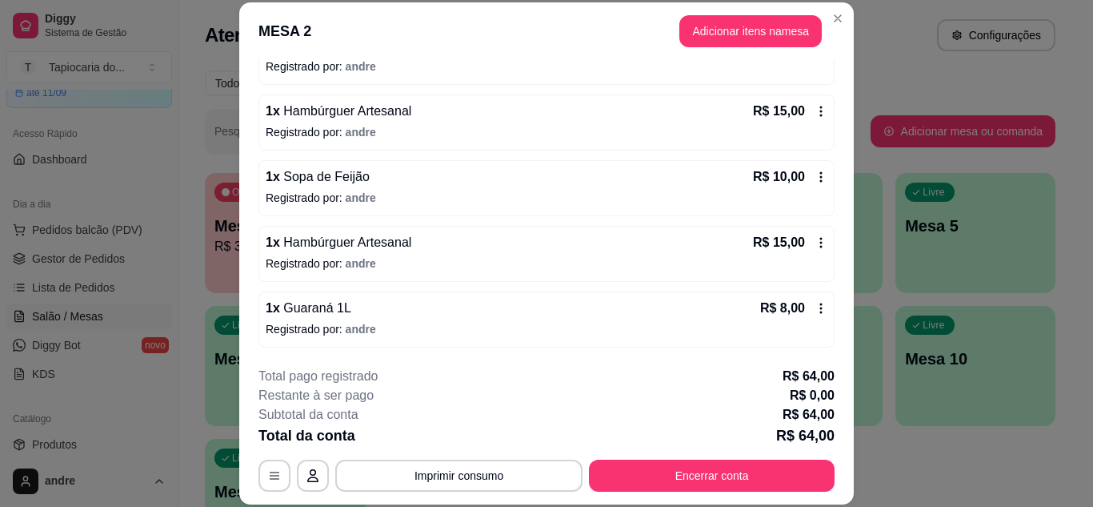
scroll to position [49, 0]
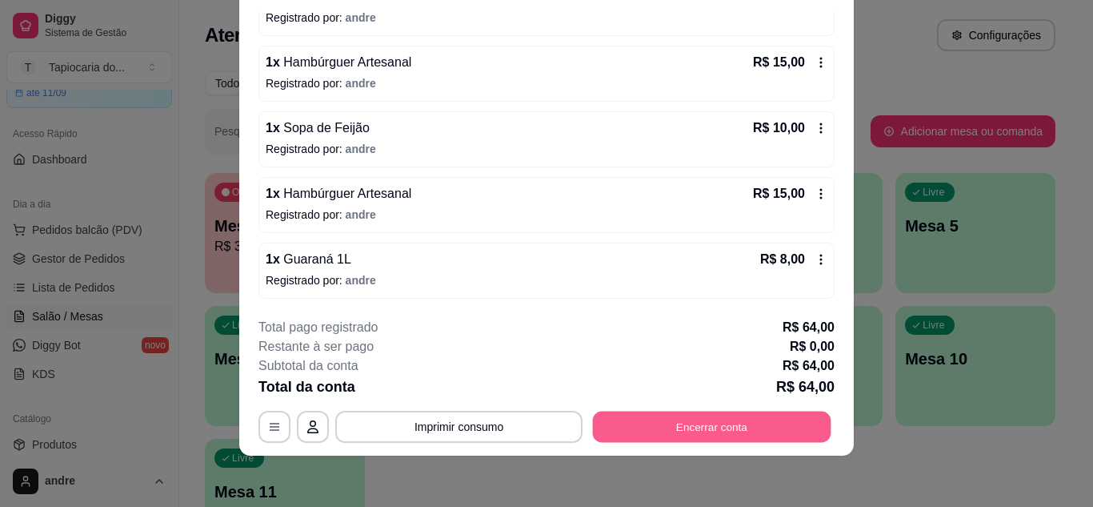
click at [729, 422] on button "Encerrar conta" at bounding box center [712, 425] width 238 height 31
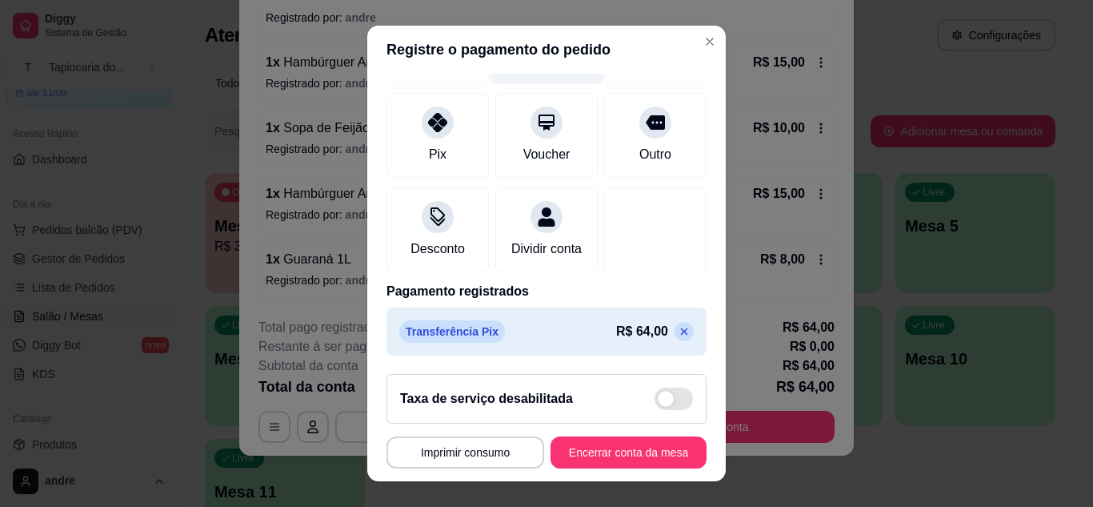
scroll to position [190, 0]
click at [675, 331] on p at bounding box center [684, 331] width 19 height 19
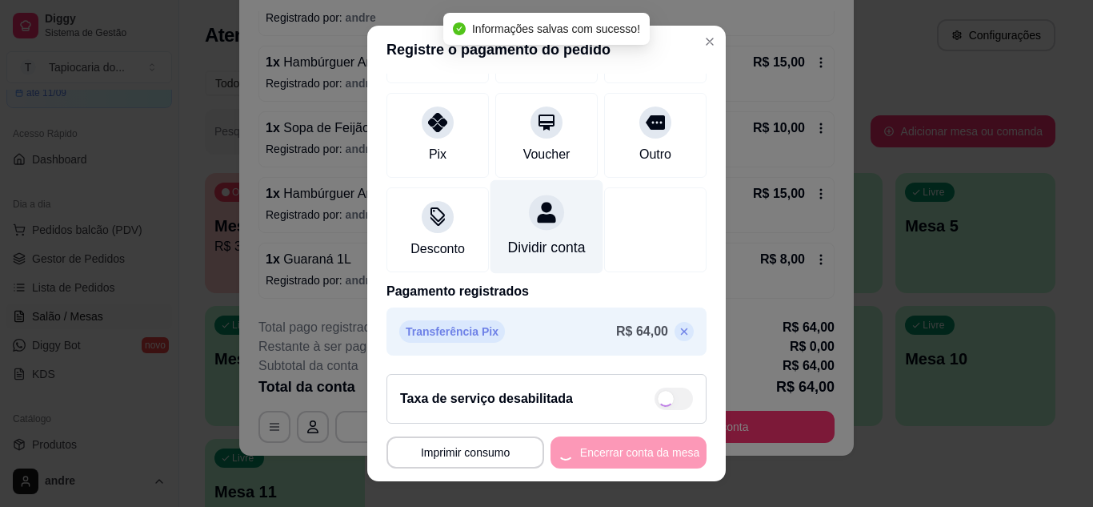
type input "R$ 64,00"
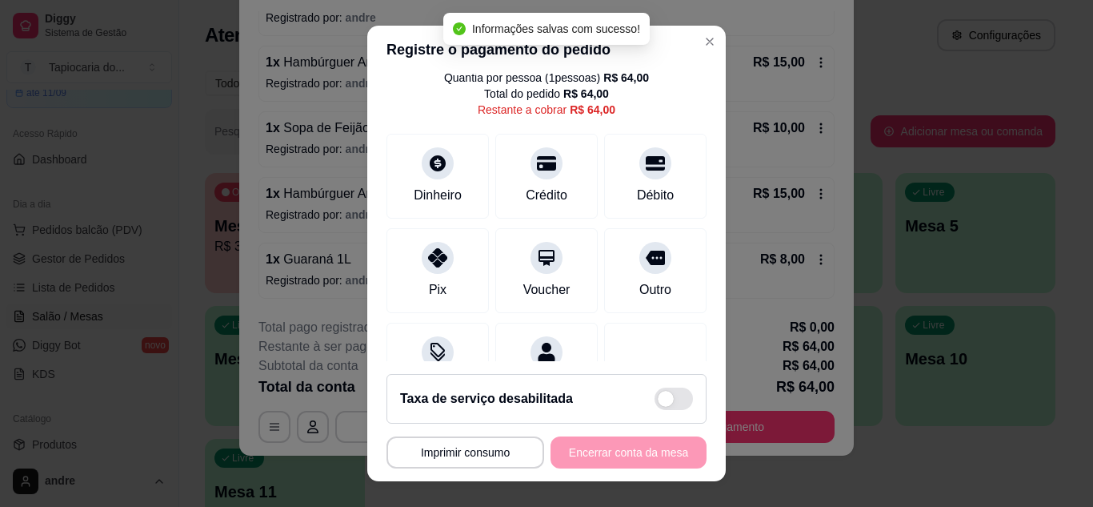
scroll to position [0, 0]
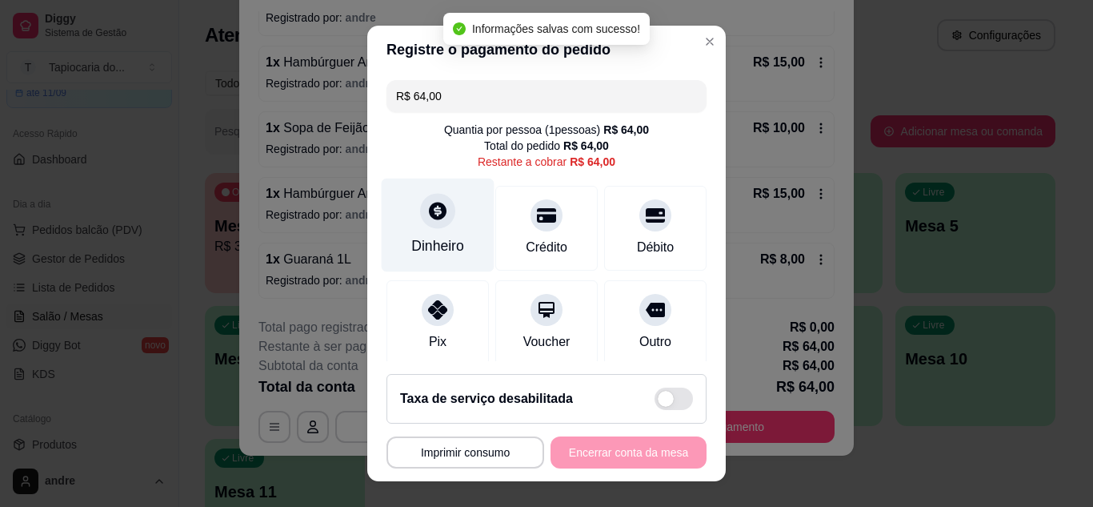
click at [418, 230] on div "Dinheiro" at bounding box center [438, 225] width 113 height 94
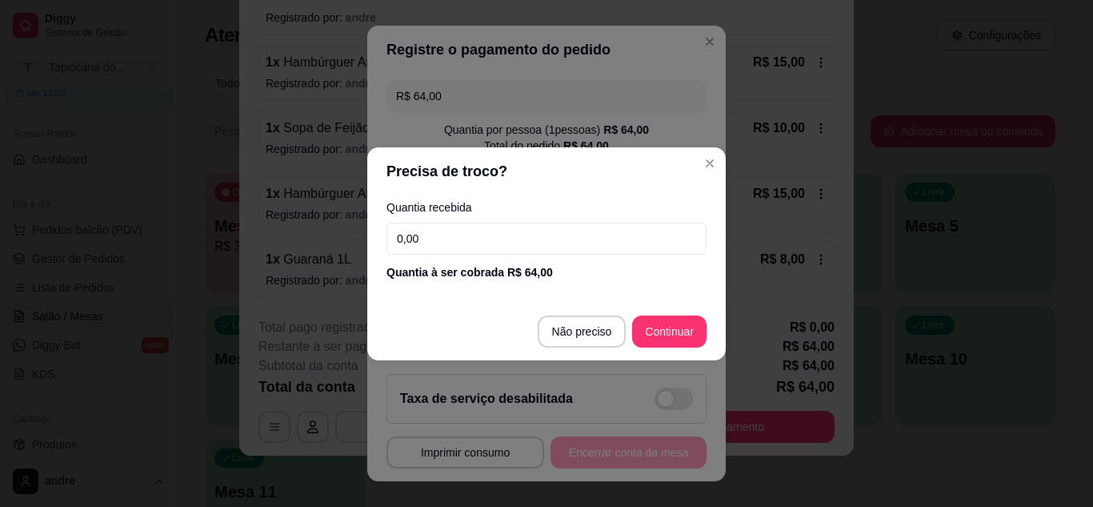
click at [509, 239] on input "0,00" at bounding box center [546, 238] width 320 height 32
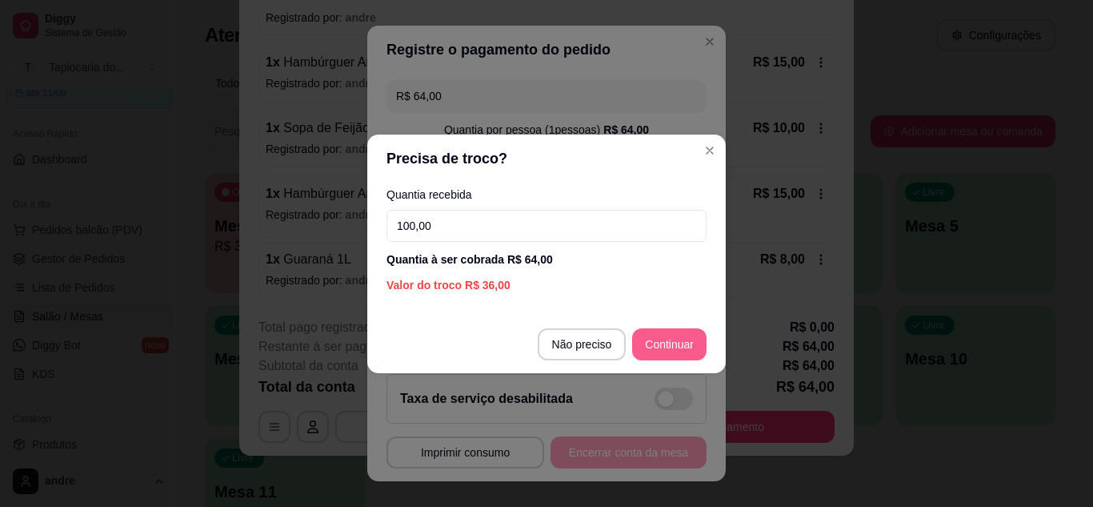
type input "100,00"
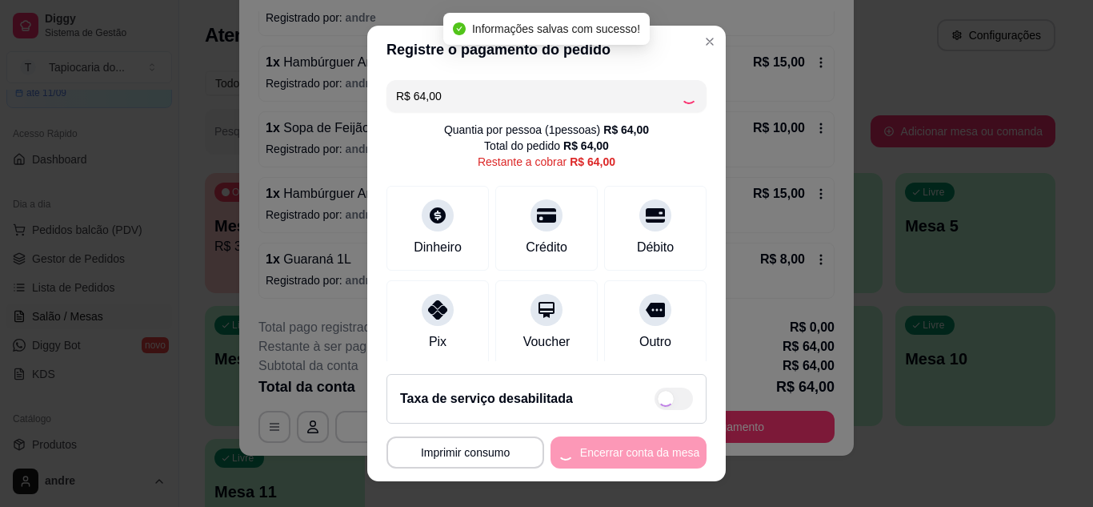
type input "R$ 0,00"
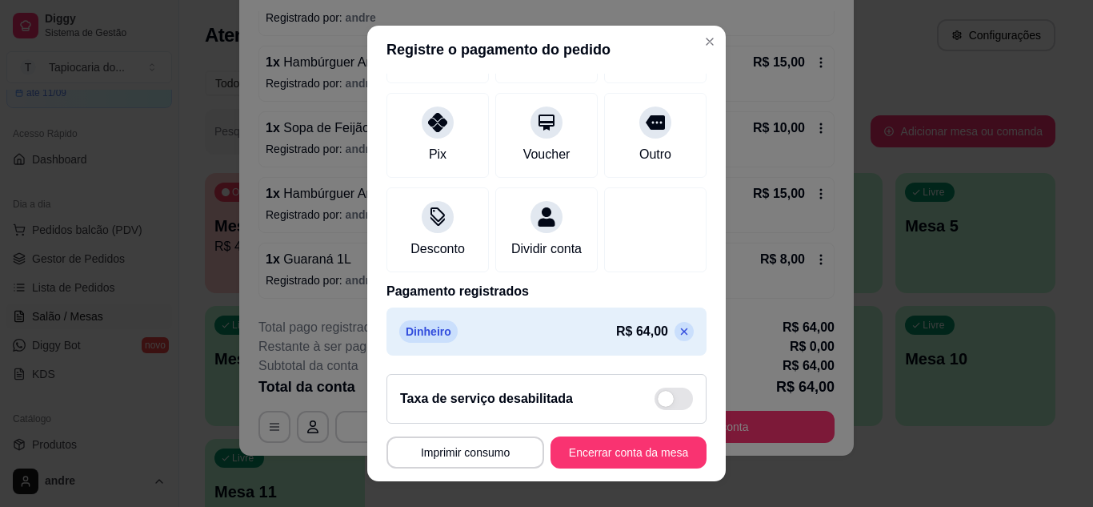
scroll to position [190, 0]
click at [635, 458] on button "Encerrar conta da mesa" at bounding box center [628, 452] width 151 height 31
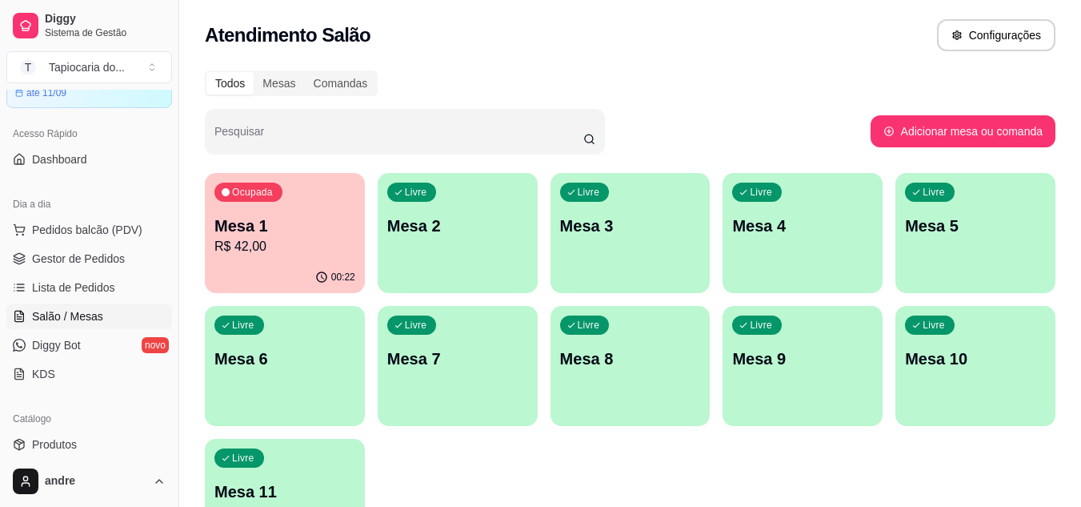
click at [276, 221] on p "Mesa 1" at bounding box center [284, 225] width 141 height 22
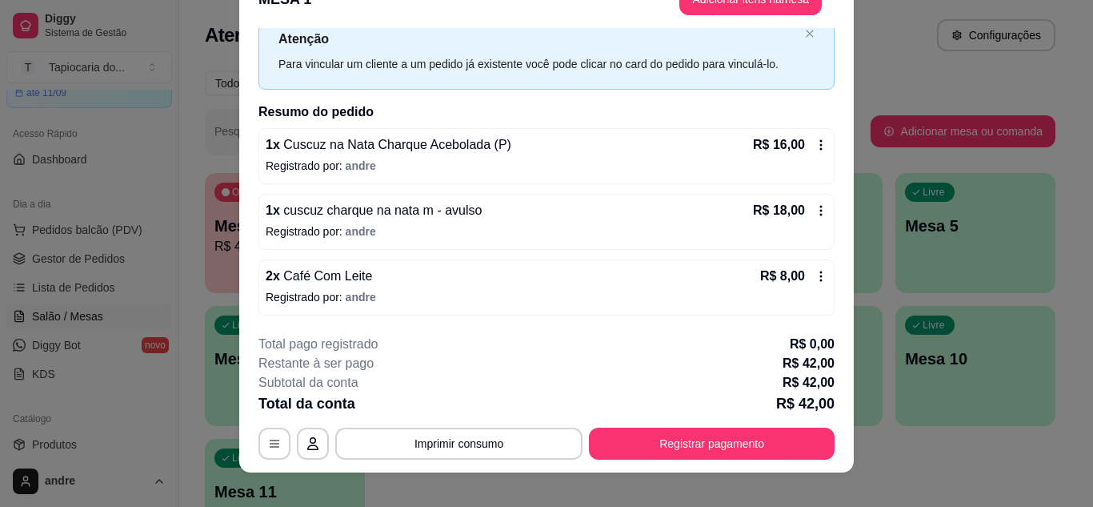
scroll to position [49, 0]
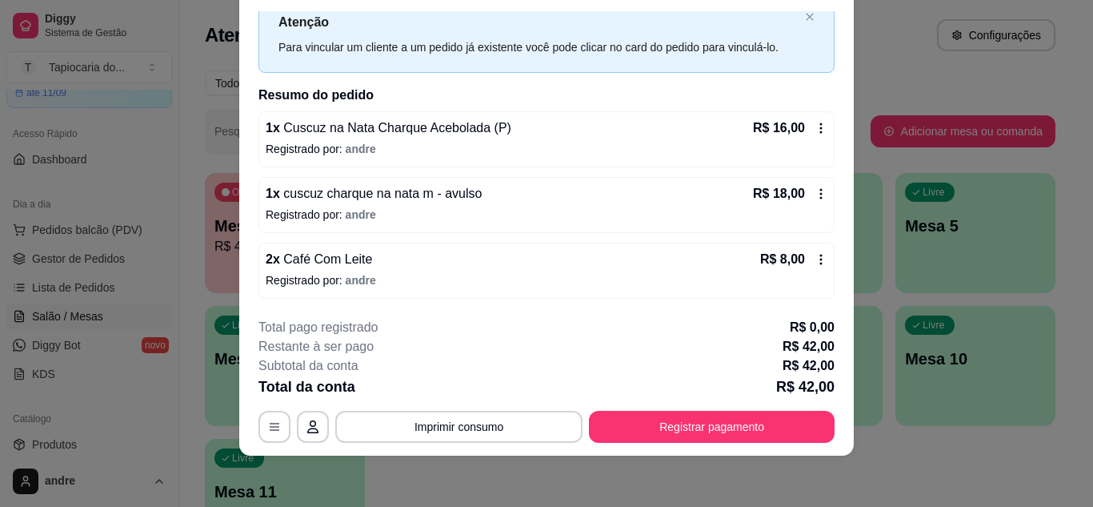
click at [800, 252] on div "R$ 8,00" at bounding box center [793, 259] width 67 height 19
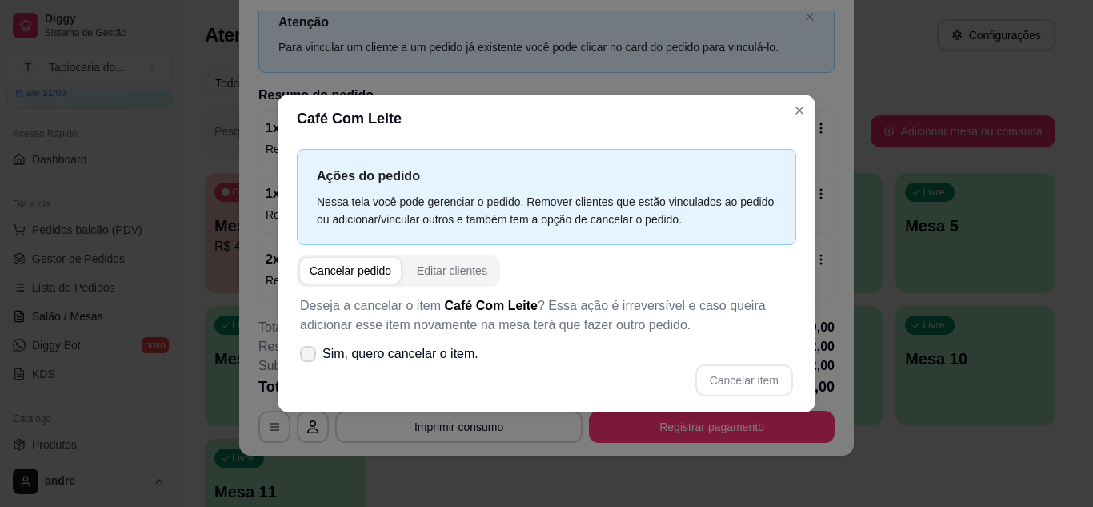
click at [302, 348] on span at bounding box center [308, 354] width 16 height 16
click at [302, 356] on input "Sim, quero cancelar o item." at bounding box center [304, 361] width 10 height 10
checkbox input "true"
click at [709, 375] on button "Cancelar item" at bounding box center [743, 379] width 95 height 31
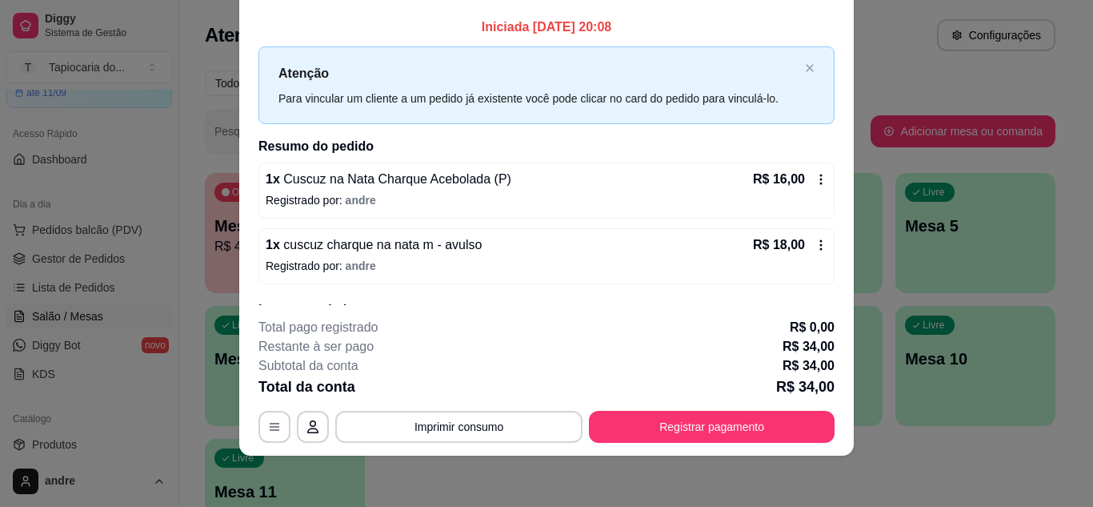
scroll to position [0, 0]
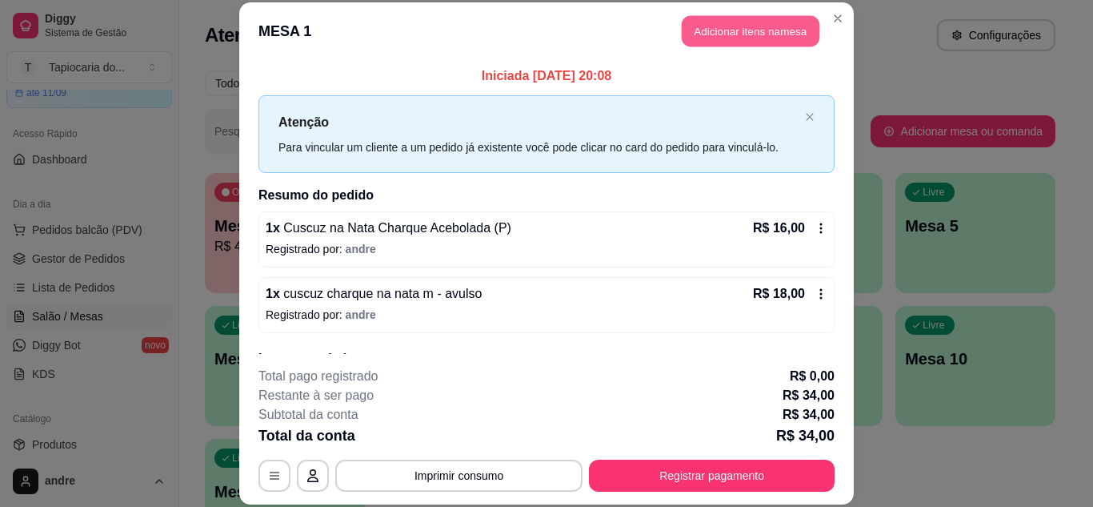
click at [767, 30] on button "Adicionar itens na mesa" at bounding box center [751, 31] width 138 height 31
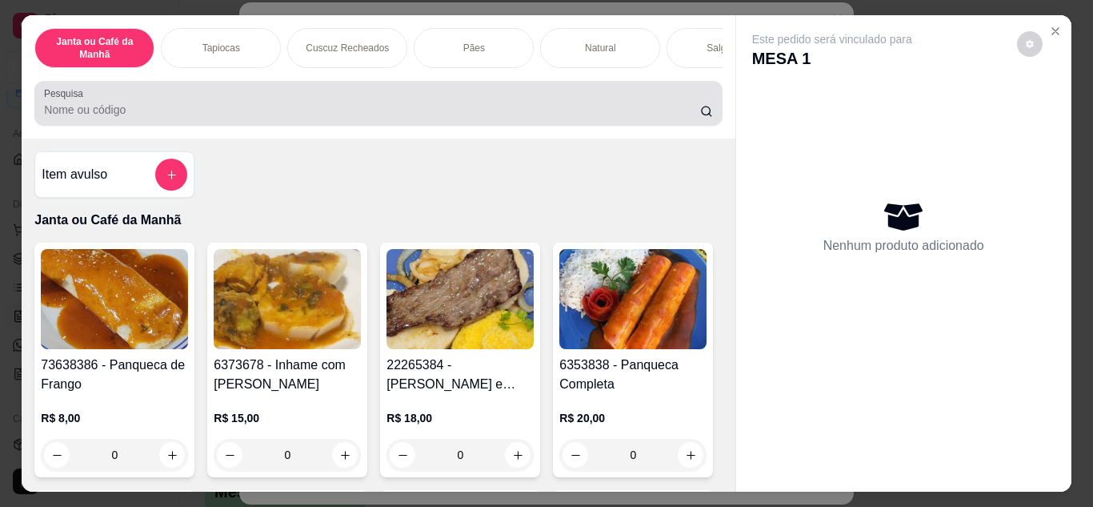
click at [586, 118] on input "Pesquisa" at bounding box center [372, 110] width 656 height 16
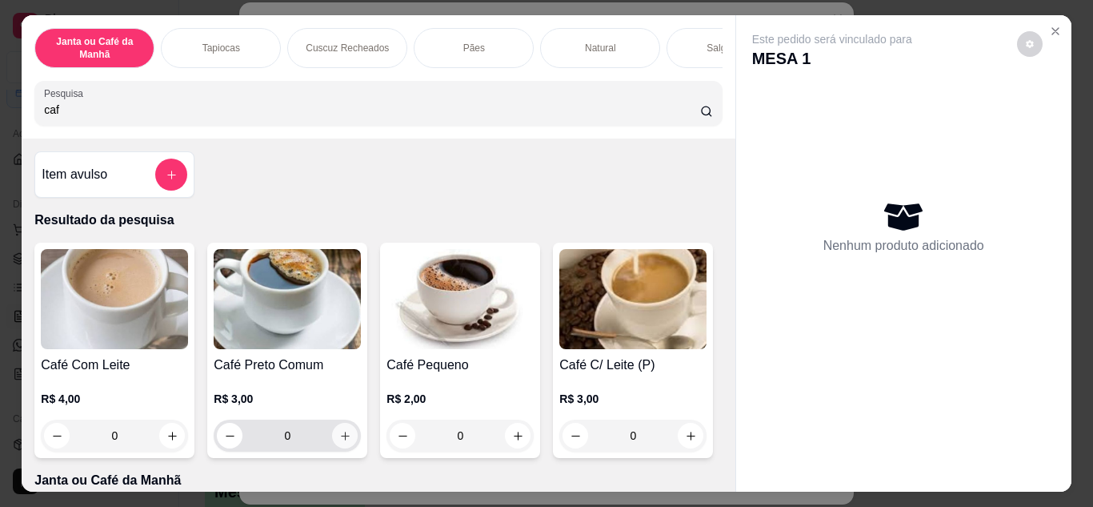
type input "caf"
click at [339, 442] on icon "increase-product-quantity" at bounding box center [345, 436] width 12 height 12
type input "1"
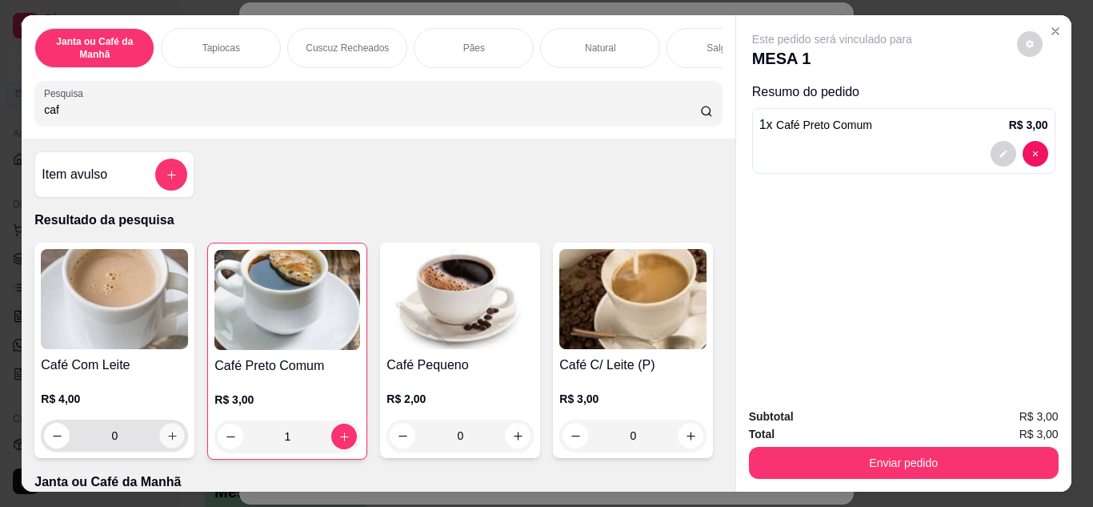
click at [168, 439] on icon "increase-product-quantity" at bounding box center [172, 435] width 8 height 8
type input "1"
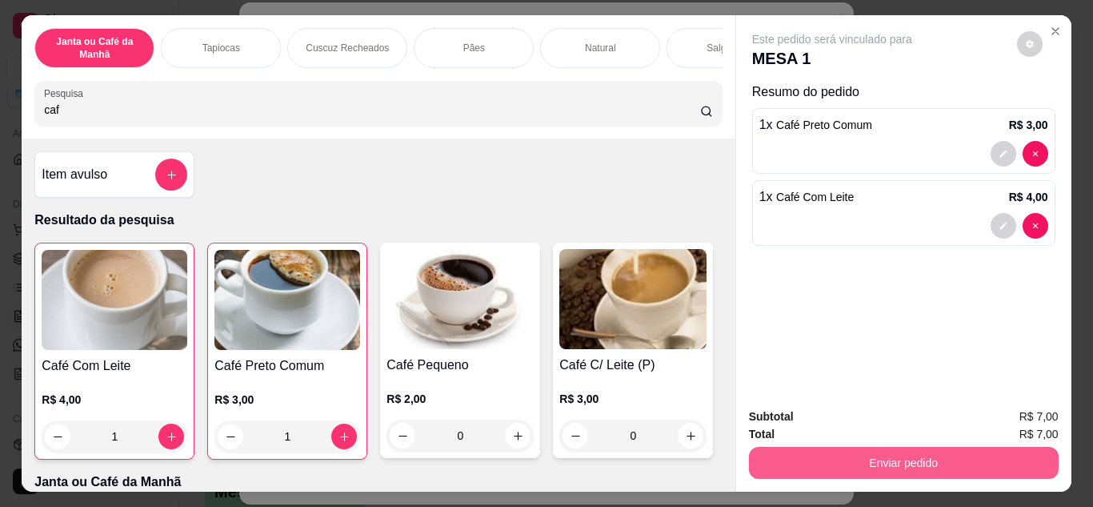
click at [789, 455] on button "Enviar pedido" at bounding box center [904, 462] width 310 height 32
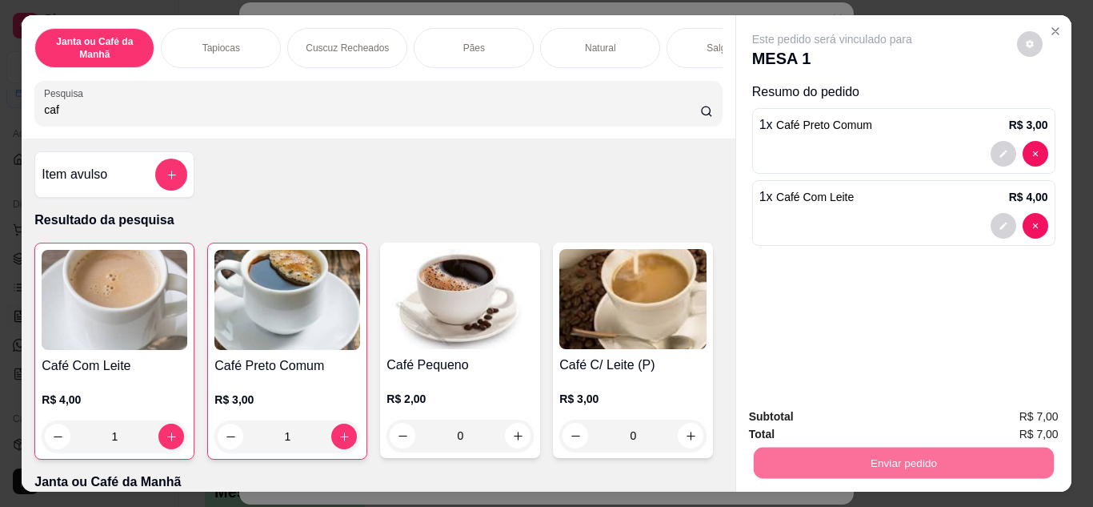
click at [794, 407] on button "Não registrar e enviar pedido" at bounding box center [851, 417] width 162 height 30
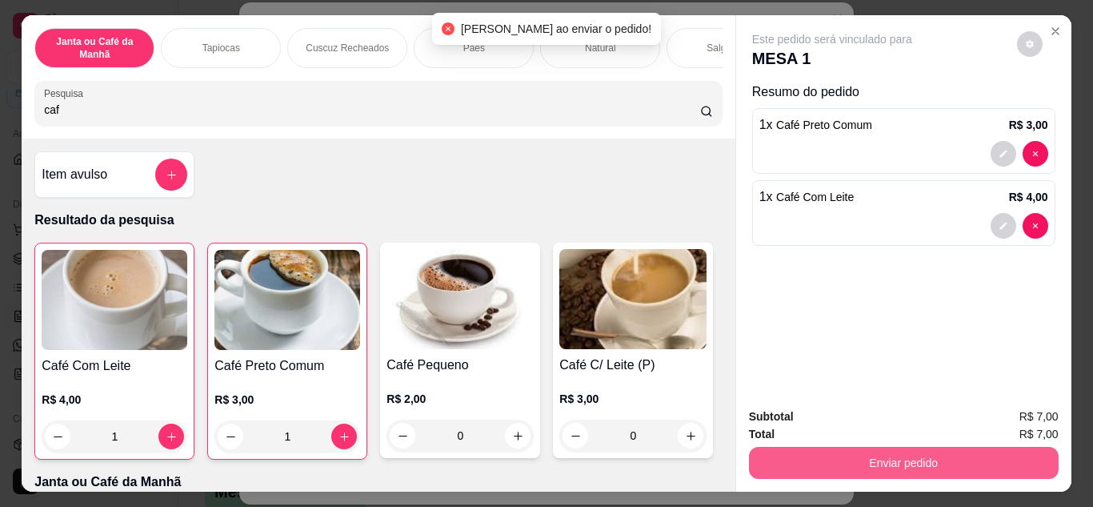
click at [911, 456] on button "Enviar pedido" at bounding box center [904, 462] width 310 height 32
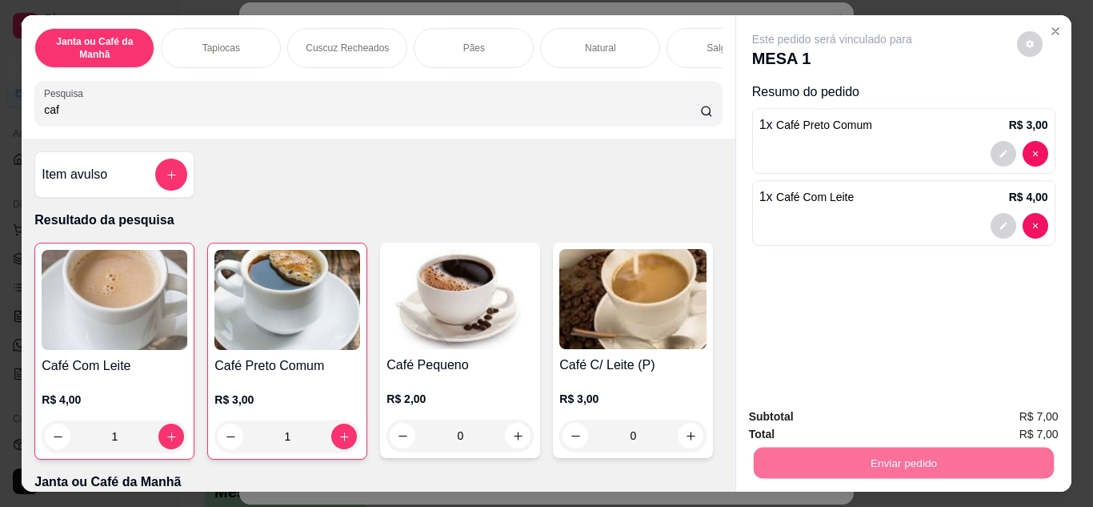
click at [892, 412] on button "Não registrar e enviar pedido" at bounding box center [851, 417] width 162 height 30
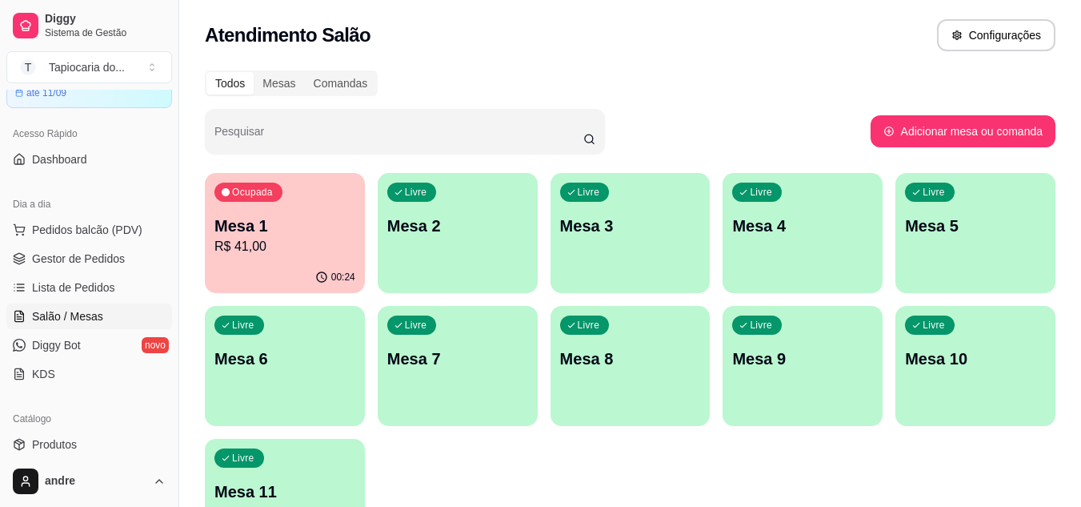
click at [303, 206] on div "Ocupada Mesa 1 R$ 41,00" at bounding box center [285, 217] width 160 height 89
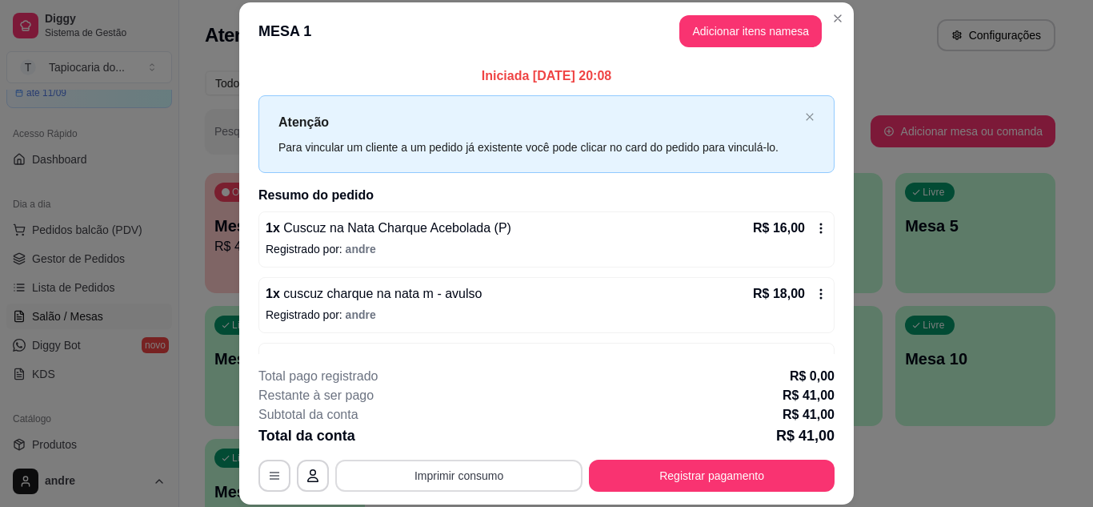
click at [510, 482] on button "Imprimir consumo" at bounding box center [458, 475] width 247 height 32
click at [446, 442] on button "Impressora" at bounding box center [458, 438] width 112 height 25
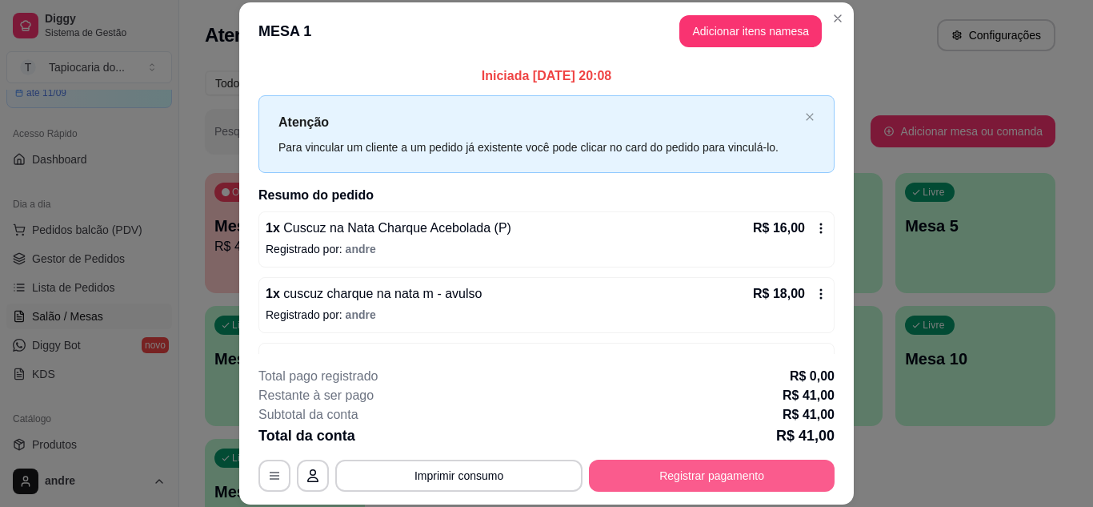
click at [677, 475] on button "Registrar pagamento" at bounding box center [712, 475] width 246 height 32
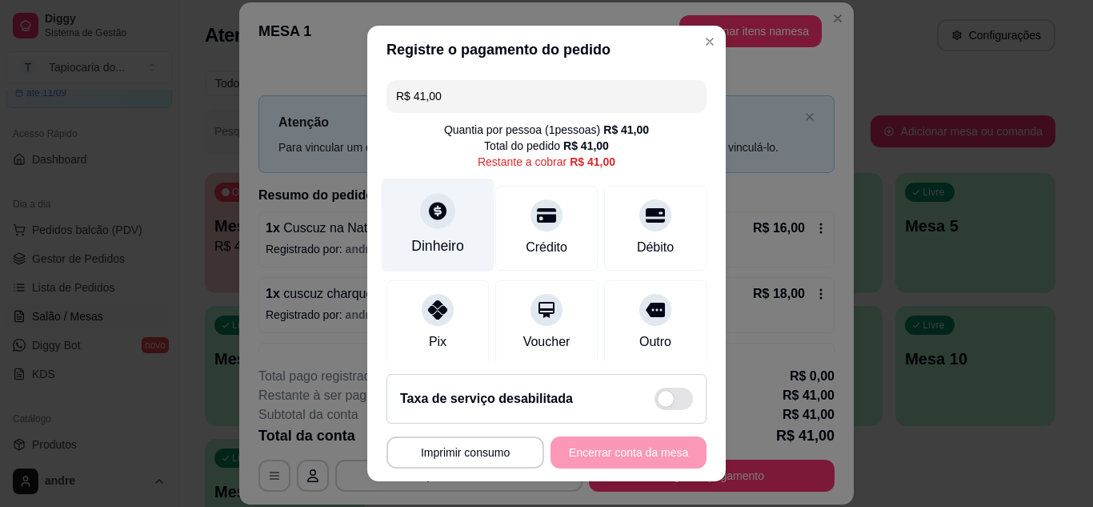
click at [443, 239] on div "Dinheiro" at bounding box center [437, 245] width 53 height 21
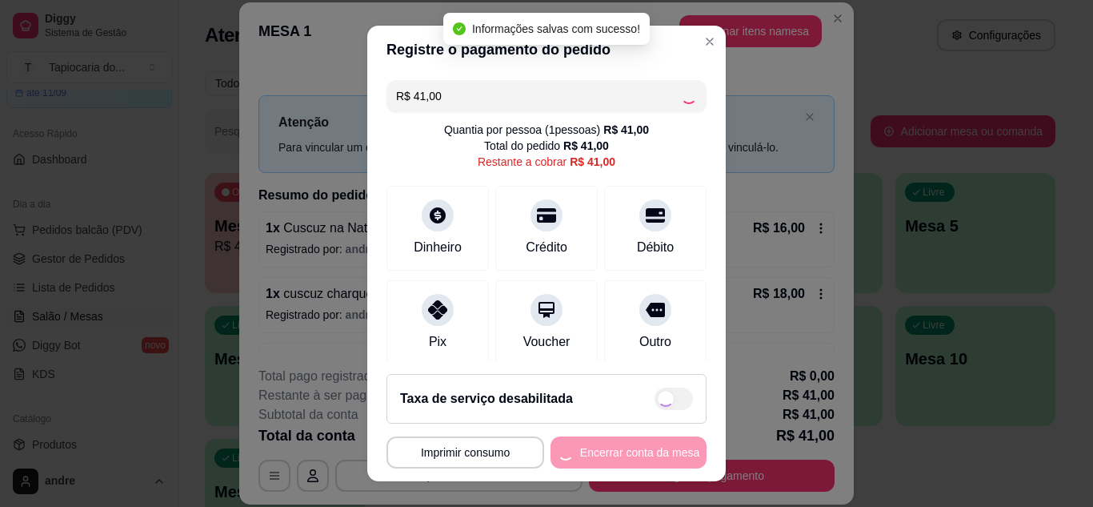
type input "R$ 0,00"
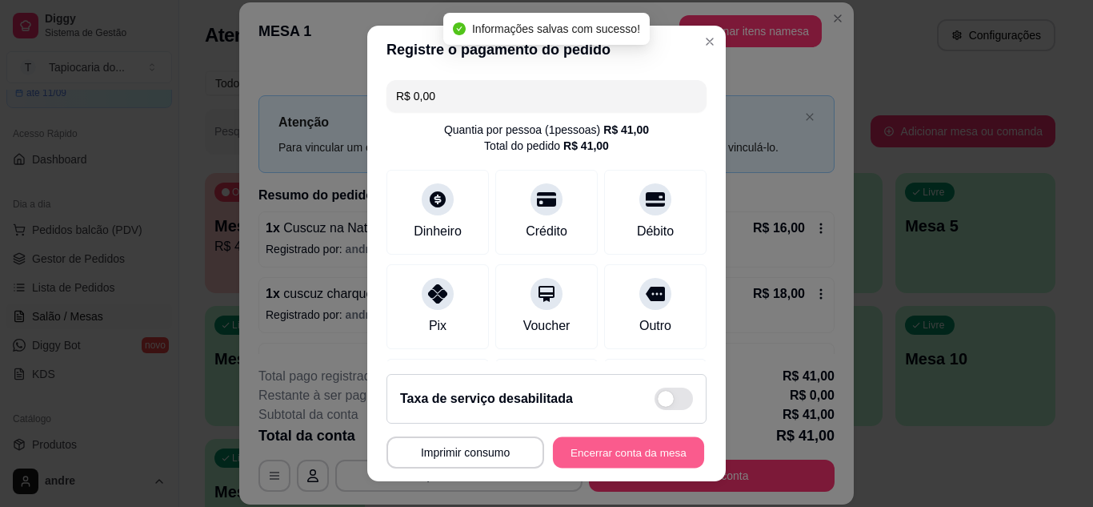
click at [655, 452] on button "Encerrar conta da mesa" at bounding box center [628, 452] width 151 height 31
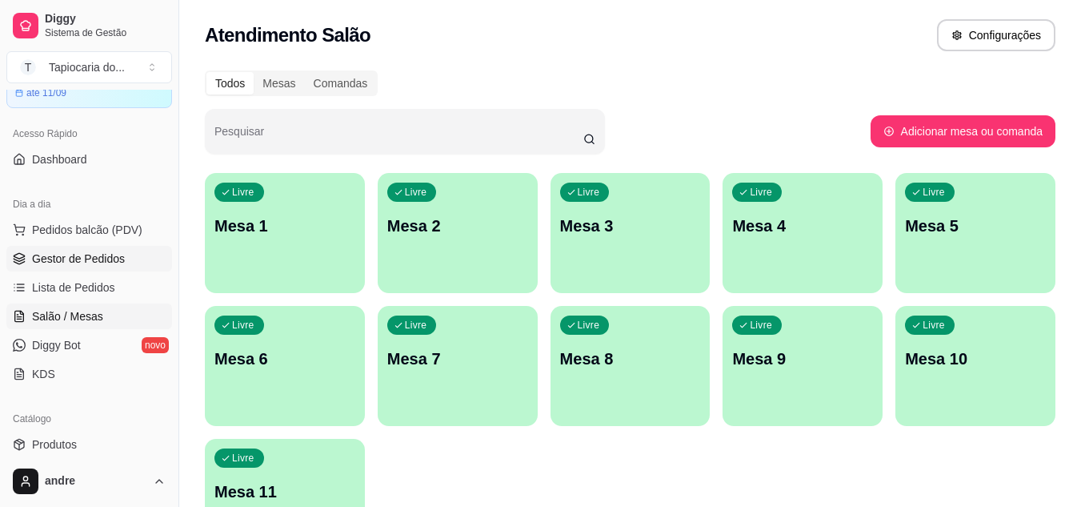
click at [115, 265] on span "Gestor de Pedidos" at bounding box center [78, 258] width 93 height 16
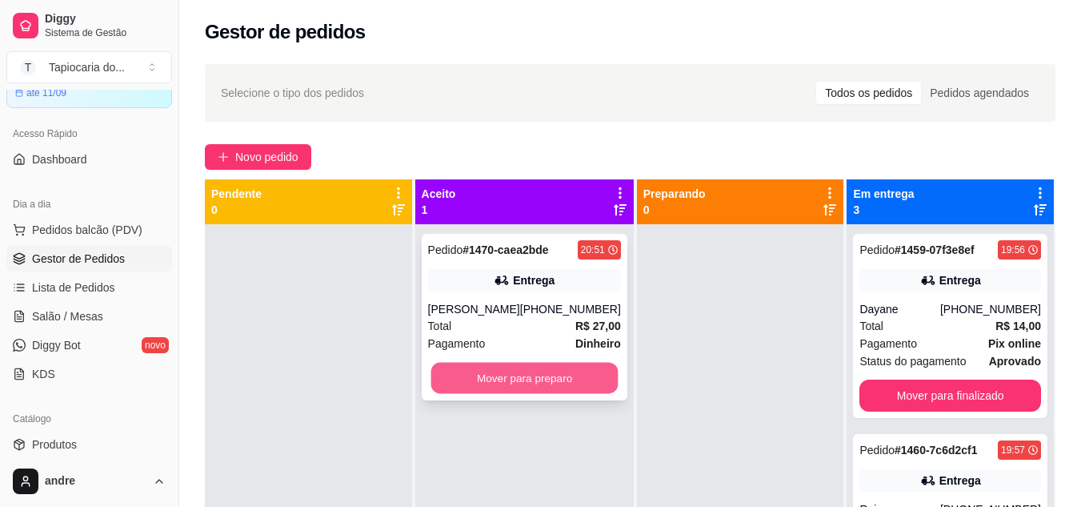
click at [519, 370] on button "Mover para preparo" at bounding box center [523, 377] width 187 height 31
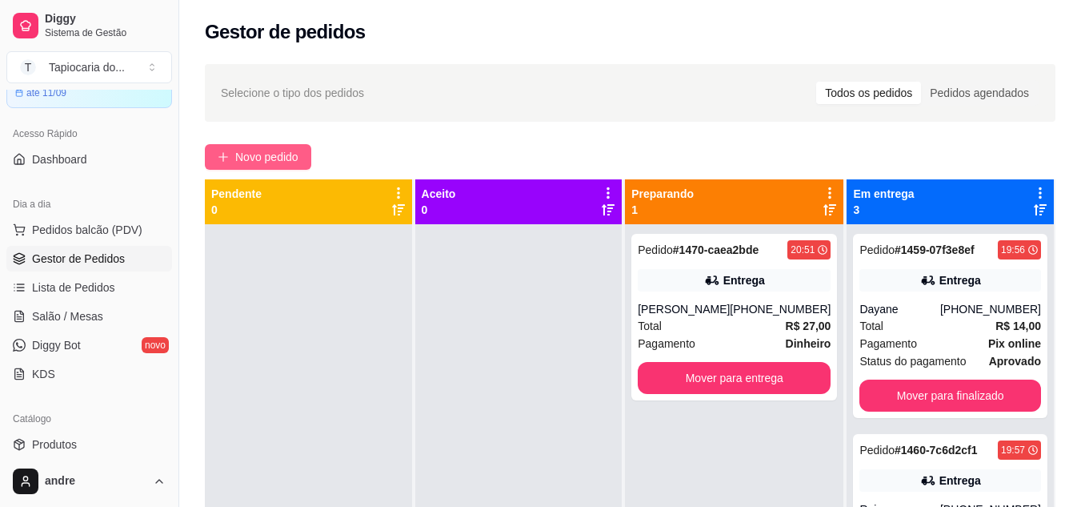
click at [261, 144] on button "Novo pedido" at bounding box center [258, 157] width 106 height 26
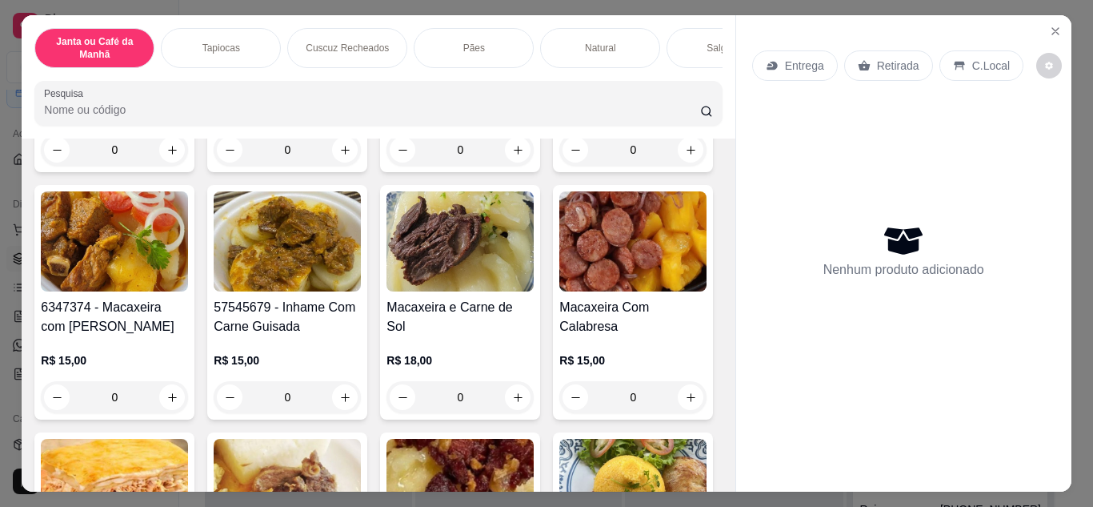
scroll to position [320, 0]
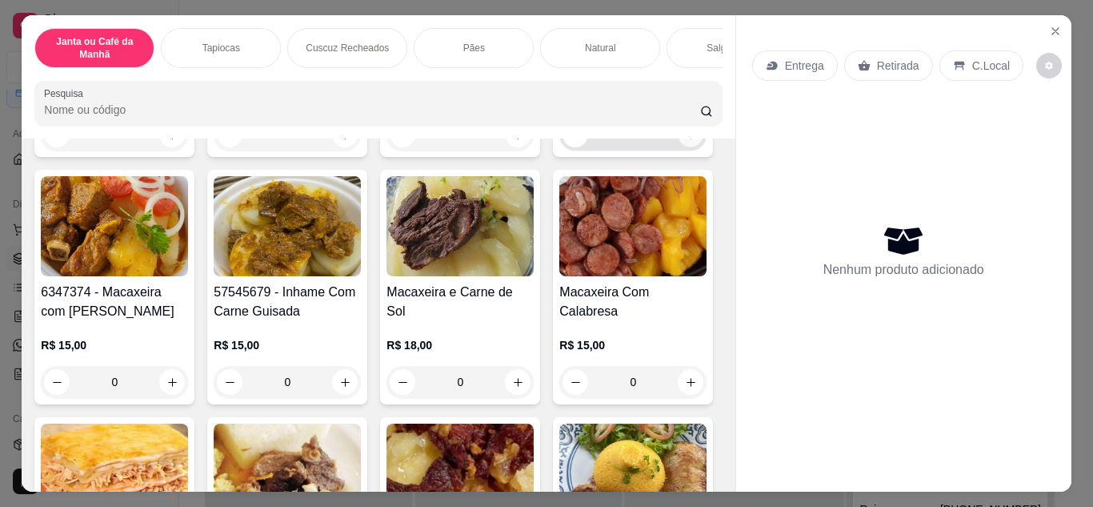
click at [685, 141] on icon "increase-product-quantity" at bounding box center [691, 135] width 12 height 12
type input "1"
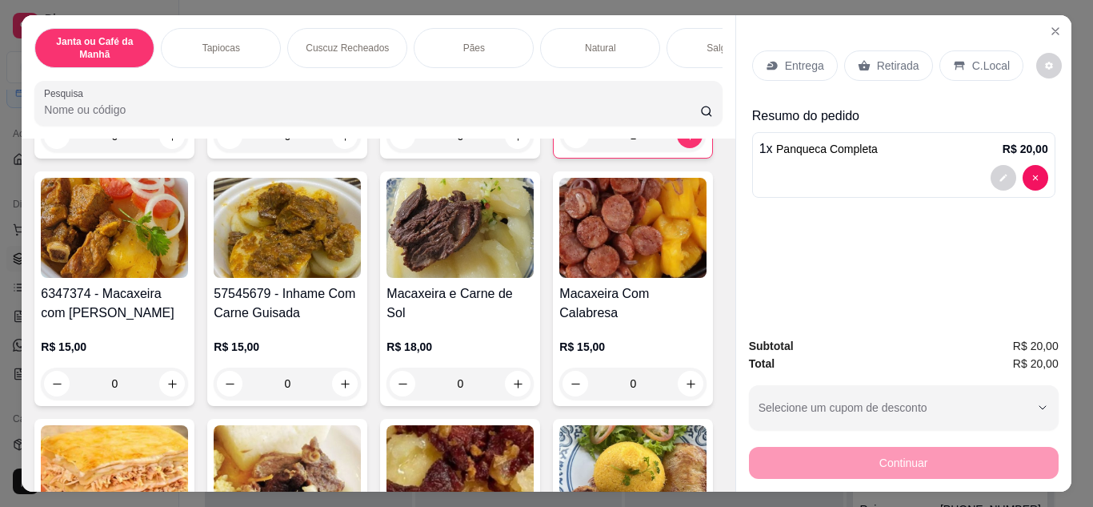
click at [863, 63] on icon at bounding box center [864, 65] width 13 height 13
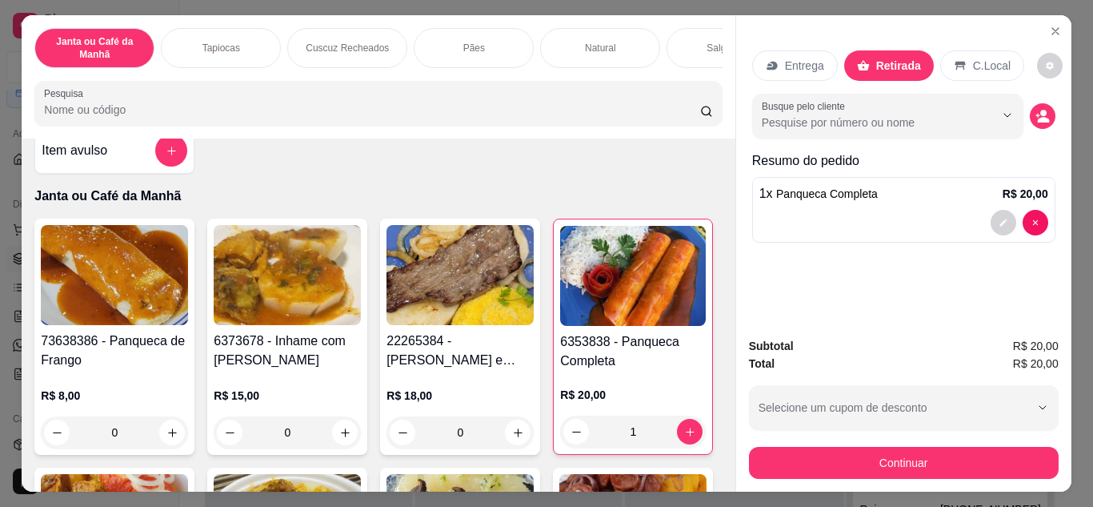
scroll to position [0, 0]
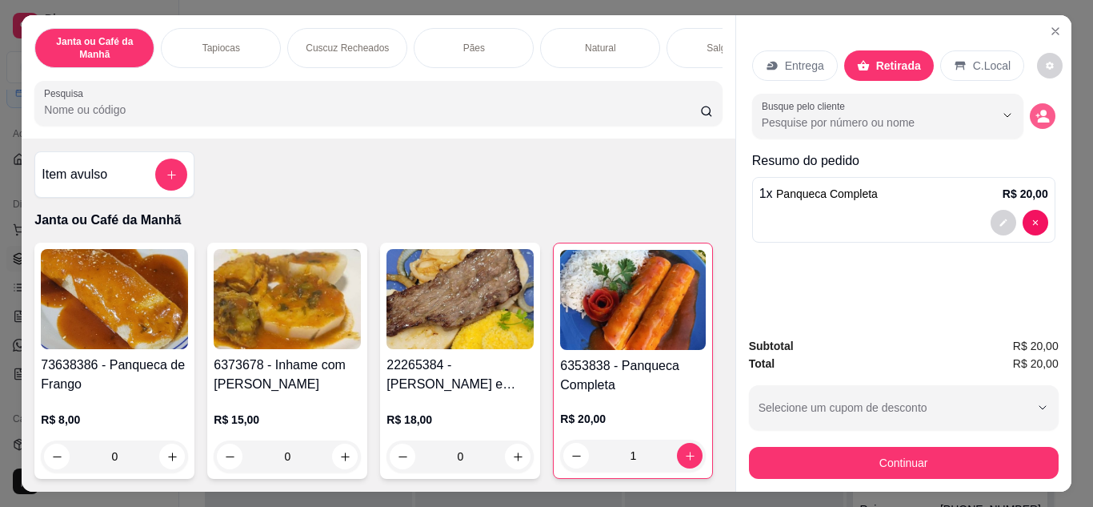
click at [1035, 113] on icon "decrease-product-quantity" at bounding box center [1042, 116] width 14 height 14
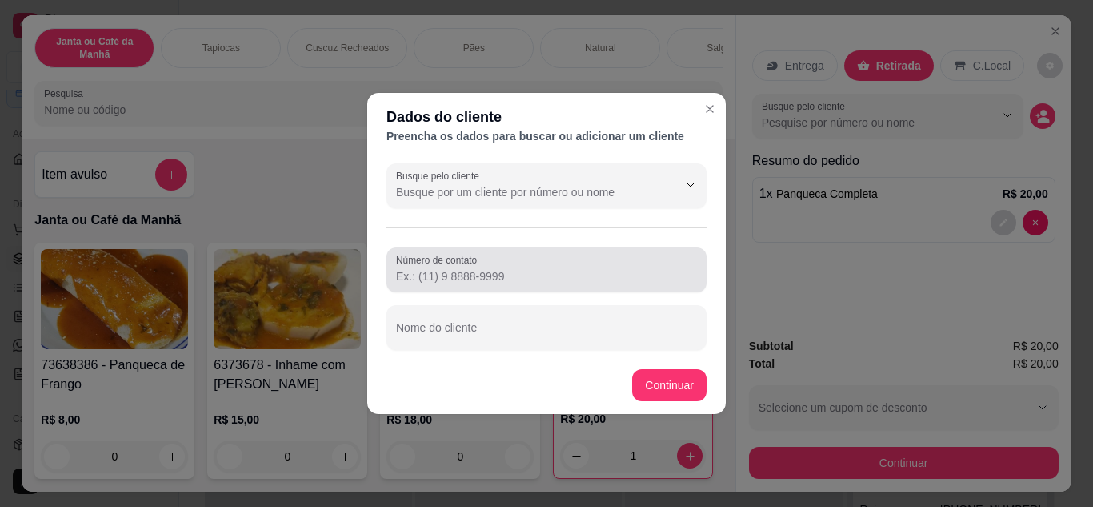
drag, startPoint x: 415, startPoint y: 267, endPoint x: 387, endPoint y: 250, distance: 32.7
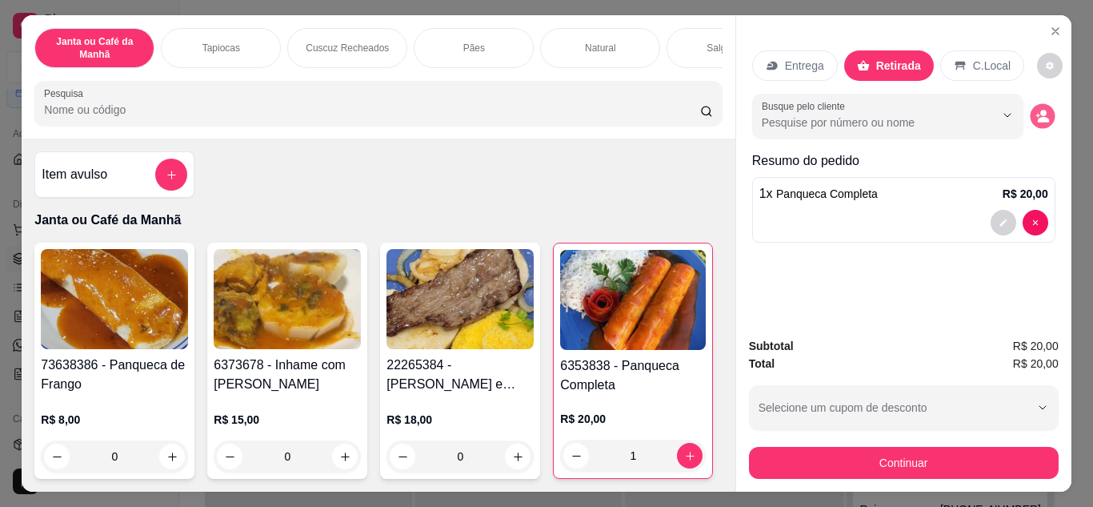
click at [1030, 113] on button "decrease-product-quantity" at bounding box center [1042, 115] width 25 height 25
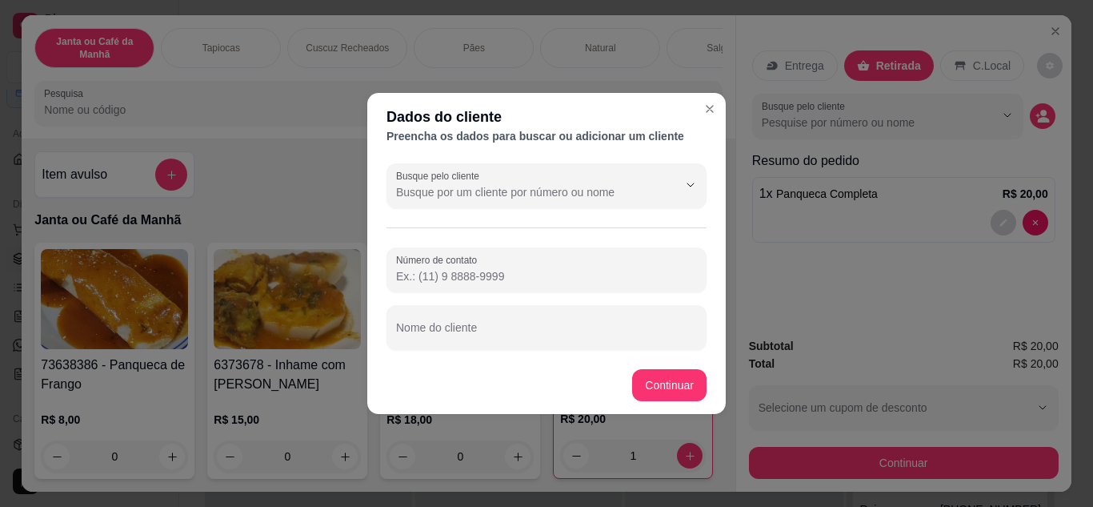
paste input "[PHONE_NUMBER]"
click at [420, 274] on input "[PHONE_NUMBER]" at bounding box center [546, 276] width 301 height 16
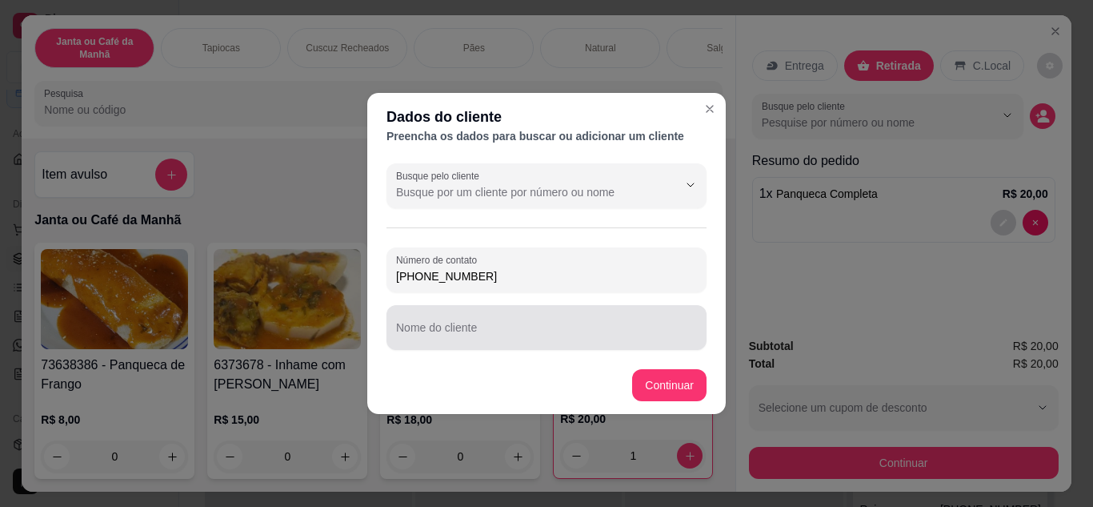
type input "[PHONE_NUMBER]"
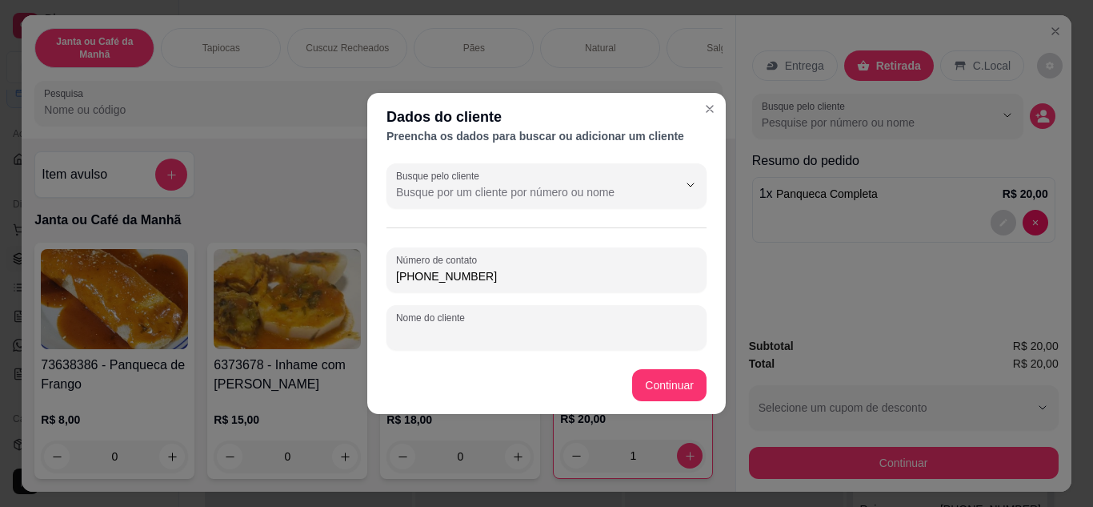
click at [485, 329] on input "Nome do cliente" at bounding box center [546, 334] width 301 height 16
type input "."
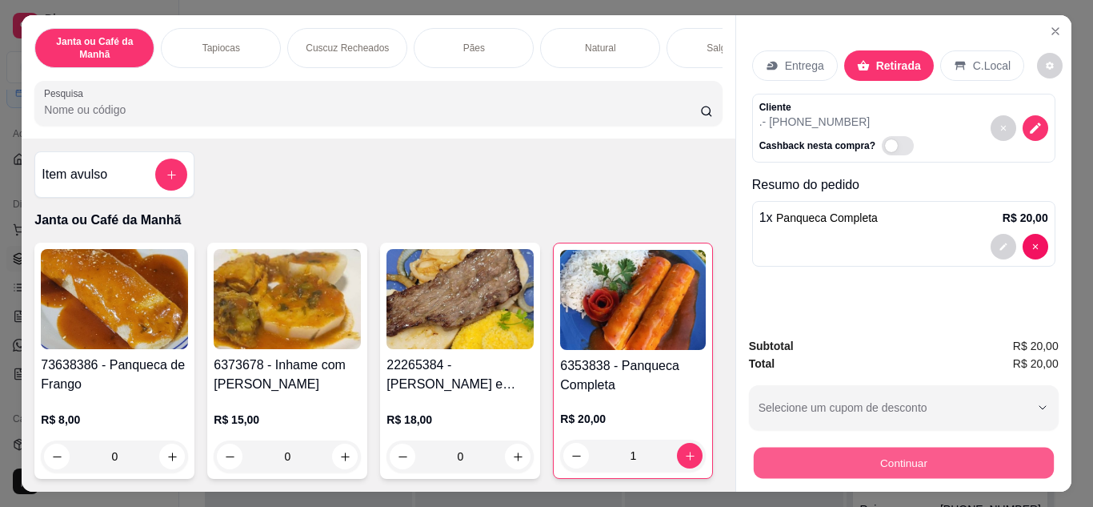
click at [779, 463] on button "Continuar" at bounding box center [903, 462] width 300 height 31
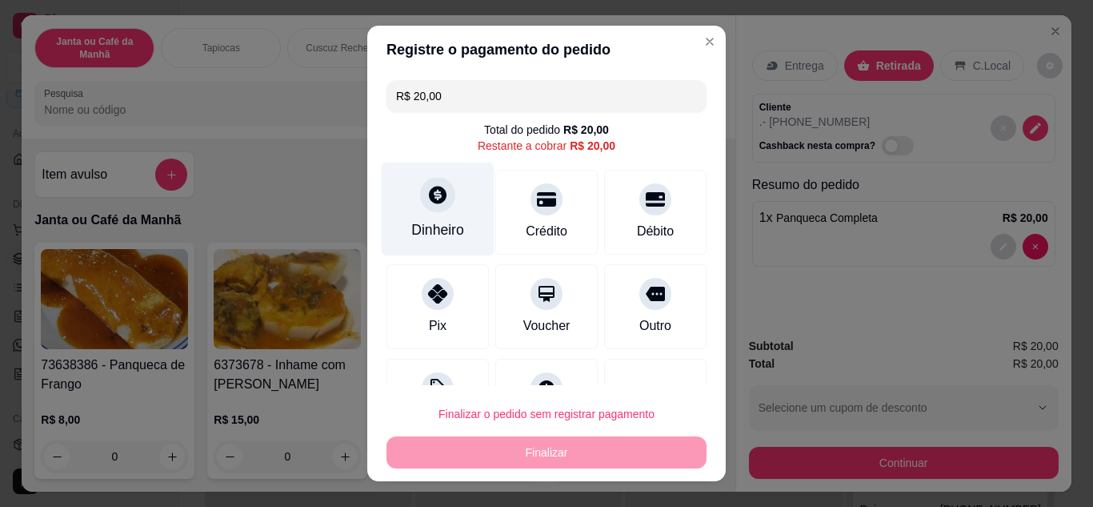
click at [402, 195] on div "Dinheiro" at bounding box center [438, 209] width 113 height 94
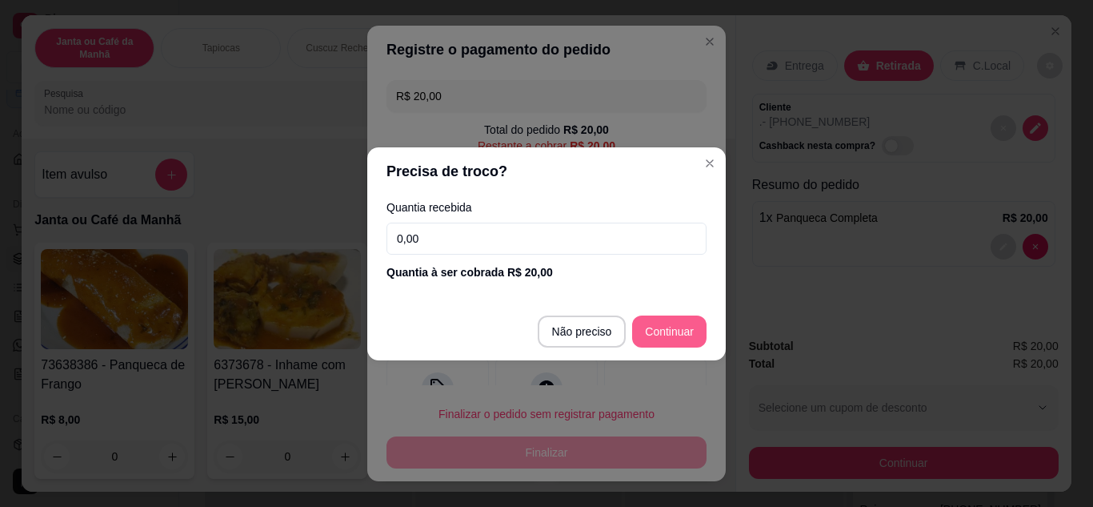
type input "R$ 0,00"
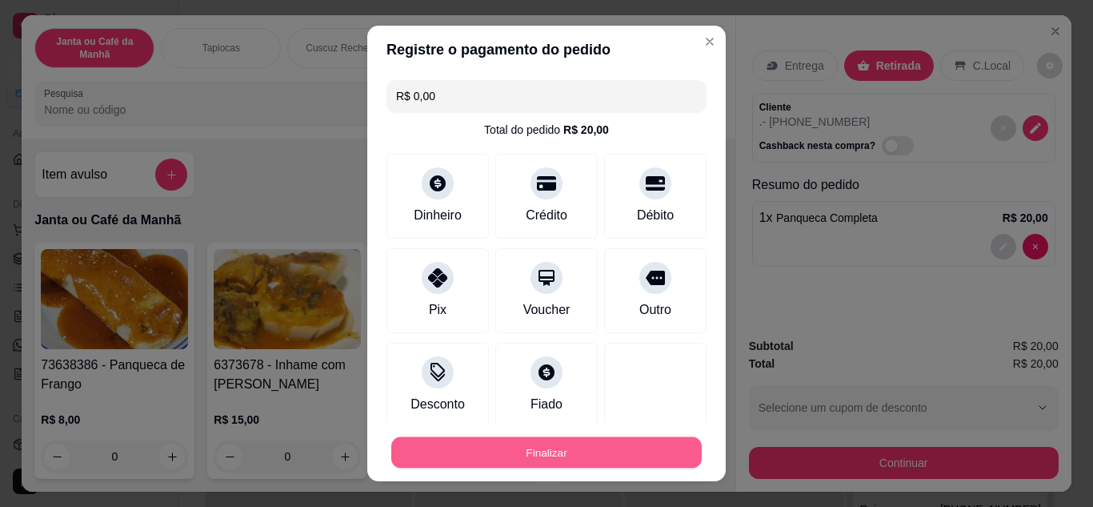
click at [559, 451] on button "Finalizar" at bounding box center [546, 452] width 310 height 31
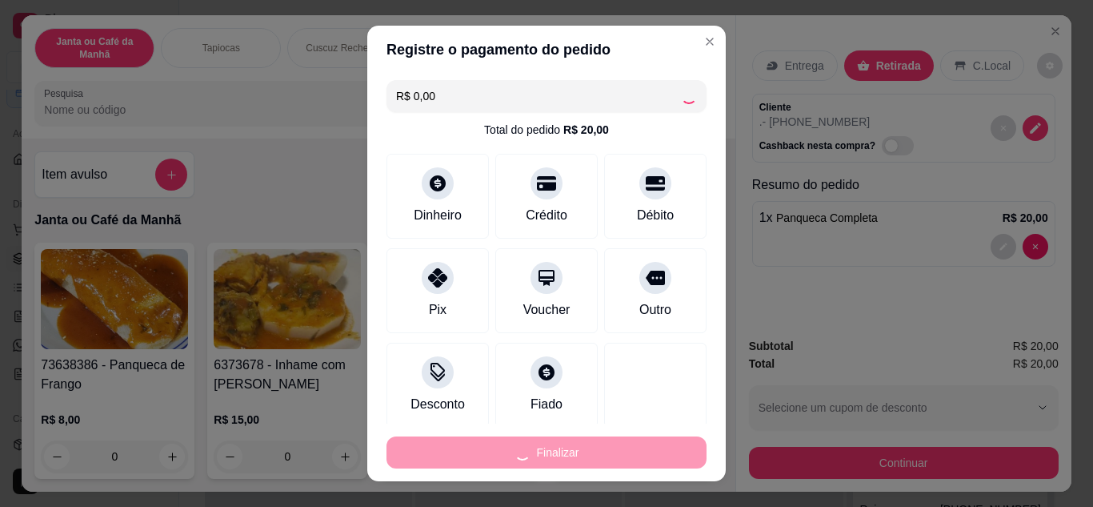
type input "0"
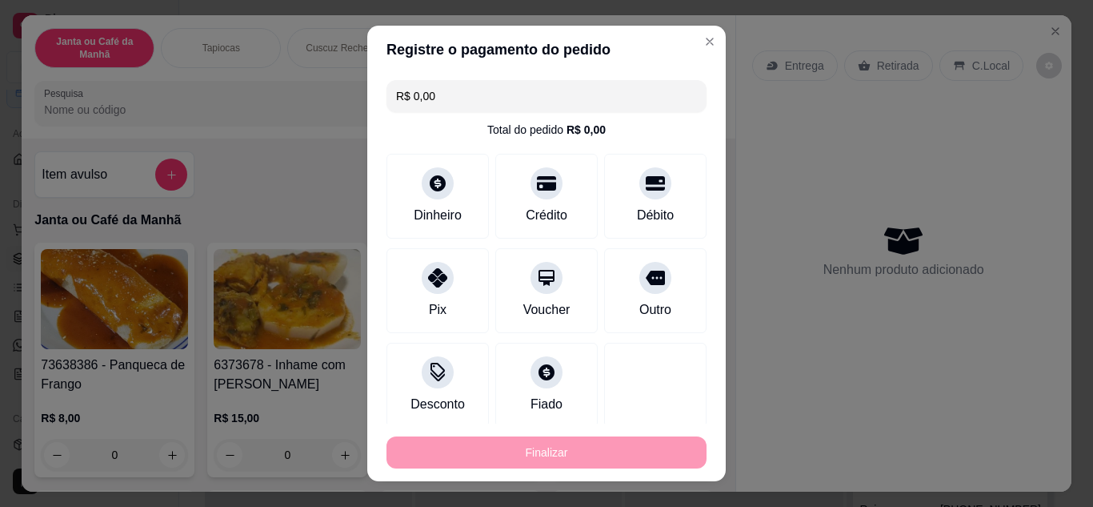
type input "-R$ 20,00"
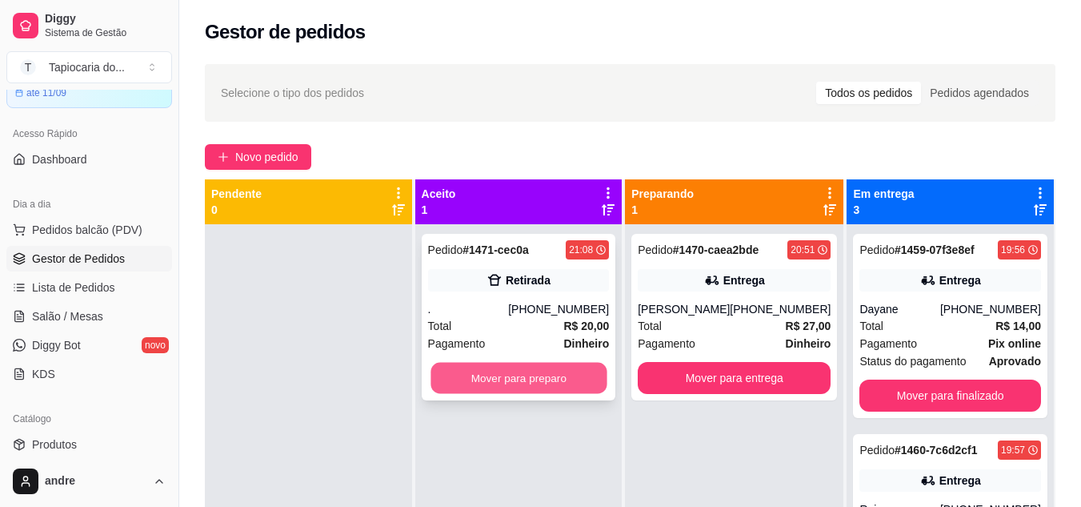
click at [571, 382] on button "Mover para preparo" at bounding box center [518, 377] width 176 height 31
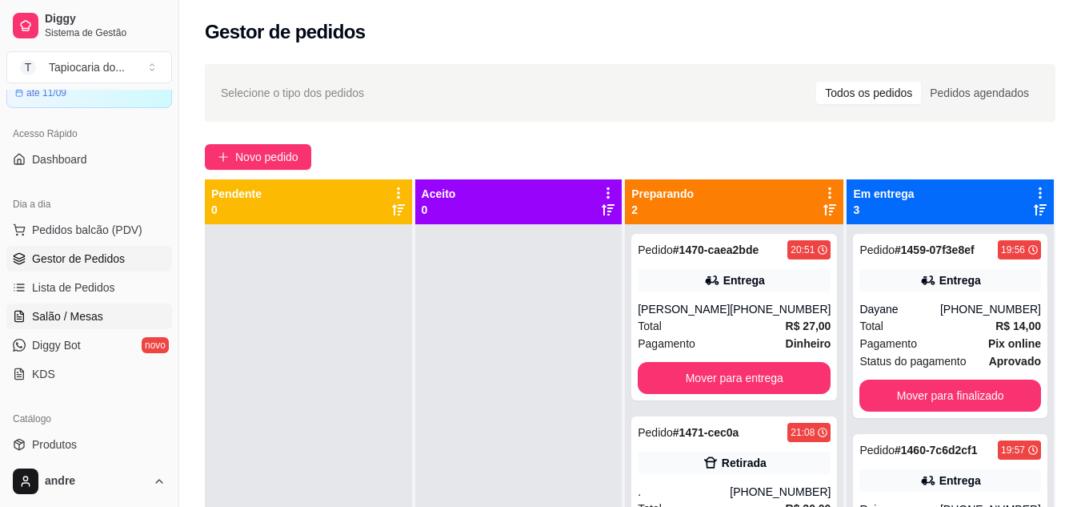
drag, startPoint x: 86, startPoint y: 310, endPoint x: 142, endPoint y: 310, distance: 56.8
click at [86, 310] on span "Salão / Mesas" at bounding box center [67, 316] width 71 height 16
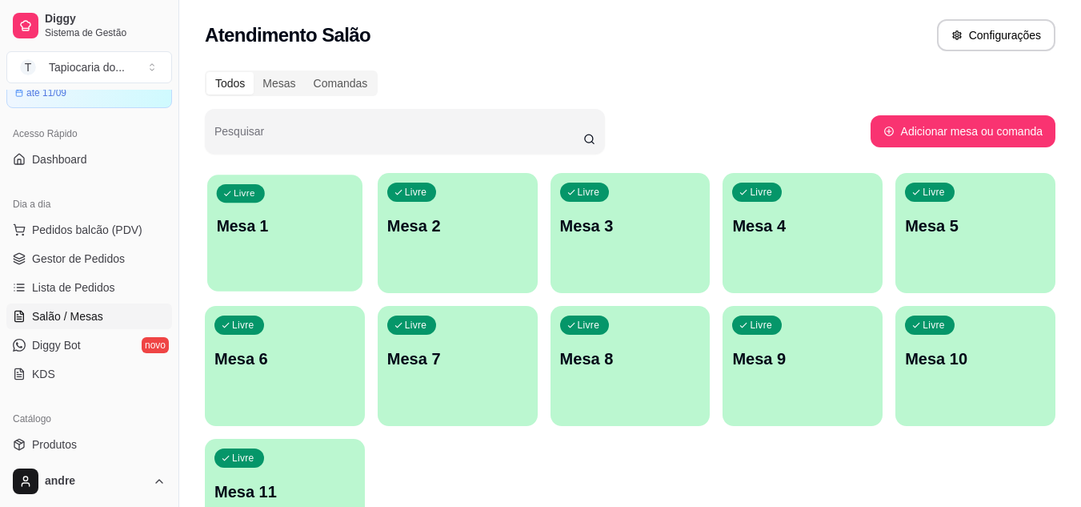
click at [281, 211] on div "Livre Mesa 1" at bounding box center [284, 223] width 155 height 98
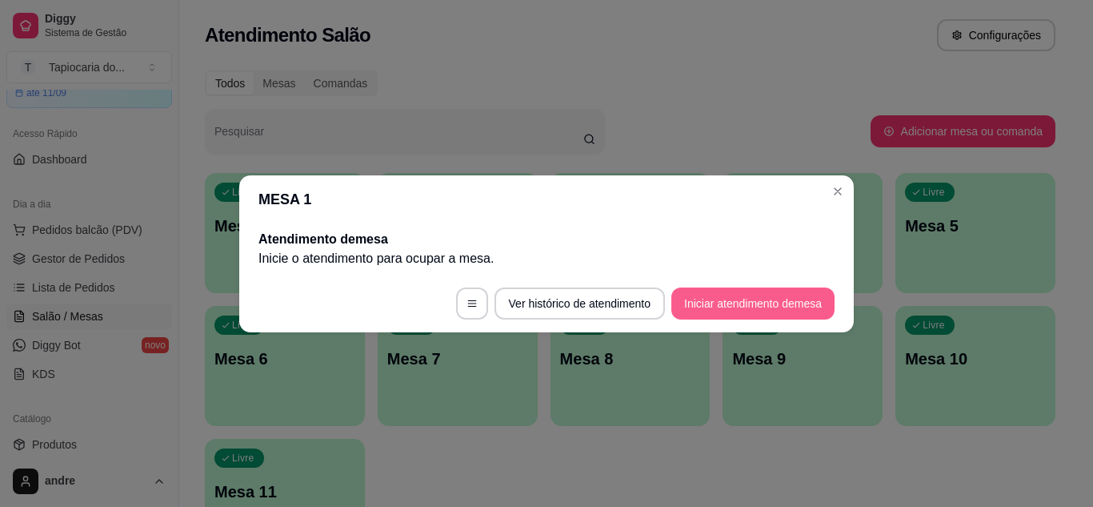
click at [769, 296] on button "Iniciar atendimento de mesa" at bounding box center [752, 303] width 163 height 32
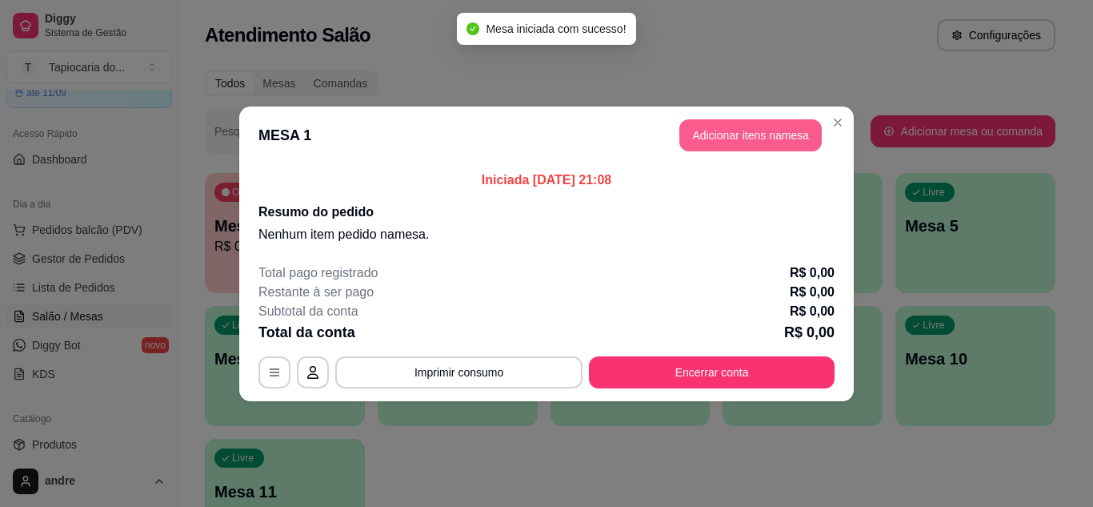
click at [743, 124] on button "Adicionar itens na mesa" at bounding box center [750, 135] width 142 height 32
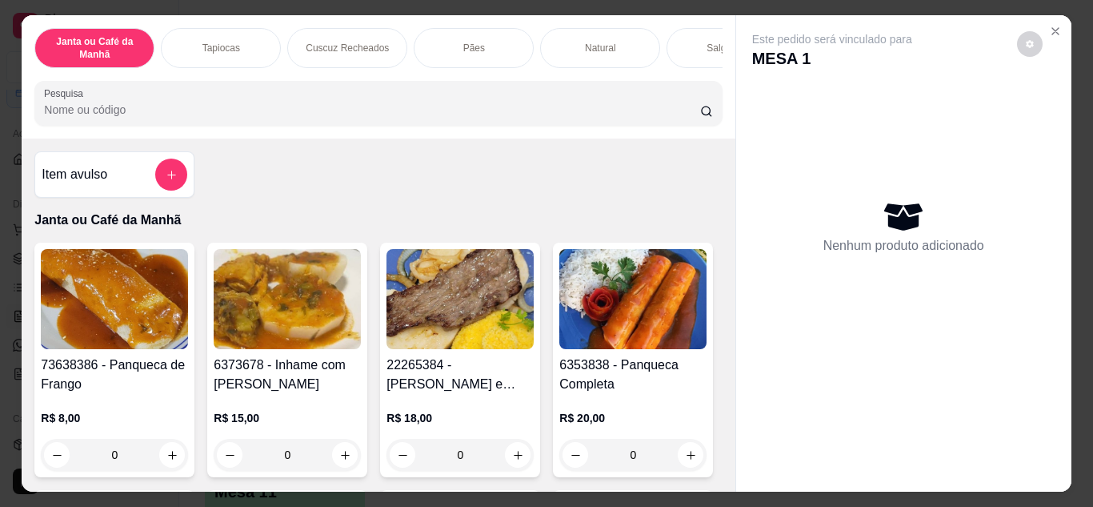
click at [518, 118] on input "Pesquisa" at bounding box center [372, 110] width 656 height 16
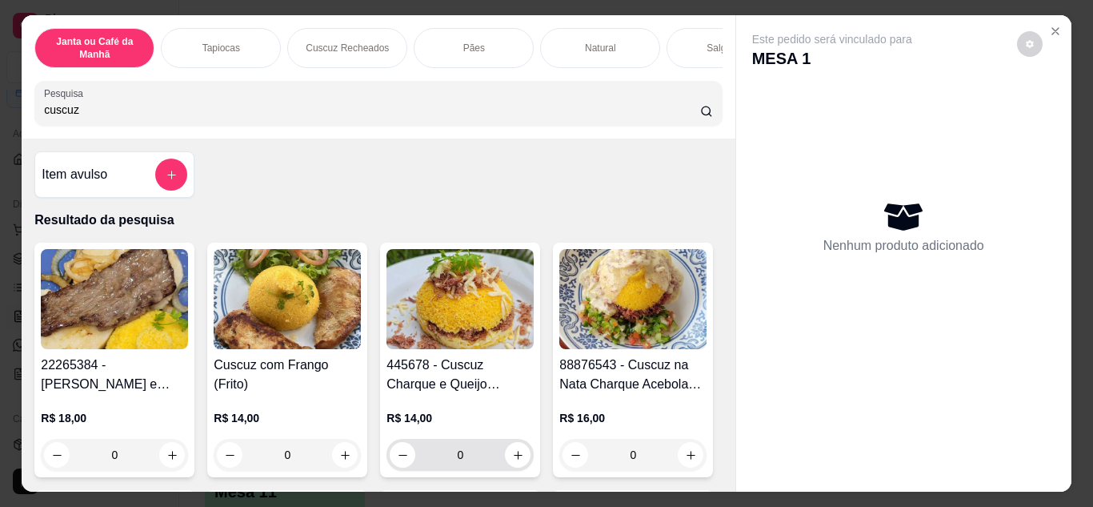
scroll to position [80, 0]
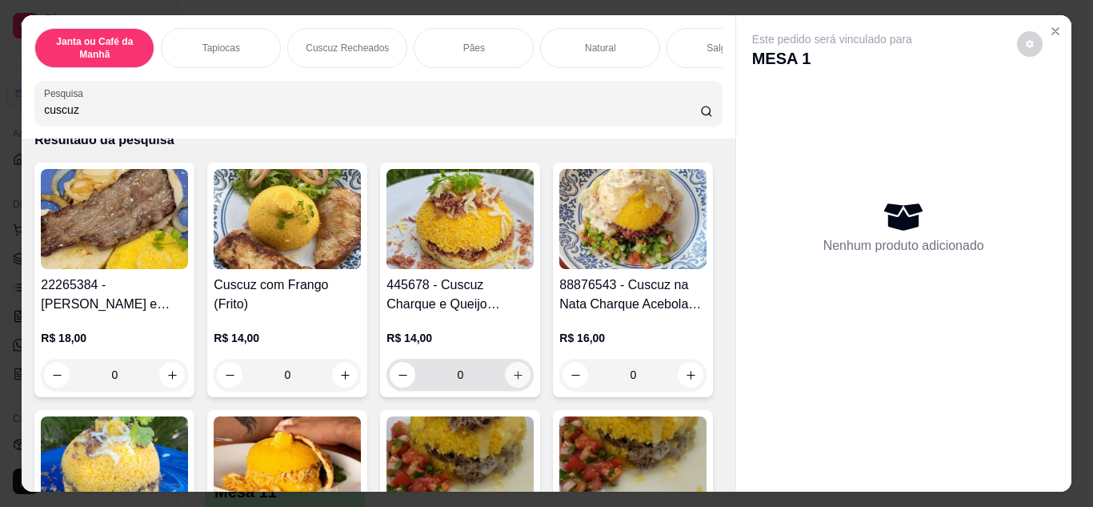
type input "cuscuz"
click at [509, 370] on button "increase-product-quantity" at bounding box center [518, 374] width 25 height 25
type input "1"
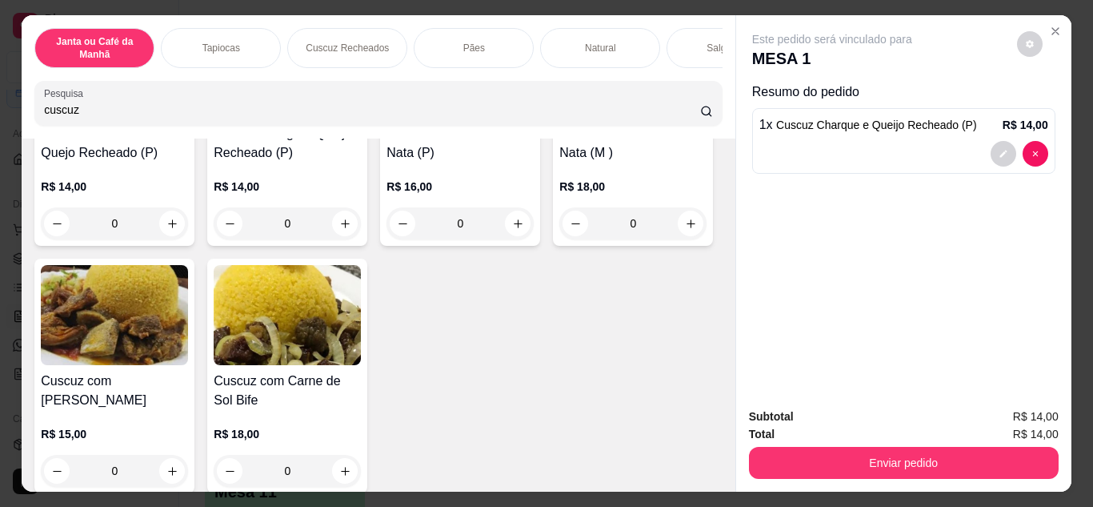
scroll to position [560, 0]
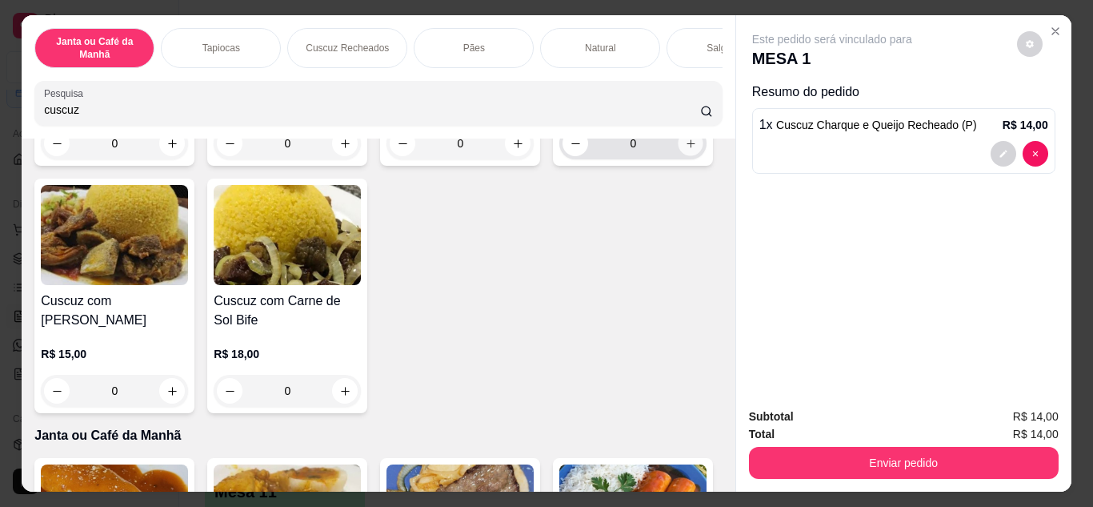
click at [685, 150] on icon "increase-product-quantity" at bounding box center [691, 144] width 12 height 12
type input "1"
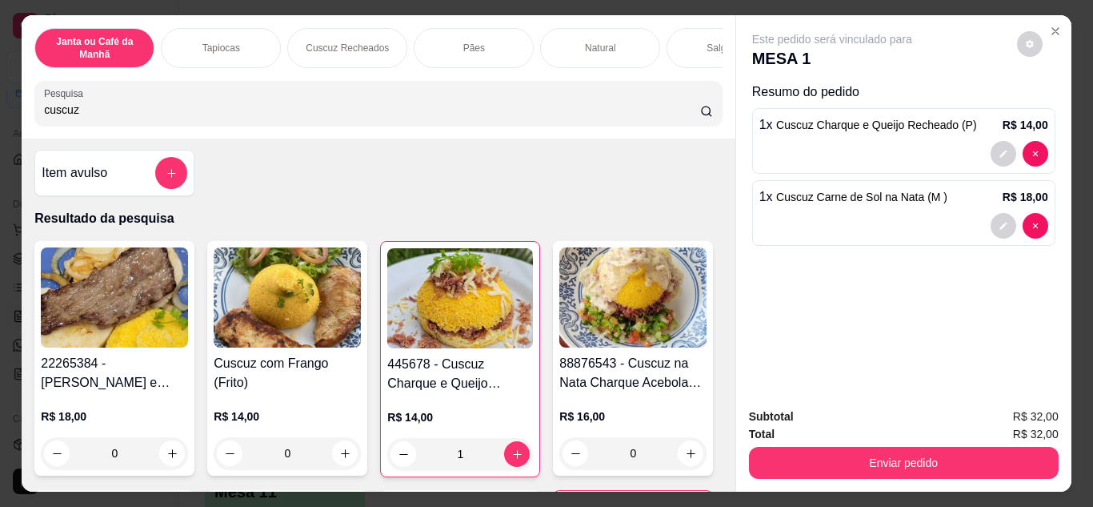
scroll to position [0, 0]
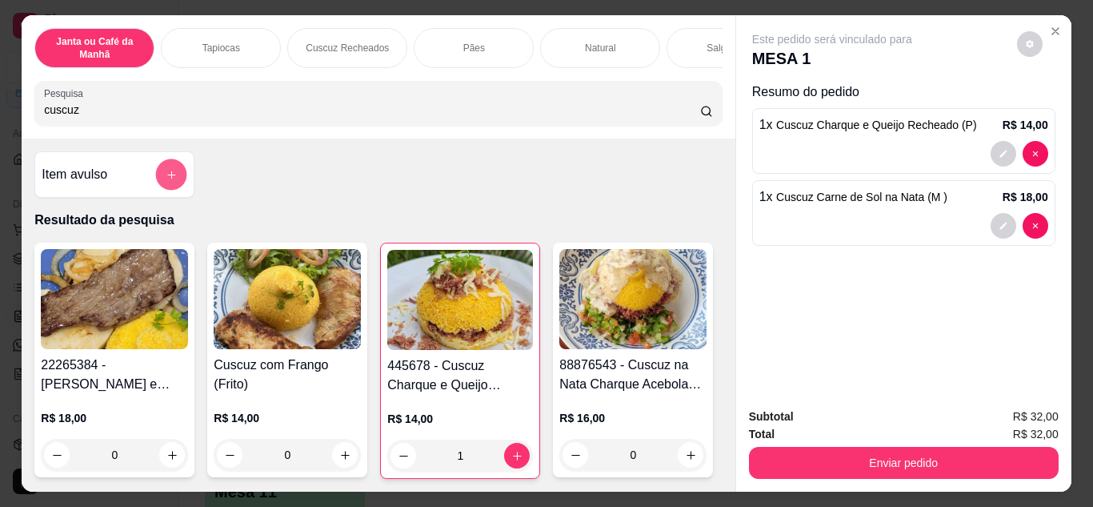
click at [156, 181] on button "add-separate-item" at bounding box center [171, 174] width 31 height 31
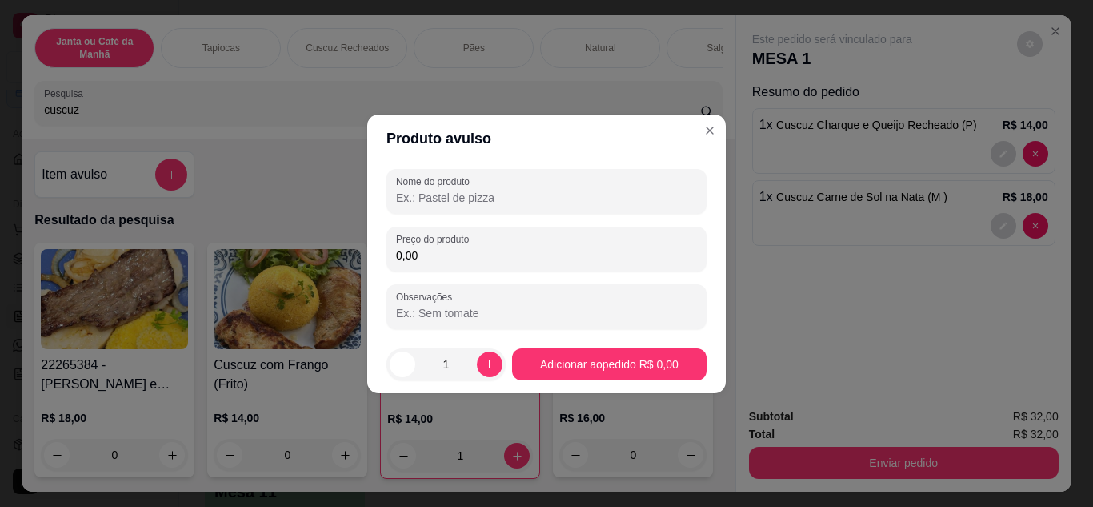
click at [511, 204] on input "Nome do produto" at bounding box center [546, 198] width 301 height 16
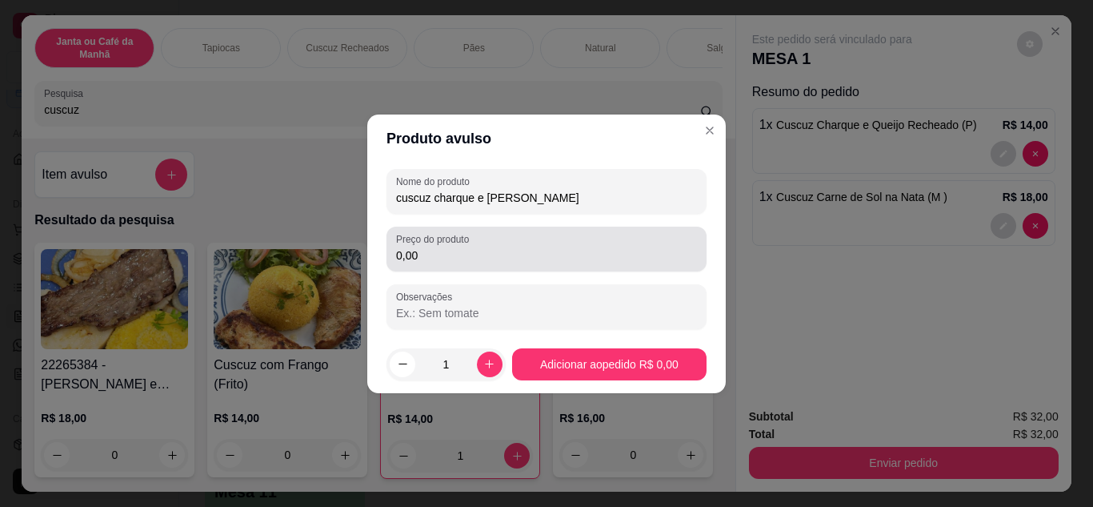
type input "cuscuz charque e [PERSON_NAME]"
click at [499, 267] on div "Preço do produto 0,00" at bounding box center [546, 248] width 320 height 45
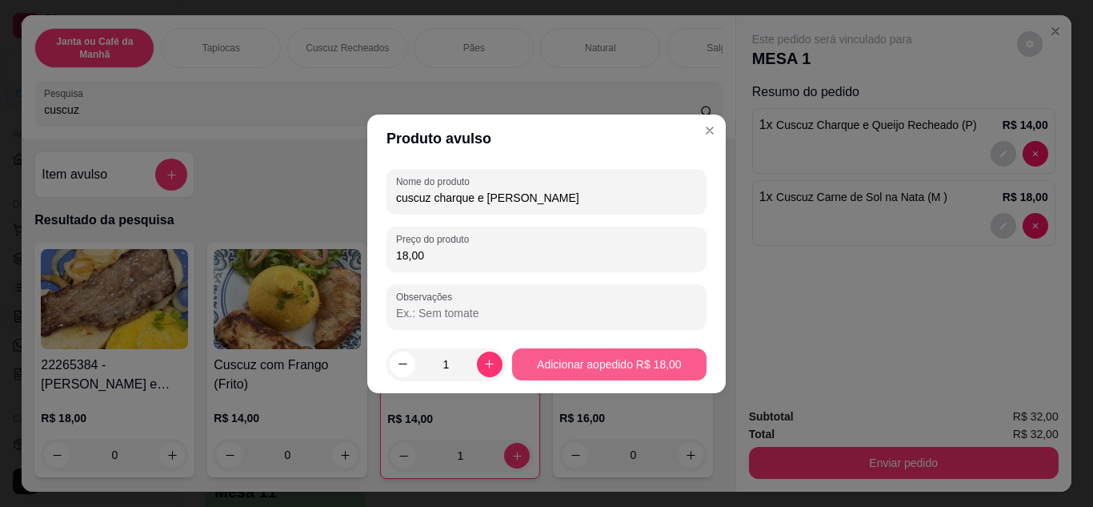
type input "18,00"
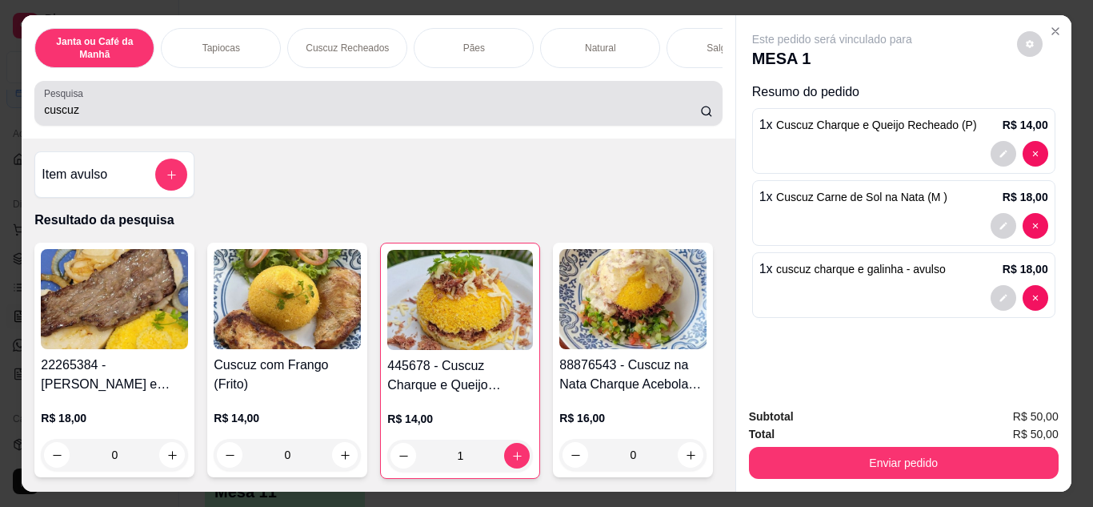
click at [523, 109] on input "cuscuz" at bounding box center [372, 110] width 656 height 16
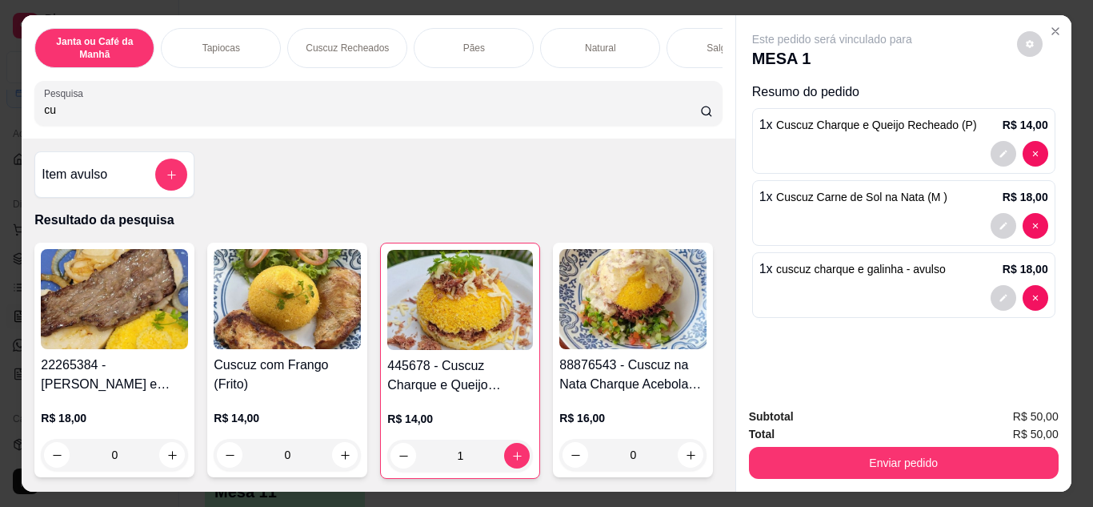
type input "c"
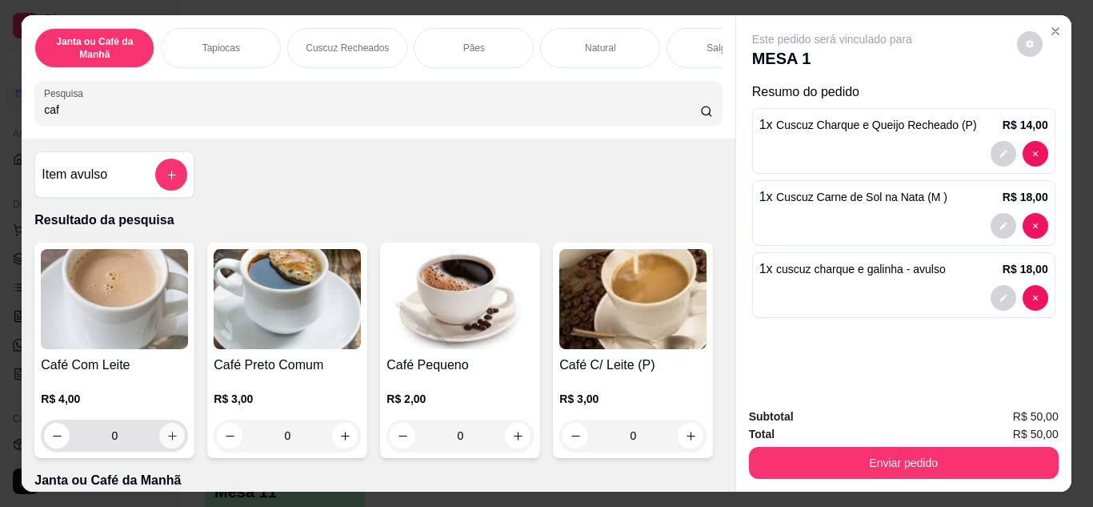
type input "caf"
click at [166, 440] on icon "increase-product-quantity" at bounding box center [172, 436] width 12 height 12
type input "1"
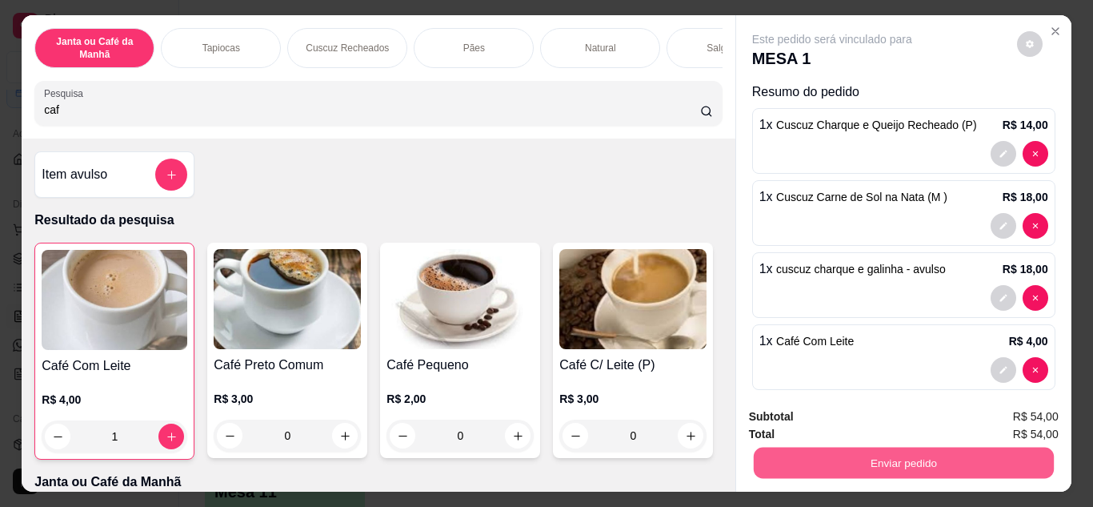
click at [895, 447] on button "Enviar pedido" at bounding box center [903, 462] width 300 height 31
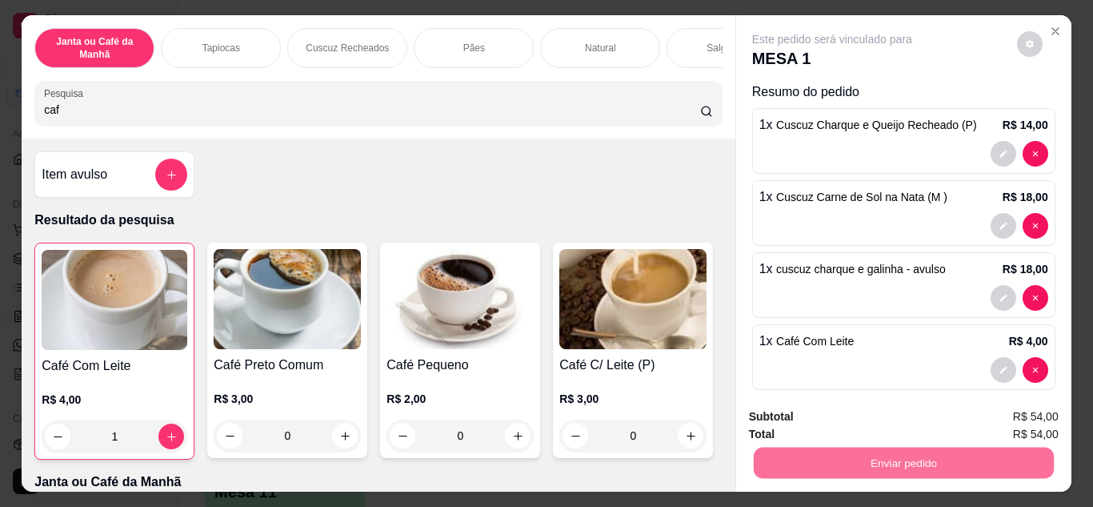
click at [865, 418] on button "Não registrar e enviar pedido" at bounding box center [851, 417] width 162 height 30
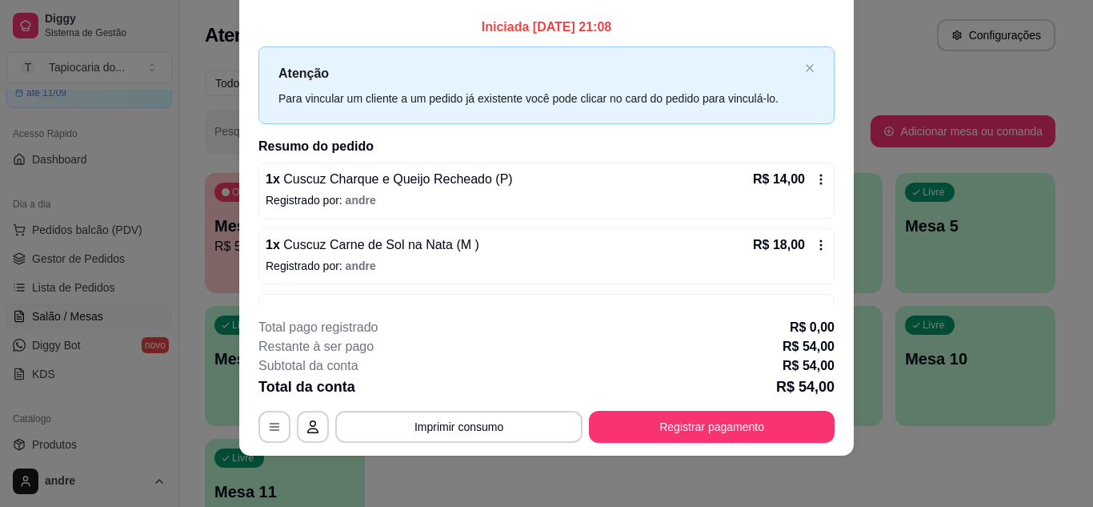
scroll to position [117, 0]
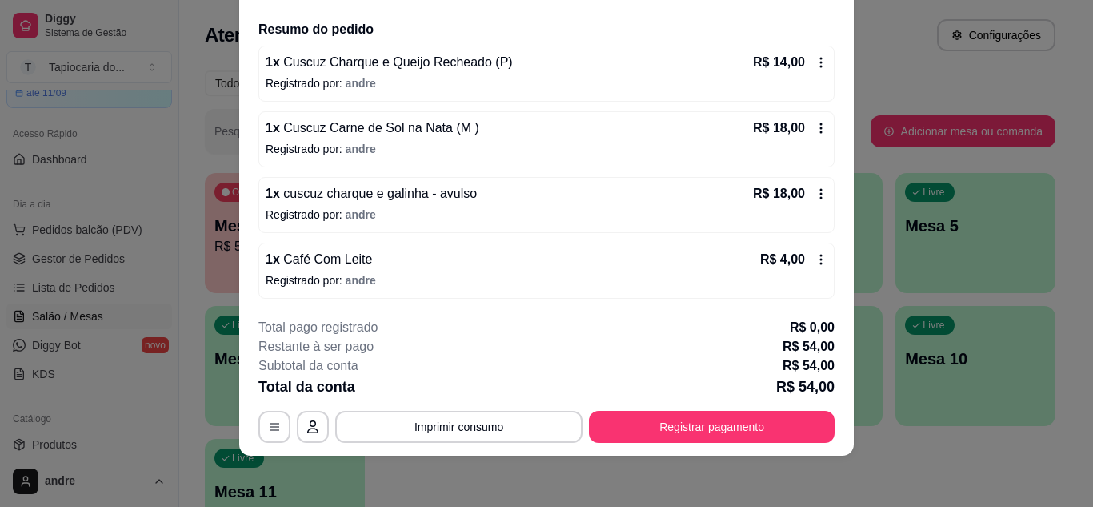
click at [815, 127] on icon at bounding box center [821, 128] width 13 height 13
click at [815, 125] on icon at bounding box center [821, 128] width 13 height 13
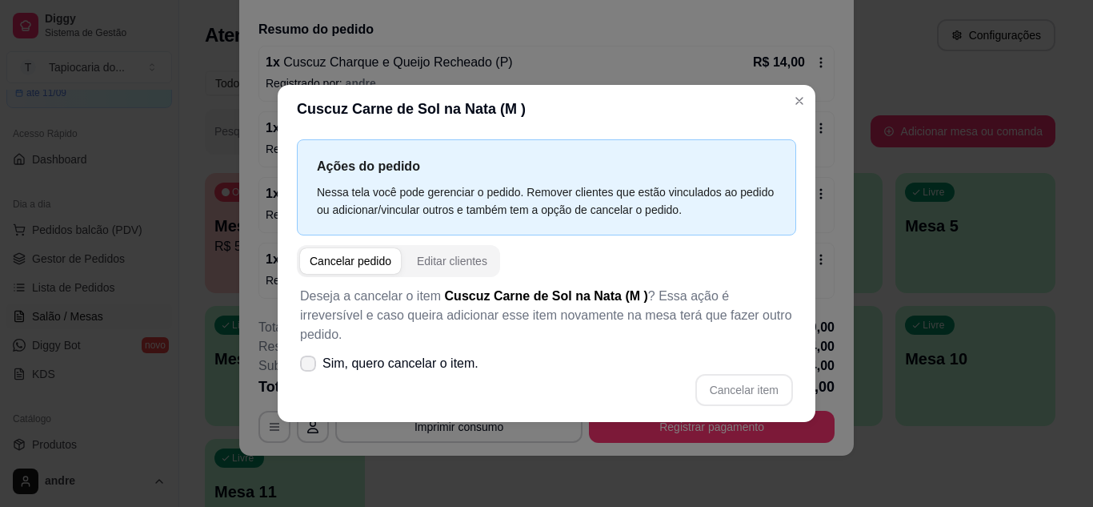
click at [306, 358] on icon at bounding box center [308, 363] width 13 height 10
click at [306, 366] on input "Sim, quero cancelar o item." at bounding box center [304, 371] width 10 height 10
checkbox input "true"
click at [743, 382] on button "Cancelar item" at bounding box center [743, 389] width 95 height 31
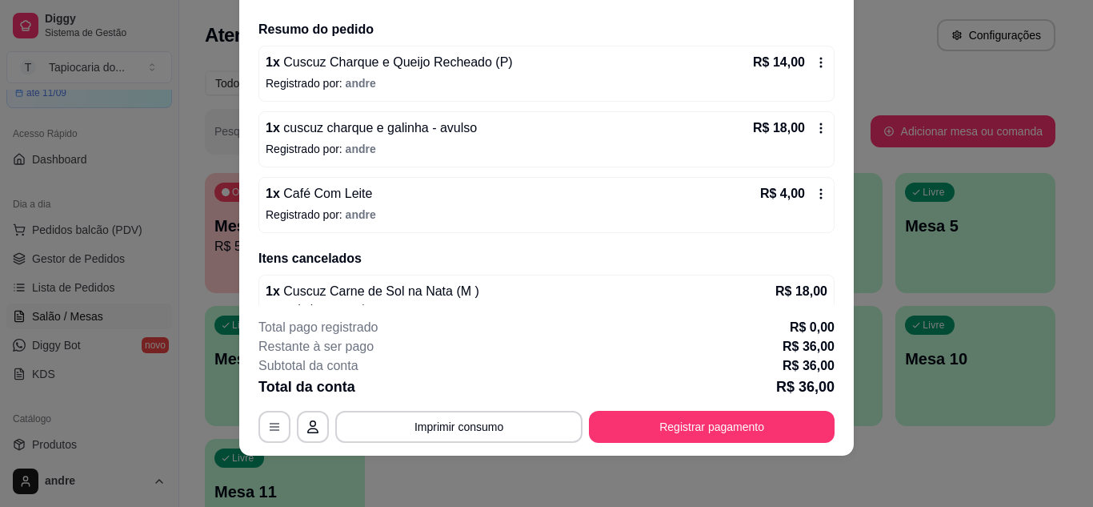
click at [815, 134] on icon at bounding box center [821, 128] width 13 height 13
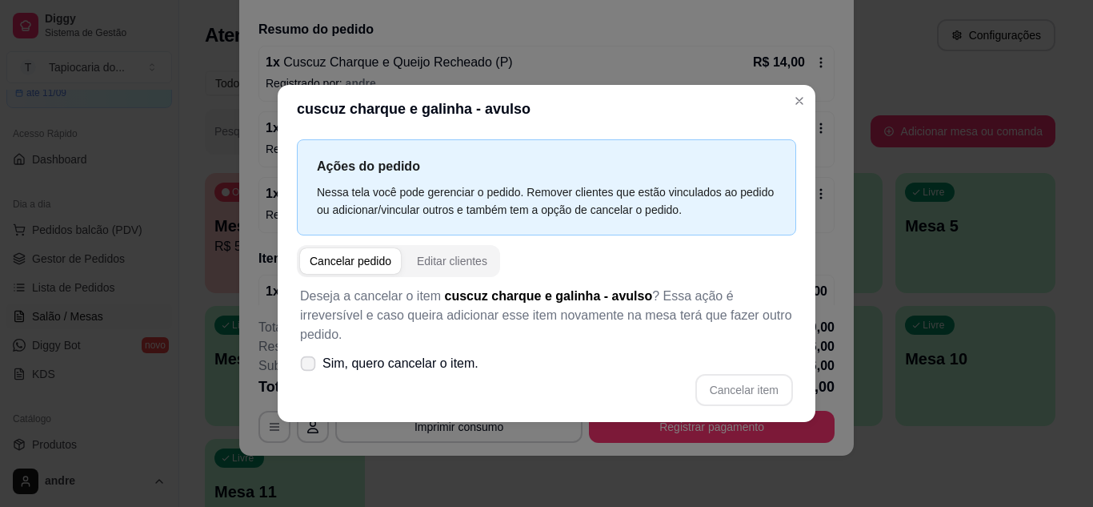
click at [308, 359] on span at bounding box center [308, 362] width 15 height 15
click at [308, 366] on input "Sim, quero cancelar o item." at bounding box center [304, 371] width 10 height 10
checkbox input "true"
click at [736, 384] on button "Cancelar item" at bounding box center [744, 390] width 98 height 32
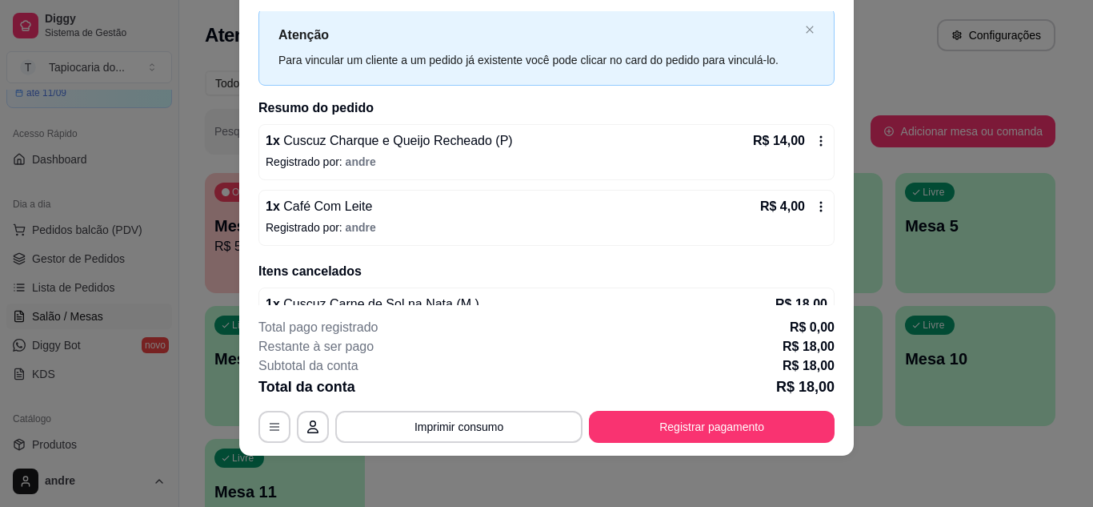
scroll to position [37, 0]
click at [470, 426] on button "Imprimir consumo" at bounding box center [459, 425] width 240 height 31
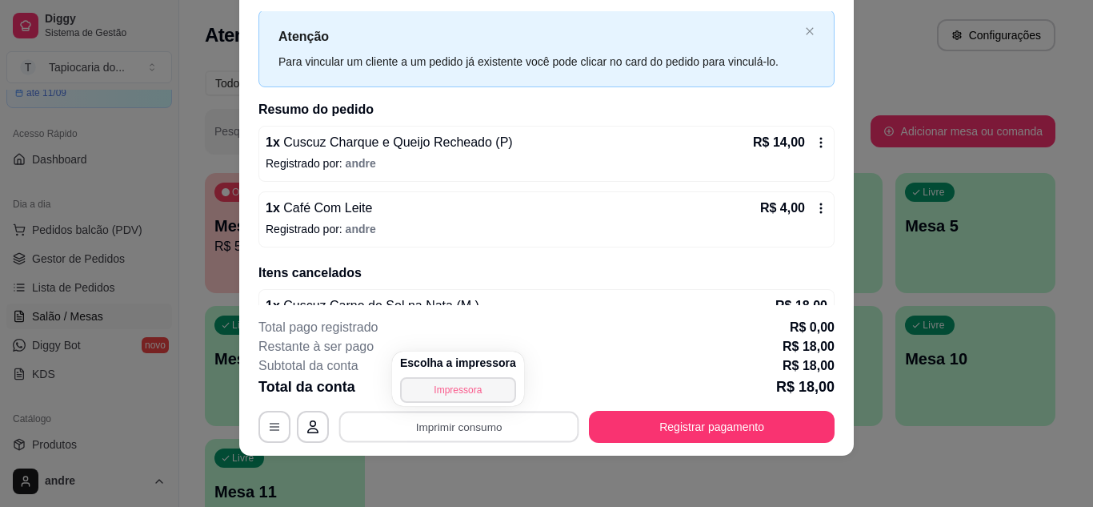
click at [463, 386] on button "Impressora" at bounding box center [458, 390] width 116 height 26
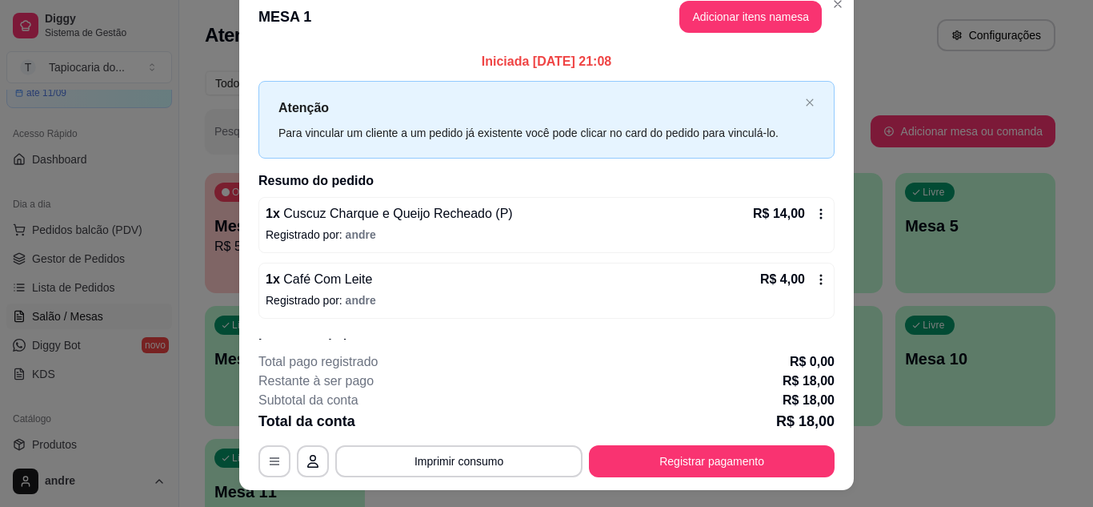
scroll to position [0, 0]
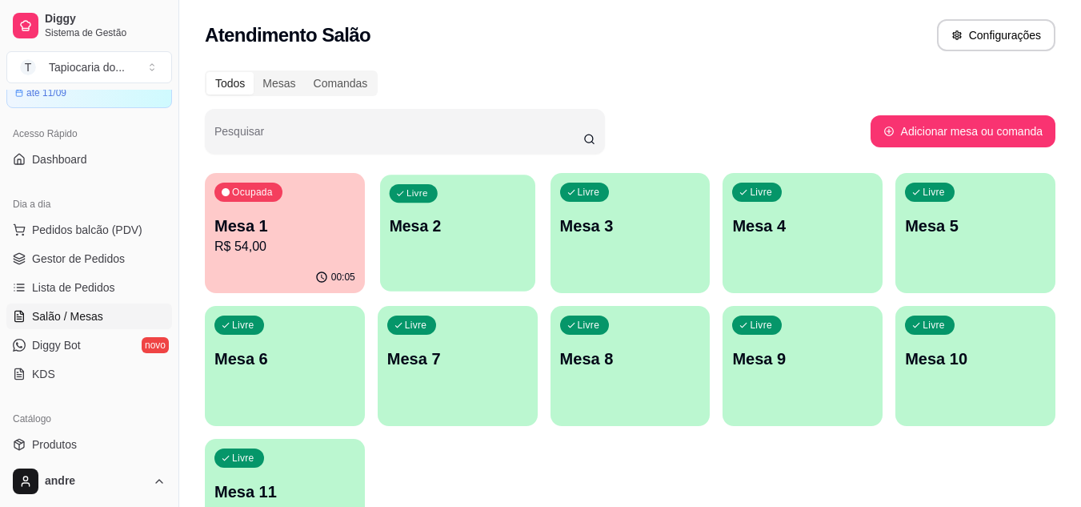
click at [429, 270] on div "Livre Mesa 2" at bounding box center [457, 223] width 155 height 98
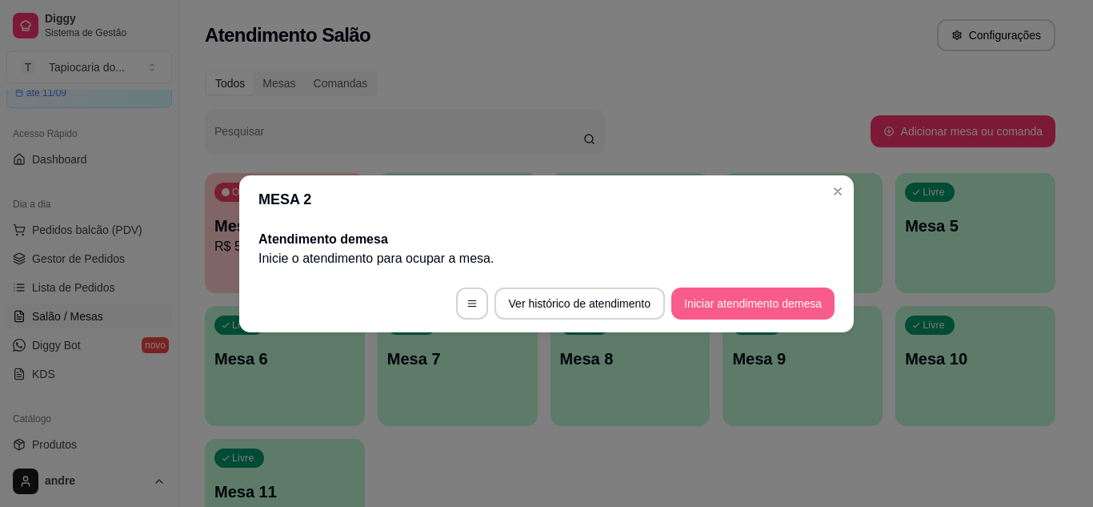
click at [691, 310] on button "Iniciar atendimento de mesa" at bounding box center [752, 303] width 163 height 32
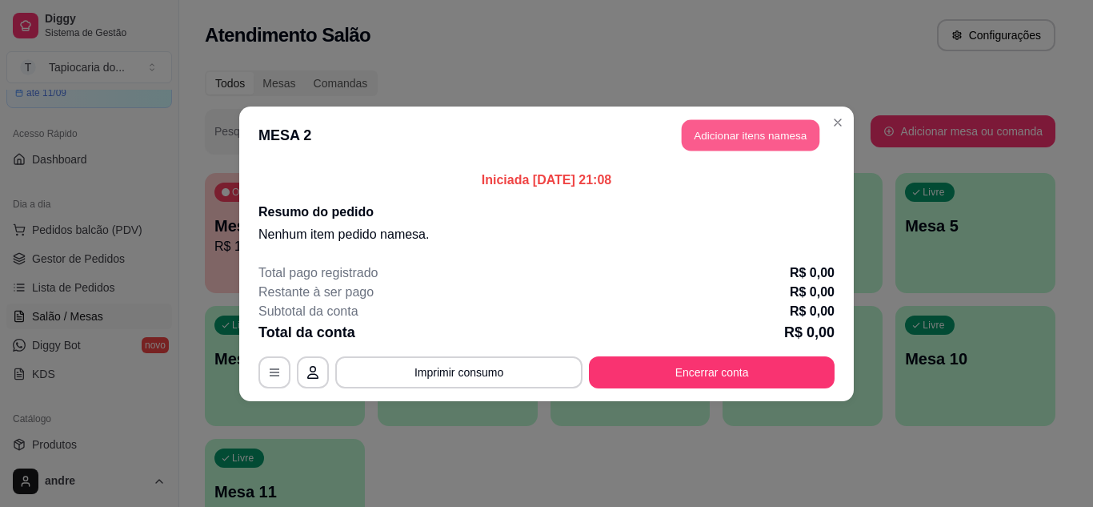
click at [708, 146] on button "Adicionar itens na mesa" at bounding box center [751, 134] width 138 height 31
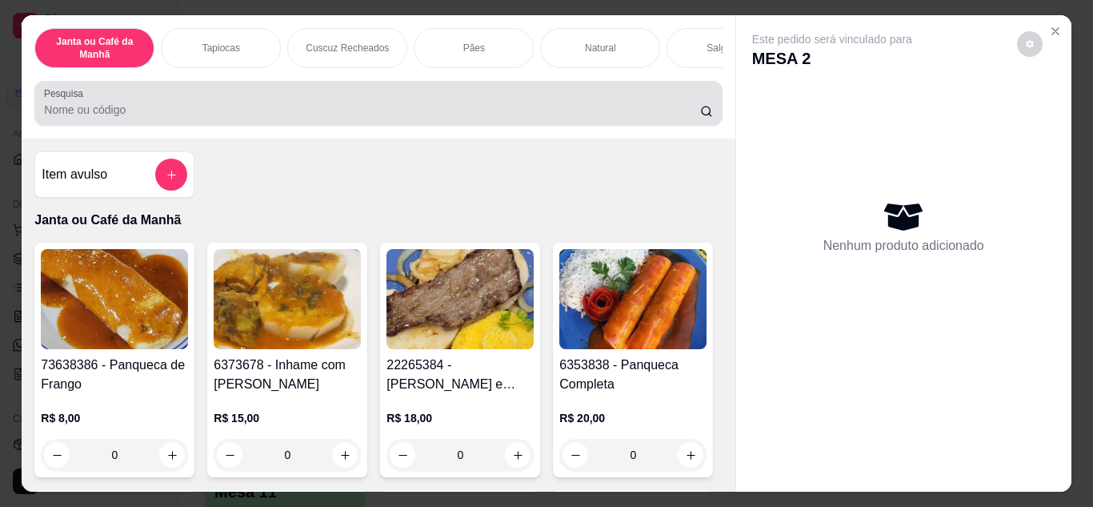
click at [587, 94] on div at bounding box center [378, 103] width 668 height 32
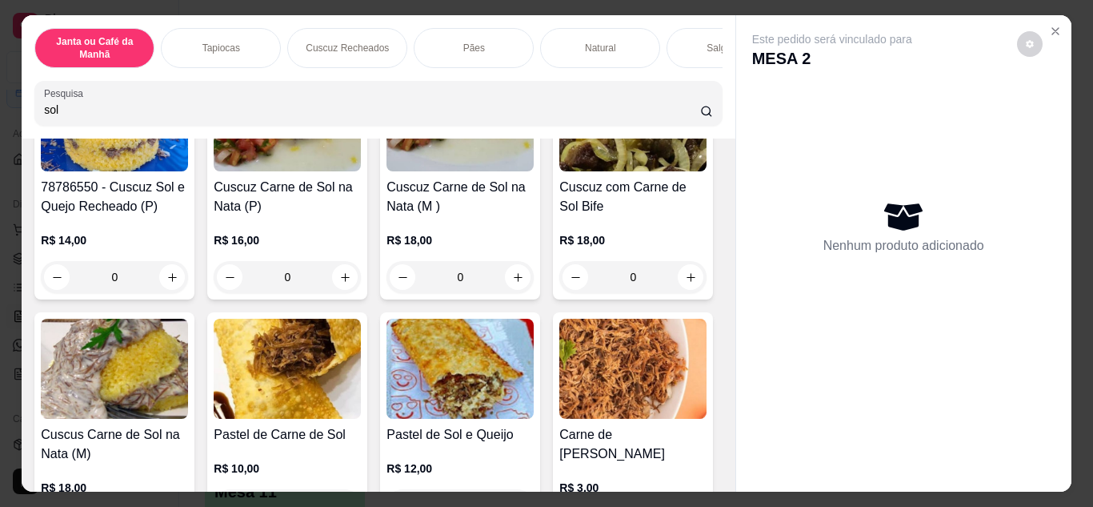
scroll to position [480, 0]
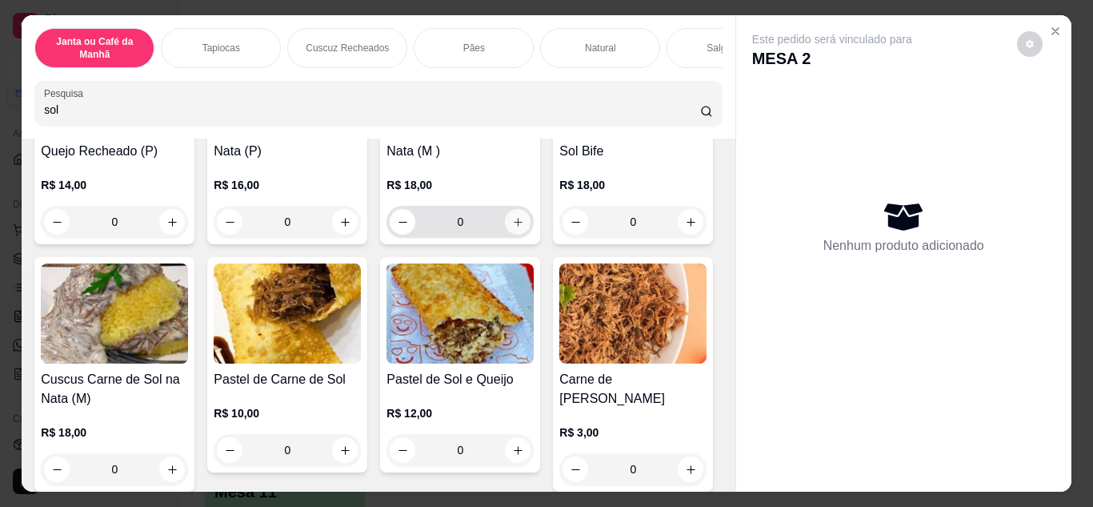
type input "sol"
click at [514, 226] on icon "increase-product-quantity" at bounding box center [518, 222] width 8 height 8
type input "1"
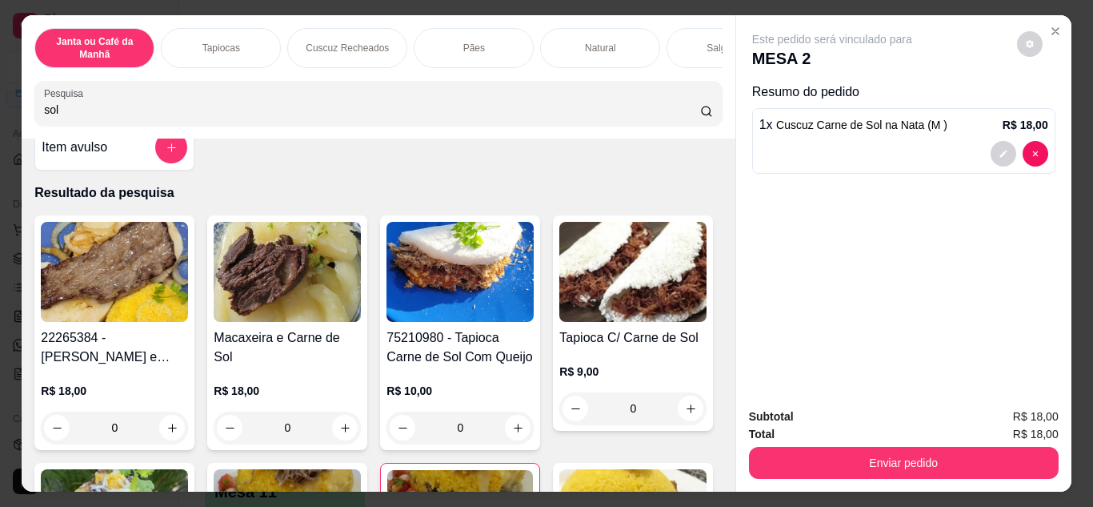
scroll to position [0, 0]
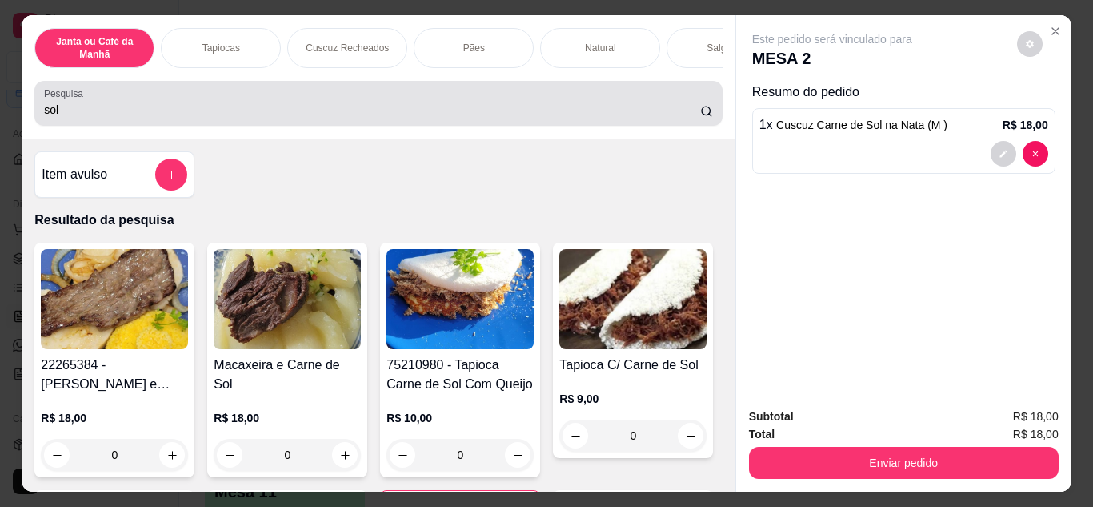
click at [445, 106] on div "sol" at bounding box center [378, 103] width 668 height 32
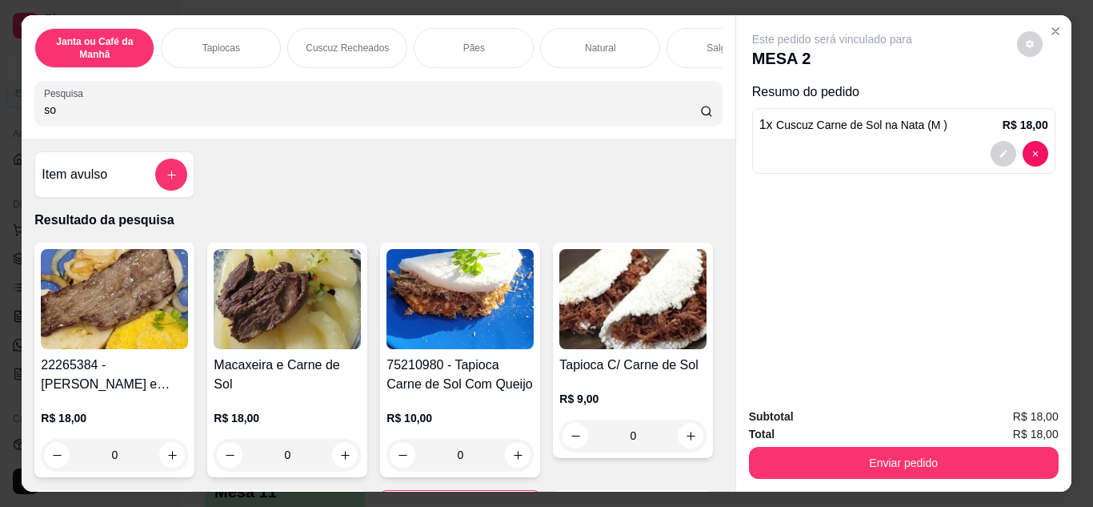
type input "s"
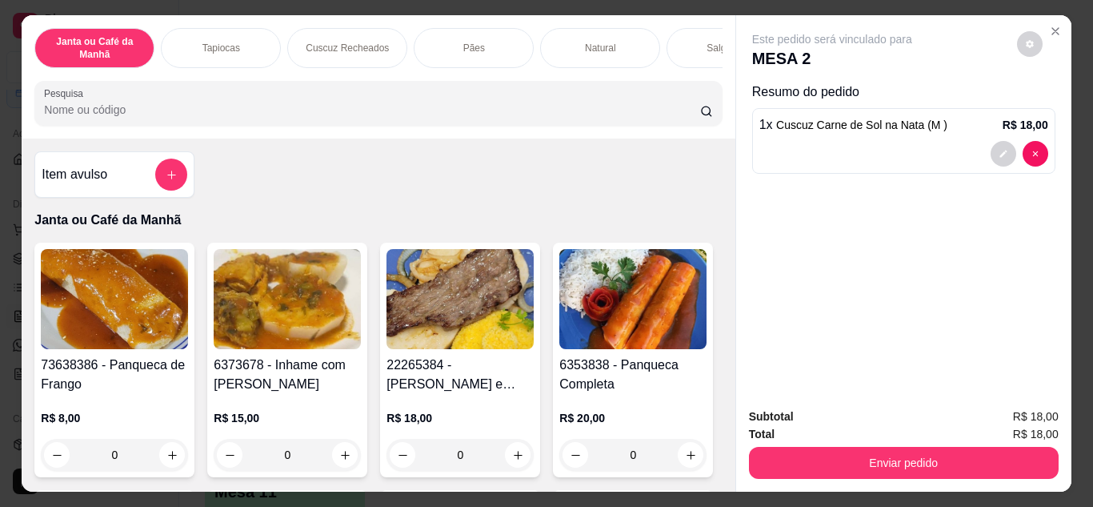
click at [176, 164] on div at bounding box center [171, 174] width 32 height 32
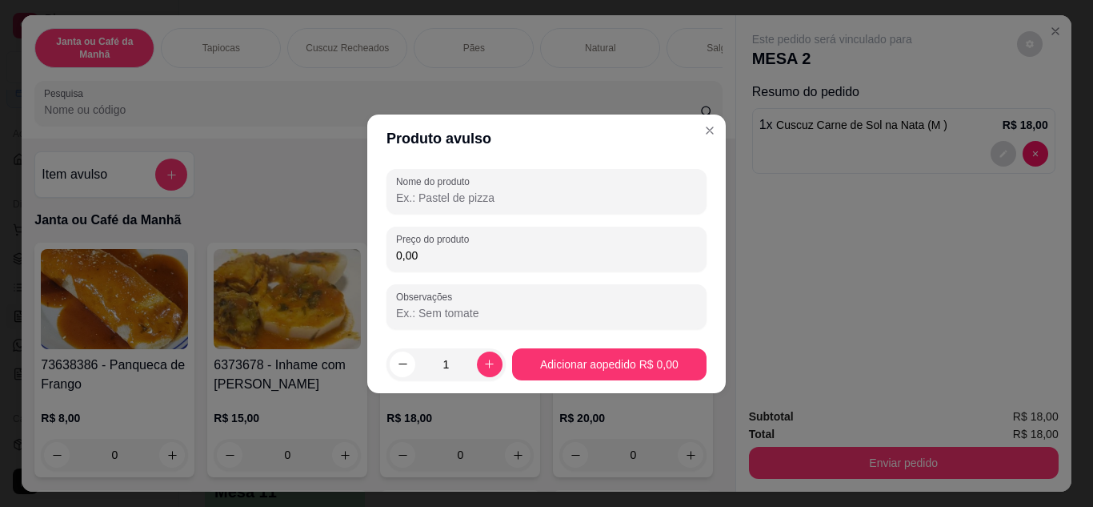
click at [422, 201] on input "Nome do produto" at bounding box center [546, 198] width 301 height 16
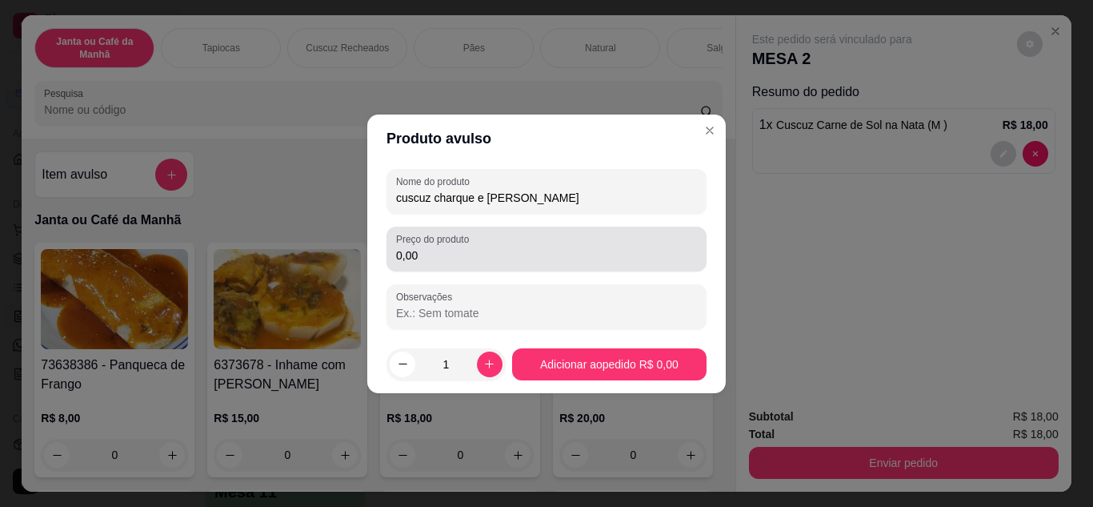
type input "cuscuz charque e [PERSON_NAME]"
click at [425, 250] on input "0,00" at bounding box center [546, 255] width 301 height 16
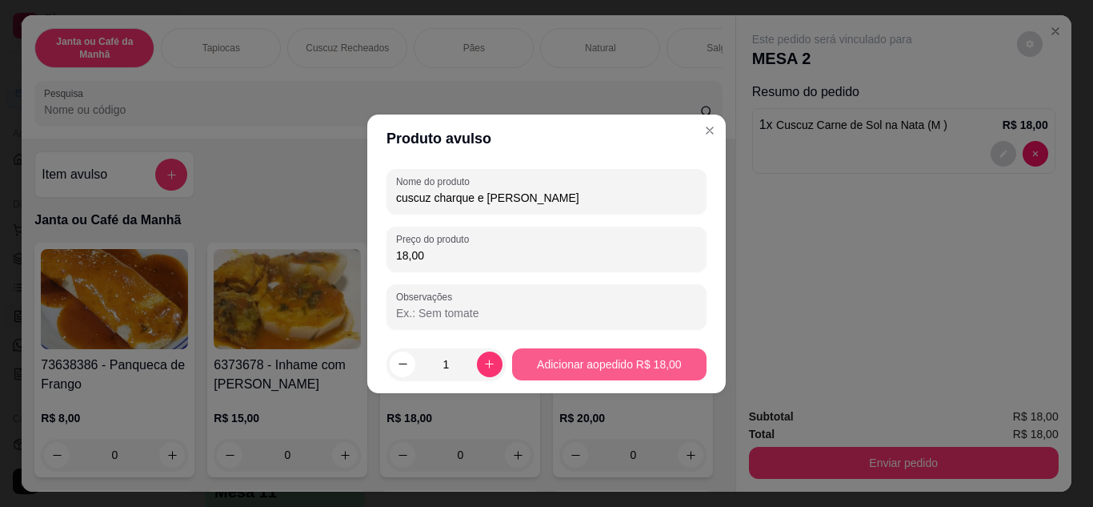
type input "18,00"
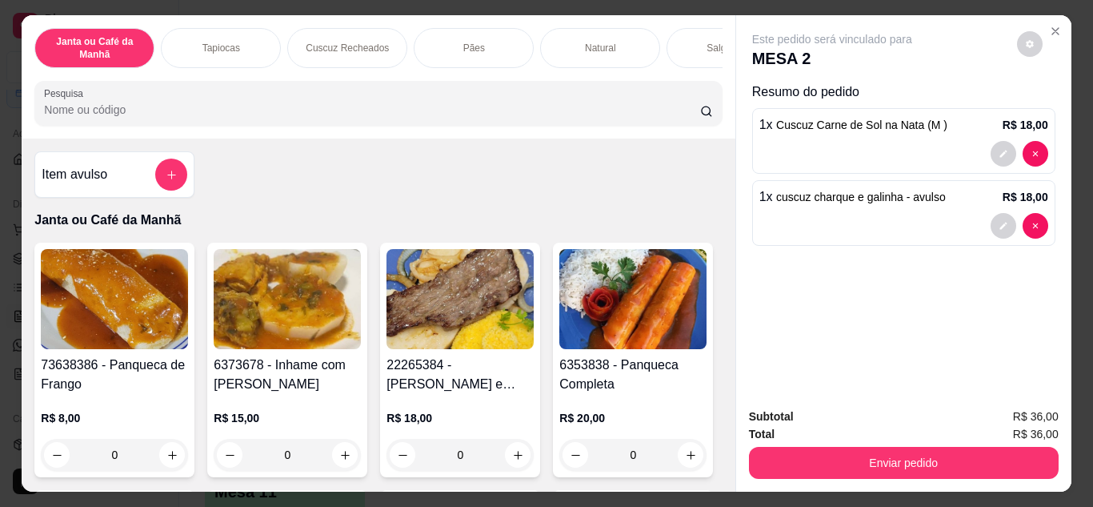
click at [556, 118] on input "Pesquisa" at bounding box center [372, 110] width 656 height 16
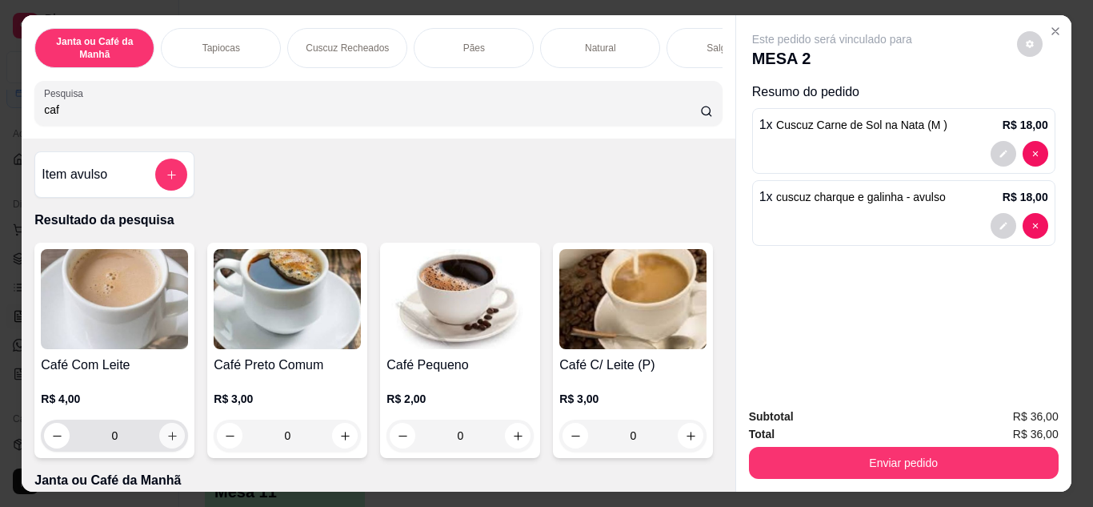
type input "caf"
click at [160, 435] on button "increase-product-quantity" at bounding box center [172, 434] width 25 height 25
type input "1"
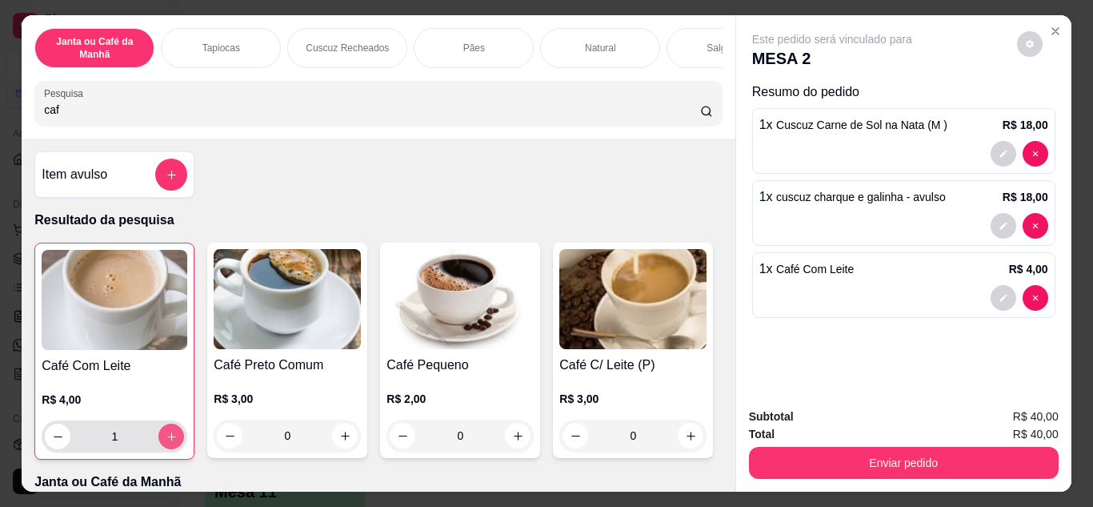
click at [158, 443] on button "increase-product-quantity" at bounding box center [171, 436] width 26 height 26
type input "2"
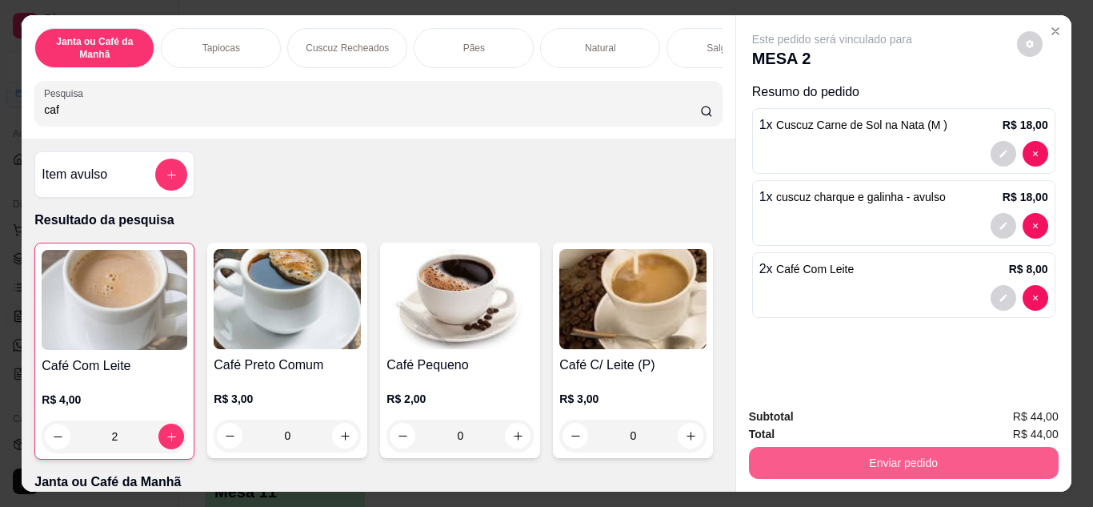
click at [824, 453] on button "Enviar pedido" at bounding box center [904, 462] width 310 height 32
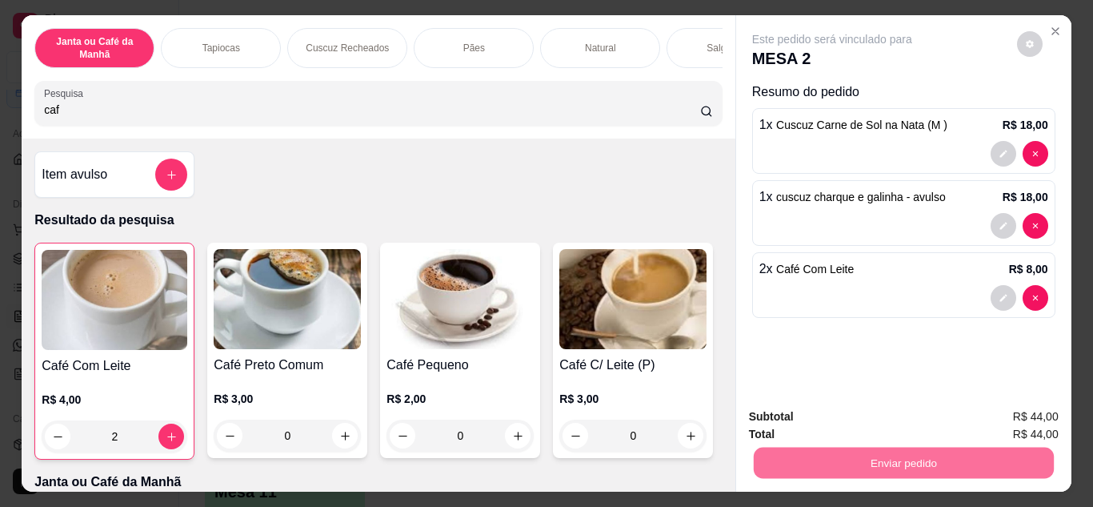
click at [827, 410] on button "Não registrar e enviar pedido" at bounding box center [851, 417] width 162 height 30
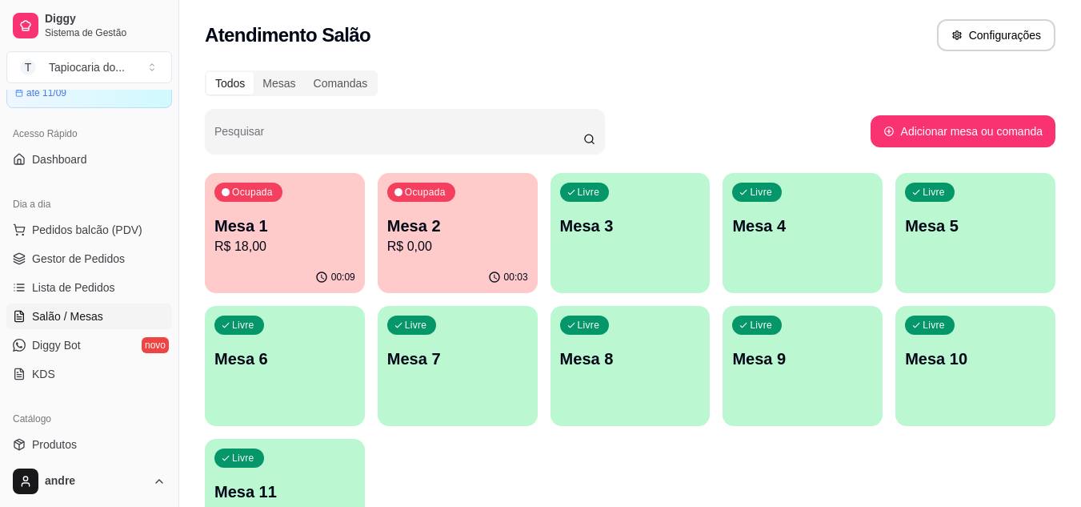
click at [789, 250] on div "Livre Mesa 4" at bounding box center [803, 223] width 160 height 101
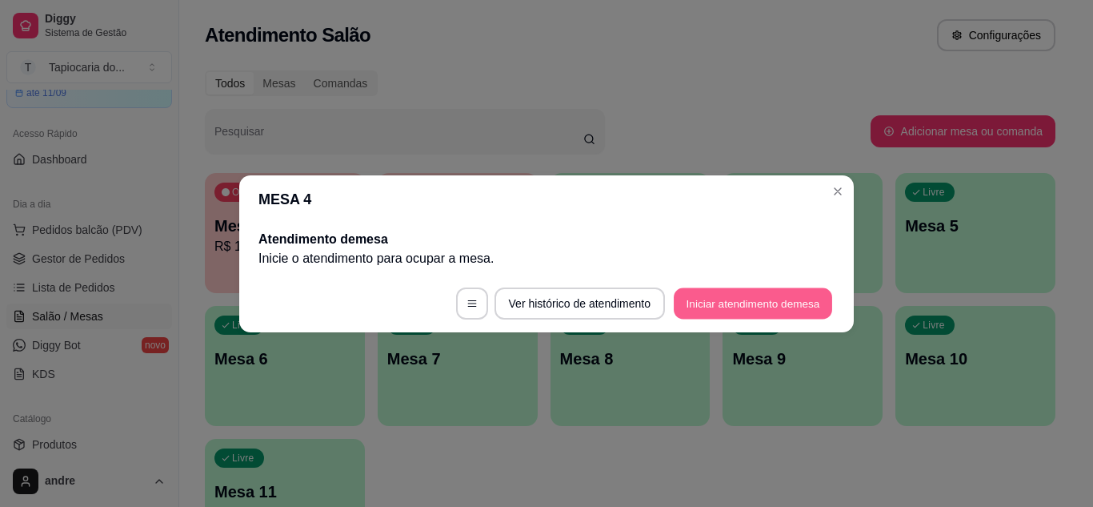
click at [734, 300] on button "Iniciar atendimento de mesa" at bounding box center [753, 302] width 158 height 31
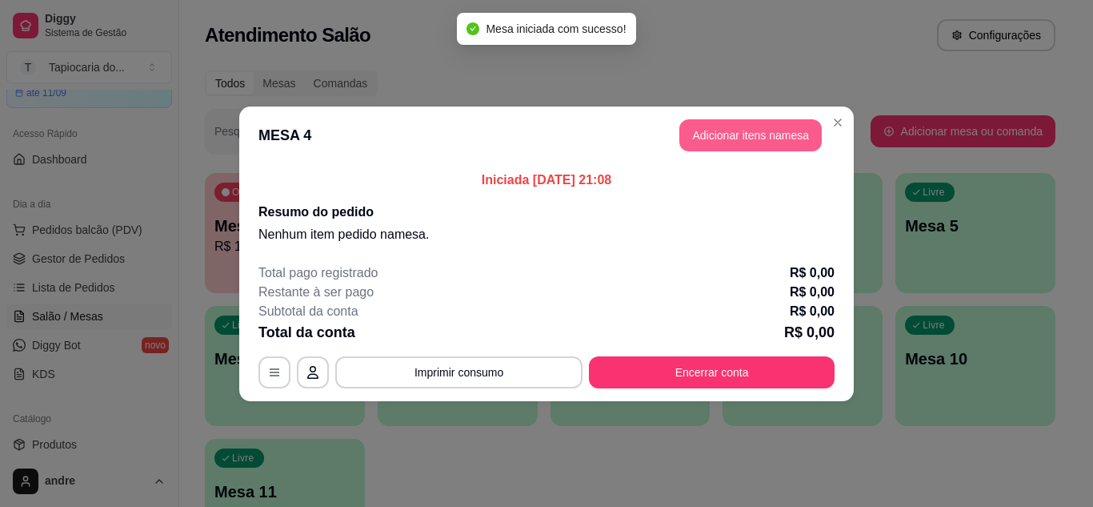
click at [712, 139] on button "Adicionar itens na mesa" at bounding box center [750, 135] width 142 height 32
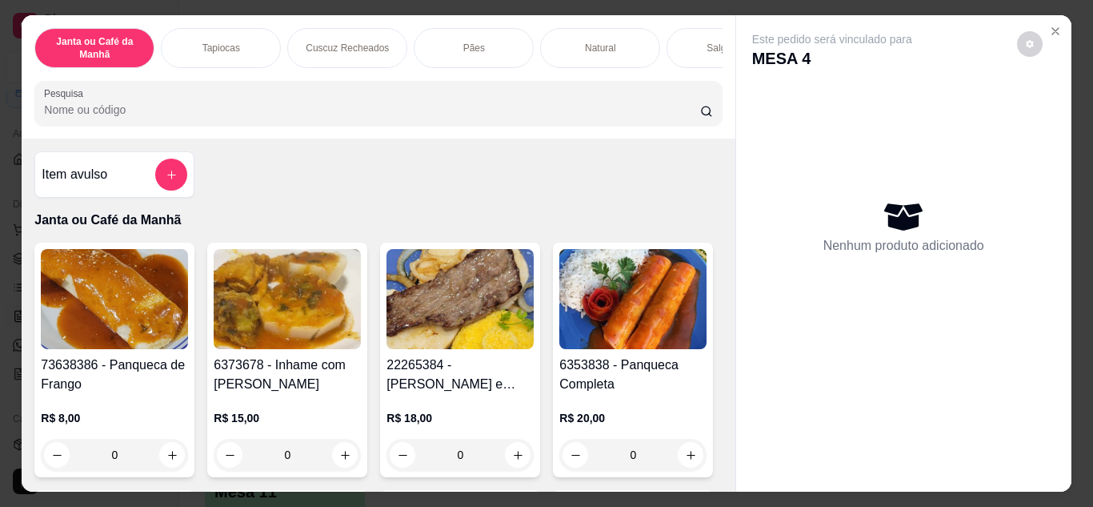
click at [663, 86] on div "Pesquisa" at bounding box center [377, 103] width 687 height 45
click at [630, 115] on input "Pesquisa" at bounding box center [372, 110] width 656 height 16
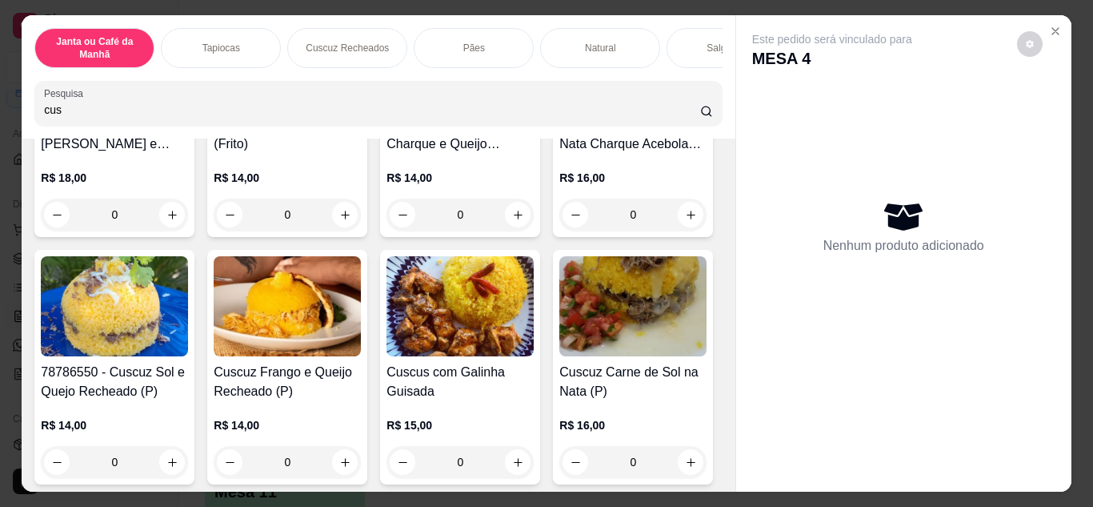
scroll to position [320, 0]
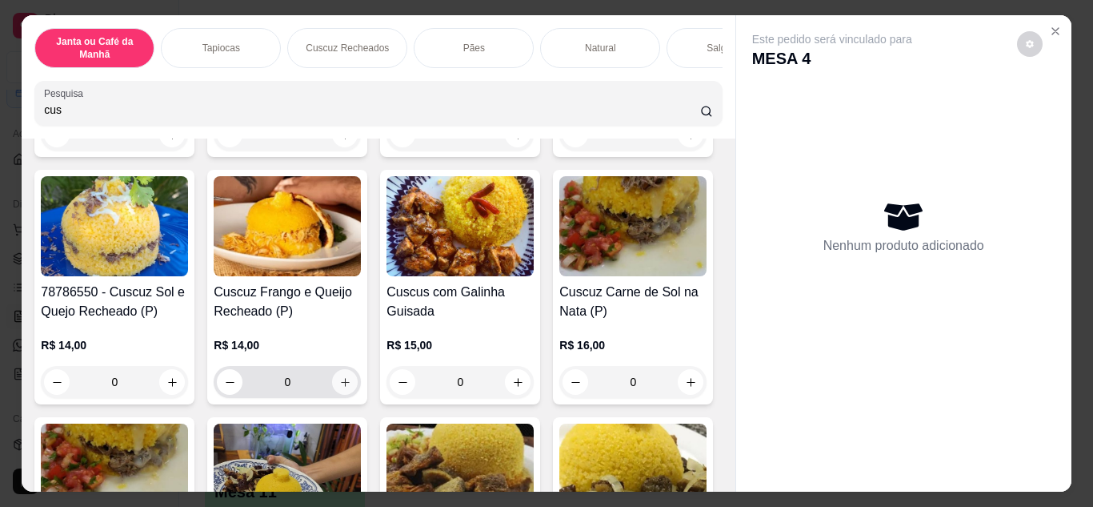
type input "cus"
click at [351, 383] on icon "increase-product-quantity" at bounding box center [345, 382] width 12 height 12
type input "1"
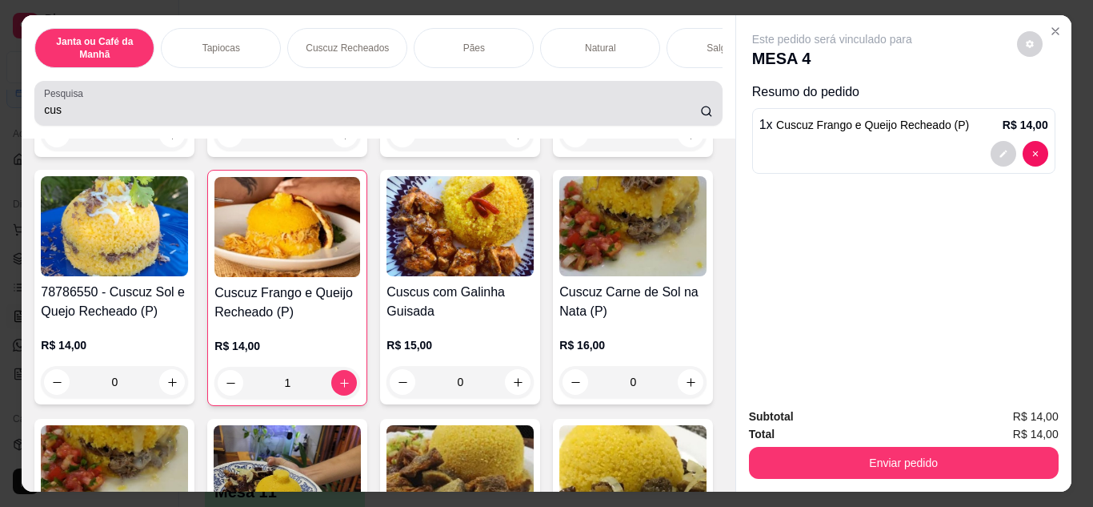
click at [569, 101] on div "cus" at bounding box center [378, 103] width 668 height 32
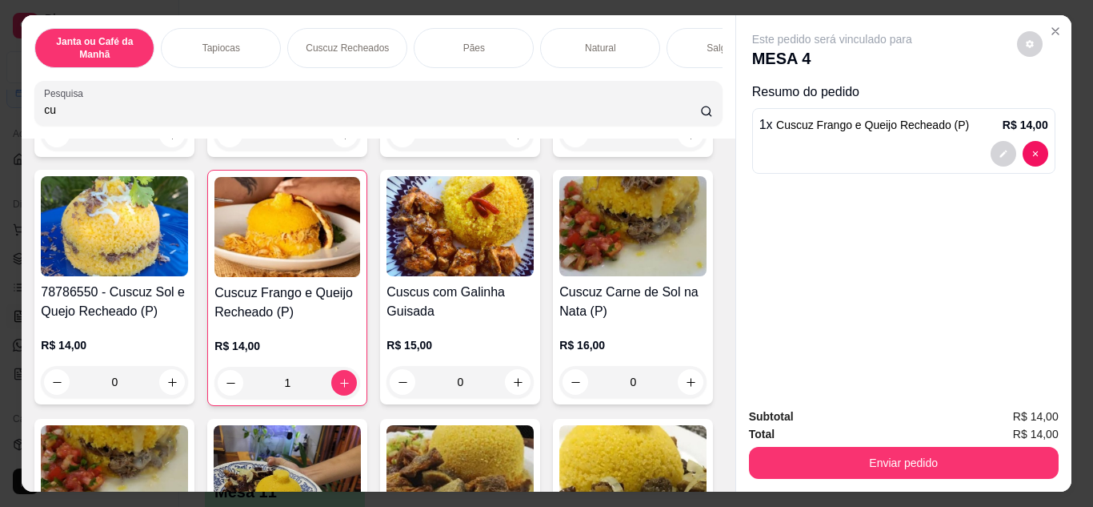
type input "c"
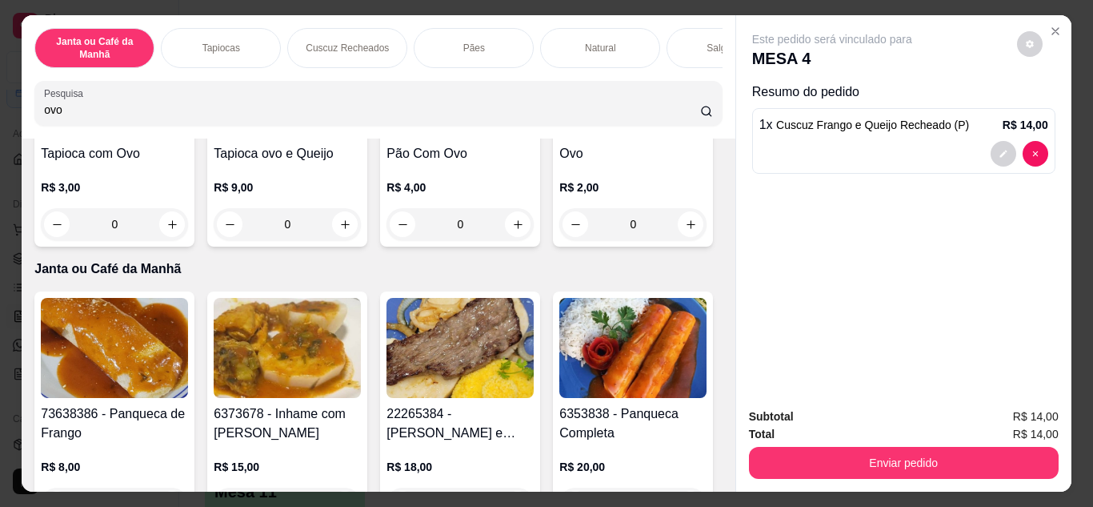
scroll to position [248, 0]
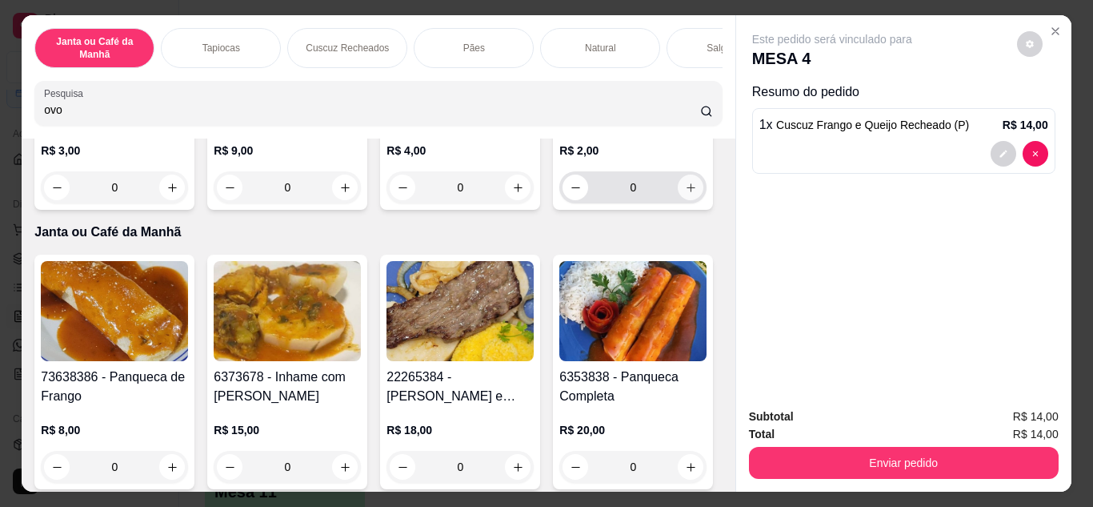
type input "ovo"
click at [685, 194] on icon "increase-product-quantity" at bounding box center [691, 188] width 12 height 12
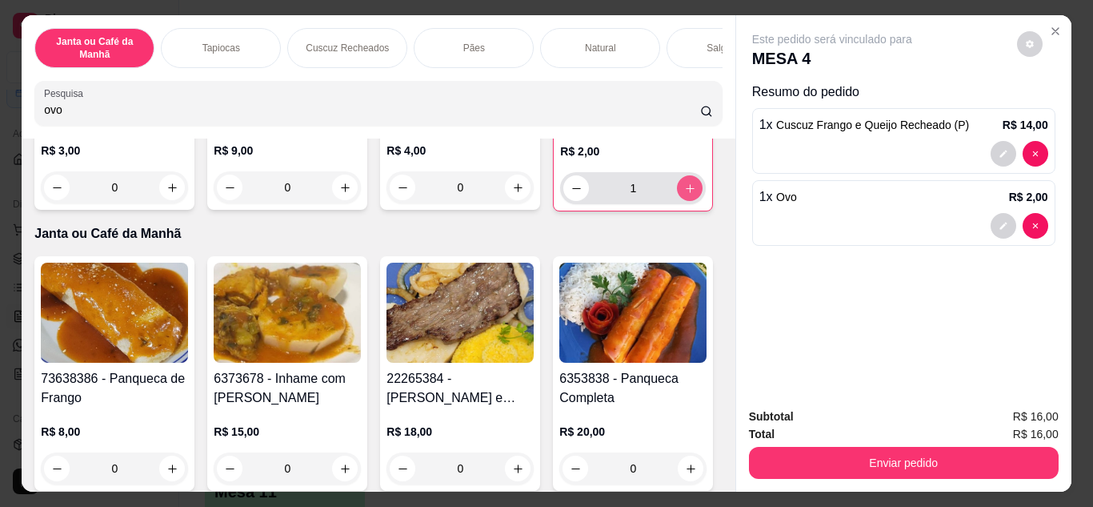
type input "1"
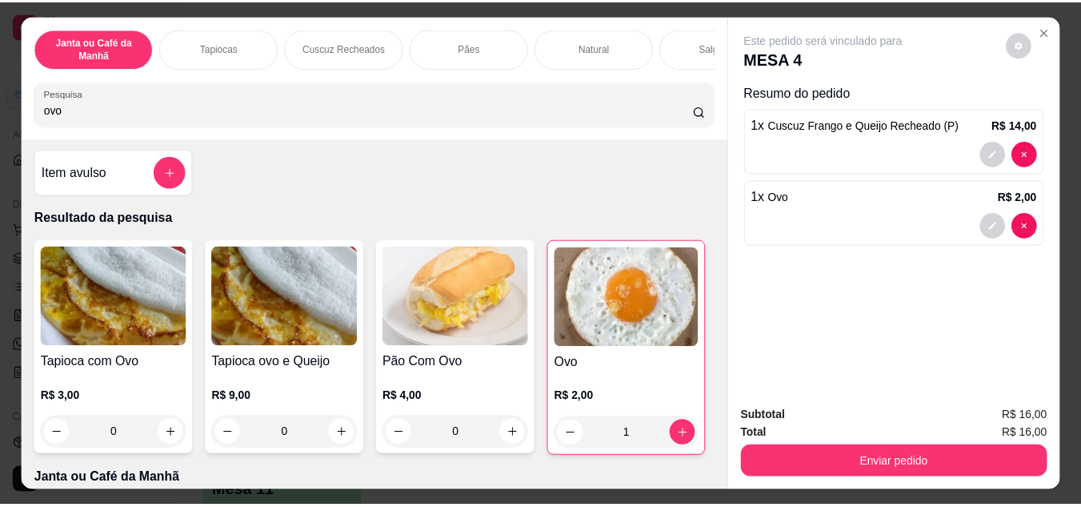
scroll to position [0, 0]
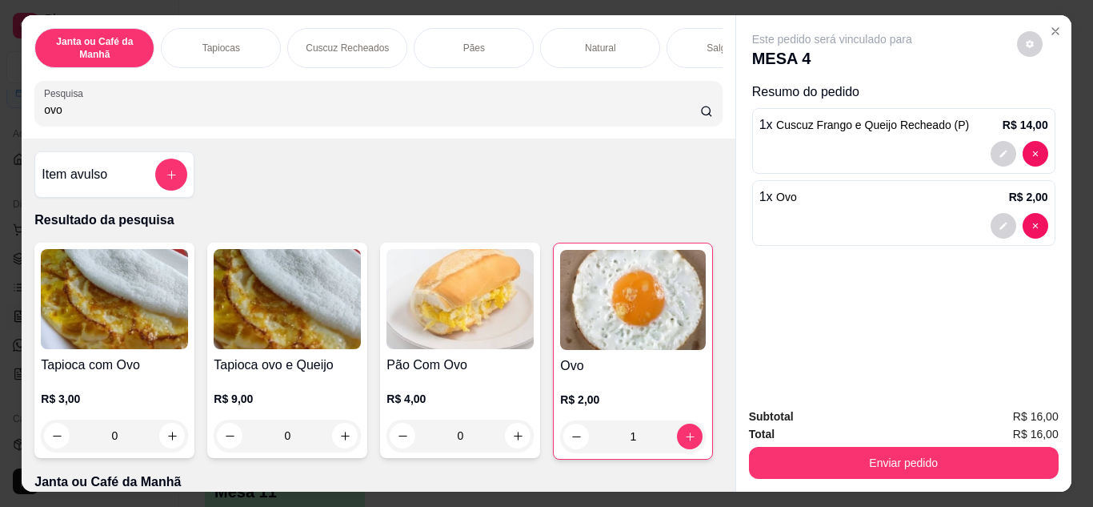
click at [371, 107] on input "ovo" at bounding box center [372, 110] width 656 height 16
type input "o"
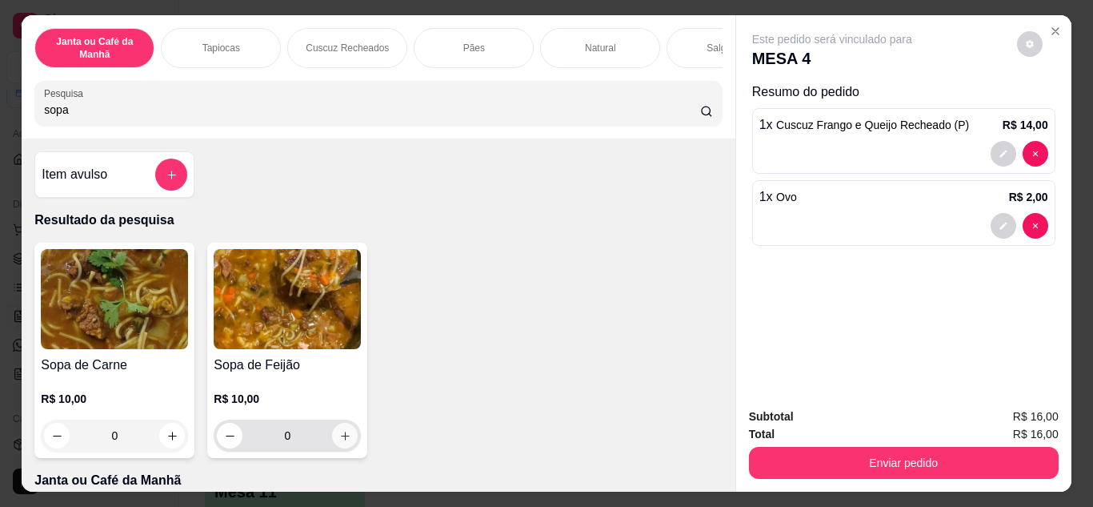
type input "sopa"
click at [339, 441] on icon "increase-product-quantity" at bounding box center [345, 436] width 12 height 12
type input "1"
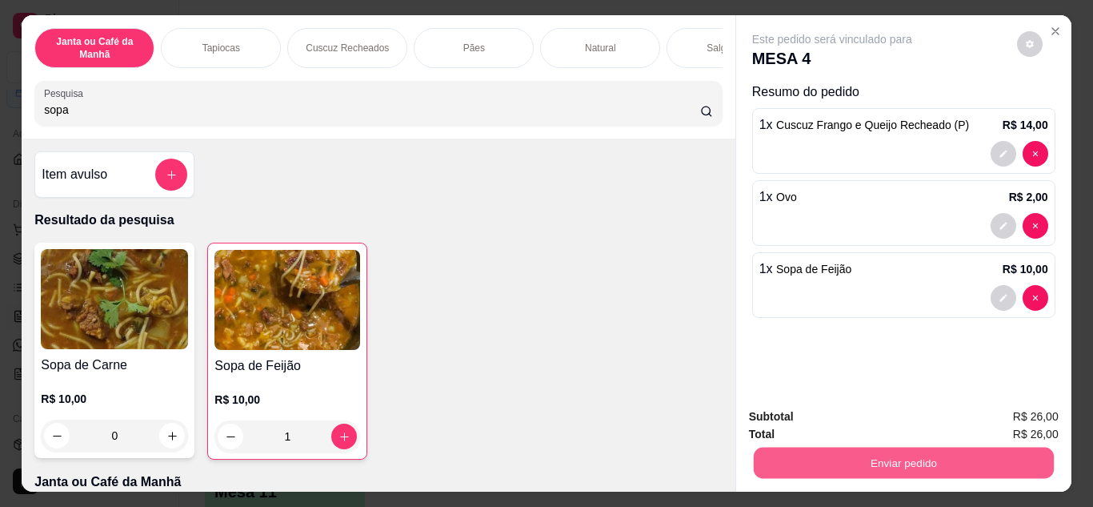
click at [837, 447] on button "Enviar pedido" at bounding box center [903, 462] width 300 height 31
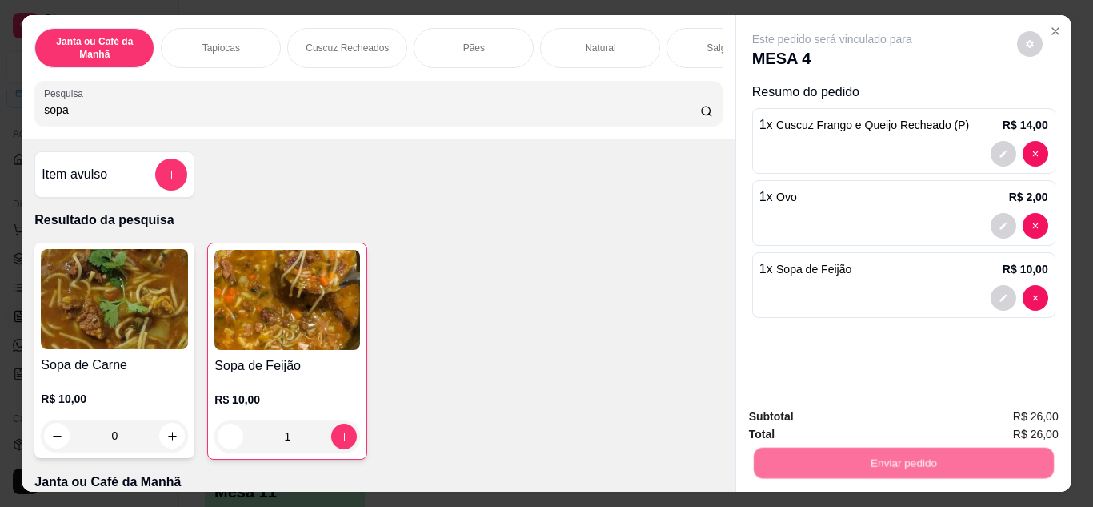
click at [842, 422] on button "Não registrar e enviar pedido" at bounding box center [851, 417] width 162 height 30
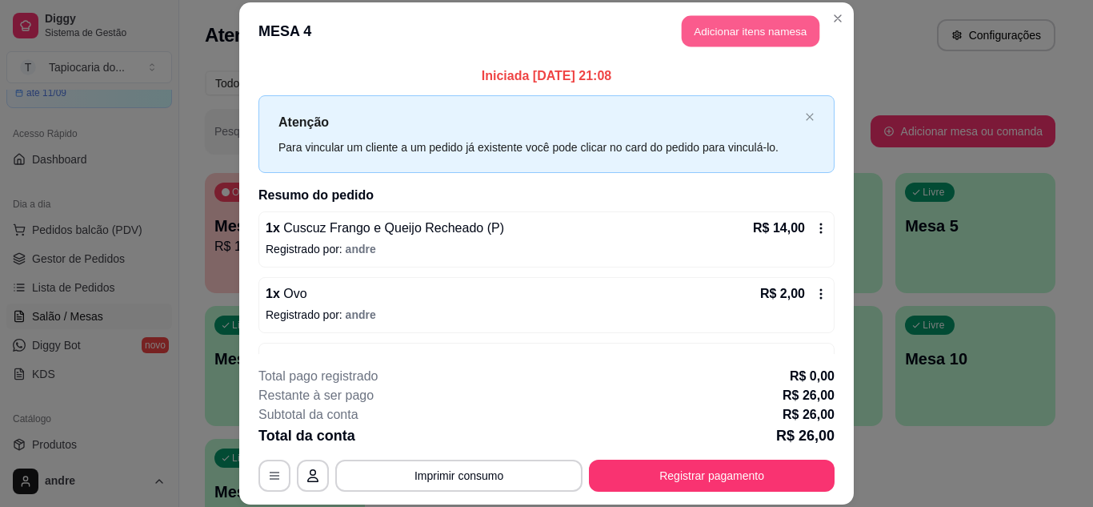
click at [735, 23] on button "Adicionar itens na mesa" at bounding box center [751, 31] width 138 height 31
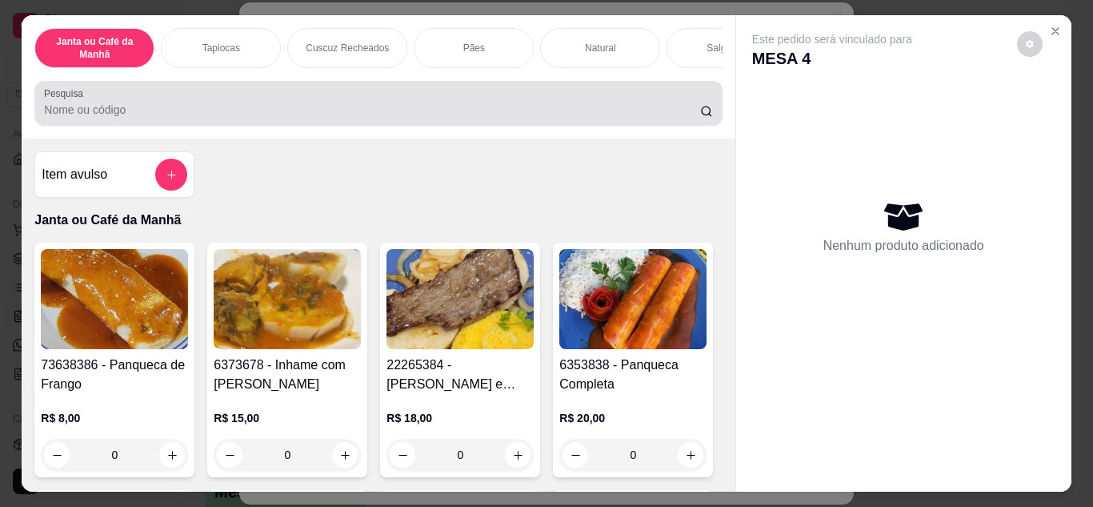
click at [558, 126] on div "Pesquisa" at bounding box center [377, 103] width 687 height 45
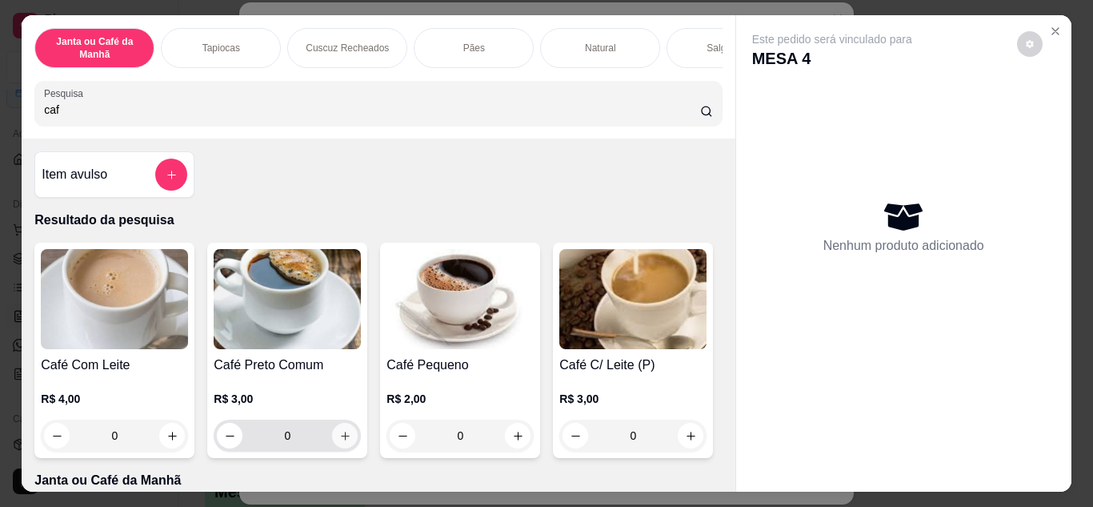
type input "caf"
click at [346, 443] on button "increase-product-quantity" at bounding box center [345, 435] width 26 height 26
type input "1"
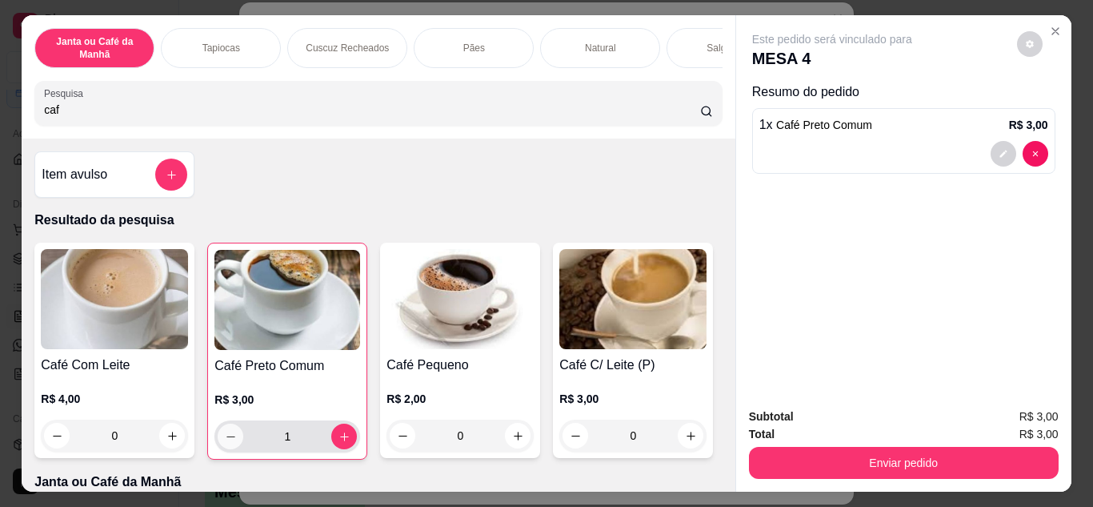
click at [218, 449] on button "decrease-product-quantity" at bounding box center [231, 436] width 26 height 26
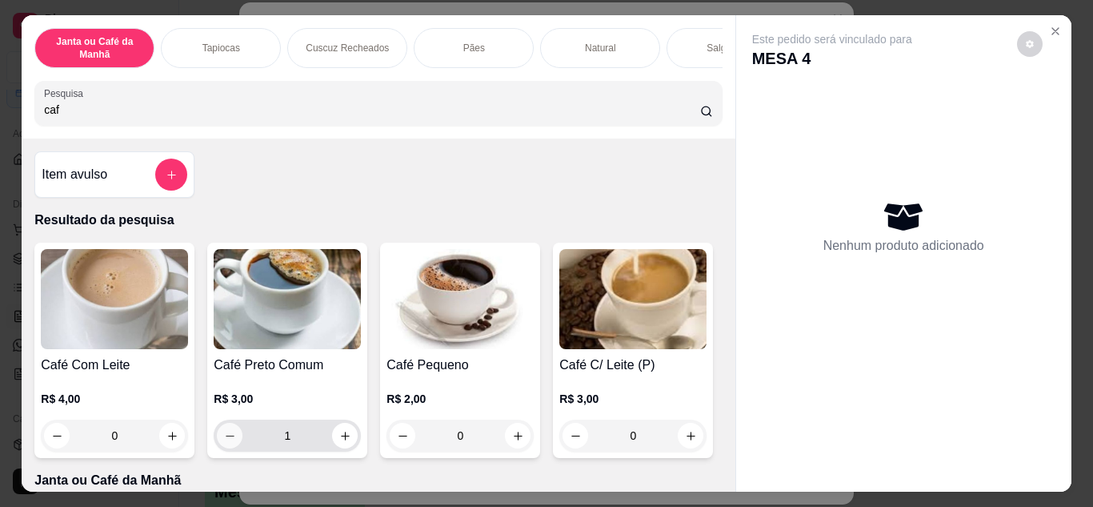
type input "0"
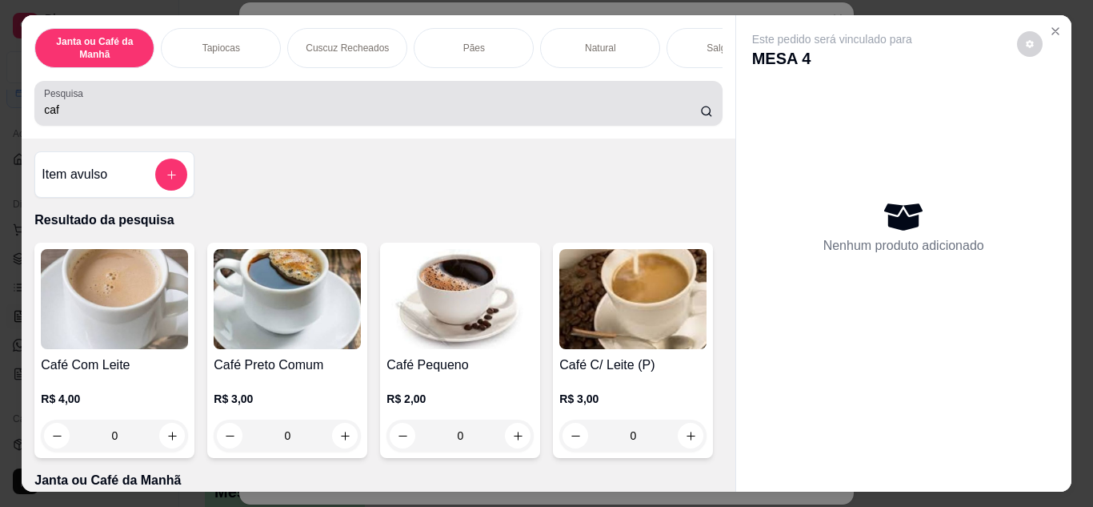
click at [682, 118] on input "caf" at bounding box center [372, 110] width 656 height 16
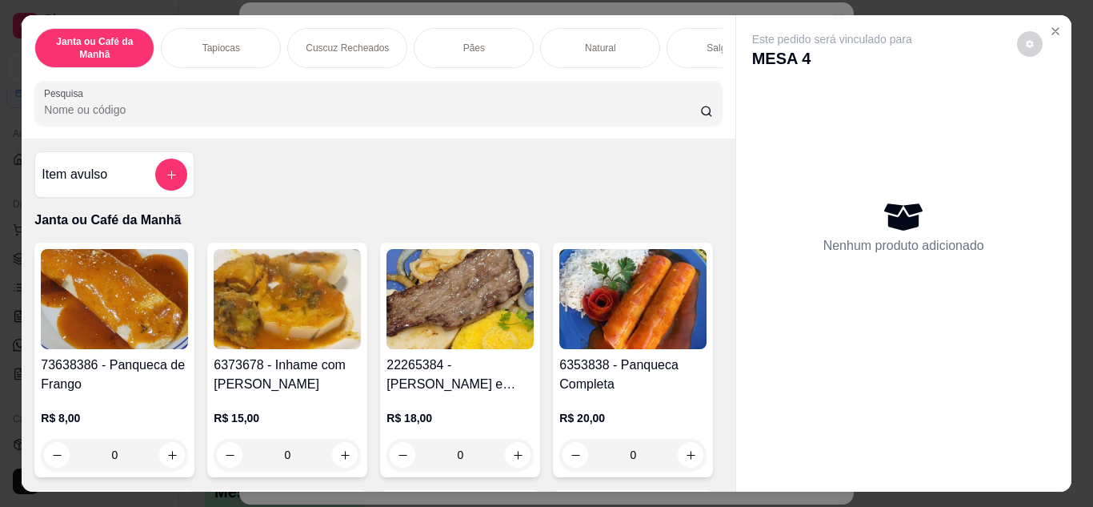
click at [374, 126] on div "Pesquisa" at bounding box center [377, 103] width 687 height 45
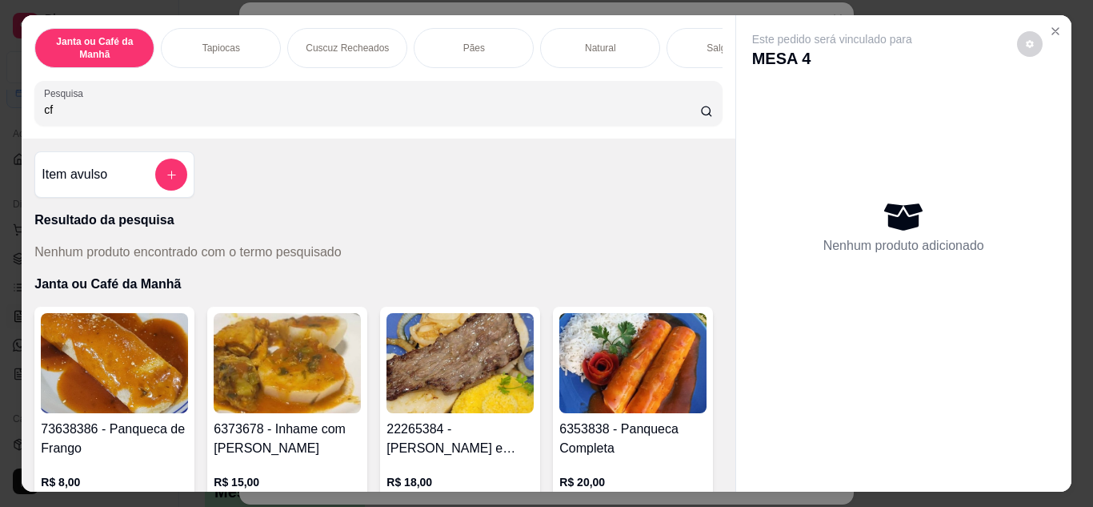
click at [677, 118] on input "cf" at bounding box center [372, 110] width 656 height 16
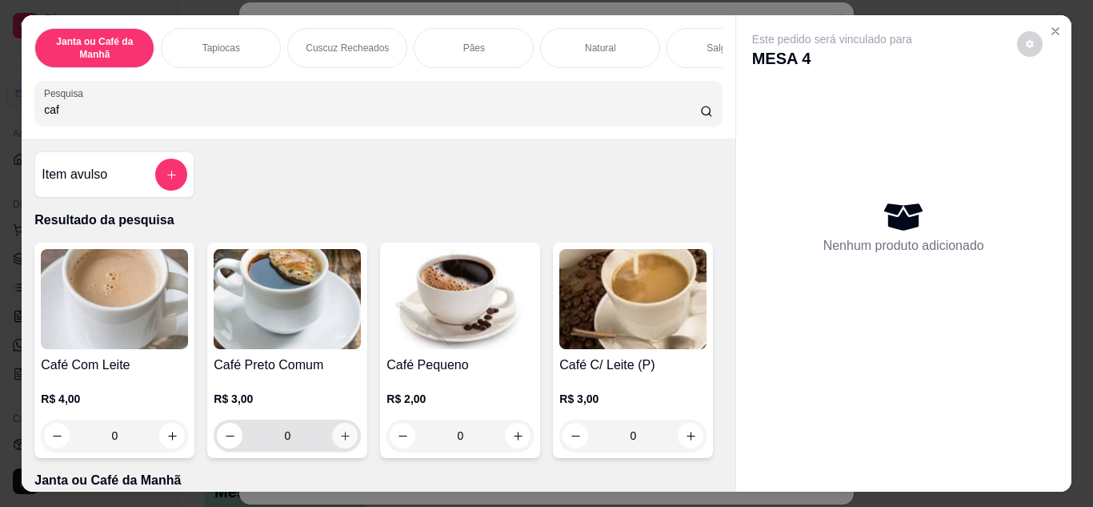
type input "caf"
click at [334, 447] on button "increase-product-quantity" at bounding box center [345, 434] width 25 height 25
type input "1"
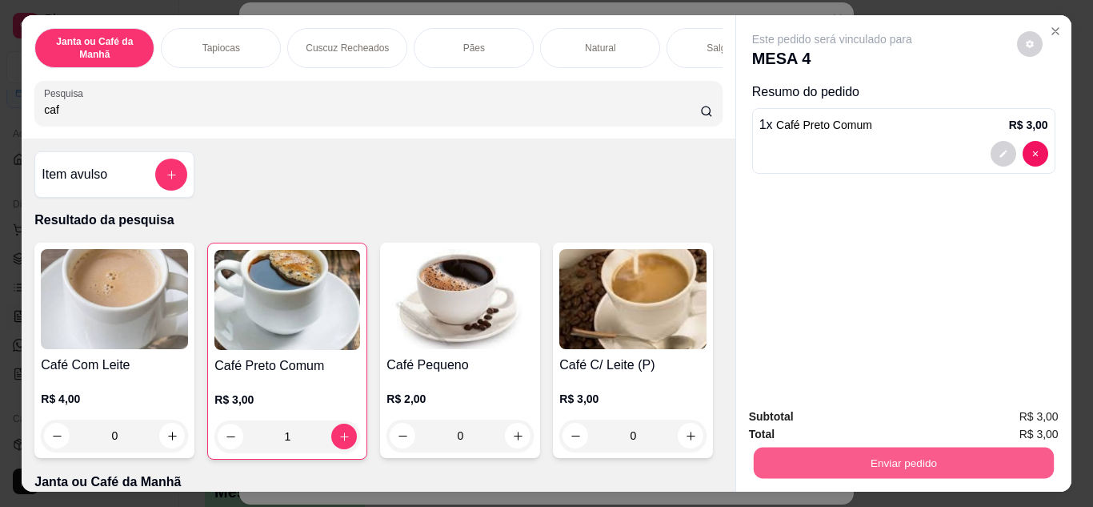
click at [791, 463] on button "Enviar pedido" at bounding box center [903, 462] width 300 height 31
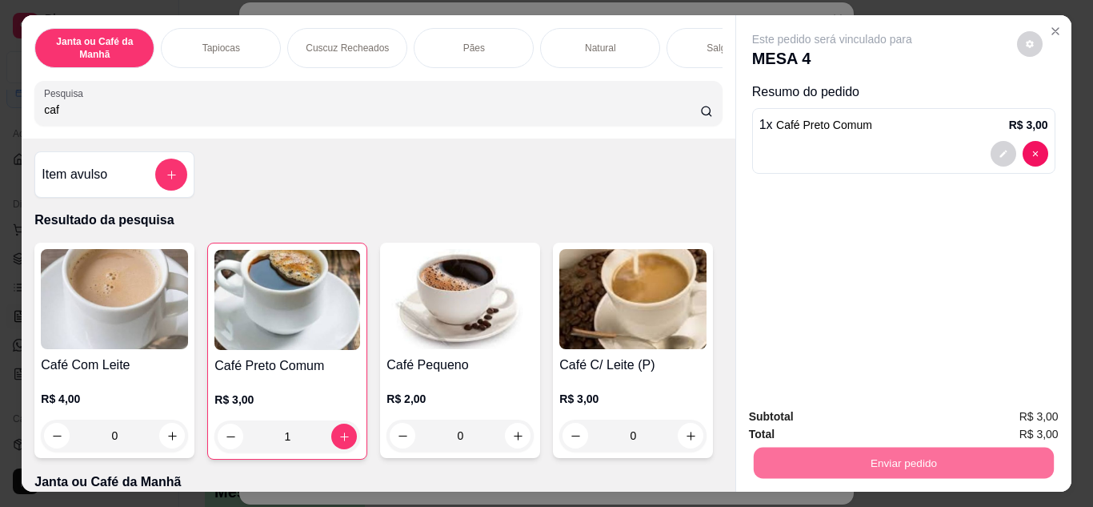
click at [806, 416] on button "Não registrar e enviar pedido" at bounding box center [851, 417] width 162 height 30
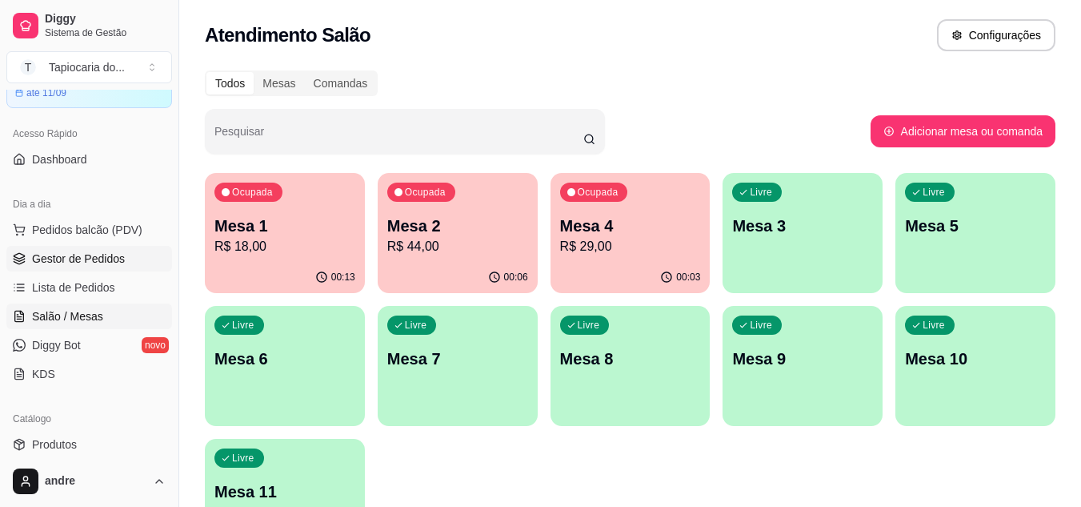
click at [94, 254] on span "Gestor de Pedidos" at bounding box center [78, 258] width 93 height 16
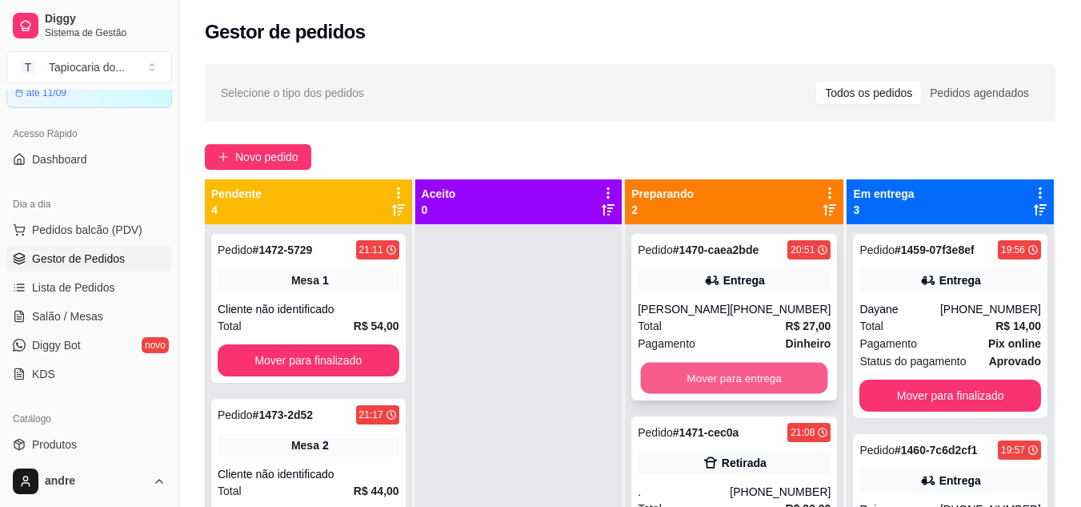
click at [718, 384] on button "Mover para entrega" at bounding box center [734, 377] width 187 height 31
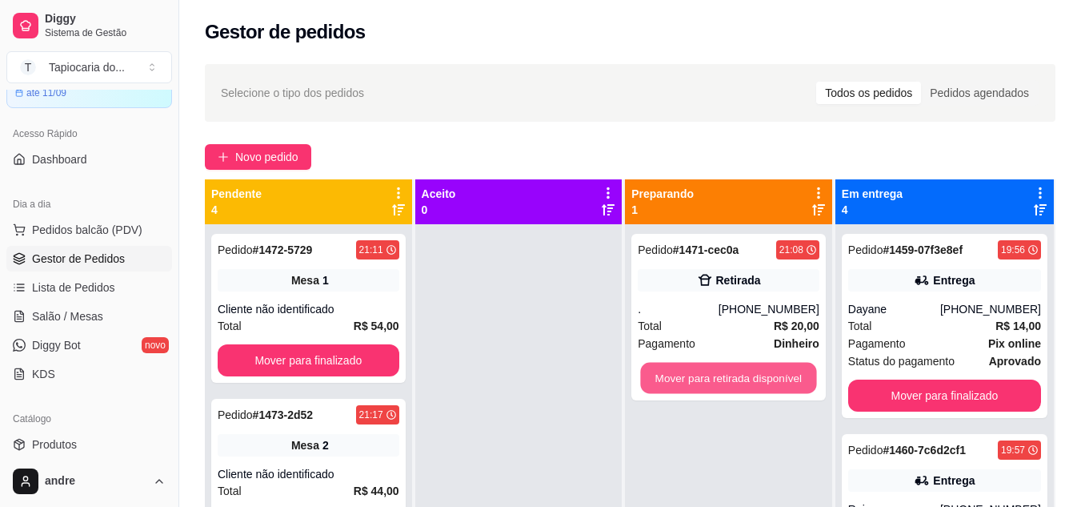
click at [718, 384] on button "Mover para retirada disponível" at bounding box center [729, 377] width 176 height 31
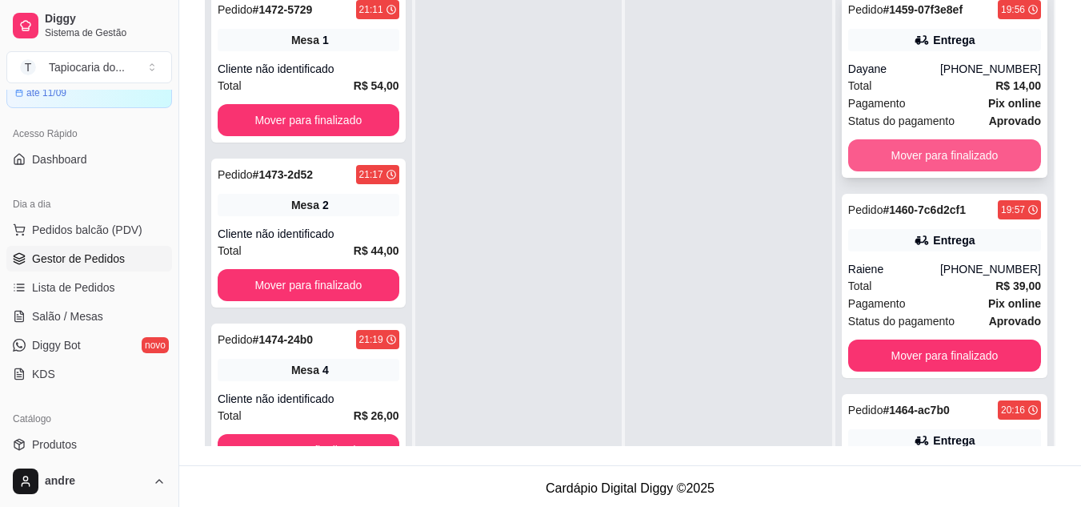
click at [927, 160] on button "Mover para finalizado" at bounding box center [944, 155] width 193 height 32
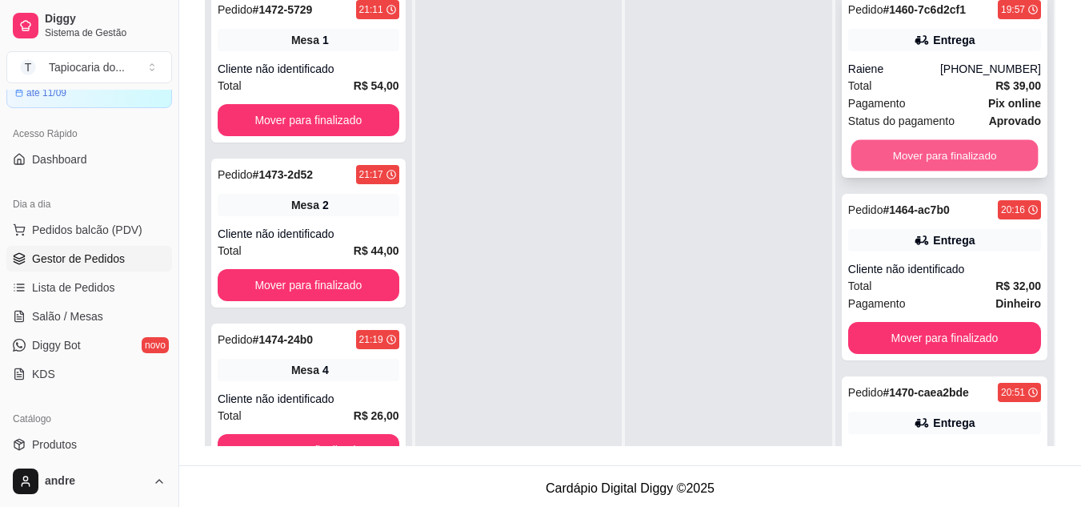
click at [927, 159] on button "Mover para finalizado" at bounding box center [944, 155] width 187 height 31
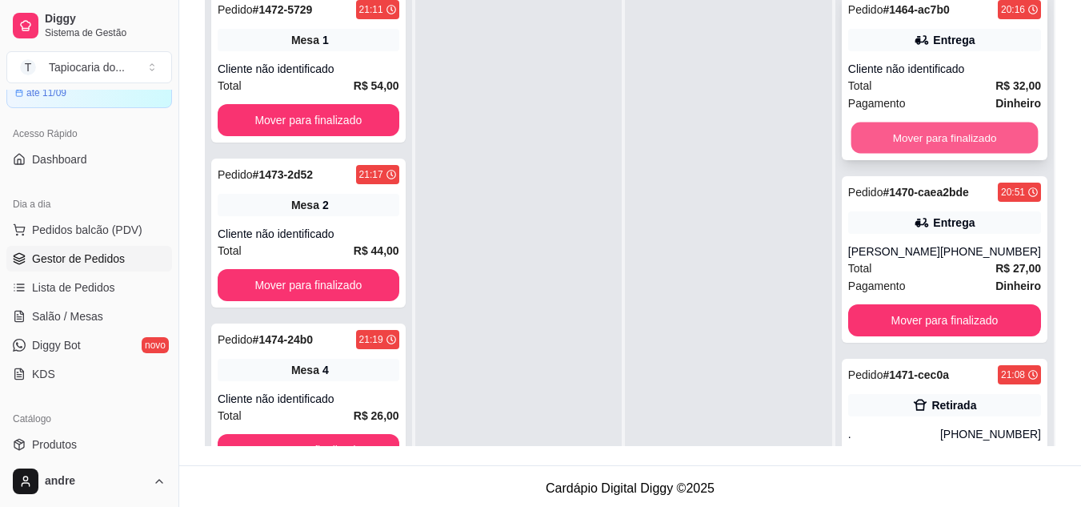
click at [941, 140] on button "Mover para finalizado" at bounding box center [944, 137] width 187 height 31
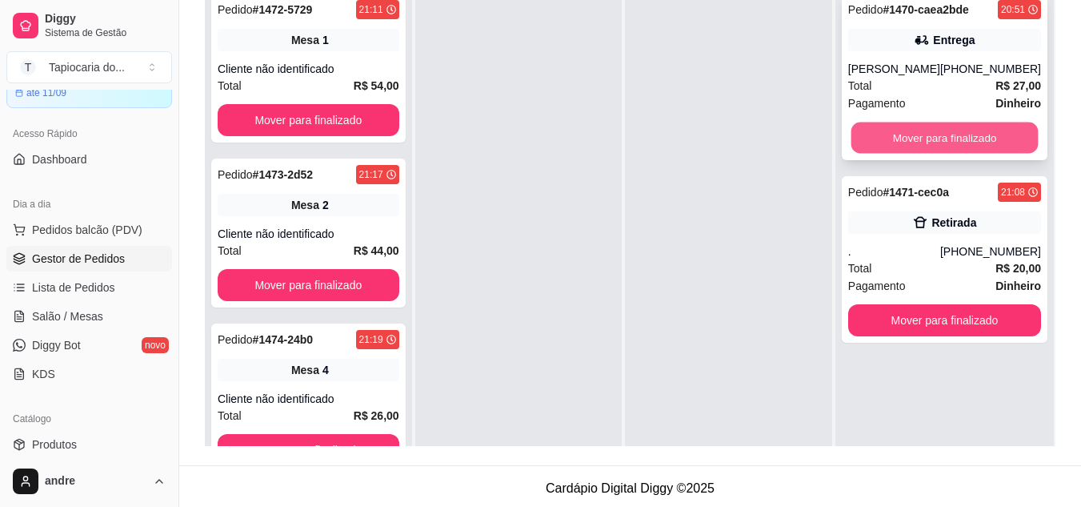
click at [941, 138] on button "Mover para finalizado" at bounding box center [944, 137] width 187 height 31
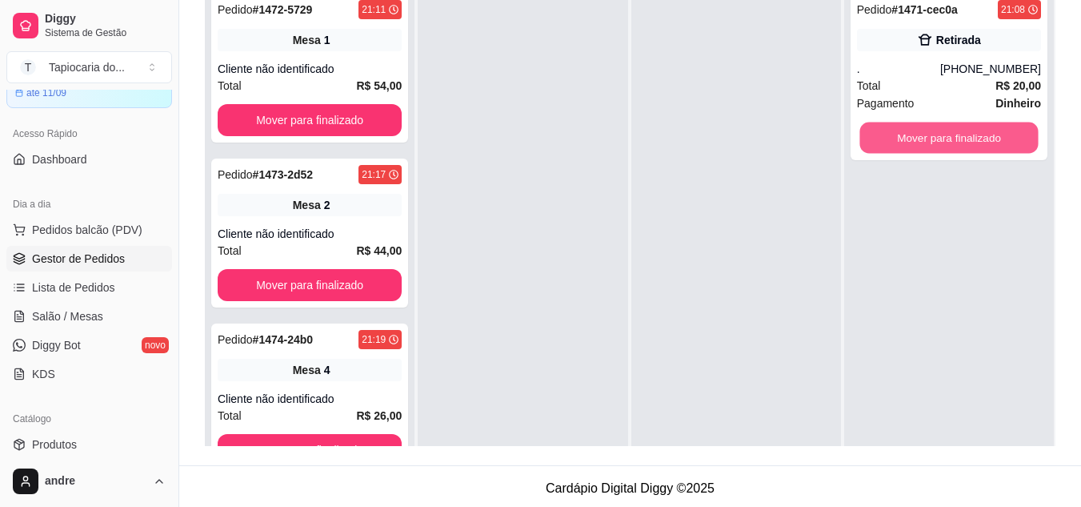
click at [941, 138] on button "Mover para finalizado" at bounding box center [948, 137] width 178 height 31
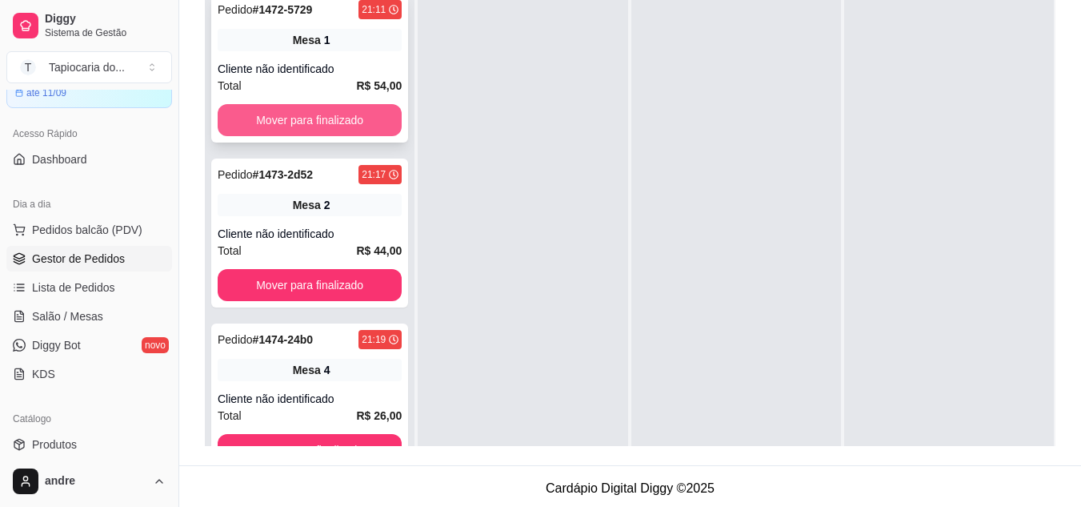
click at [374, 108] on button "Mover para finalizado" at bounding box center [310, 120] width 184 height 32
click at [372, 107] on button "Mover para finalizado" at bounding box center [310, 120] width 184 height 32
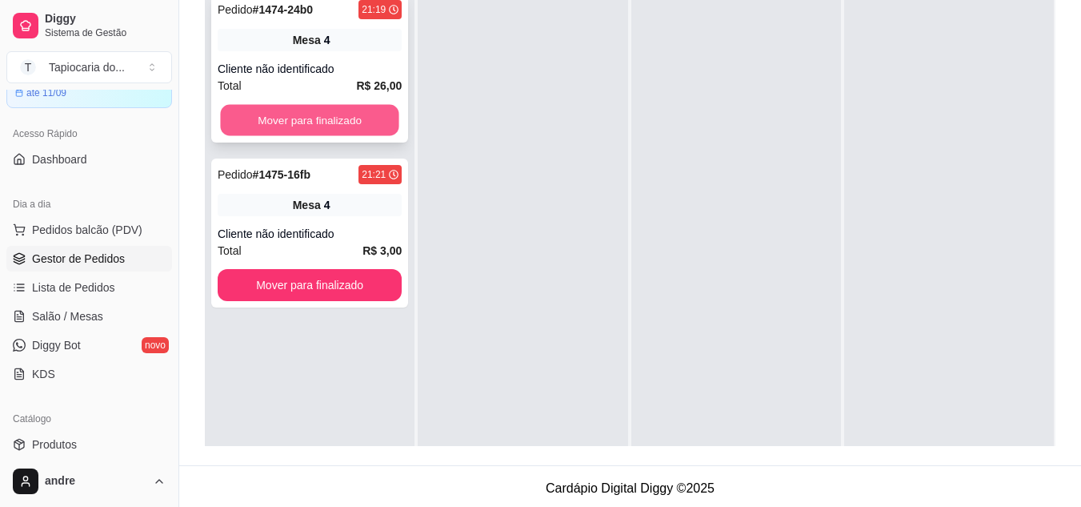
click at [366, 115] on button "Mover para finalizado" at bounding box center [309, 120] width 178 height 31
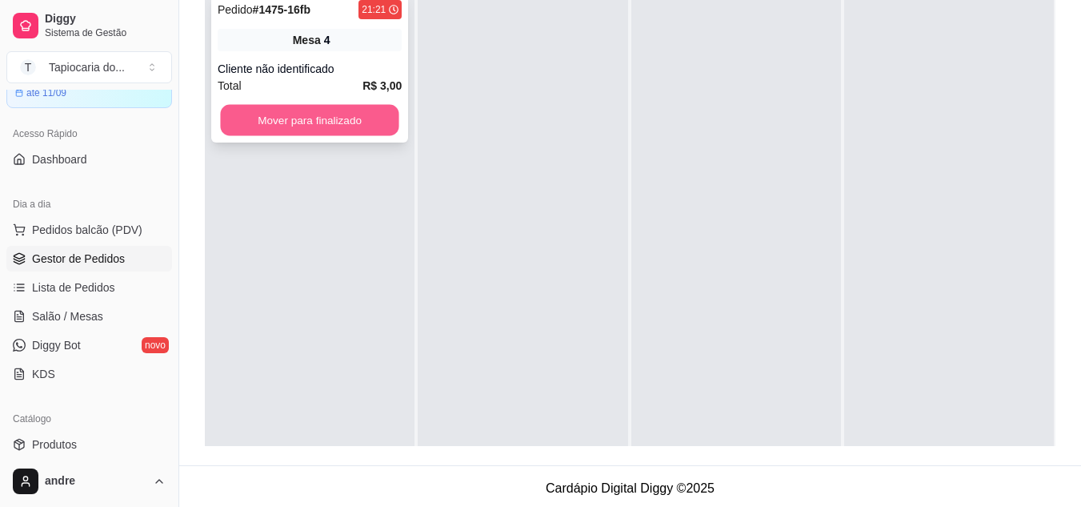
click at [364, 122] on button "Mover para finalizado" at bounding box center [309, 120] width 178 height 31
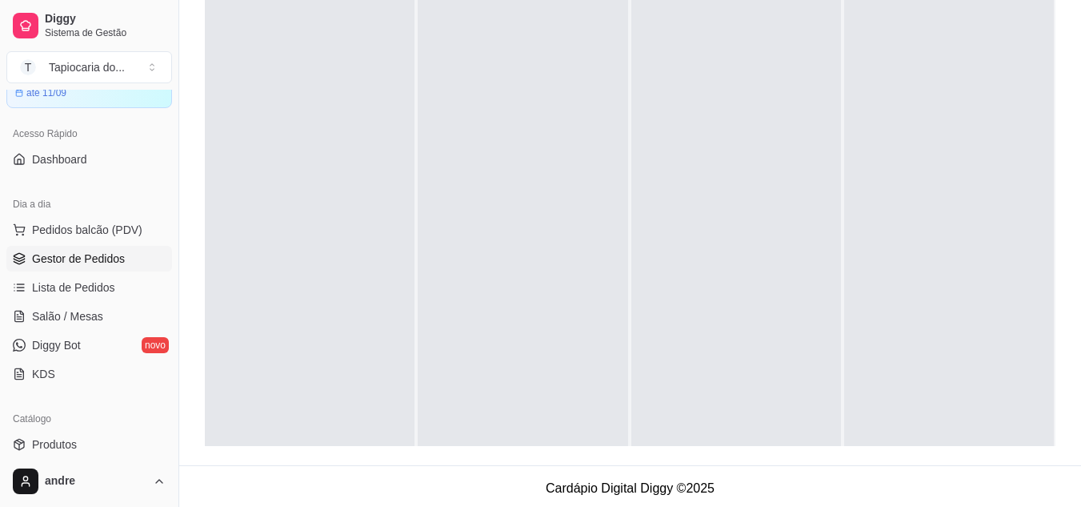
click at [112, 330] on ul "Pedidos balcão (PDV) Gestor de Pedidos Lista de Pedidos Salão / Mesas Diggy Bot…" at bounding box center [89, 302] width 166 height 170
click at [46, 322] on span "Salão / Mesas" at bounding box center [67, 316] width 71 height 16
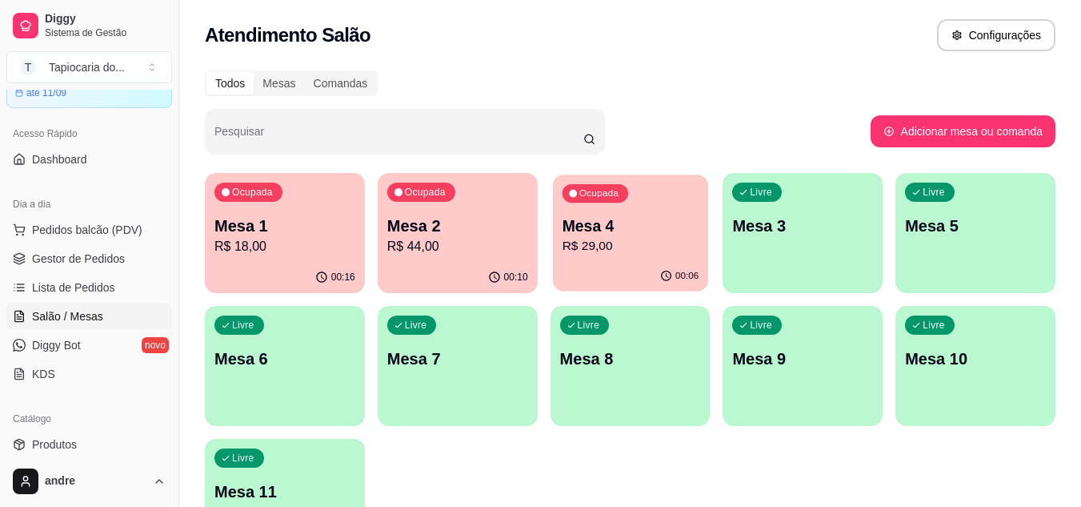
click at [604, 246] on p "R$ 29,00" at bounding box center [630, 246] width 137 height 18
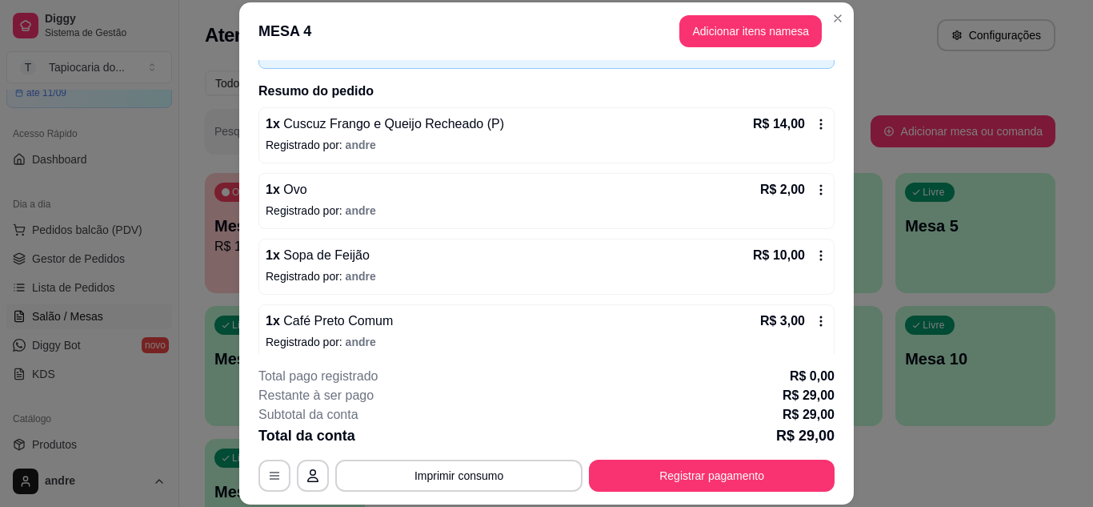
scroll to position [117, 0]
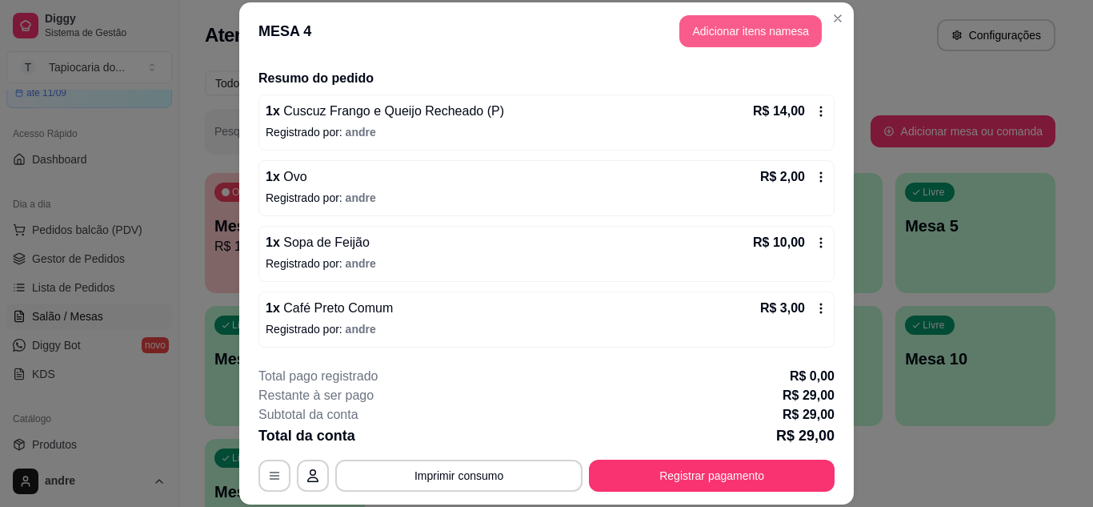
click at [736, 38] on button "Adicionar itens na mesa" at bounding box center [750, 31] width 142 height 32
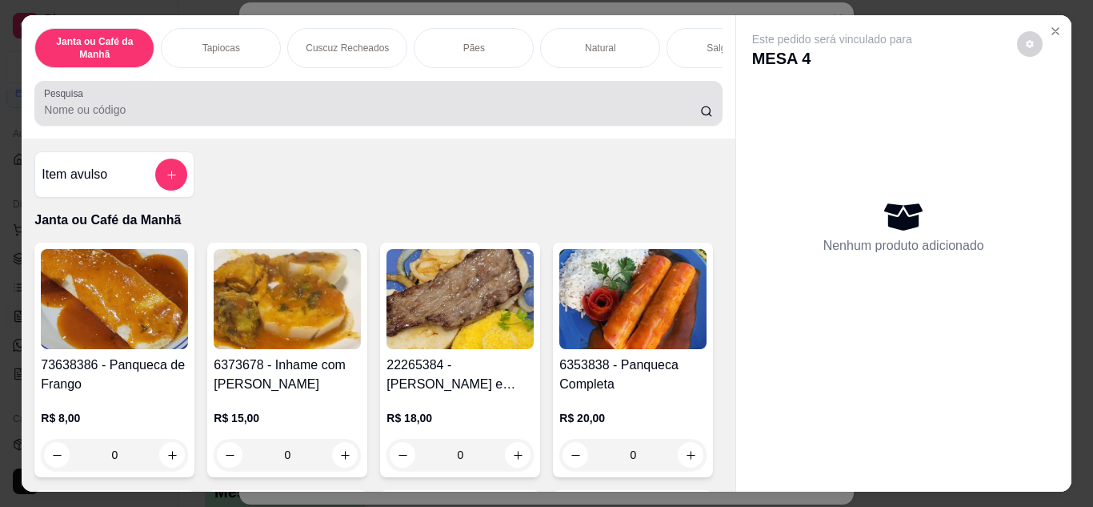
click at [627, 105] on div at bounding box center [378, 103] width 668 height 32
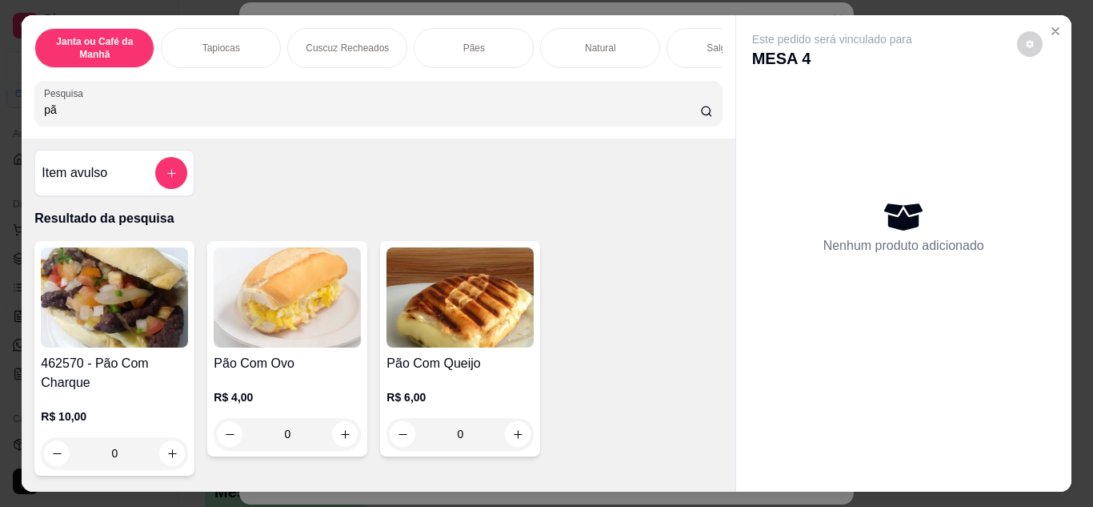
scroll to position [0, 0]
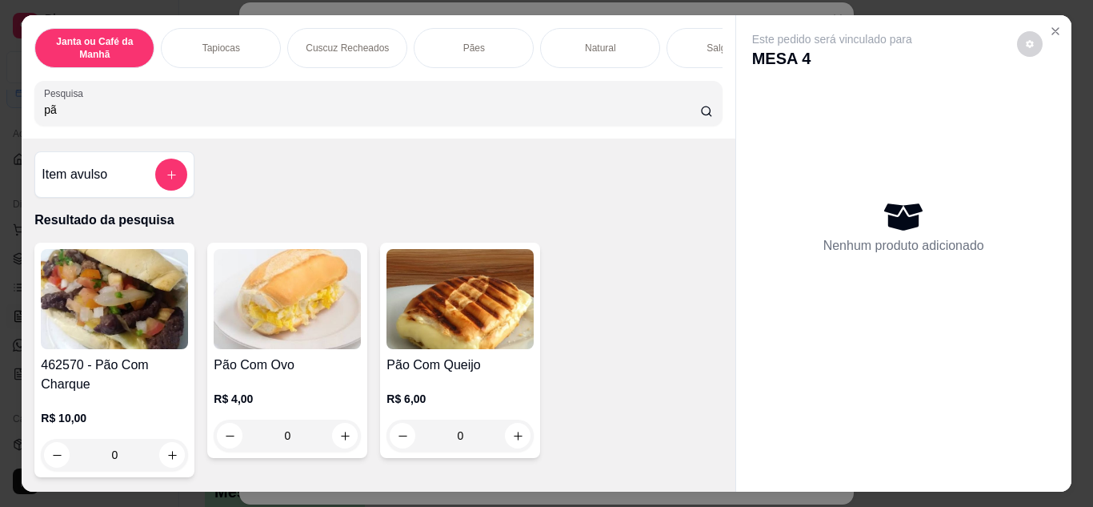
click at [682, 118] on input "pã" at bounding box center [372, 110] width 656 height 16
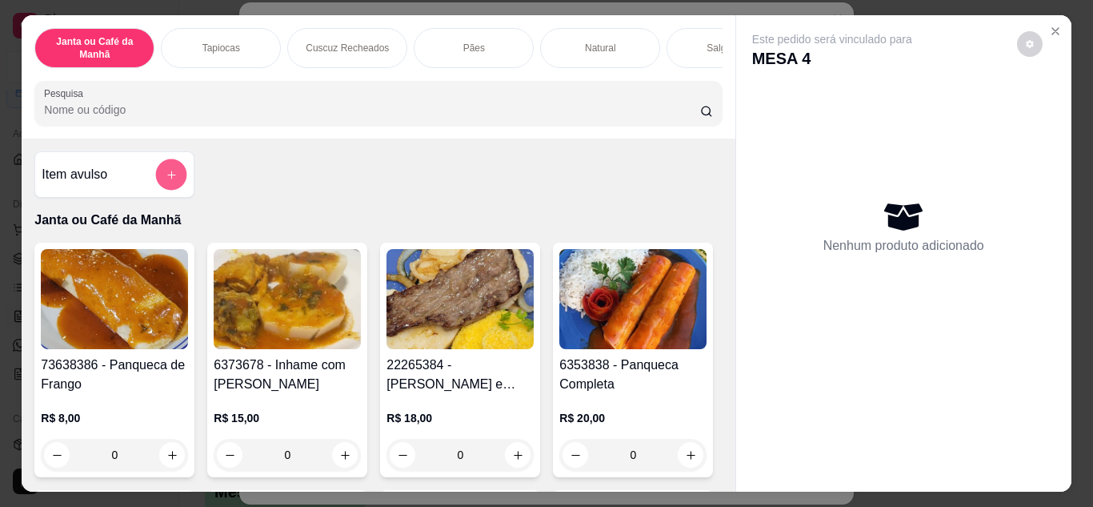
click at [167, 178] on icon "add-separate-item" at bounding box center [171, 174] width 8 height 8
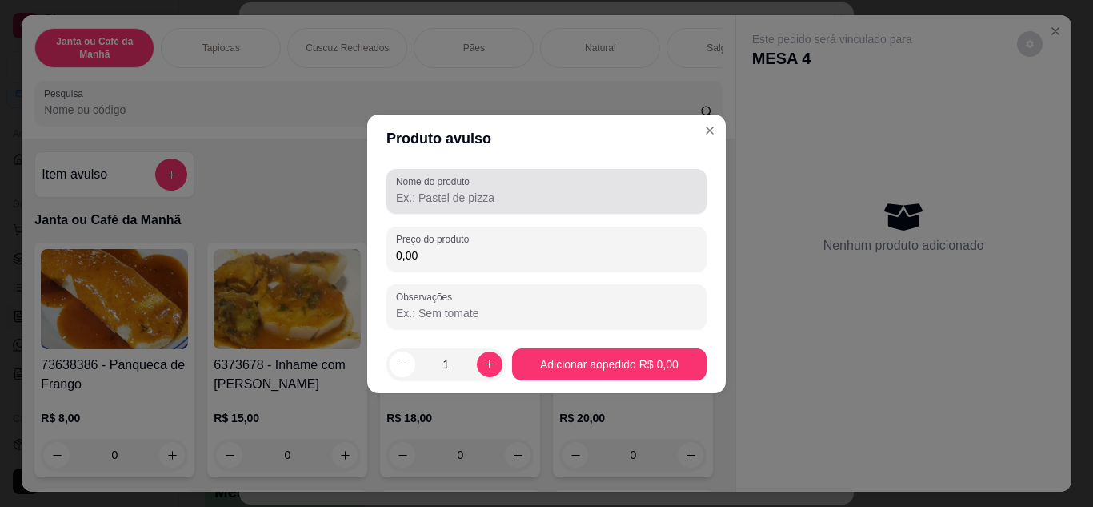
click at [395, 206] on div "Nome do produto" at bounding box center [546, 191] width 320 height 45
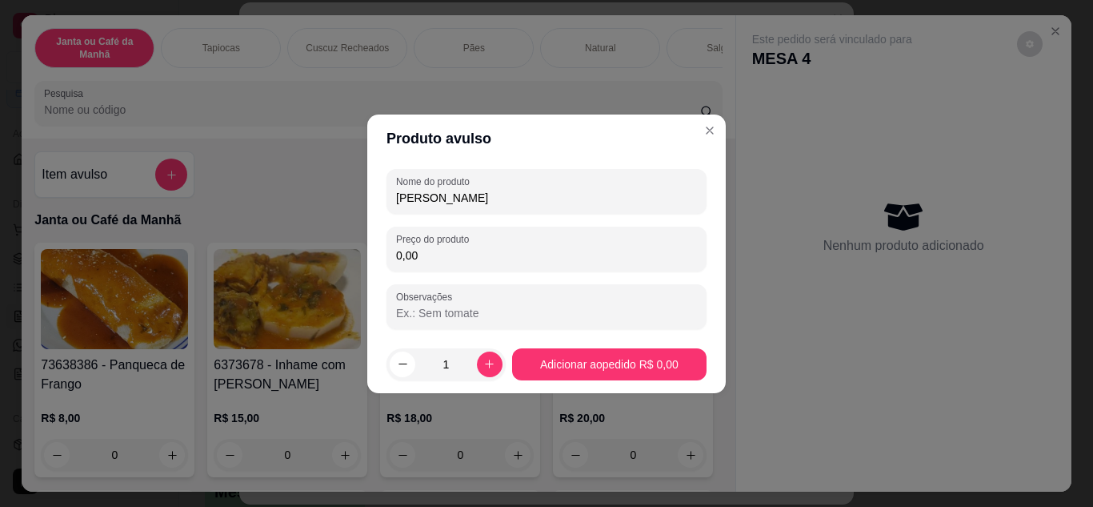
click at [454, 250] on input "0,00" at bounding box center [546, 255] width 301 height 16
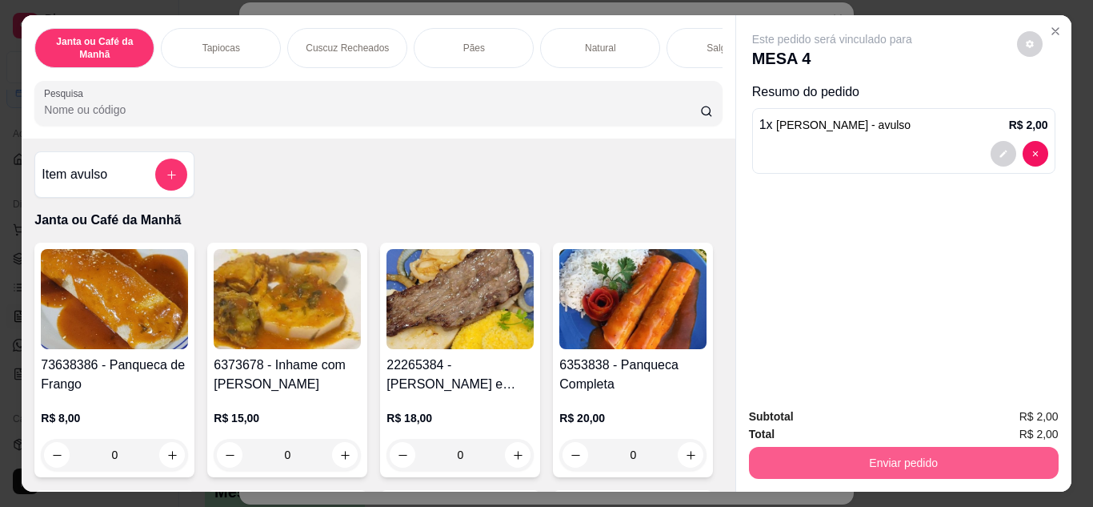
click at [792, 462] on button "Enviar pedido" at bounding box center [904, 462] width 310 height 32
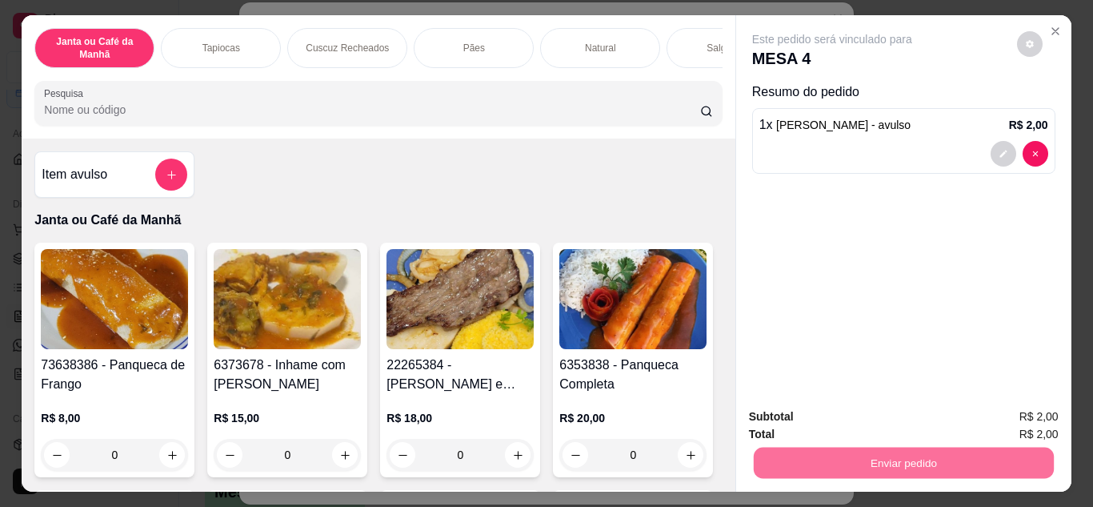
click at [792, 412] on button "Não registrar e enviar pedido" at bounding box center [850, 417] width 166 height 30
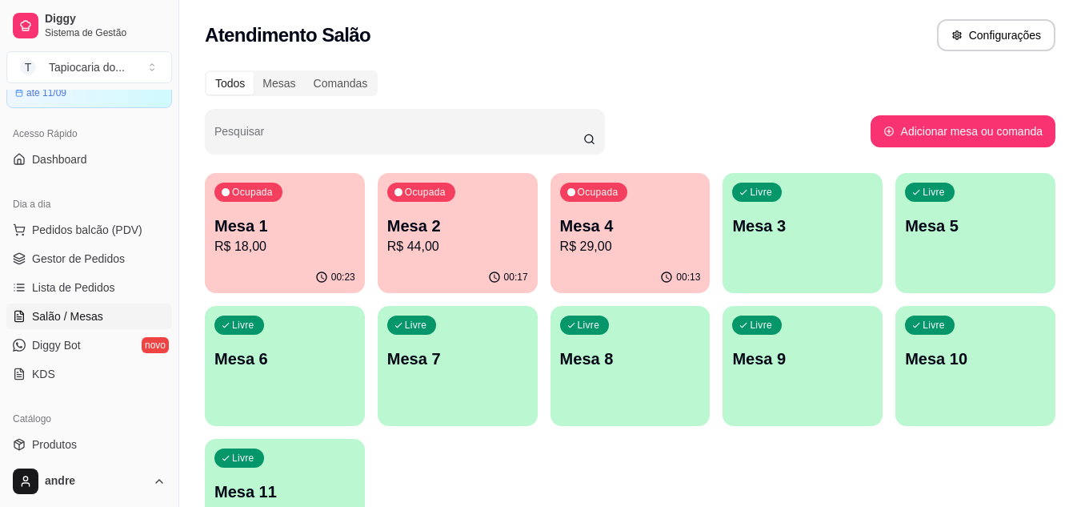
click at [751, 240] on div "Livre Mesa 3" at bounding box center [803, 223] width 160 height 101
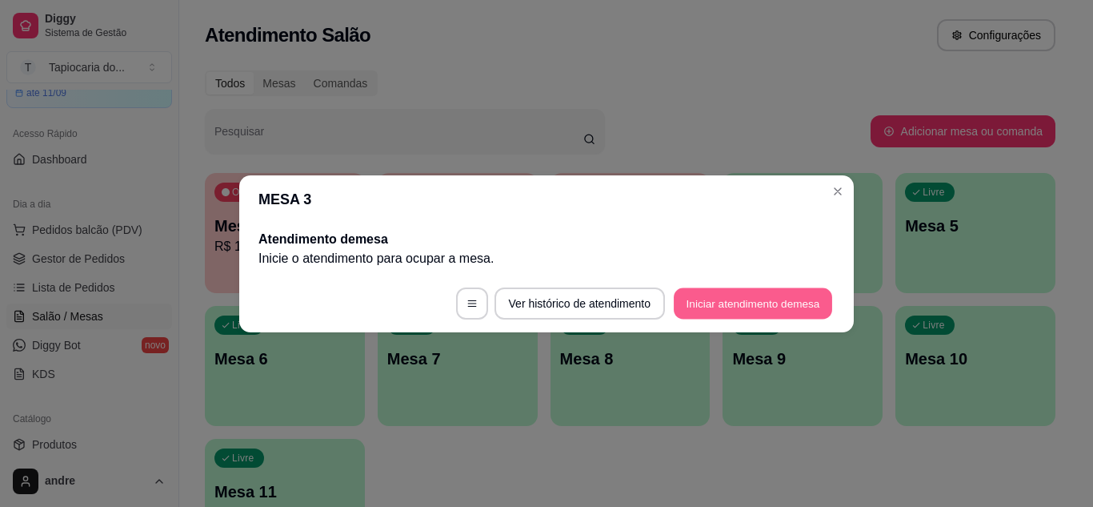
click at [767, 302] on button "Iniciar atendimento de mesa" at bounding box center [753, 302] width 158 height 31
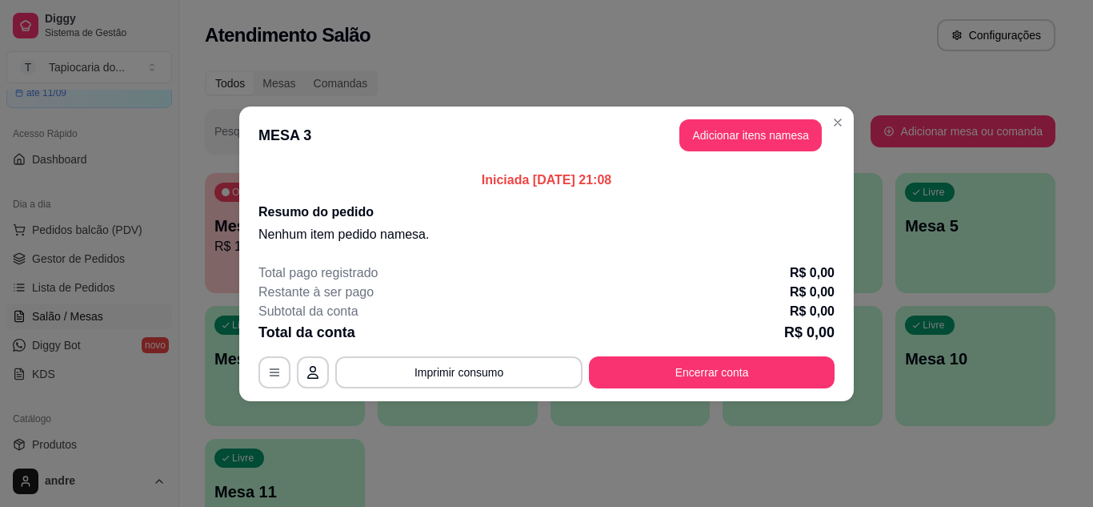
click at [735, 156] on header "MESA 3 Adicionar itens na mesa" at bounding box center [546, 135] width 615 height 58
click at [732, 122] on button "Adicionar itens na mesa" at bounding box center [750, 135] width 142 height 32
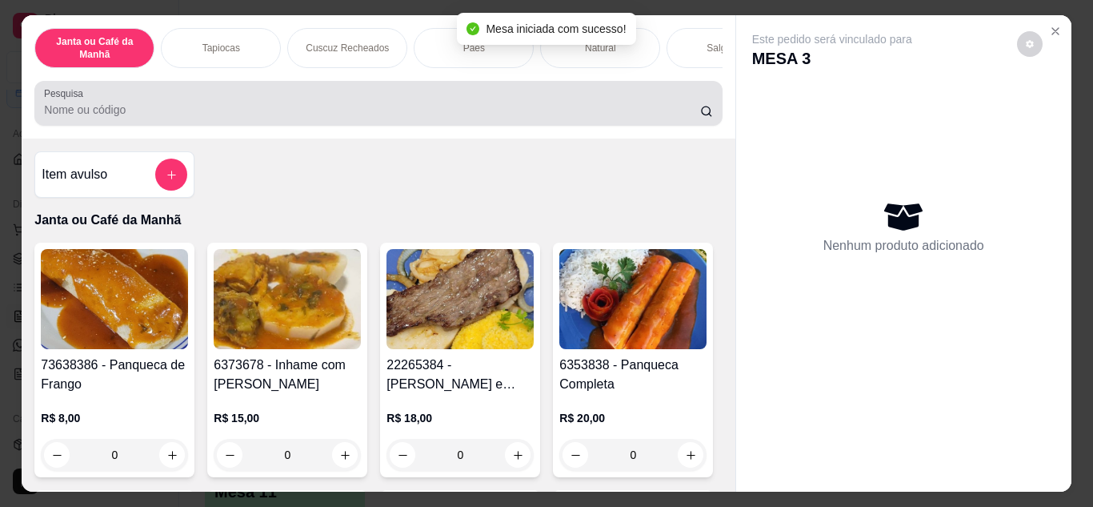
click at [611, 111] on input "Pesquisa" at bounding box center [372, 110] width 656 height 16
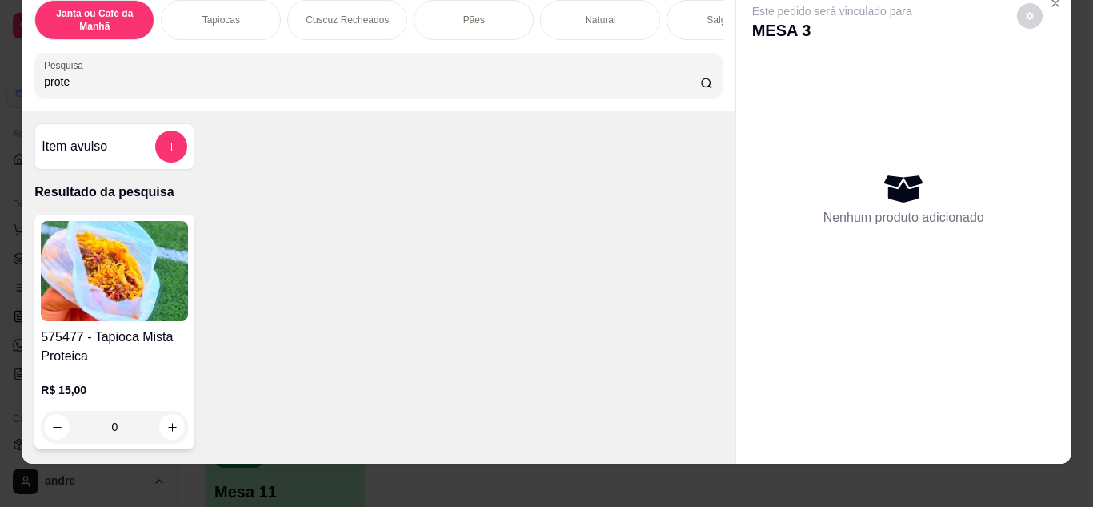
scroll to position [42, 0]
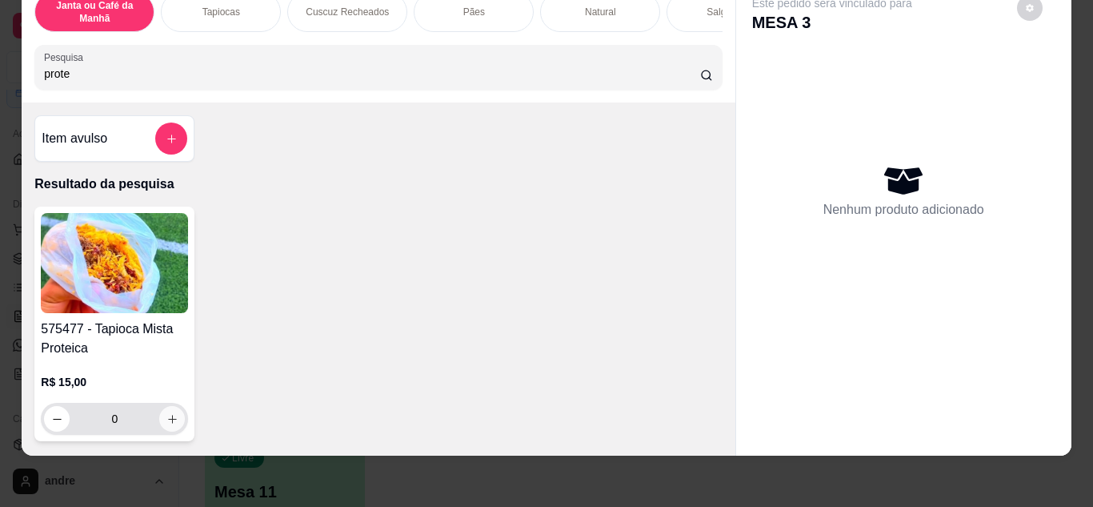
click at [167, 425] on button "increase-product-quantity" at bounding box center [172, 419] width 26 height 26
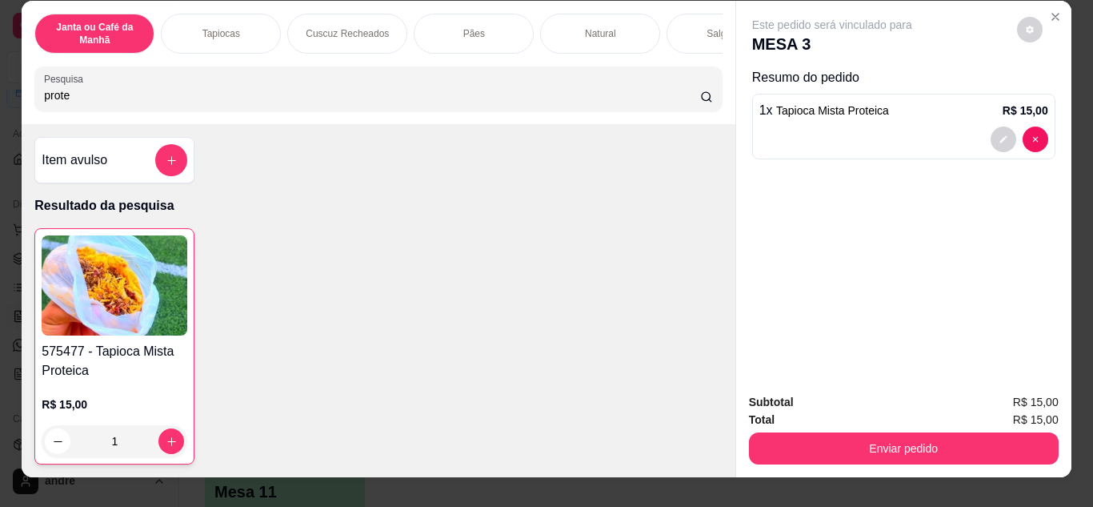
scroll to position [0, 0]
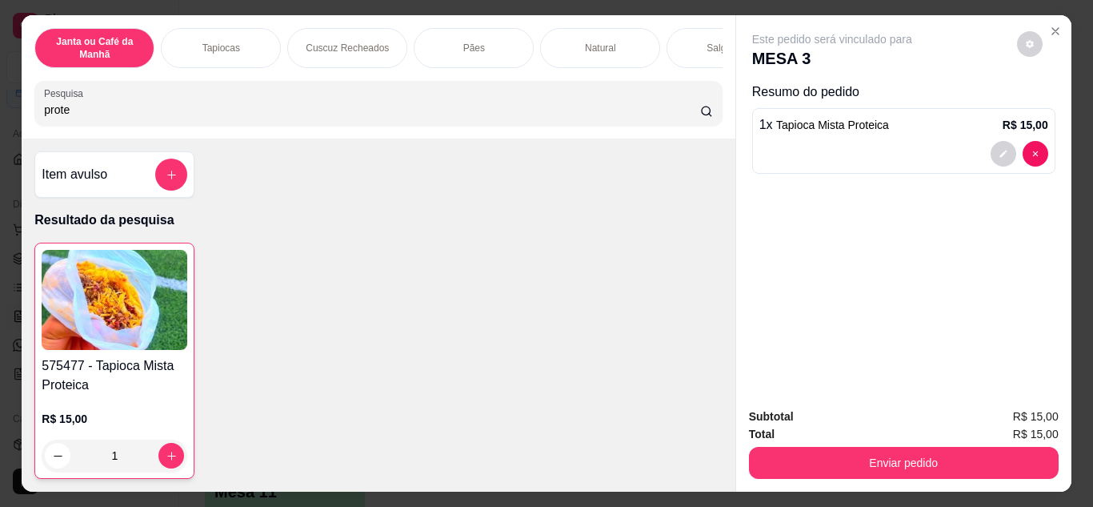
click at [350, 114] on input "prote" at bounding box center [372, 110] width 656 height 16
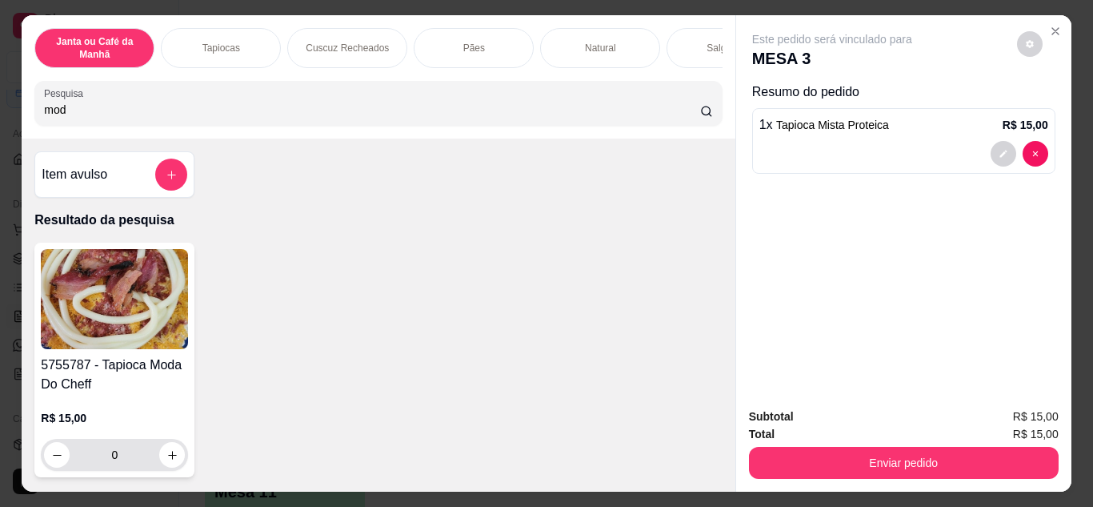
click at [153, 451] on input "0" at bounding box center [115, 454] width 90 height 32
click at [159, 458] on button "increase-product-quantity" at bounding box center [172, 455] width 26 height 26
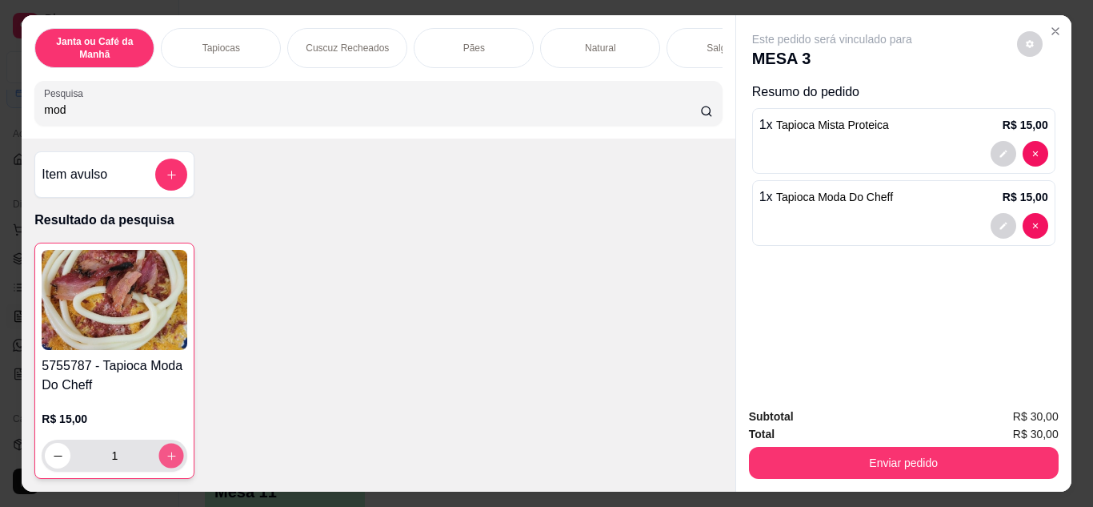
click at [159, 458] on button "increase-product-quantity" at bounding box center [171, 454] width 25 height 25
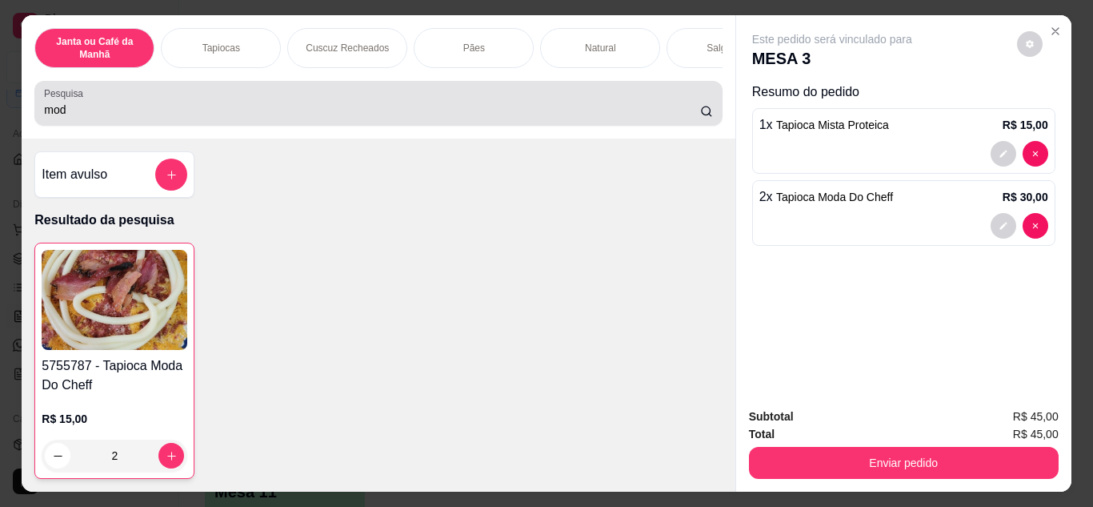
click at [298, 110] on input "mod" at bounding box center [372, 110] width 656 height 16
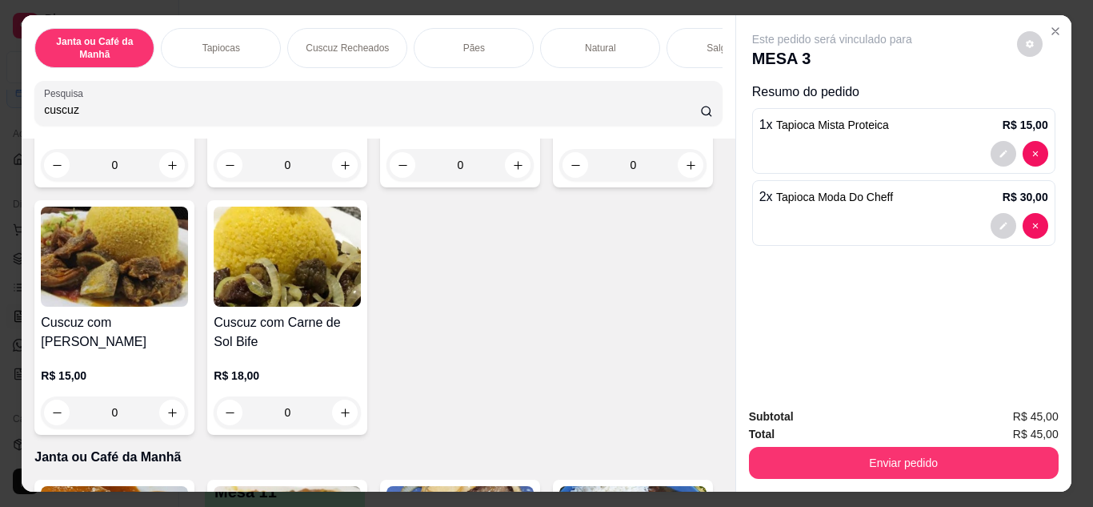
scroll to position [560, 0]
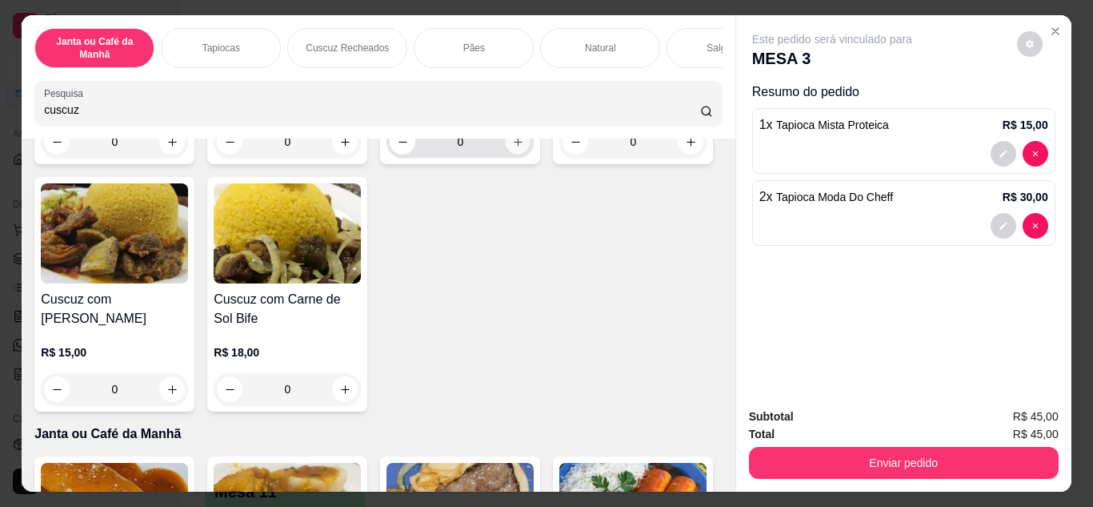
click at [512, 148] on icon "increase-product-quantity" at bounding box center [518, 142] width 12 height 12
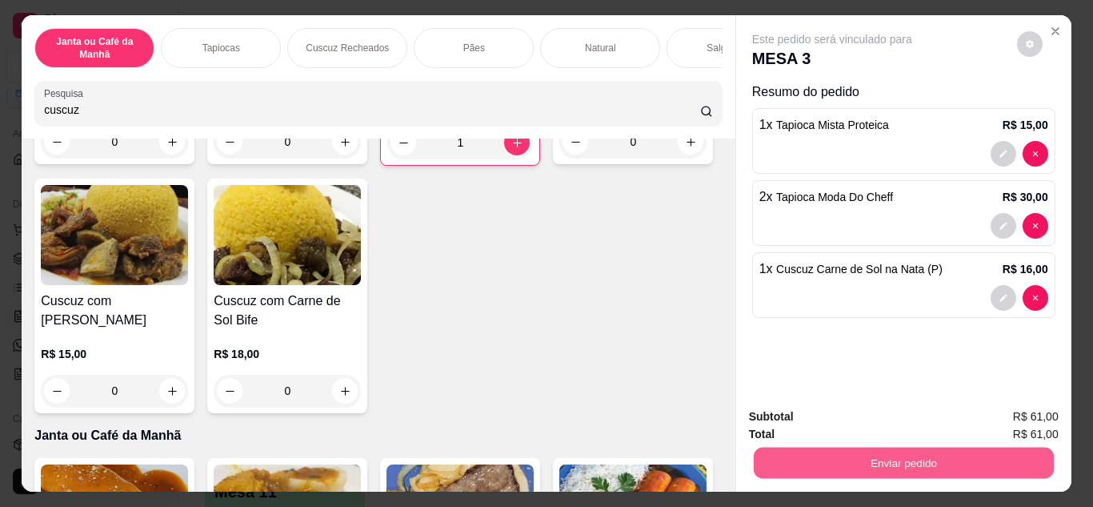
click at [805, 454] on button "Enviar pedido" at bounding box center [903, 462] width 300 height 31
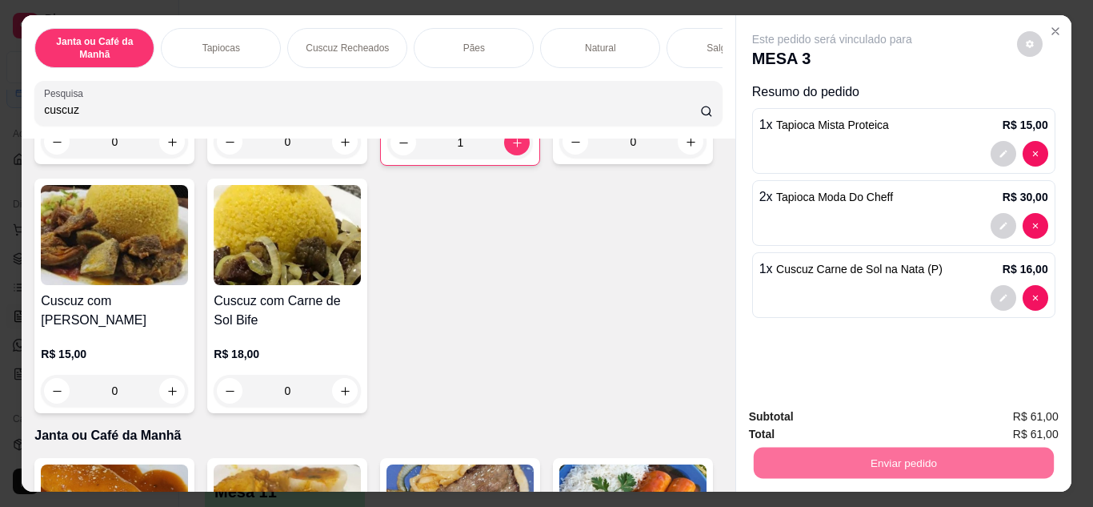
click at [814, 414] on button "Não registrar e enviar pedido" at bounding box center [850, 417] width 166 height 30
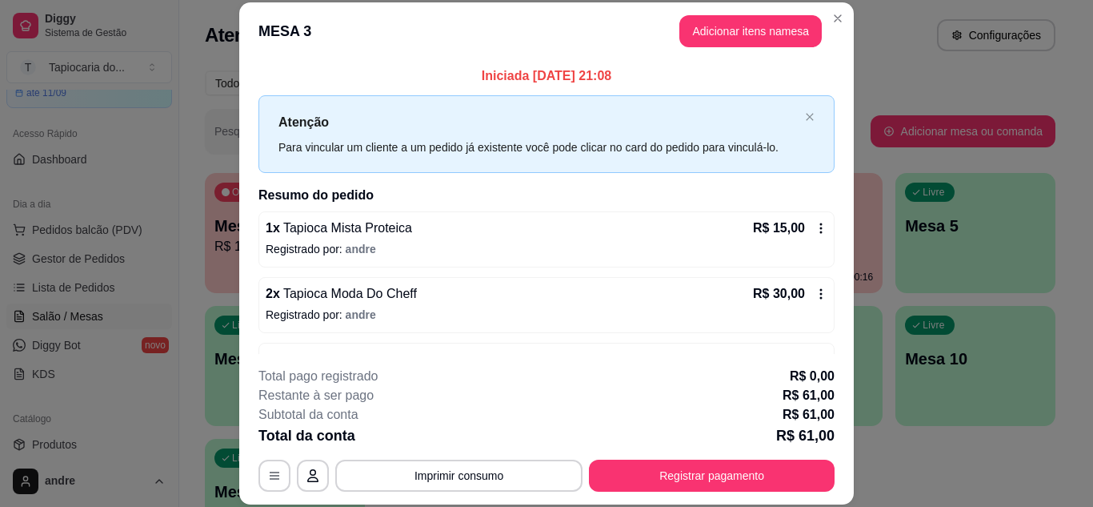
click at [815, 13] on header "MESA 3 Adicionar itens na mesa" at bounding box center [546, 31] width 615 height 58
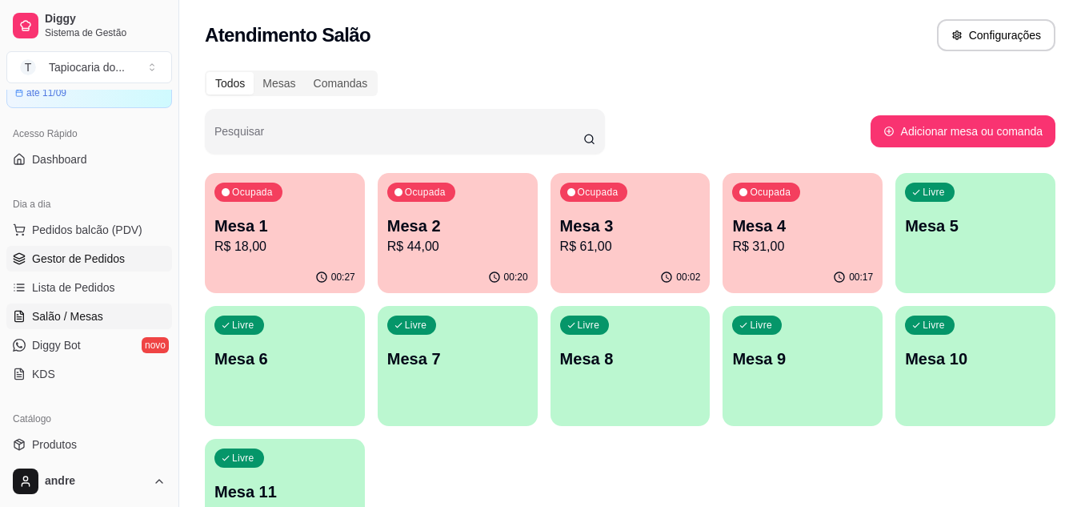
click at [78, 259] on span "Gestor de Pedidos" at bounding box center [78, 258] width 93 height 16
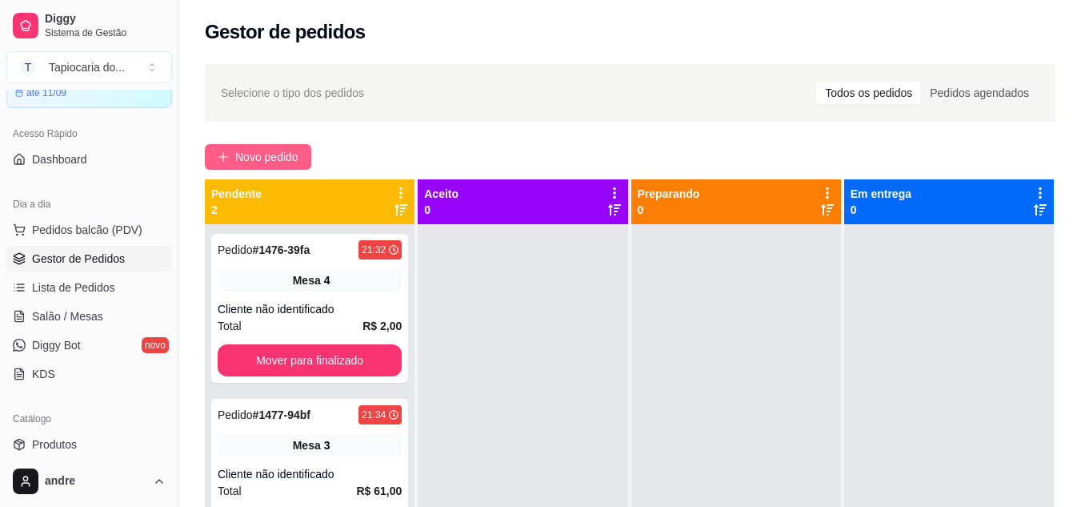
click at [288, 158] on span "Novo pedido" at bounding box center [266, 157] width 63 height 18
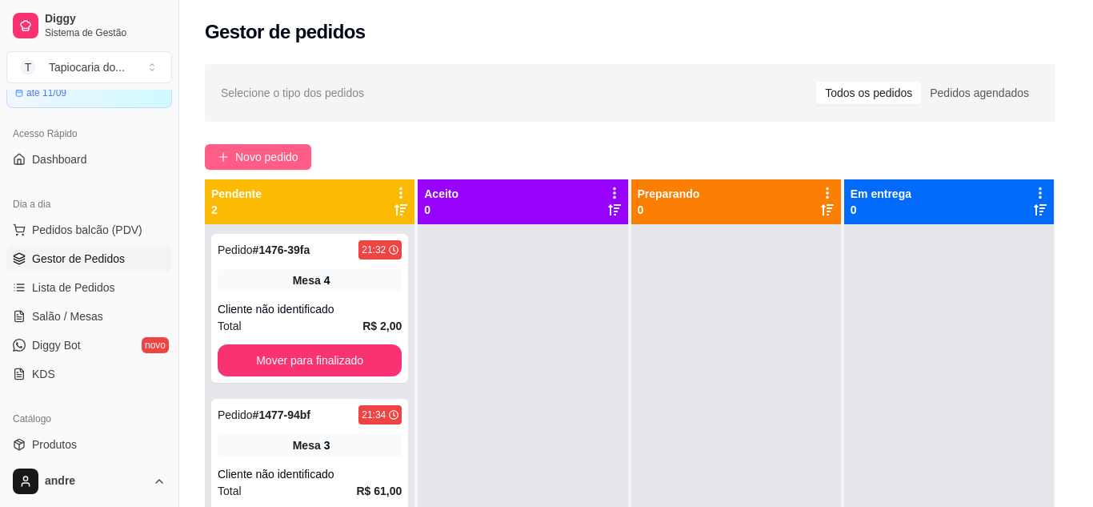
click at [453, 94] on div at bounding box center [378, 103] width 668 height 32
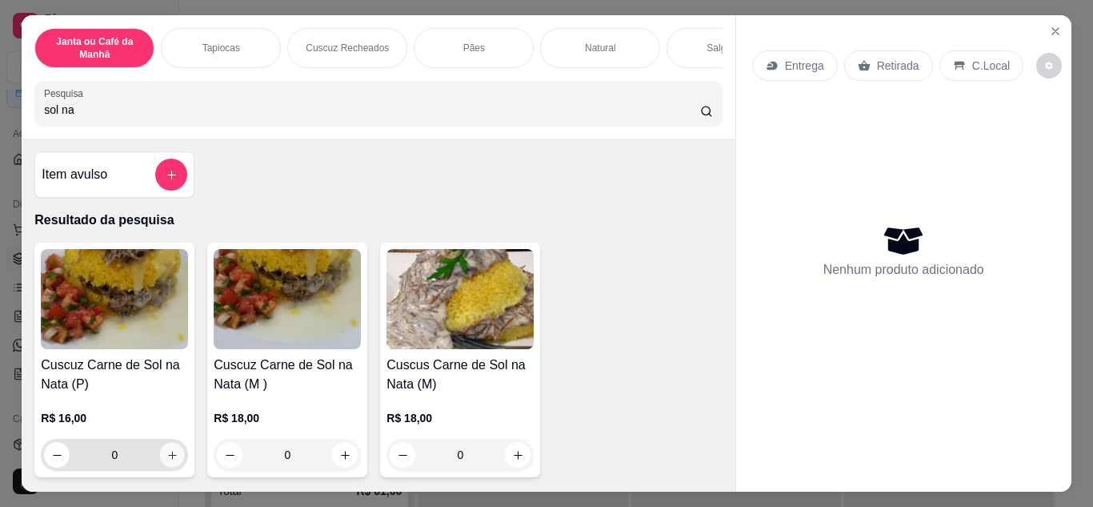
click at [160, 457] on button "increase-product-quantity" at bounding box center [172, 454] width 25 height 25
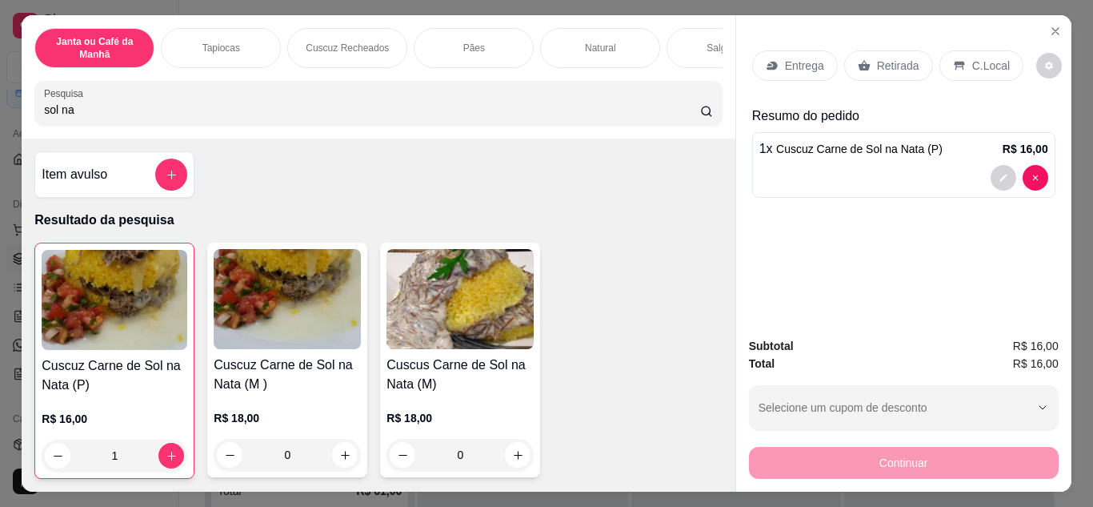
click at [901, 58] on p "Retirada" at bounding box center [898, 66] width 42 height 16
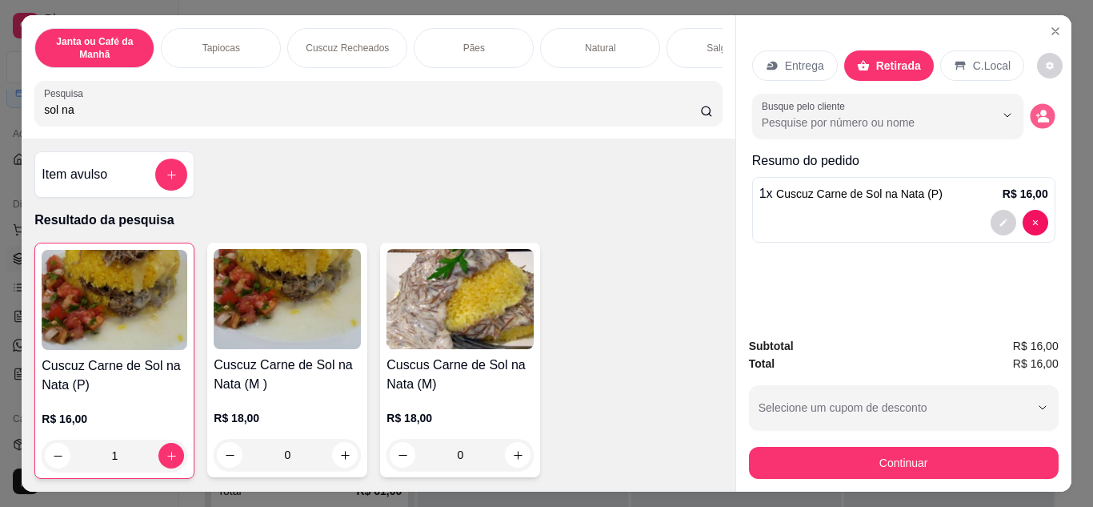
click at [1043, 117] on icon "decrease-product-quantity" at bounding box center [1043, 120] width 11 height 6
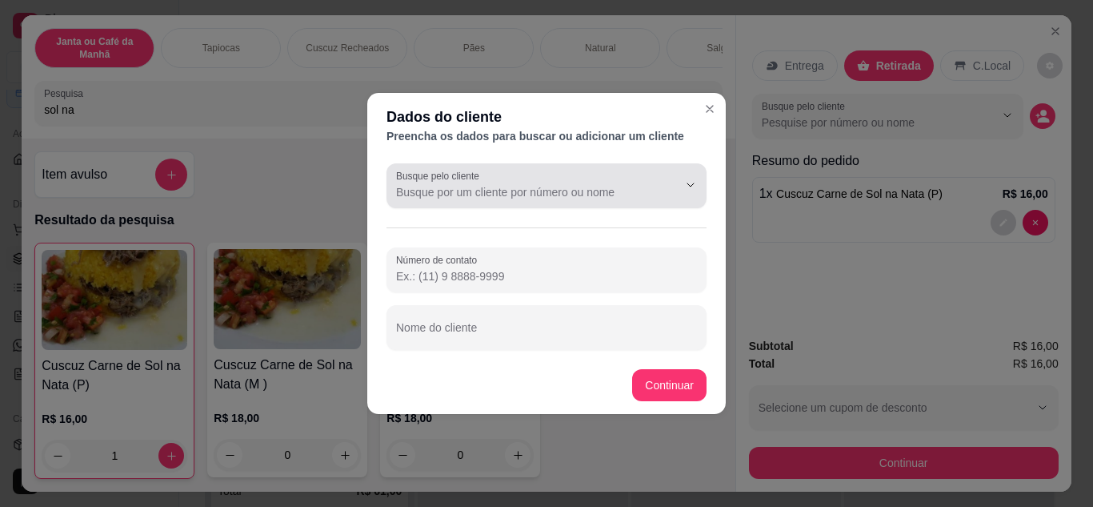
click at [639, 194] on input "Busque pelo cliente" at bounding box center [524, 192] width 256 height 16
drag, startPoint x: 450, startPoint y: 178, endPoint x: 450, endPoint y: 188, distance: 9.6
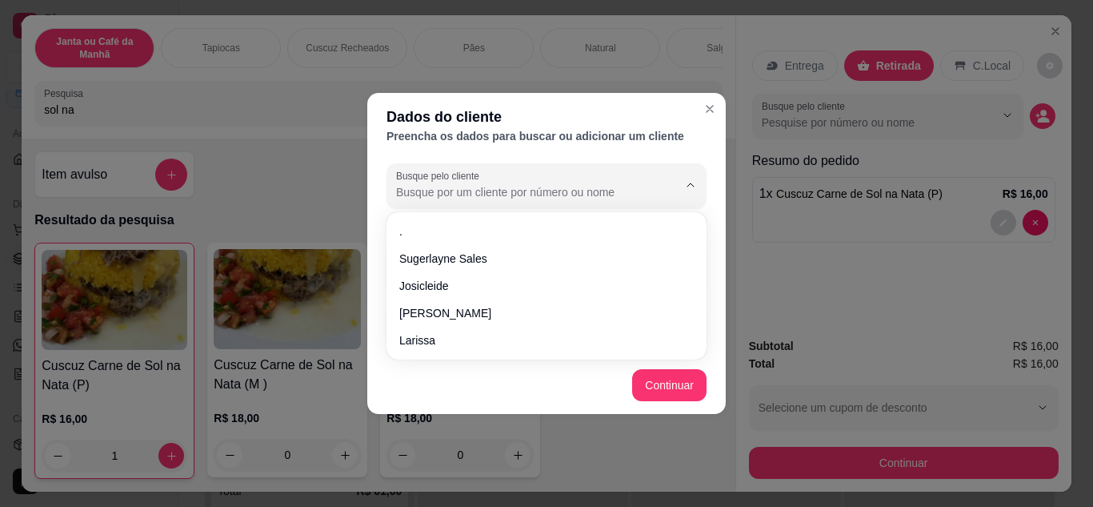
drag, startPoint x: 450, startPoint y: 188, endPoint x: 398, endPoint y: 188, distance: 51.2
click at [398, 188] on input "Busque pelo cliente" at bounding box center [524, 192] width 256 height 16
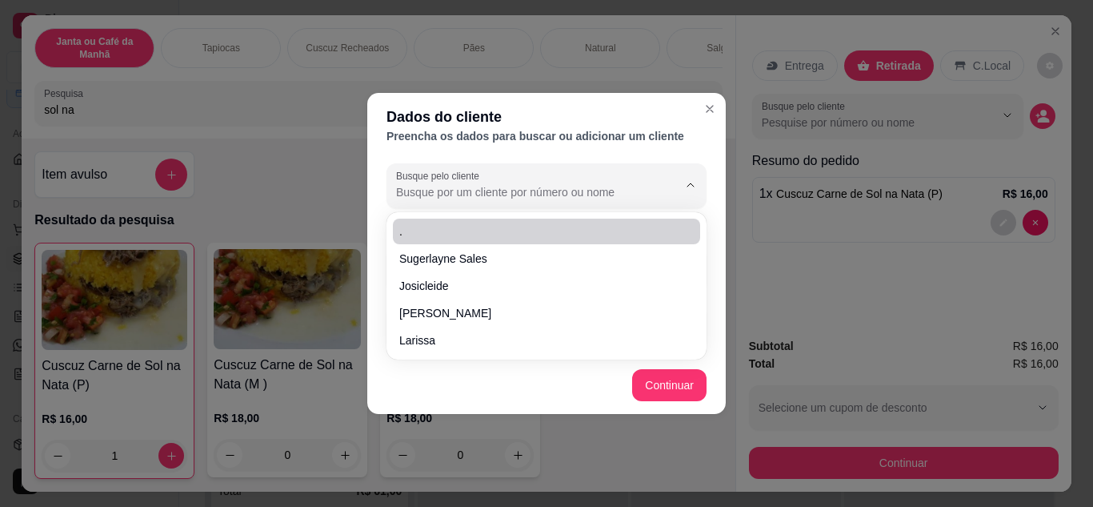
click at [677, 186] on div at bounding box center [677, 185] width 51 height 30
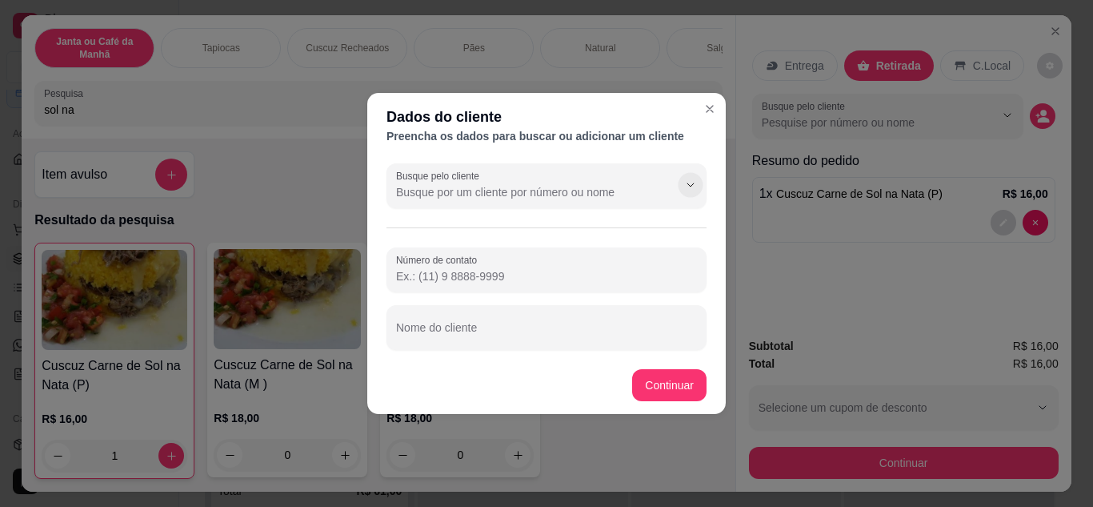
click at [687, 186] on icon "Show suggestions" at bounding box center [690, 184] width 13 height 13
paste input "[PHONE_NUMBER]"
click at [419, 272] on input "[PHONE_NUMBER]" at bounding box center [546, 276] width 301 height 16
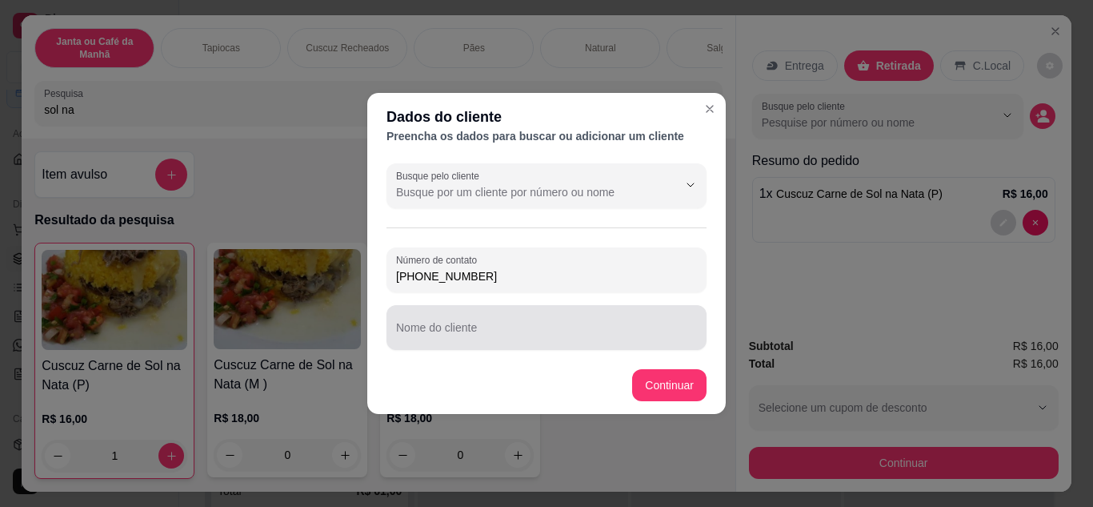
click at [536, 329] on input "Nome do cliente" at bounding box center [546, 334] width 301 height 16
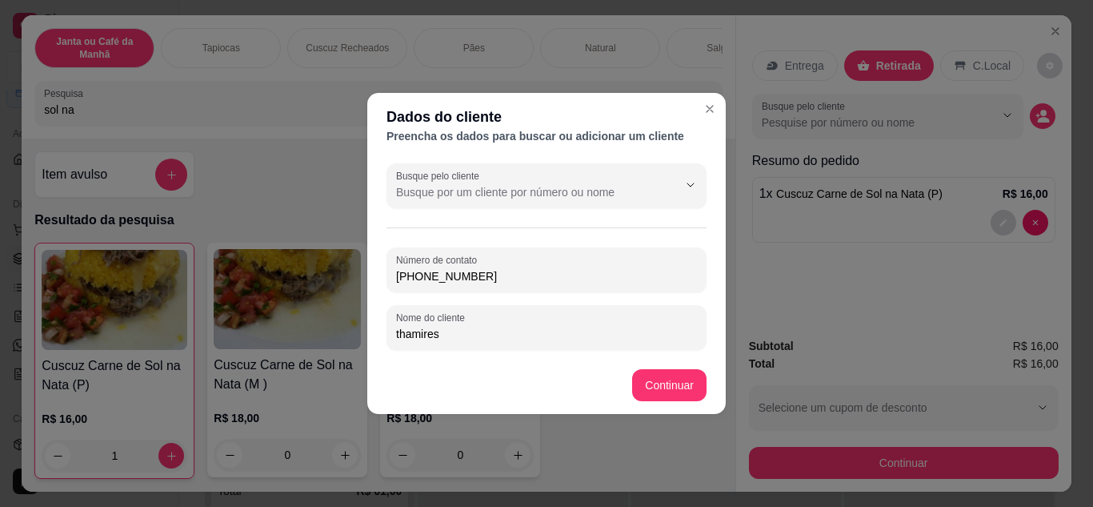
click at [442, 335] on input "thamires" at bounding box center [546, 334] width 301 height 16
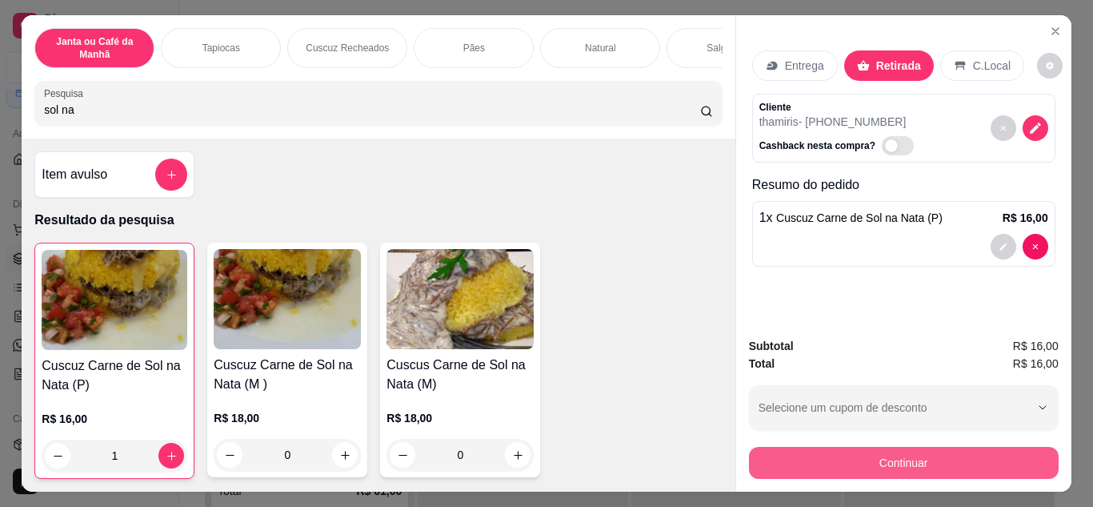
click at [904, 446] on button "Continuar" at bounding box center [904, 462] width 310 height 32
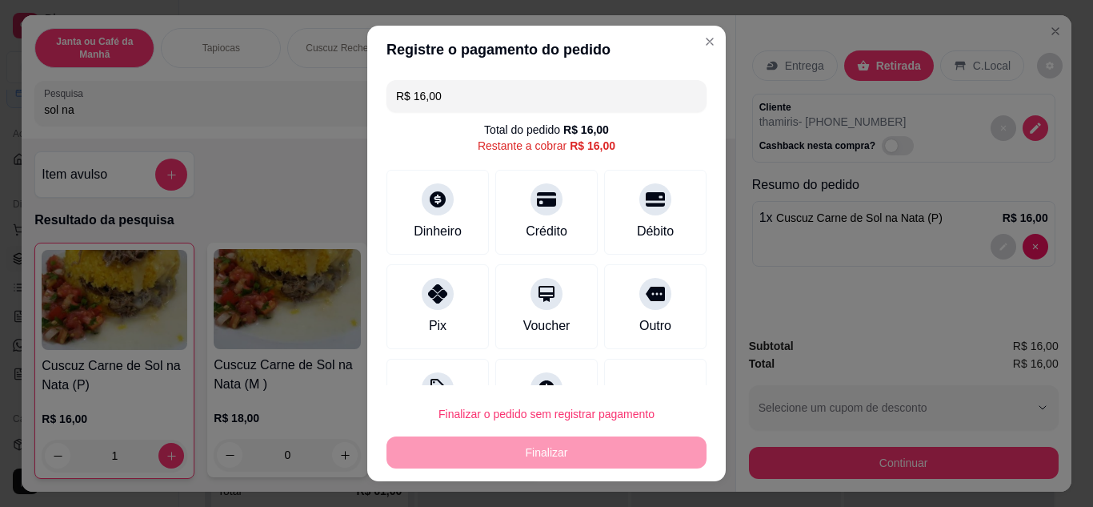
drag, startPoint x: 451, startPoint y: 302, endPoint x: 493, endPoint y: 333, distance: 52.2
click at [471, 301] on div "Pix" at bounding box center [437, 306] width 102 height 85
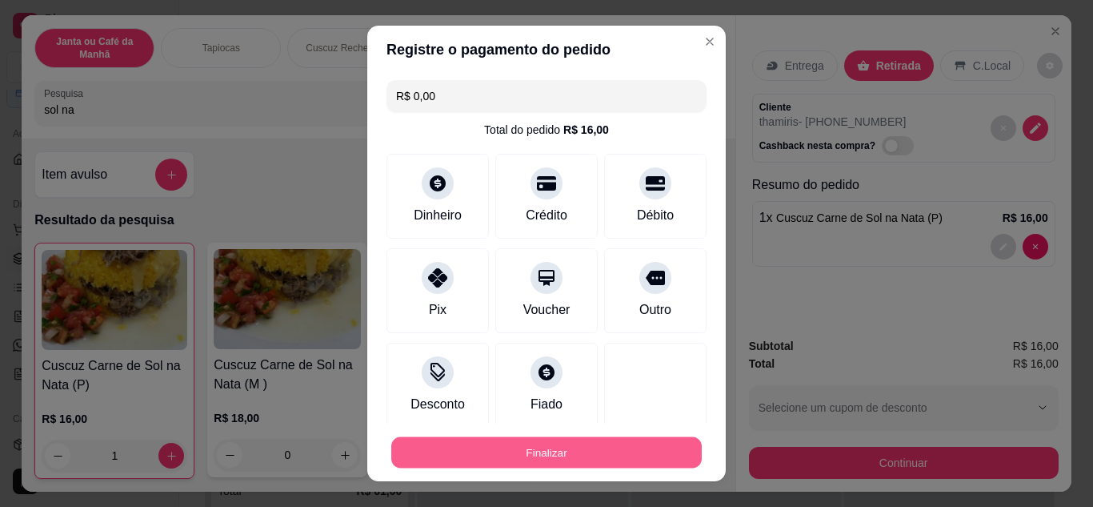
click at [521, 444] on button "Finalizar" at bounding box center [546, 452] width 310 height 31
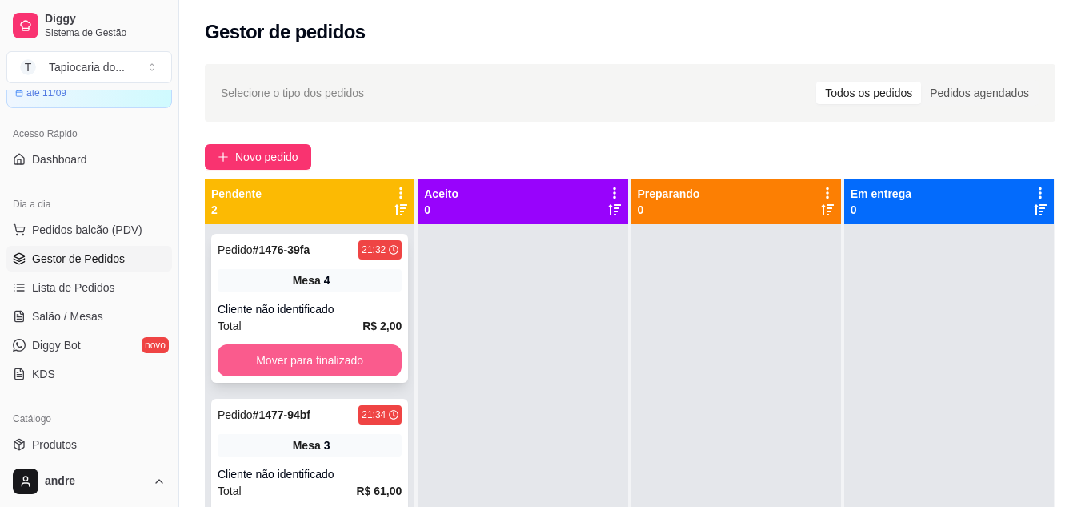
click at [359, 366] on button "Mover para finalizado" at bounding box center [310, 360] width 184 height 32
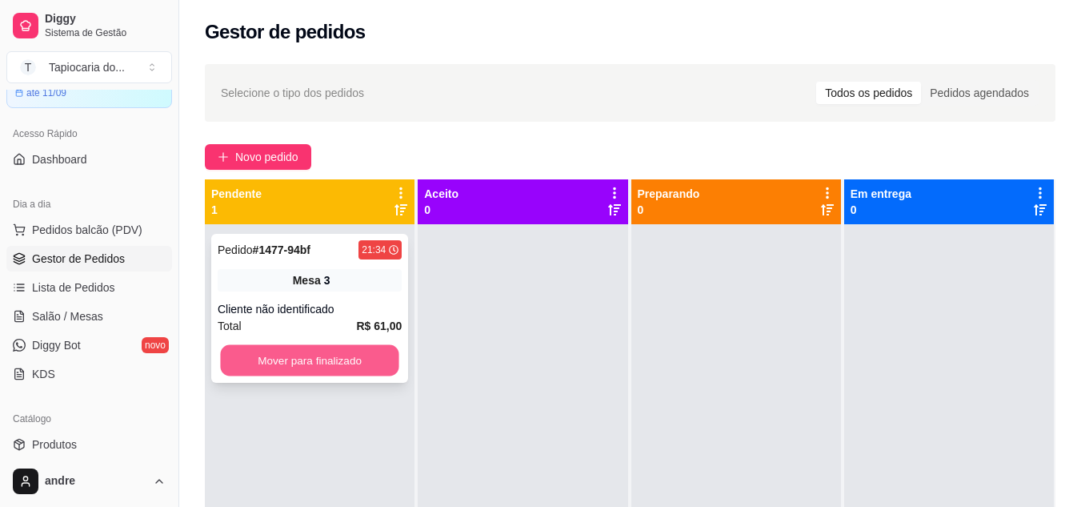
click at [359, 365] on button "Mover para finalizado" at bounding box center [309, 360] width 178 height 31
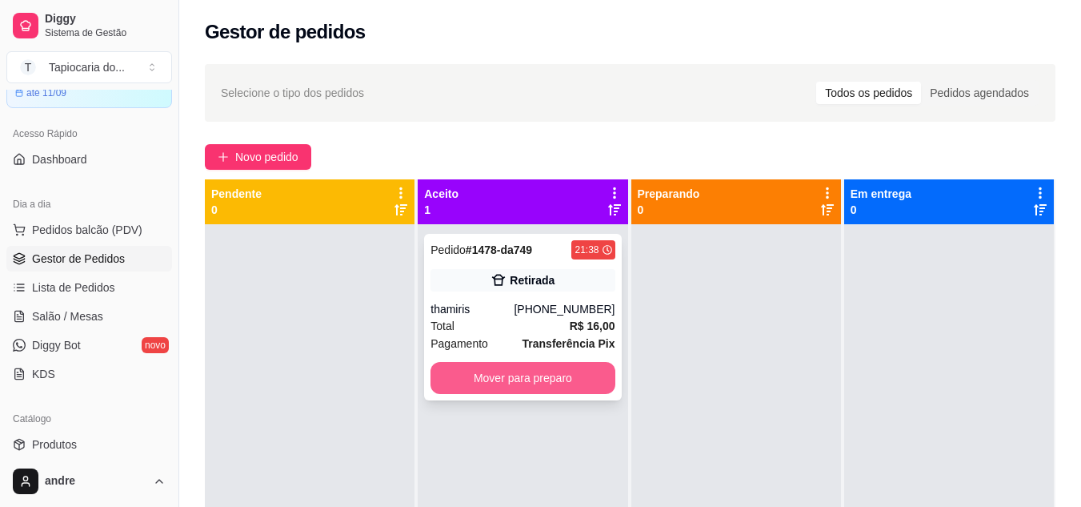
click at [579, 382] on button "Mover para preparo" at bounding box center [522, 378] width 184 height 32
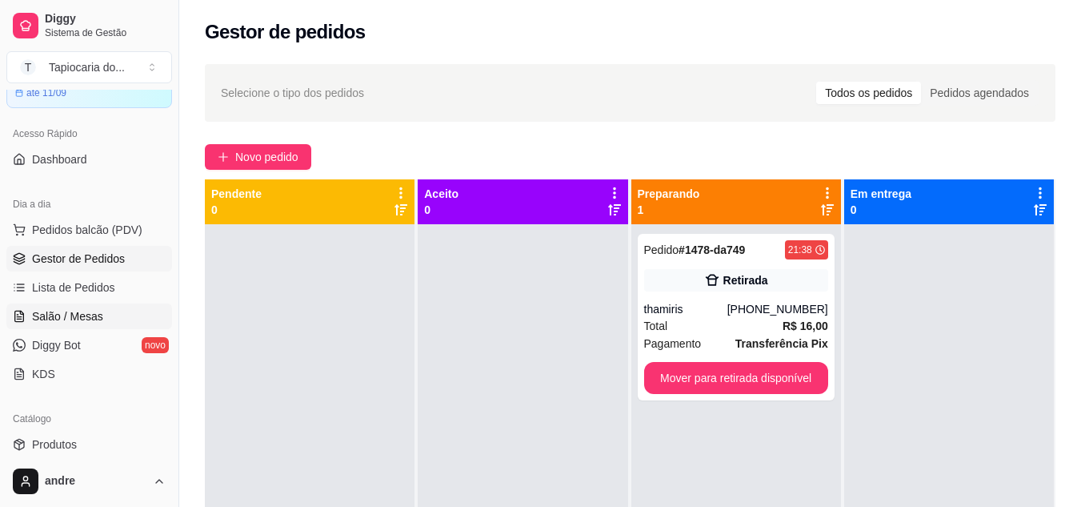
click at [94, 316] on span "Salão / Mesas" at bounding box center [67, 316] width 71 height 16
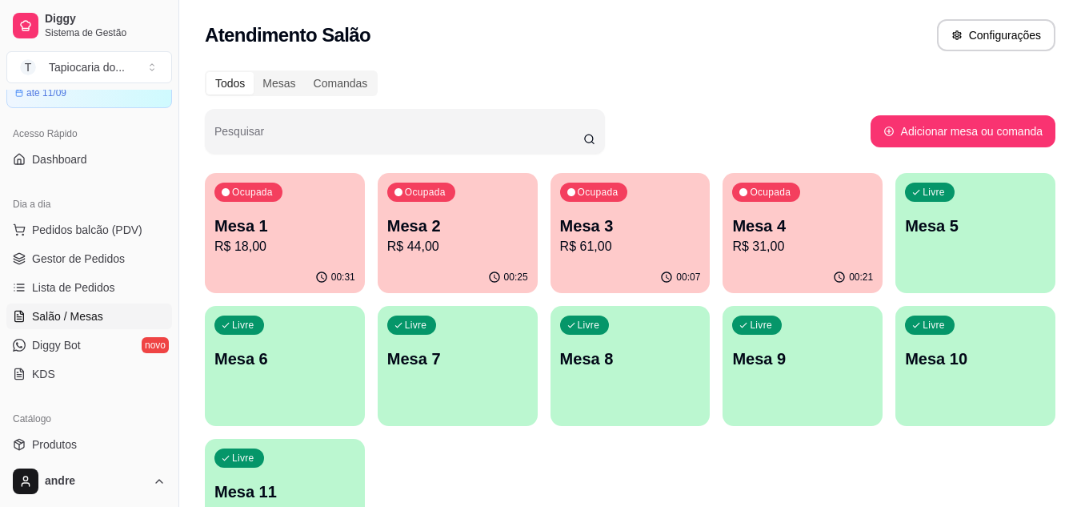
click at [468, 370] on div "Livre Mesa 7" at bounding box center [458, 356] width 160 height 101
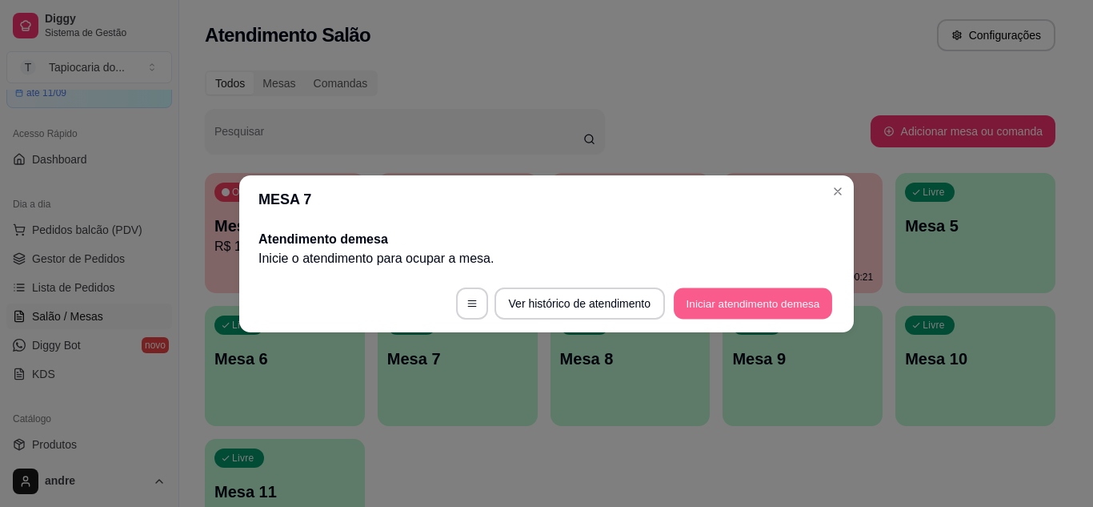
click at [732, 294] on button "Iniciar atendimento de mesa" at bounding box center [753, 302] width 158 height 31
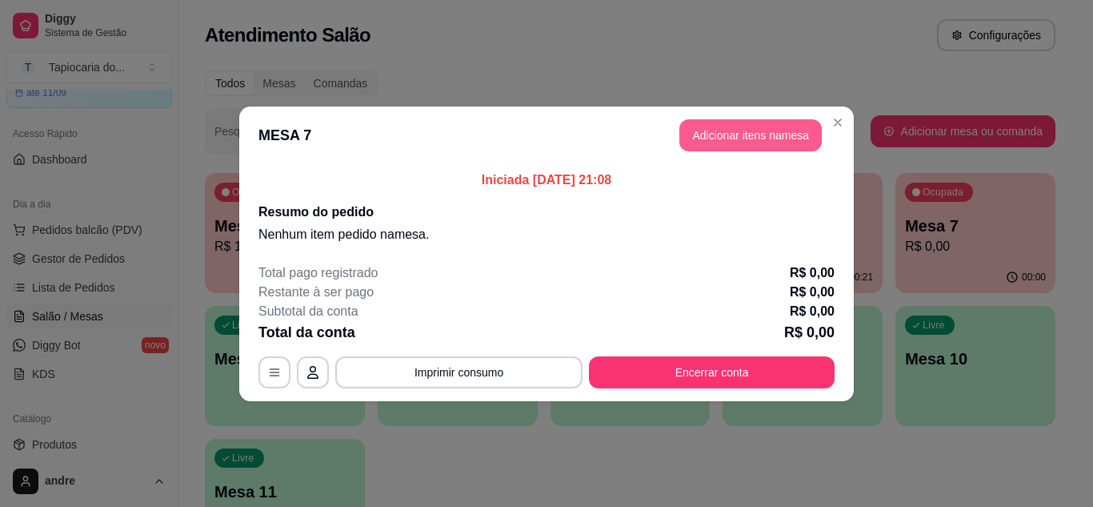
click at [708, 138] on button "Adicionar itens na mesa" at bounding box center [750, 135] width 142 height 32
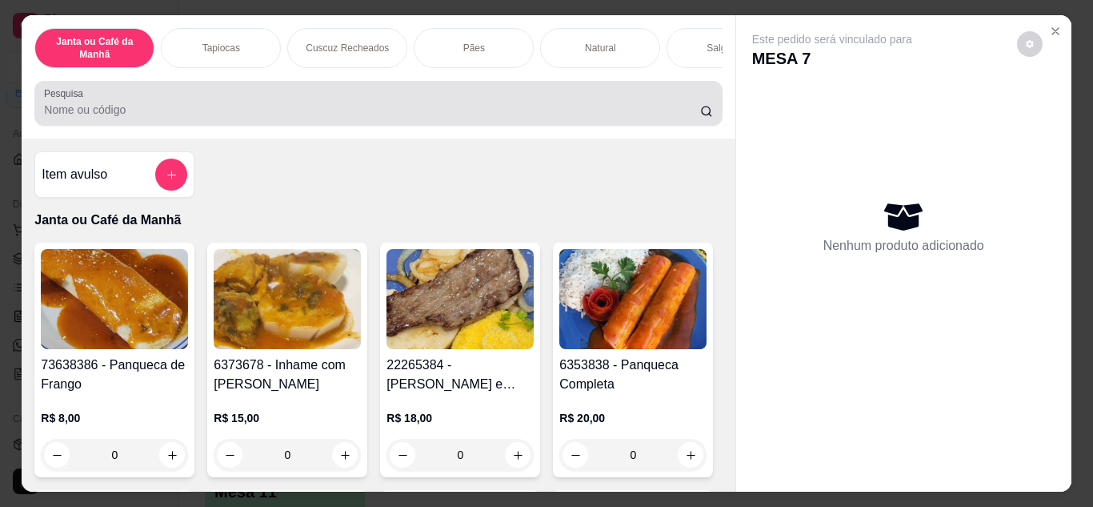
click at [649, 115] on input "Pesquisa" at bounding box center [372, 110] width 656 height 16
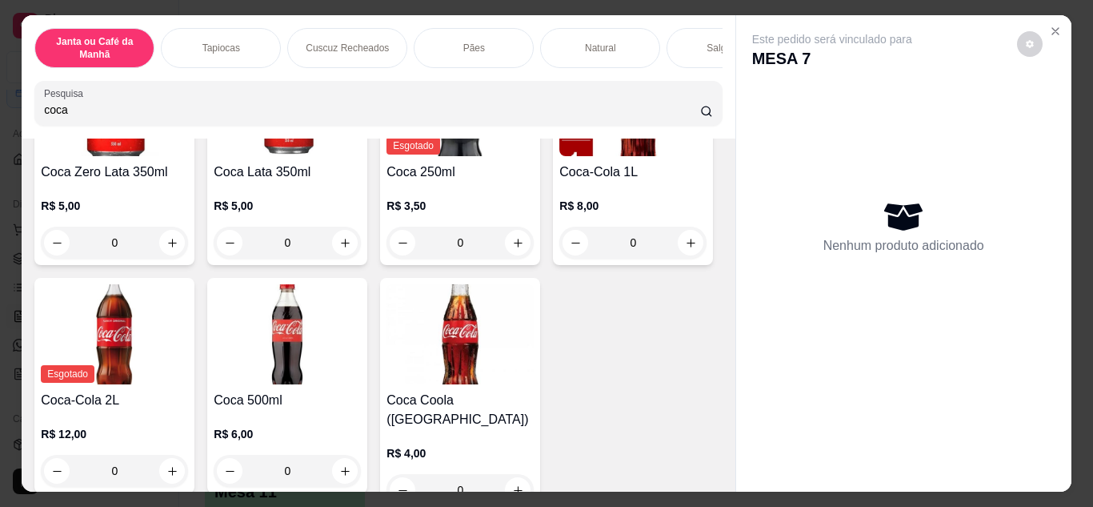
scroll to position [240, 0]
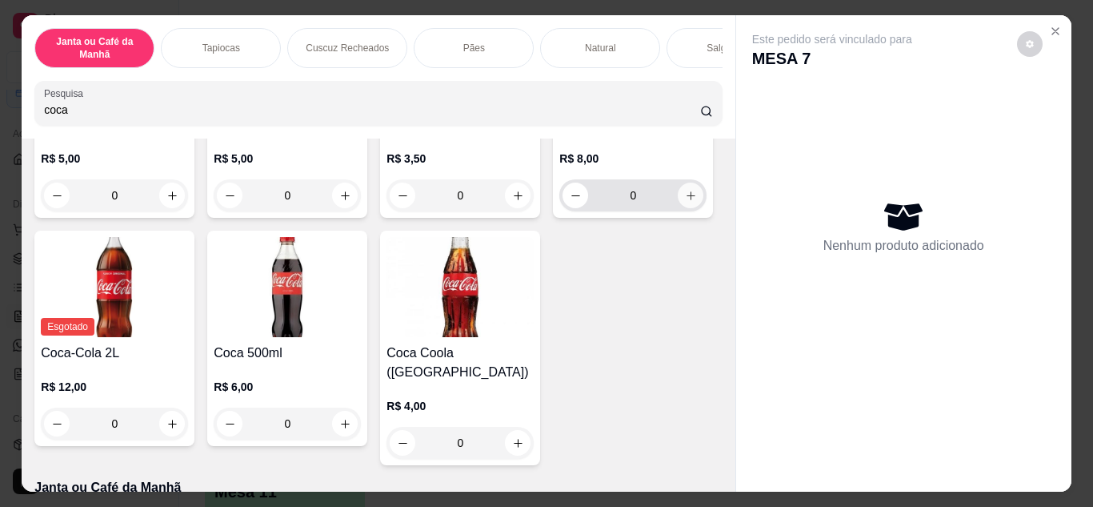
click at [678, 208] on button "increase-product-quantity" at bounding box center [691, 195] width 26 height 26
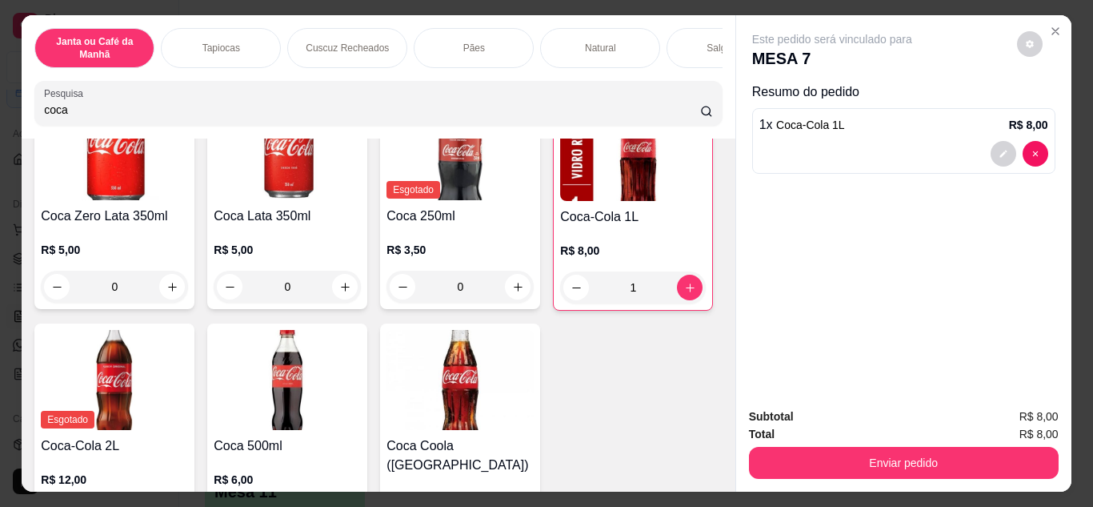
scroll to position [0, 0]
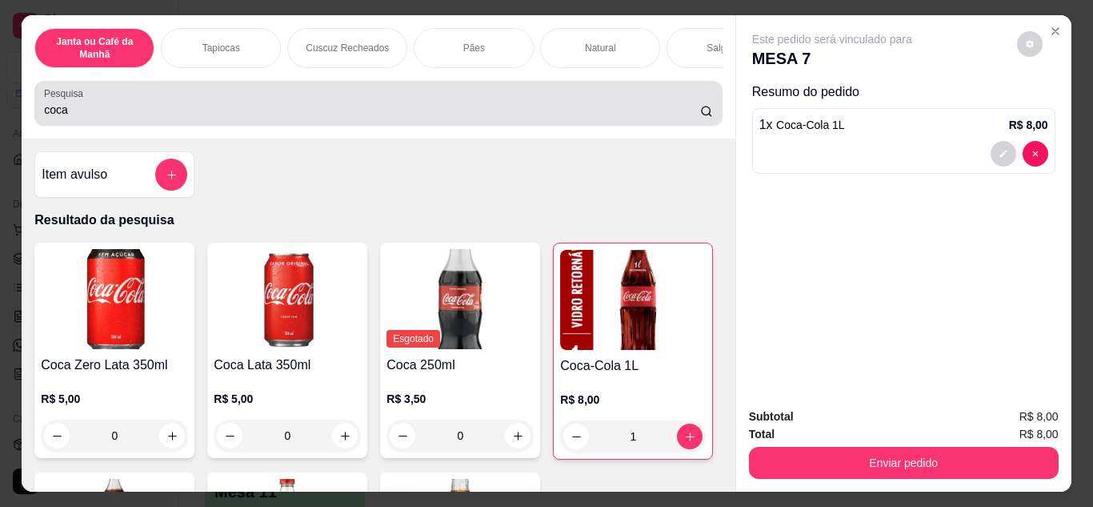
click at [325, 103] on div "coca" at bounding box center [378, 103] width 668 height 32
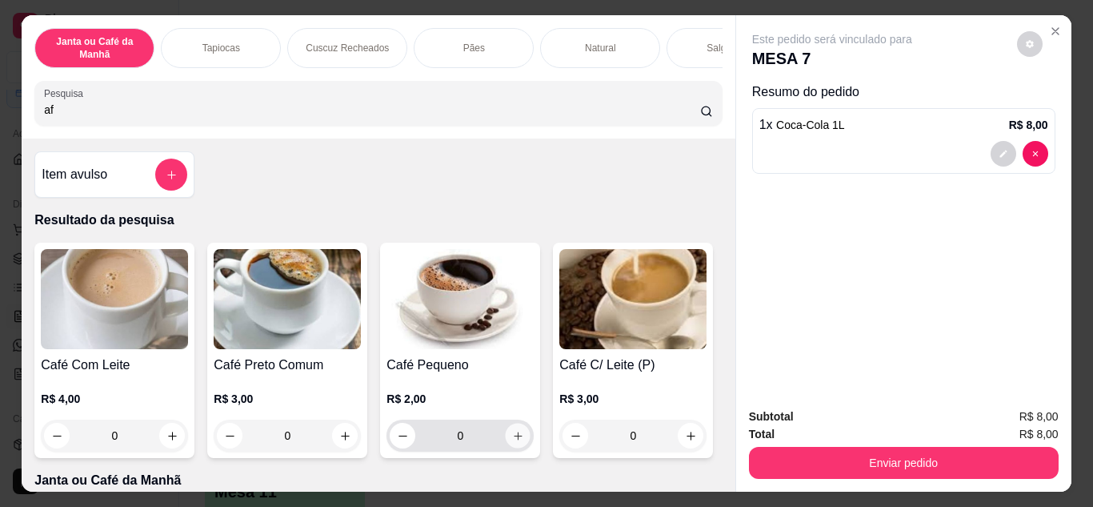
click at [512, 442] on icon "increase-product-quantity" at bounding box center [518, 436] width 12 height 12
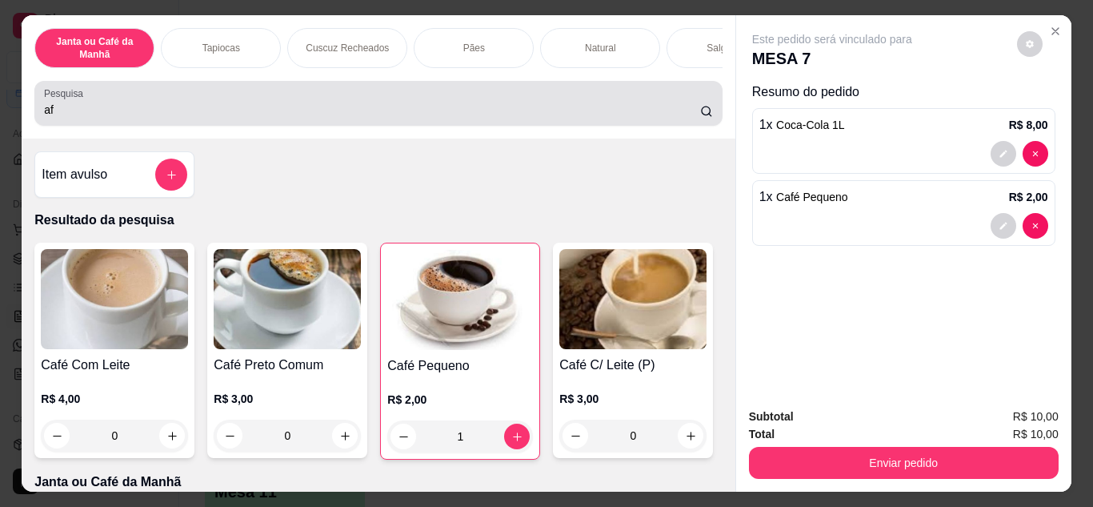
click at [591, 119] on div "af" at bounding box center [378, 103] width 668 height 32
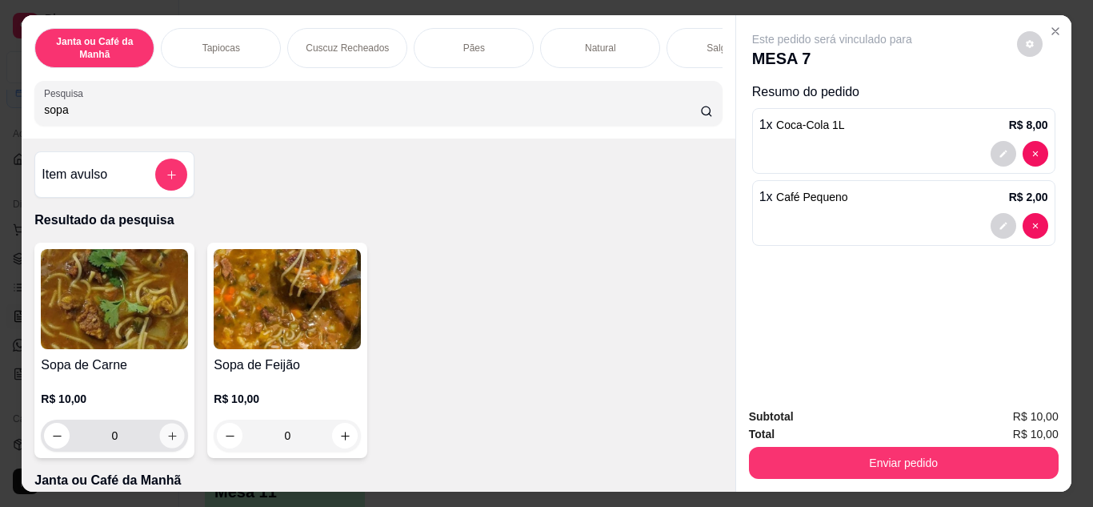
click at [170, 442] on icon "increase-product-quantity" at bounding box center [172, 436] width 12 height 12
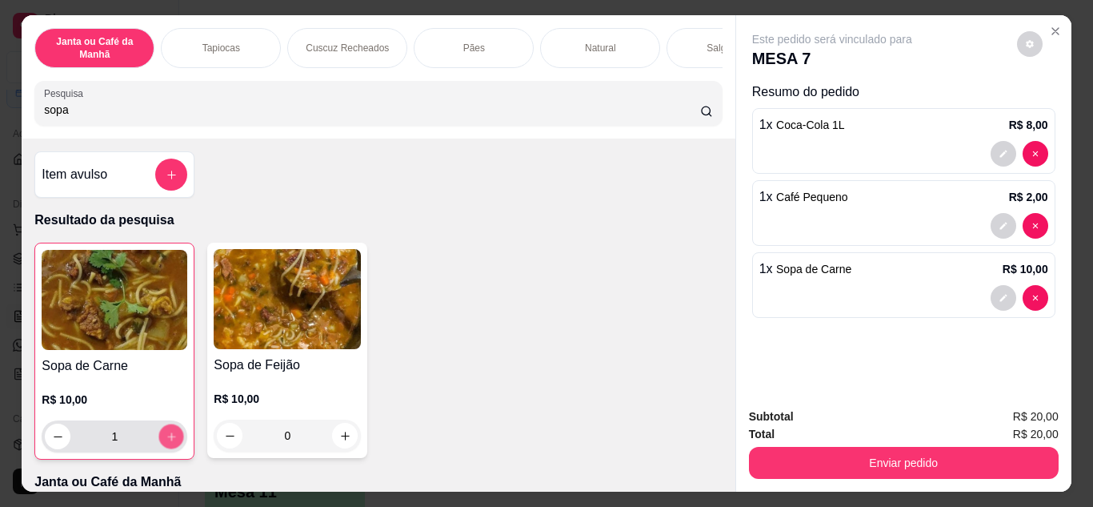
click at [170, 442] on icon "increase-product-quantity" at bounding box center [172, 436] width 12 height 12
click at [170, 441] on icon "increase-product-quantity" at bounding box center [172, 436] width 12 height 12
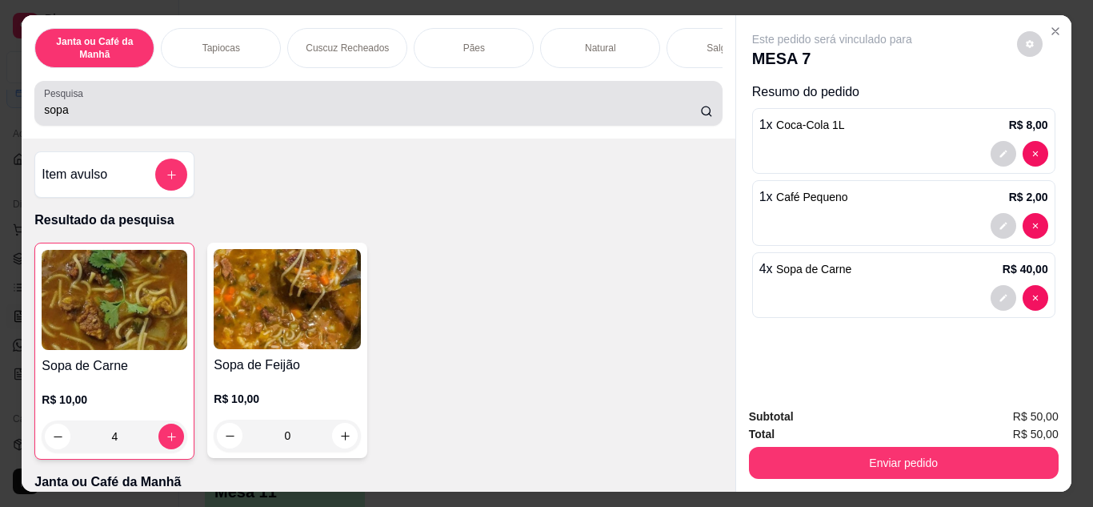
click at [474, 126] on div "Pesquisa sopa" at bounding box center [377, 103] width 687 height 45
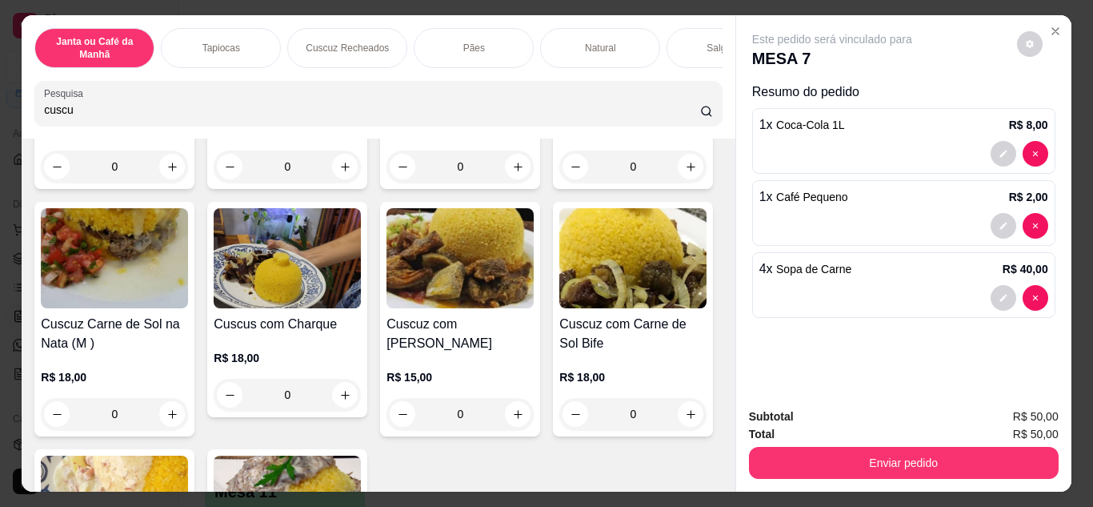
scroll to position [560, 0]
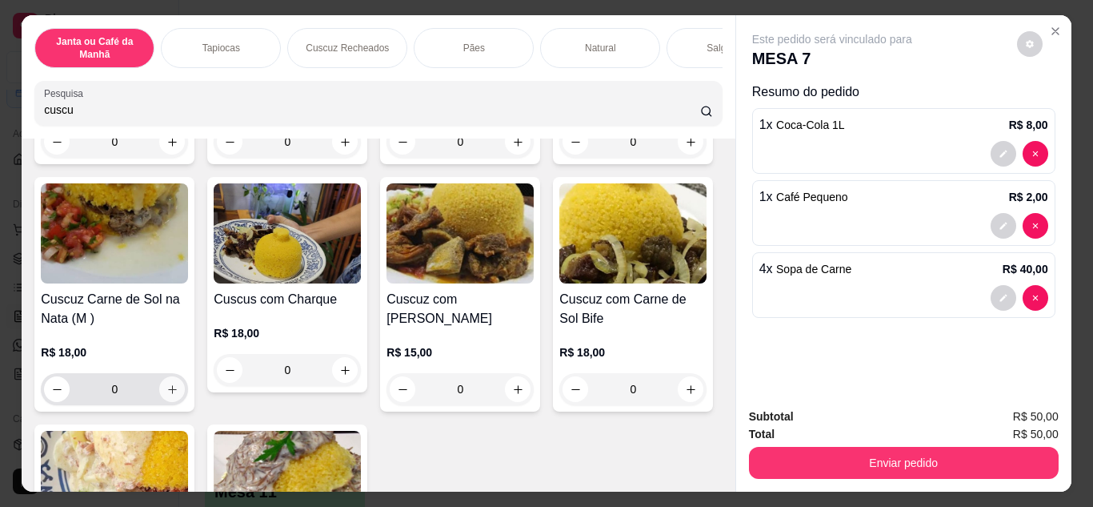
click at [178, 395] on icon "increase-product-quantity" at bounding box center [172, 389] width 12 height 12
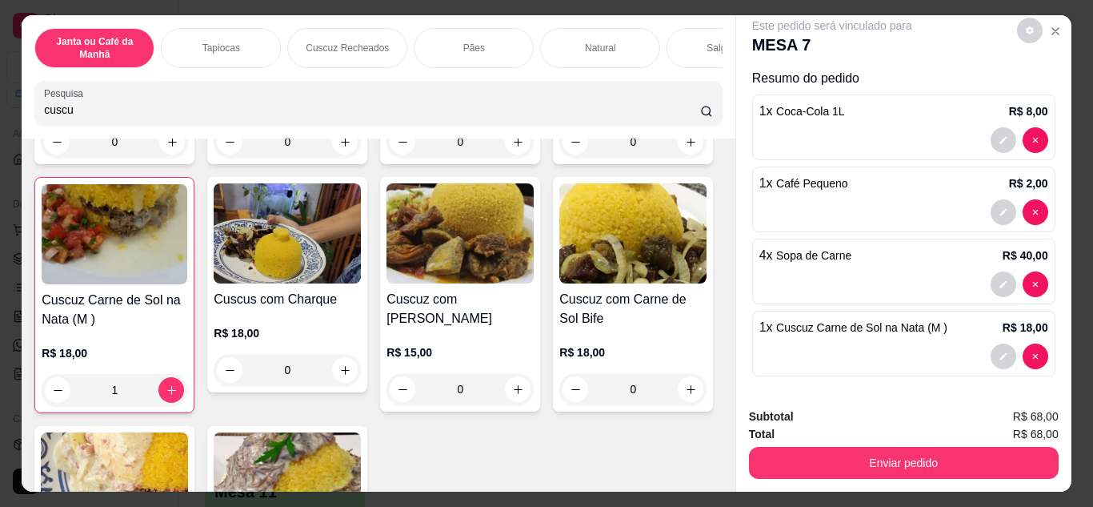
scroll to position [18, 0]
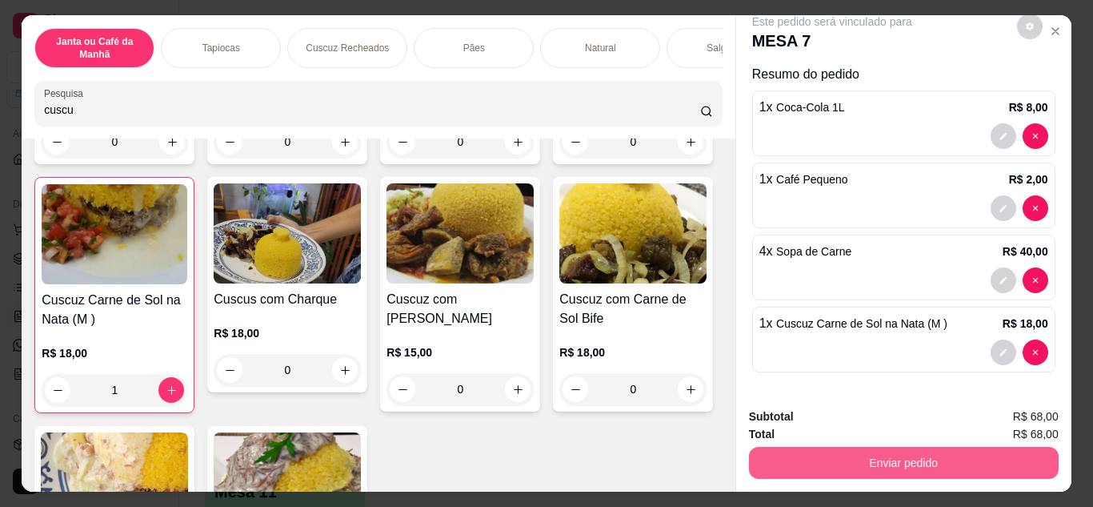
click at [873, 459] on button "Enviar pedido" at bounding box center [904, 462] width 310 height 32
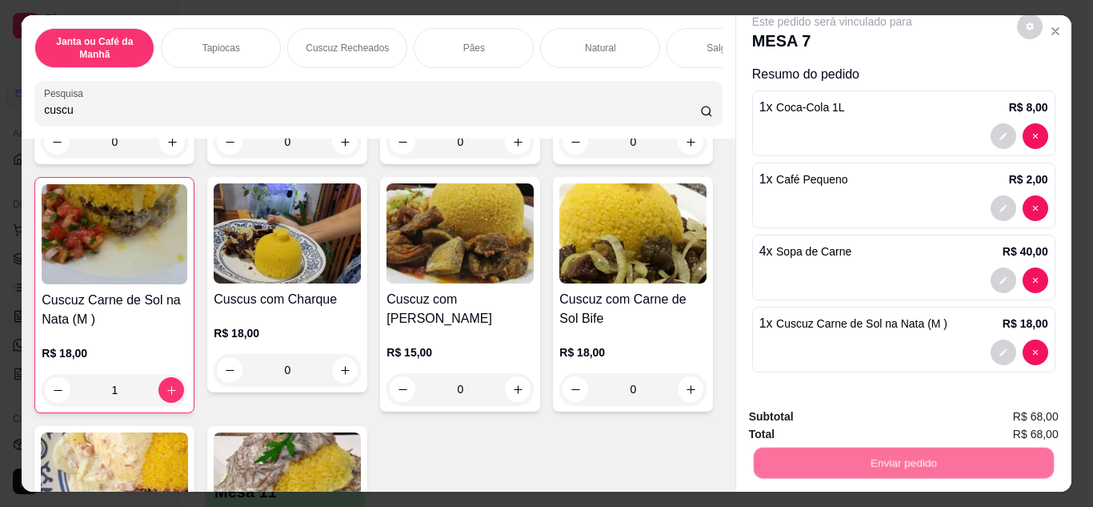
click at [847, 417] on button "Não registrar e enviar pedido" at bounding box center [850, 417] width 166 height 30
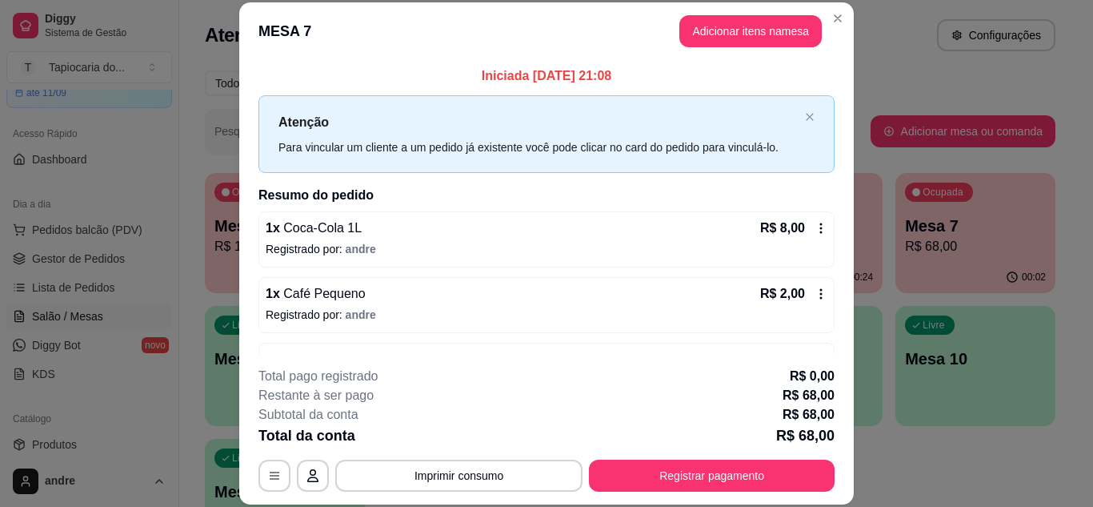
scroll to position [117, 0]
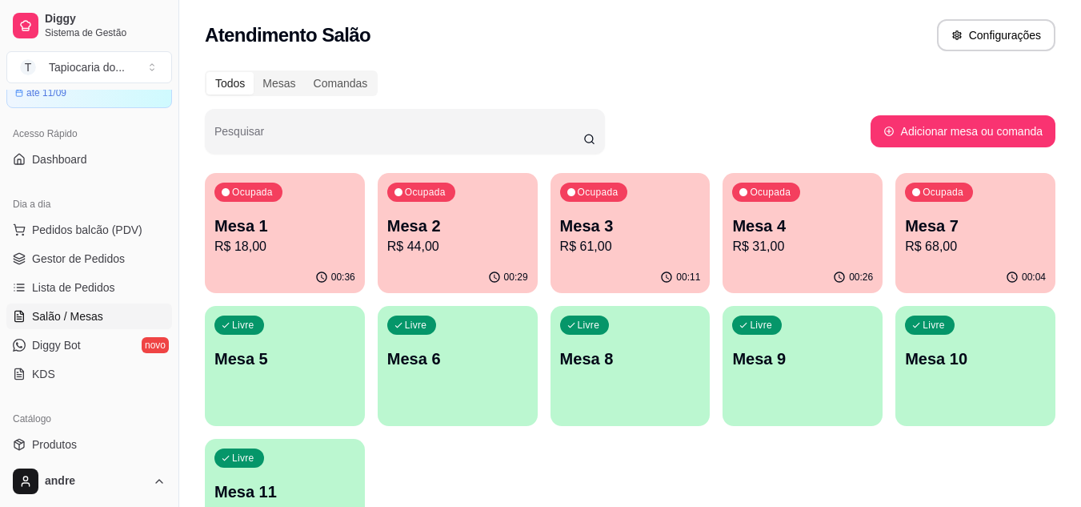
click at [780, 258] on div "Ocupada Mesa 4 R$ 31,00" at bounding box center [803, 217] width 160 height 89
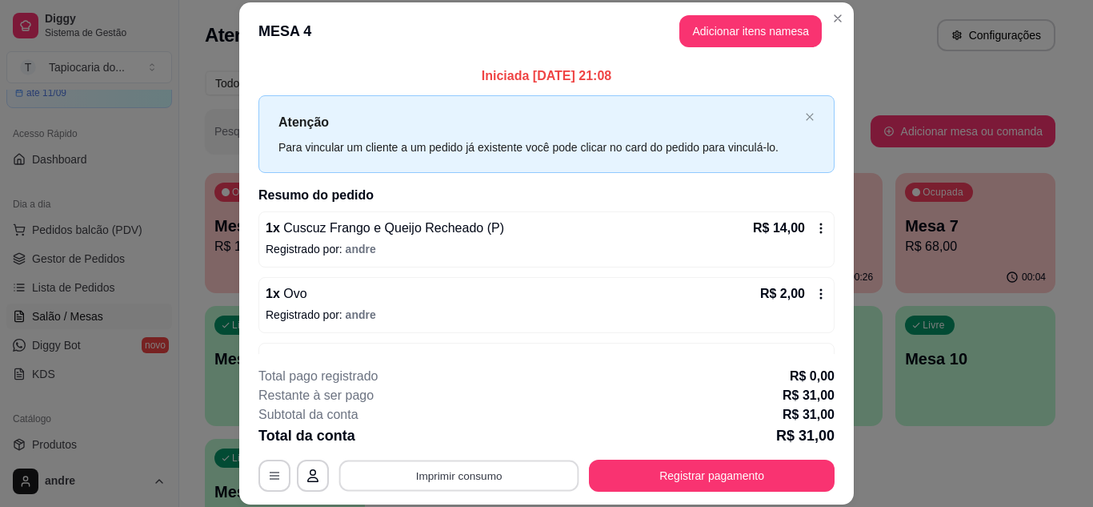
click at [454, 483] on button "Imprimir consumo" at bounding box center [459, 474] width 240 height 31
click at [451, 439] on button "Impressora" at bounding box center [458, 438] width 112 height 25
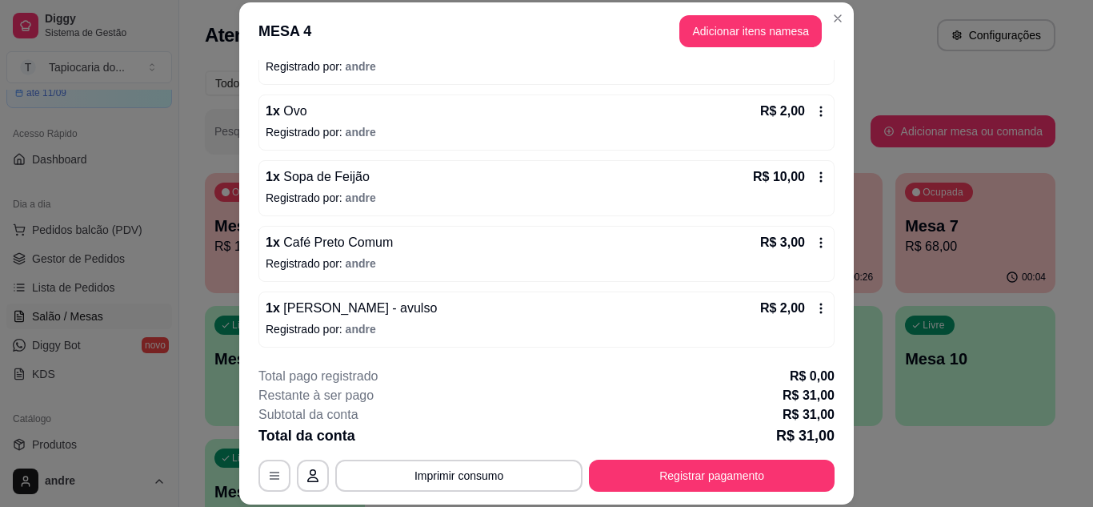
scroll to position [49, 0]
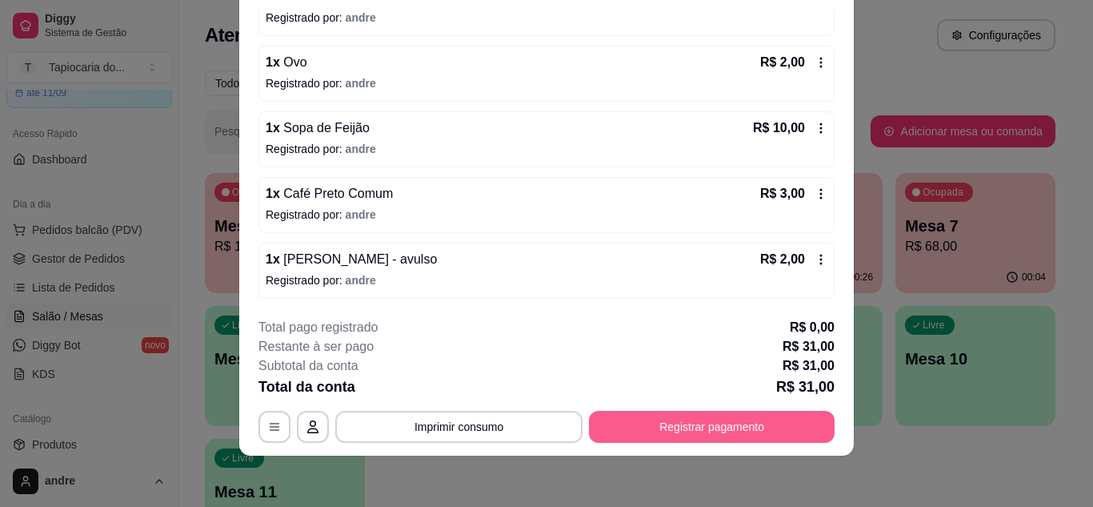
click at [719, 437] on button "Registrar pagamento" at bounding box center [712, 426] width 246 height 32
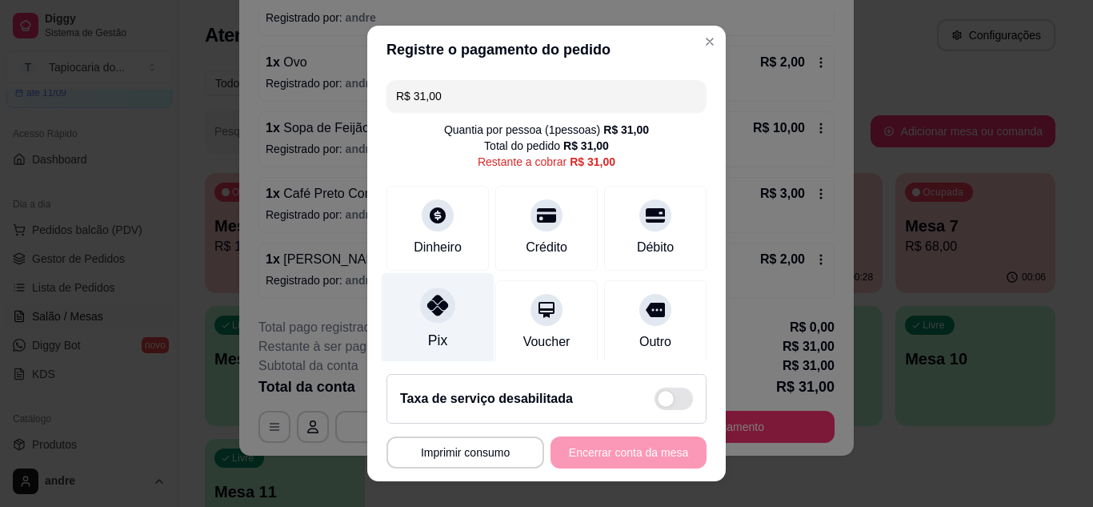
click at [448, 317] on div "Pix" at bounding box center [438, 319] width 113 height 94
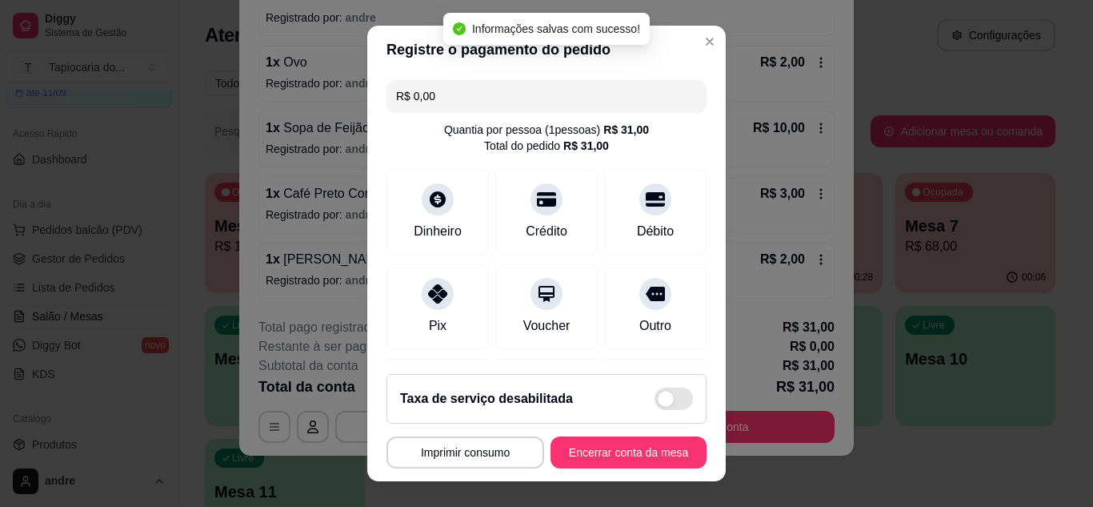
click at [600, 471] on footer "**********" at bounding box center [546, 421] width 358 height 120
click at [588, 451] on button "Encerrar conta da mesa" at bounding box center [628, 452] width 151 height 31
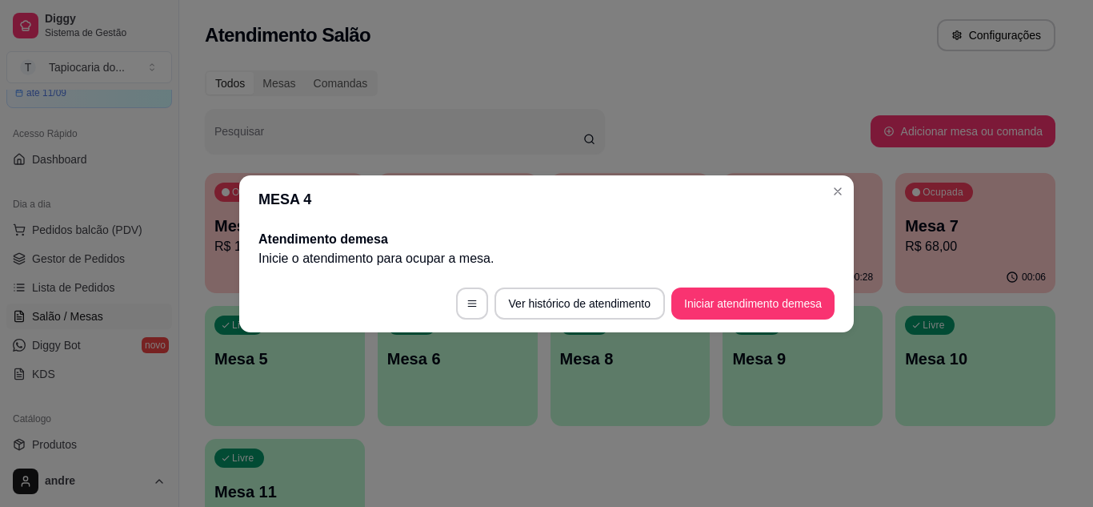
scroll to position [0, 0]
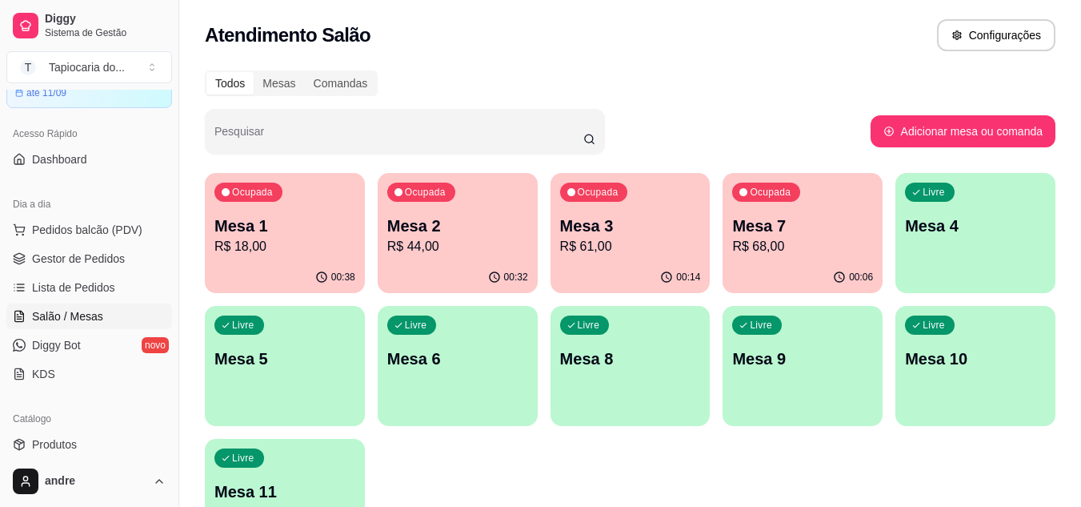
click at [817, 254] on p "R$ 68,00" at bounding box center [802, 246] width 141 height 19
click at [107, 262] on span "Gestor de Pedidos" at bounding box center [78, 258] width 93 height 16
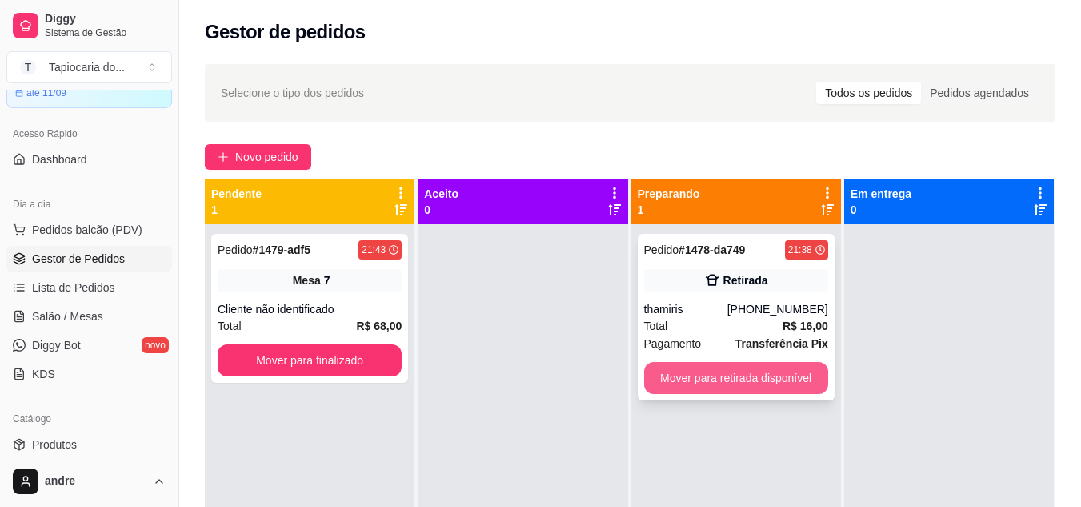
click at [757, 372] on button "Mover para retirada disponível" at bounding box center [736, 378] width 184 height 32
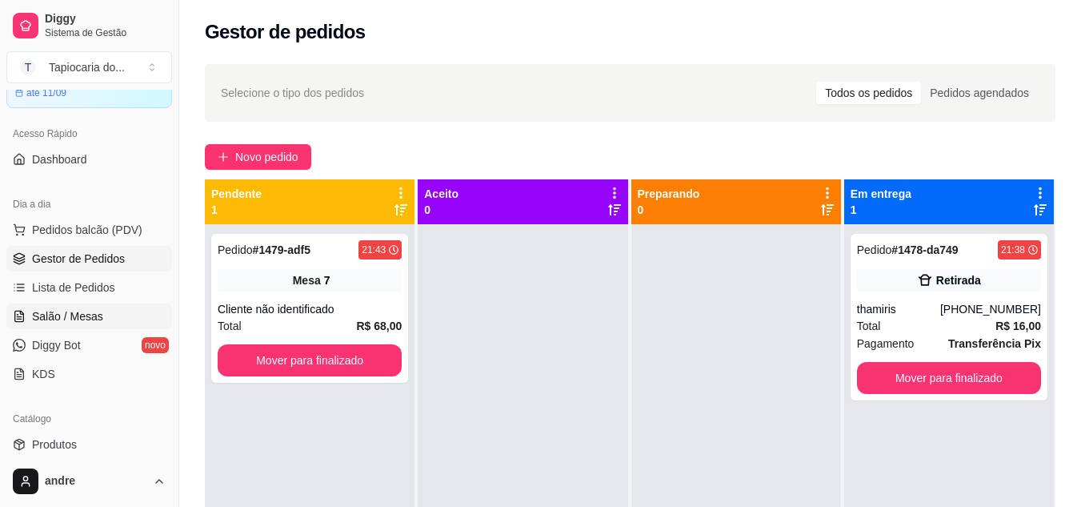
click at [94, 317] on span "Salão / Mesas" at bounding box center [67, 316] width 71 height 16
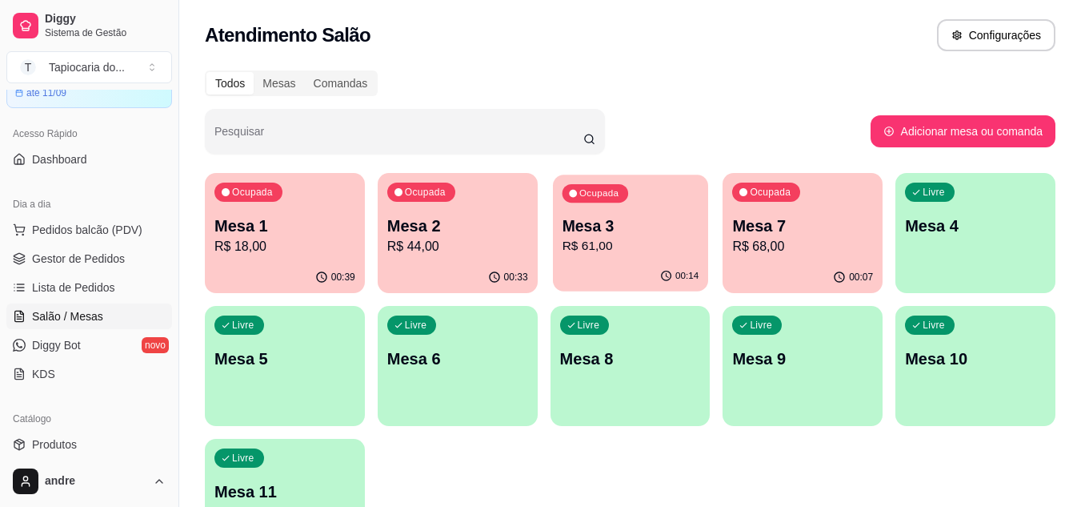
click at [587, 232] on p "Mesa 3" at bounding box center [630, 226] width 137 height 22
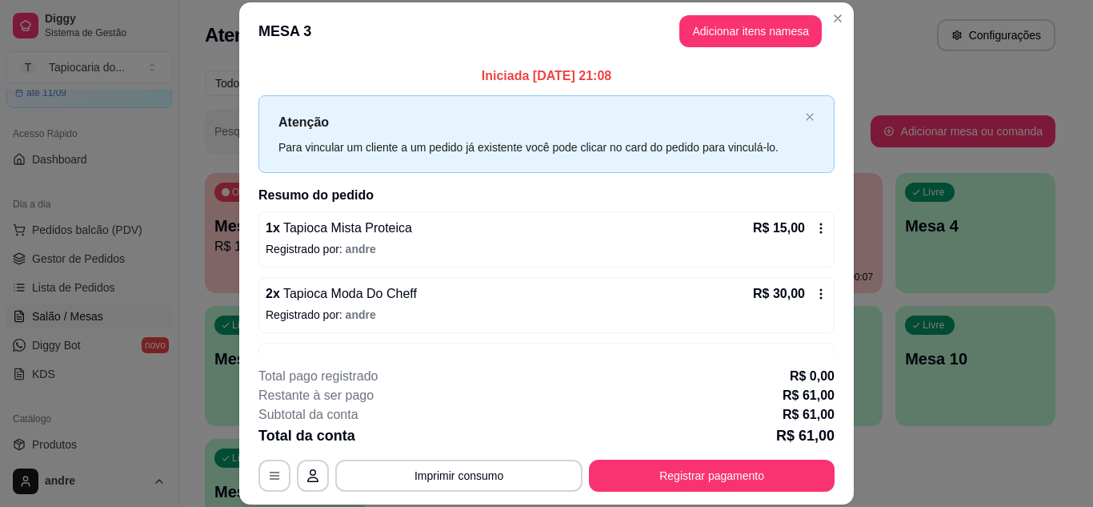
click at [815, 8] on header "MESA 3 Adicionar itens na mesa" at bounding box center [546, 31] width 615 height 58
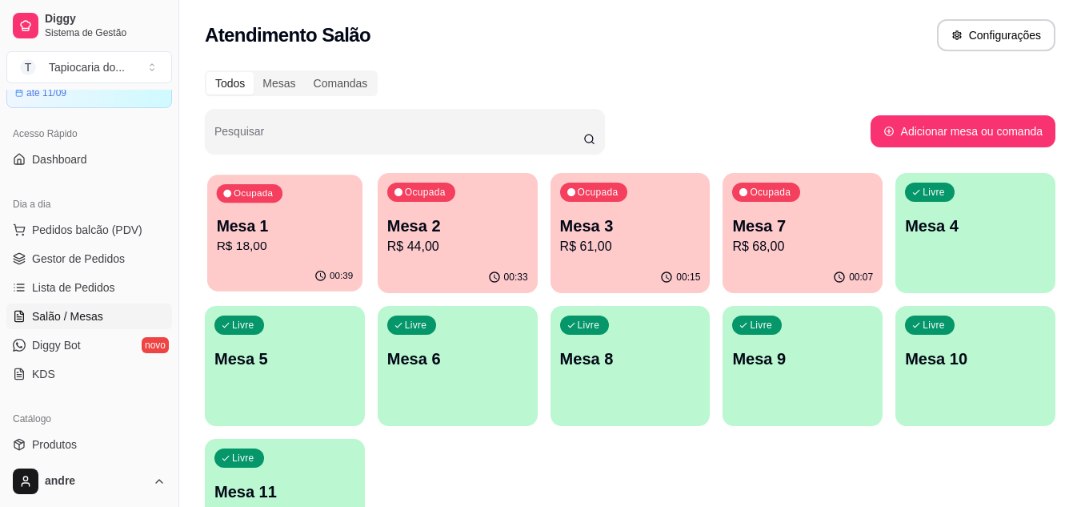
click at [310, 245] on p "R$ 18,00" at bounding box center [285, 246] width 137 height 18
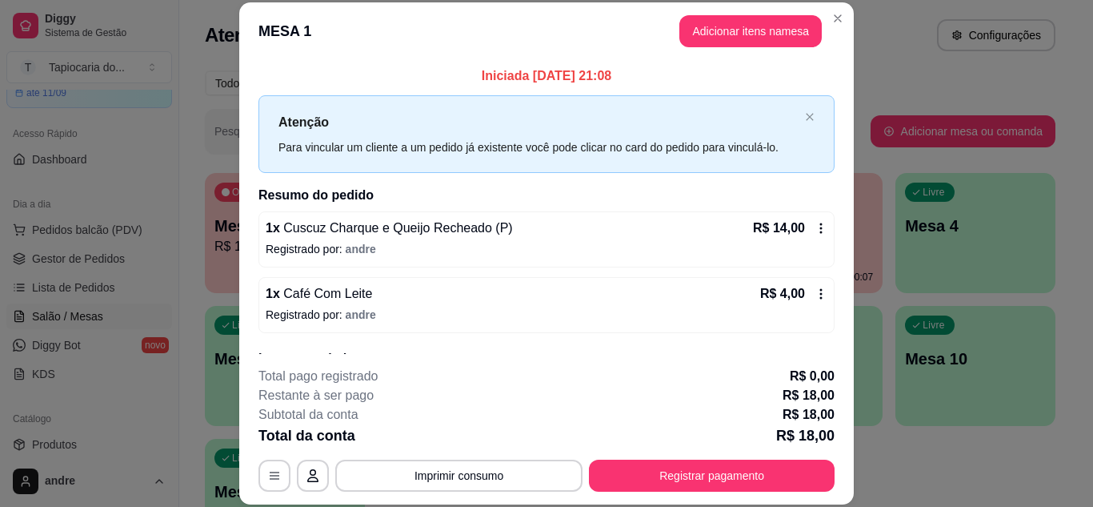
scroll to position [80, 0]
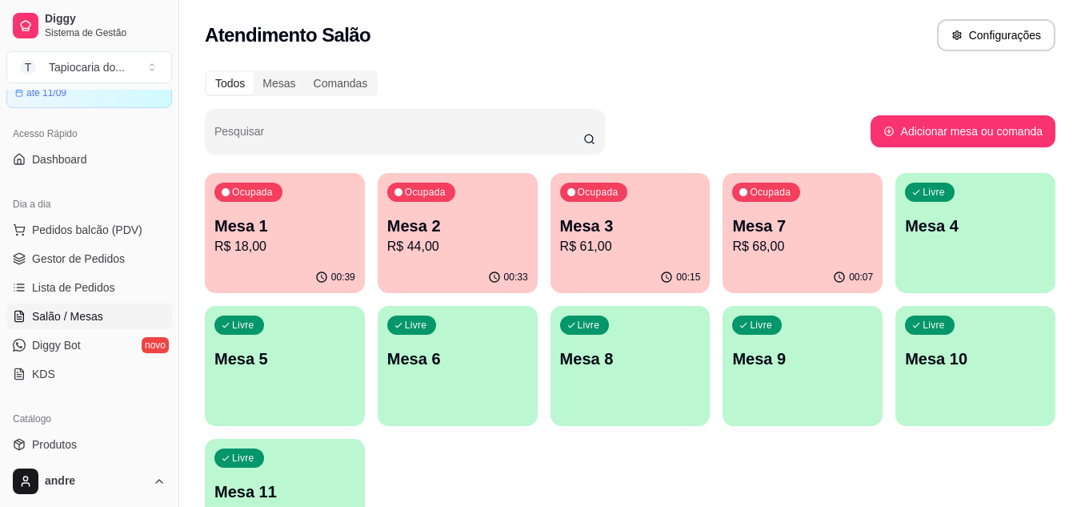
click at [445, 224] on p "Mesa 2" at bounding box center [457, 225] width 141 height 22
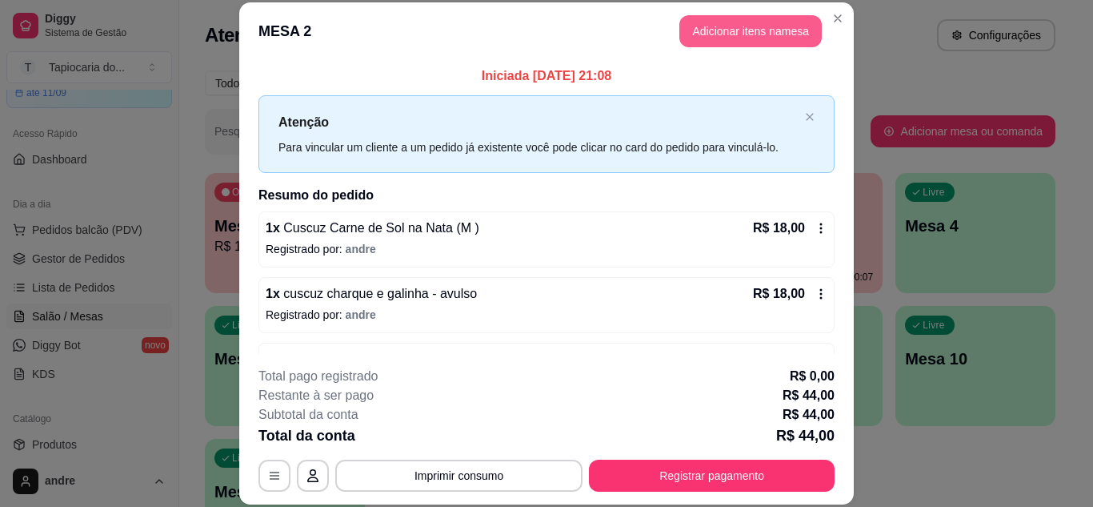
click at [752, 15] on button "Adicionar itens na mesa" at bounding box center [750, 31] width 142 height 32
click at [711, 30] on button "Adicionar itens na mesa" at bounding box center [751, 31] width 138 height 31
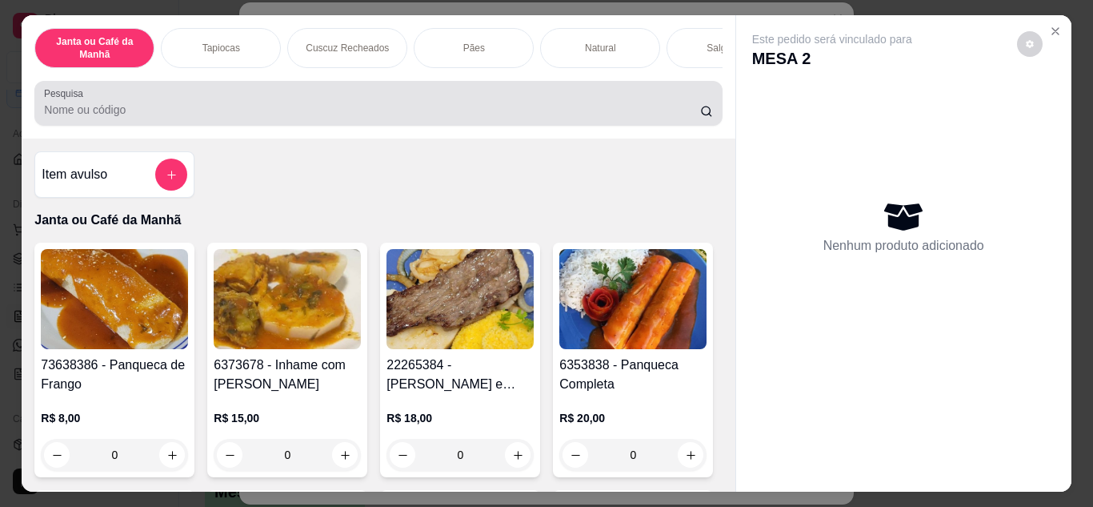
click at [647, 112] on input "Pesquisa" at bounding box center [372, 110] width 656 height 16
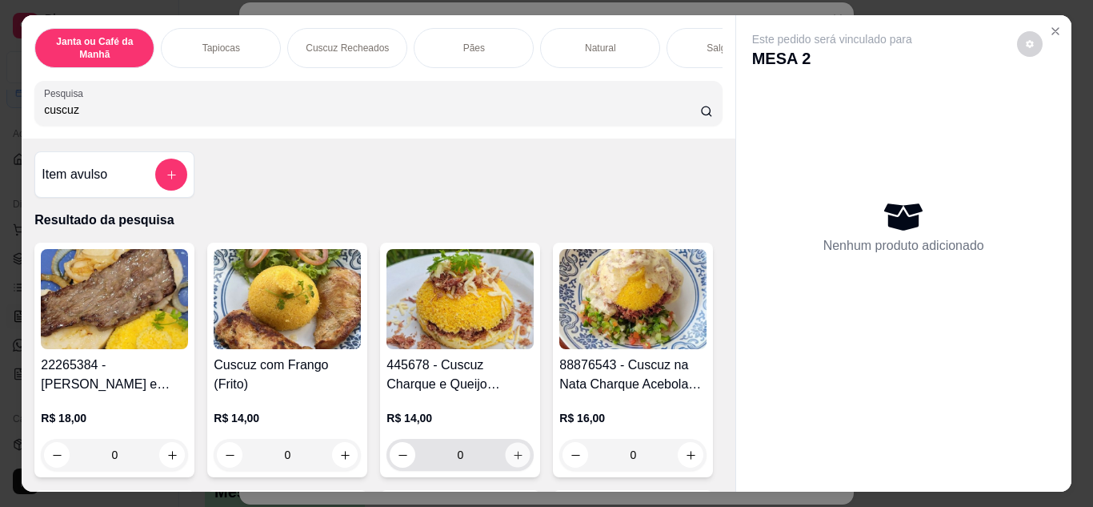
click at [513, 459] on icon "increase-product-quantity" at bounding box center [518, 455] width 12 height 12
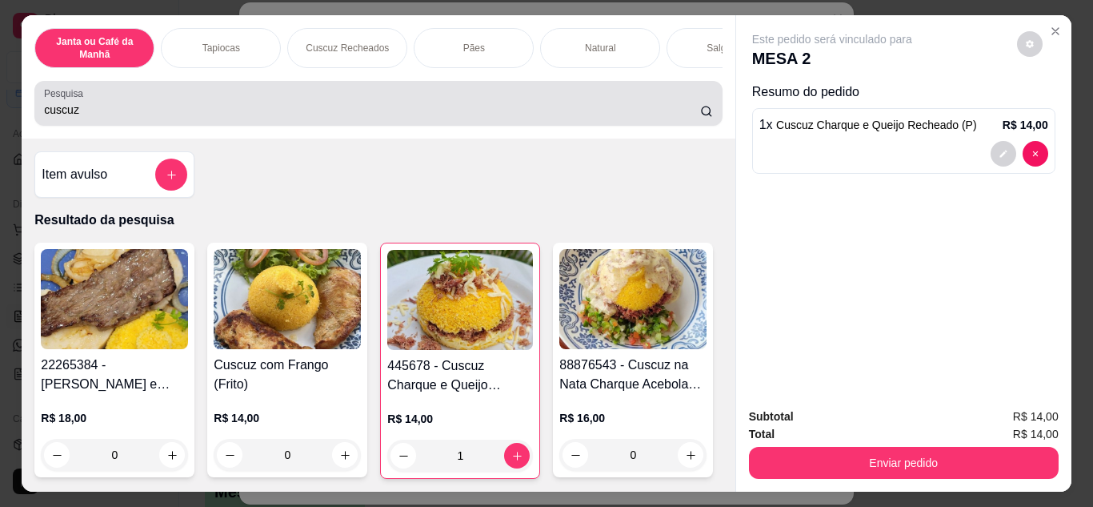
click at [507, 115] on input "cuscuz" at bounding box center [372, 110] width 656 height 16
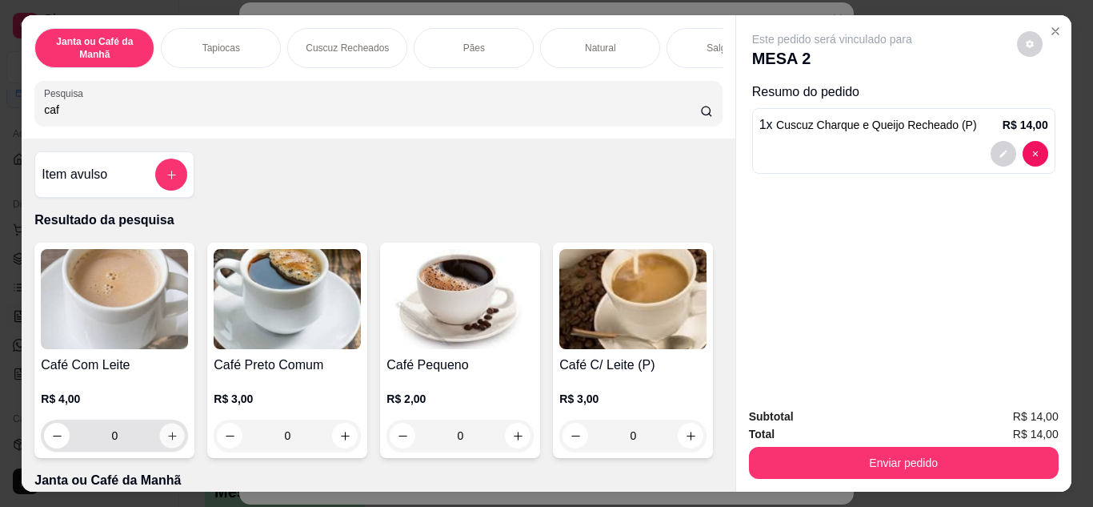
click at [166, 442] on icon "increase-product-quantity" at bounding box center [172, 436] width 12 height 12
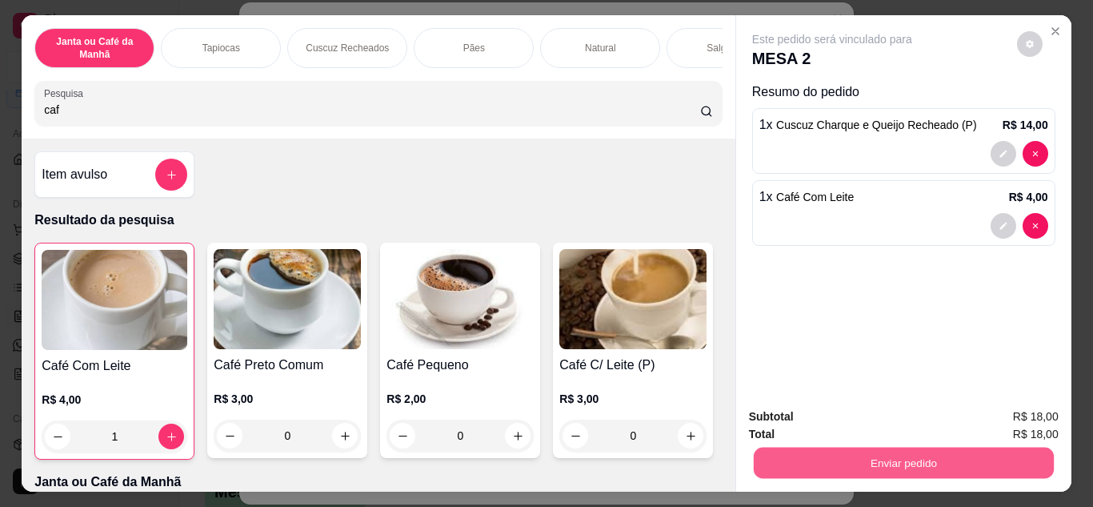
click at [807, 447] on button "Enviar pedido" at bounding box center [903, 462] width 300 height 31
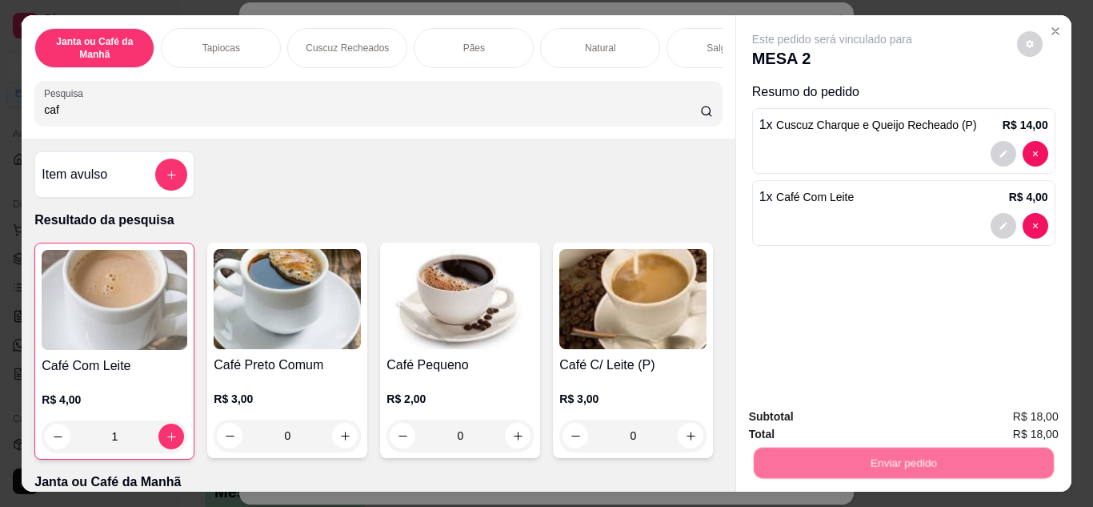
click at [801, 410] on button "Não registrar e enviar pedido" at bounding box center [851, 417] width 162 height 30
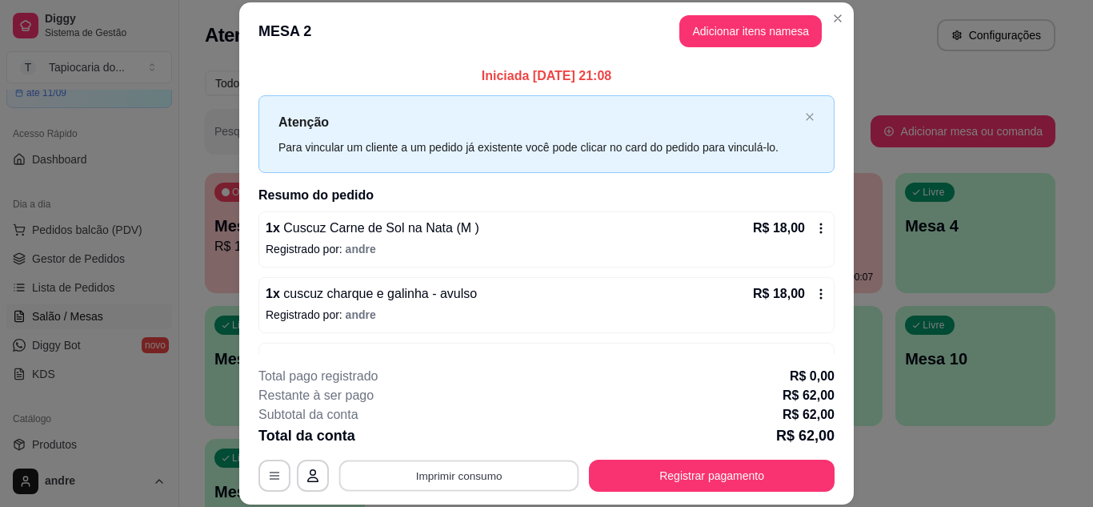
click at [459, 475] on button "Imprimir consumo" at bounding box center [459, 474] width 240 height 31
click at [488, 435] on button "Impressora" at bounding box center [458, 439] width 116 height 26
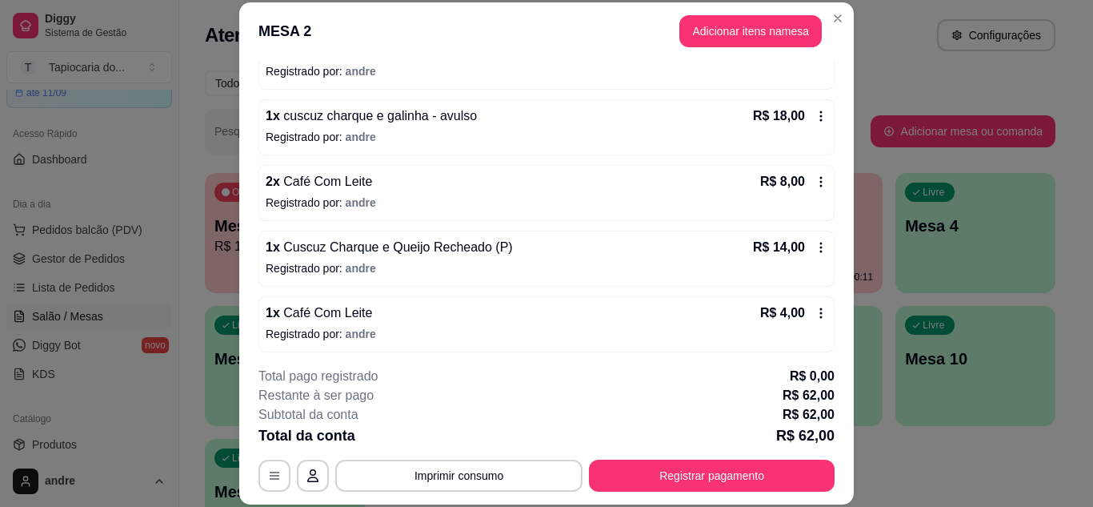
scroll to position [182, 0]
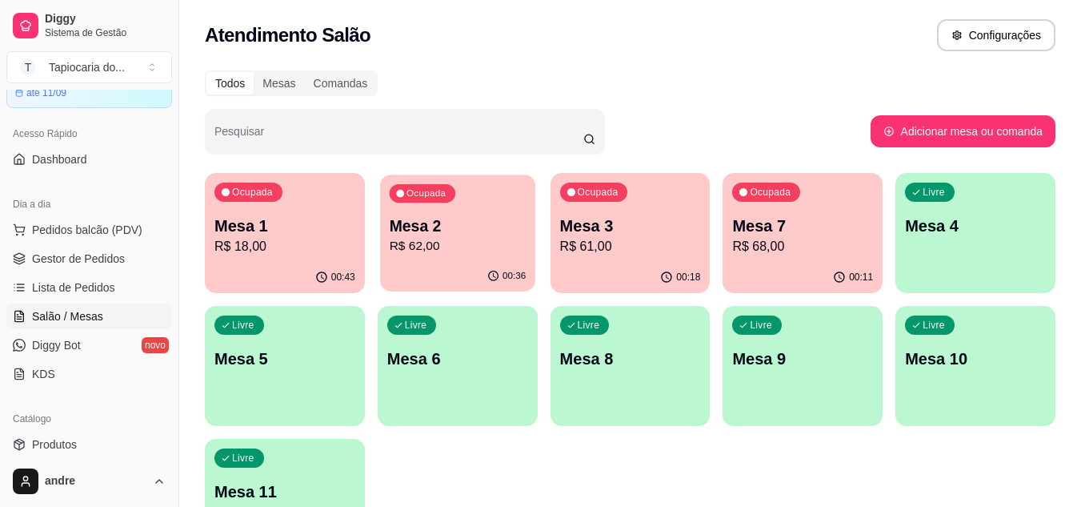
click at [432, 241] on p "R$ 62,00" at bounding box center [457, 246] width 137 height 18
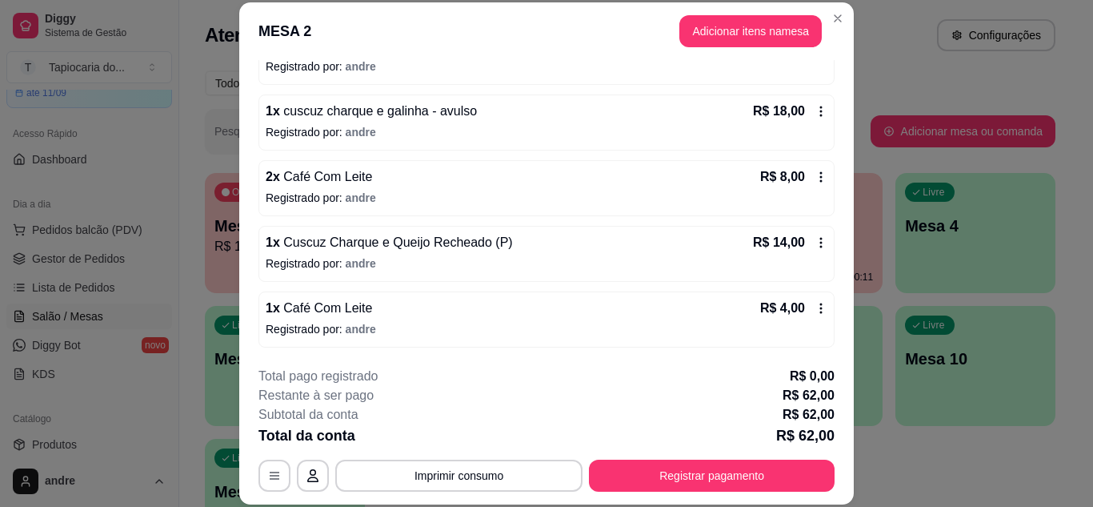
scroll to position [49, 0]
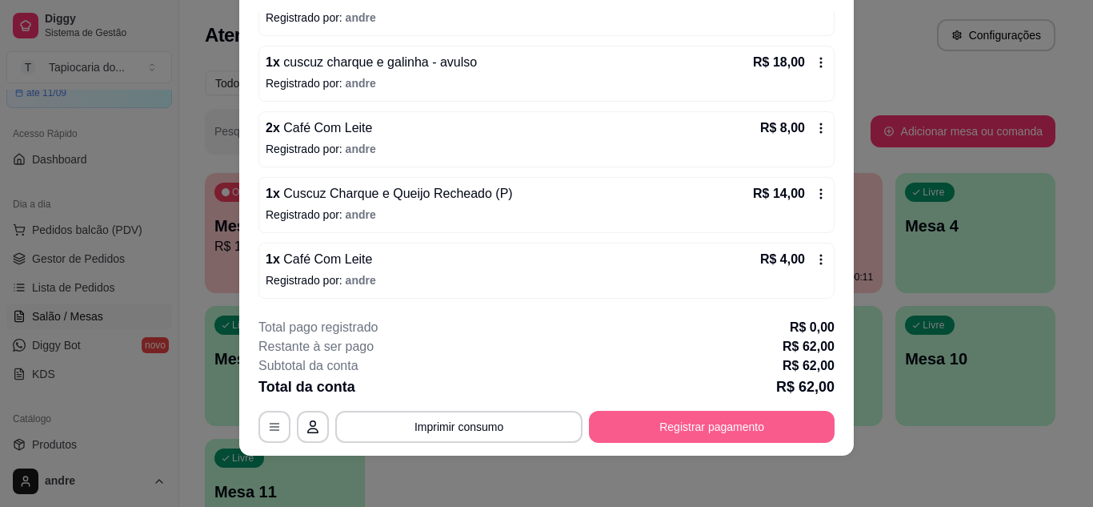
click at [647, 422] on button "Registrar pagamento" at bounding box center [712, 426] width 246 height 32
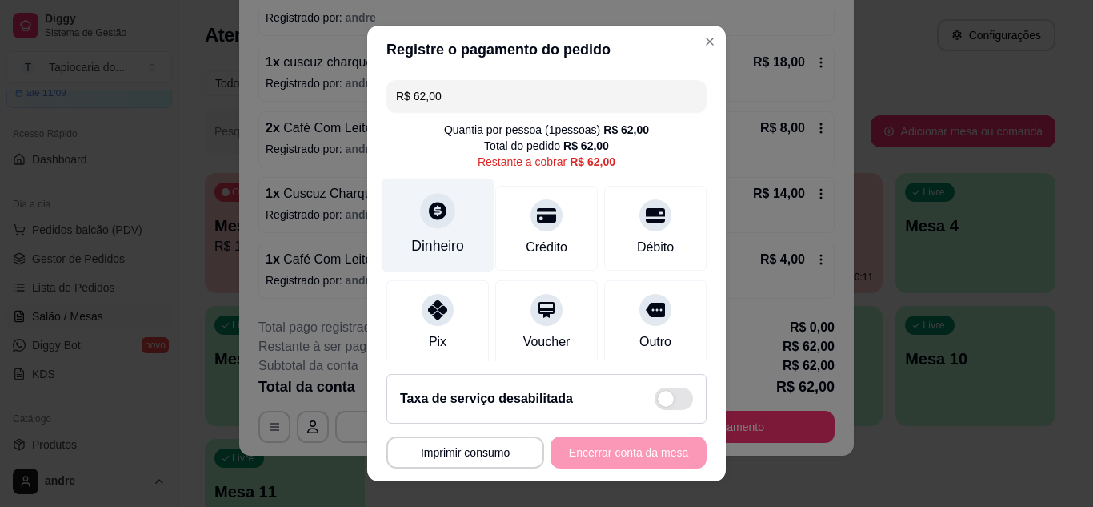
click at [427, 210] on icon at bounding box center [437, 210] width 21 height 21
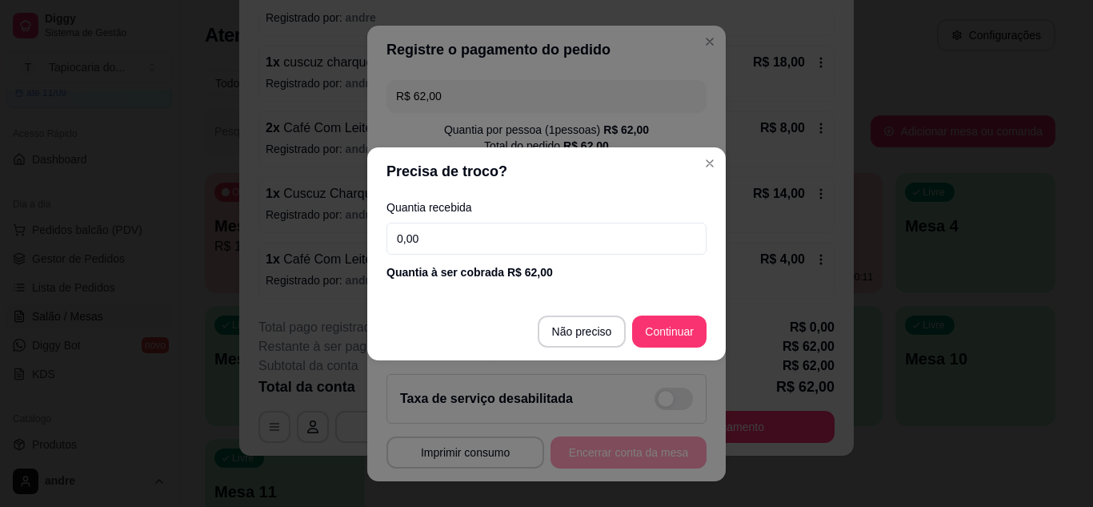
click at [452, 234] on input "0,00" at bounding box center [546, 238] width 320 height 32
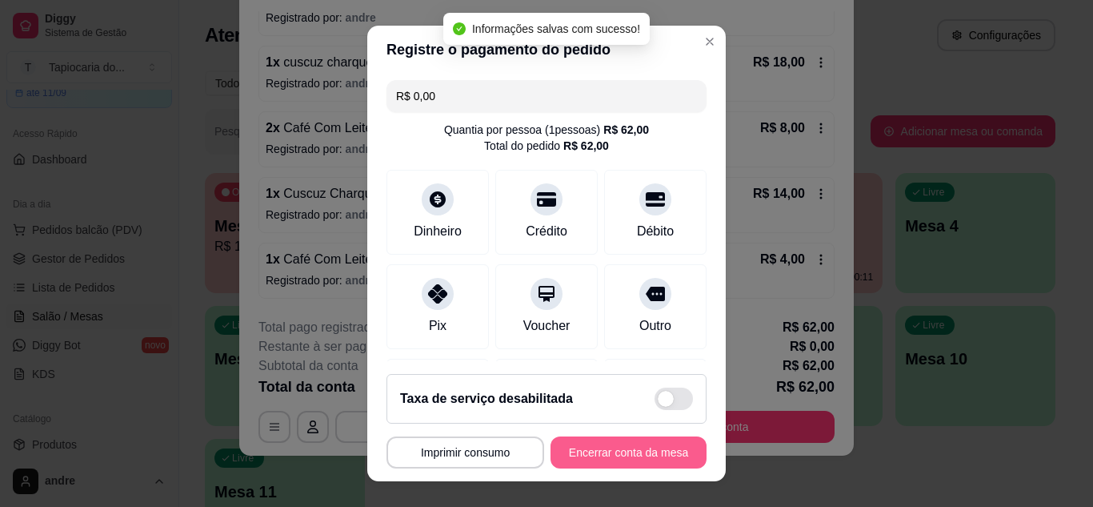
click at [634, 464] on button "Encerrar conta da mesa" at bounding box center [629, 452] width 156 height 32
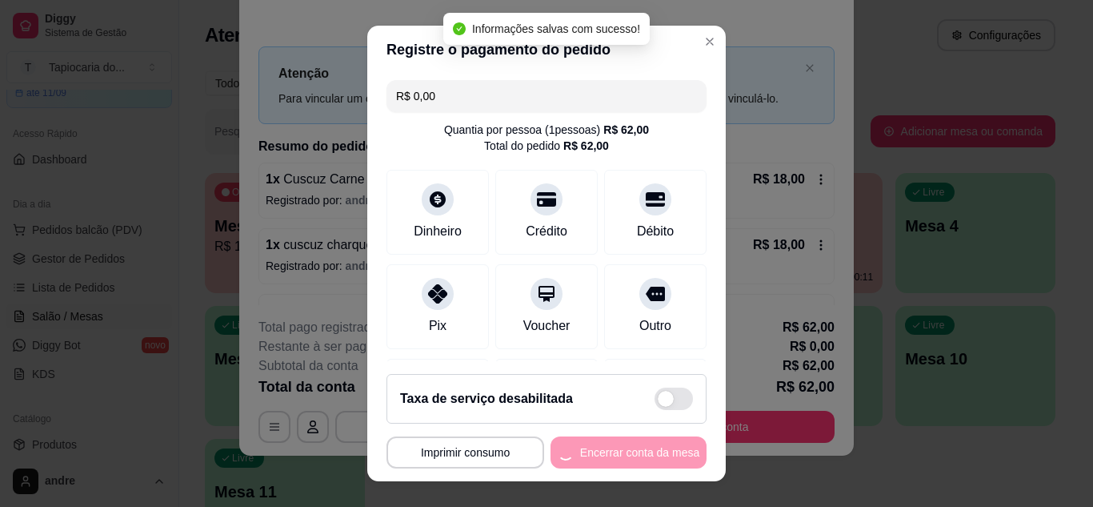
scroll to position [0, 0]
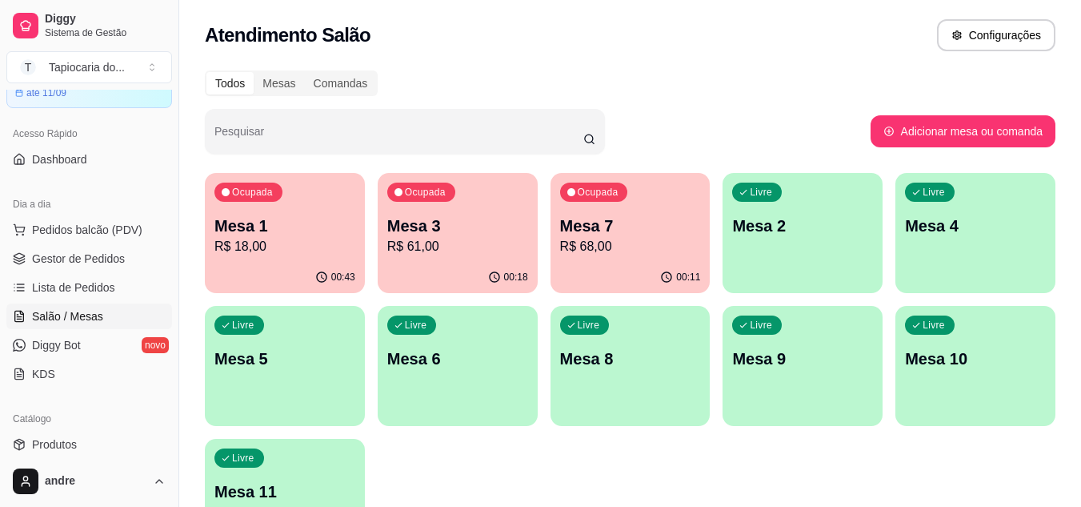
click at [288, 242] on p "R$ 18,00" at bounding box center [284, 246] width 141 height 19
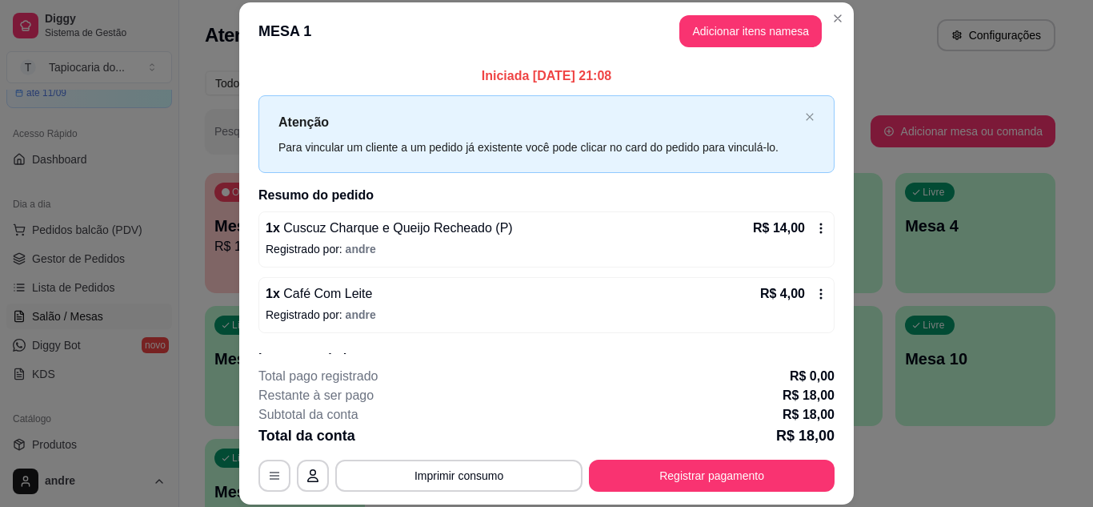
click at [815, 226] on icon at bounding box center [821, 228] width 13 height 13
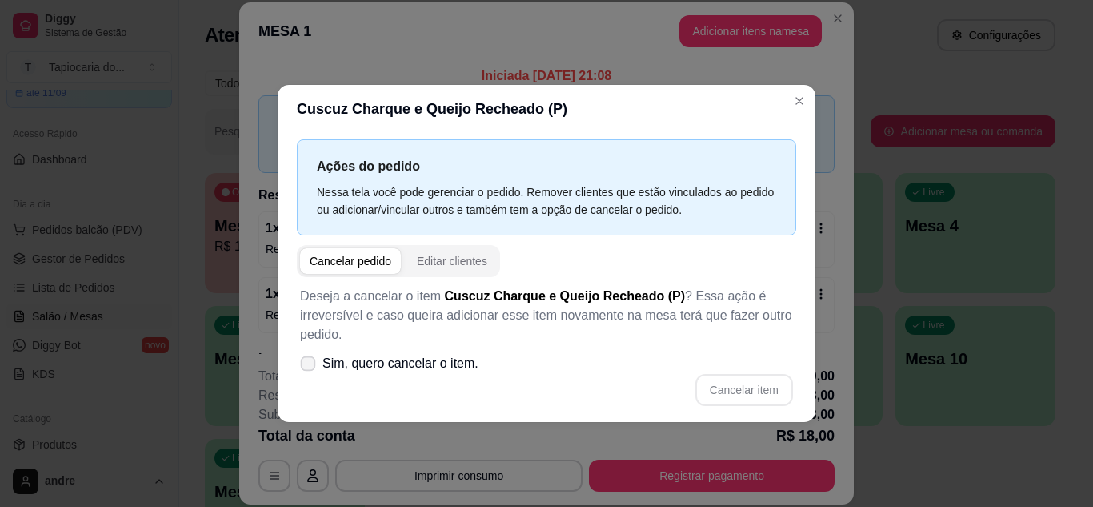
click at [311, 370] on span at bounding box center [308, 362] width 15 height 15
click at [310, 370] on input "Sim, quero cancelar o item." at bounding box center [304, 371] width 10 height 10
click at [755, 389] on button "Cancelar item" at bounding box center [743, 389] width 95 height 31
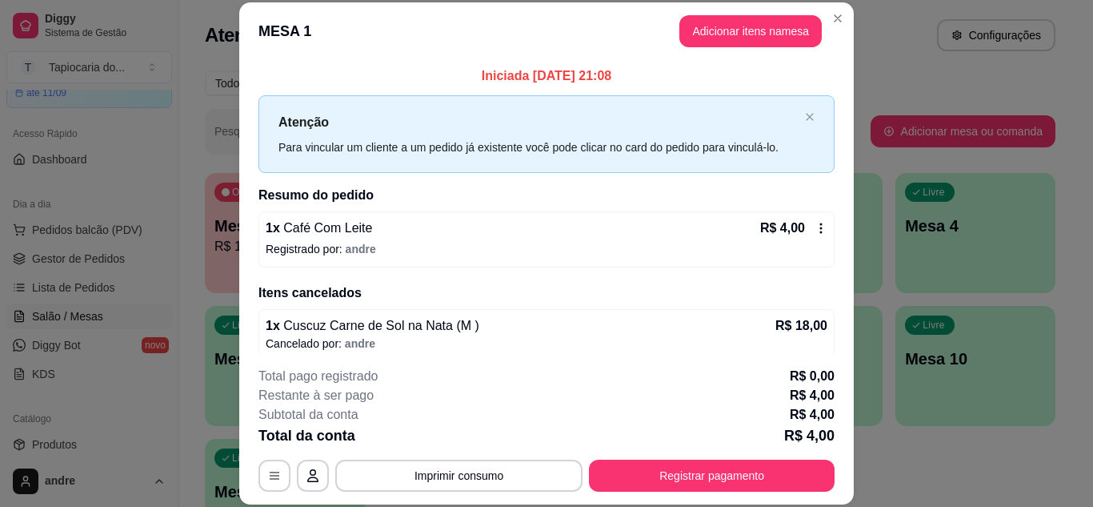
click at [815, 225] on icon at bounding box center [821, 228] width 13 height 13
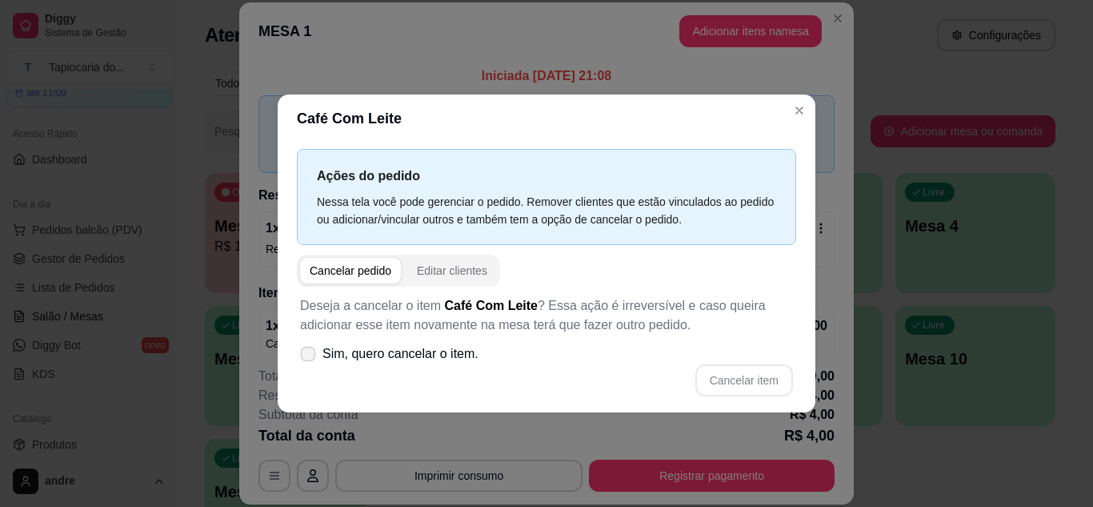
click at [307, 350] on icon at bounding box center [308, 353] width 12 height 9
click at [307, 356] on input "Sim, quero cancelar o item." at bounding box center [304, 361] width 10 height 10
click at [779, 371] on button "Cancelar item" at bounding box center [744, 380] width 98 height 32
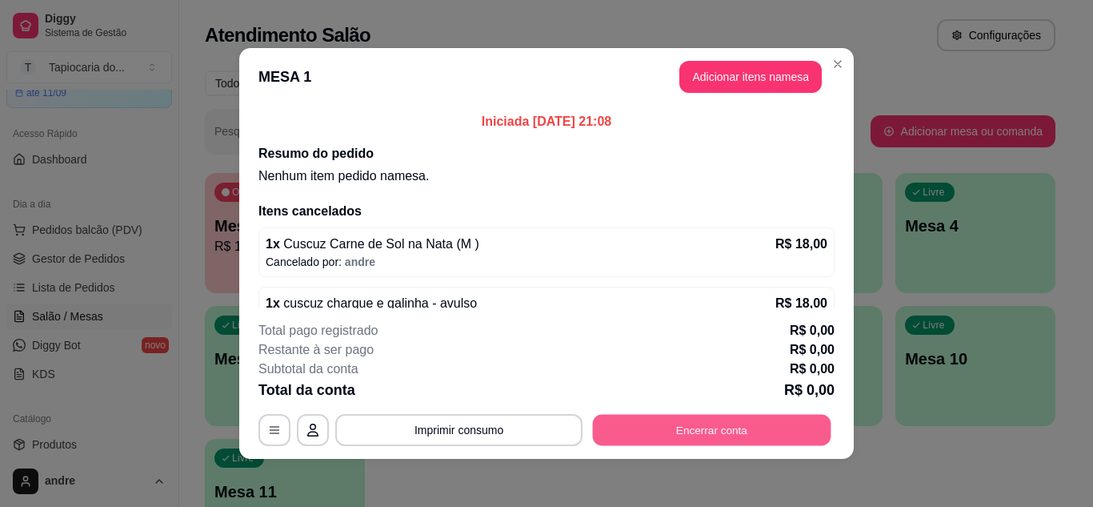
click at [706, 415] on button "Encerrar conta" at bounding box center [712, 429] width 238 height 31
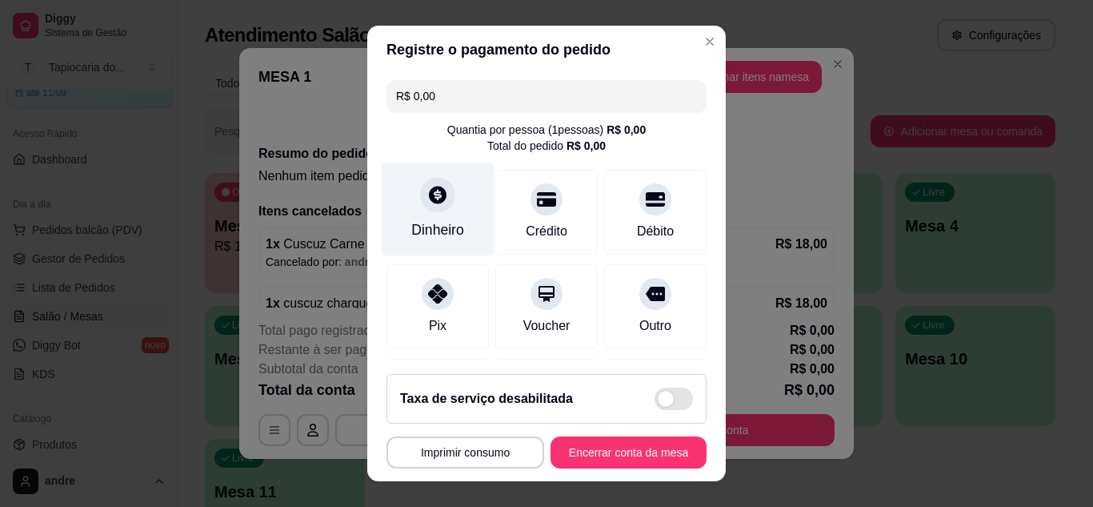
click at [456, 234] on div "Dinheiro" at bounding box center [438, 209] width 113 height 94
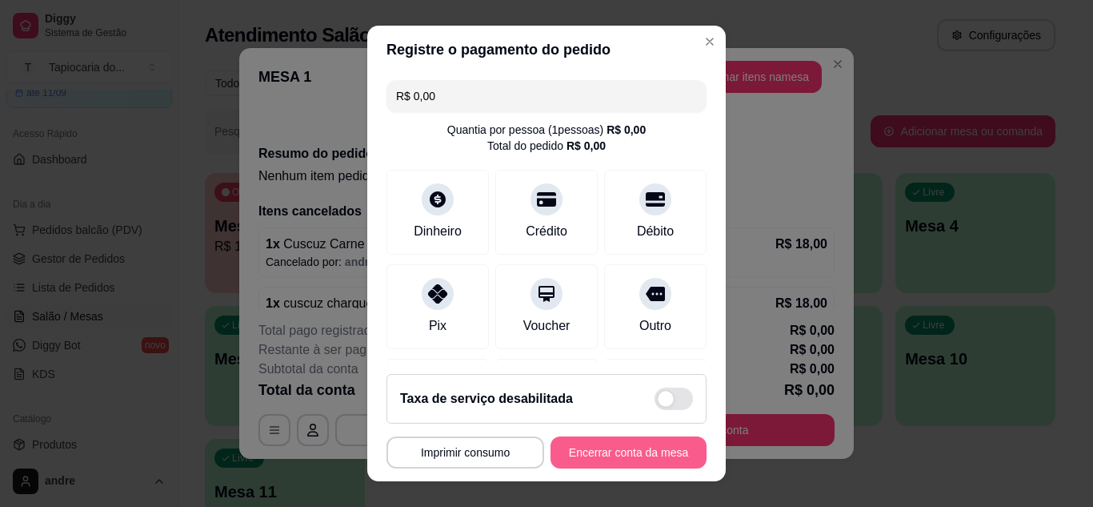
click at [627, 446] on button "Encerrar conta da mesa" at bounding box center [629, 452] width 156 height 32
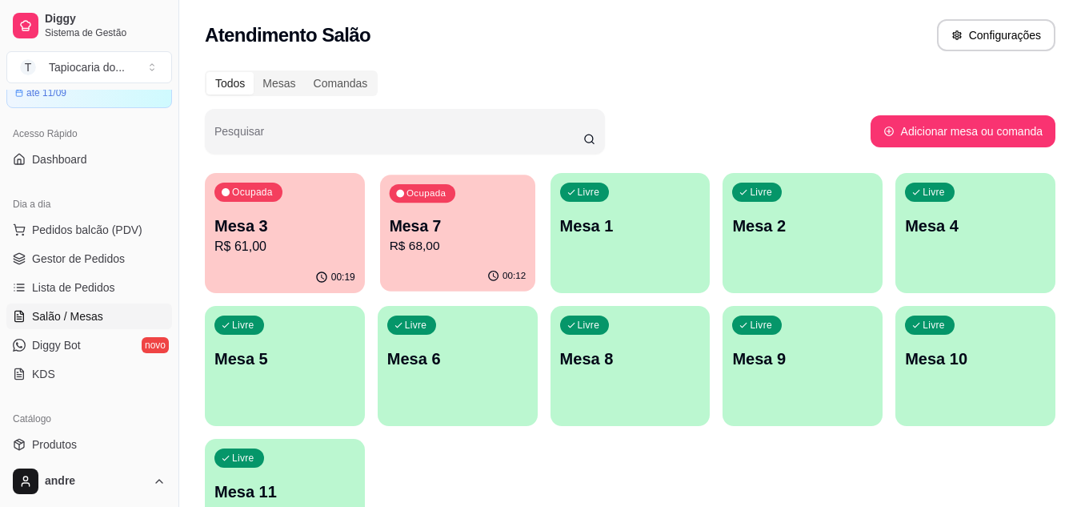
click at [431, 231] on p "Mesa 7" at bounding box center [457, 226] width 137 height 22
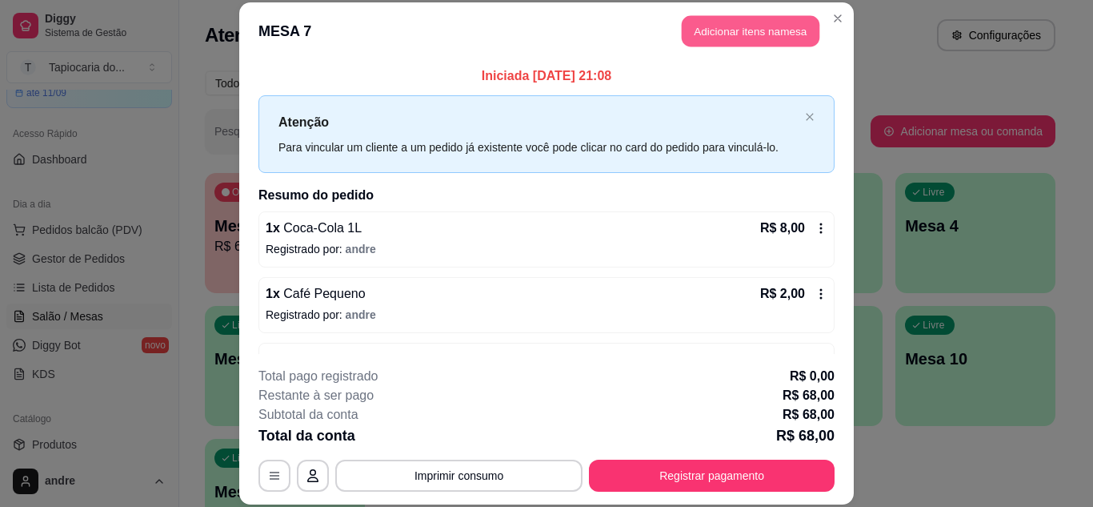
click at [723, 22] on button "Adicionar itens na mesa" at bounding box center [751, 31] width 138 height 31
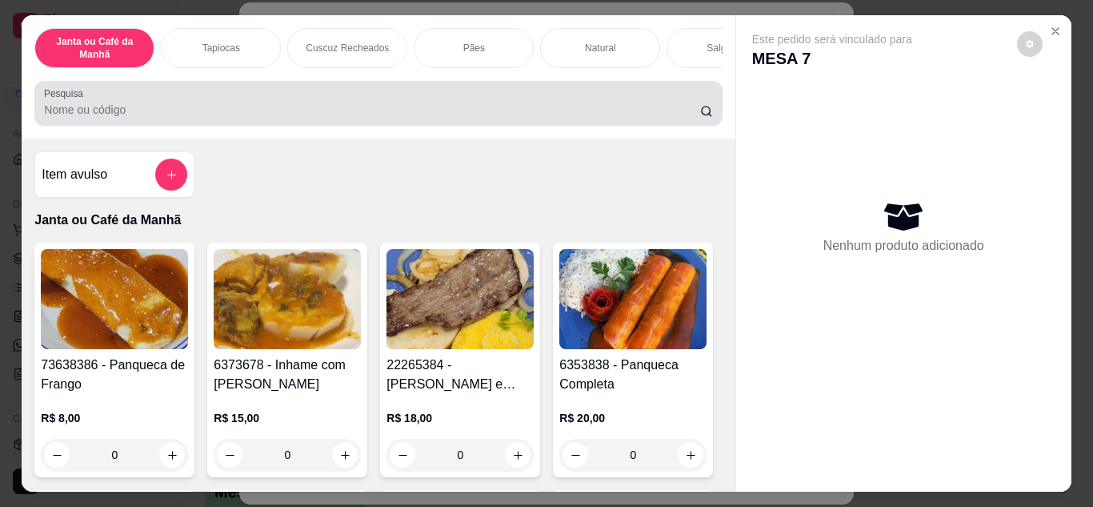
click at [646, 126] on div "Pesquisa" at bounding box center [377, 103] width 687 height 45
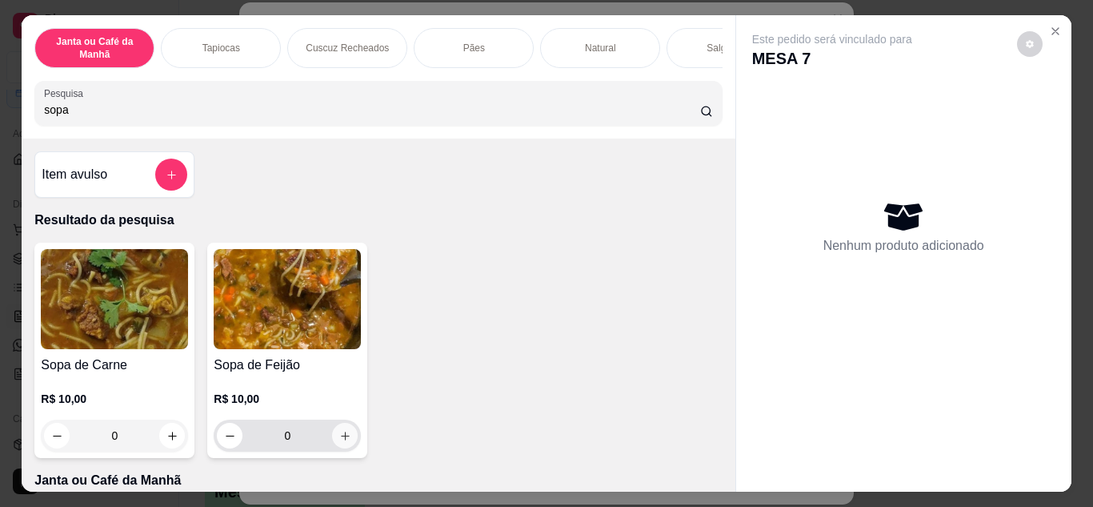
click at [339, 442] on icon "increase-product-quantity" at bounding box center [345, 436] width 12 height 12
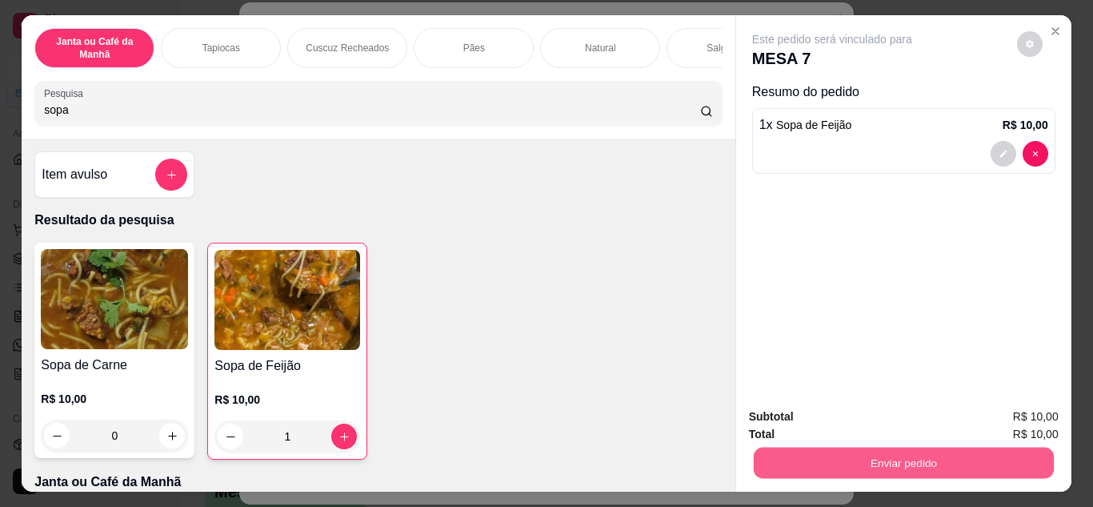
click at [876, 459] on button "Enviar pedido" at bounding box center [903, 462] width 300 height 31
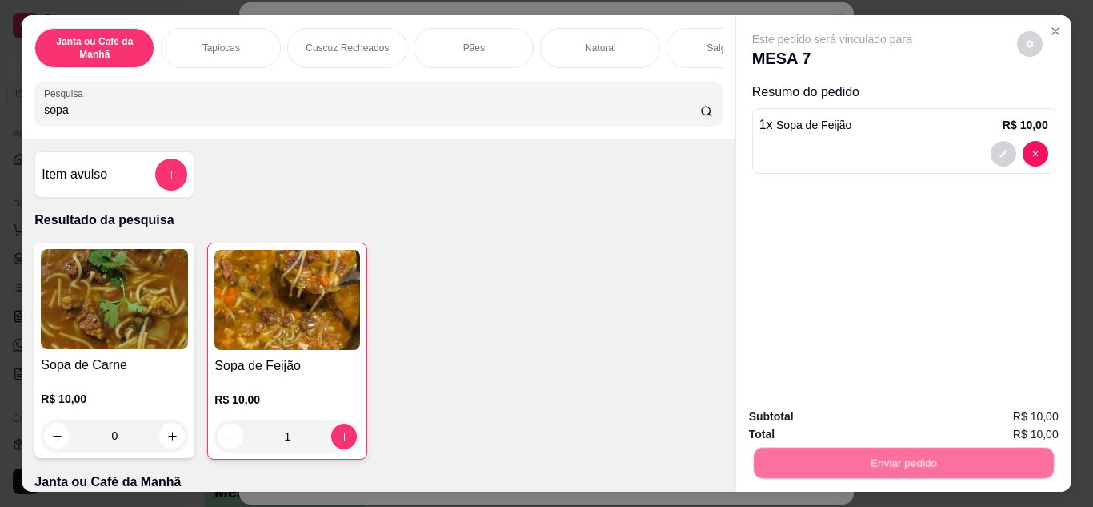
click at [863, 414] on button "Não registrar e enviar pedido" at bounding box center [851, 417] width 162 height 30
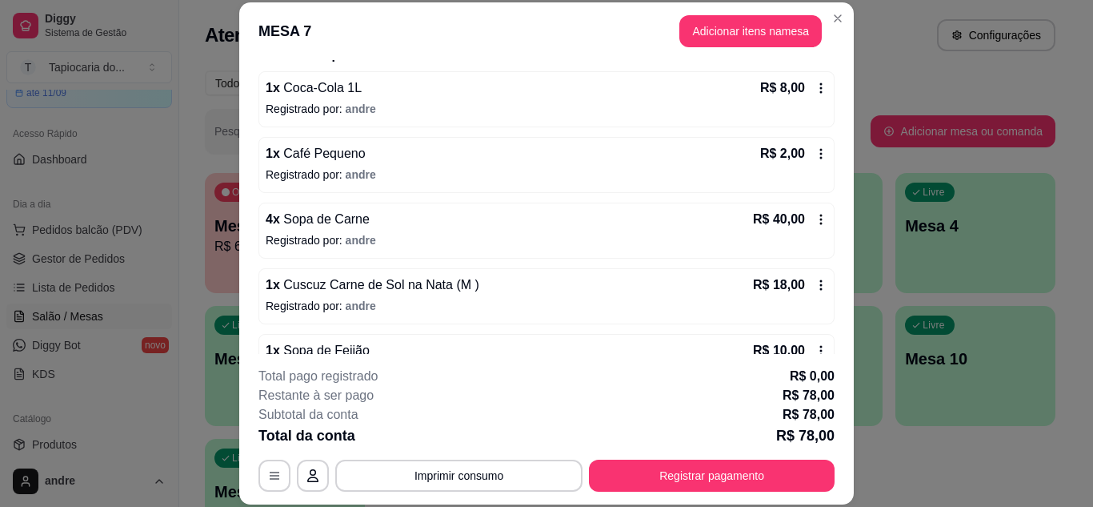
scroll to position [102, 0]
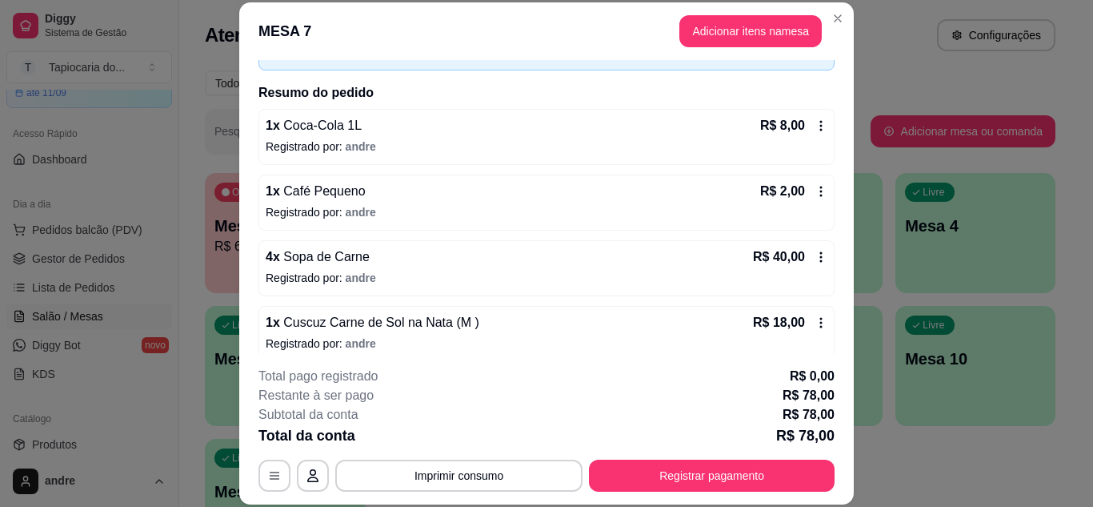
click at [801, 250] on div "R$ 40,00" at bounding box center [790, 256] width 74 height 19
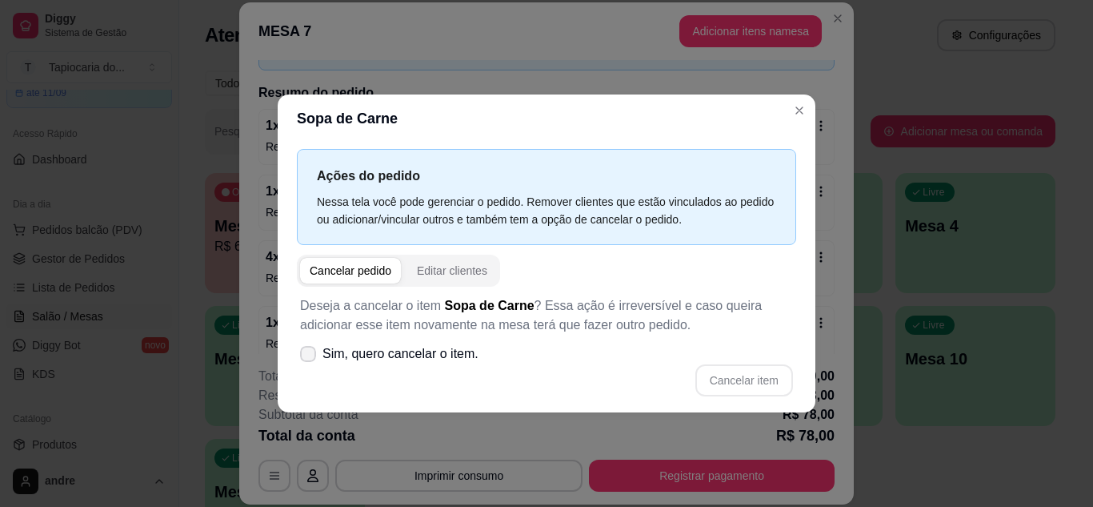
click at [301, 354] on span at bounding box center [308, 354] width 16 height 16
click at [301, 356] on input "Sim, quero cancelar o item." at bounding box center [304, 361] width 10 height 10
click at [705, 385] on button "Cancelar item" at bounding box center [743, 379] width 95 height 31
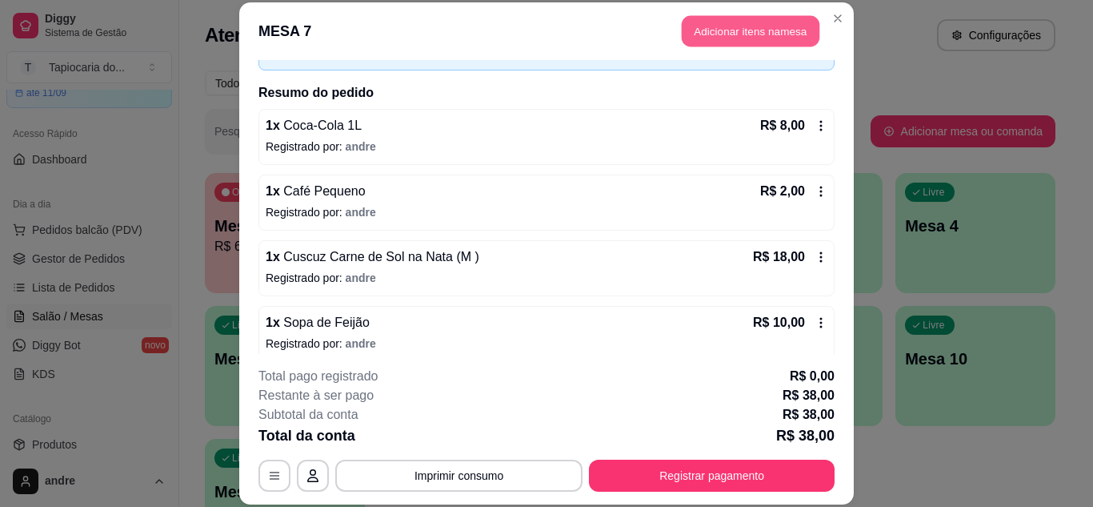
click at [701, 18] on button "Adicionar itens na mesa" at bounding box center [751, 31] width 138 height 31
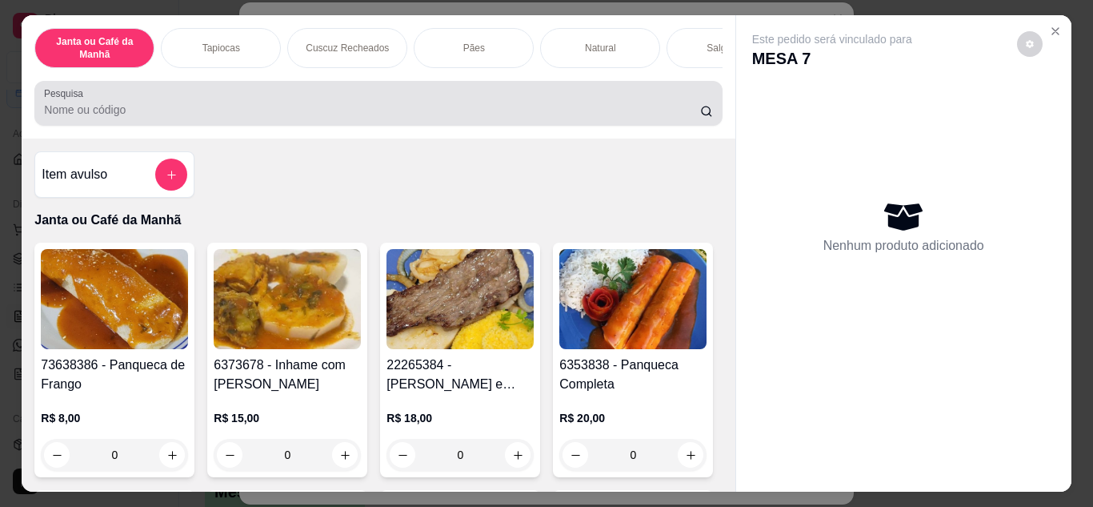
click at [620, 98] on div at bounding box center [378, 103] width 668 height 32
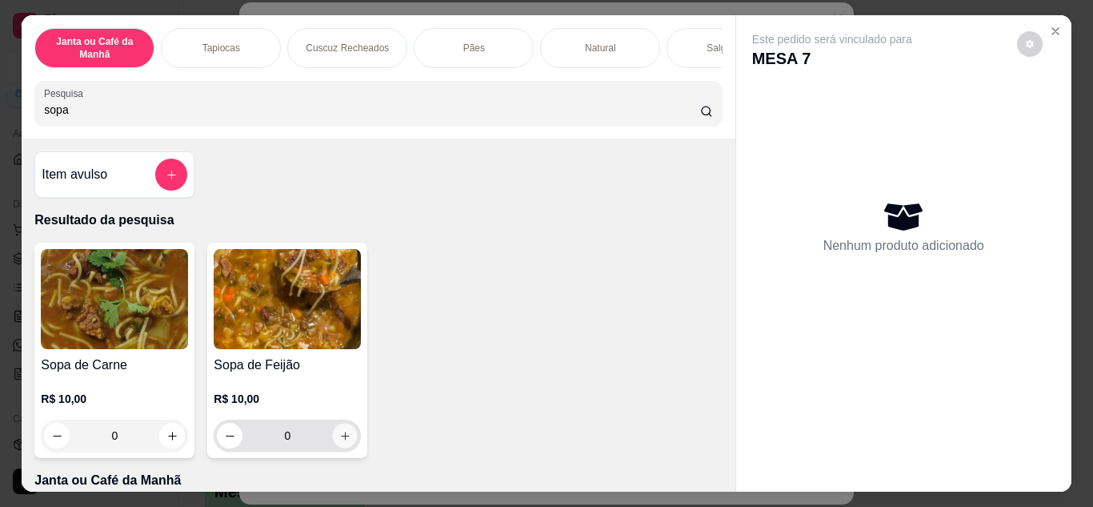
click at [348, 442] on button "increase-product-quantity" at bounding box center [345, 434] width 25 height 25
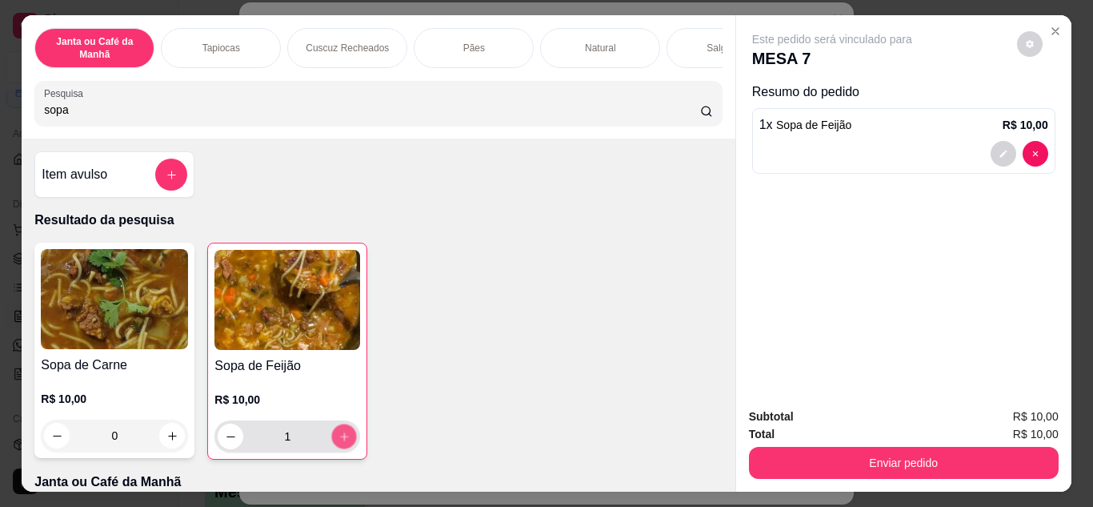
click at [348, 442] on button "increase-product-quantity" at bounding box center [344, 435] width 25 height 25
click at [515, 77] on div "Janta ou Café da Manhã Tapiocas Cuscuz Recheados Pães Natural Salgados Tapiocas…" at bounding box center [378, 76] width 713 height 123
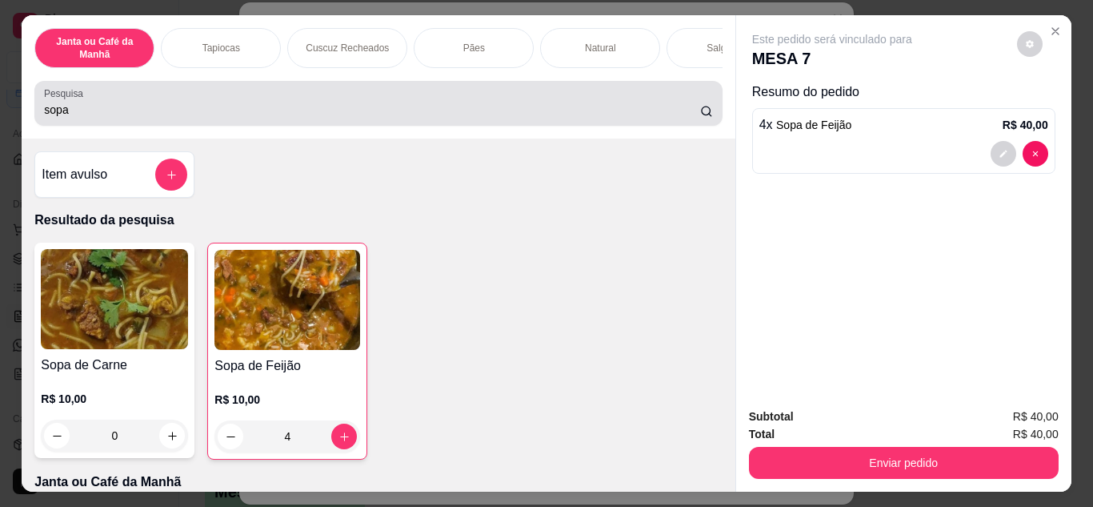
click at [514, 103] on div "sopa" at bounding box center [378, 103] width 668 height 32
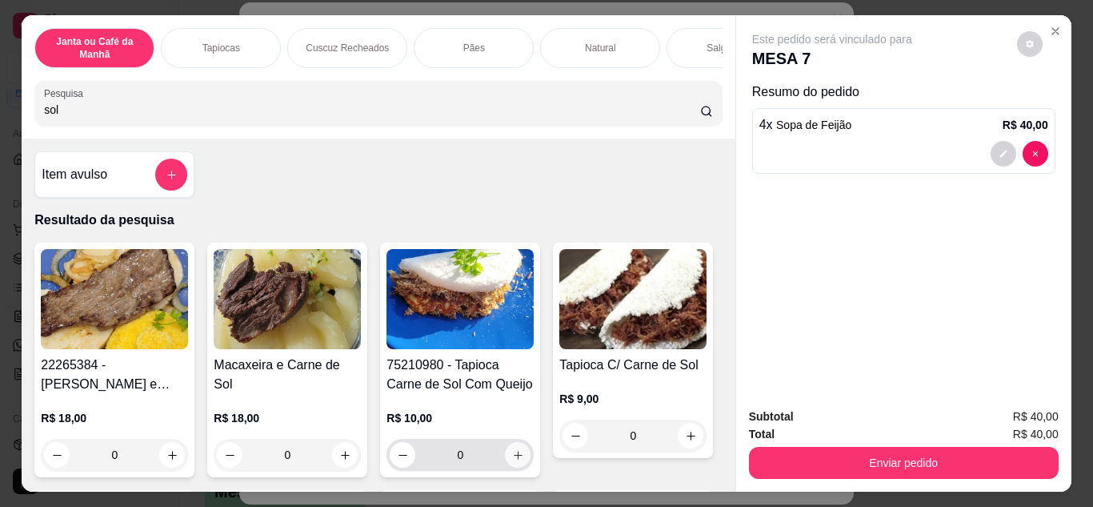
click at [515, 458] on icon "increase-product-quantity" at bounding box center [518, 455] width 12 height 12
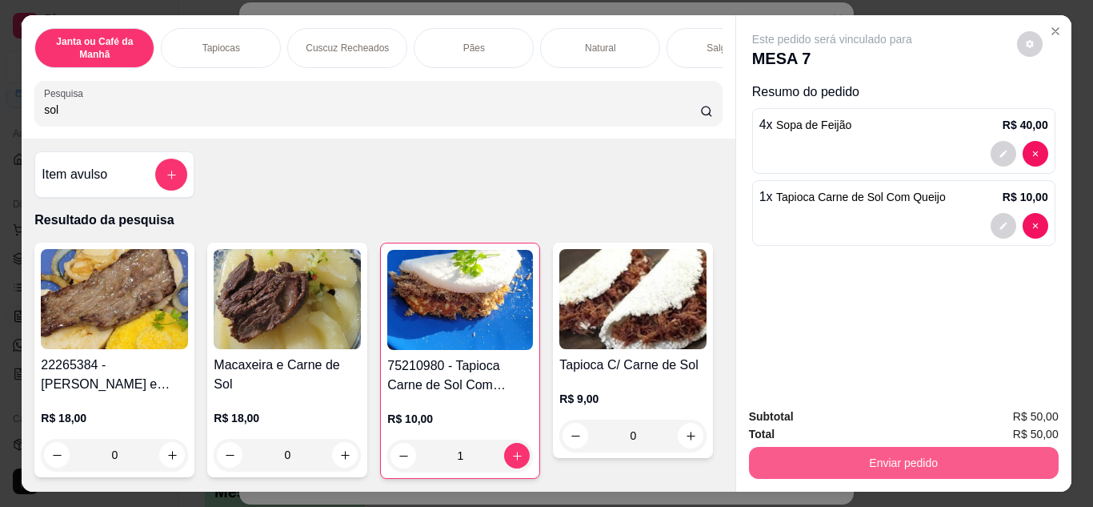
click at [765, 466] on button "Enviar pedido" at bounding box center [904, 462] width 310 height 32
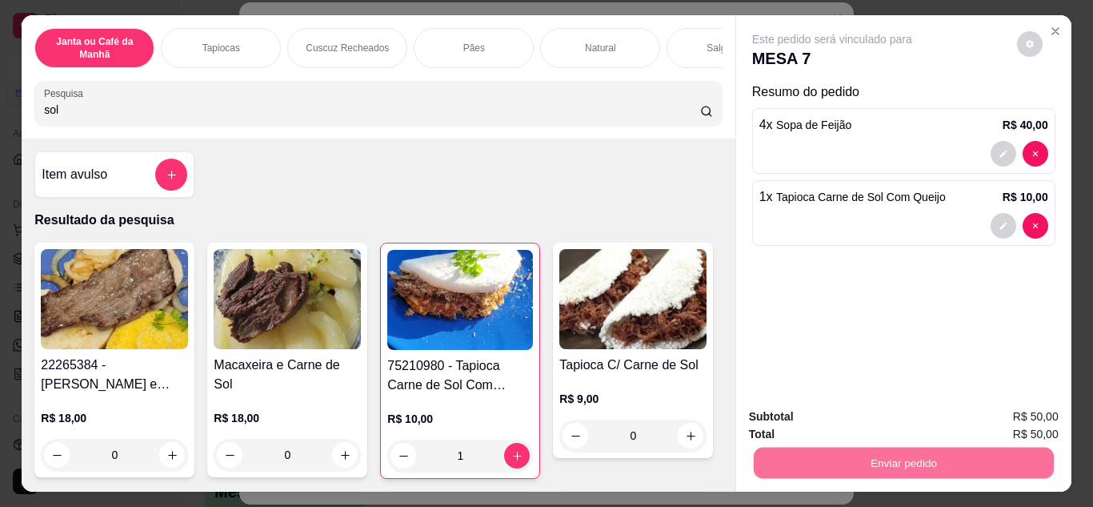
click at [774, 421] on button "Não registrar e enviar pedido" at bounding box center [851, 417] width 162 height 30
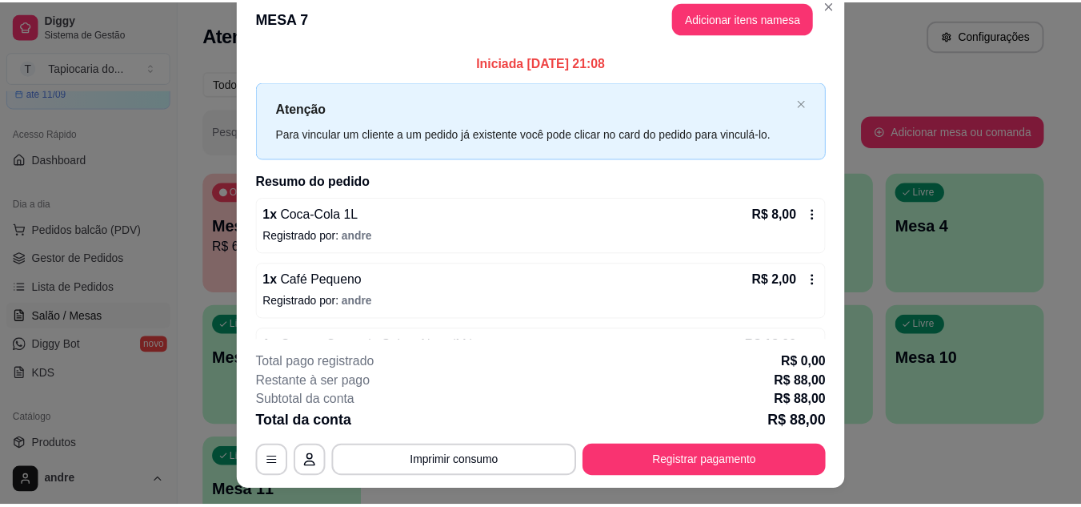
scroll to position [0, 0]
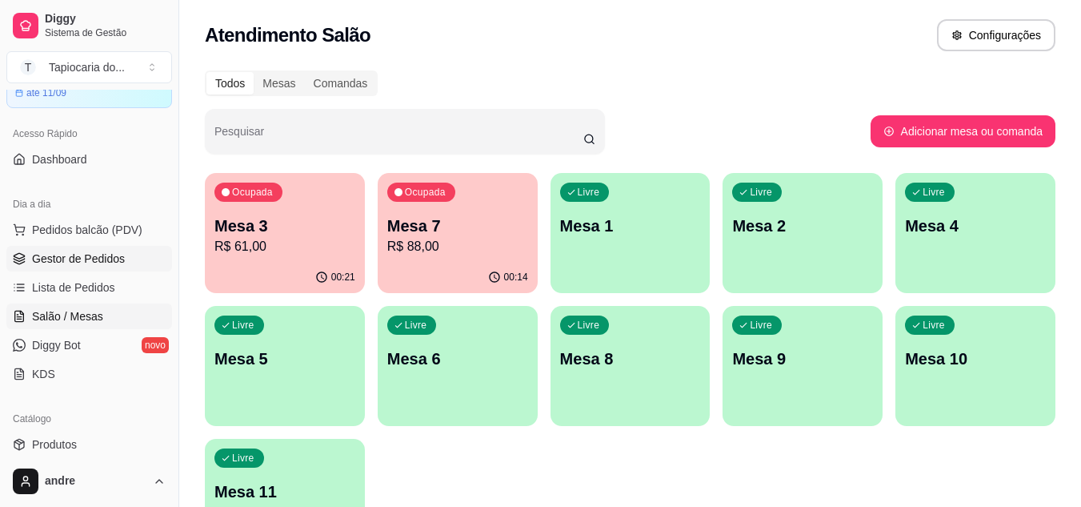
click at [118, 254] on span "Gestor de Pedidos" at bounding box center [78, 258] width 93 height 16
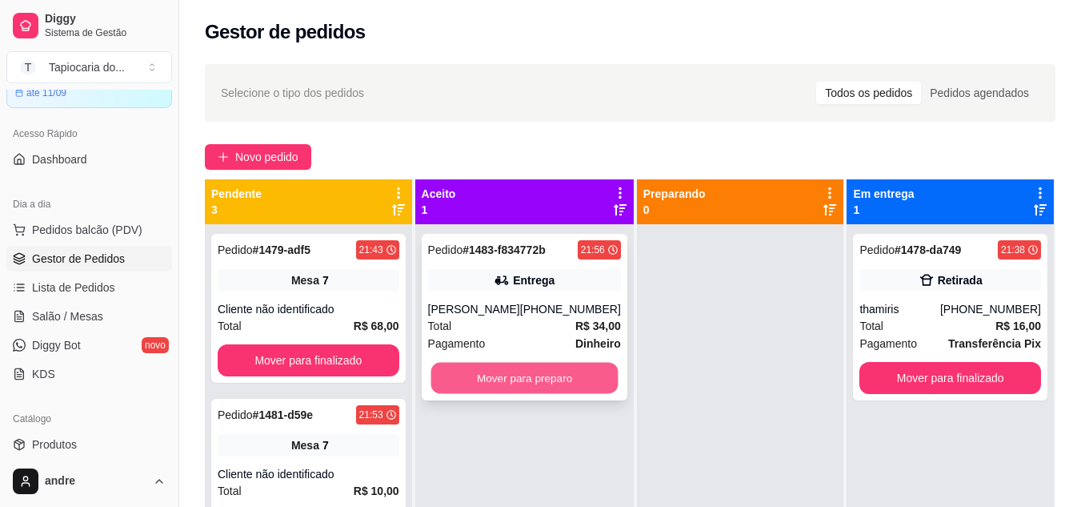
click at [463, 384] on button "Mover para preparo" at bounding box center [523, 377] width 187 height 31
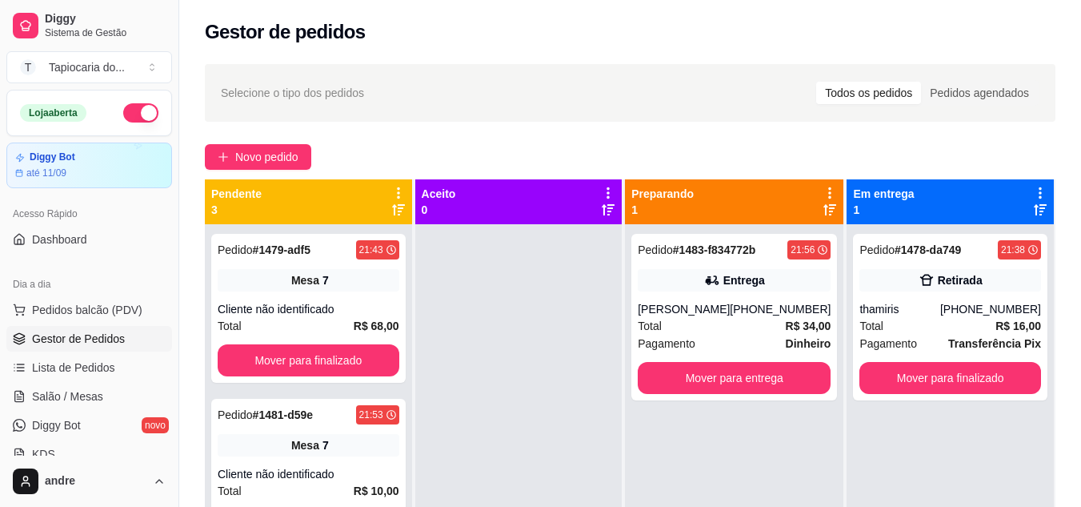
click at [123, 109] on button "button" at bounding box center [140, 112] width 35 height 19
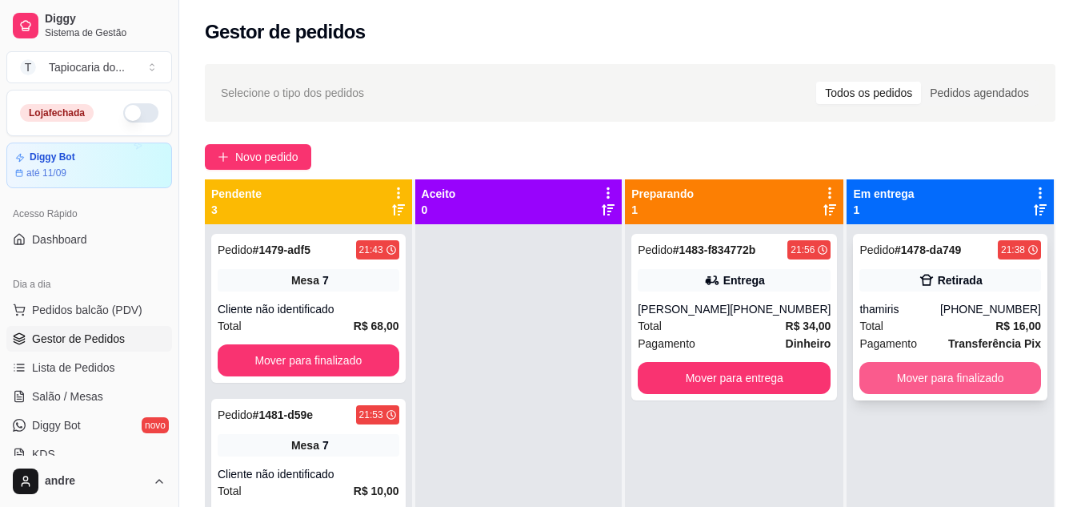
click at [927, 373] on button "Mover para finalizado" at bounding box center [950, 378] width 182 height 32
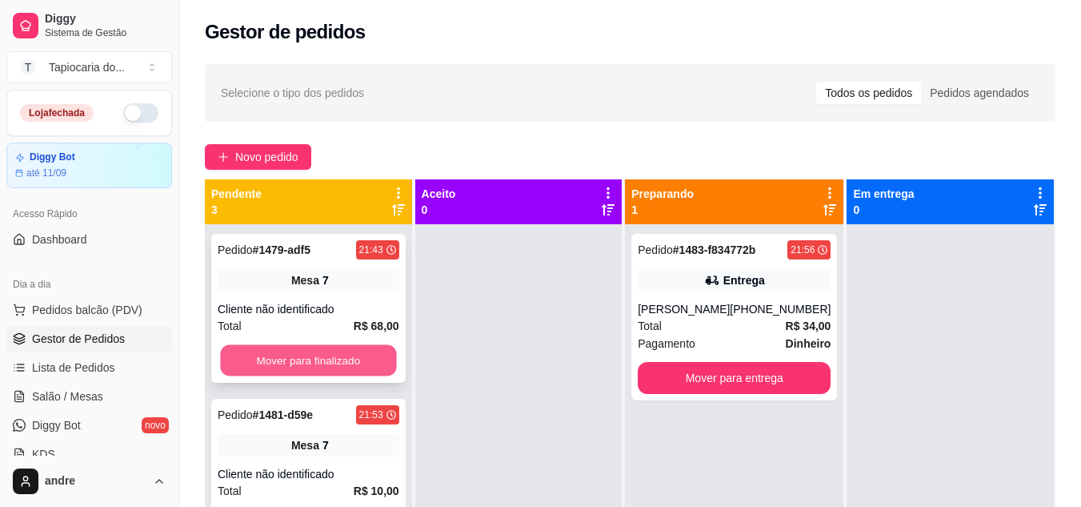
click at [298, 350] on button "Mover para finalizado" at bounding box center [308, 360] width 176 height 31
click at [302, 361] on button "Mover para finalizado" at bounding box center [309, 360] width 182 height 32
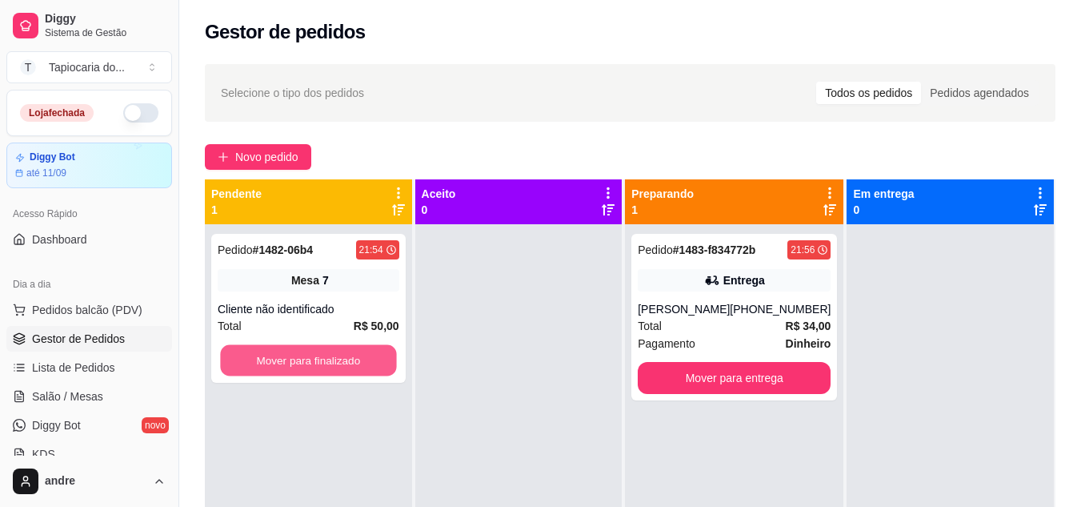
click at [302, 361] on button "Mover para finalizado" at bounding box center [308, 360] width 176 height 31
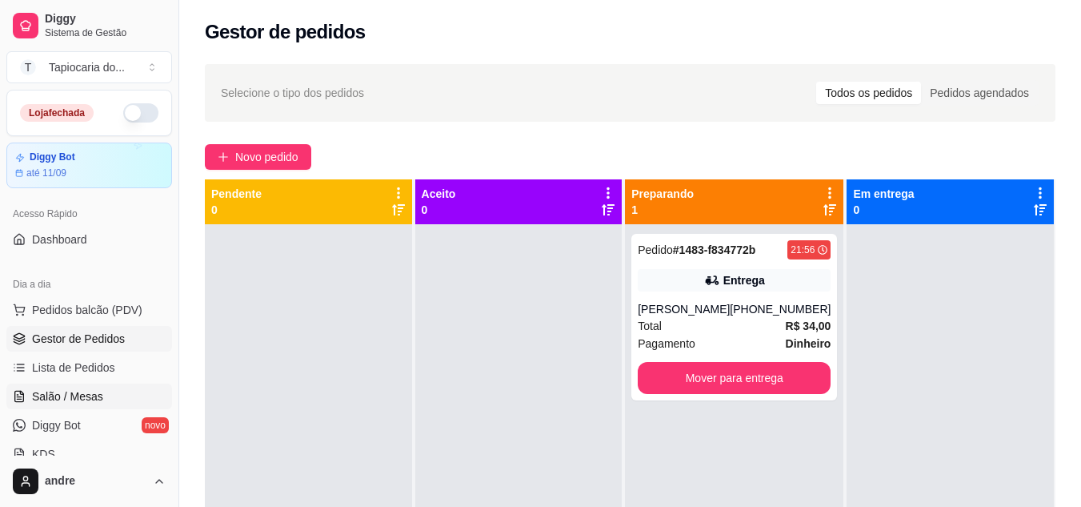
click at [86, 407] on link "Salão / Mesas" at bounding box center [89, 396] width 166 height 26
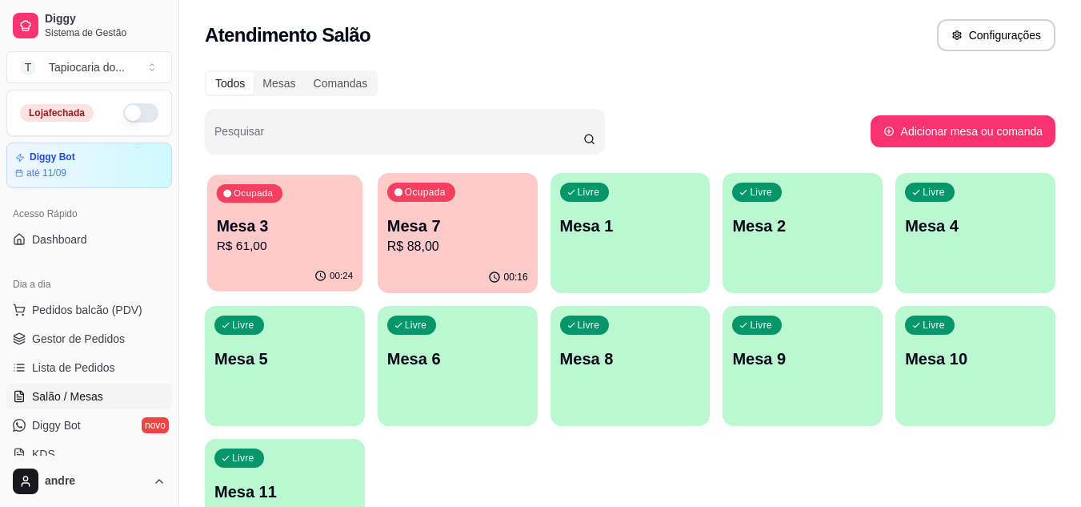
click at [323, 262] on div "00:24" at bounding box center [284, 276] width 155 height 30
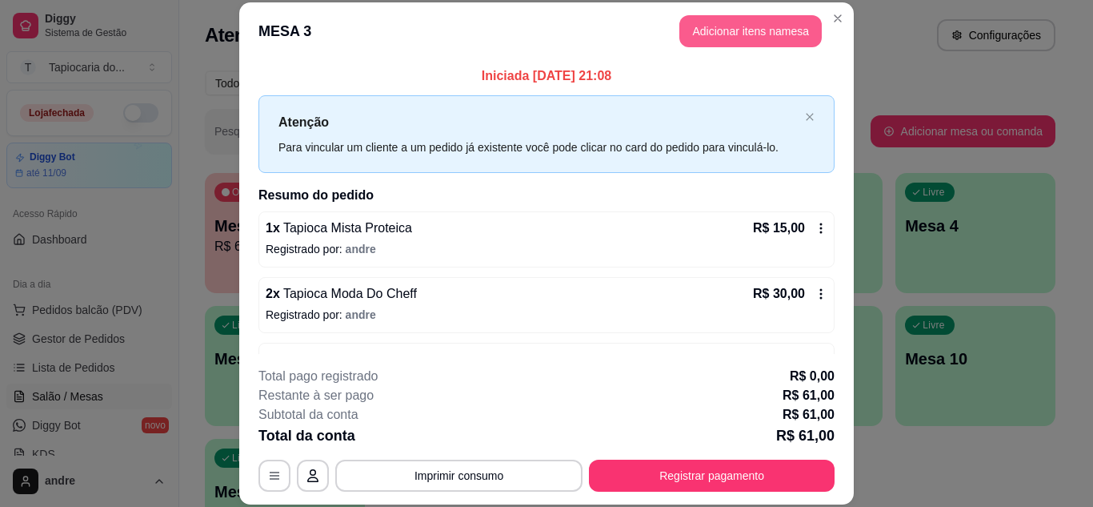
click at [795, 34] on button "Adicionar itens na mesa" at bounding box center [750, 31] width 142 height 32
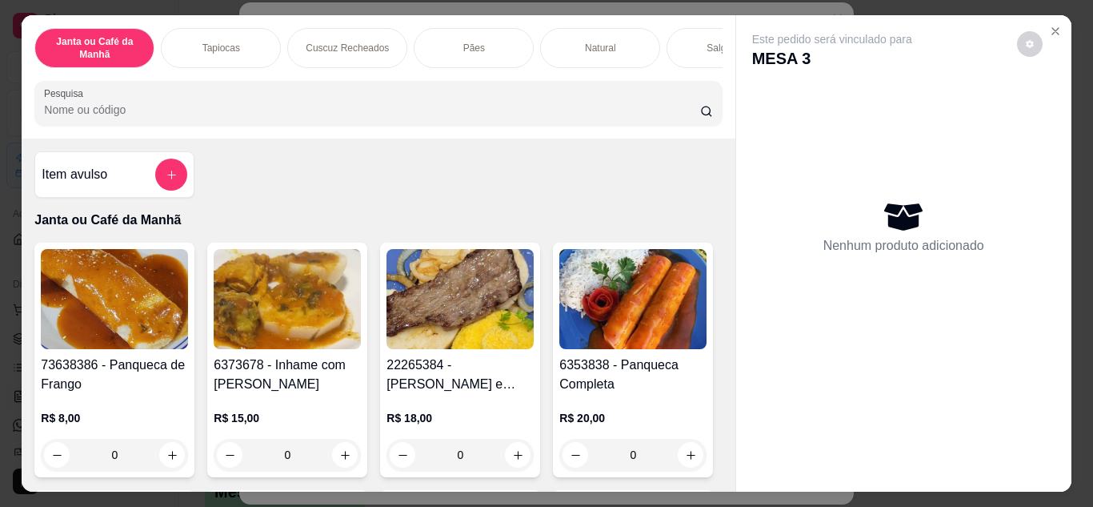
click at [488, 114] on input "Pesquisa" at bounding box center [372, 110] width 656 height 16
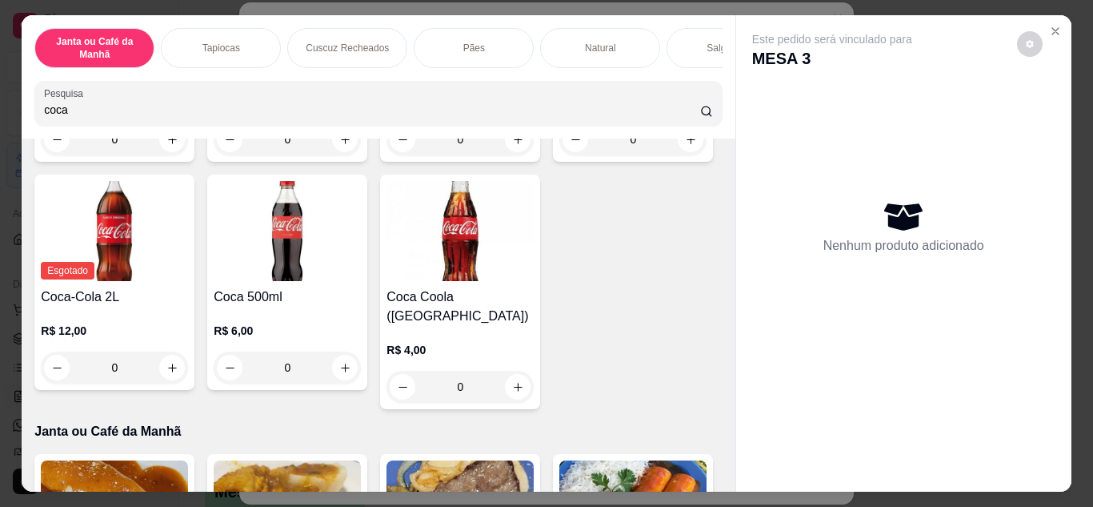
scroll to position [320, 0]
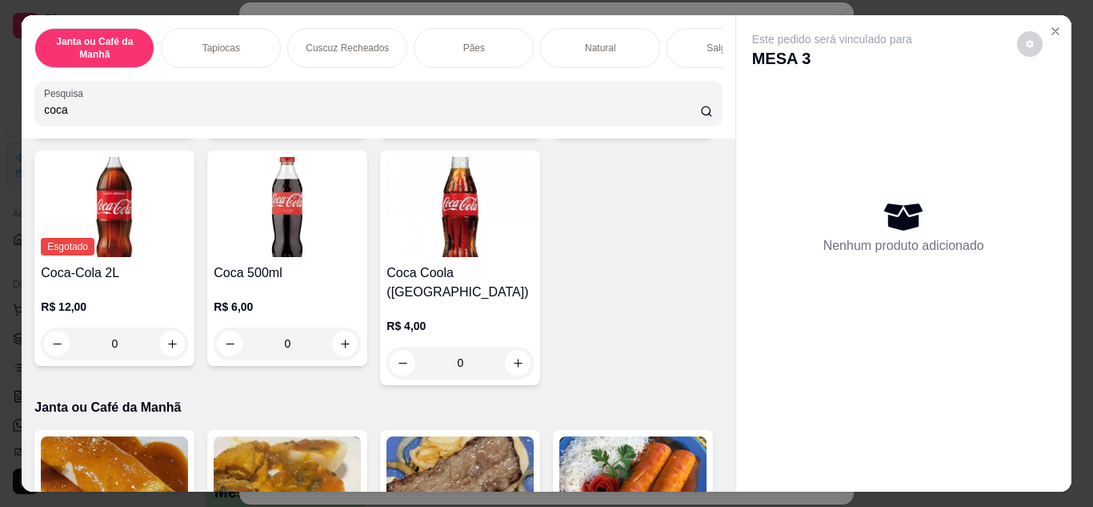
click at [685, 122] on icon "increase-product-quantity" at bounding box center [691, 116] width 12 height 12
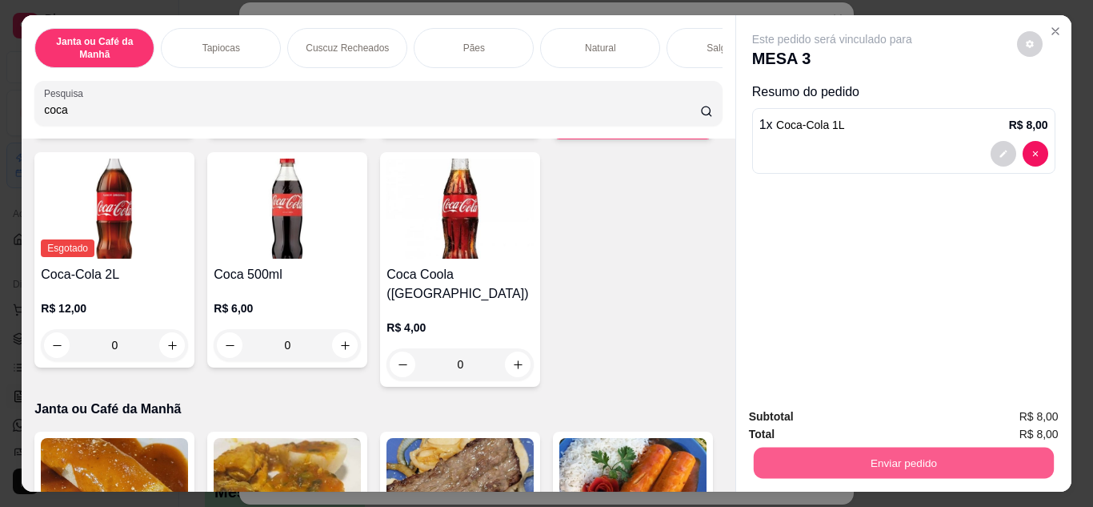
click at [985, 463] on button "Enviar pedido" at bounding box center [903, 462] width 300 height 31
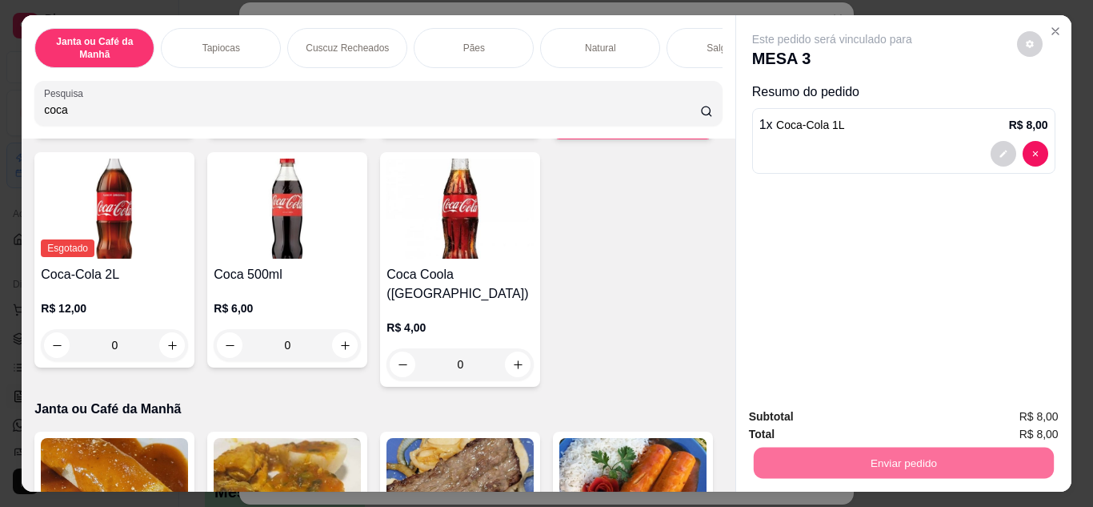
click at [906, 406] on button "Não registrar e enviar pedido" at bounding box center [851, 417] width 162 height 30
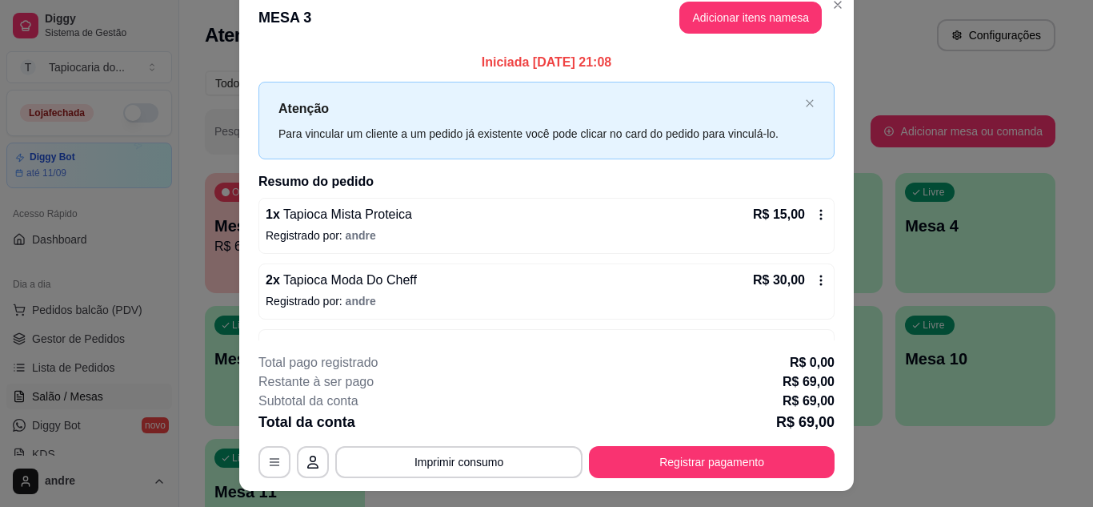
scroll to position [0, 0]
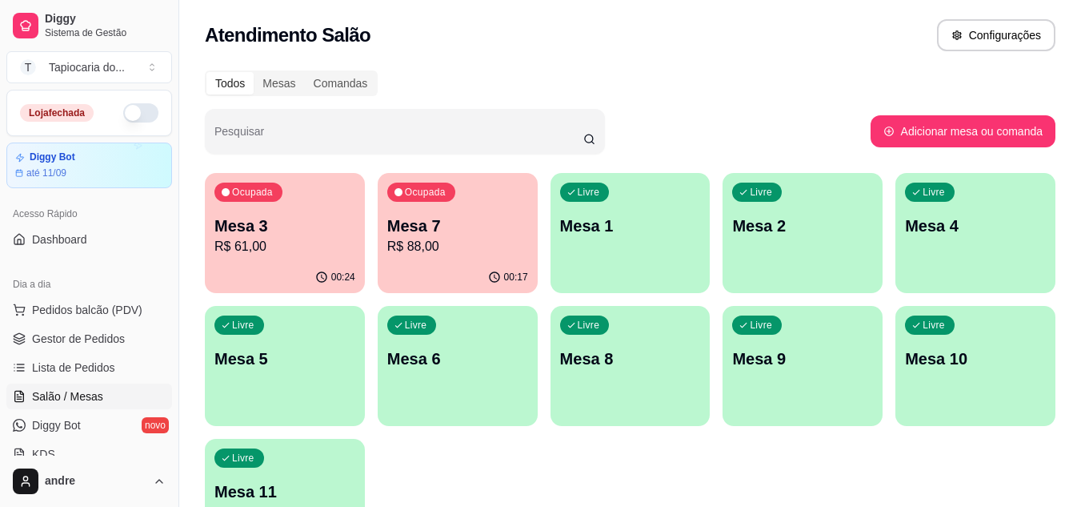
click at [391, 226] on p "Mesa 7" at bounding box center [457, 225] width 141 height 22
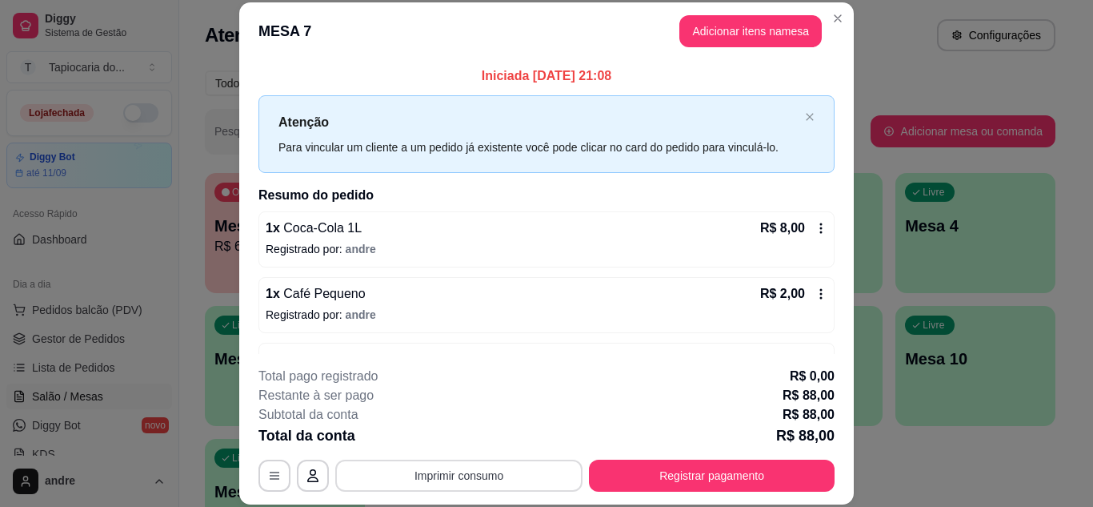
click at [486, 474] on button "Imprimir consumo" at bounding box center [458, 475] width 247 height 32
click at [475, 438] on button "Impressora" at bounding box center [458, 438] width 112 height 25
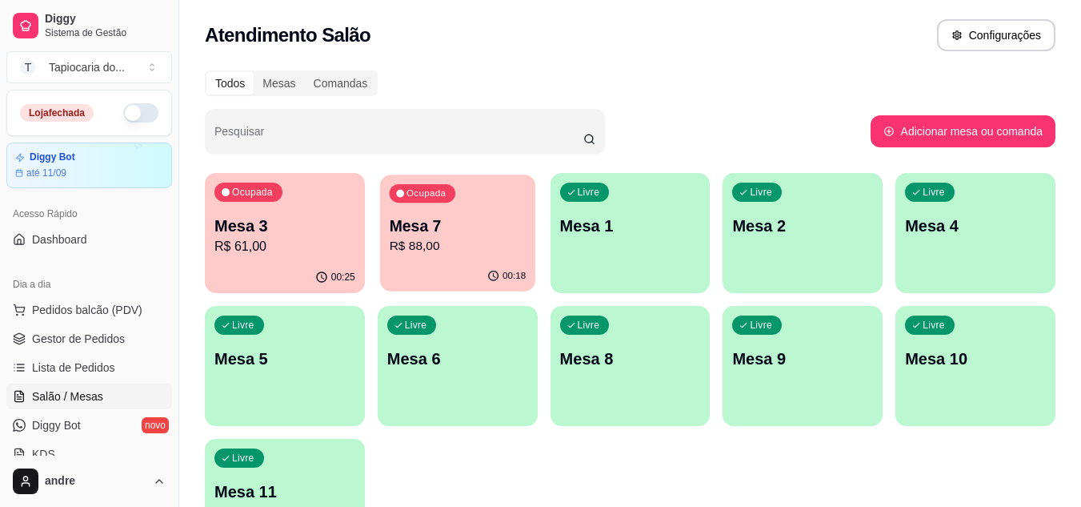
click at [450, 224] on p "Mesa 7" at bounding box center [457, 226] width 137 height 22
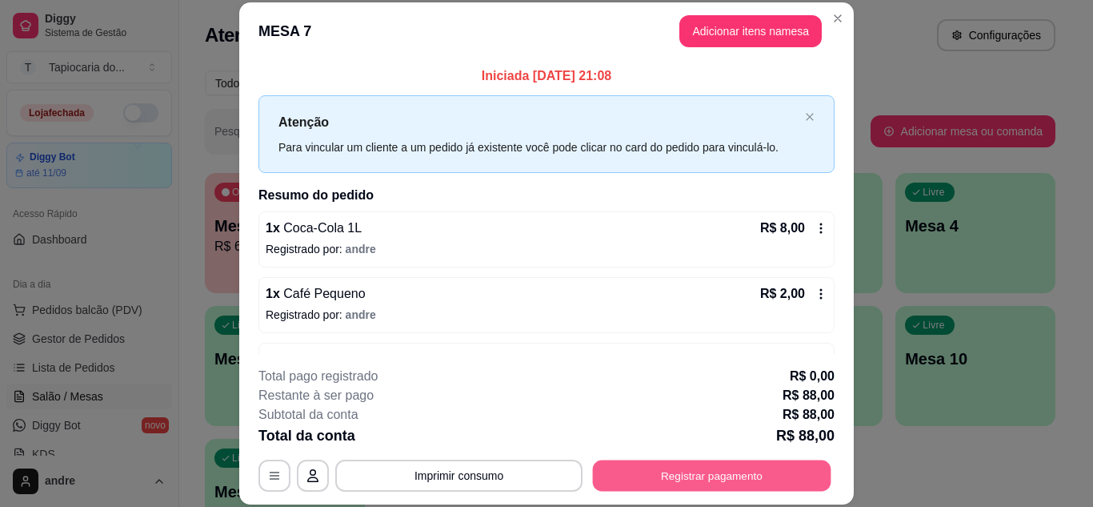
click at [690, 471] on button "Registrar pagamento" at bounding box center [712, 474] width 238 height 31
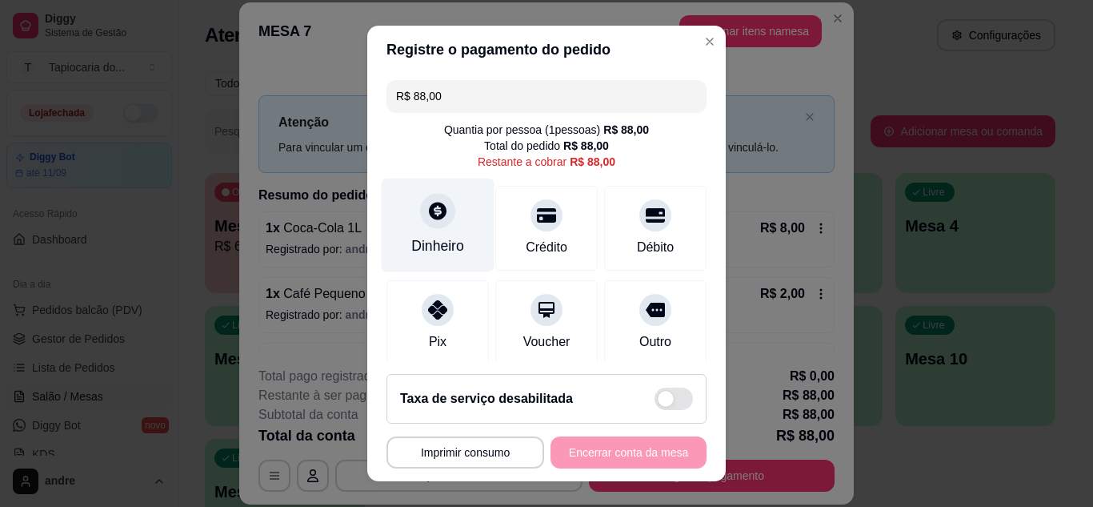
click at [427, 233] on div "Dinheiro" at bounding box center [438, 225] width 113 height 94
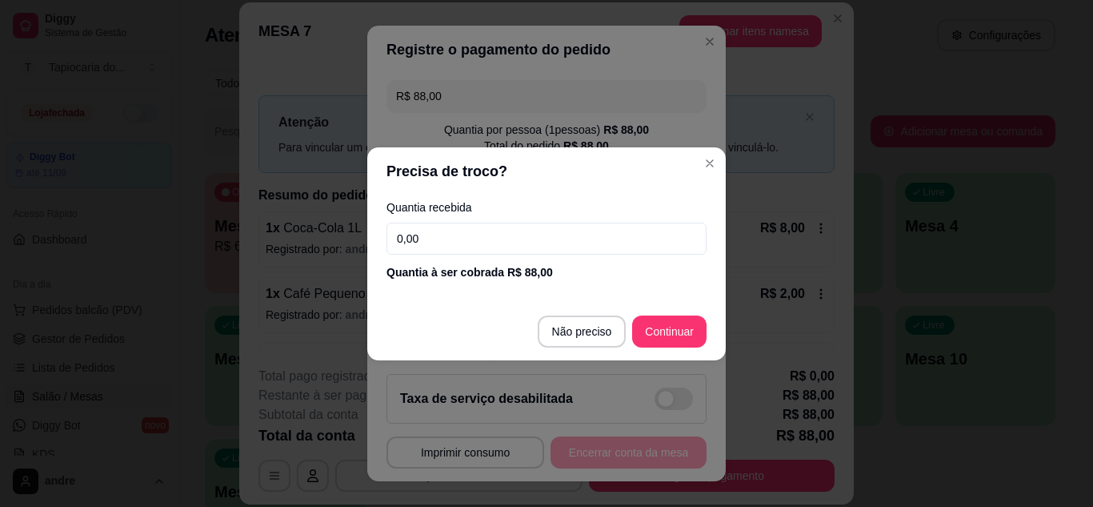
click at [517, 239] on input "0,00" at bounding box center [546, 238] width 320 height 32
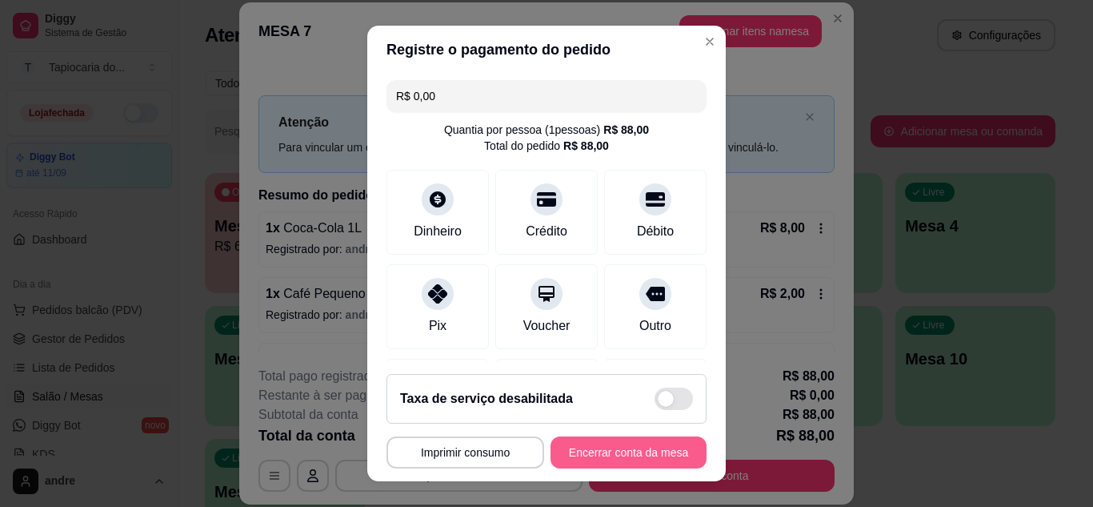
click at [628, 450] on button "Encerrar conta da mesa" at bounding box center [629, 452] width 156 height 32
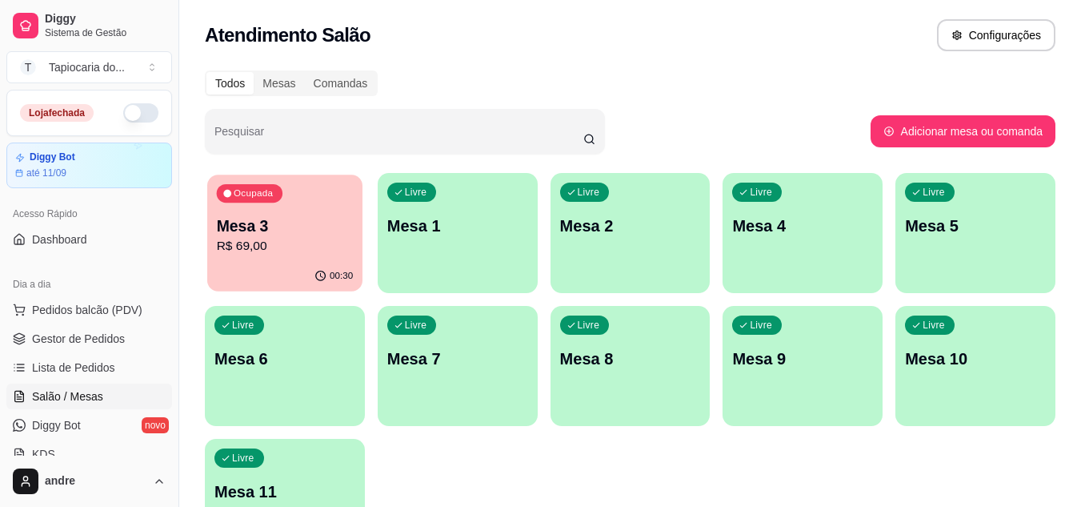
click at [274, 231] on p "Mesa 3" at bounding box center [285, 226] width 137 height 22
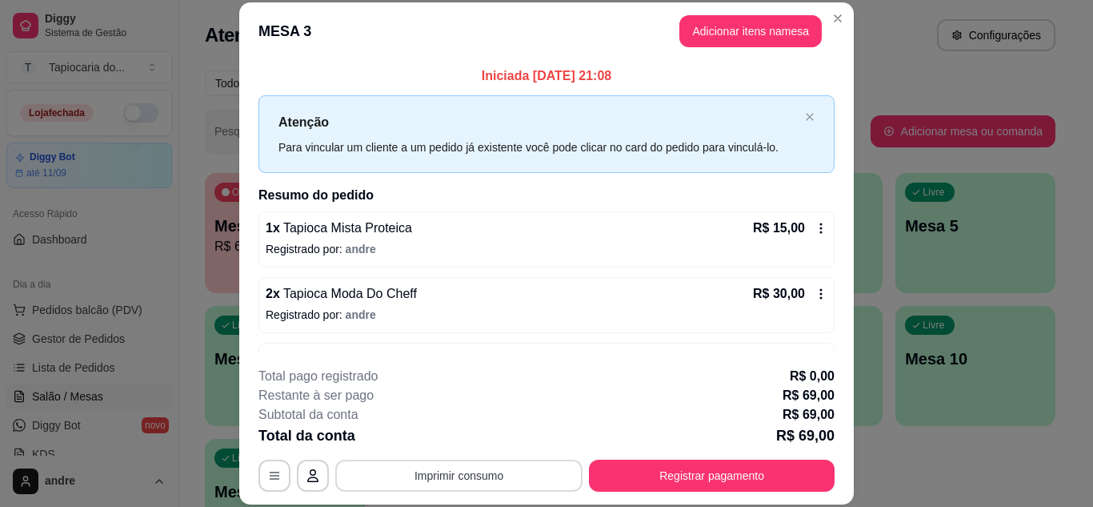
click at [418, 486] on button "Imprimir consumo" at bounding box center [458, 475] width 247 height 32
click at [459, 438] on button "Impressora" at bounding box center [458, 439] width 116 height 26
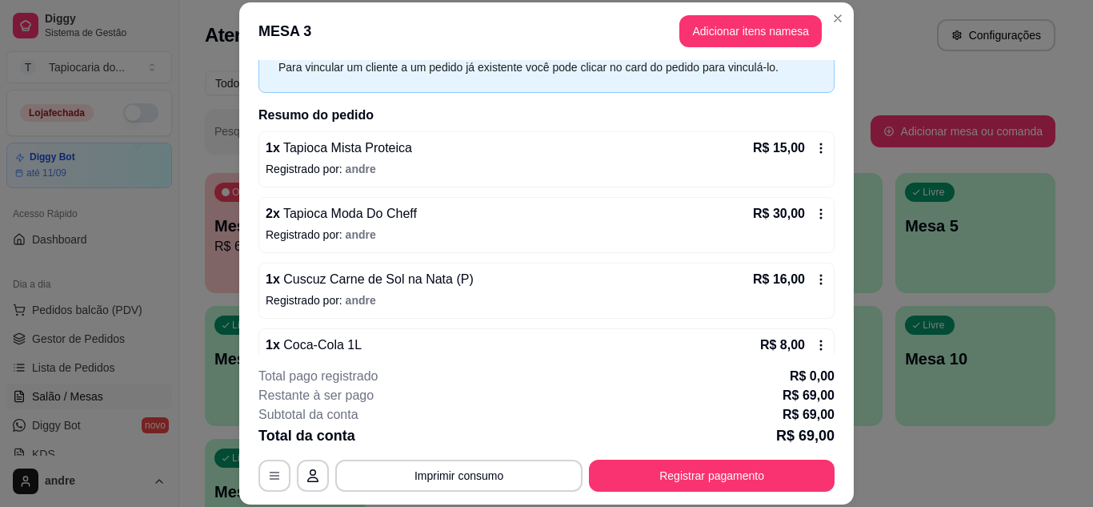
scroll to position [117, 0]
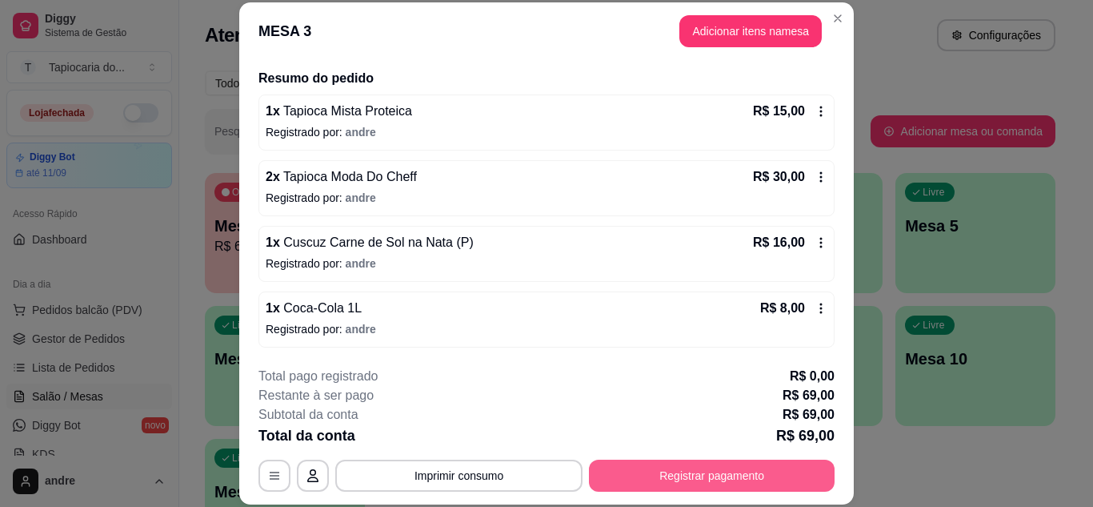
click at [747, 481] on button "Registrar pagamento" at bounding box center [712, 475] width 246 height 32
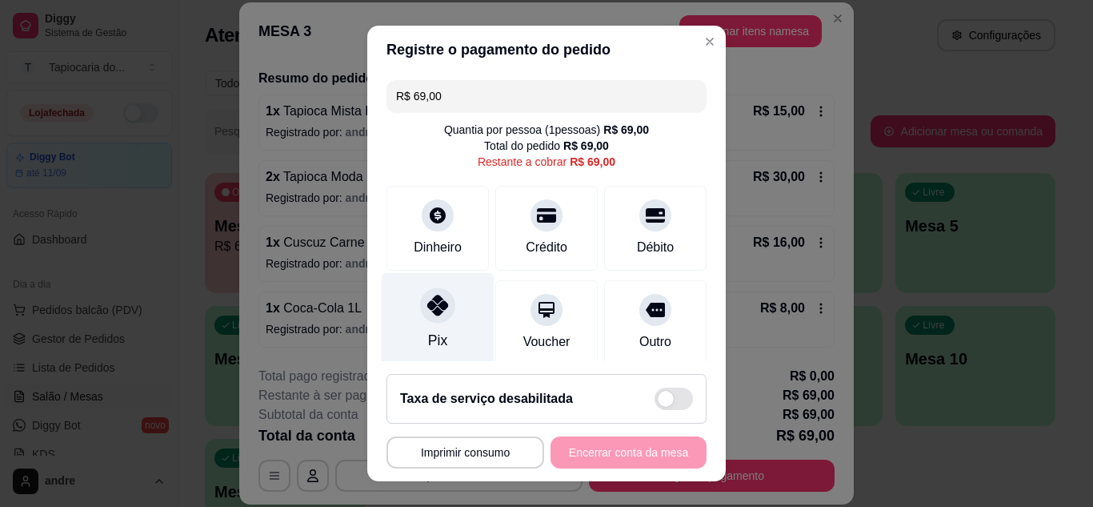
click at [422, 315] on div at bounding box center [437, 304] width 35 height 35
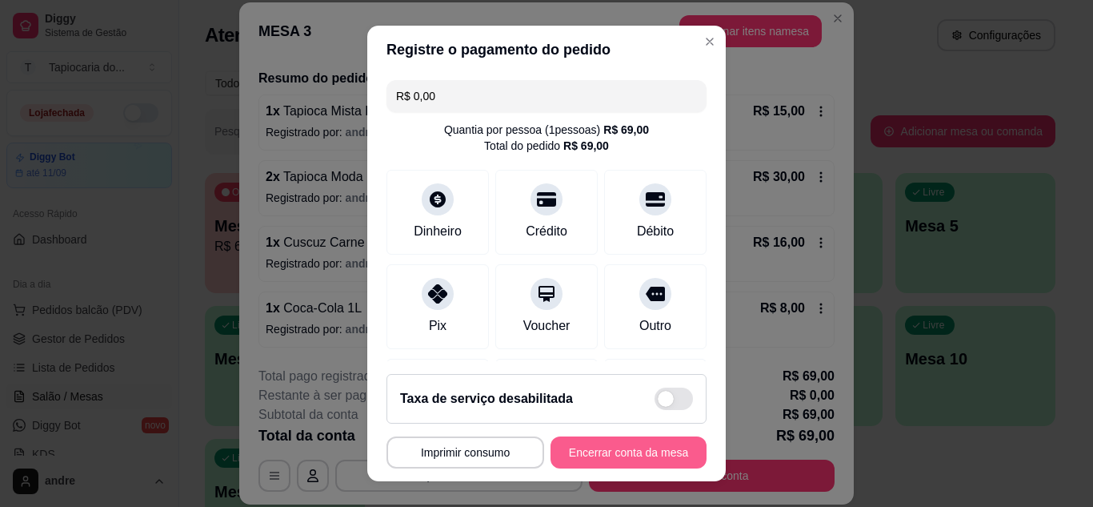
click at [670, 438] on button "Encerrar conta da mesa" at bounding box center [629, 452] width 156 height 32
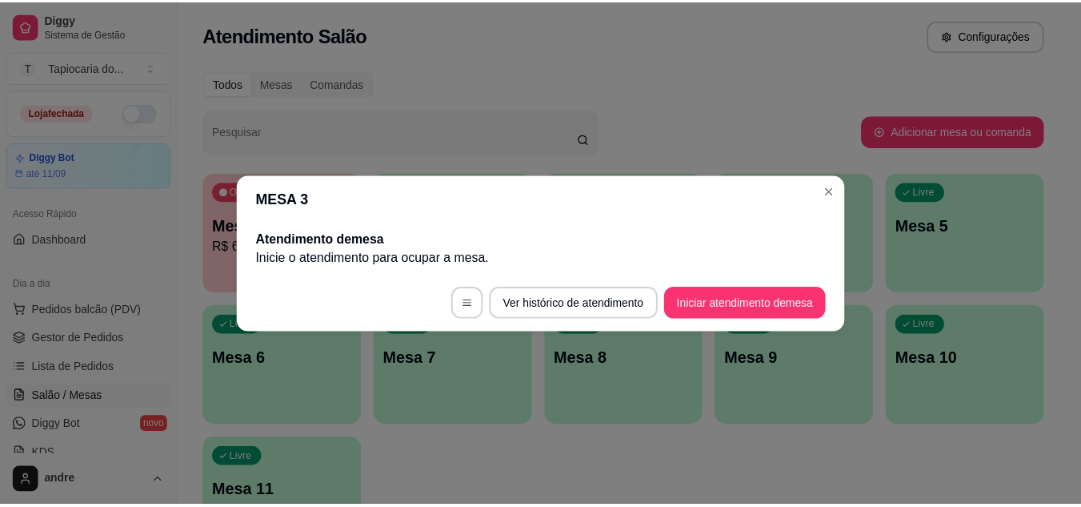
scroll to position [0, 0]
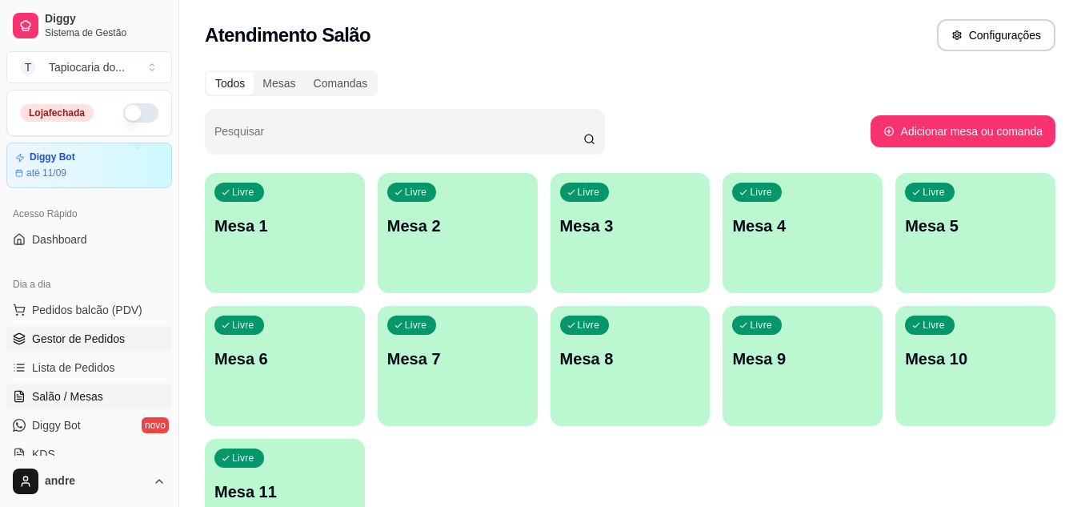
click at [78, 343] on span "Gestor de Pedidos" at bounding box center [78, 338] width 93 height 16
click at [126, 336] on link "Gestor de Pedidos" at bounding box center [89, 339] width 166 height 26
click at [97, 334] on span "Gestor de Pedidos" at bounding box center [78, 338] width 93 height 16
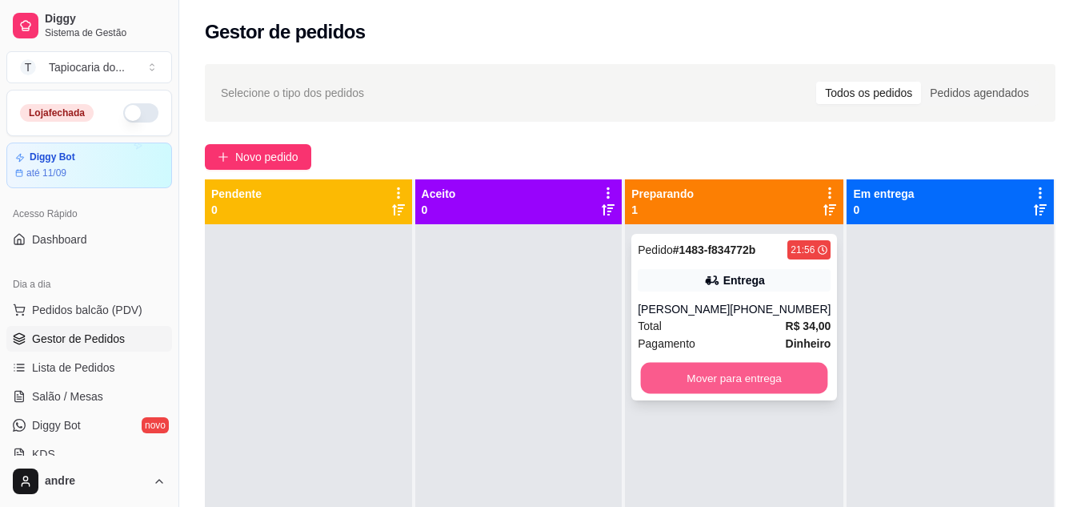
click at [689, 378] on button "Mover para entrega" at bounding box center [734, 377] width 187 height 31
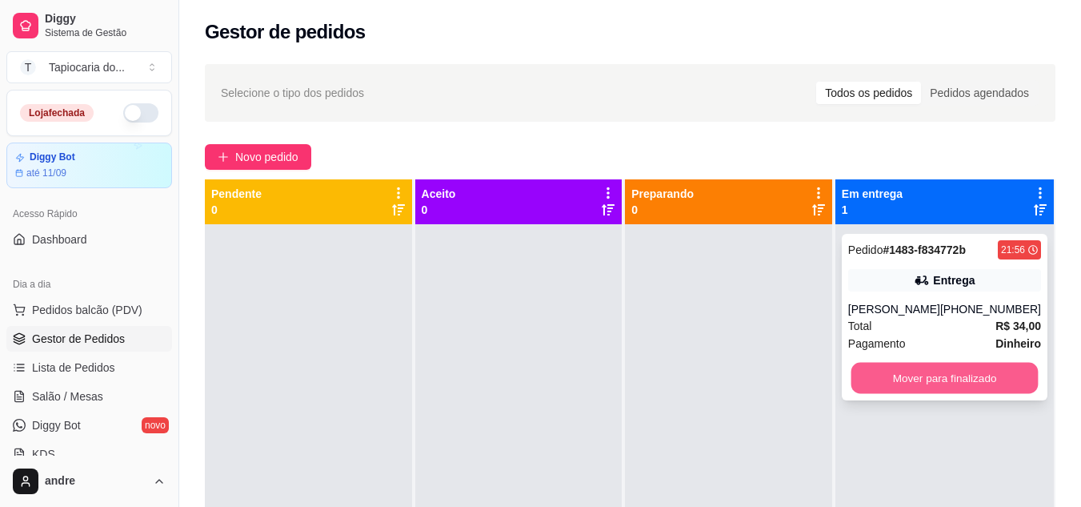
click at [947, 374] on button "Mover para finalizado" at bounding box center [944, 377] width 187 height 31
